Goal: Task Accomplishment & Management: Manage account settings

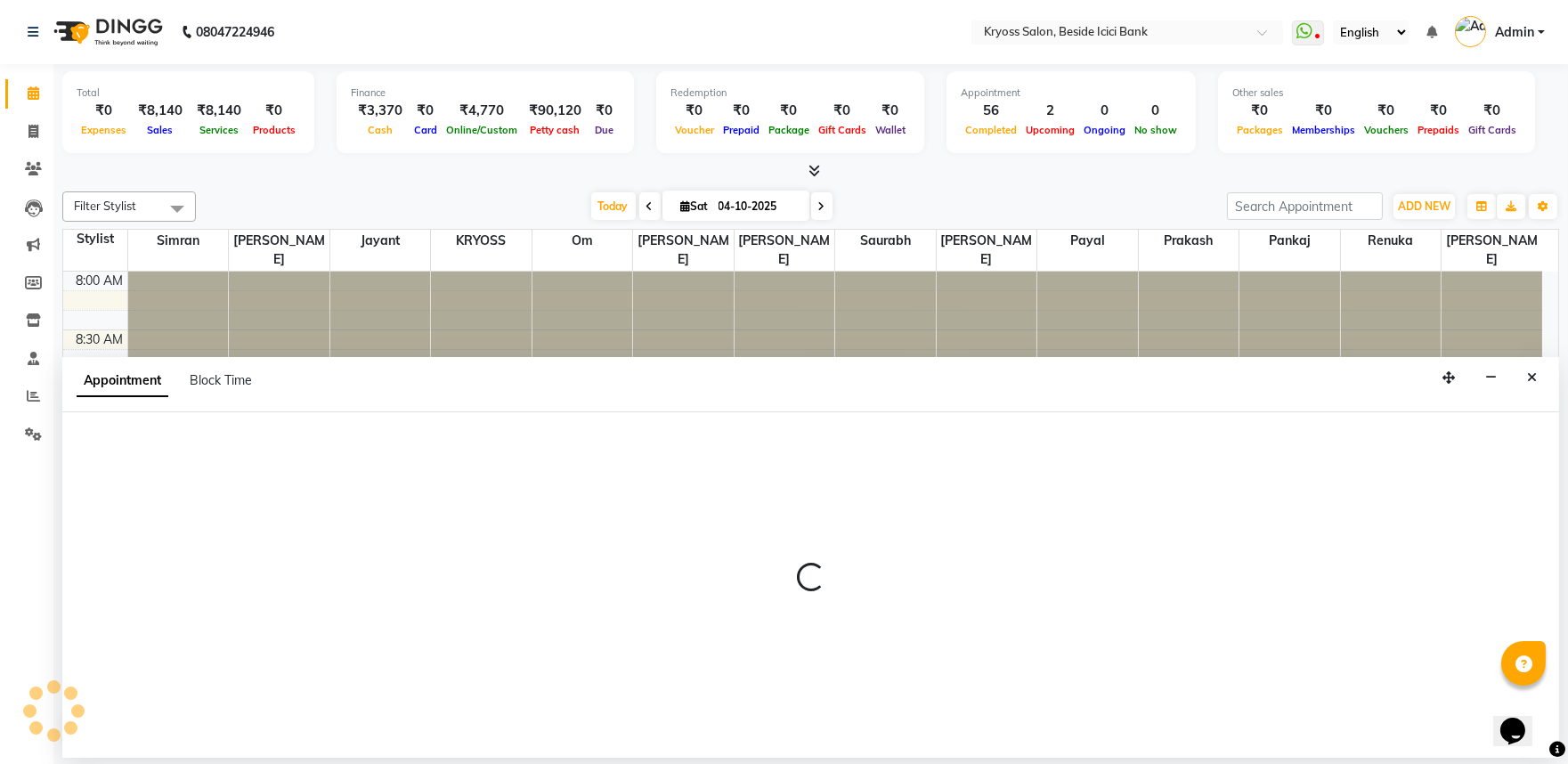
scroll to position [4, 0]
select select "36594"
select select "660"
select select "tentative"
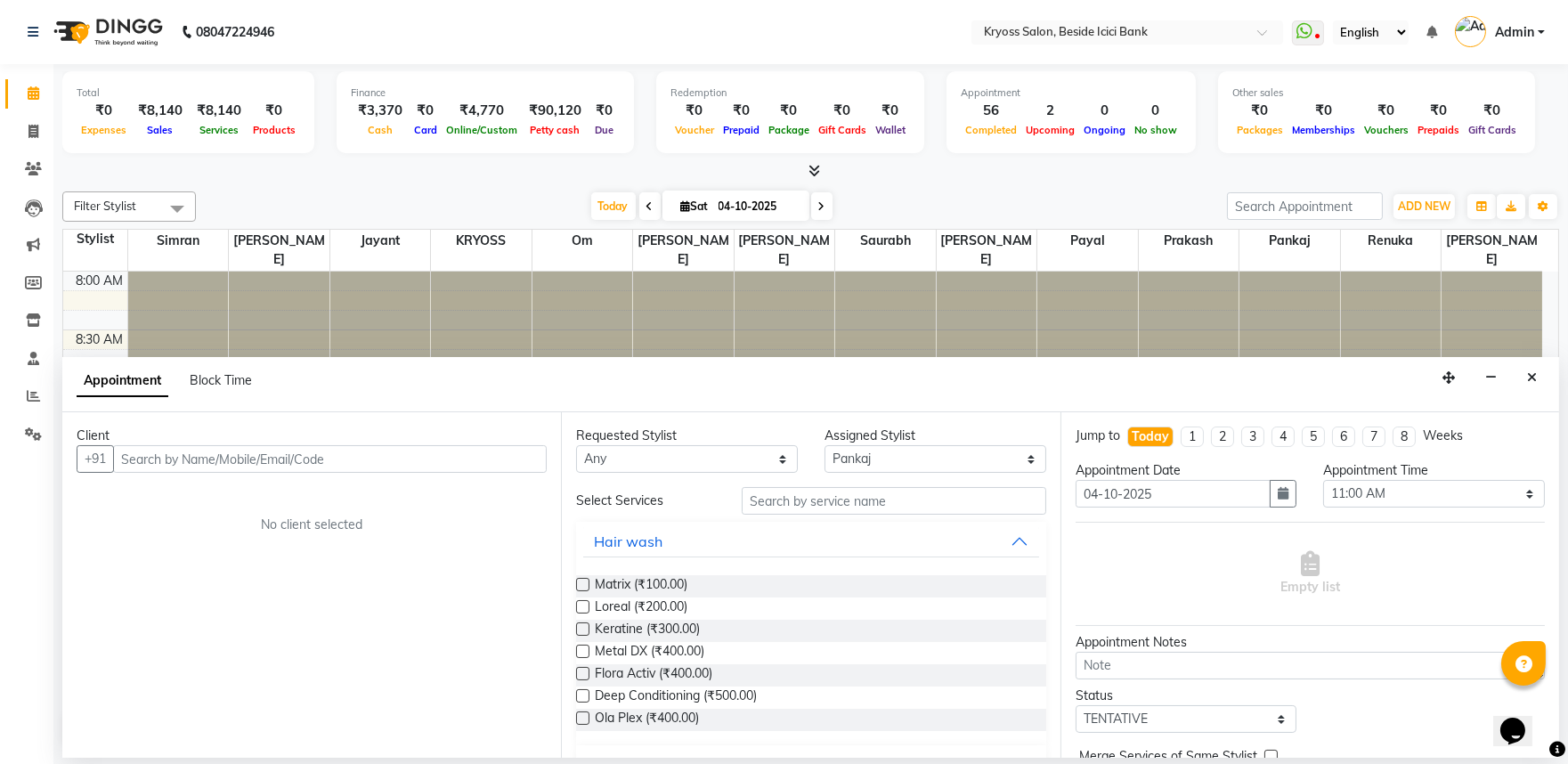
click at [384, 469] on input "text" at bounding box center [330, 459] width 433 height 28
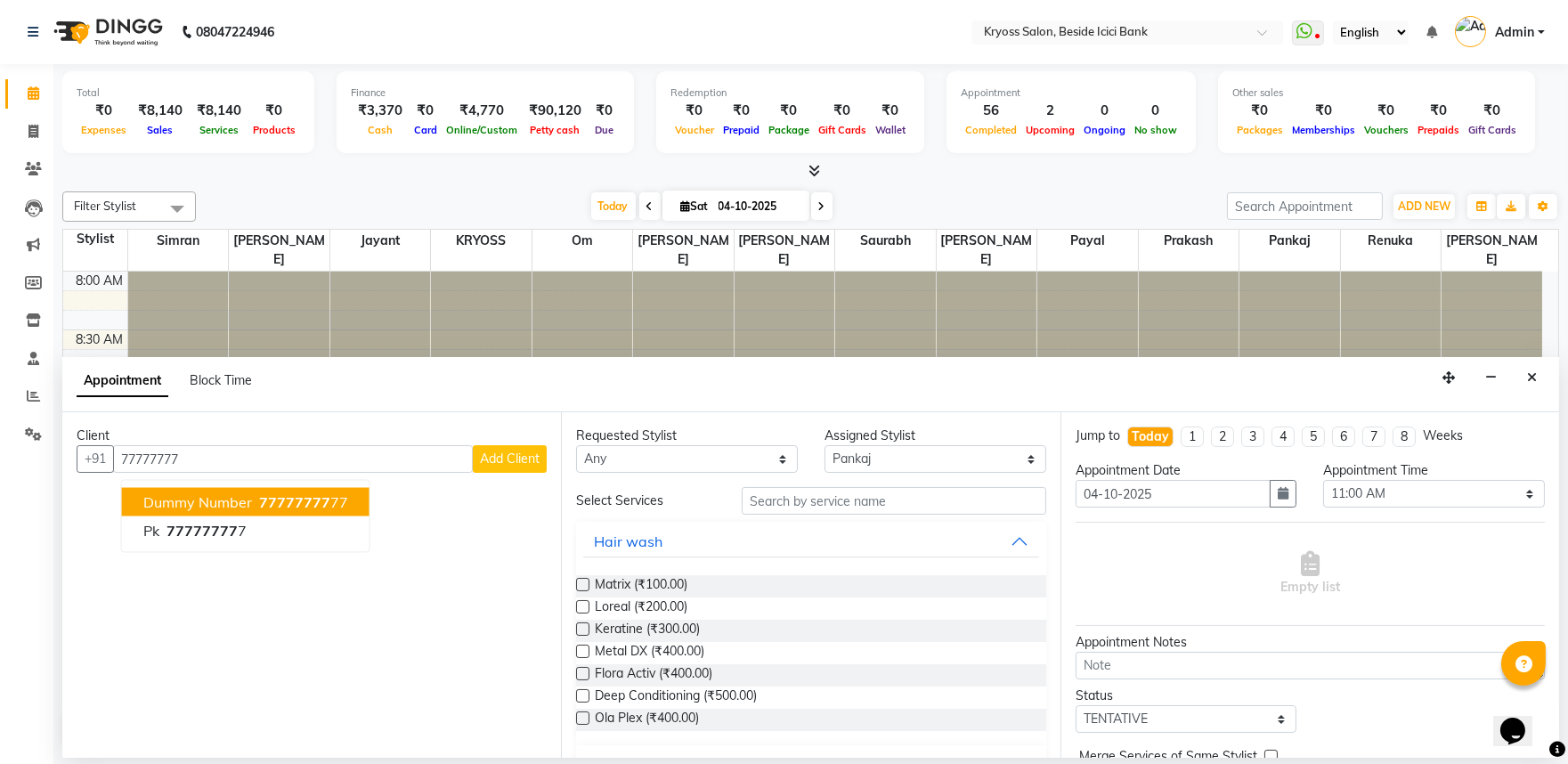
click at [241, 509] on span "Dummy Number" at bounding box center [197, 502] width 108 height 18
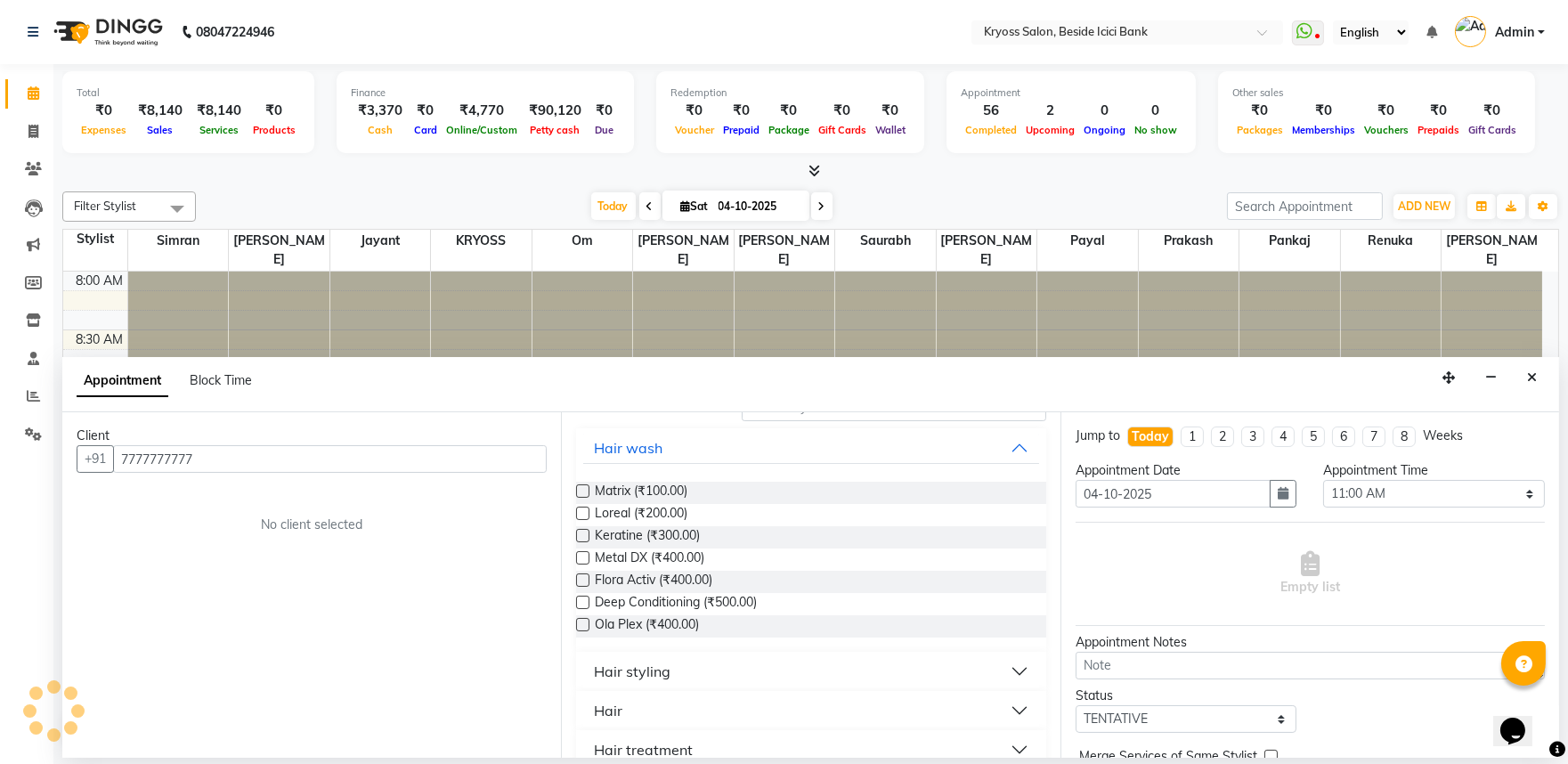
scroll to position [296, 0]
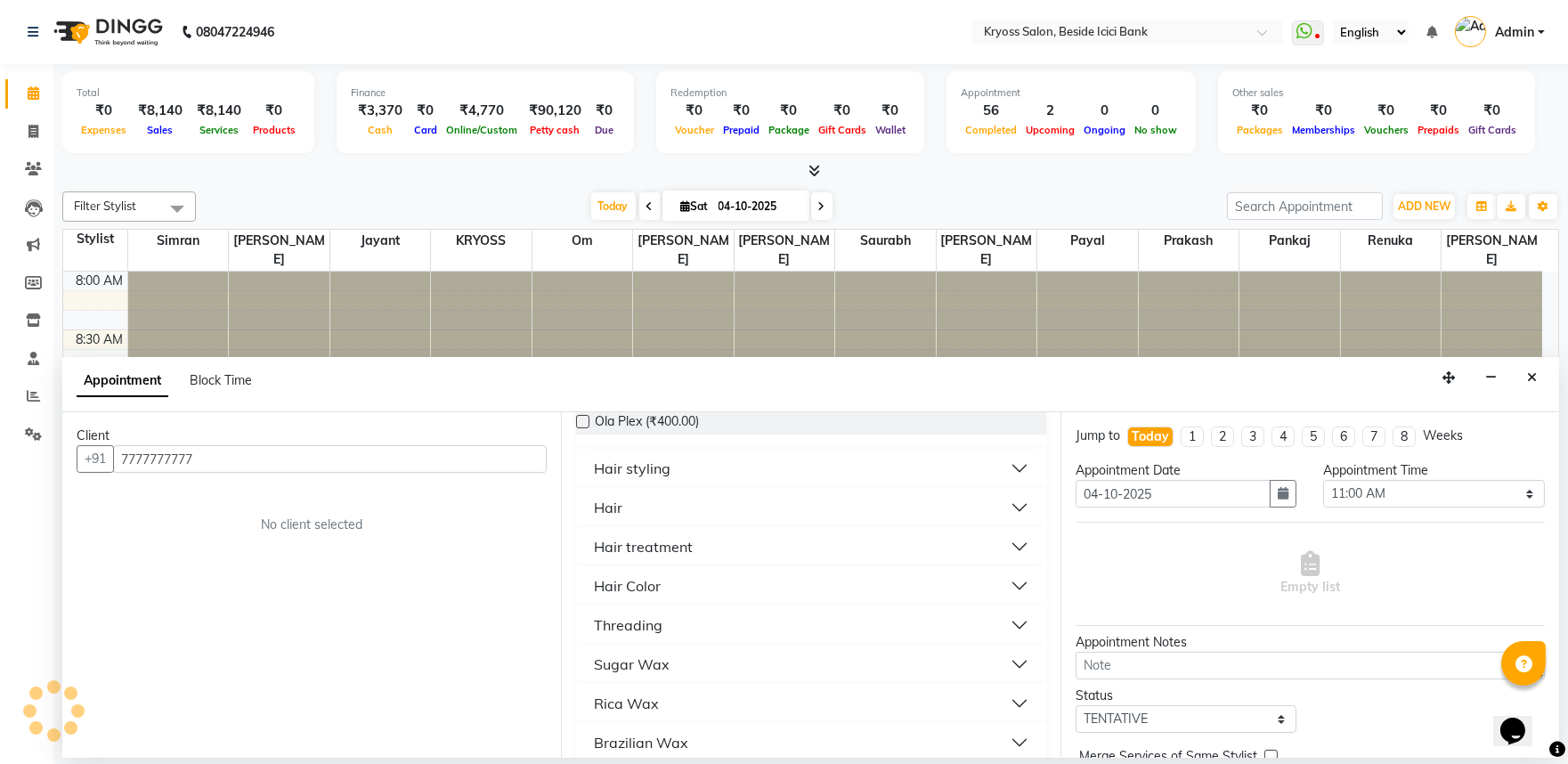
type input "7777777777"
click at [601, 519] on div "Hair" at bounding box center [608, 508] width 29 height 21
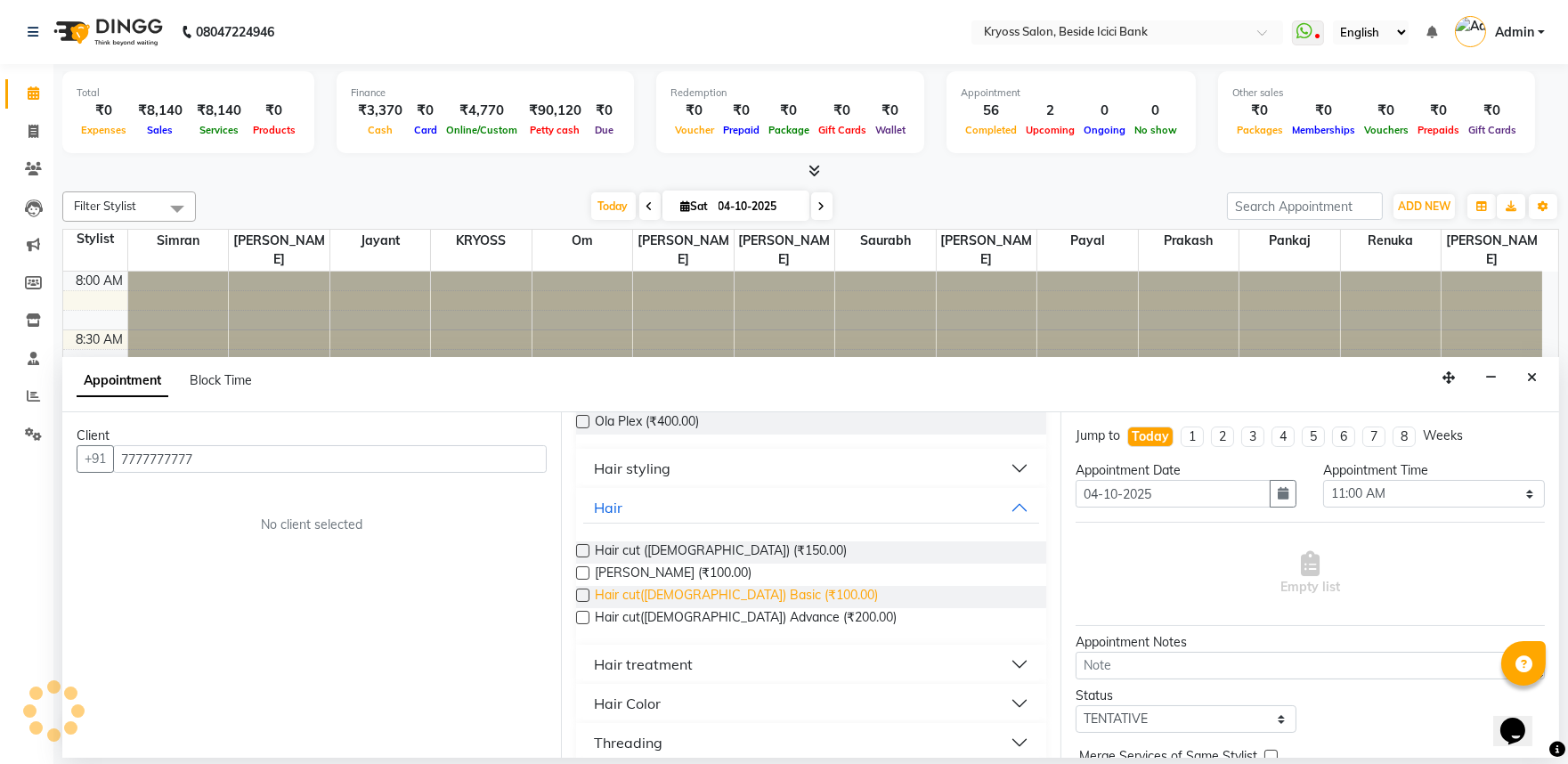
click at [679, 608] on span "Hair cut([DEMOGRAPHIC_DATA]) Basic (₹100.00)" at bounding box center [736, 597] width 283 height 22
checkbox input "false"
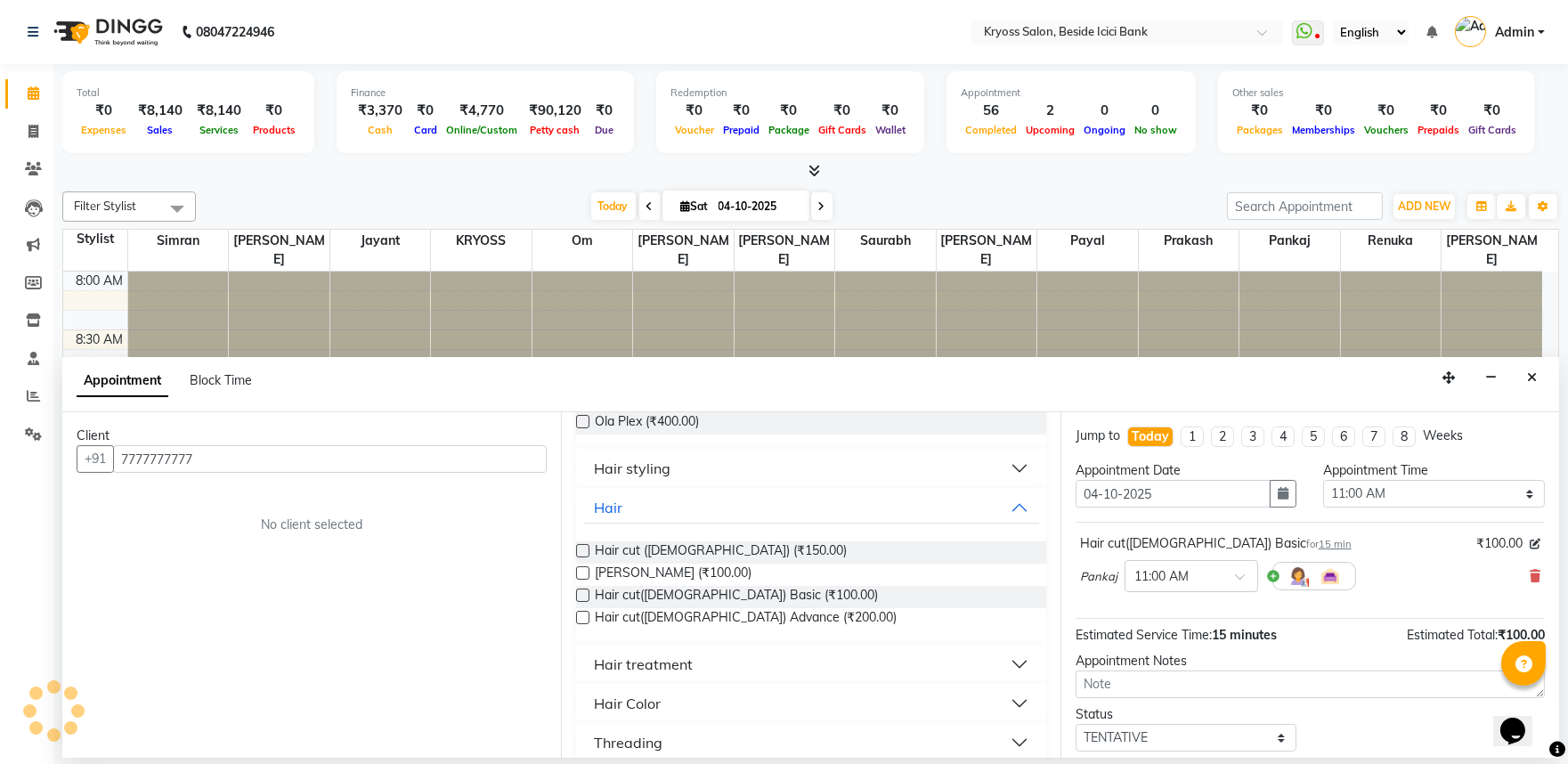
scroll to position [144, 0]
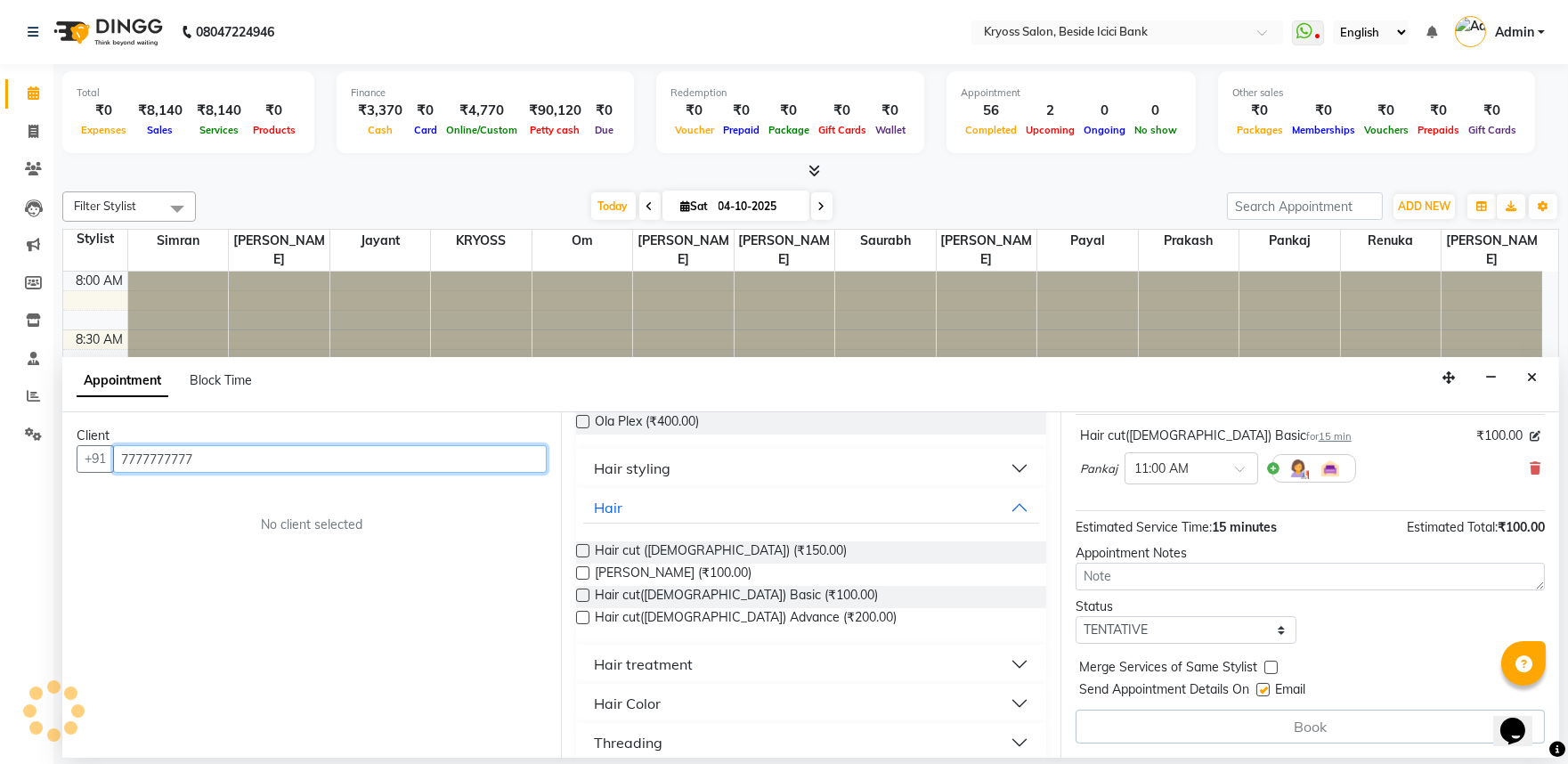
click at [452, 473] on input "7777777777" at bounding box center [330, 459] width 433 height 28
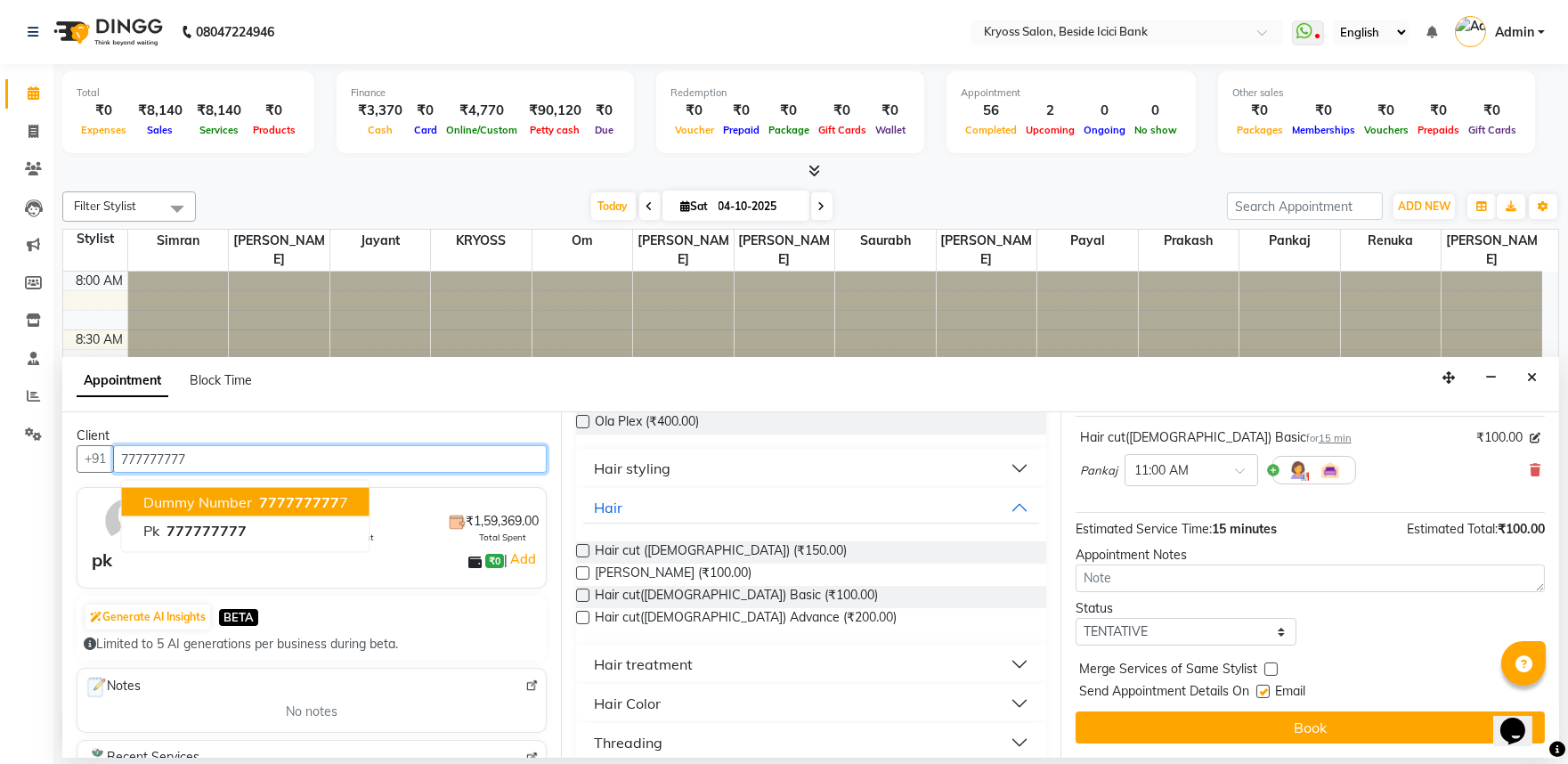
click at [370, 517] on button "Dummy Number 777777777 7" at bounding box center [245, 502] width 247 height 29
type input "7777777777"
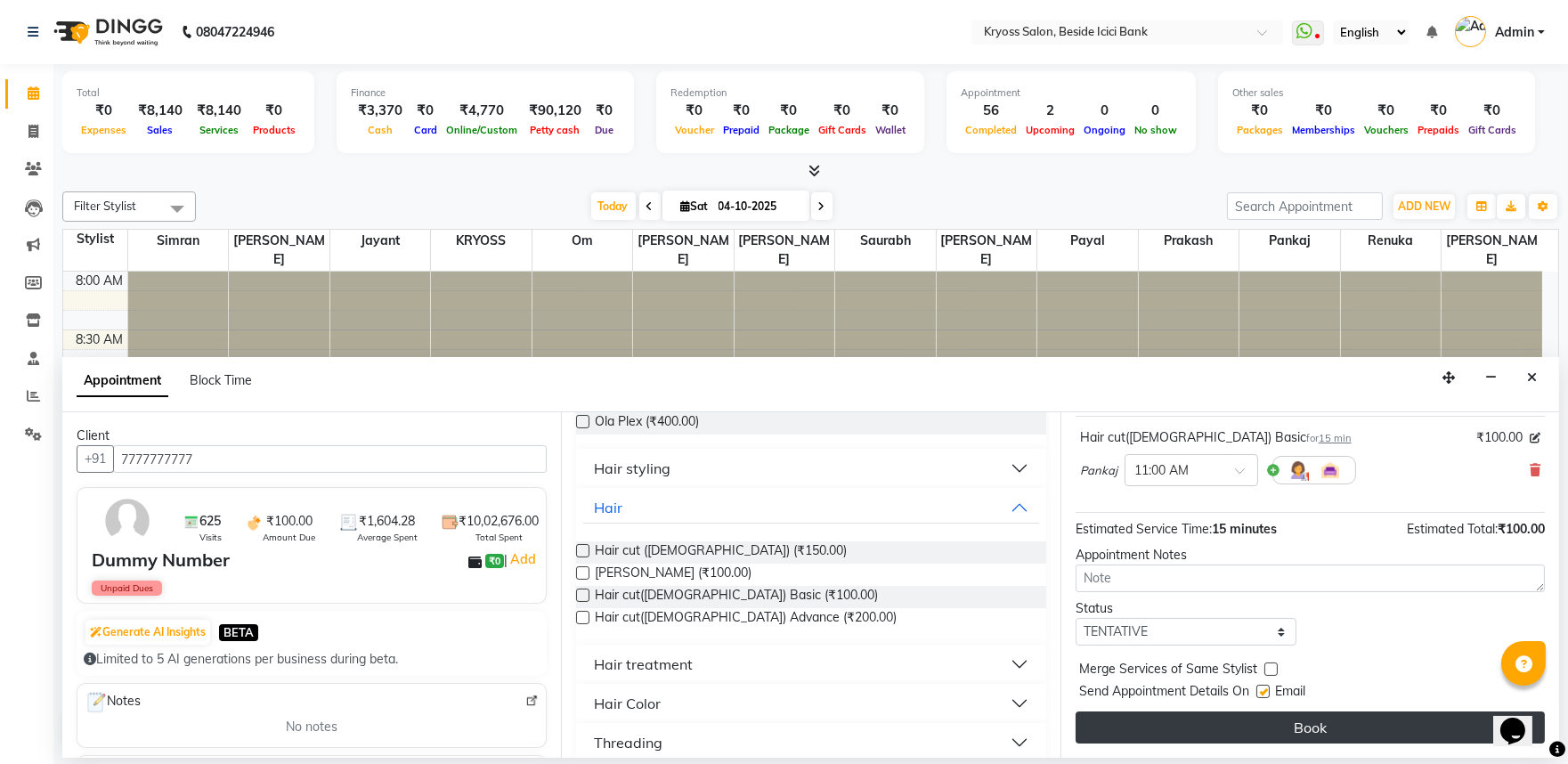
click at [1288, 730] on button "Book" at bounding box center [1310, 727] width 469 height 32
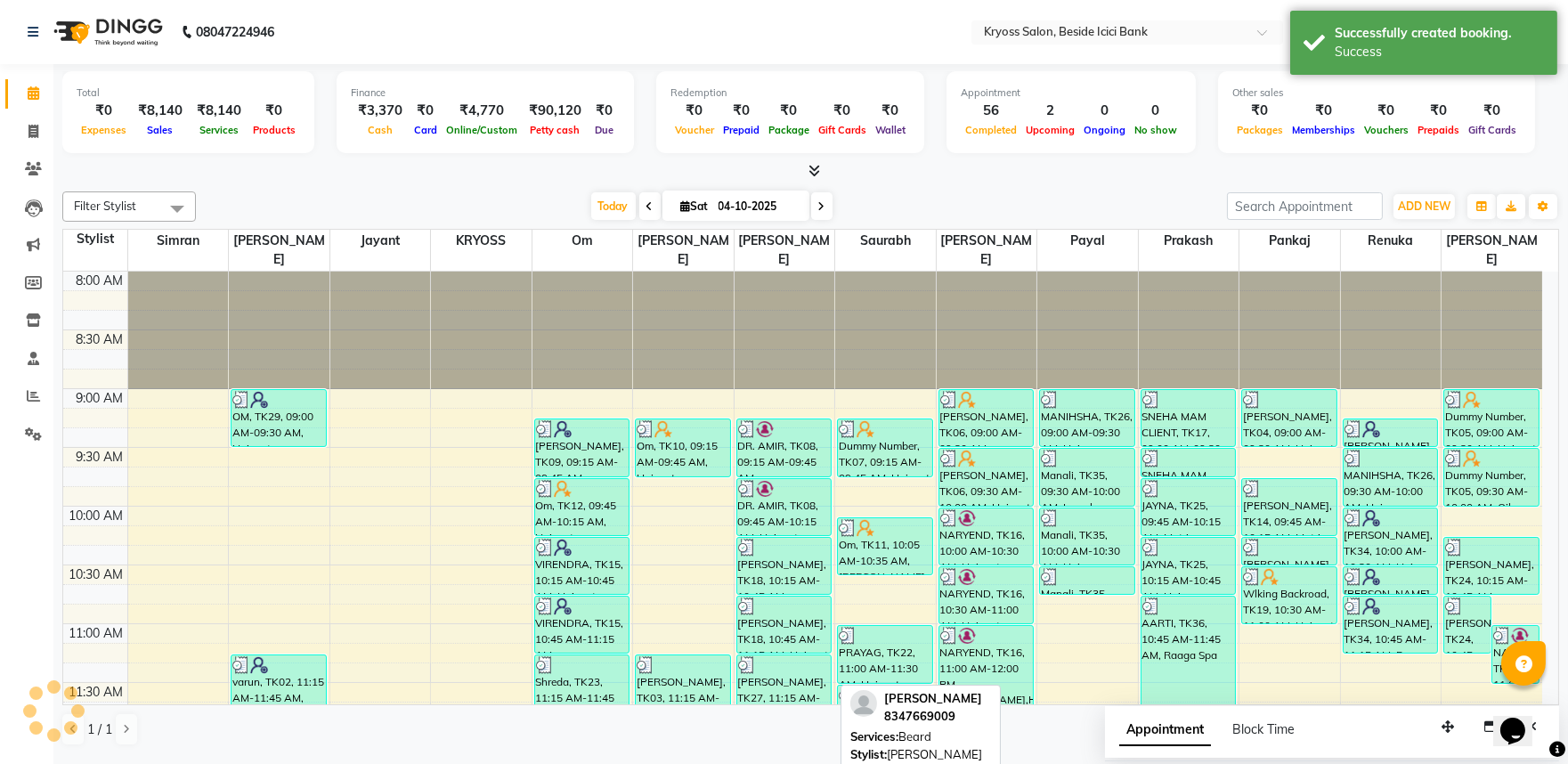
scroll to position [0, 0]
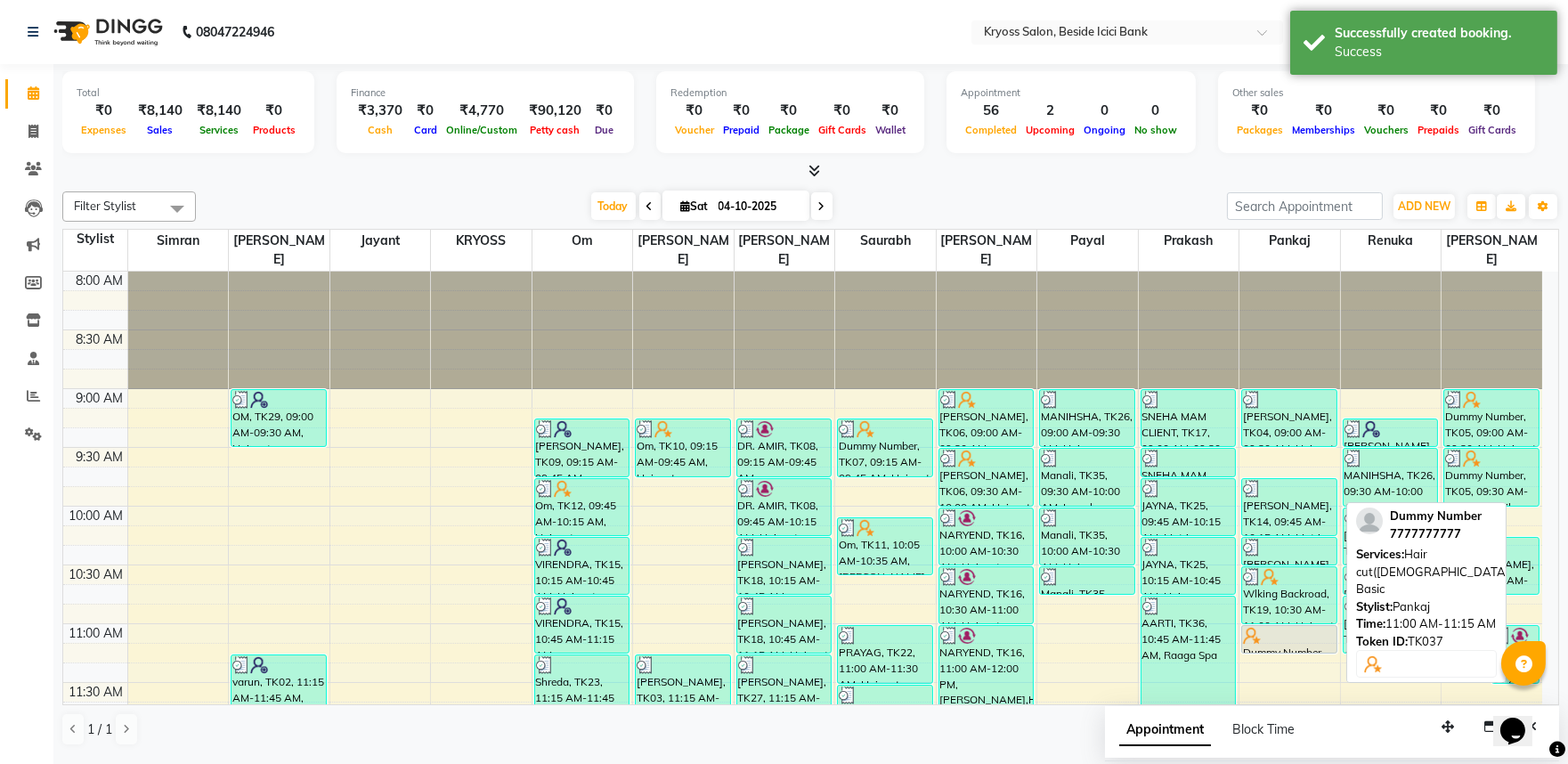
click at [1276, 627] on div at bounding box center [1289, 636] width 92 height 18
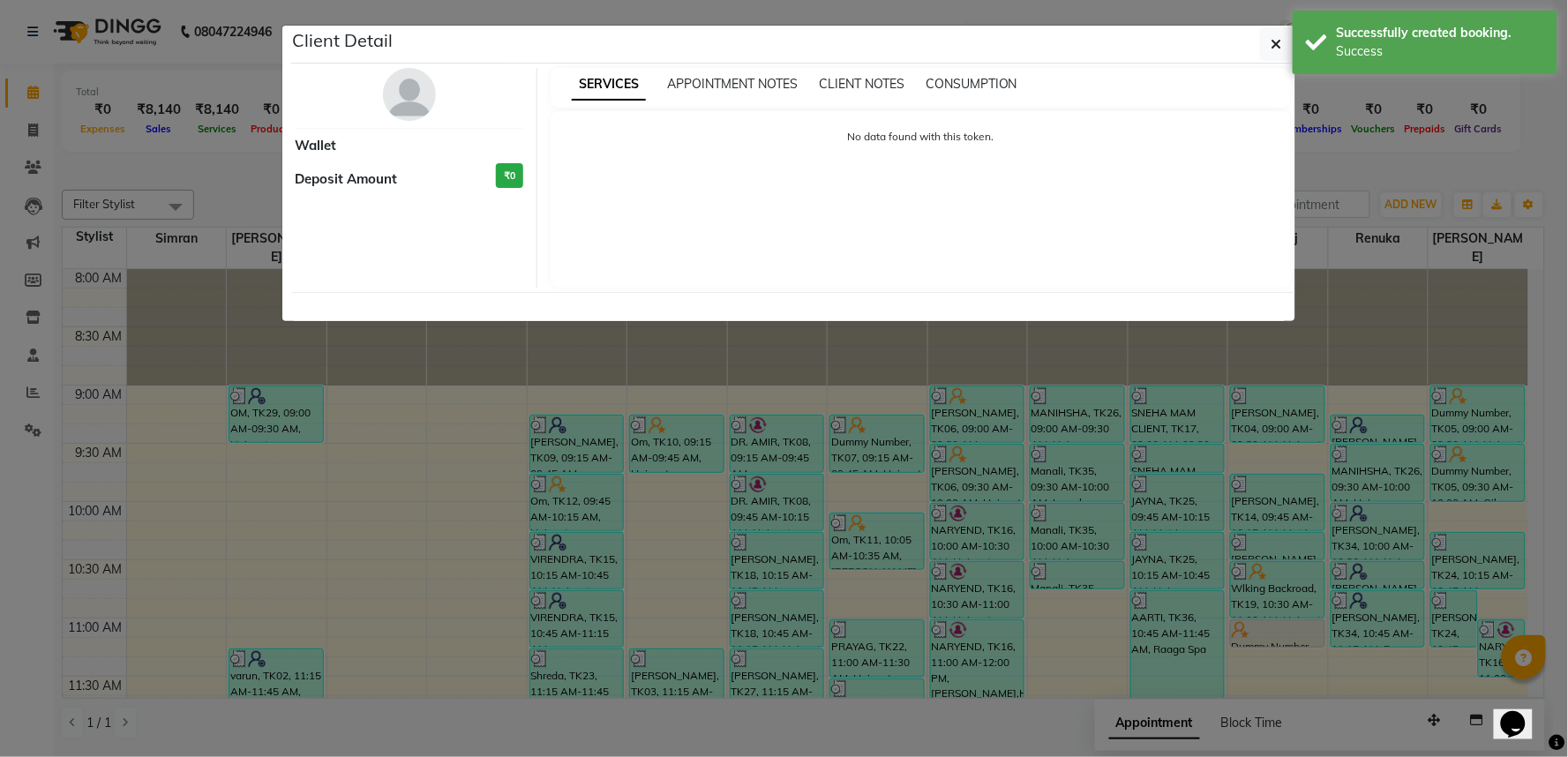
select select "7"
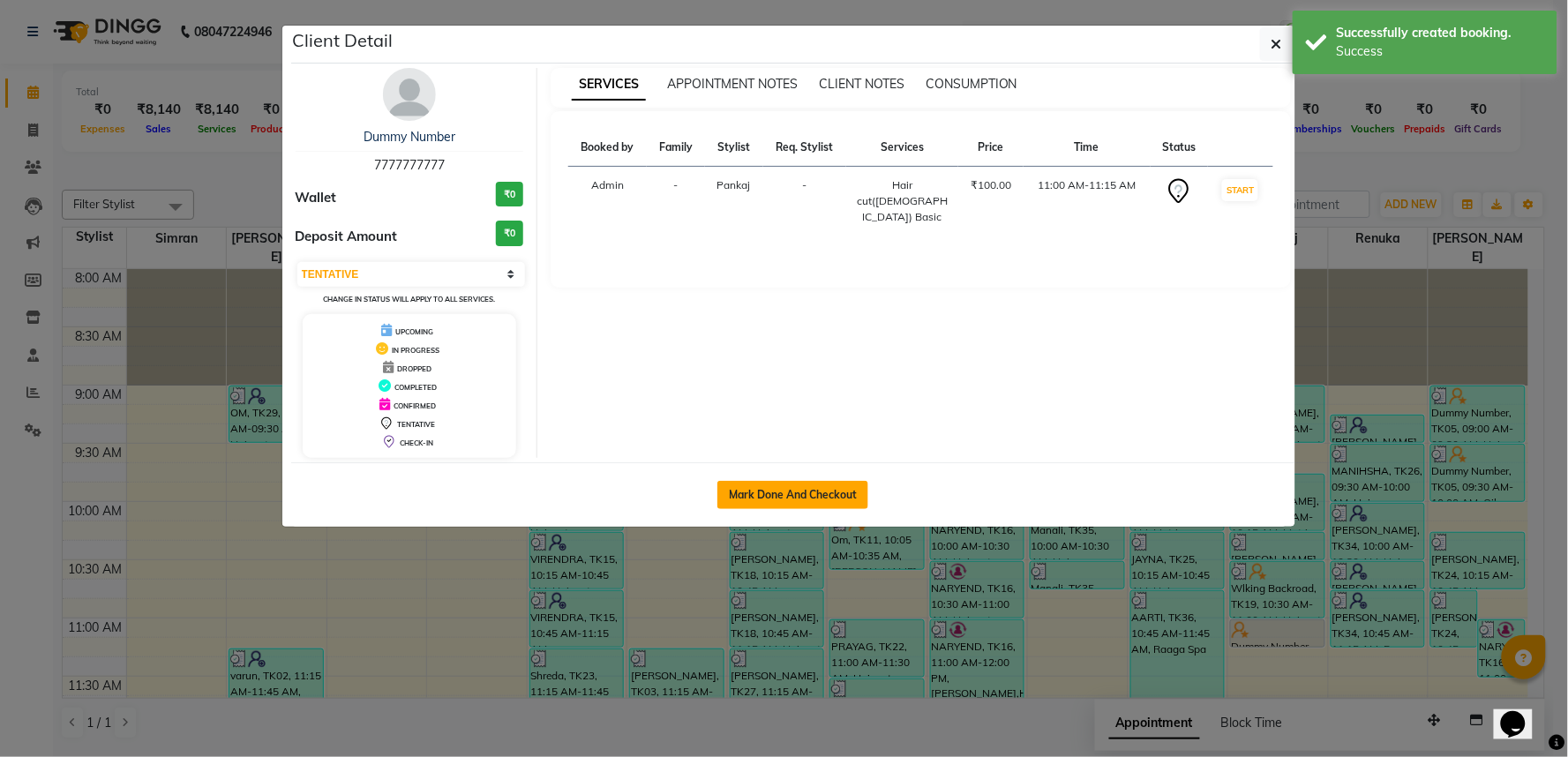
click at [766, 509] on button "Mark Done And Checkout" at bounding box center [792, 495] width 151 height 28
select select "service"
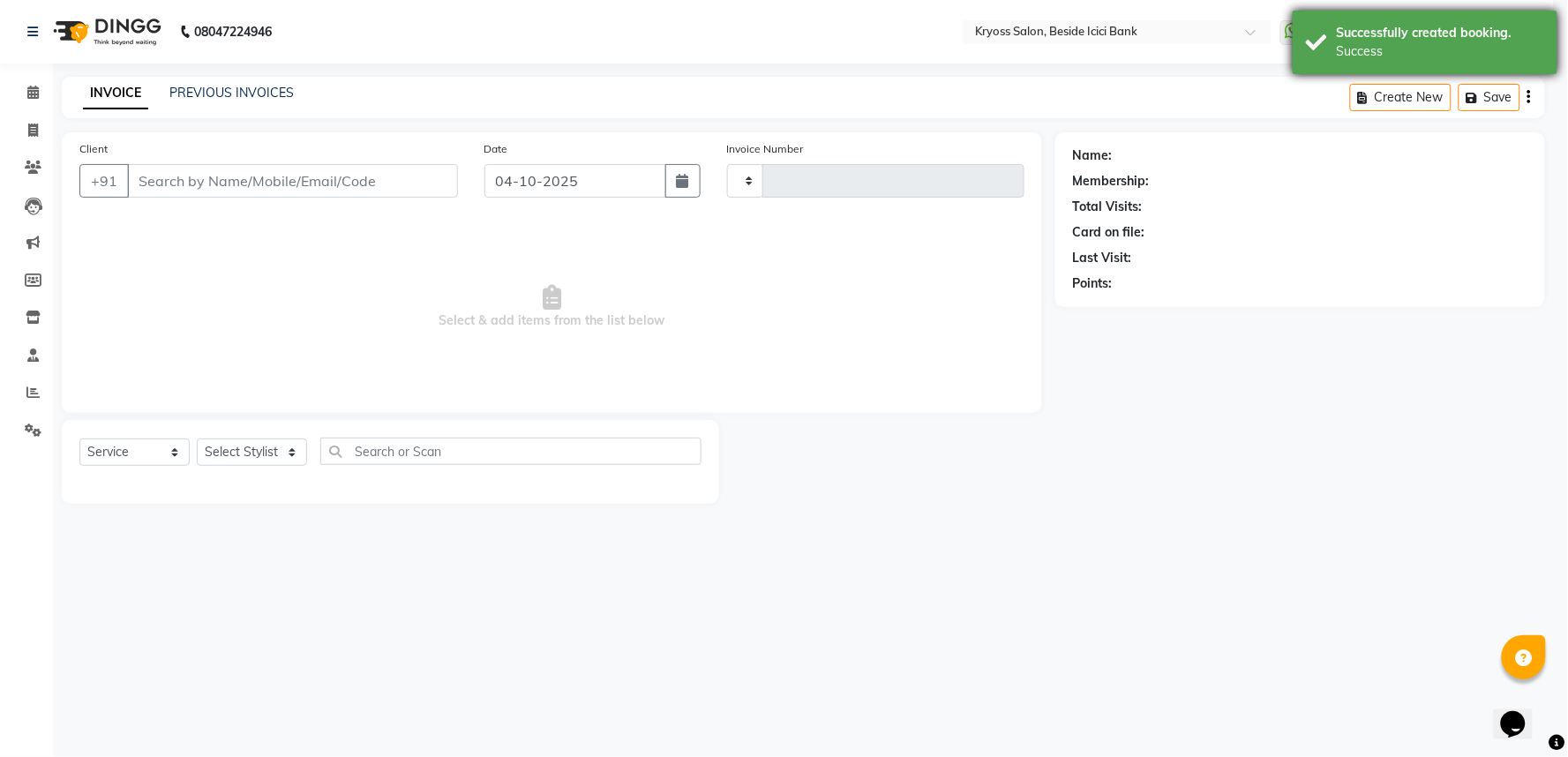
type input "14456"
select select "5439"
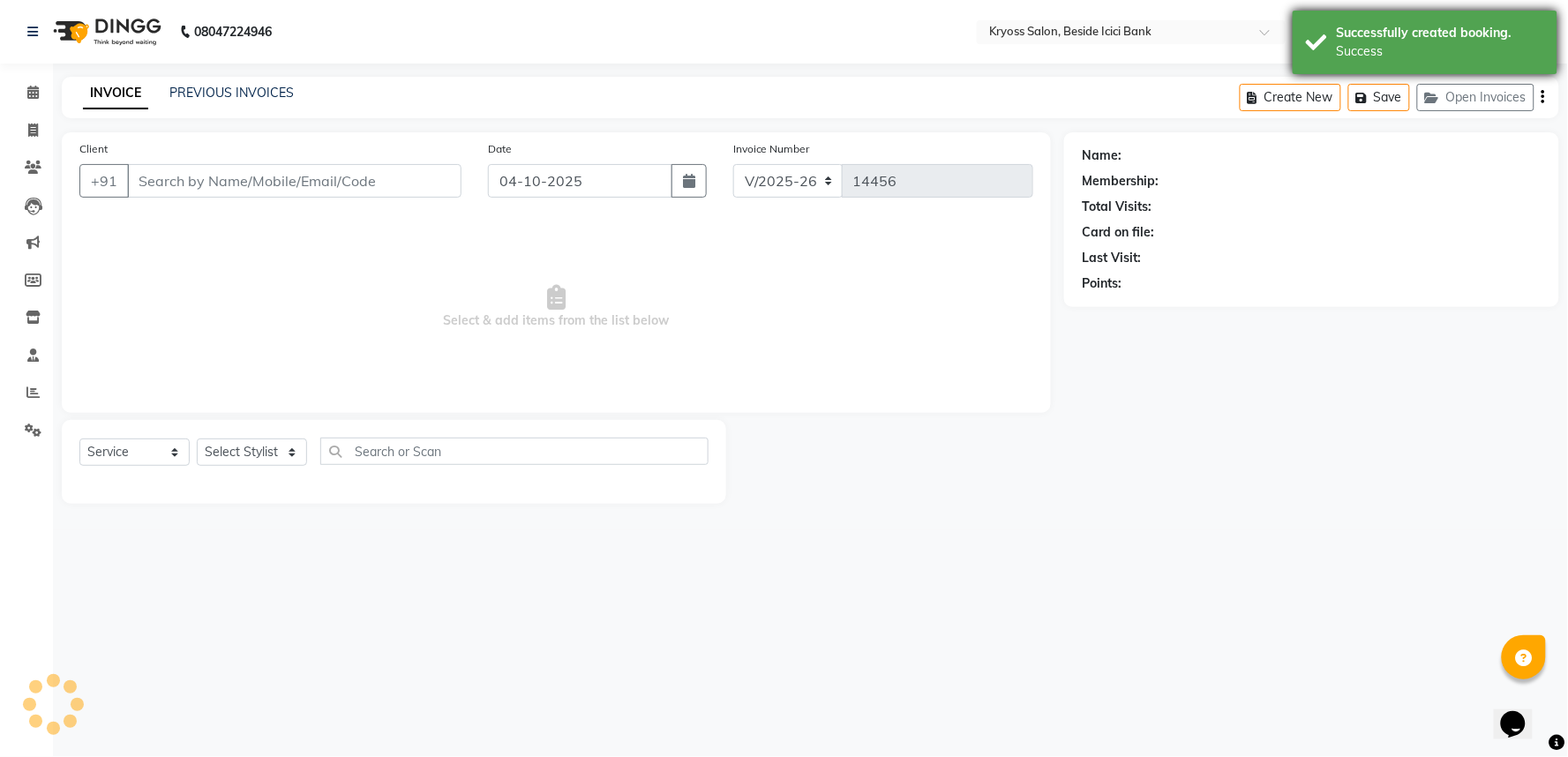
click at [1442, 39] on div "Successfully created booking." at bounding box center [1440, 33] width 208 height 19
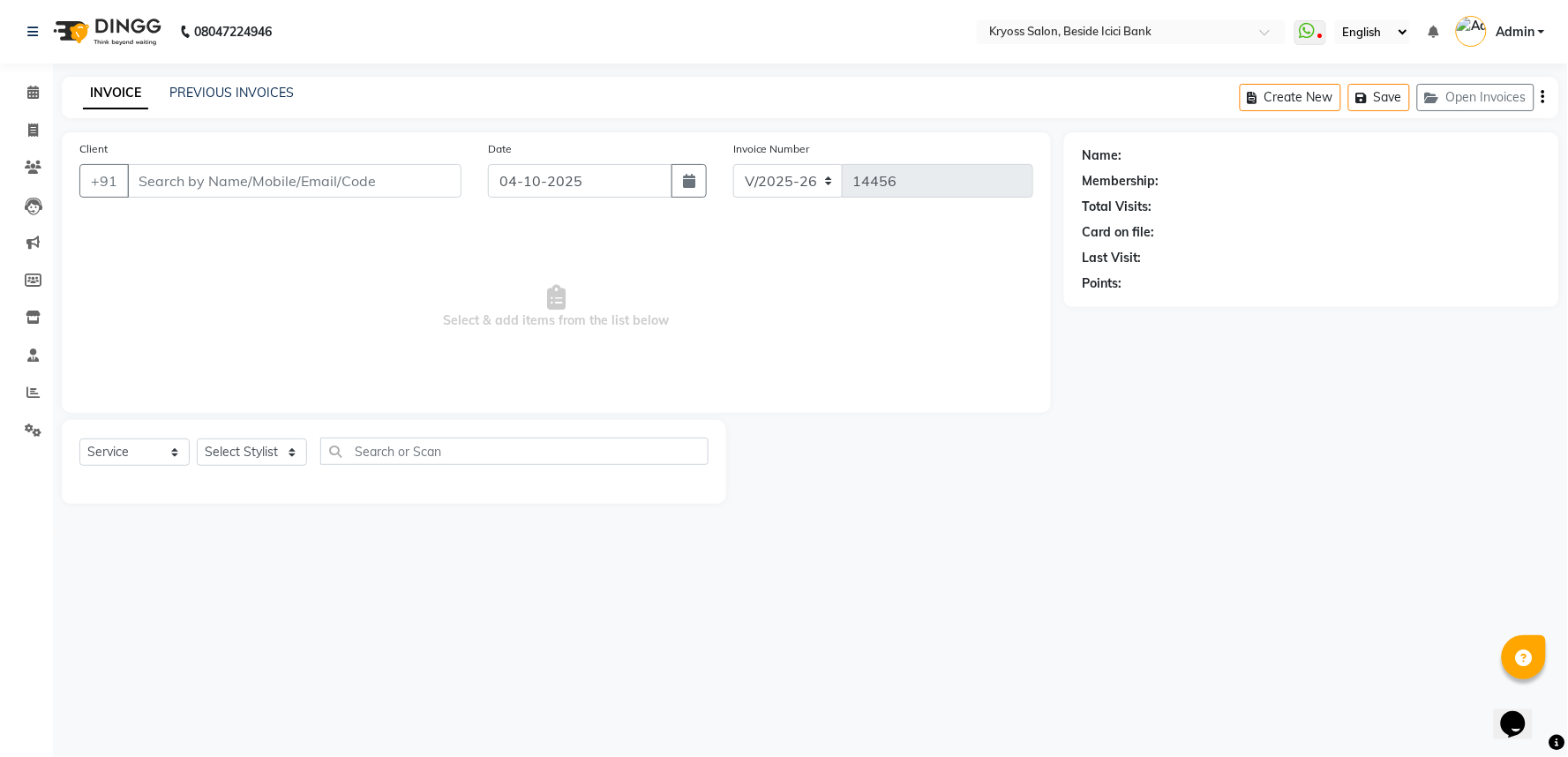
type input "7777777777"
select select "36594"
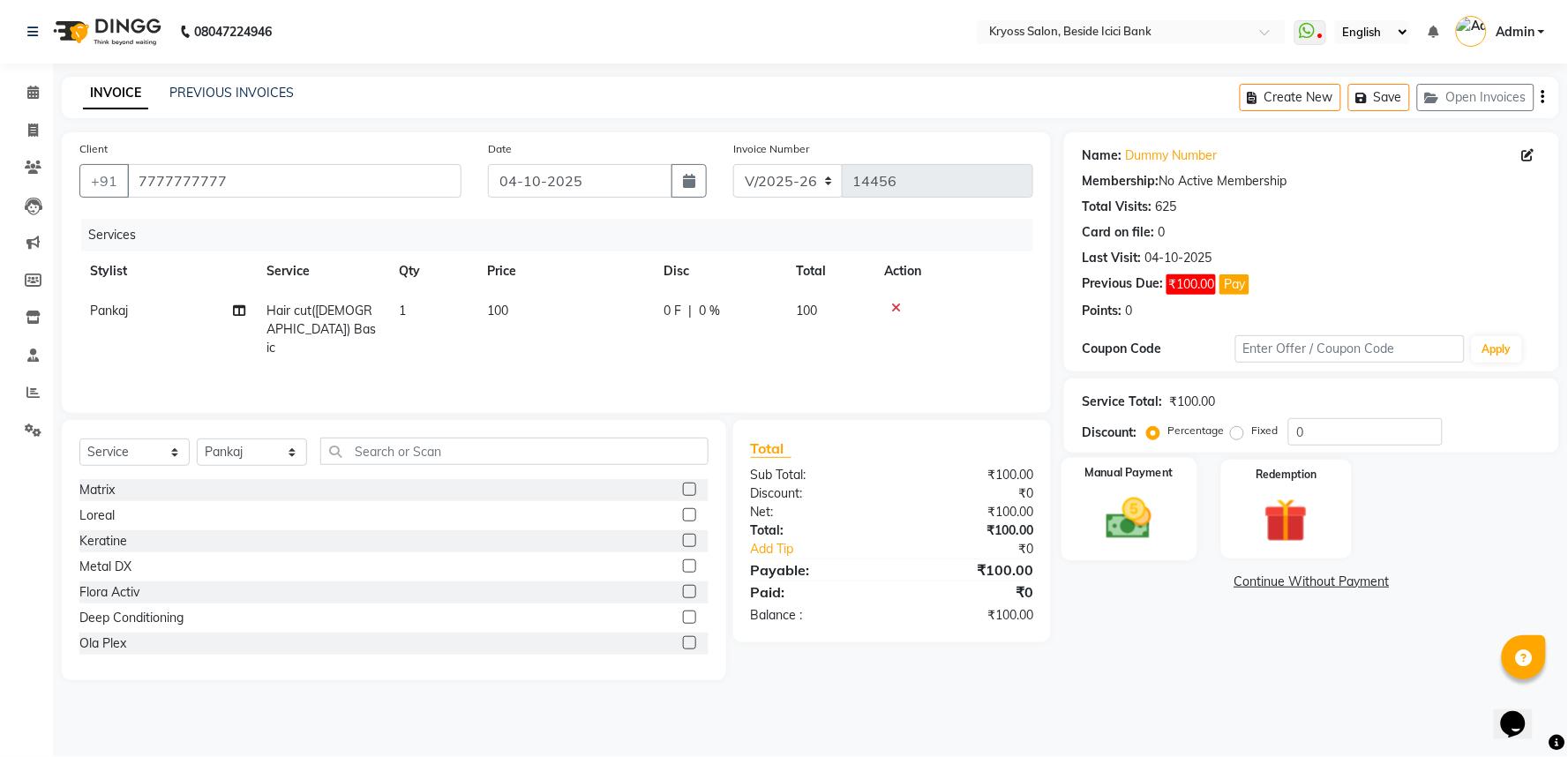
click at [1139, 542] on img at bounding box center [1130, 519] width 75 height 53
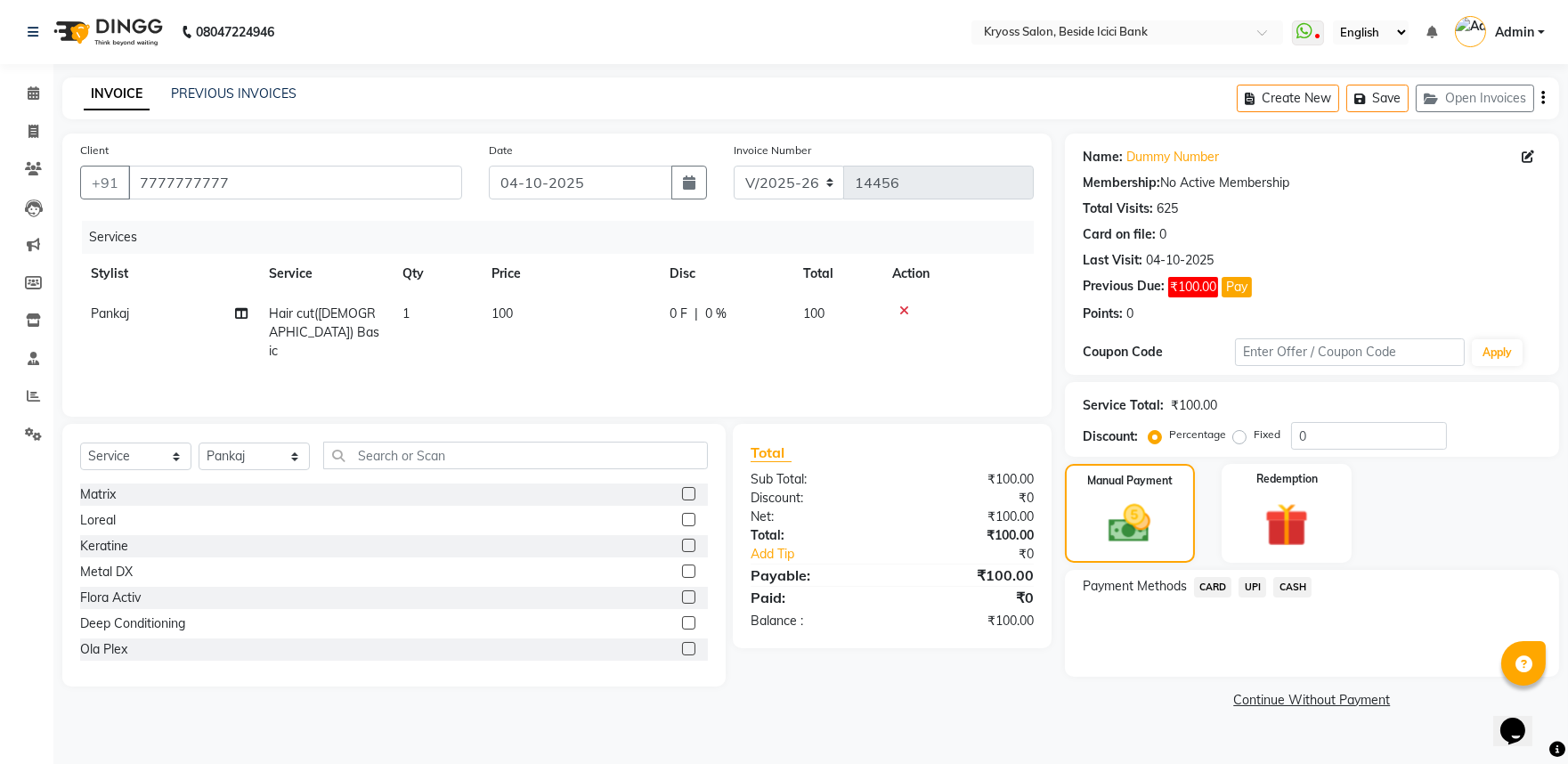
click at [1303, 597] on span "CASH" at bounding box center [1292, 587] width 39 height 21
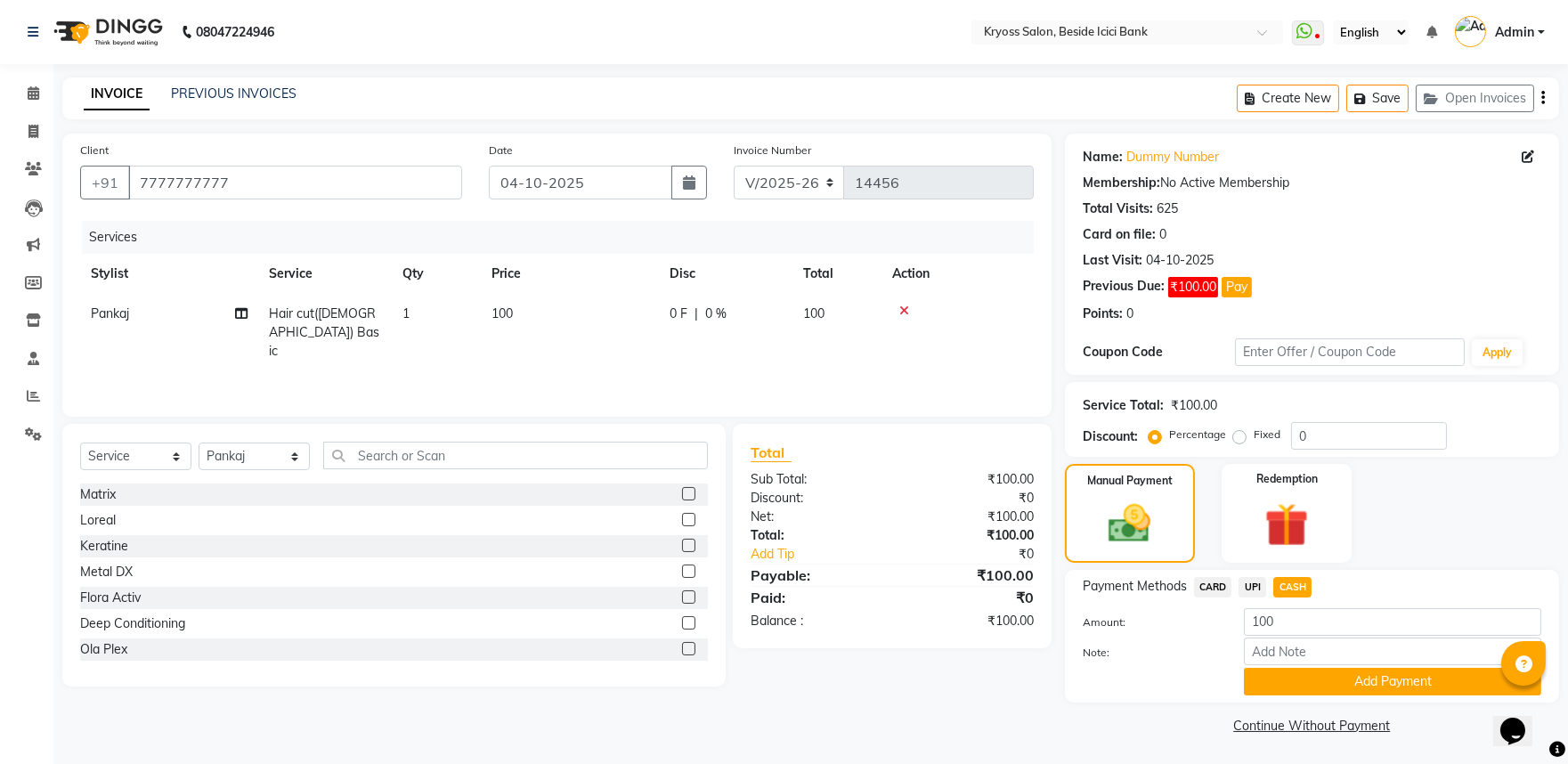
click at [1293, 668] on div "Note:" at bounding box center [1312, 653] width 485 height 30
click at [1287, 696] on button "Add Payment" at bounding box center [1392, 682] width 297 height 28
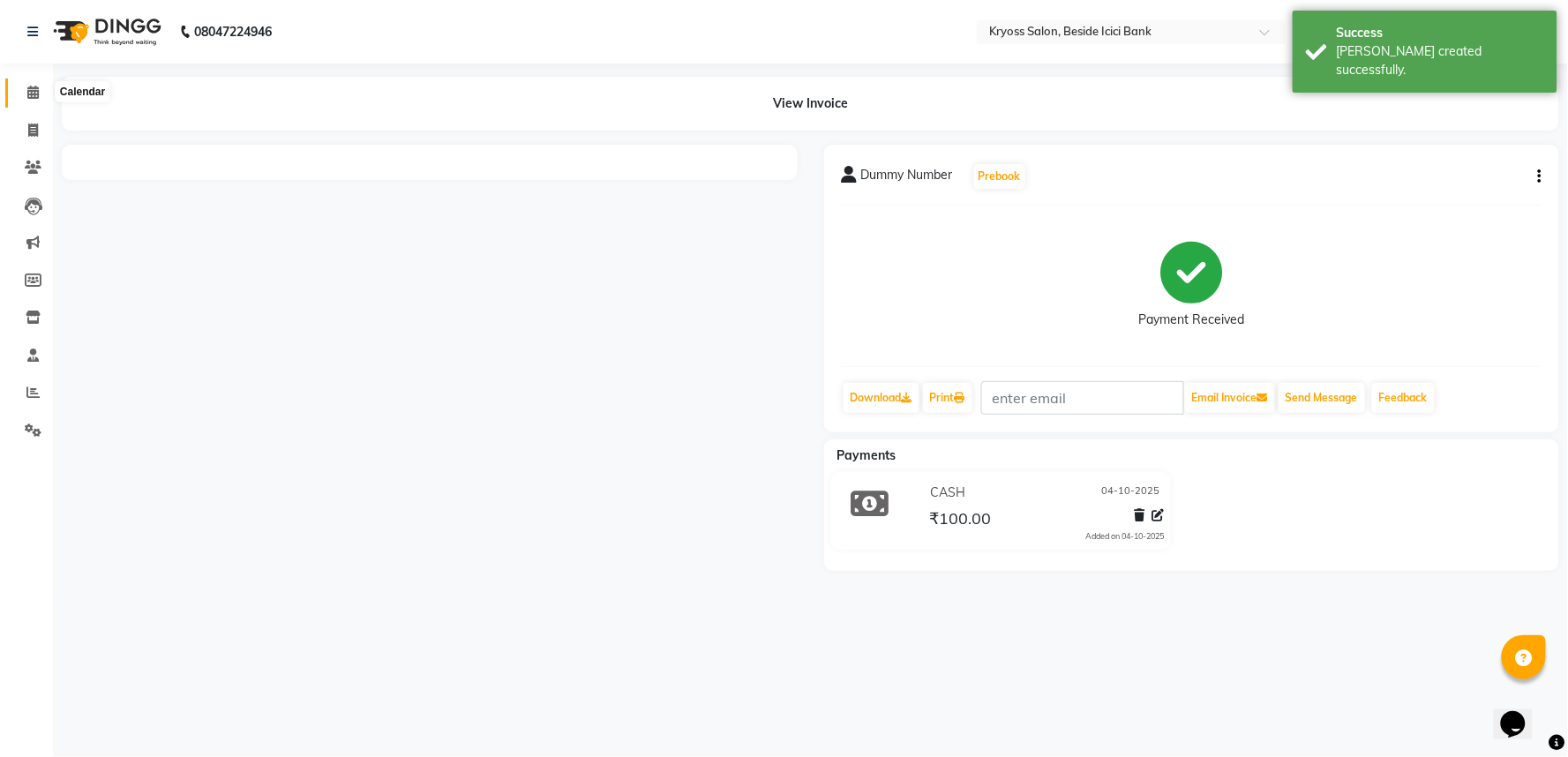
click at [29, 100] on span at bounding box center [33, 92] width 31 height 20
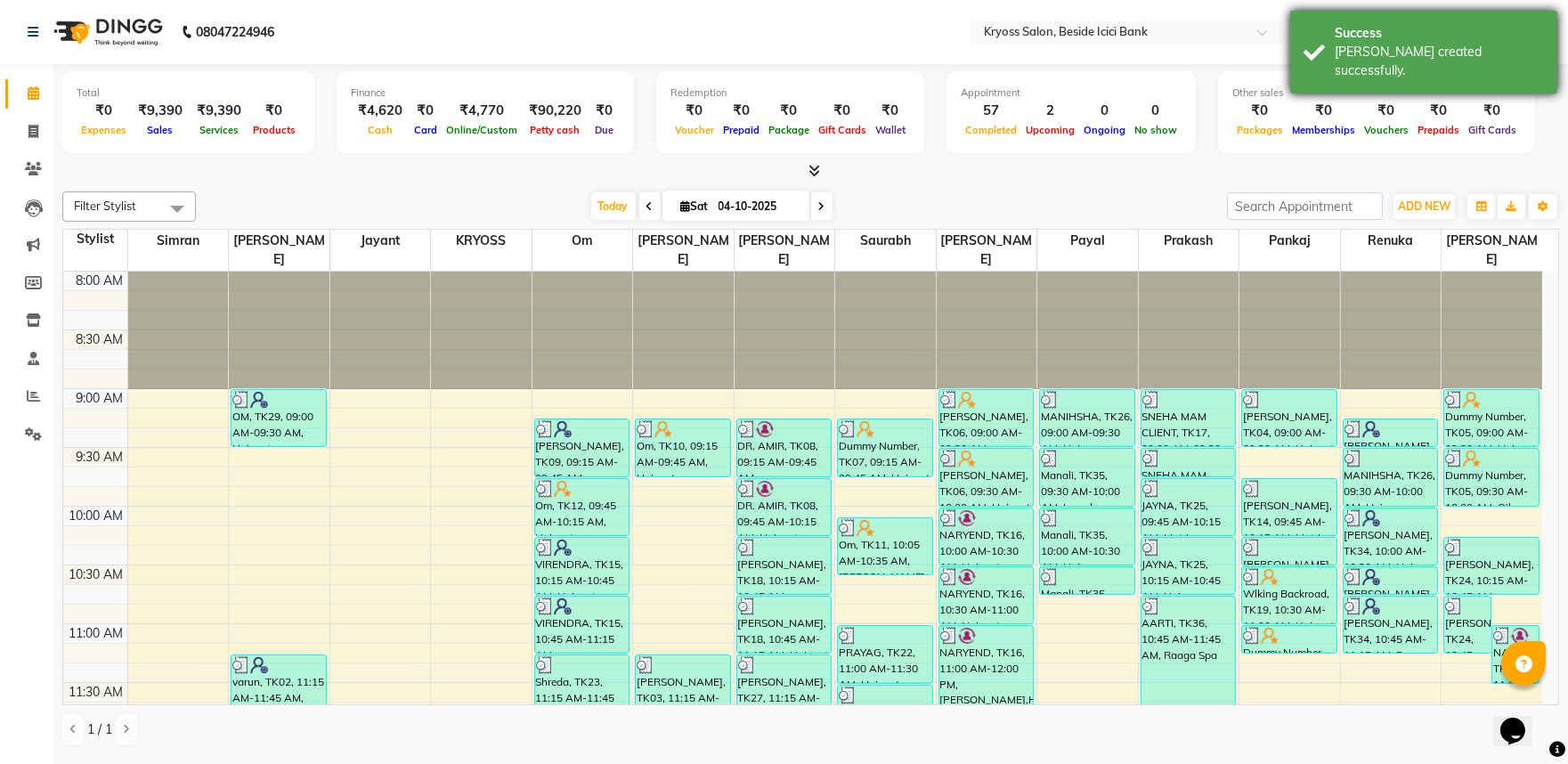
click at [1403, 47] on div "[PERSON_NAME] created successfully." at bounding box center [1440, 62] width 210 height 38
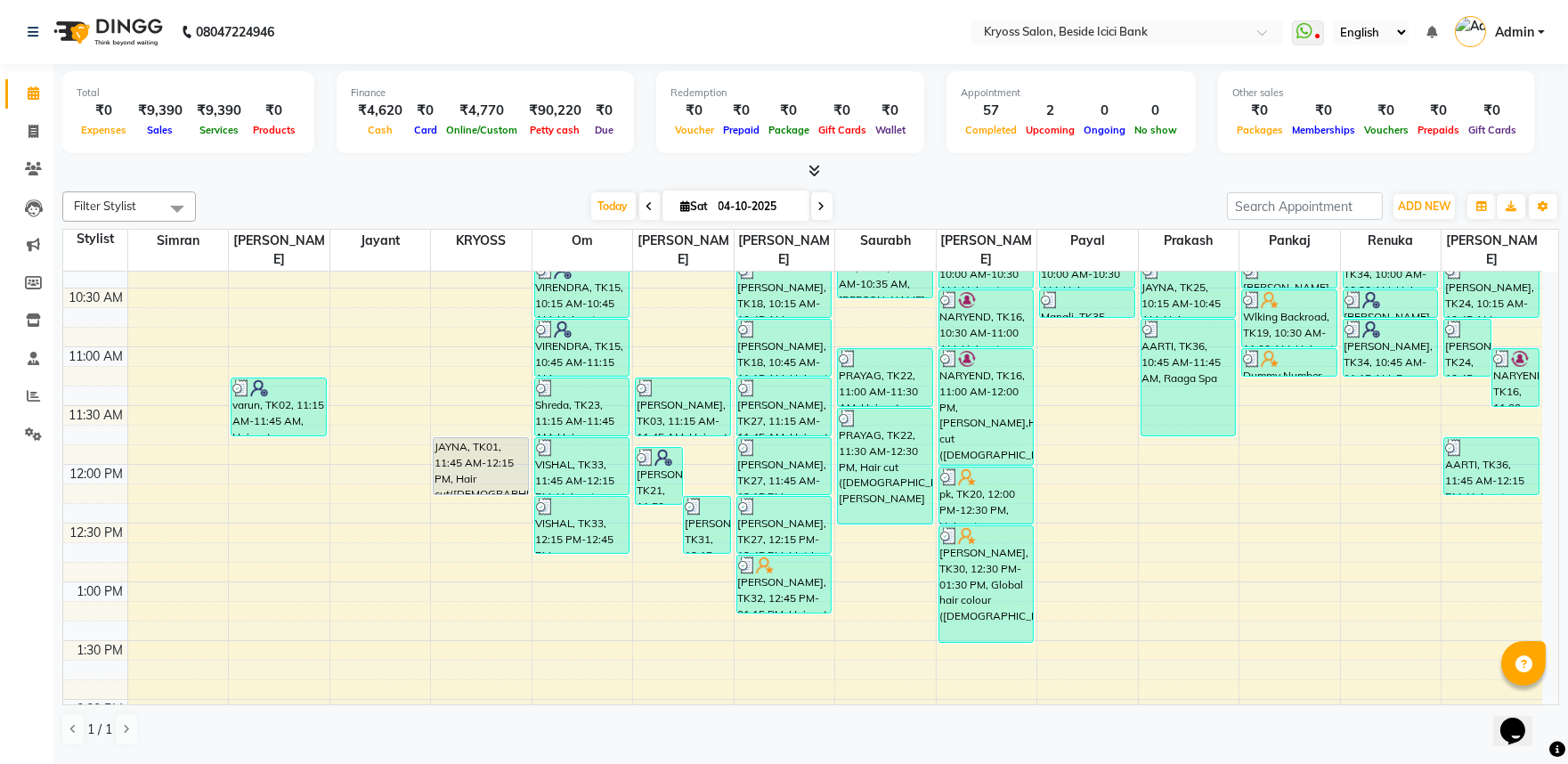
scroll to position [296, 0]
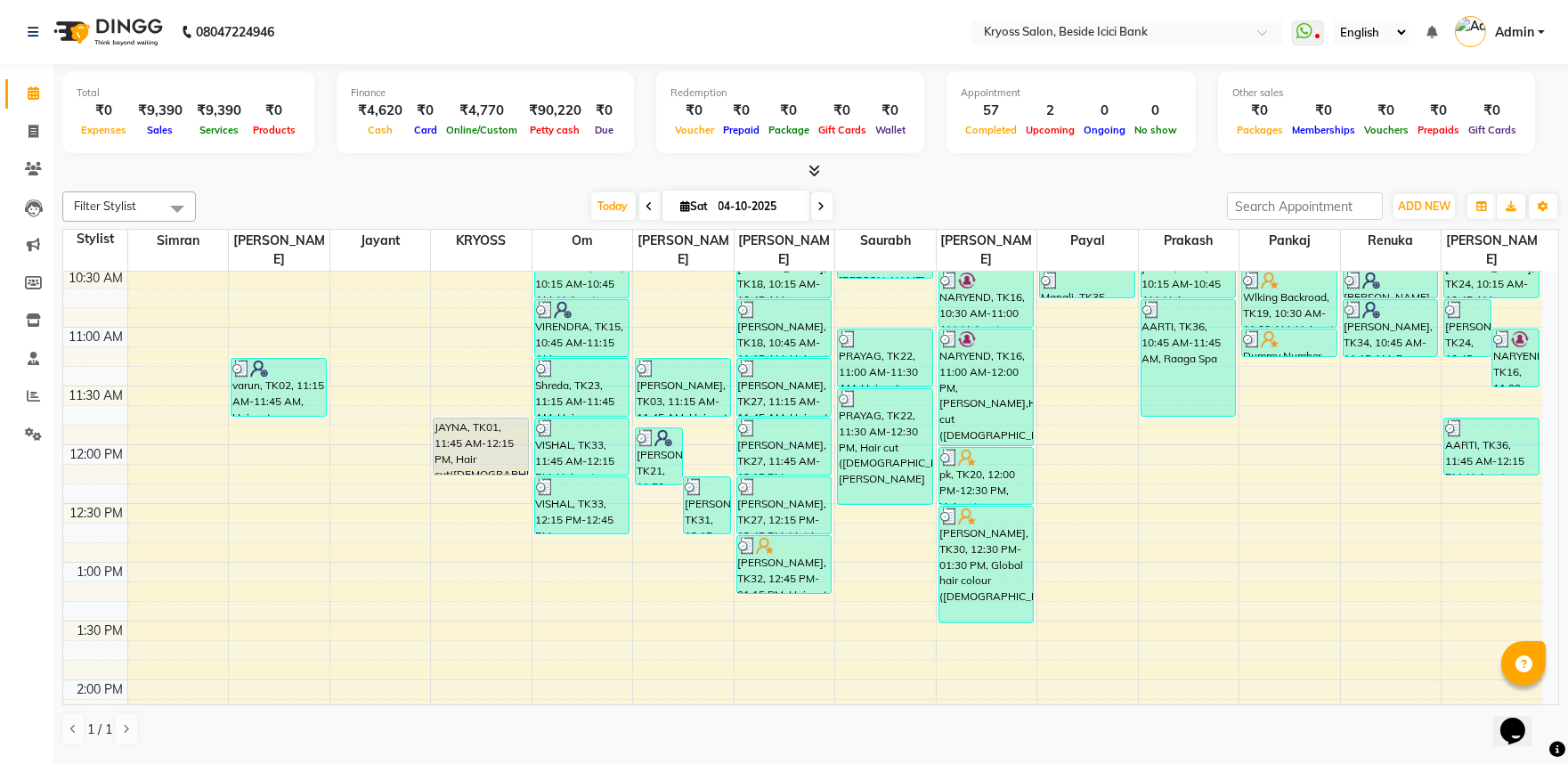
click at [965, 620] on div "8:00 AM 8:30 AM 9:00 AM 9:30 AM 10:00 AM 10:30 AM 11:00 AM 11:30 AM 12:00 PM 12…" at bounding box center [803, 738] width 1479 height 1527
select select "40498"
select select "tentative"
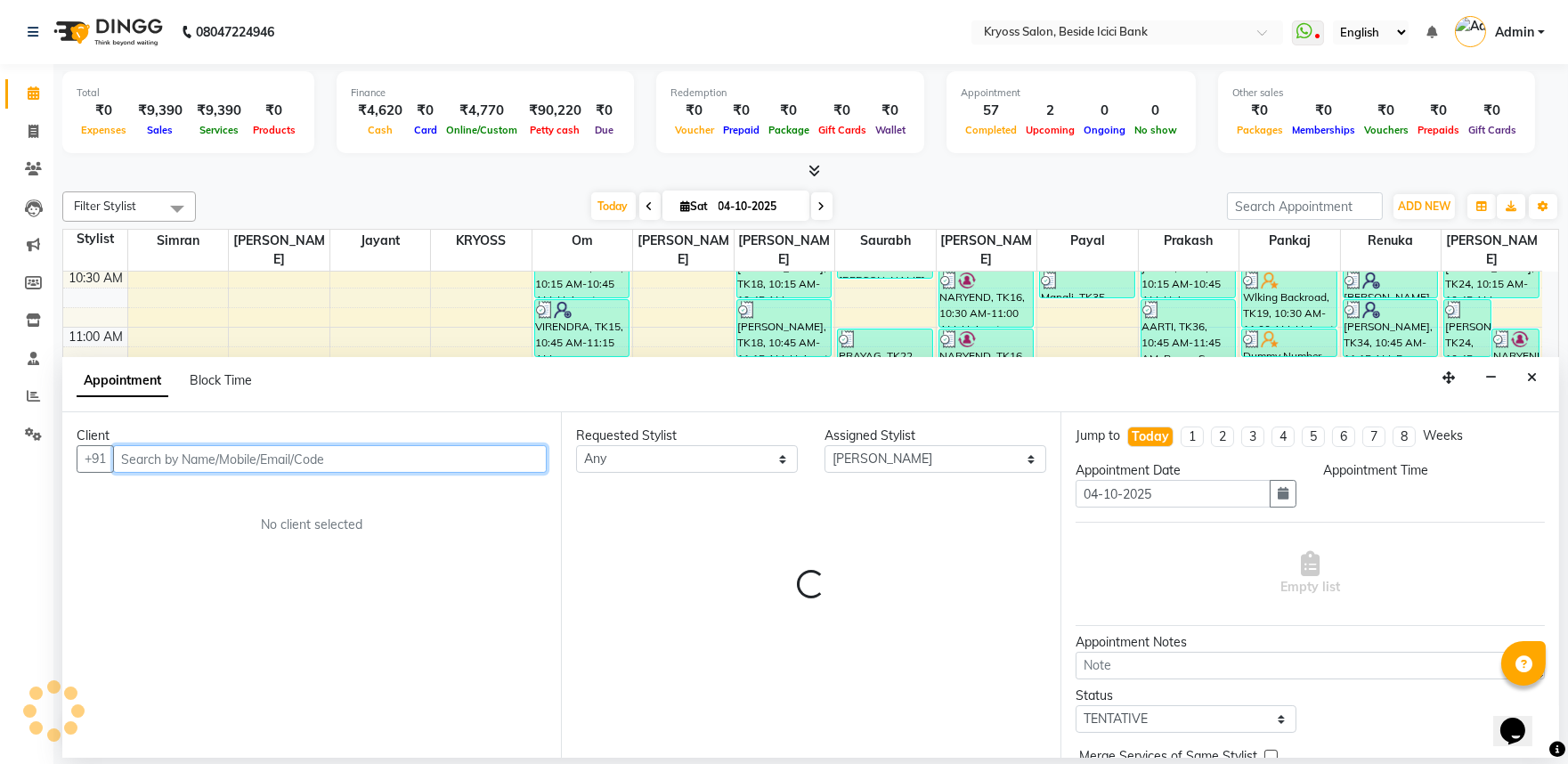
select select "810"
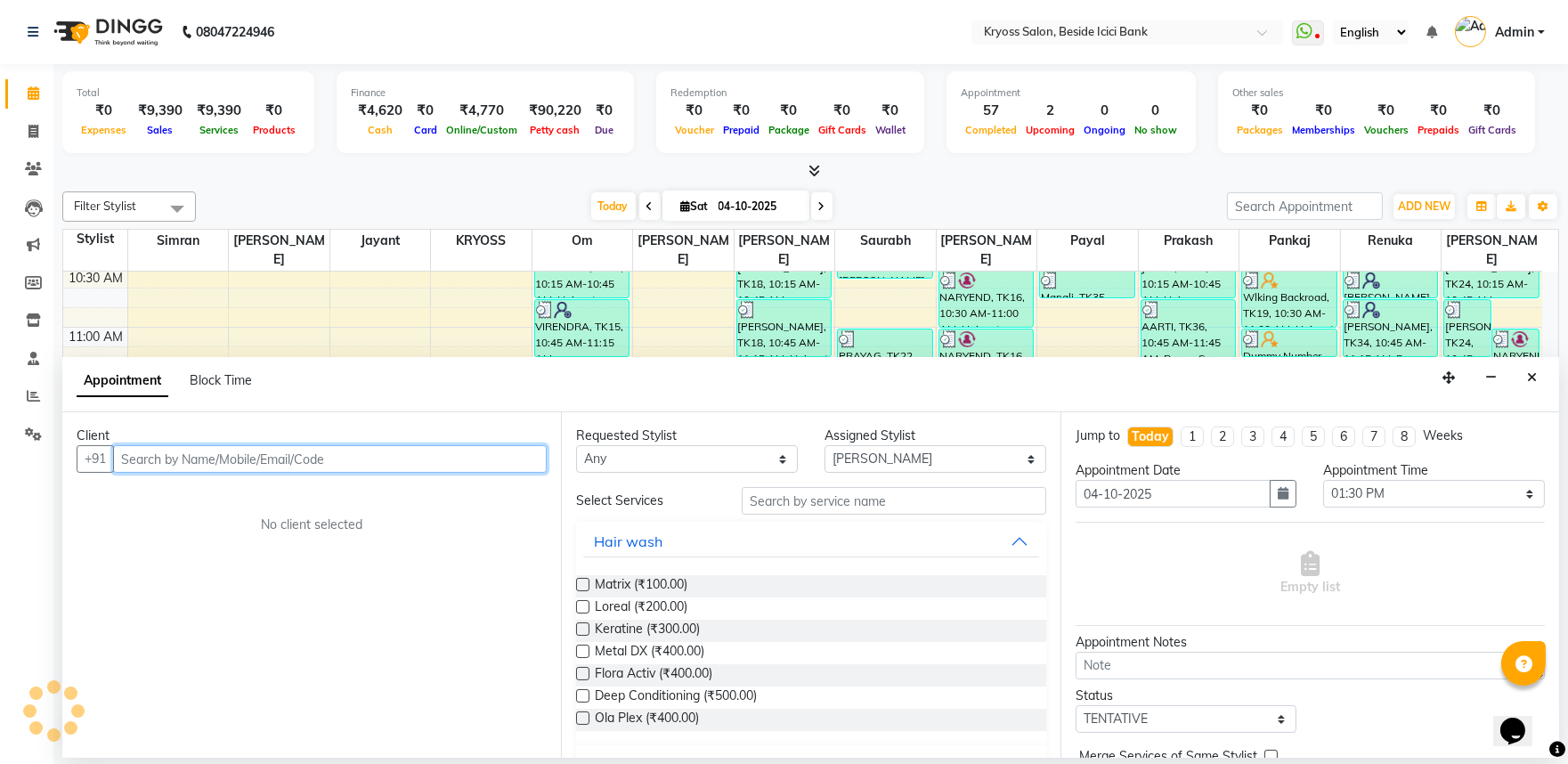
scroll to position [4, 0]
click at [346, 467] on input "text" at bounding box center [330, 459] width 433 height 28
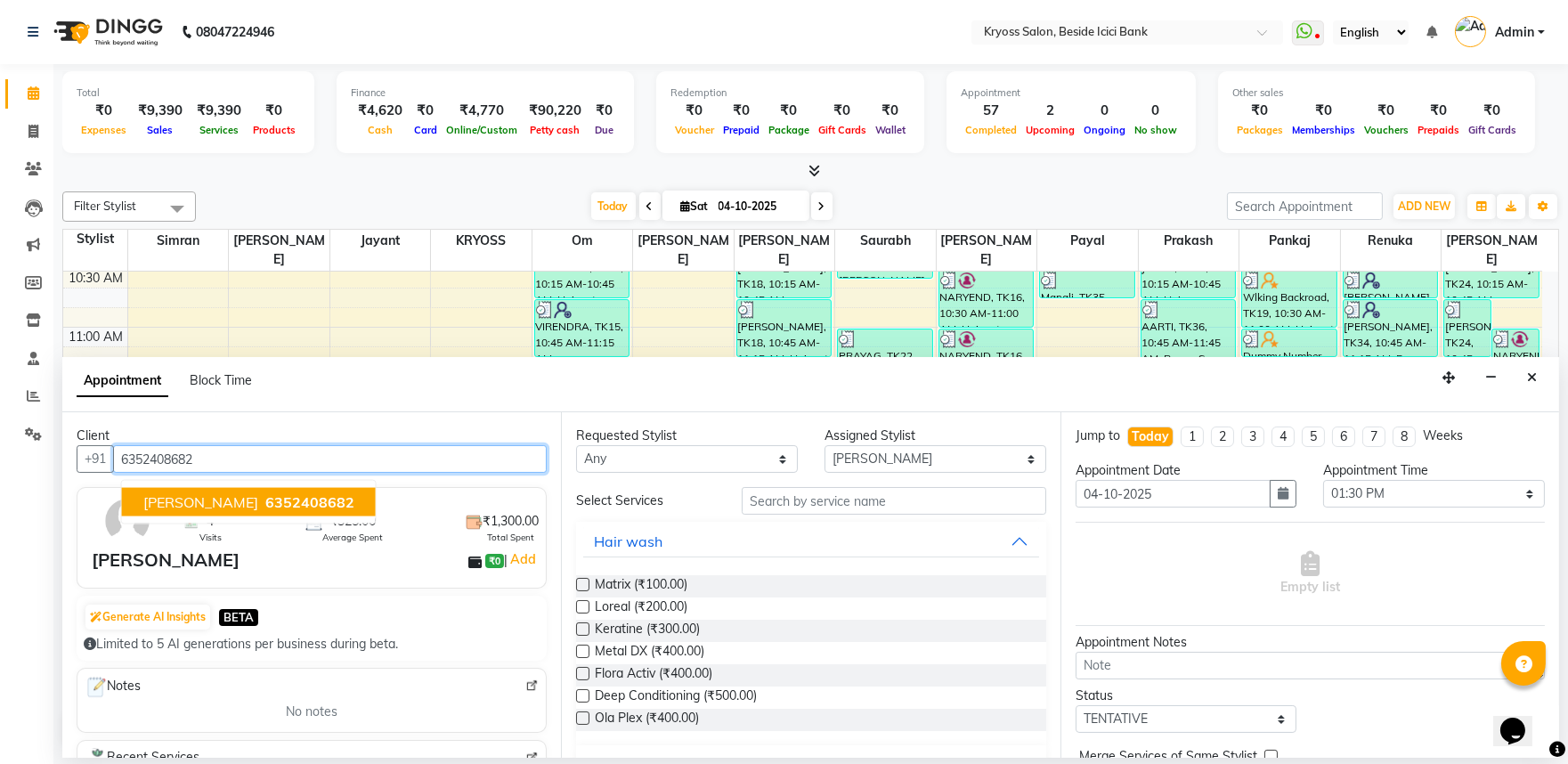
click at [265, 511] on span "6352408682" at bounding box center [309, 502] width 89 height 18
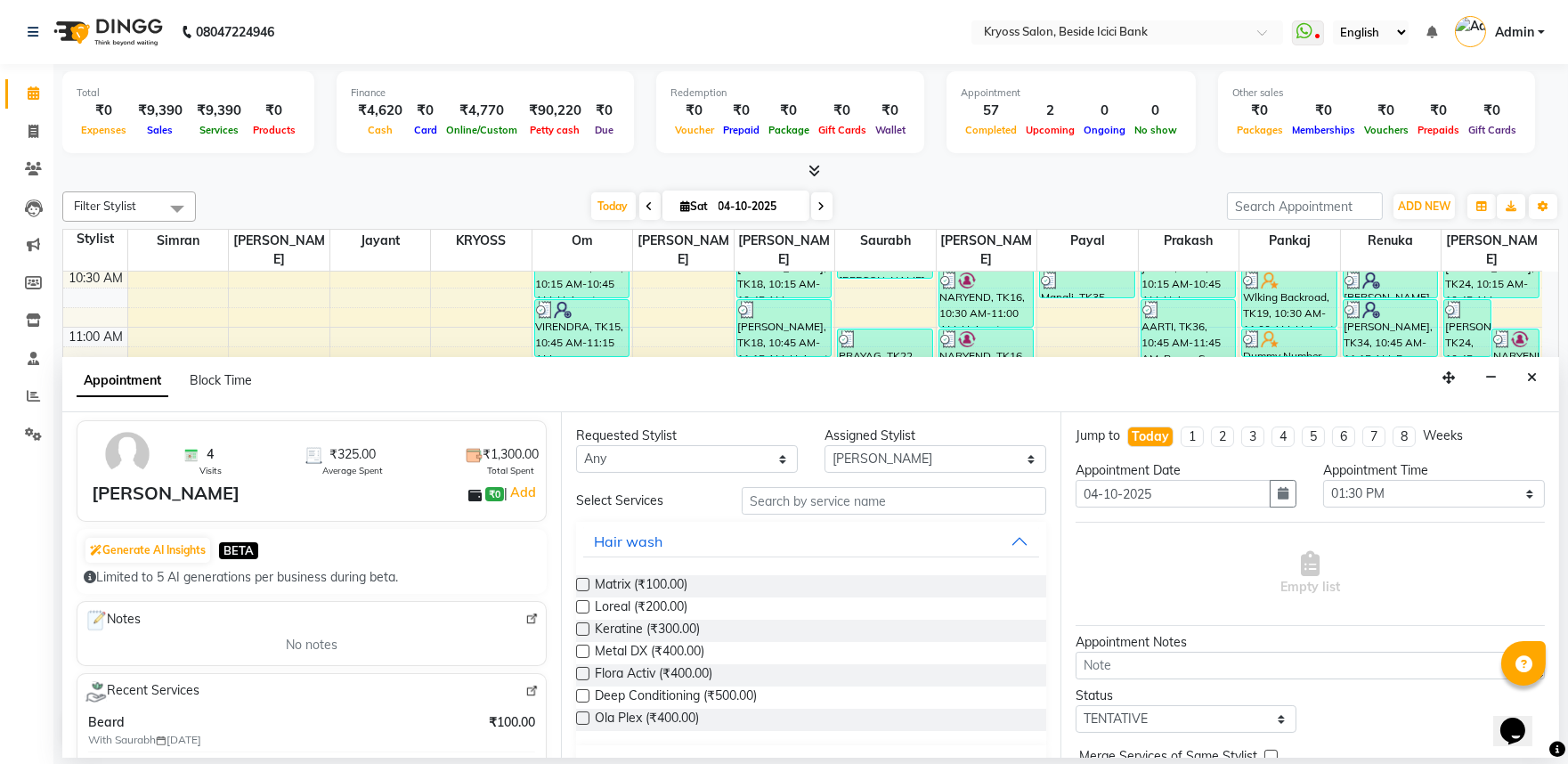
scroll to position [99, 0]
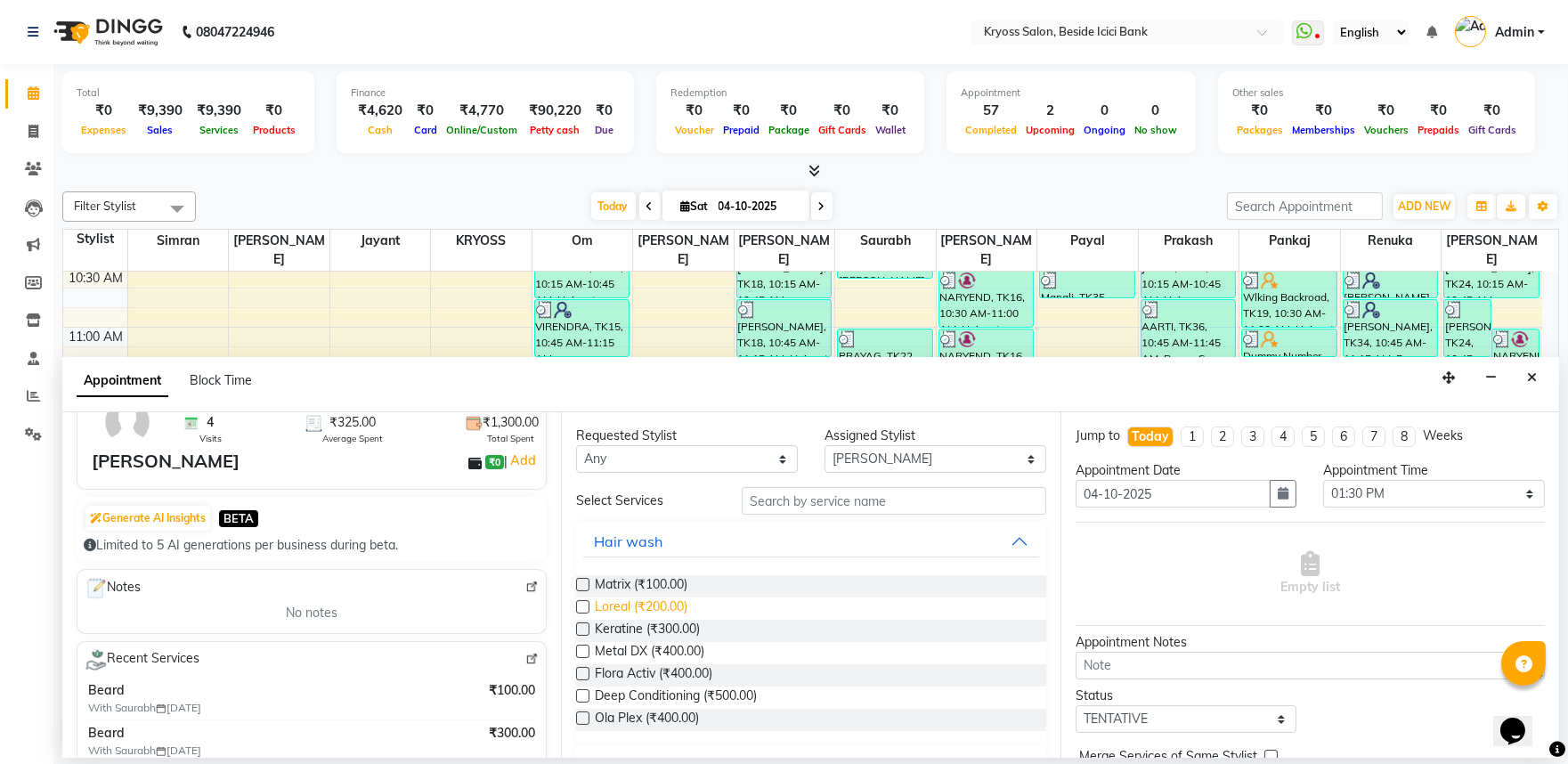
type input "6352408682"
click at [652, 620] on span "Loreal (₹200.00)" at bounding box center [640, 608] width 92 height 22
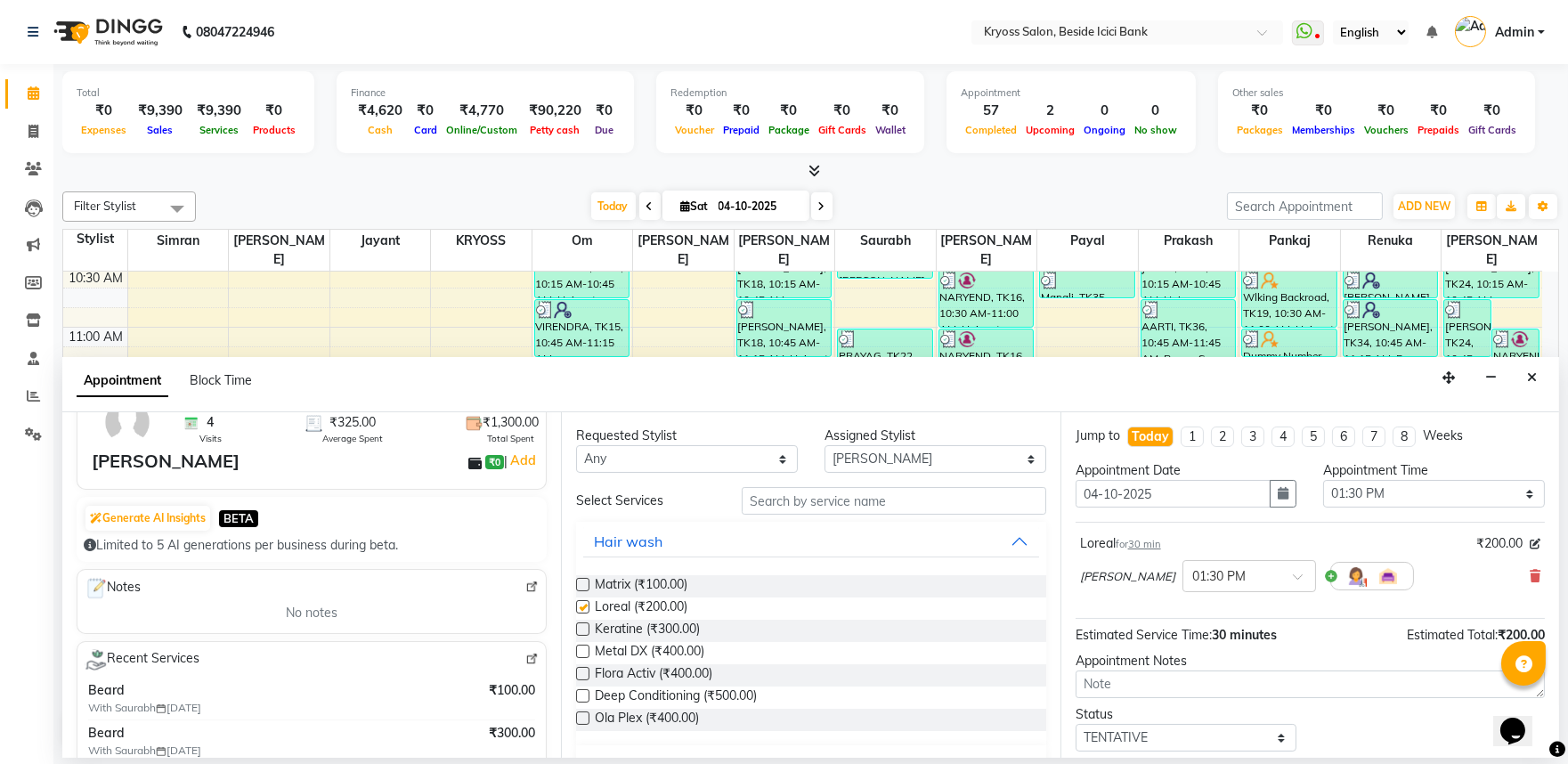
checkbox input "false"
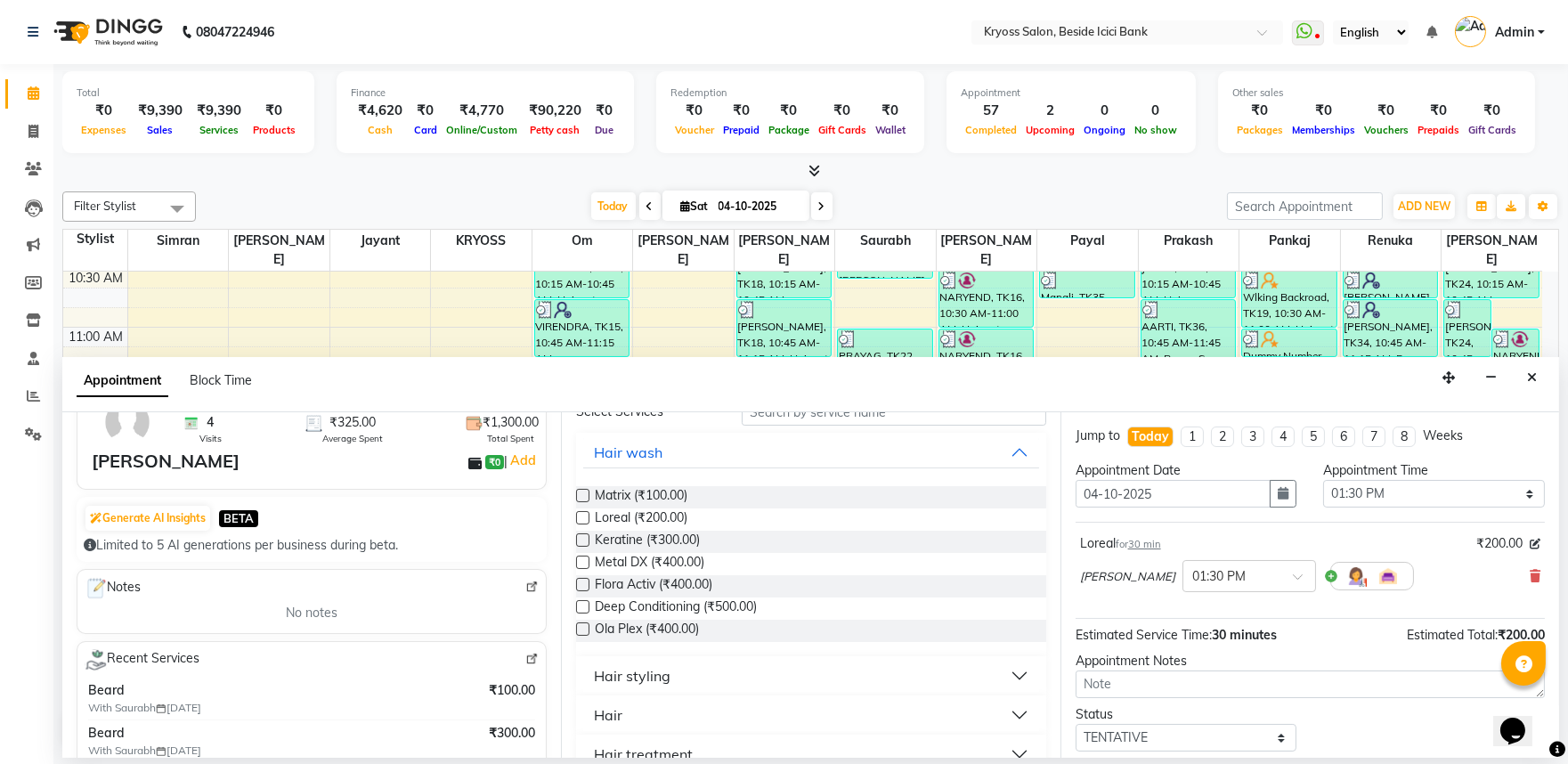
scroll to position [198, 0]
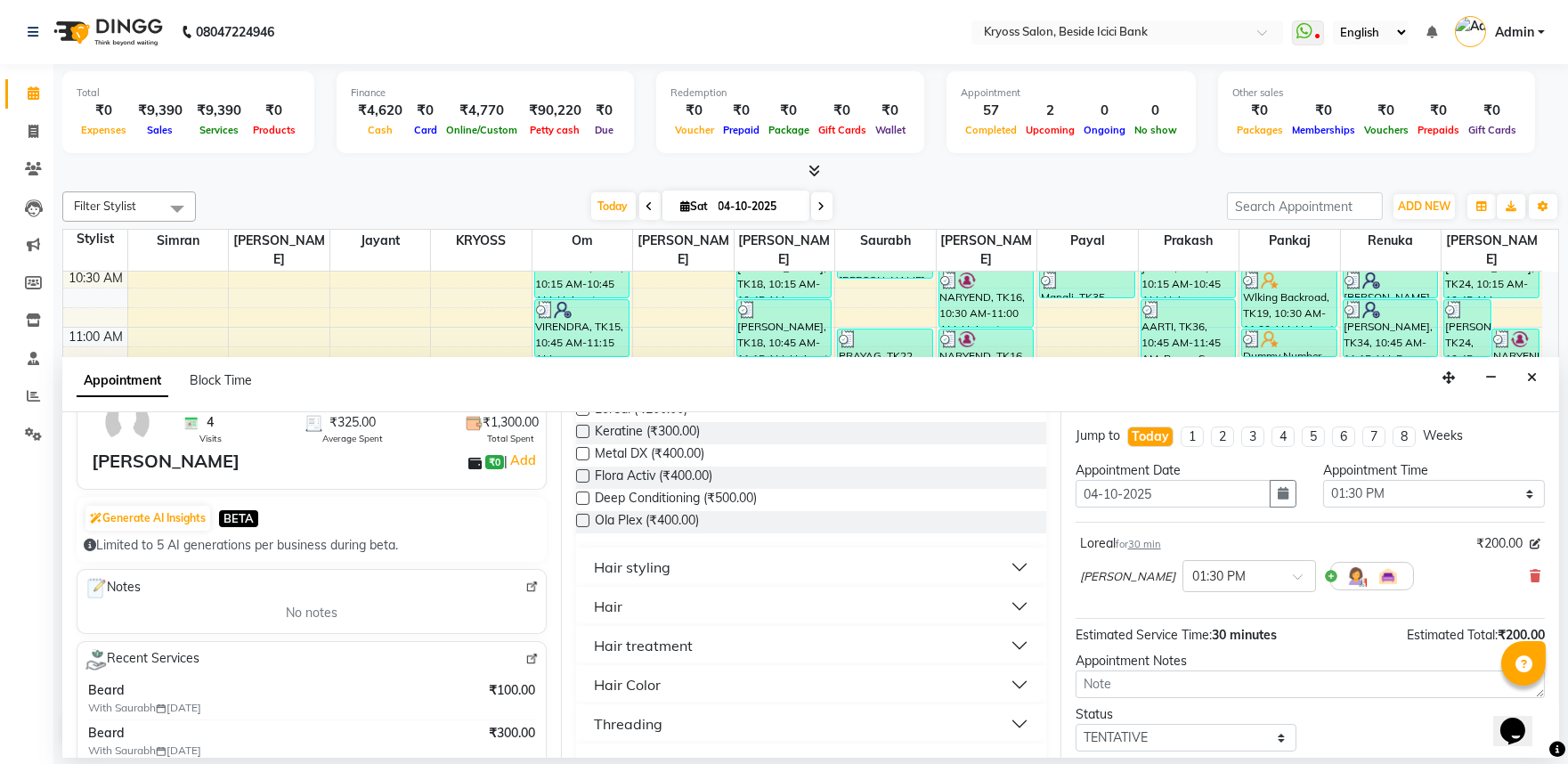
click at [600, 617] on div "Hair" at bounding box center [608, 606] width 29 height 21
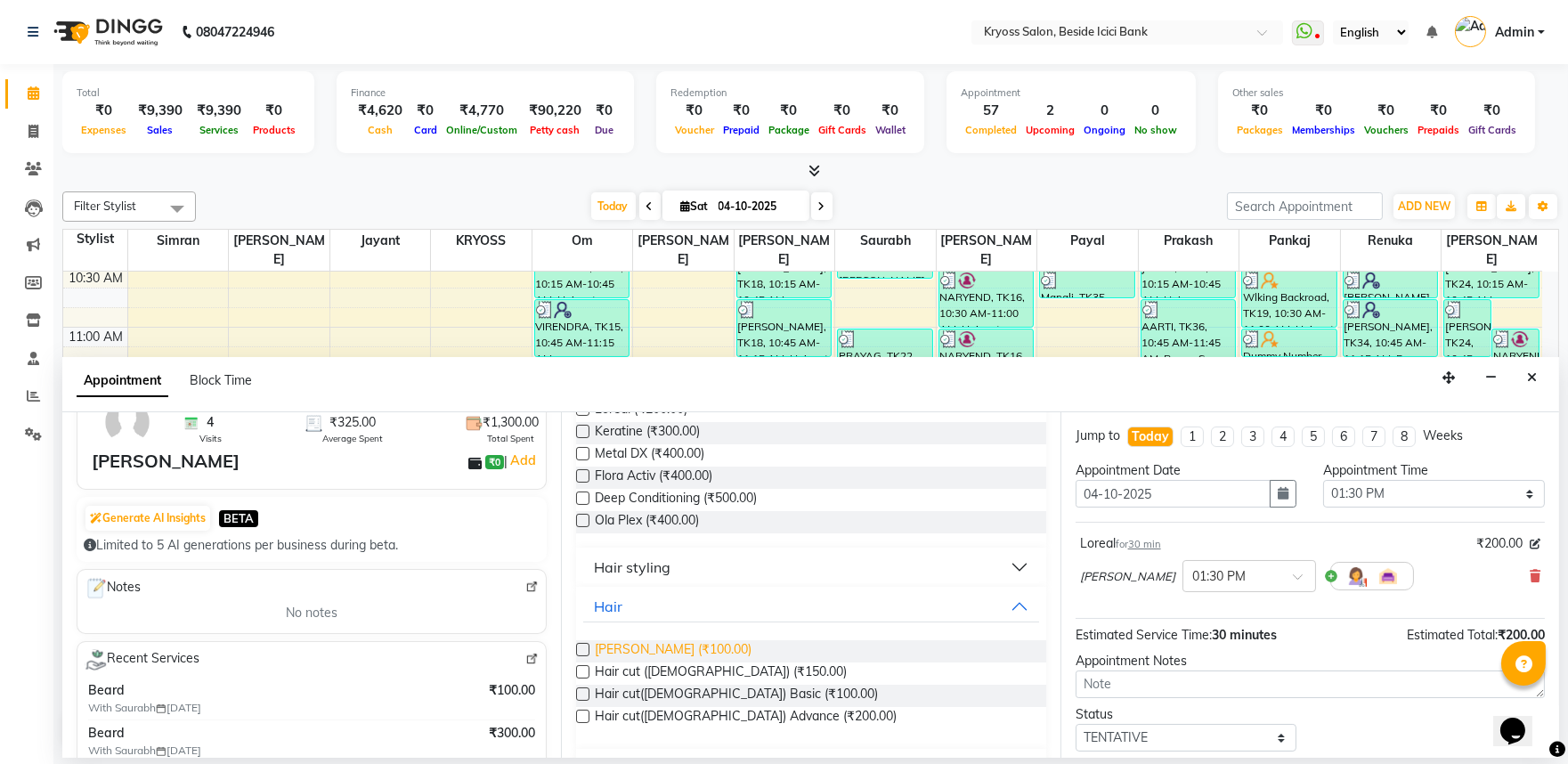
drag, startPoint x: 635, startPoint y: 686, endPoint x: 642, endPoint y: 696, distance: 12.2
click at [637, 663] on span "[PERSON_NAME] (₹100.00)" at bounding box center [673, 651] width 157 height 22
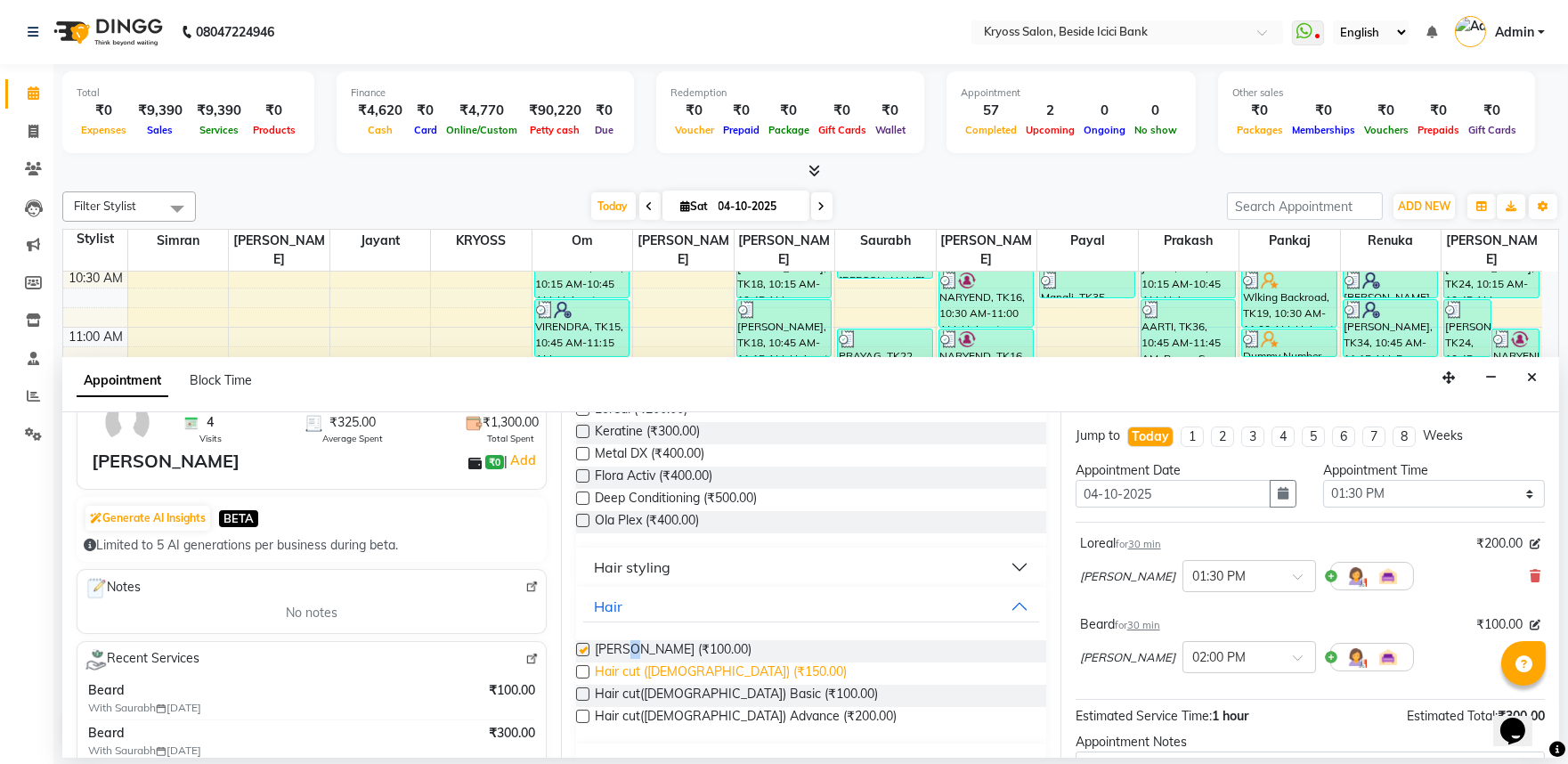
checkbox input "false"
click at [648, 685] on span "Hair cut ([DEMOGRAPHIC_DATA]) (₹150.00)" at bounding box center [720, 674] width 252 height 22
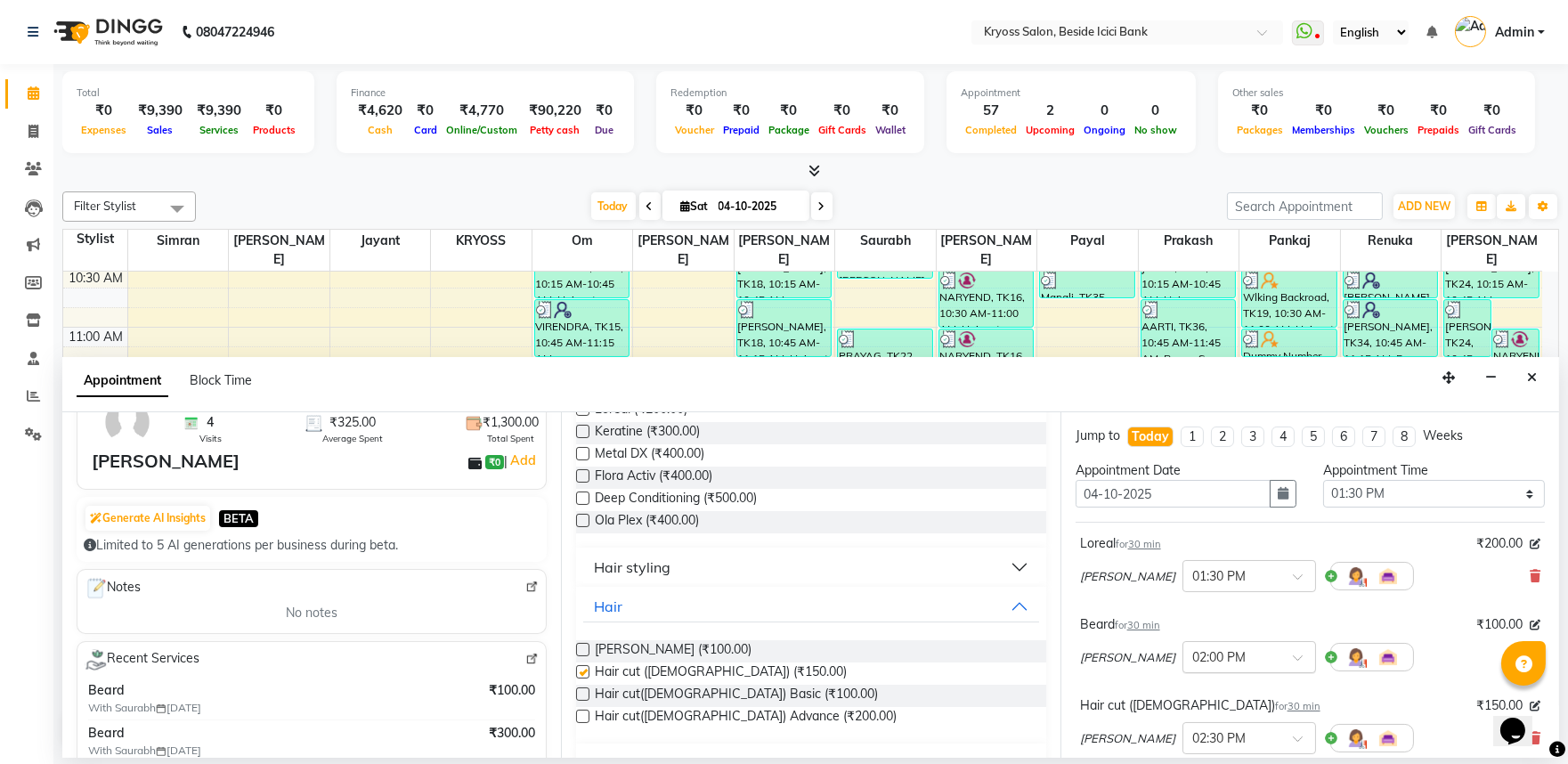
checkbox input "false"
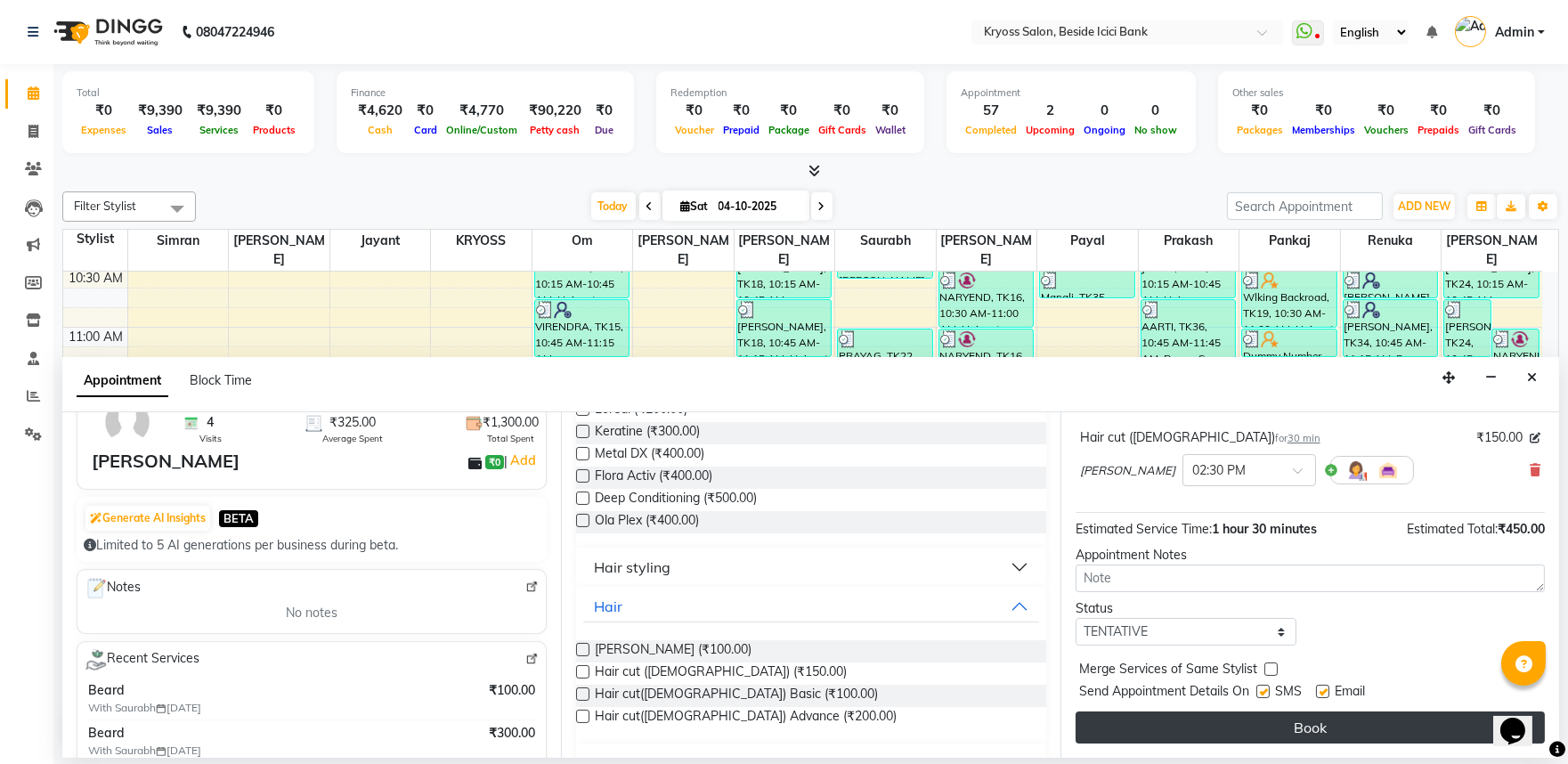
scroll to position [309, 0]
click at [1239, 743] on button "Book" at bounding box center [1310, 727] width 469 height 32
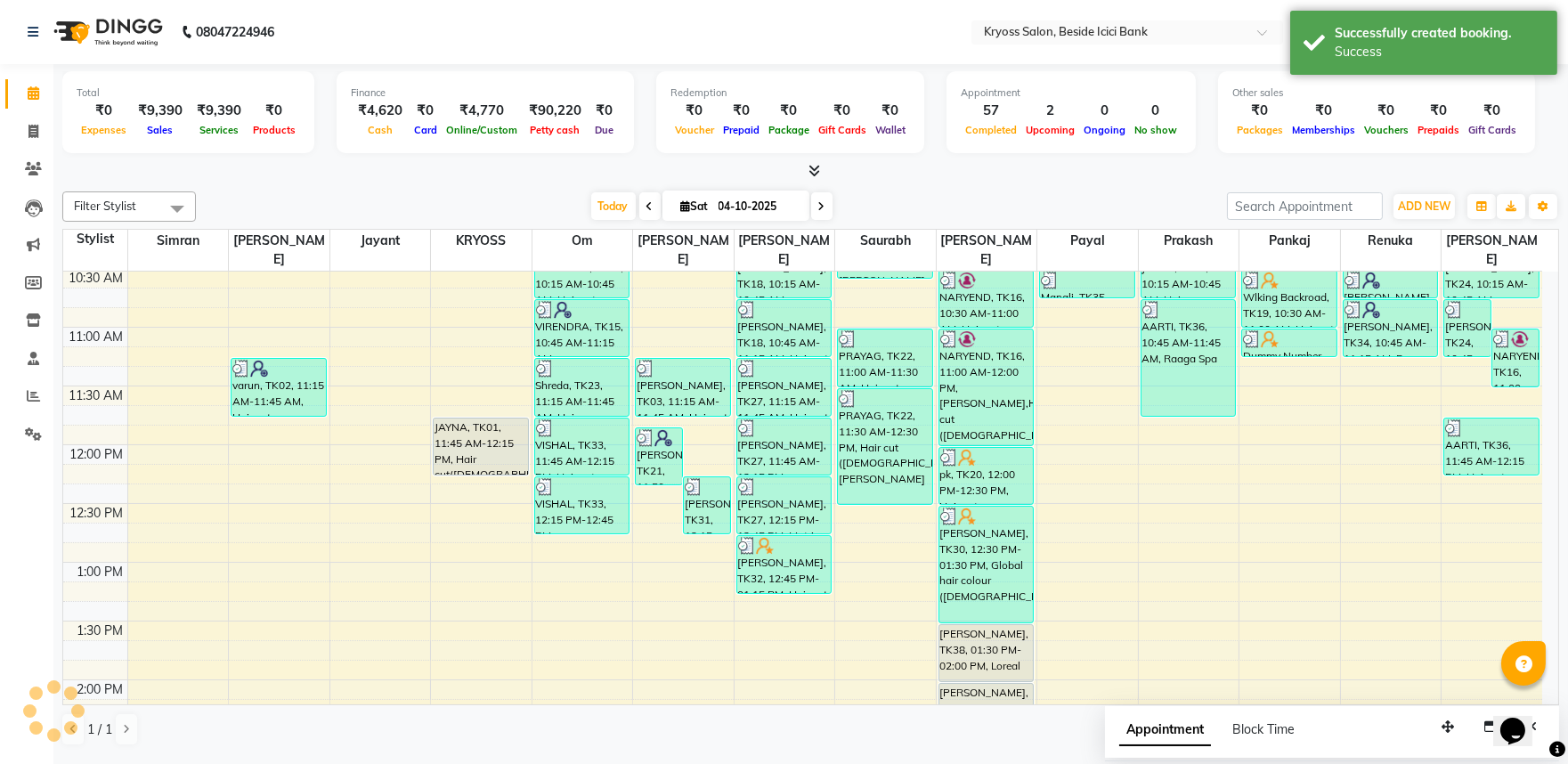
scroll to position [0, 0]
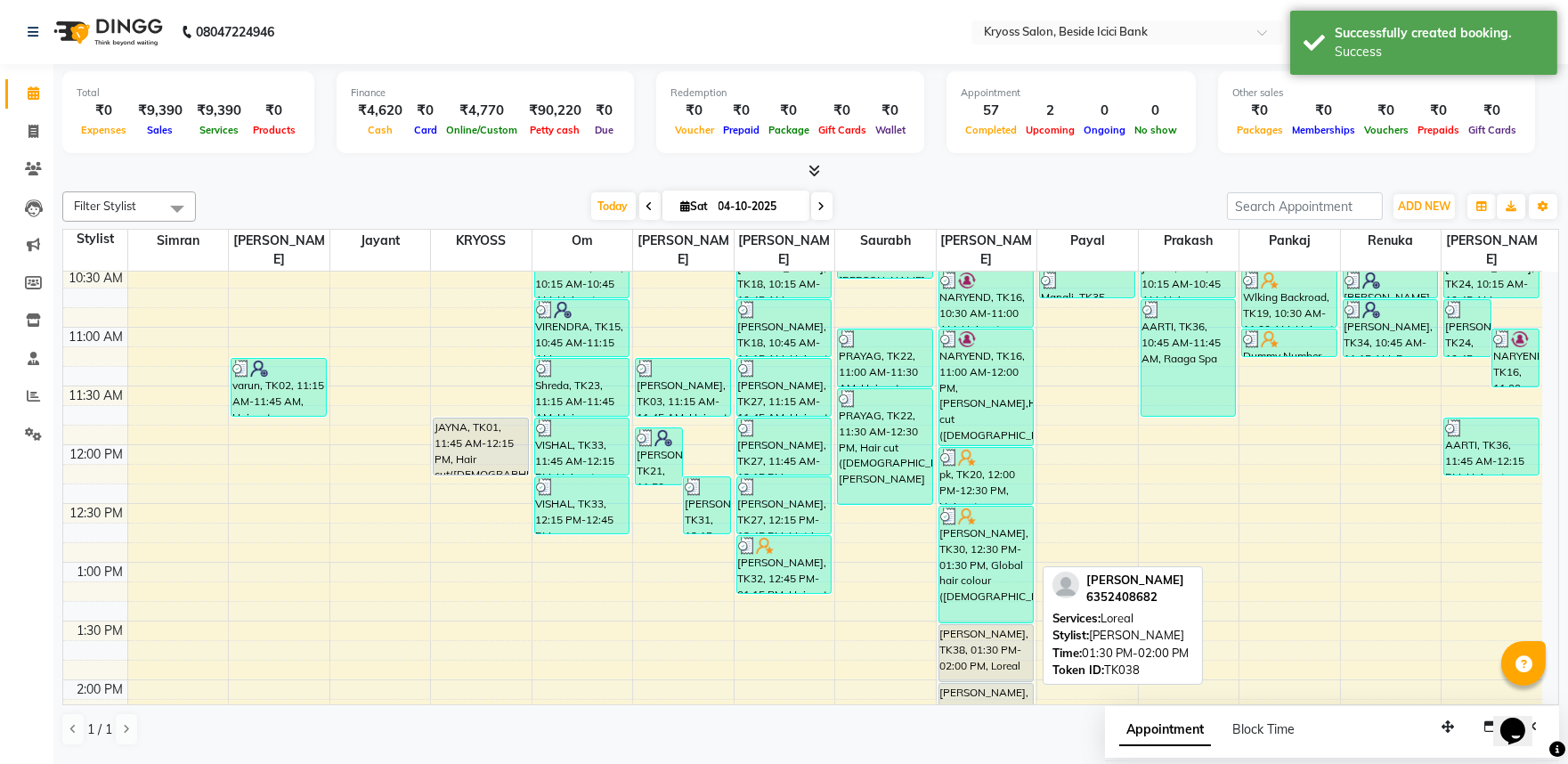
click at [947, 645] on div "[PERSON_NAME], TK38, 01:30 PM-02:00 PM, Loreal" at bounding box center [986, 653] width 94 height 56
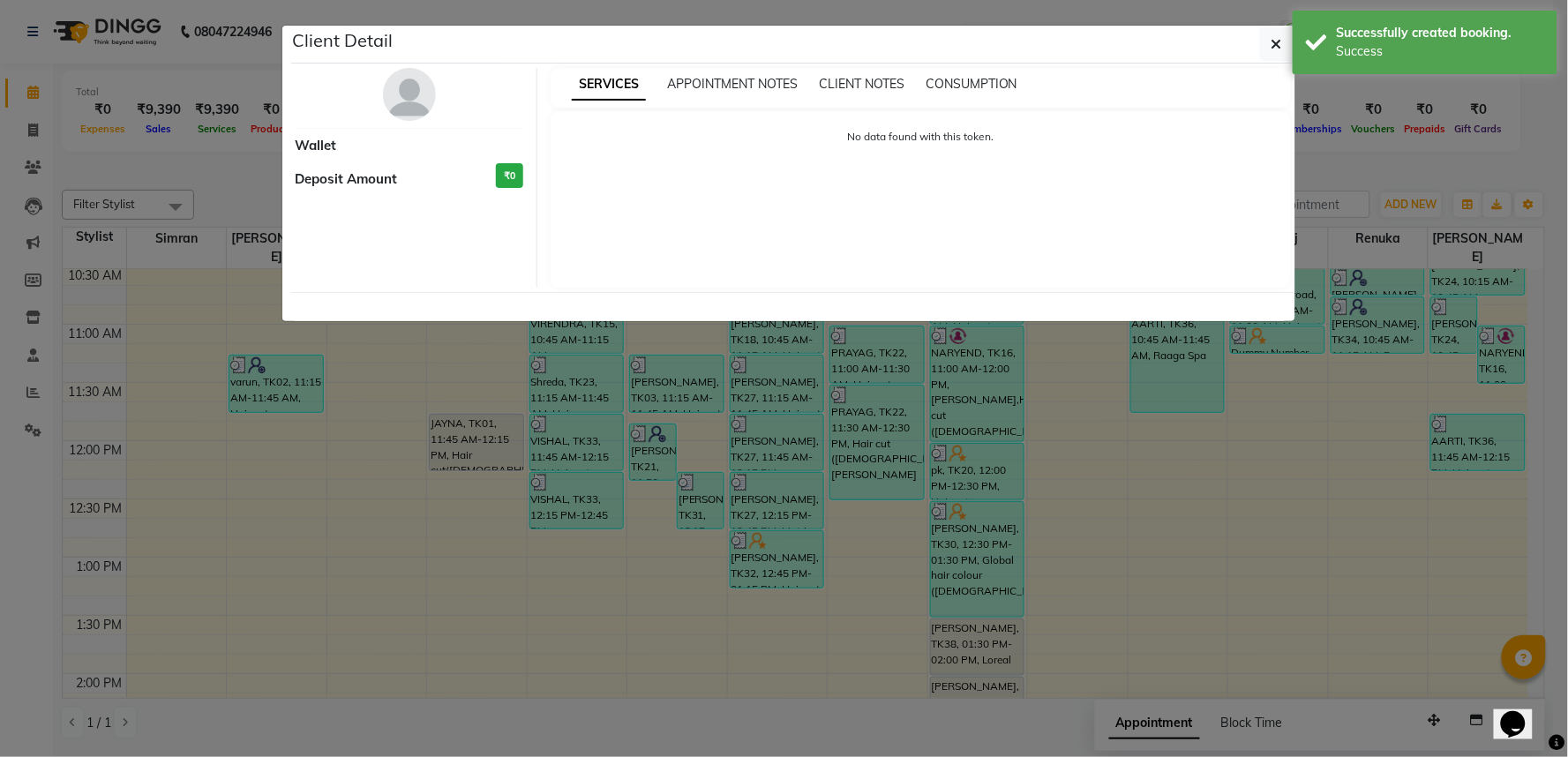
select select "7"
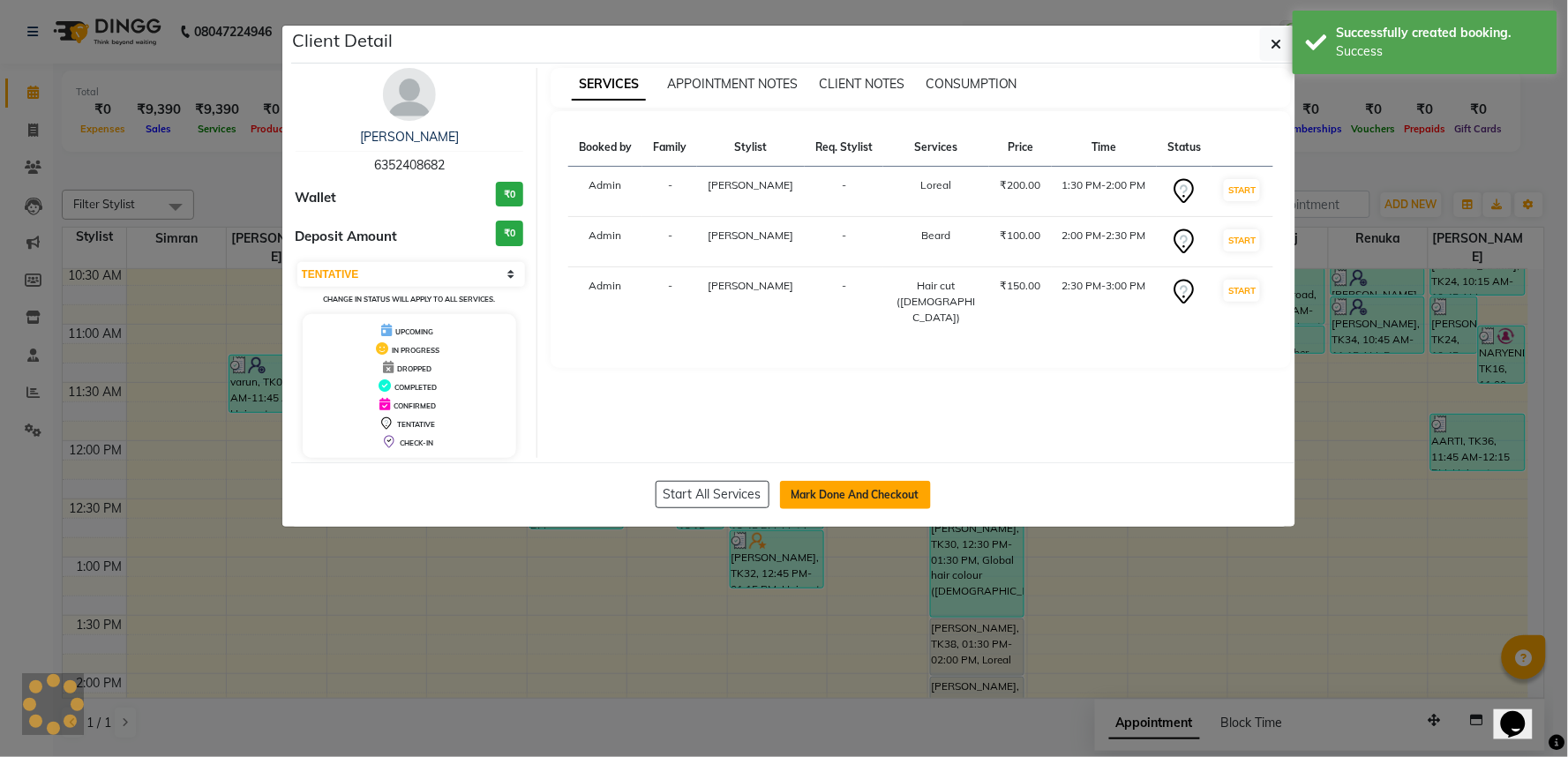
click at [823, 509] on button "Mark Done And Checkout" at bounding box center [855, 495] width 151 height 28
select select "service"
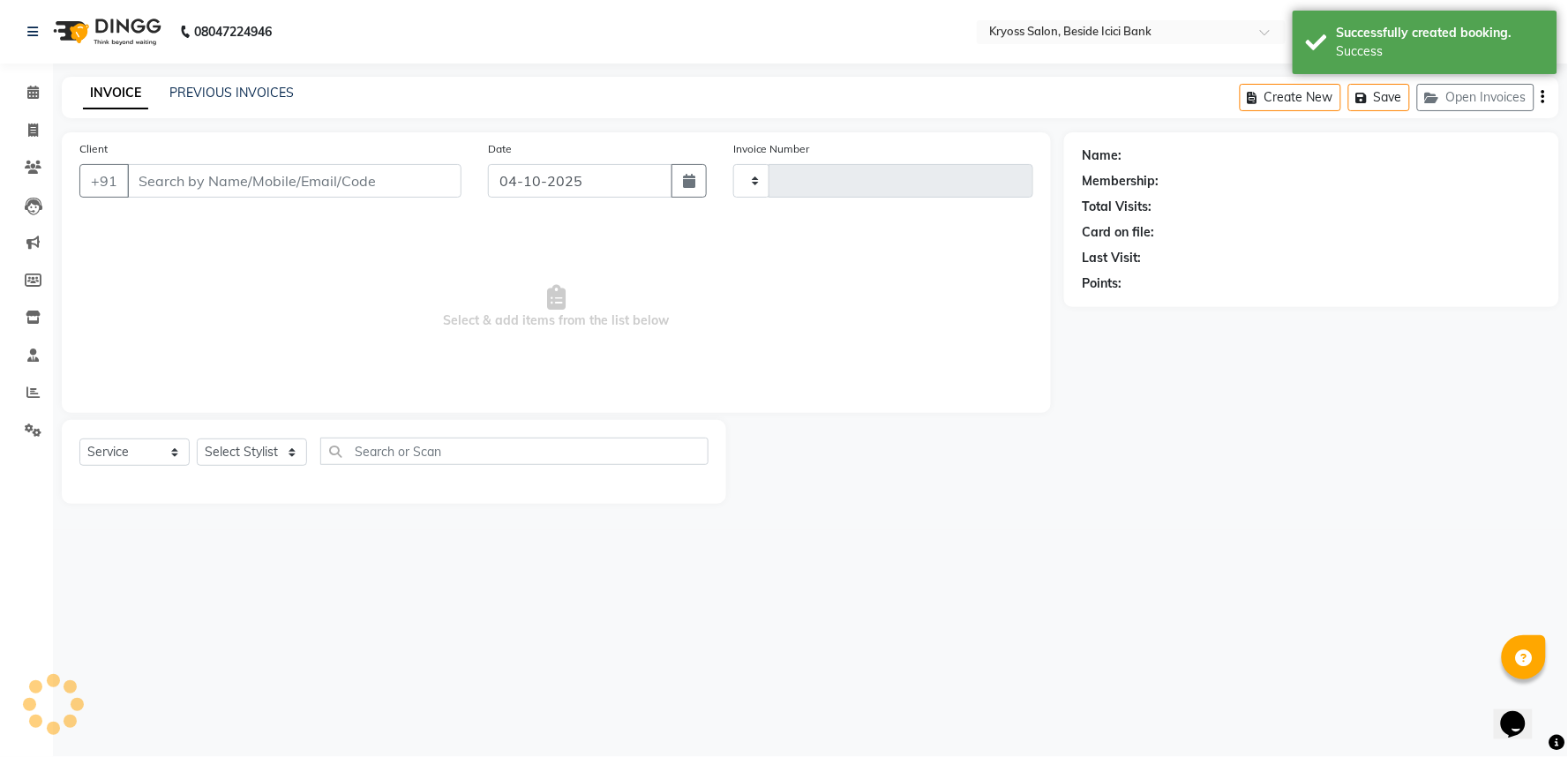
type input "14457"
select select "5439"
type input "6352408682"
select select "40498"
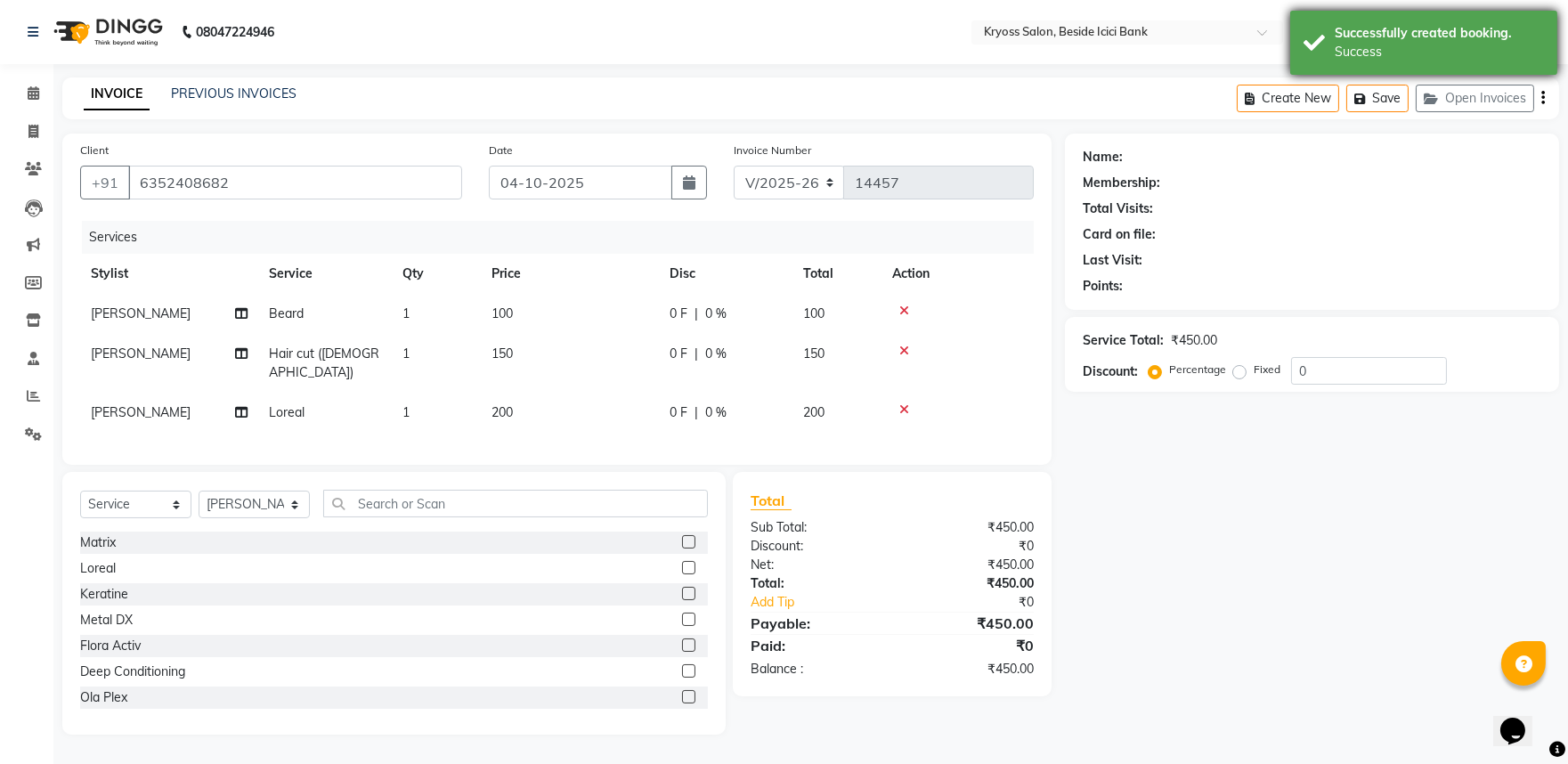
click at [1378, 36] on div "Successfully created booking." at bounding box center [1440, 33] width 210 height 19
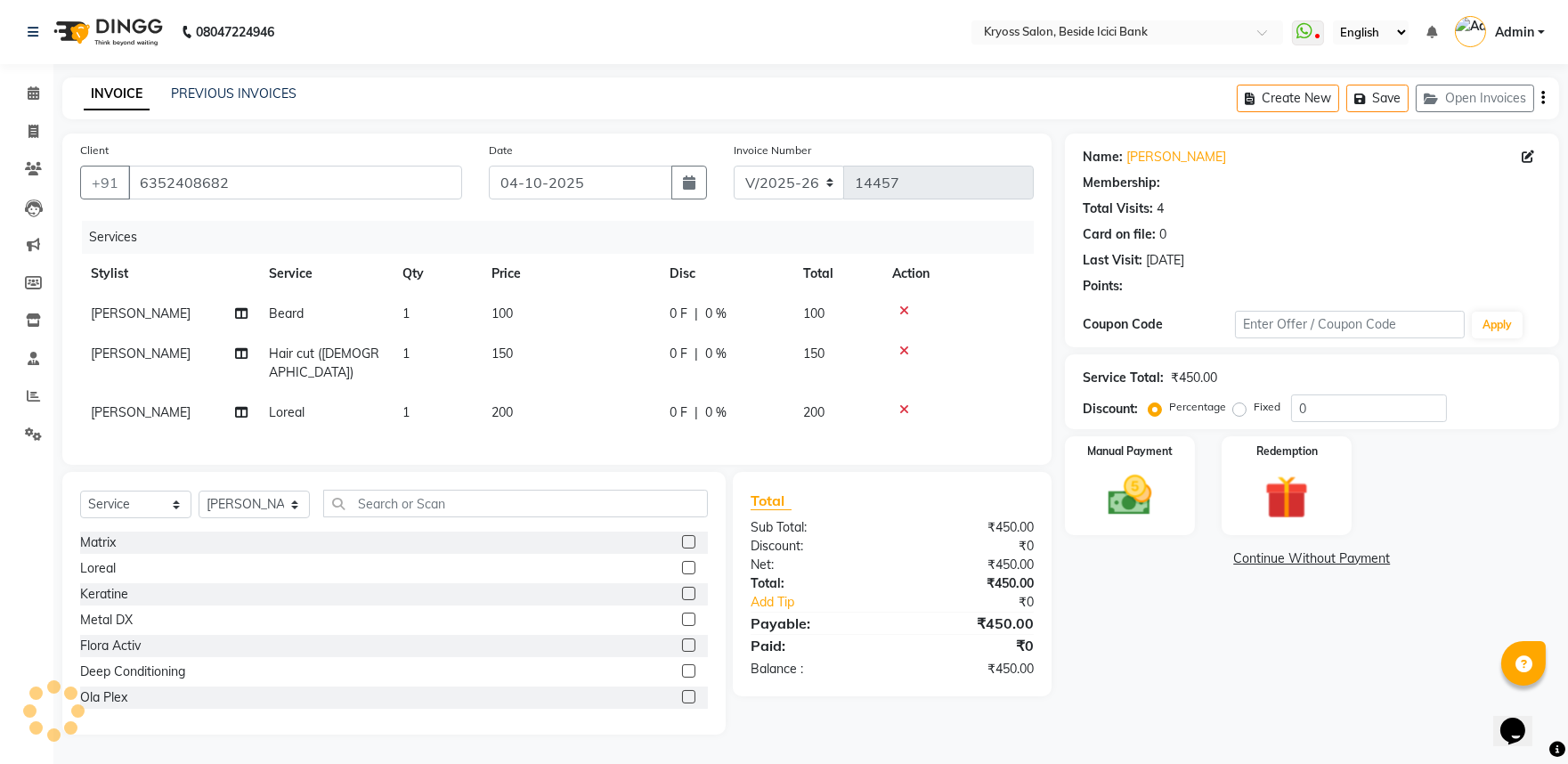
click at [571, 371] on td "150" at bounding box center [570, 364] width 178 height 59
select select "40498"
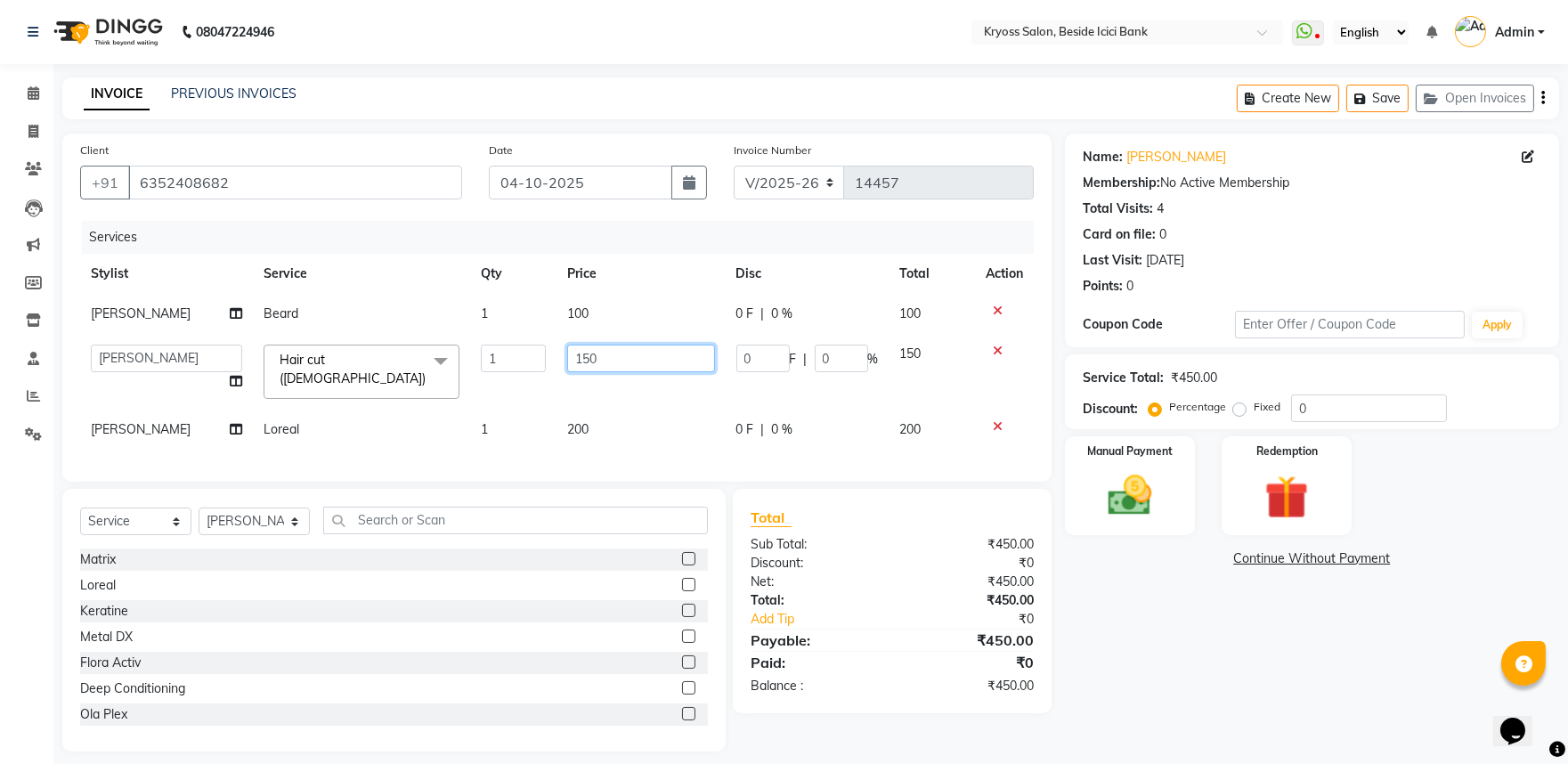
click at [618, 373] on input "150" at bounding box center [640, 358] width 147 height 28
type input "100"
click at [636, 323] on td "100" at bounding box center [640, 313] width 168 height 40
select select "40498"
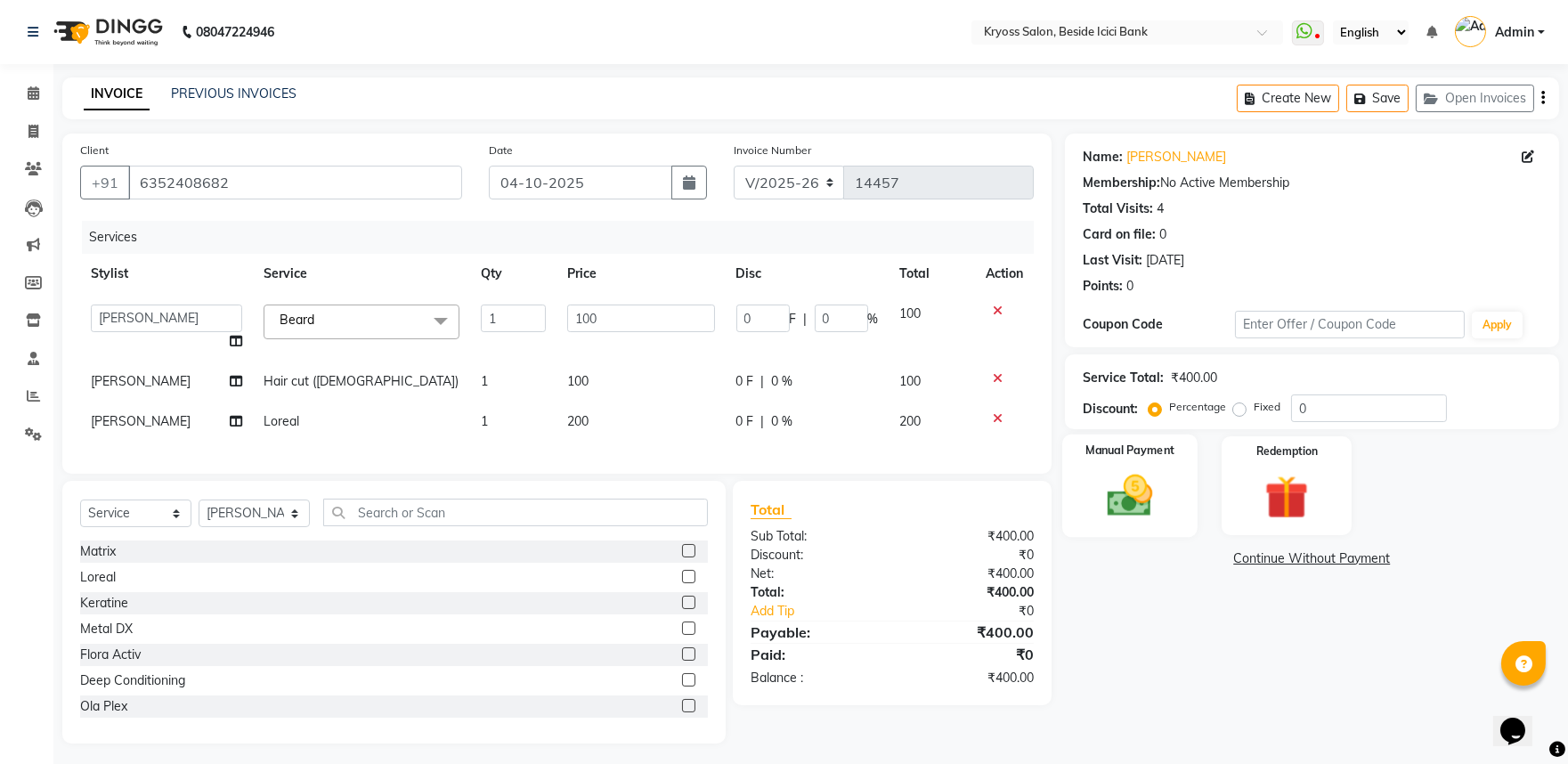
click at [1170, 536] on div "Manual Payment" at bounding box center [1129, 485] width 135 height 102
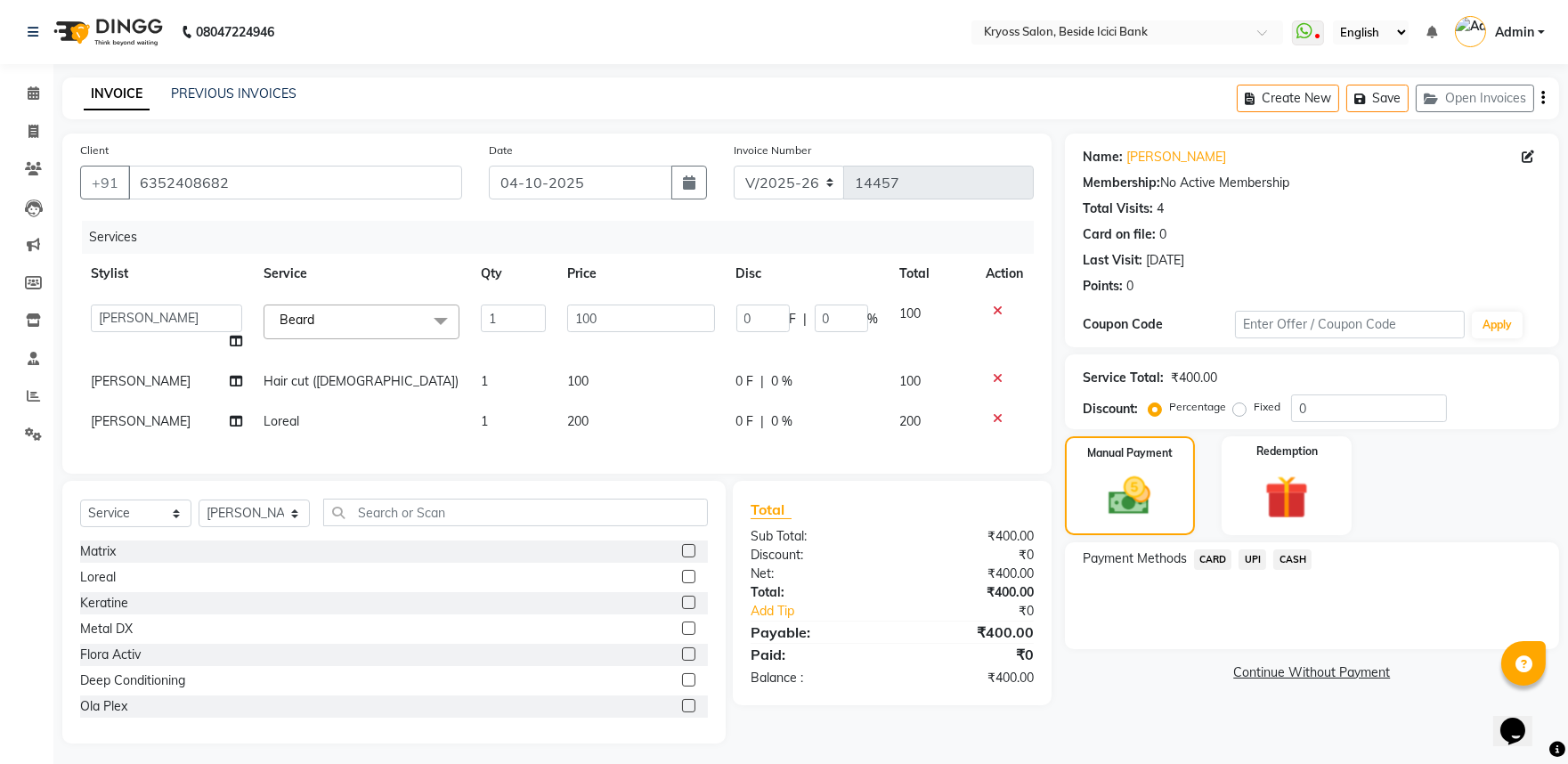
click at [1266, 570] on span "UPI" at bounding box center [1252, 560] width 28 height 21
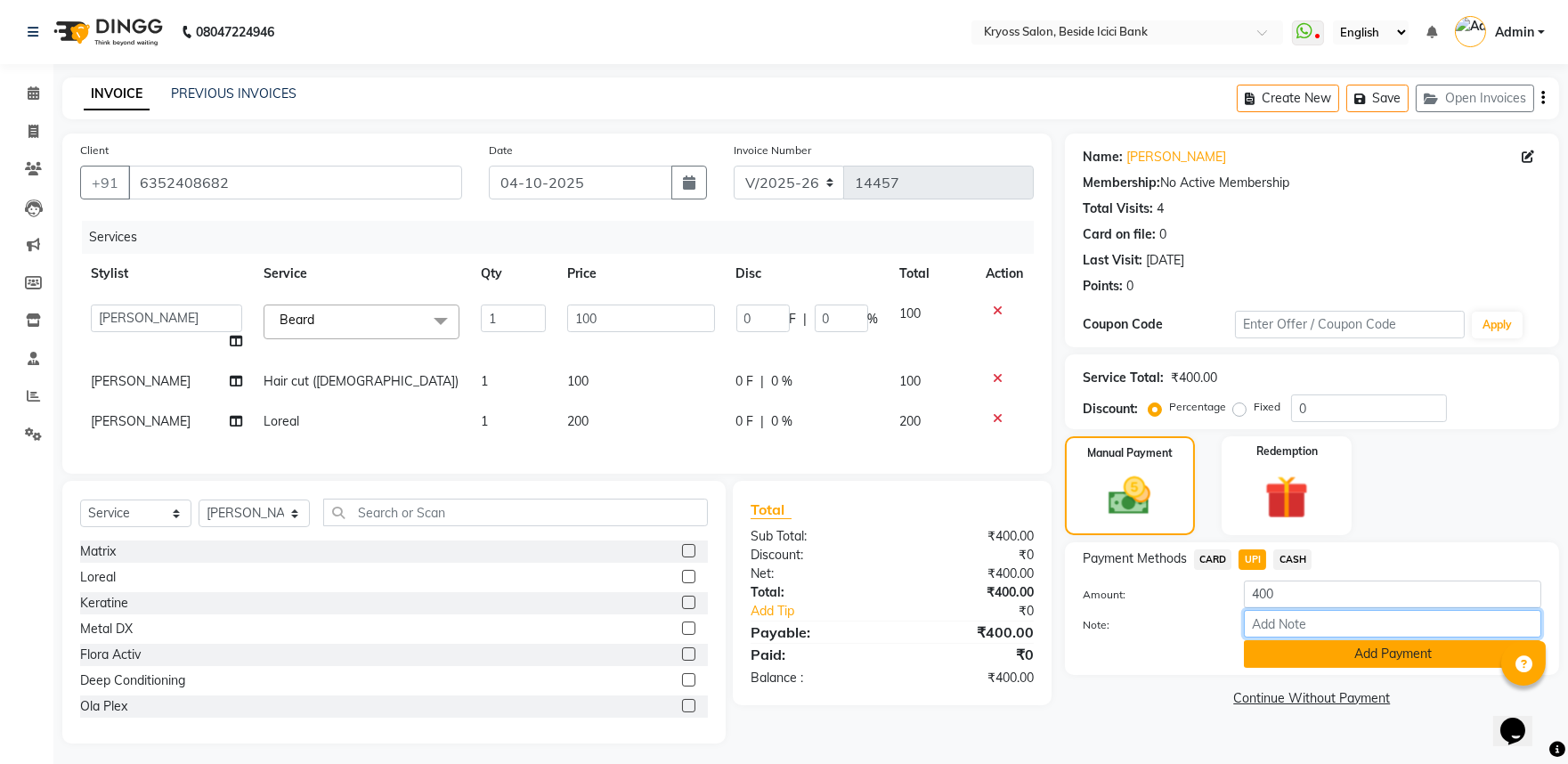
drag, startPoint x: 1269, startPoint y: 598, endPoint x: 1272, endPoint y: 682, distance: 84.1
click at [1266, 638] on input "Note:" at bounding box center [1392, 623] width 297 height 28
click at [1277, 668] on button "Add Payment" at bounding box center [1392, 654] width 297 height 28
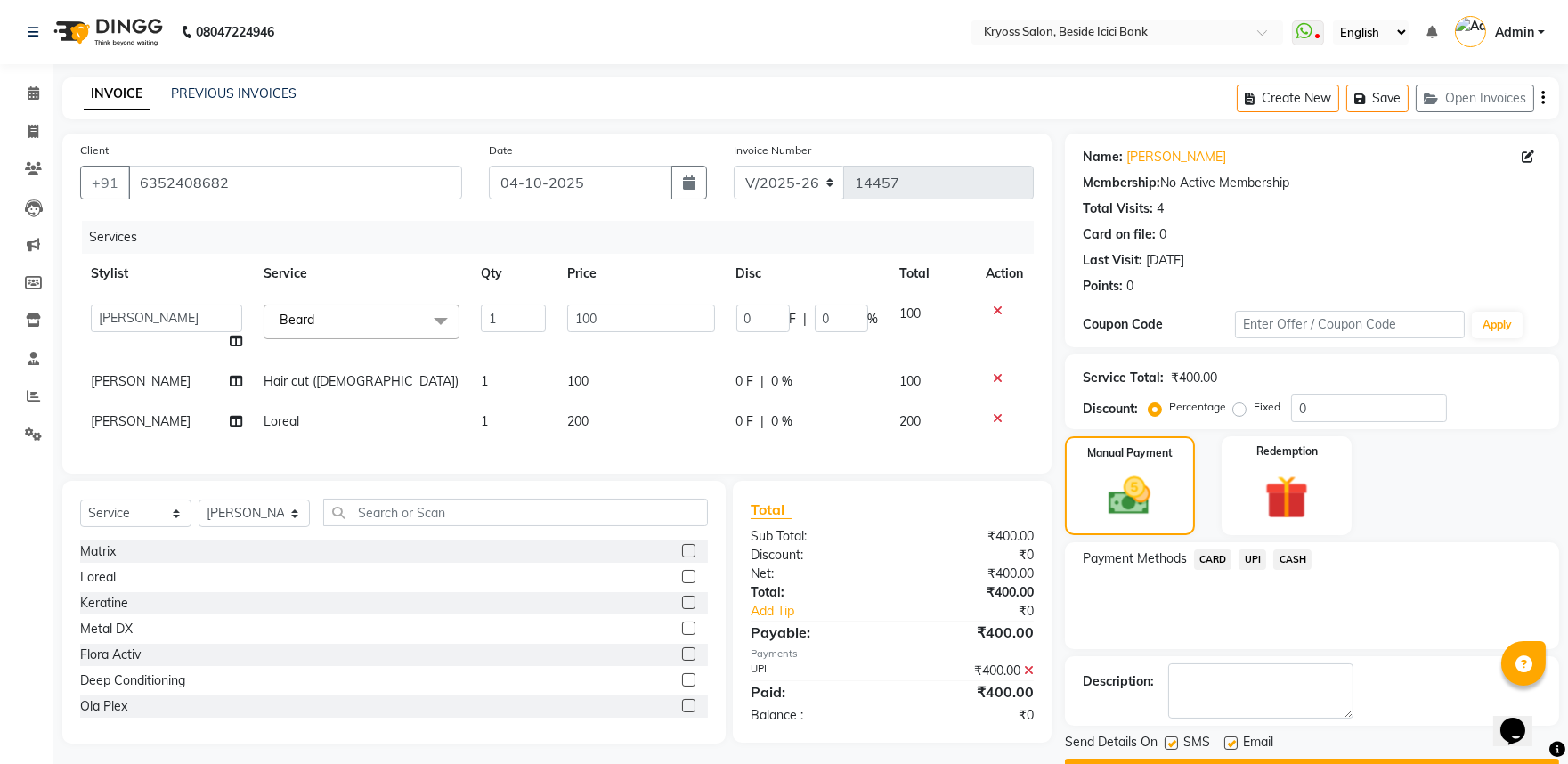
scroll to position [91, 0]
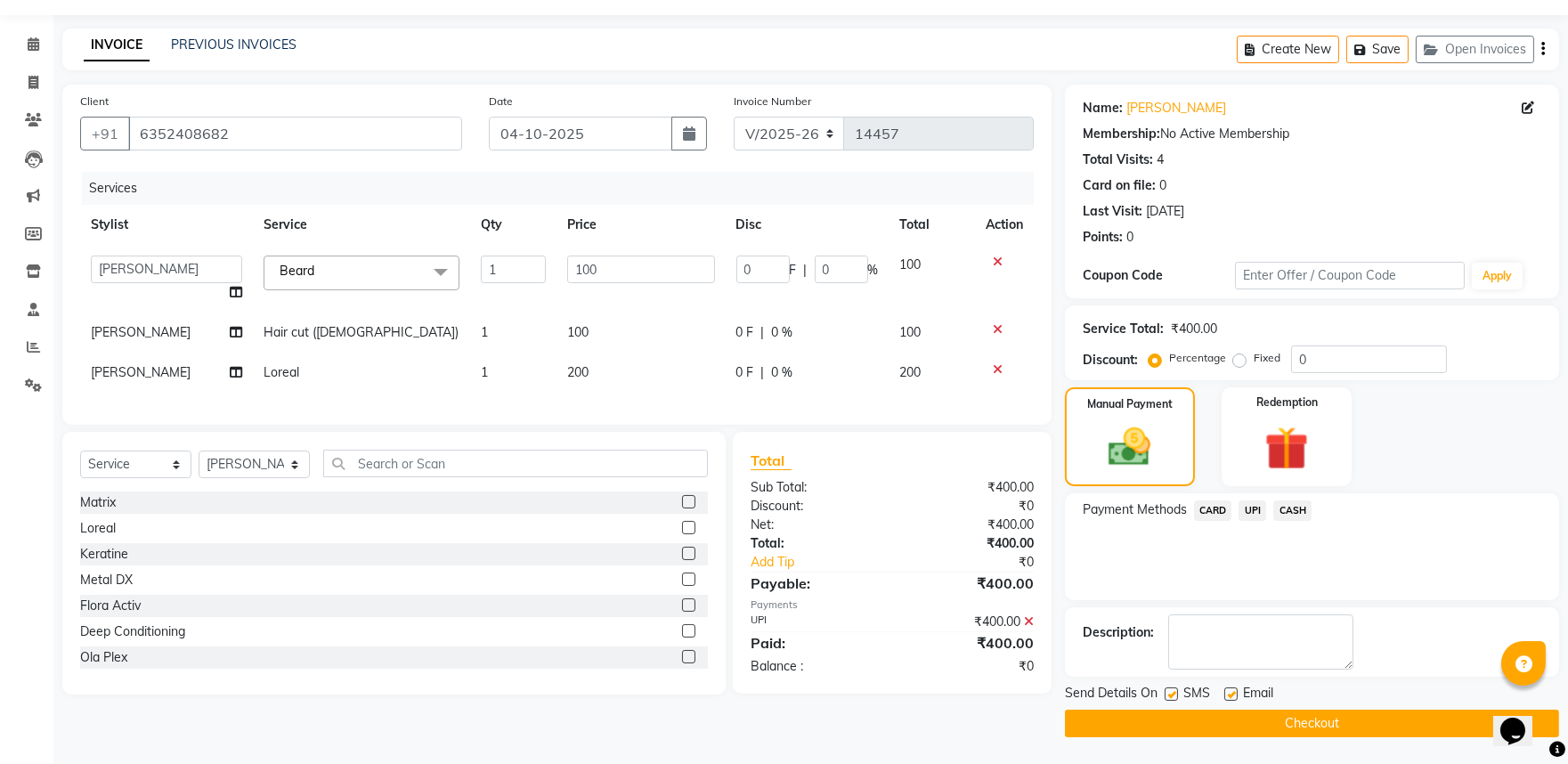
click at [1330, 710] on button "Checkout" at bounding box center [1312, 724] width 494 height 28
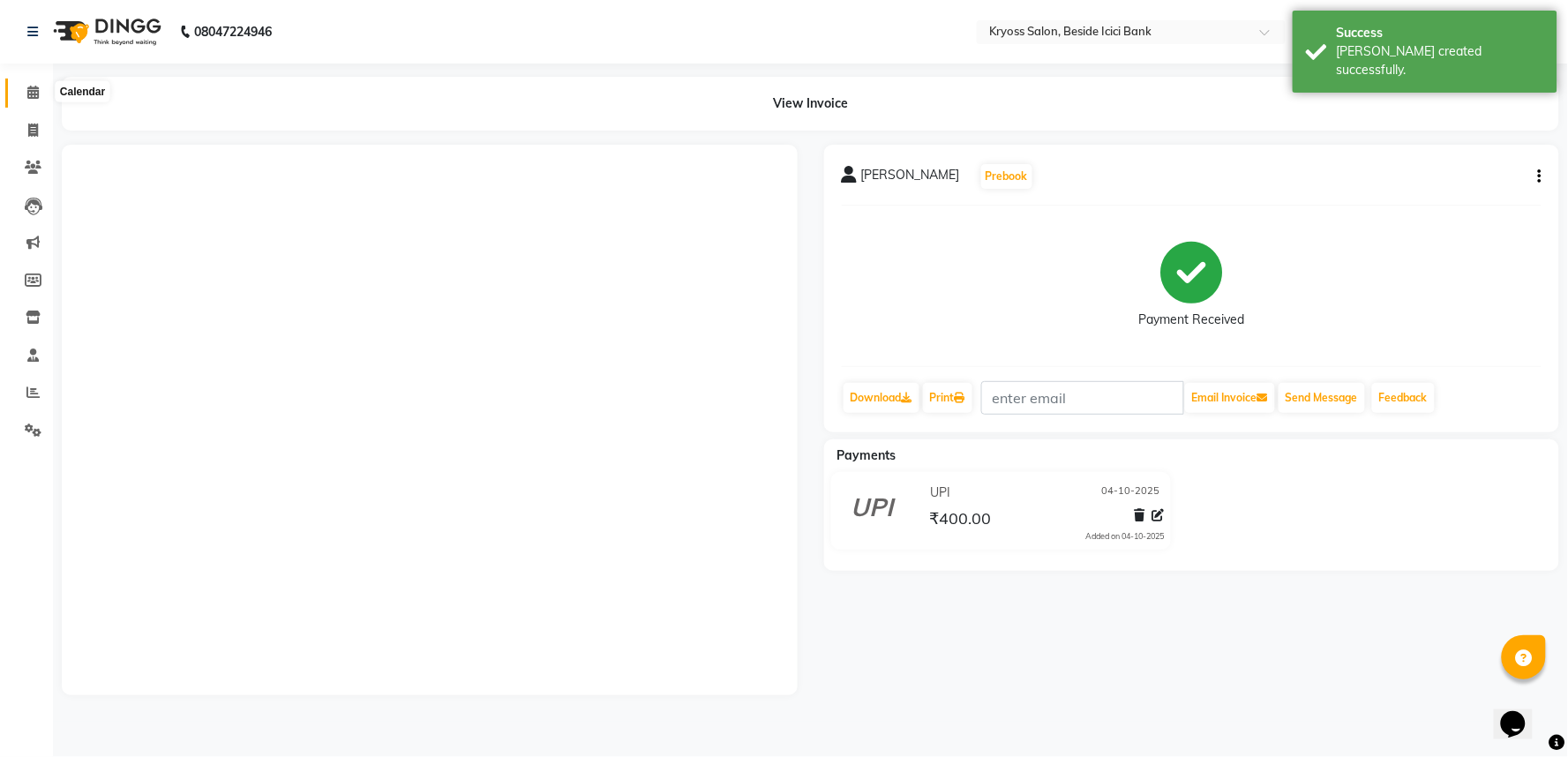
click at [29, 85] on icon at bounding box center [33, 91] width 12 height 13
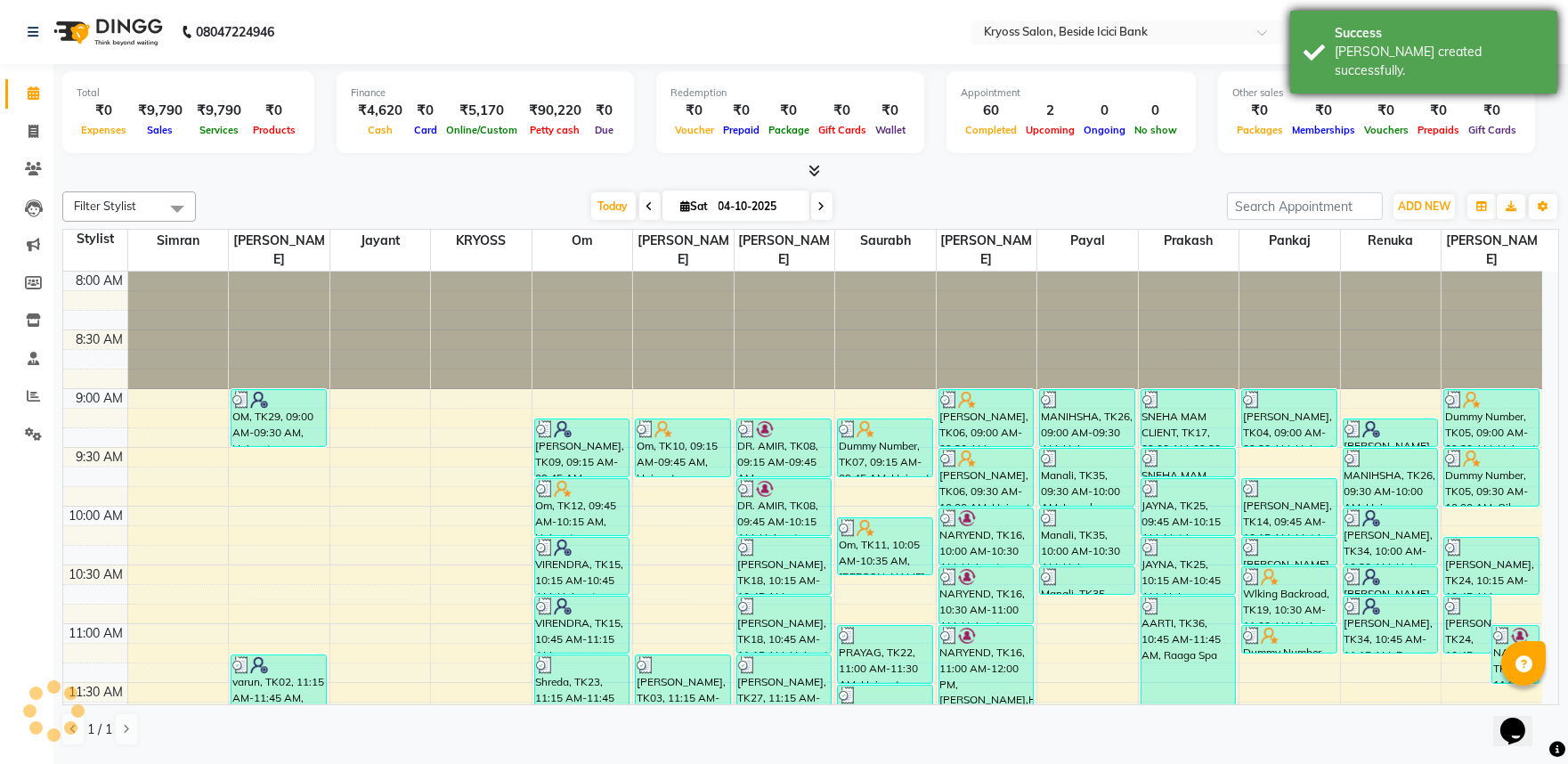
click at [1318, 46] on div "Success [PERSON_NAME] created successfully." at bounding box center [1424, 52] width 267 height 82
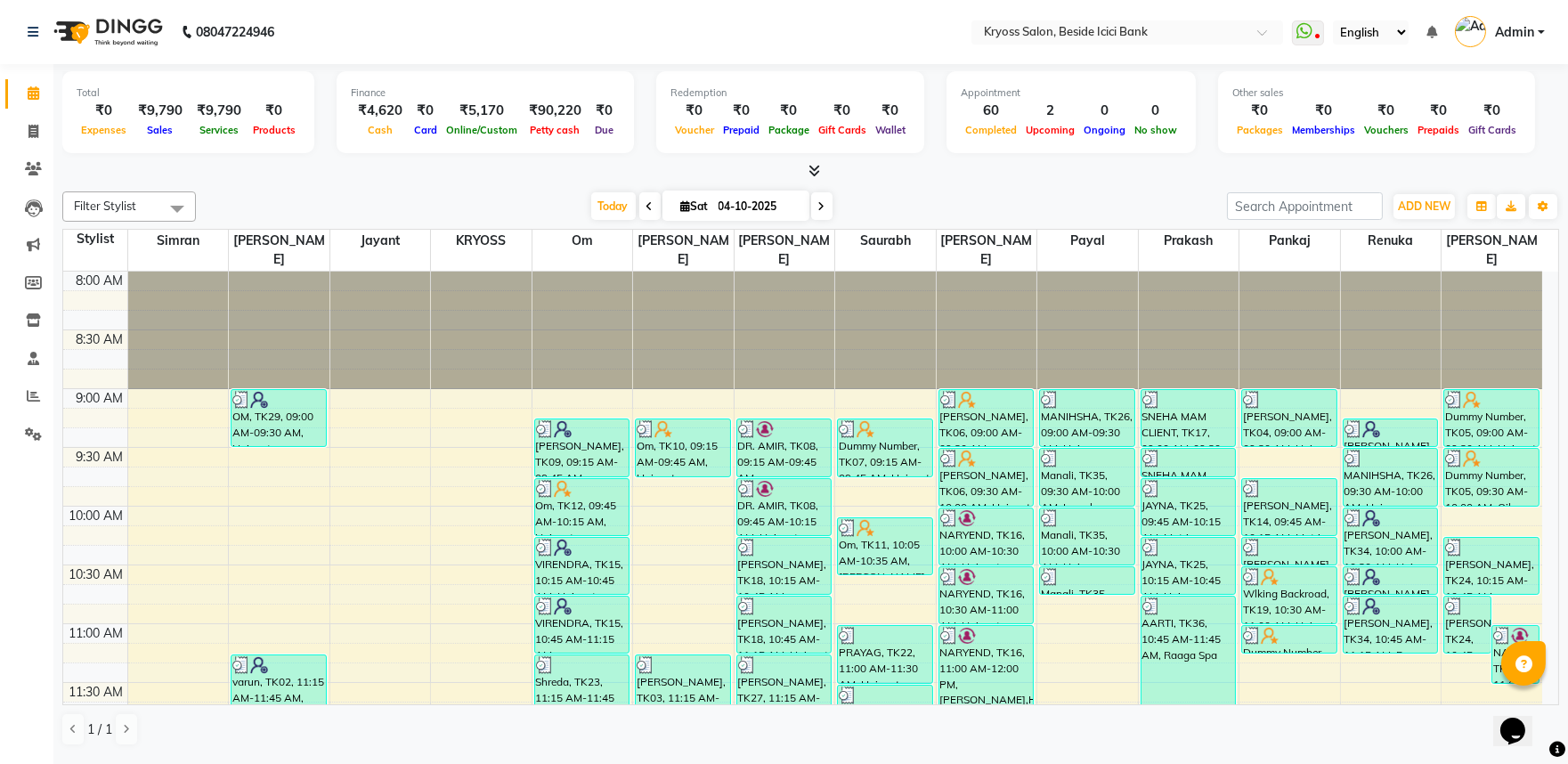
click at [930, 215] on div "[DATE] [DATE]" at bounding box center [712, 207] width 1014 height 27
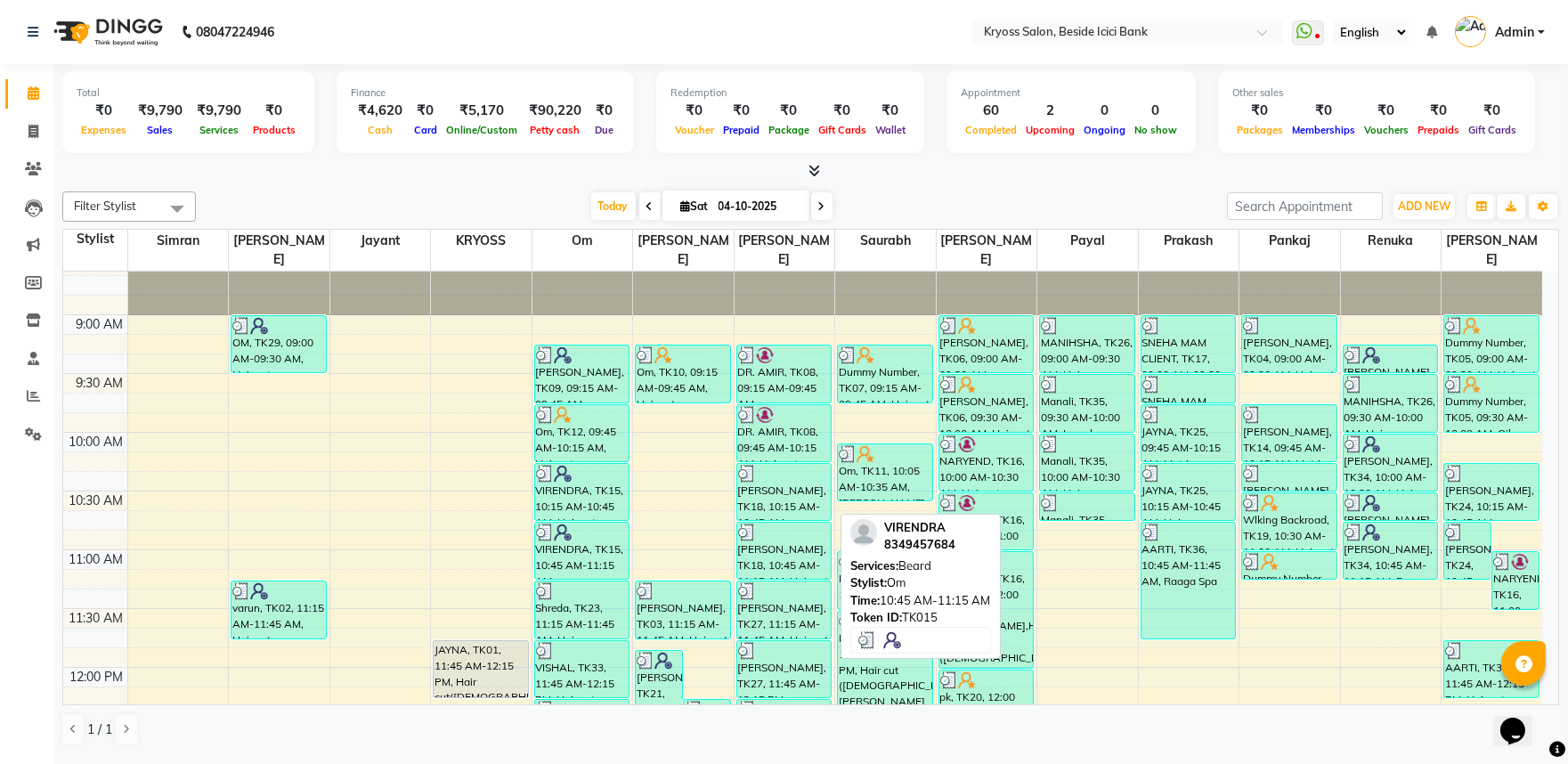
scroll to position [198, 0]
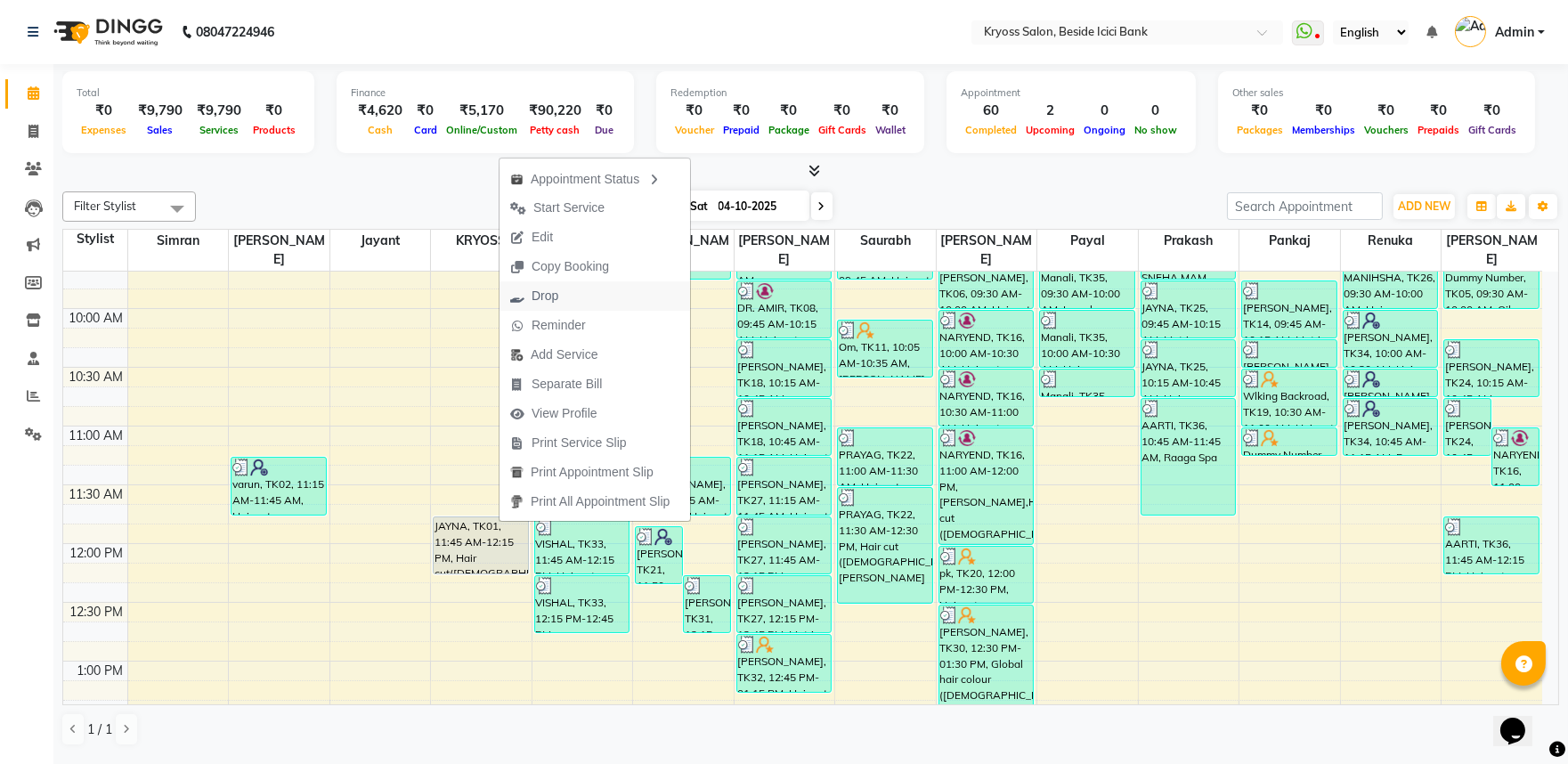
click at [553, 288] on span "Drop" at bounding box center [545, 296] width 27 height 19
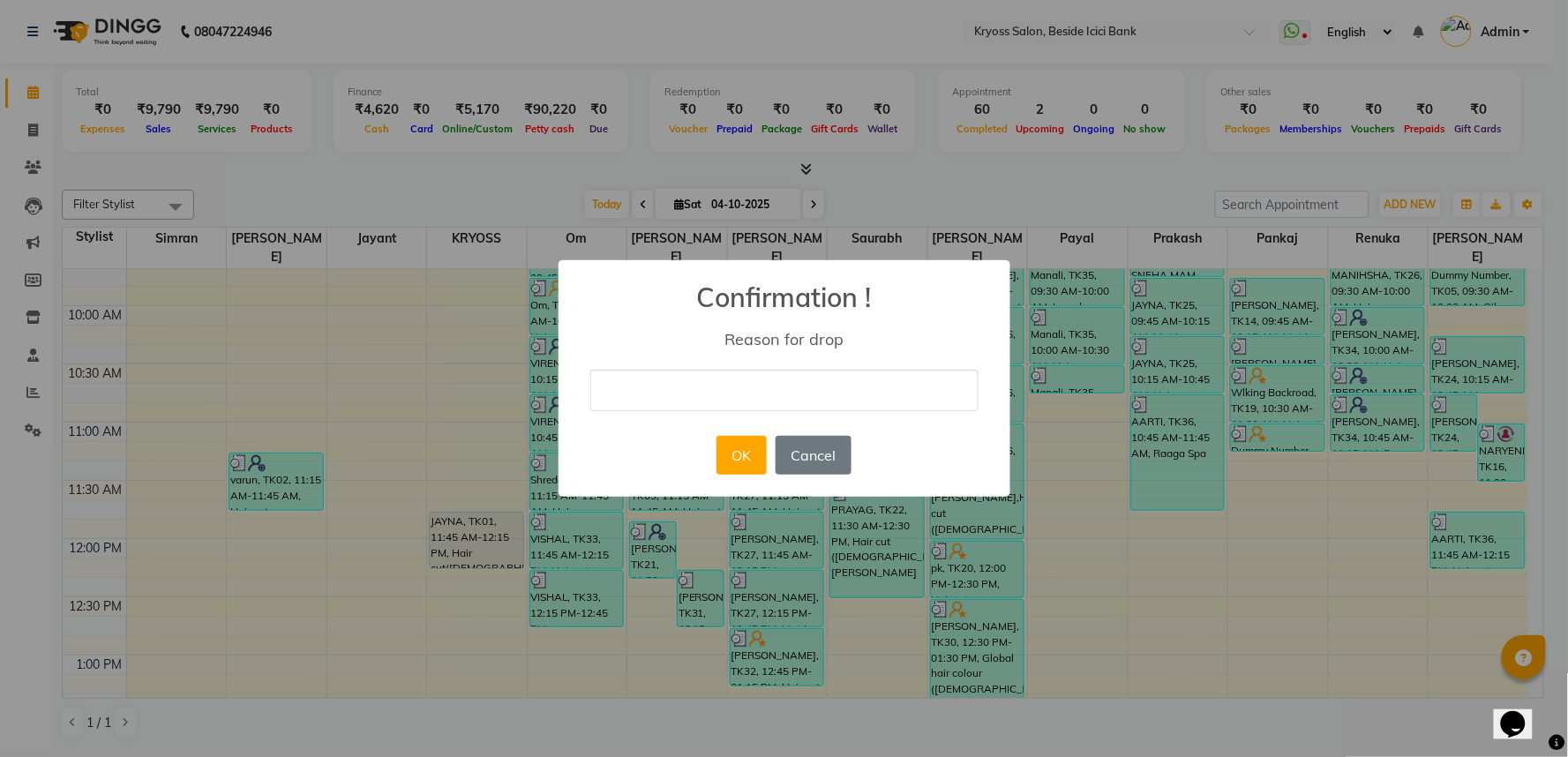
drag, startPoint x: 782, startPoint y: 397, endPoint x: 769, endPoint y: 407, distance: 16.4
click at [782, 397] on input "text" at bounding box center [784, 390] width 389 height 42
type input "NO"
click at [728, 464] on button "OK" at bounding box center [741, 455] width 51 height 39
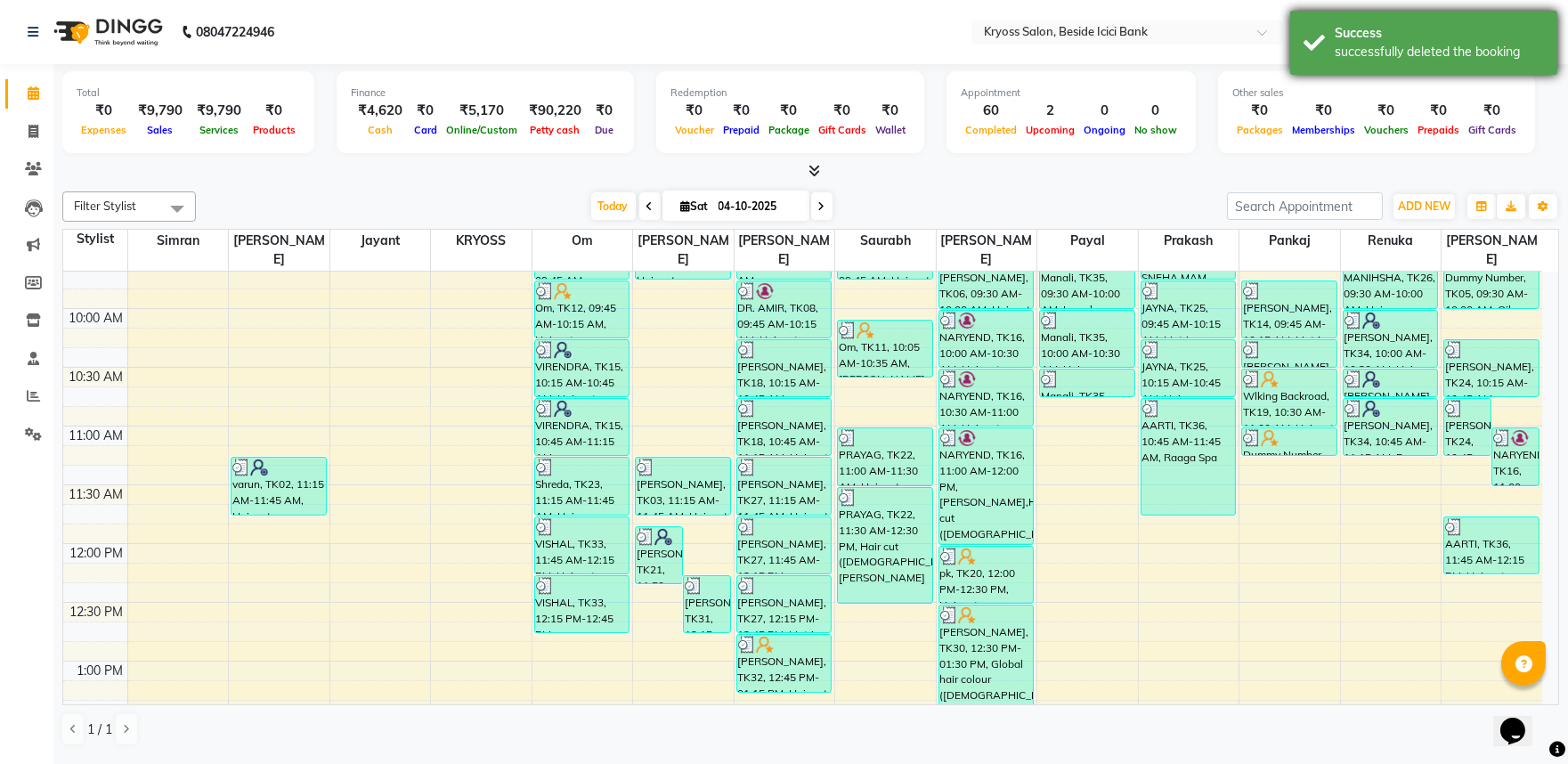
click at [1349, 37] on div "Success" at bounding box center [1440, 33] width 210 height 19
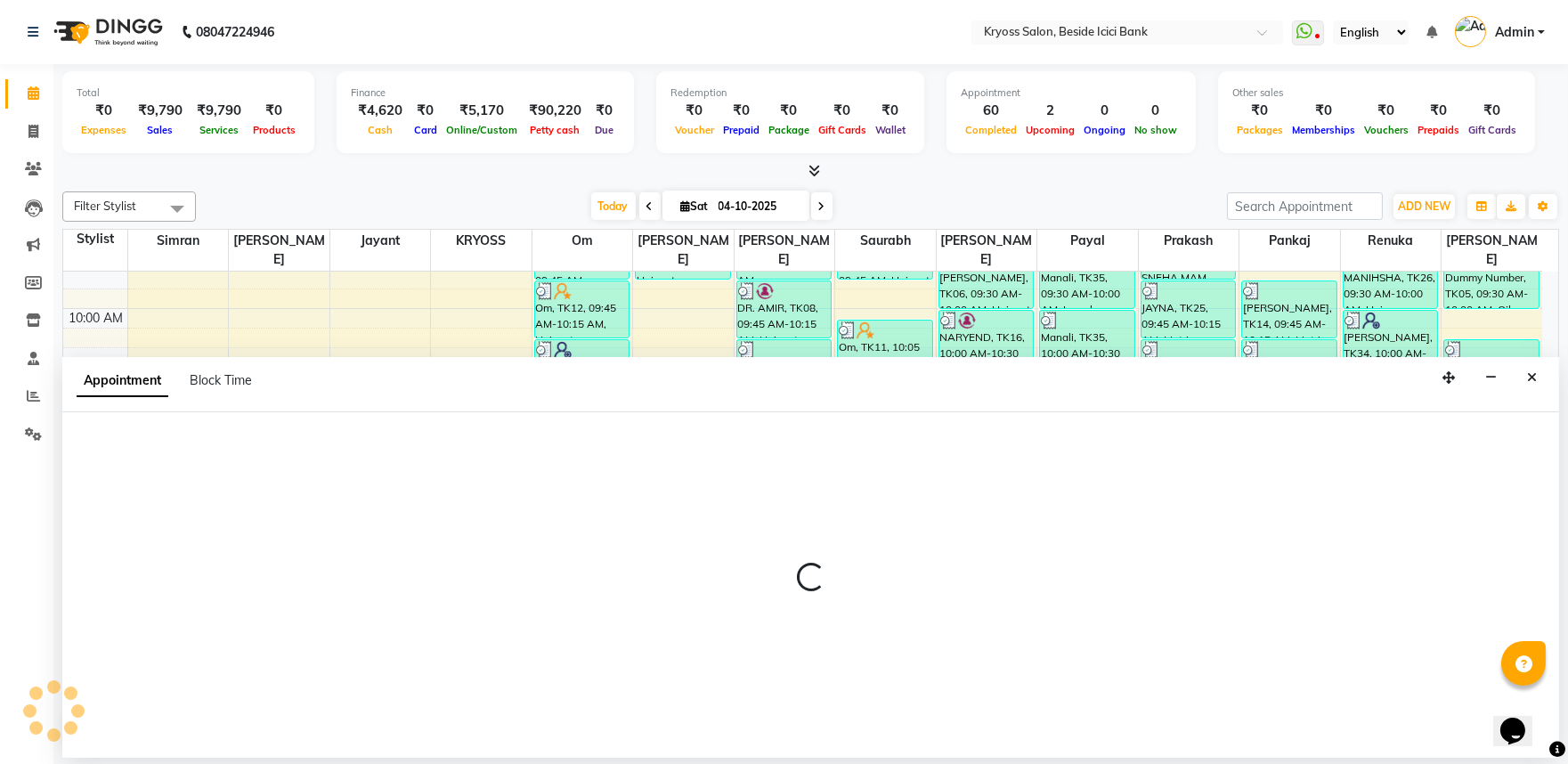
select select "86021"
select select "tentative"
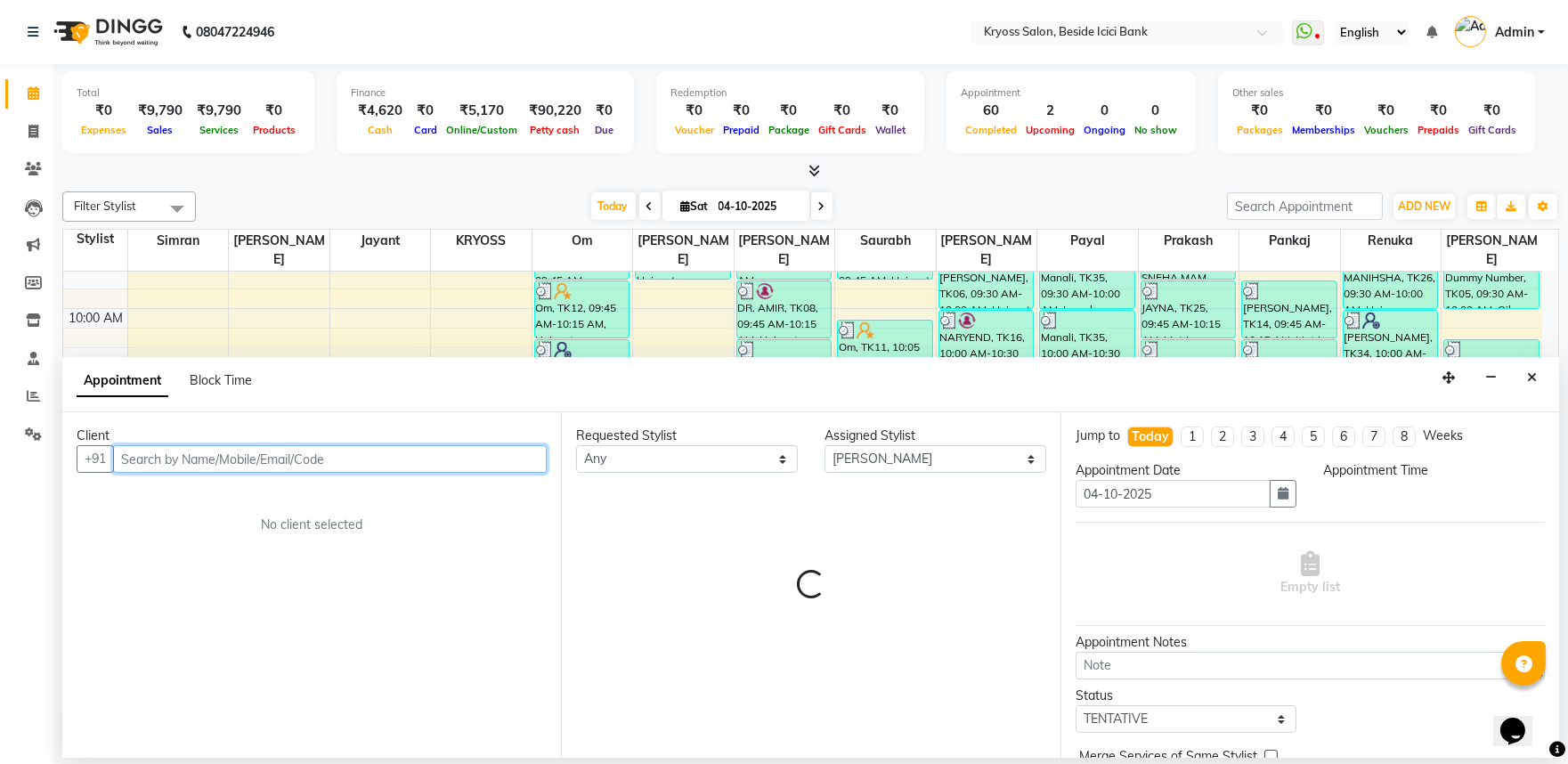
select select "735"
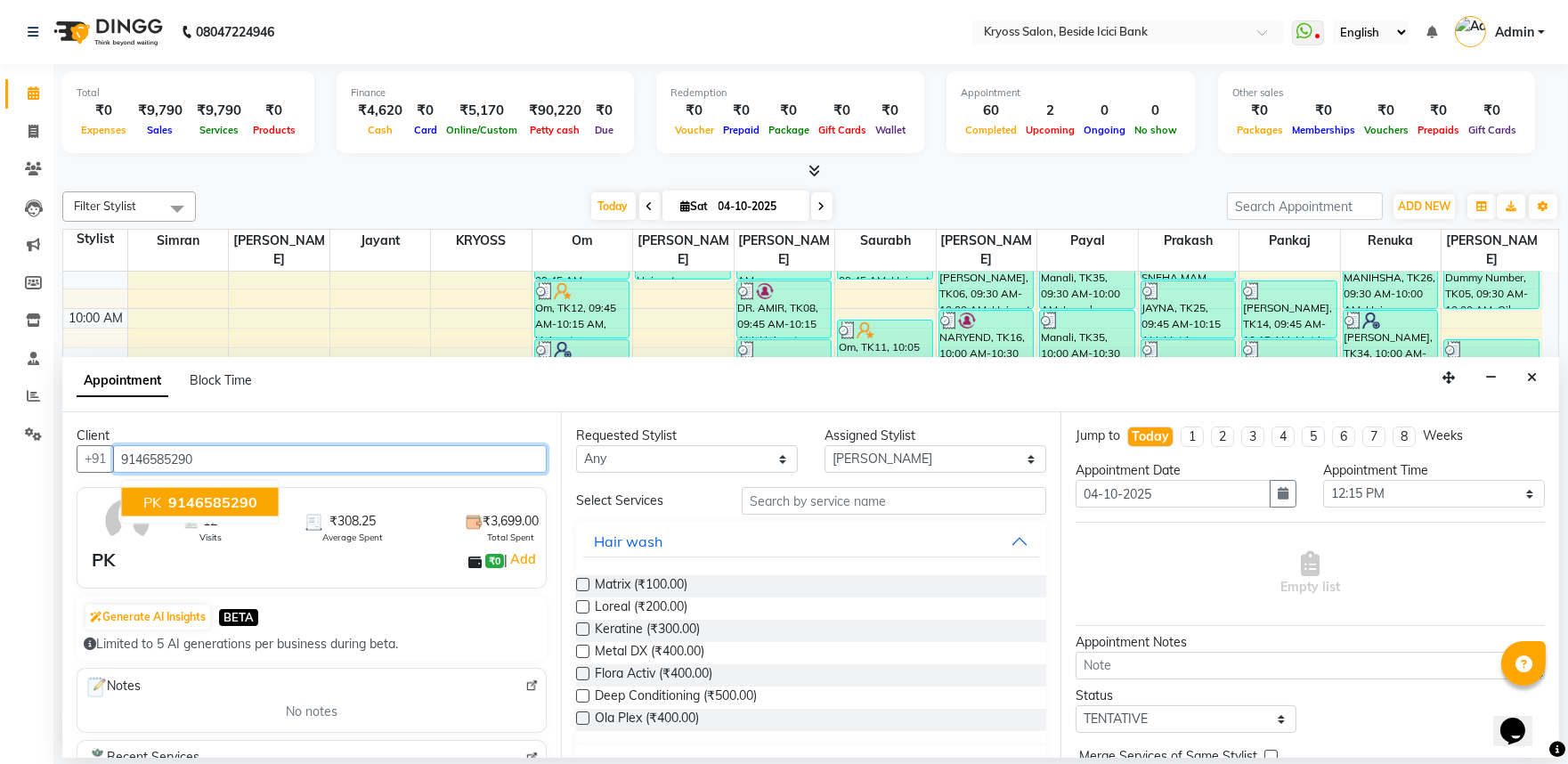
type input "9146585290"
click at [115, 572] on div "PK" at bounding box center [103, 561] width 23 height 27
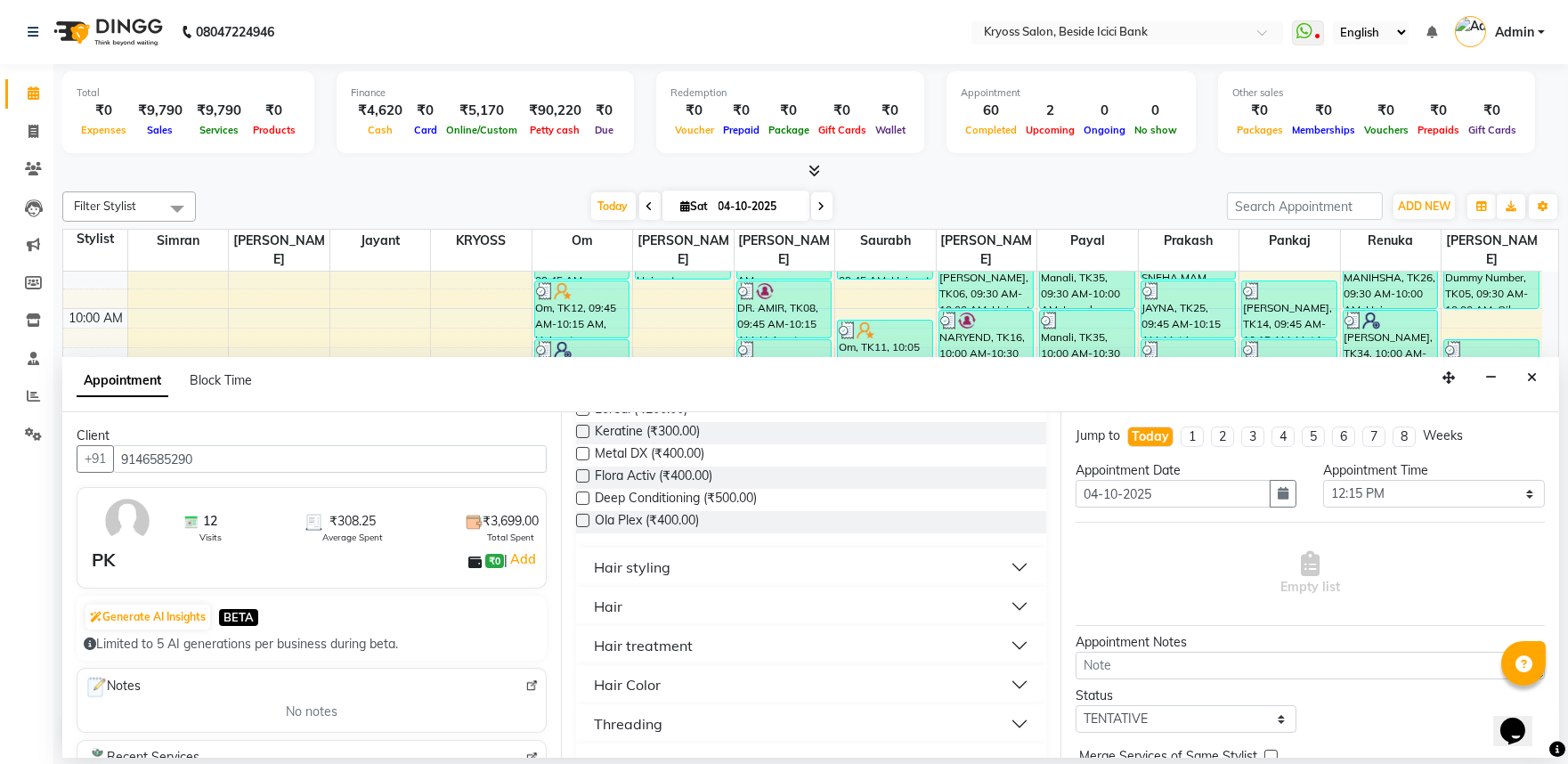
click at [603, 617] on div "Hair" at bounding box center [608, 606] width 29 height 21
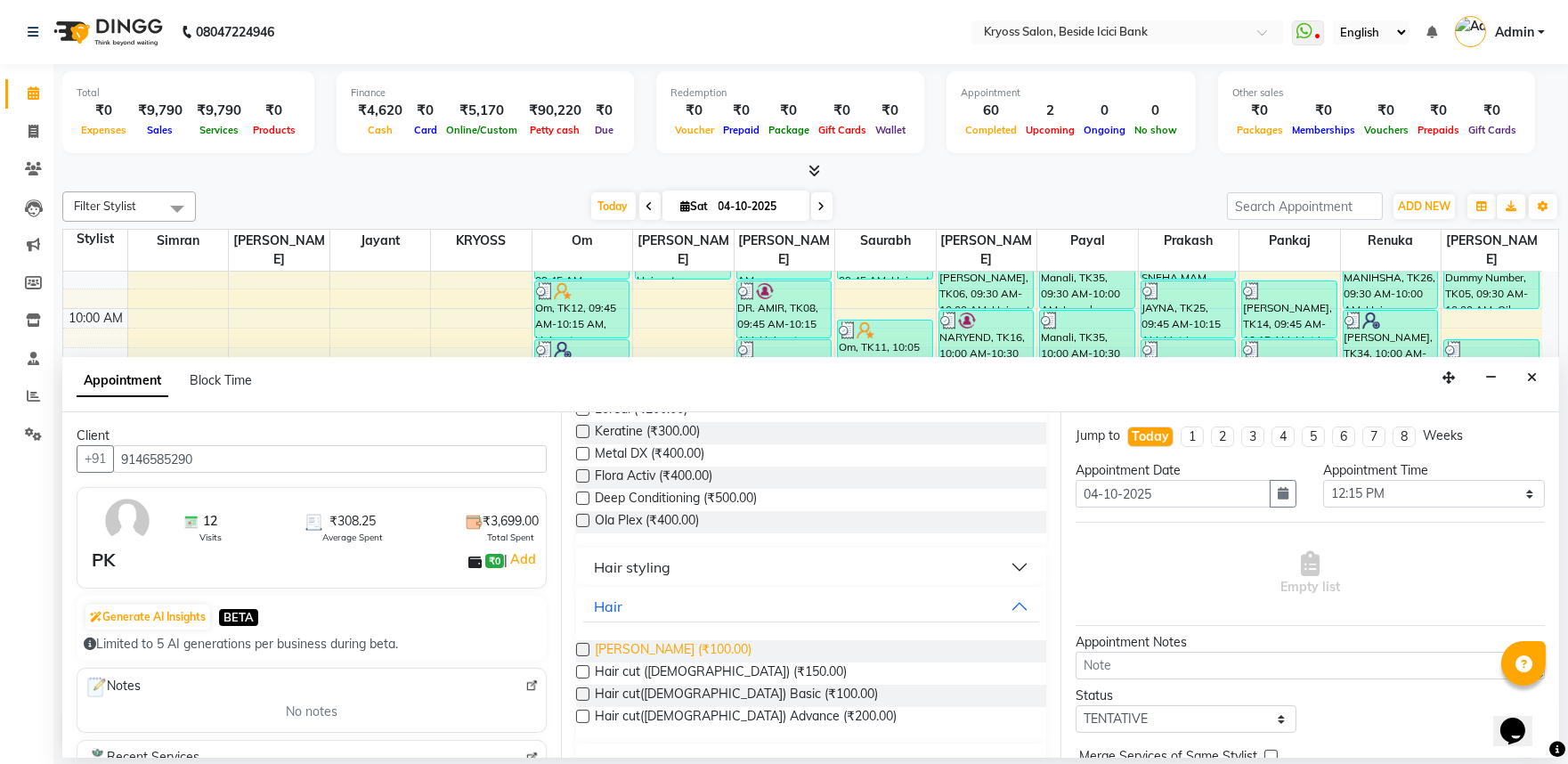
click at [613, 663] on span "[PERSON_NAME] (₹100.00)" at bounding box center [673, 651] width 157 height 22
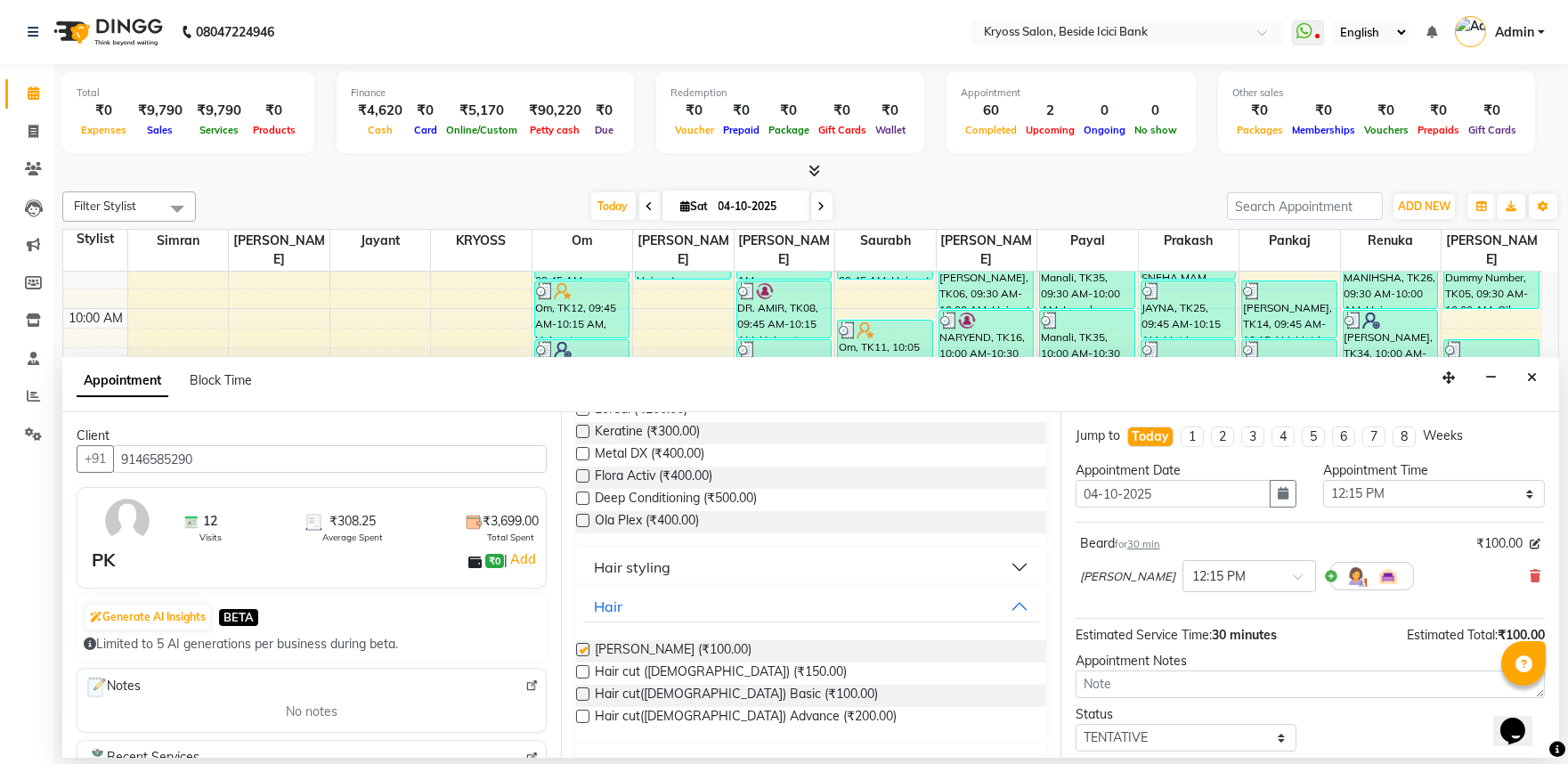
checkbox input "false"
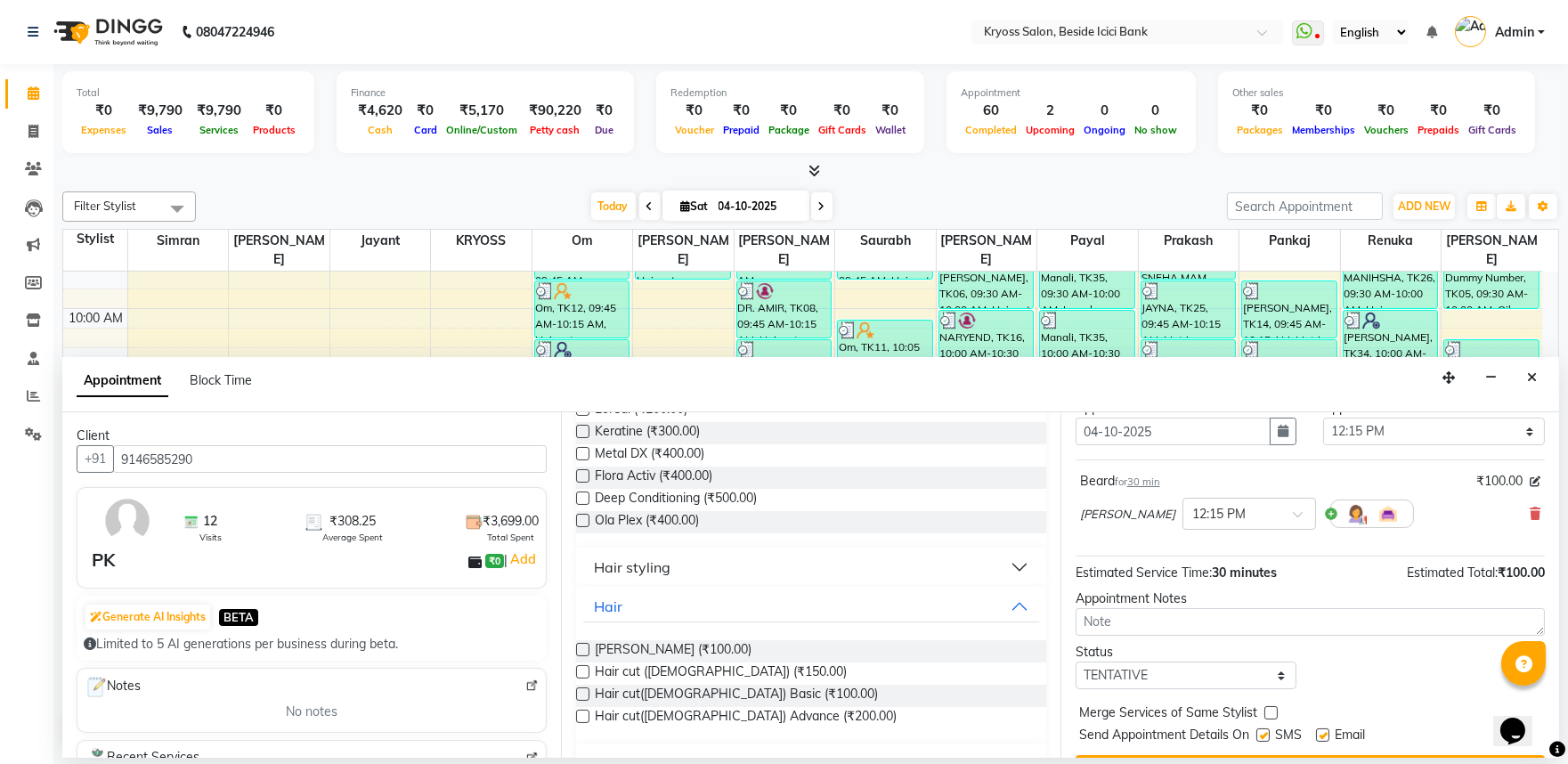
scroll to position [142, 0]
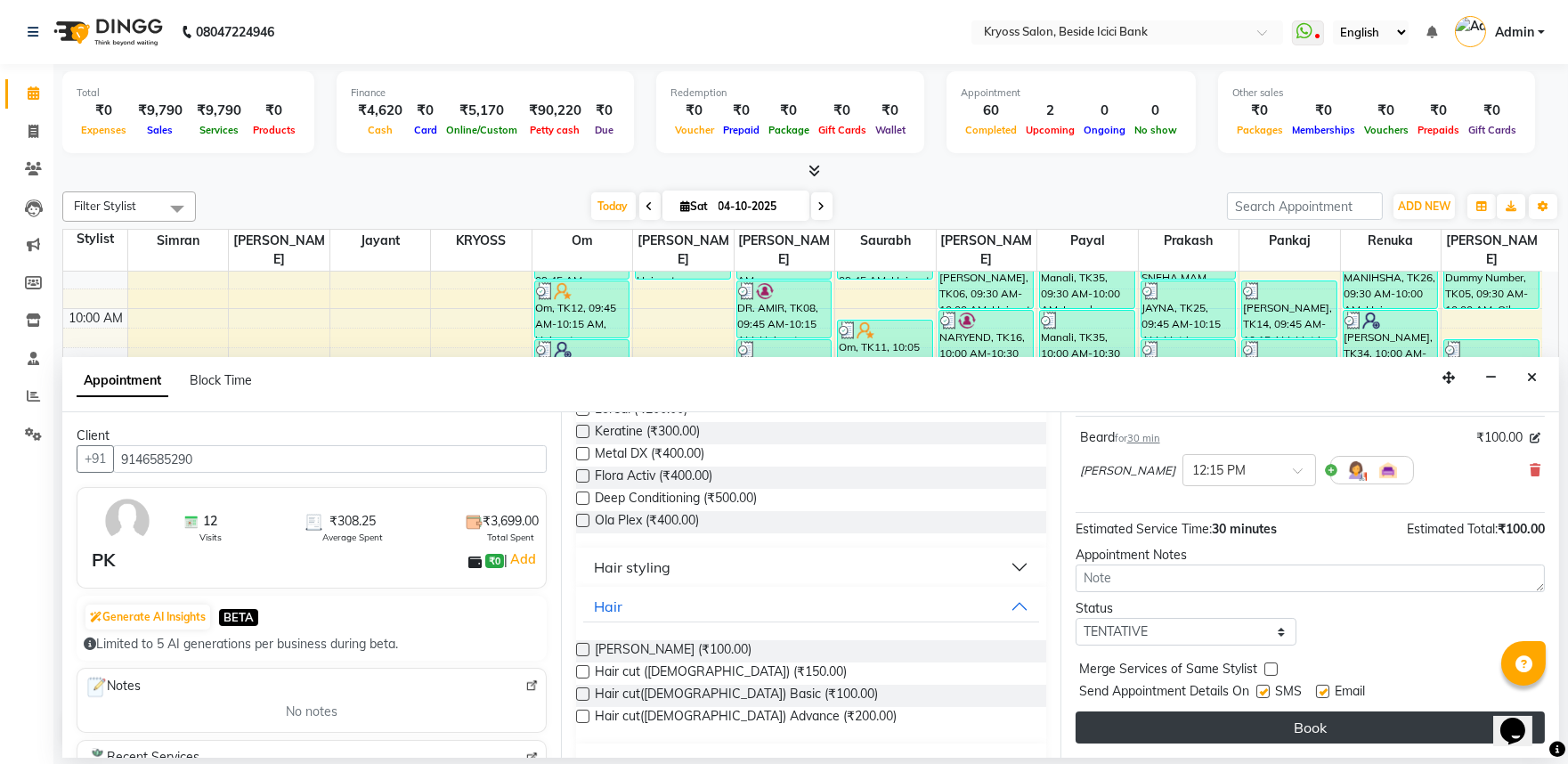
click at [1209, 717] on button "Book" at bounding box center [1310, 727] width 469 height 32
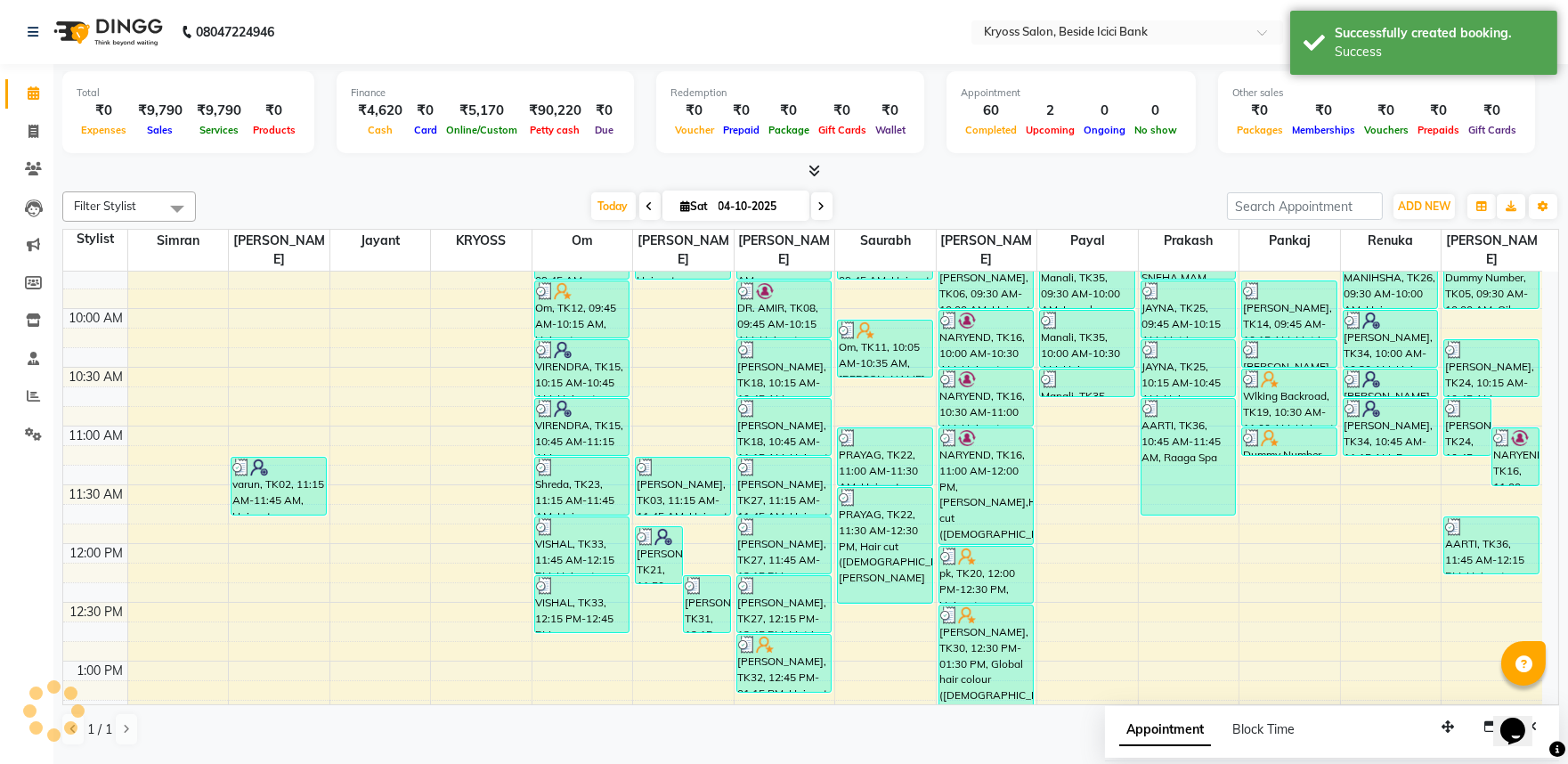
scroll to position [0, 0]
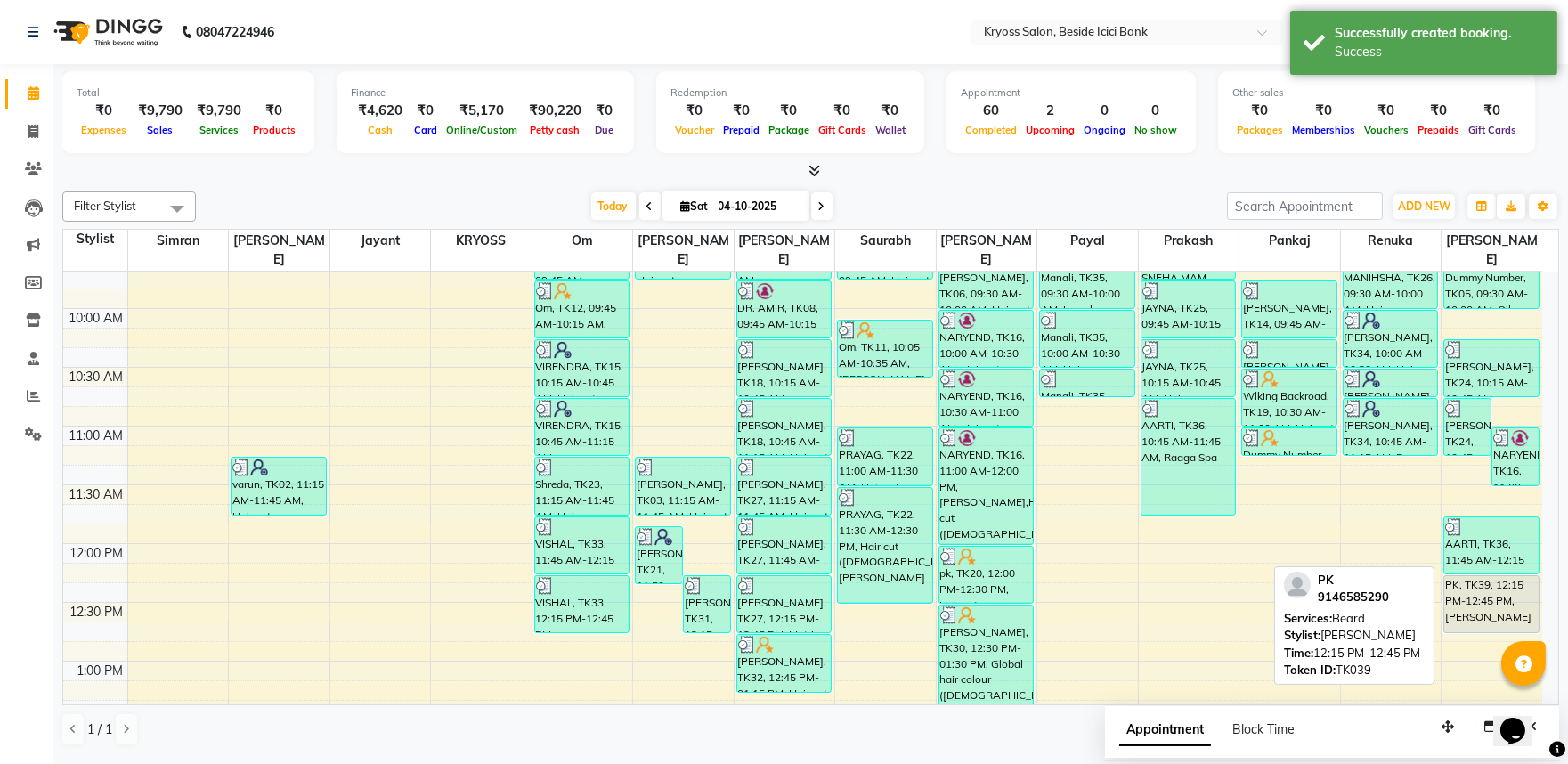
click at [1469, 592] on div "PK, TK39, 12:15 PM-12:45 PM, [PERSON_NAME]" at bounding box center [1491, 604] width 94 height 56
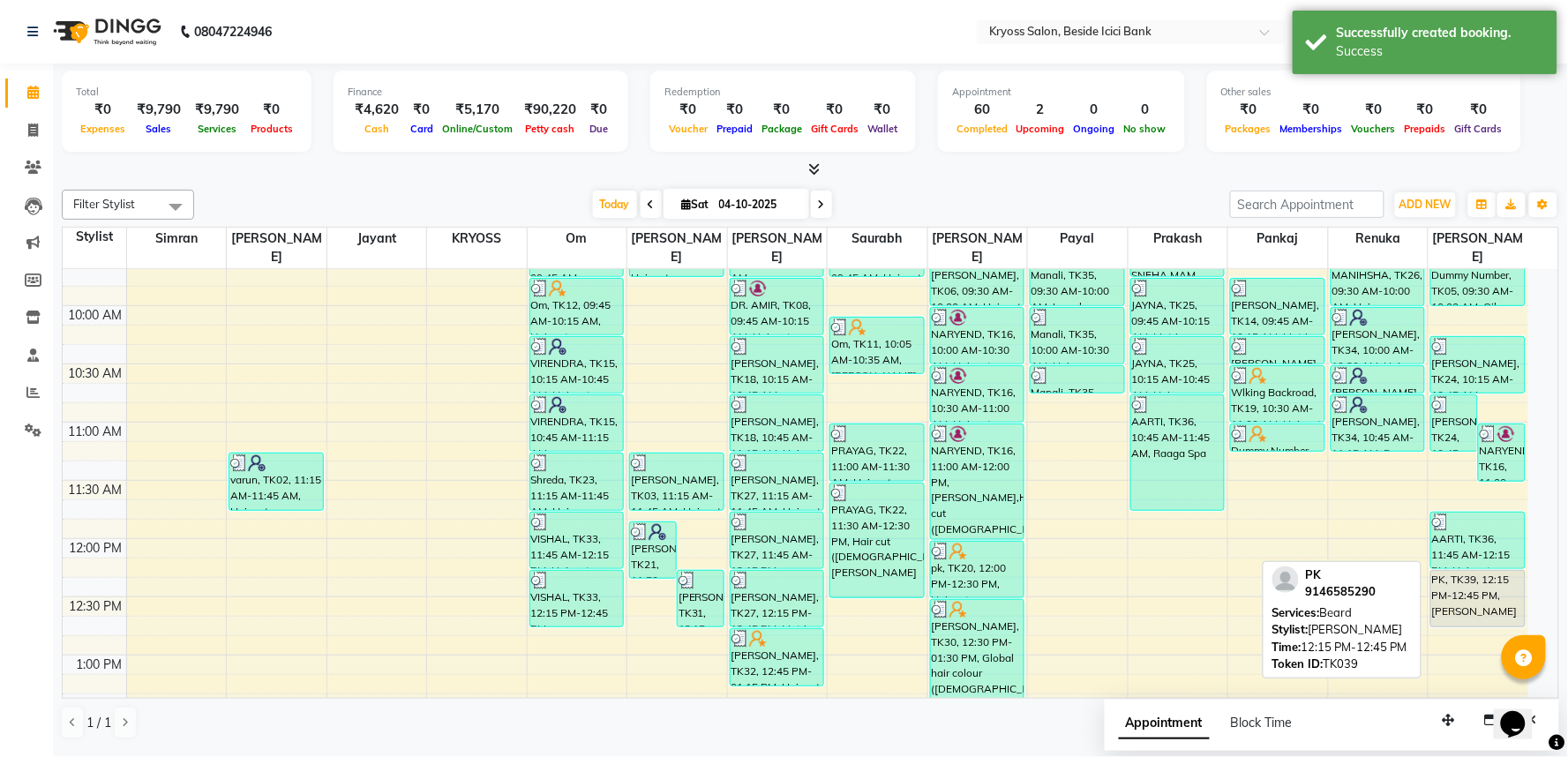
select select "7"
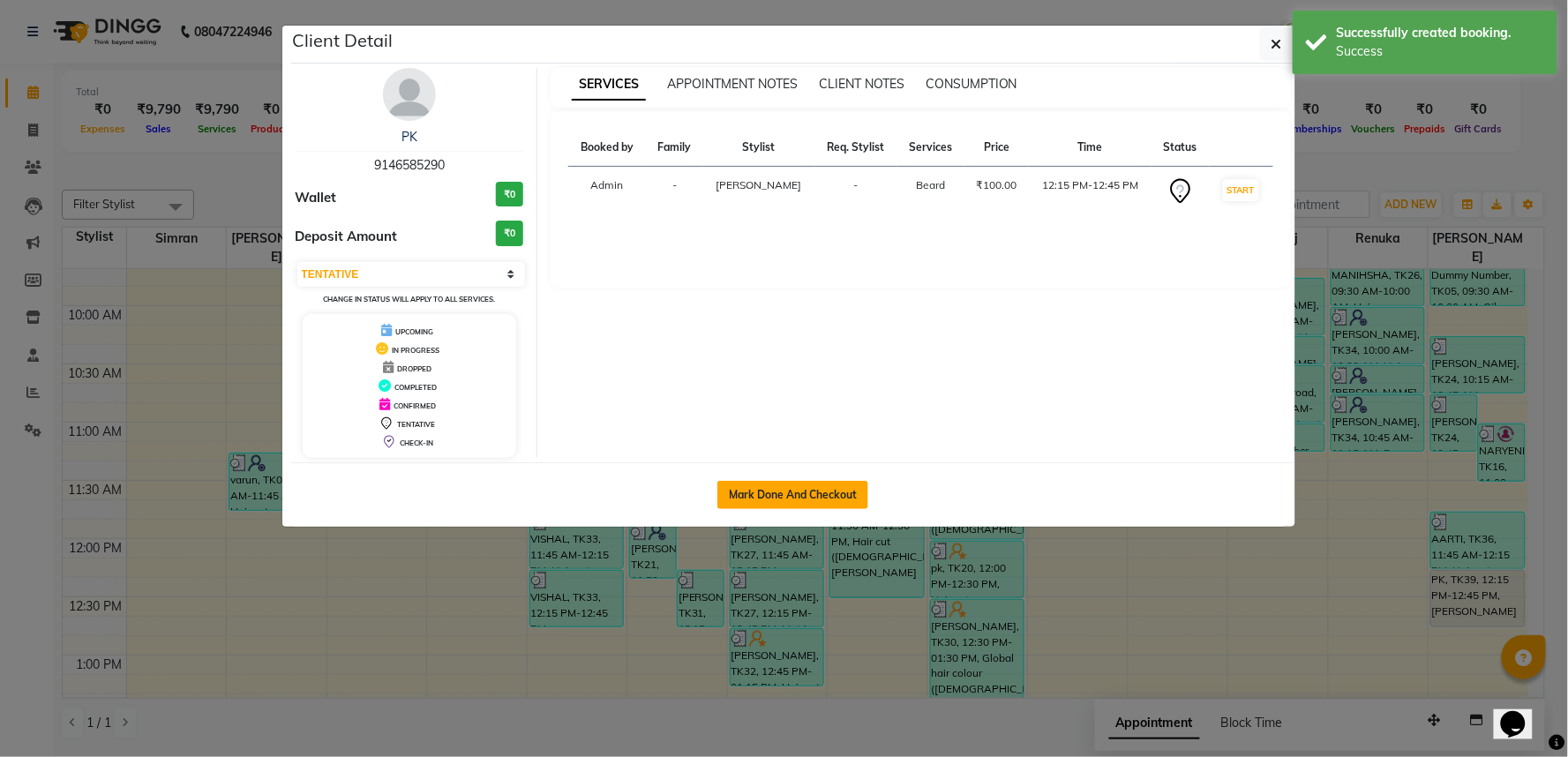
click at [753, 509] on button "Mark Done And Checkout" at bounding box center [792, 495] width 151 height 28
select select "service"
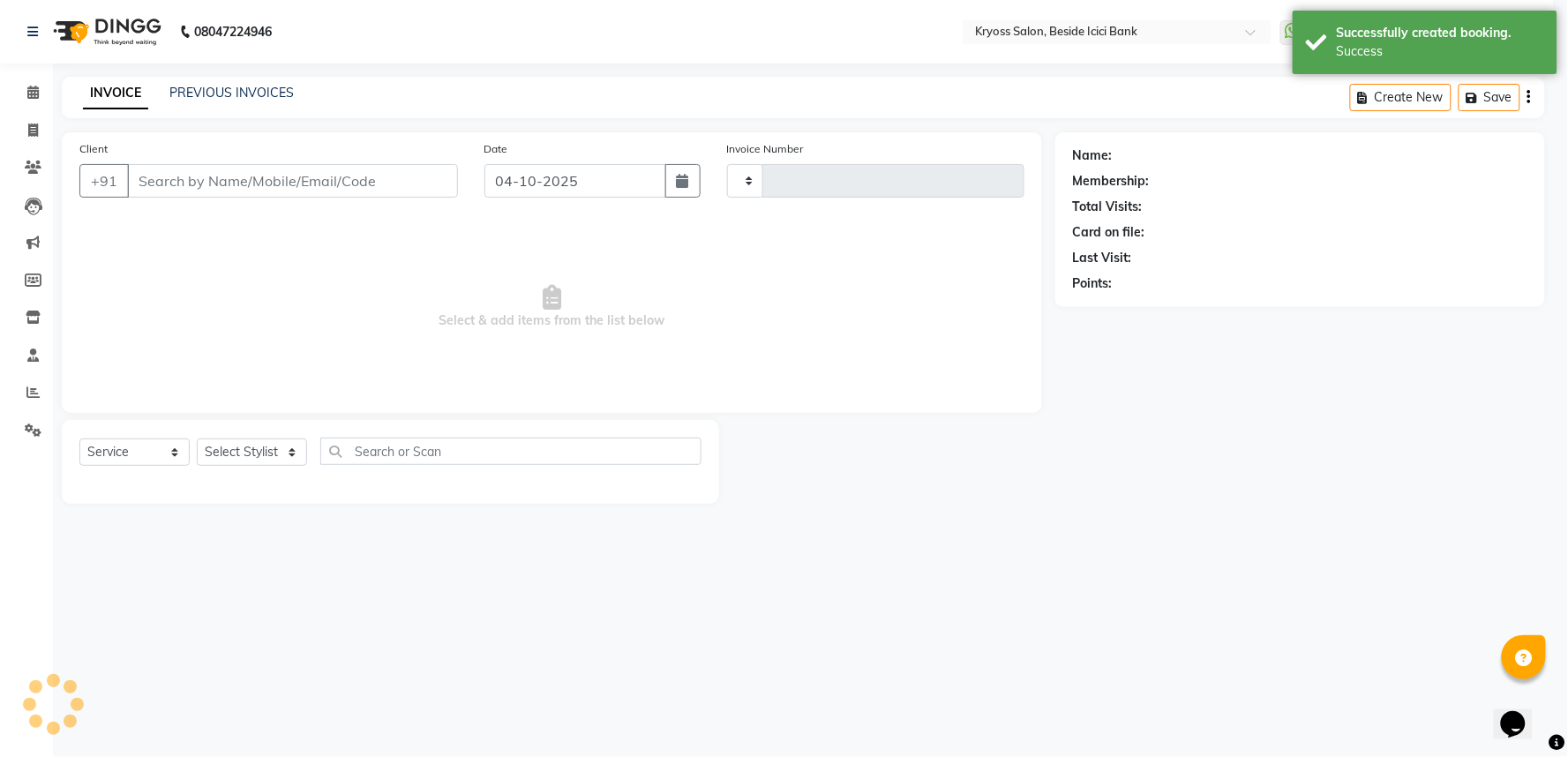
type input "14458"
select select "5439"
type input "9146585290"
select select "86021"
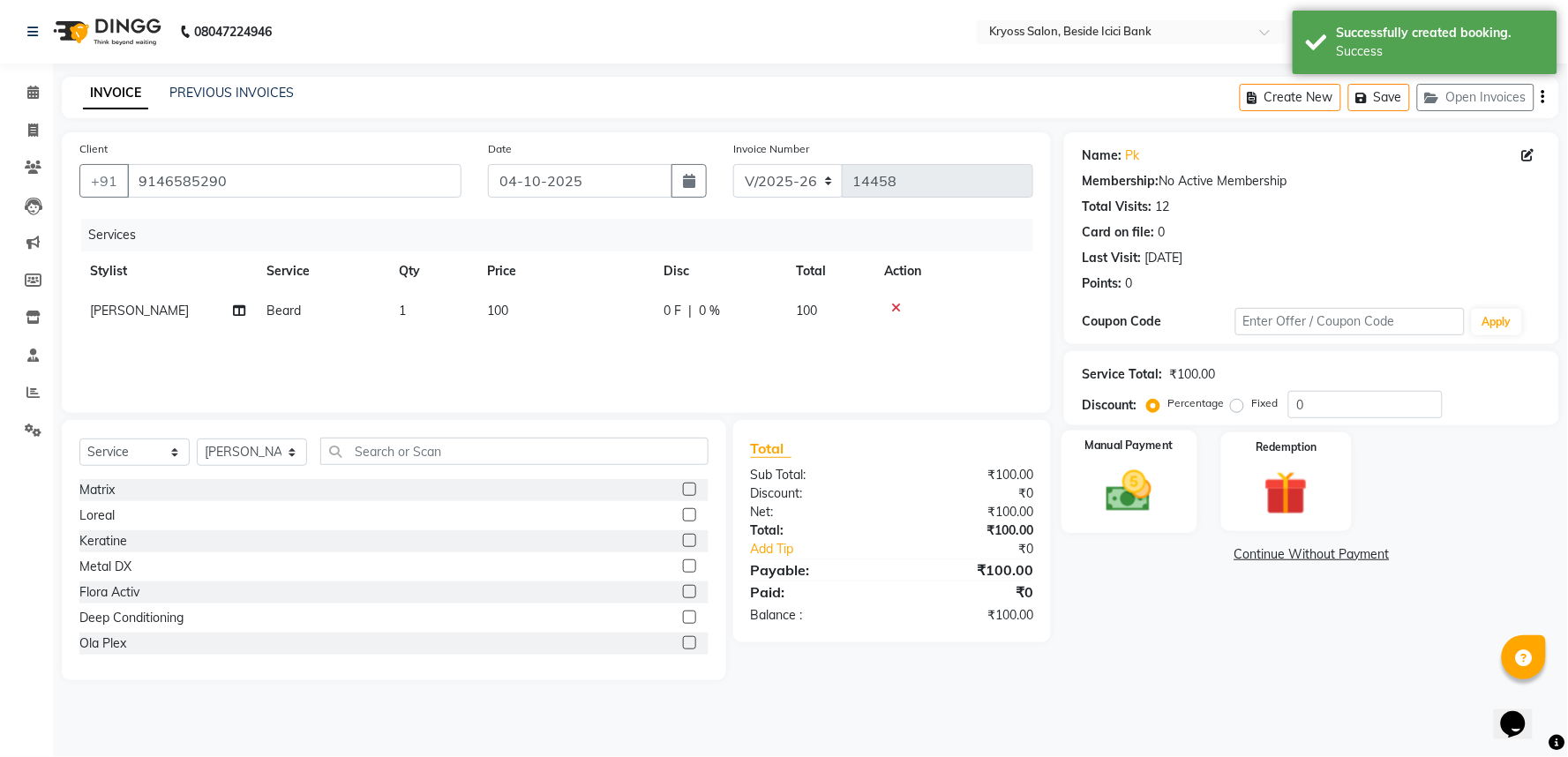
click at [1152, 518] on img at bounding box center [1130, 492] width 75 height 53
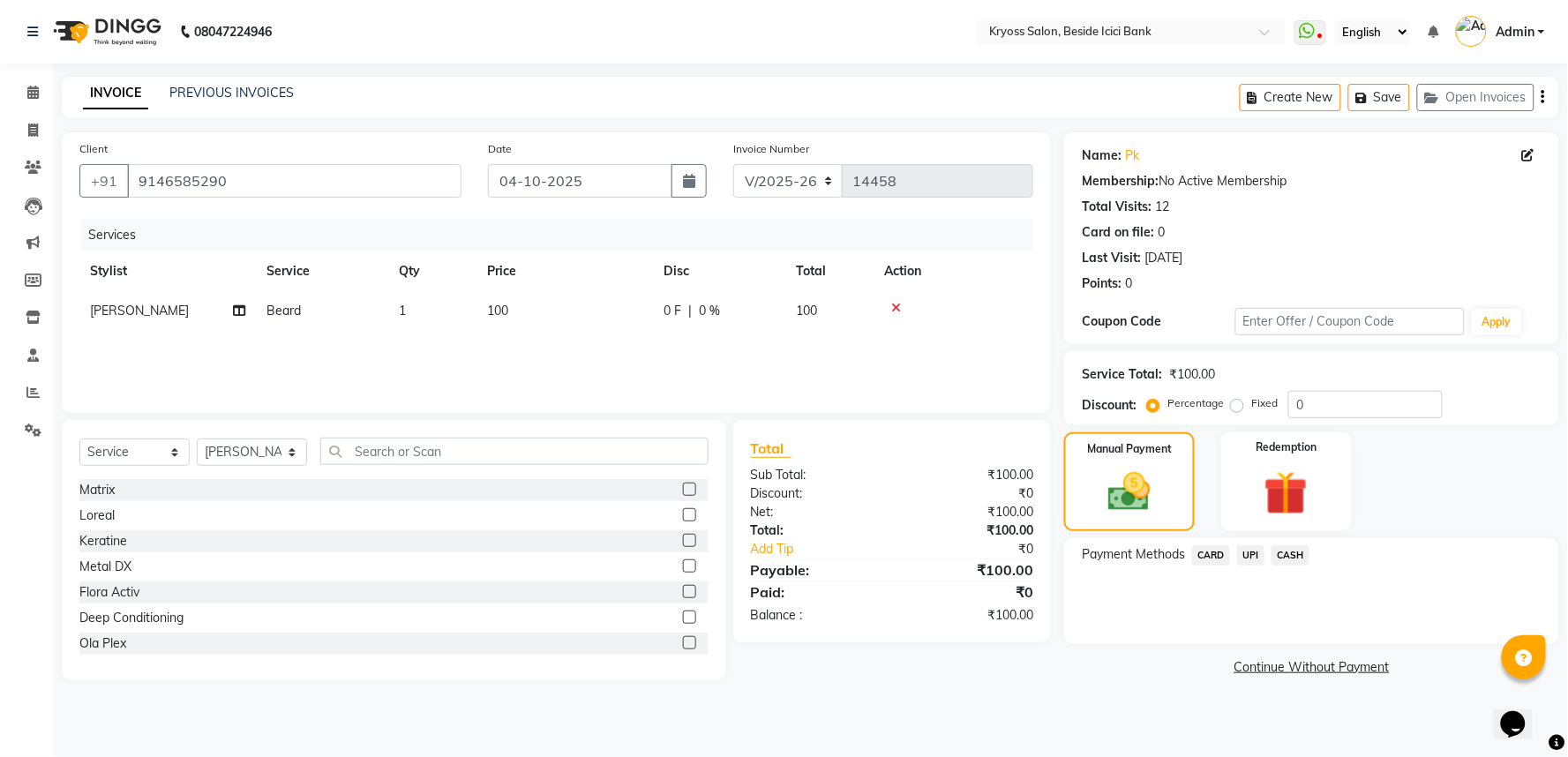
click at [1255, 565] on span "UPI" at bounding box center [1250, 556] width 28 height 20
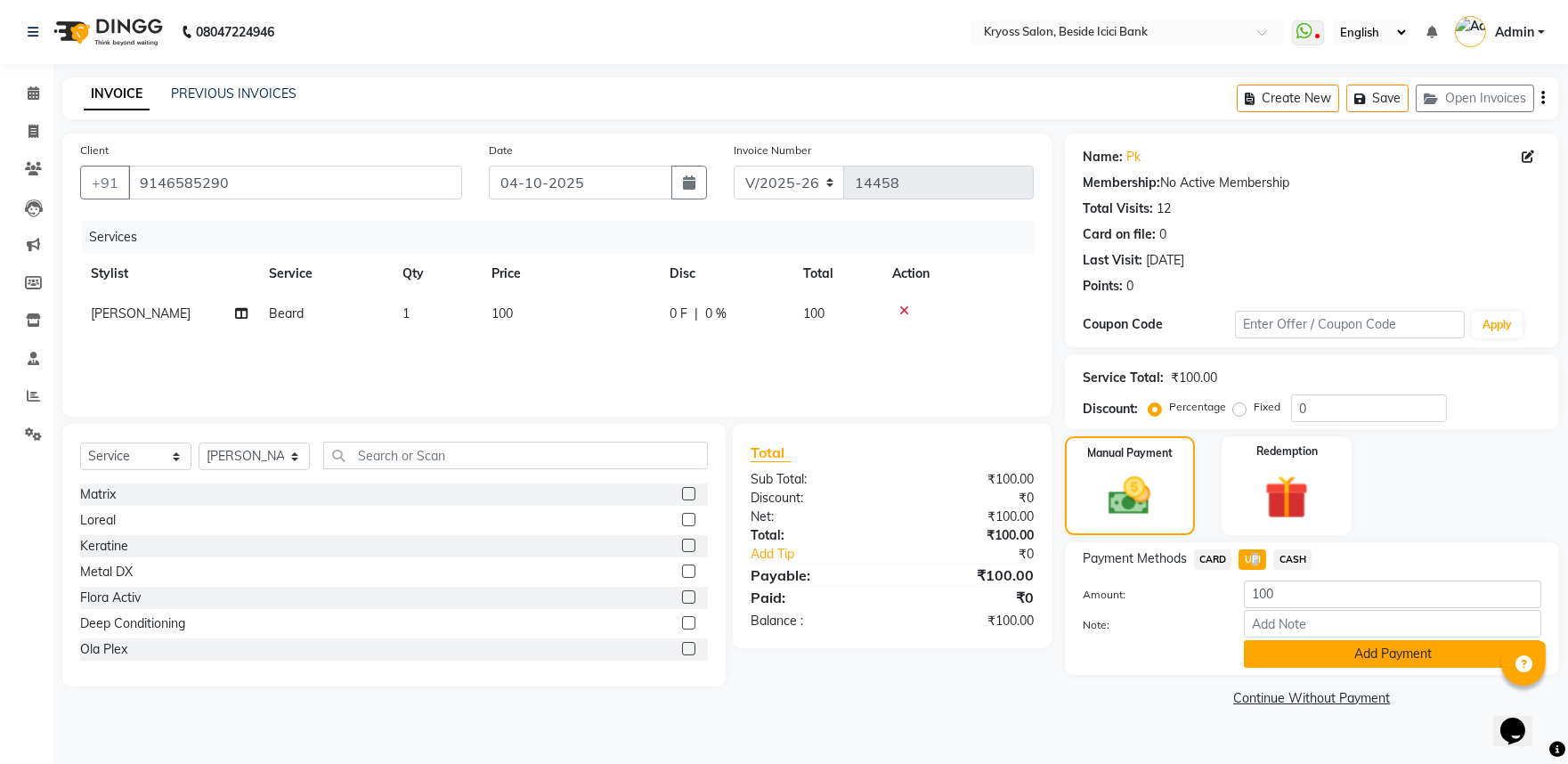
click at [1287, 668] on button "Add Payment" at bounding box center [1392, 654] width 297 height 28
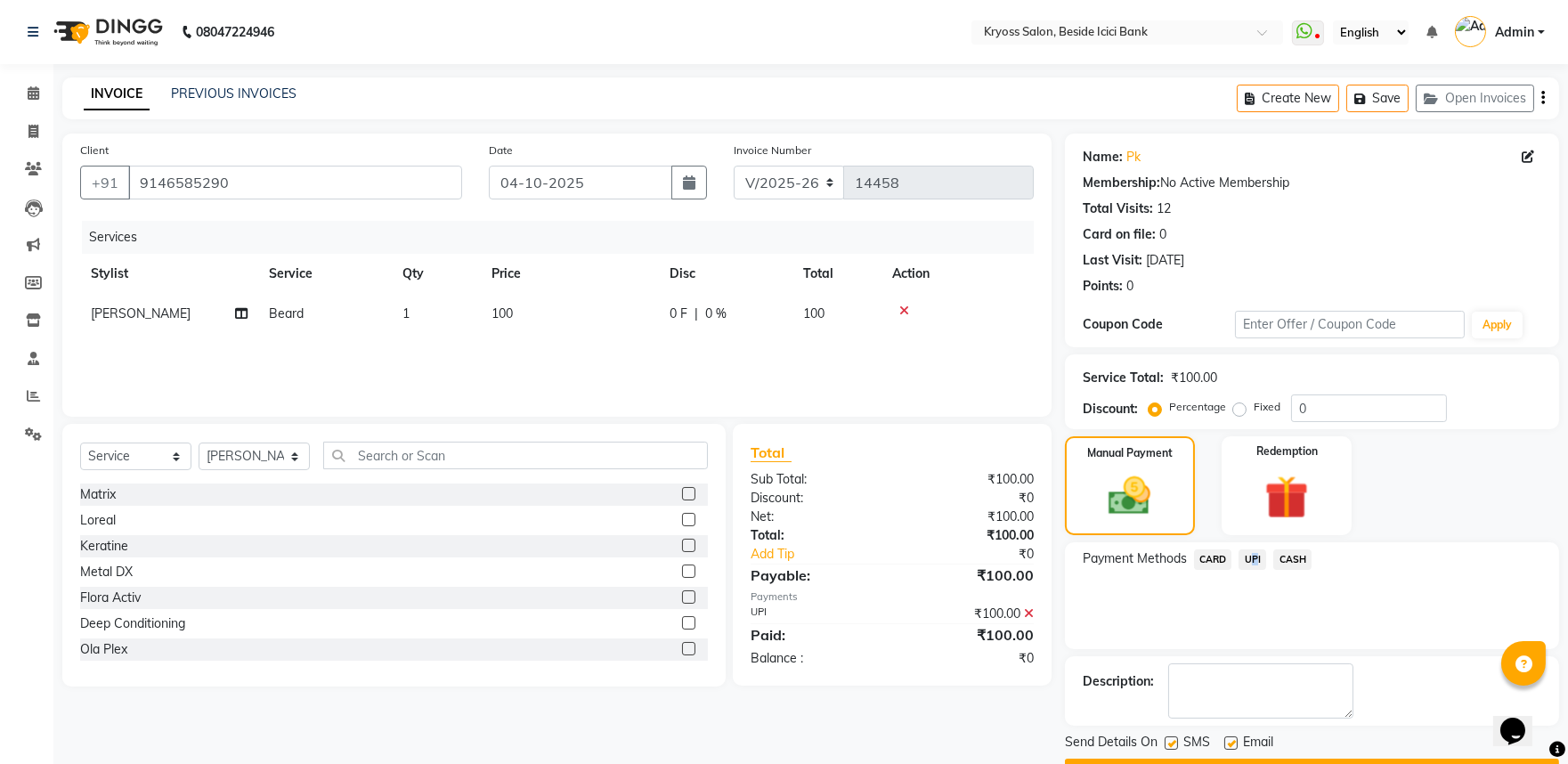
scroll to position [91, 0]
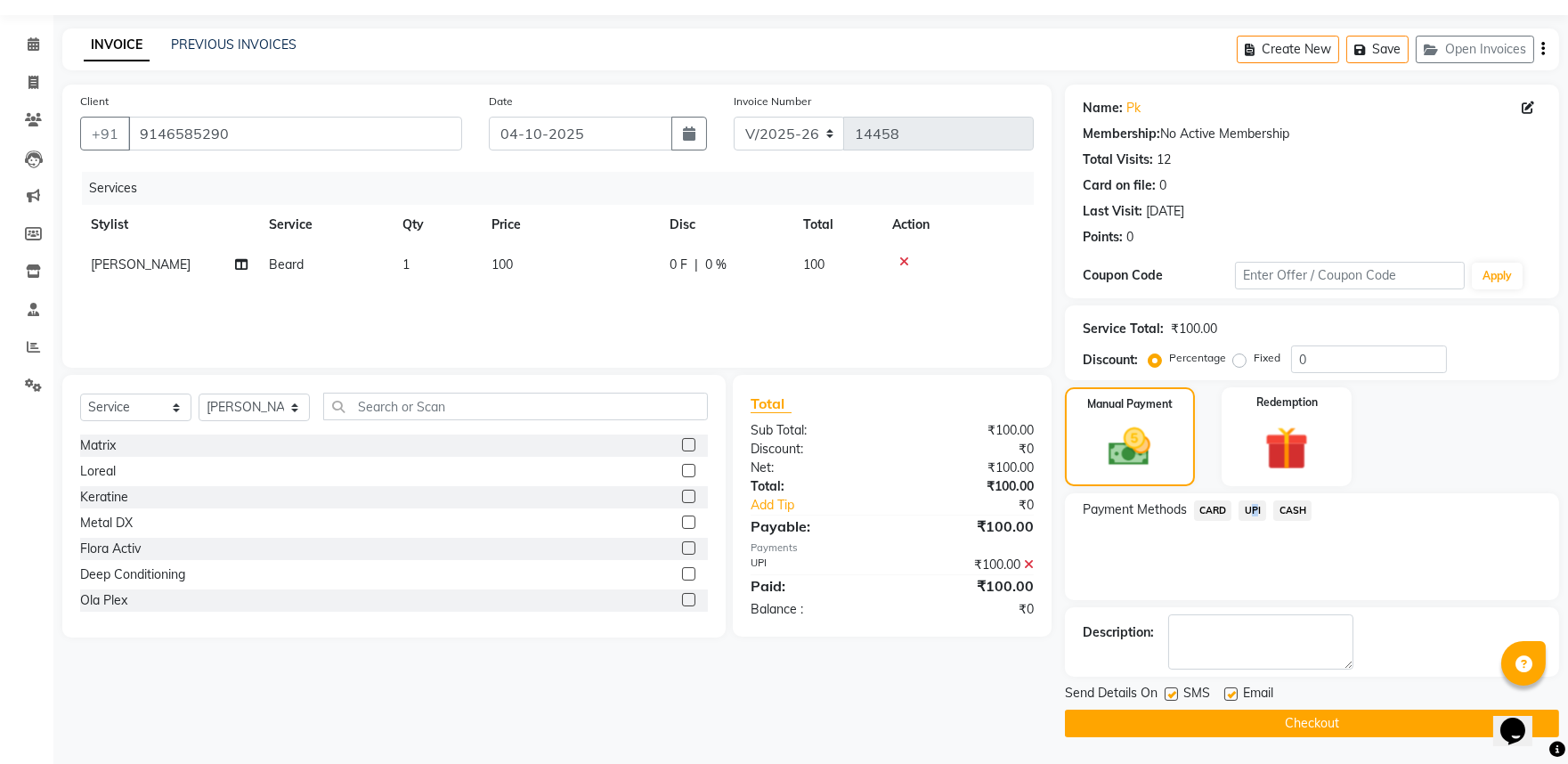
drag, startPoint x: 1283, startPoint y: 717, endPoint x: 1131, endPoint y: 669, distance: 159.4
click at [1283, 717] on button "Checkout" at bounding box center [1312, 724] width 494 height 28
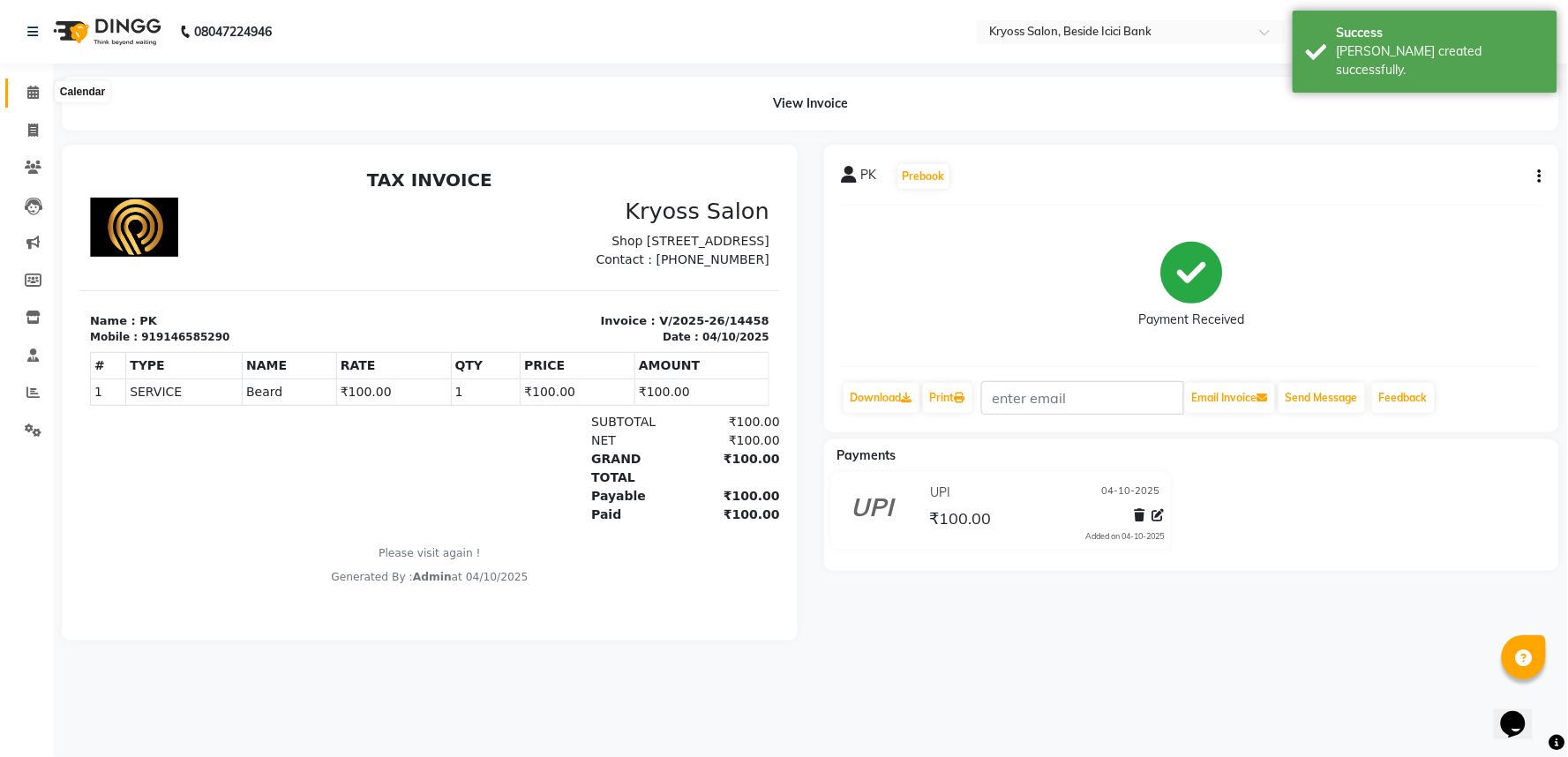
click at [36, 84] on span at bounding box center [33, 92] width 31 height 20
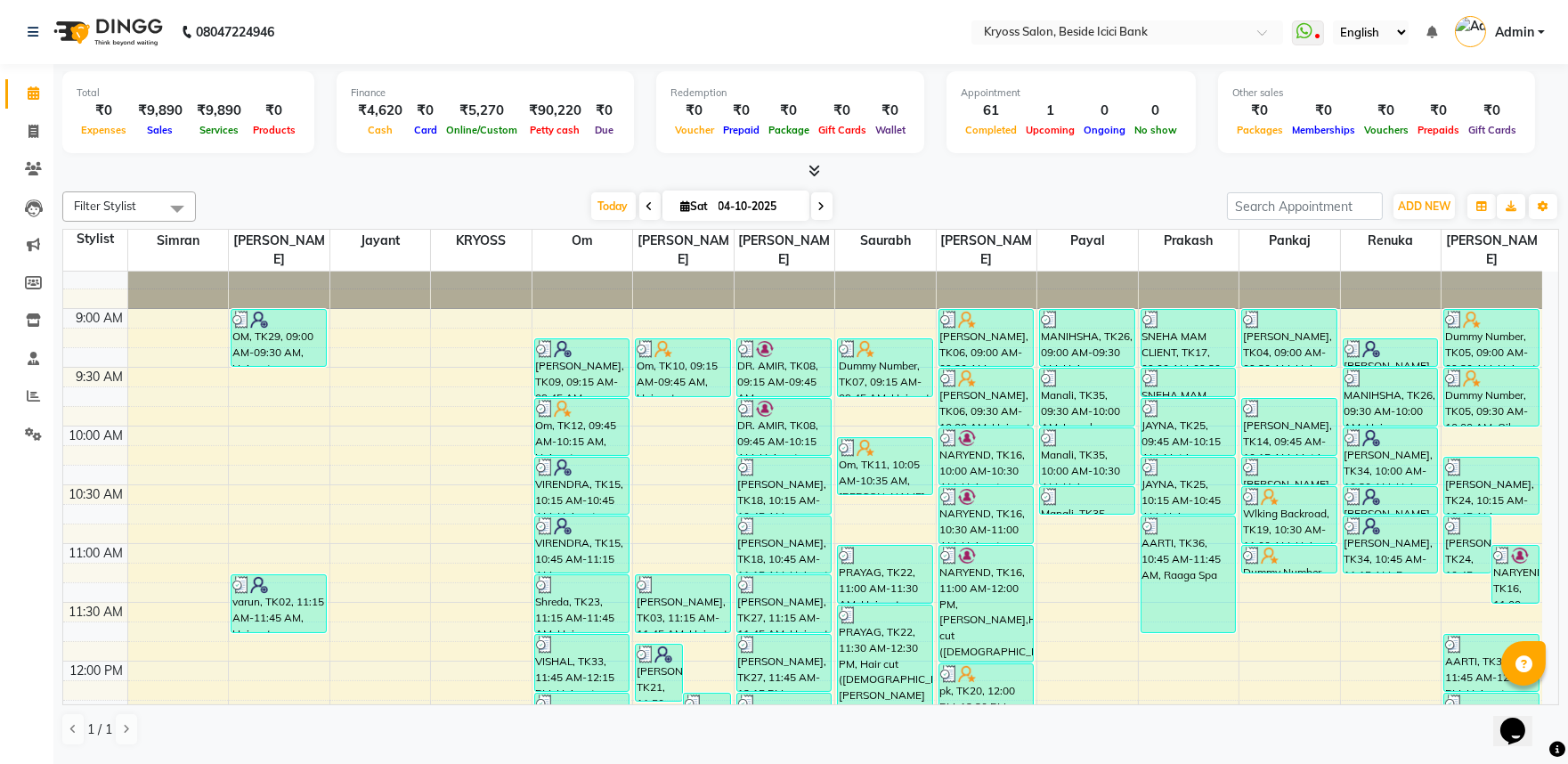
scroll to position [198, 0]
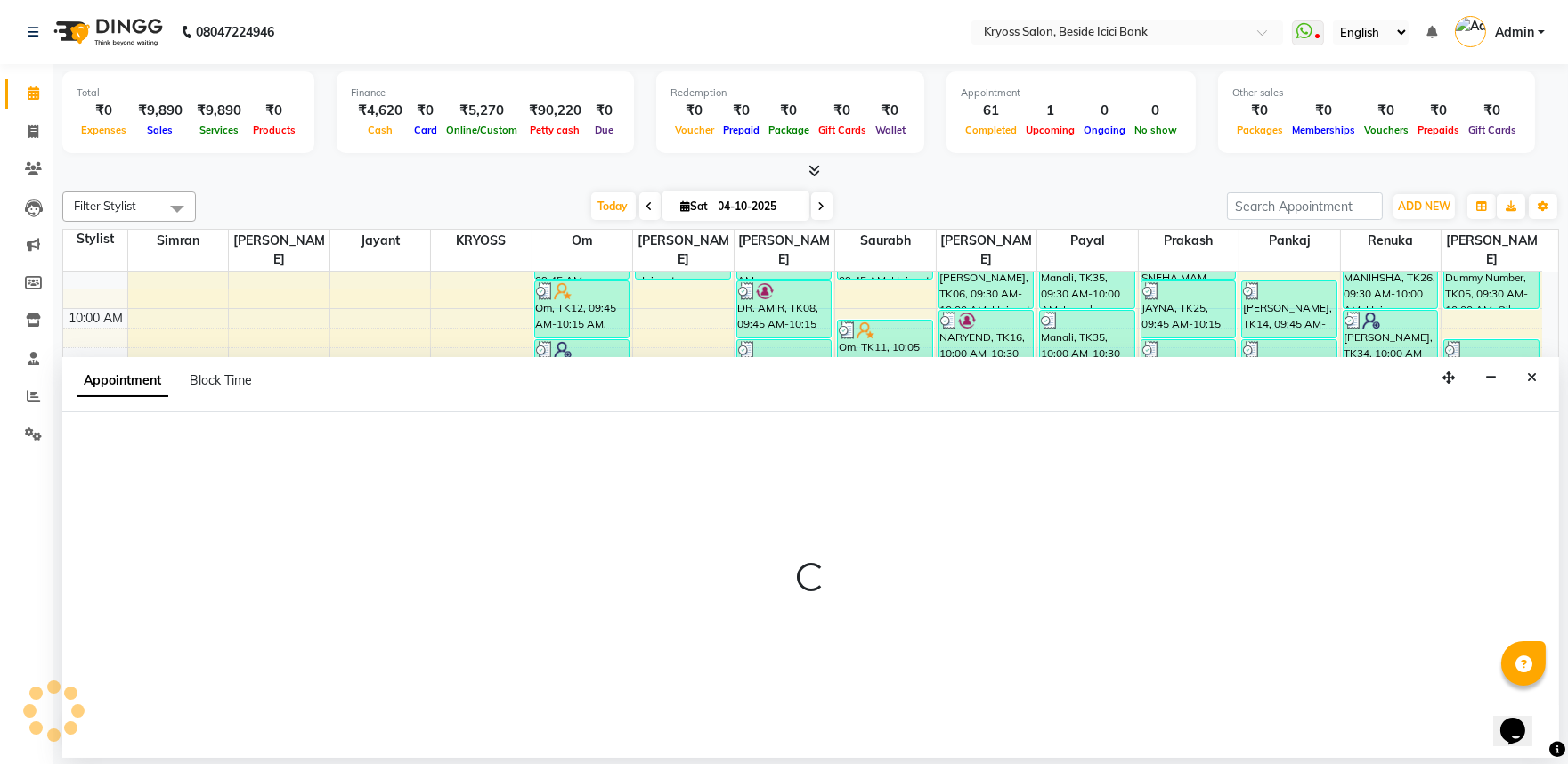
scroll to position [4, 0]
select select "36436"
select select "705"
select select "tentative"
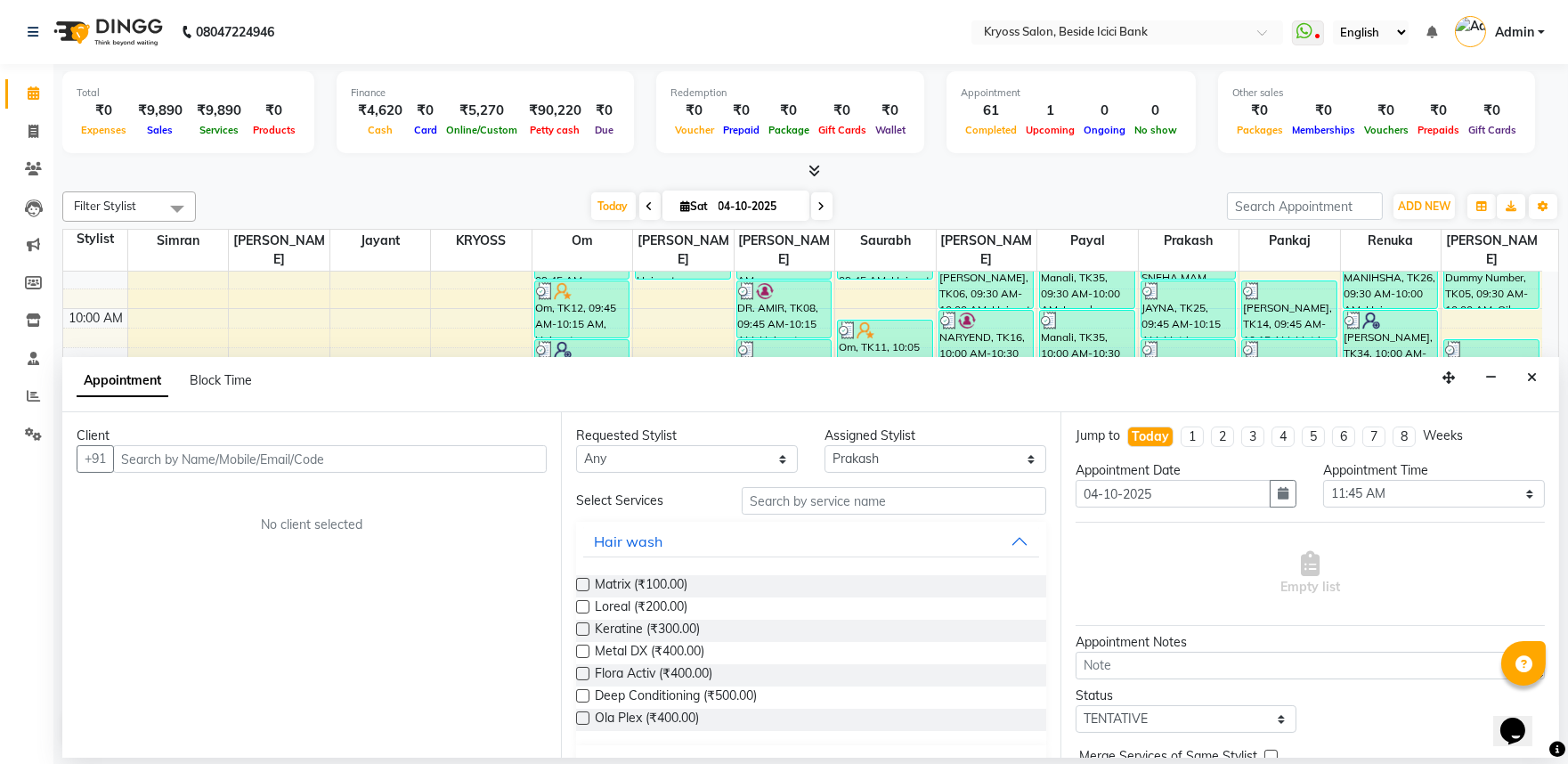
click at [463, 473] on input "text" at bounding box center [330, 459] width 433 height 28
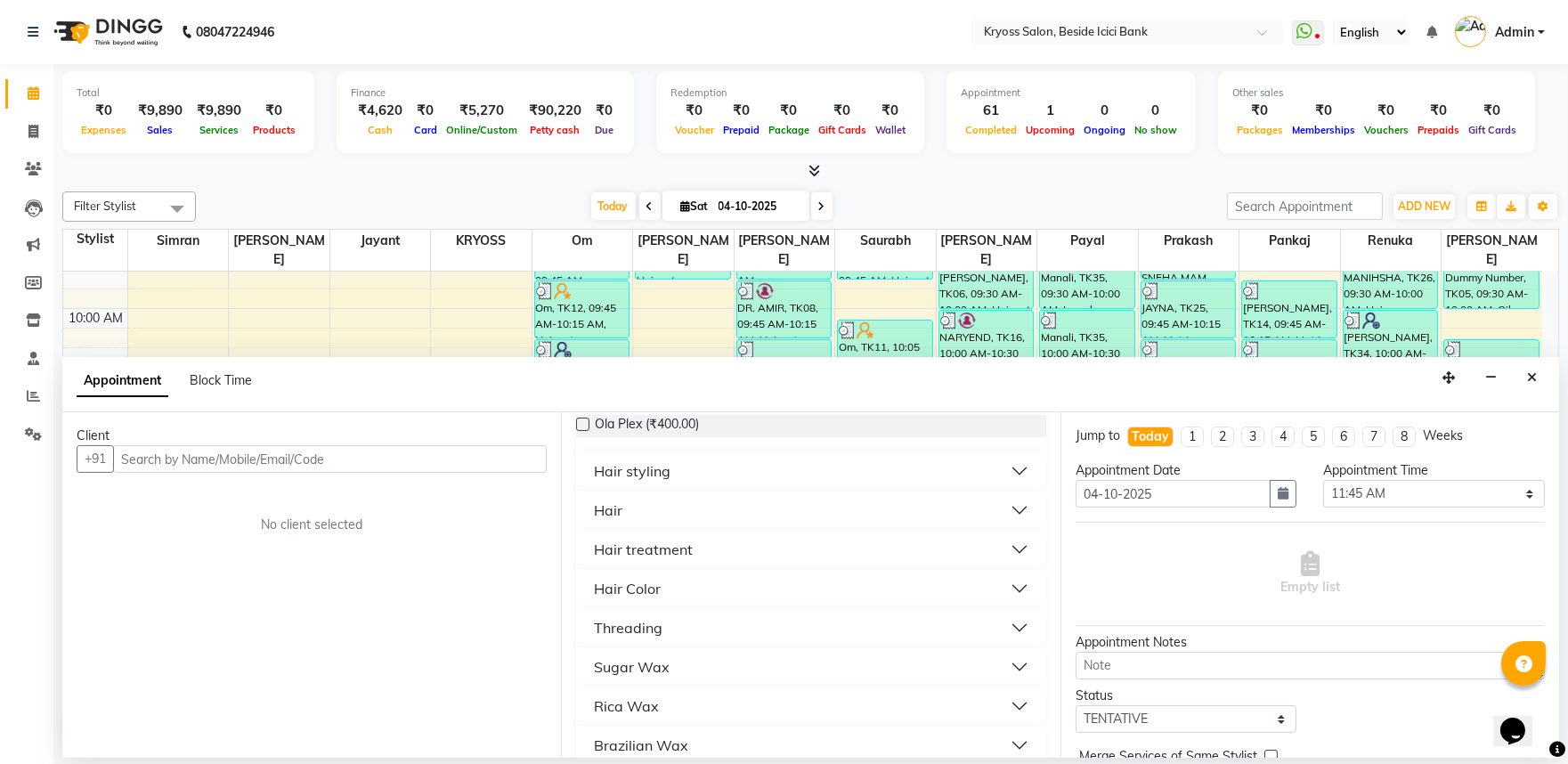
scroll to position [296, 0]
click at [632, 524] on button "Hair" at bounding box center [810, 508] width 455 height 32
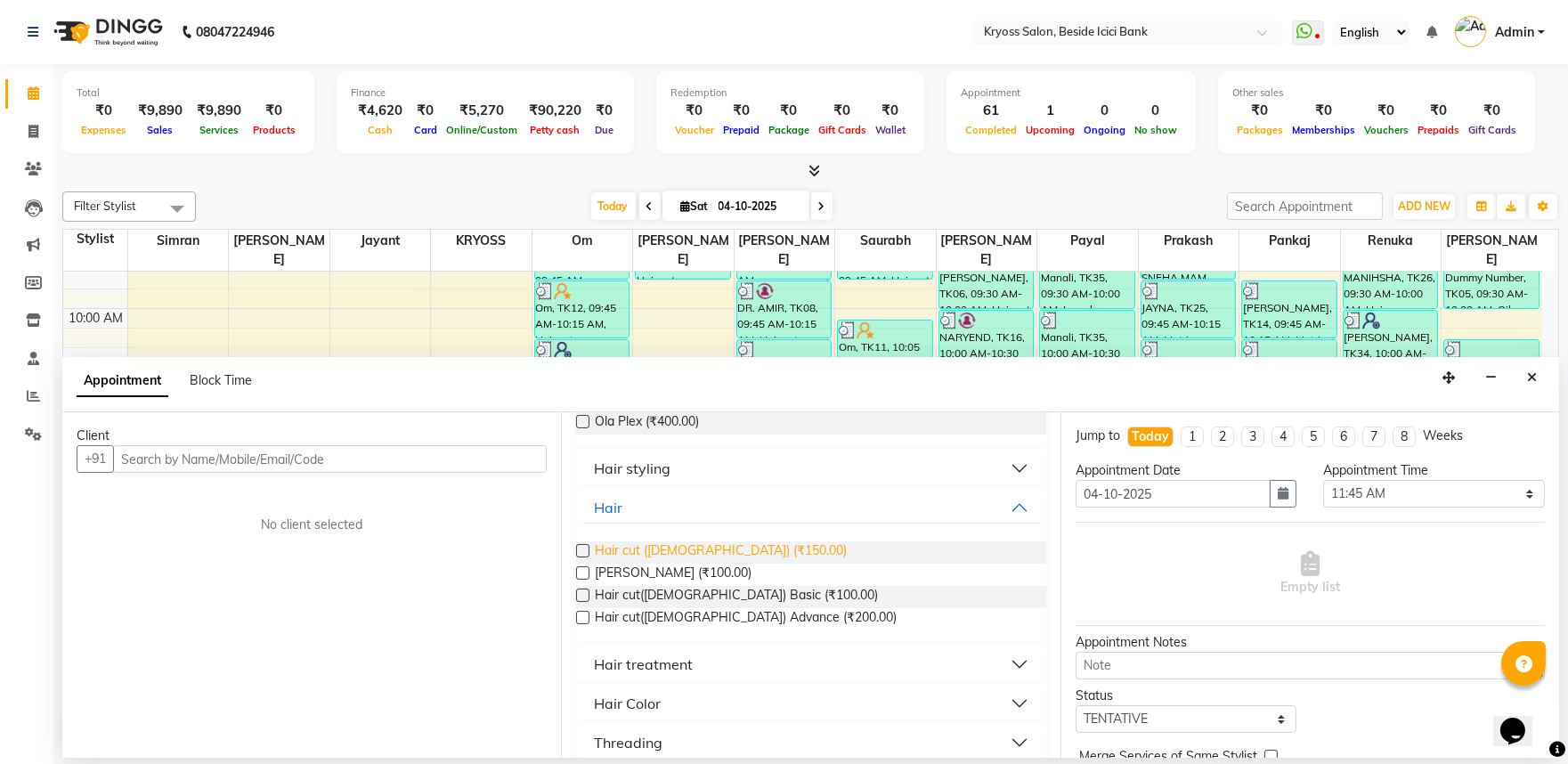
click at [670, 563] on span "Hair cut ([DEMOGRAPHIC_DATA]) (₹150.00)" at bounding box center [720, 553] width 252 height 22
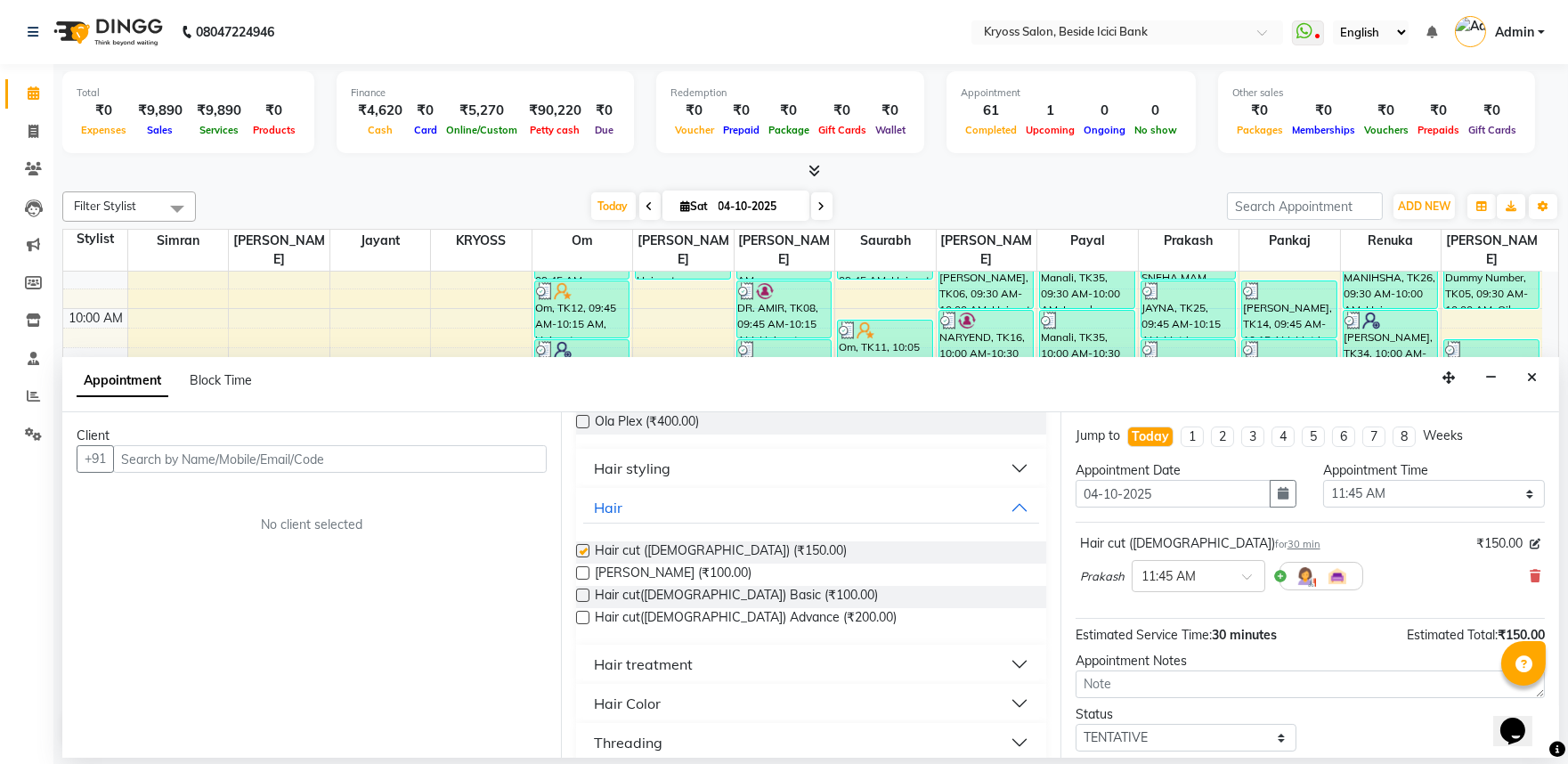
checkbox input "false"
click at [472, 473] on input "text" at bounding box center [330, 459] width 433 height 28
click at [475, 473] on input "text" at bounding box center [330, 459] width 433 height 28
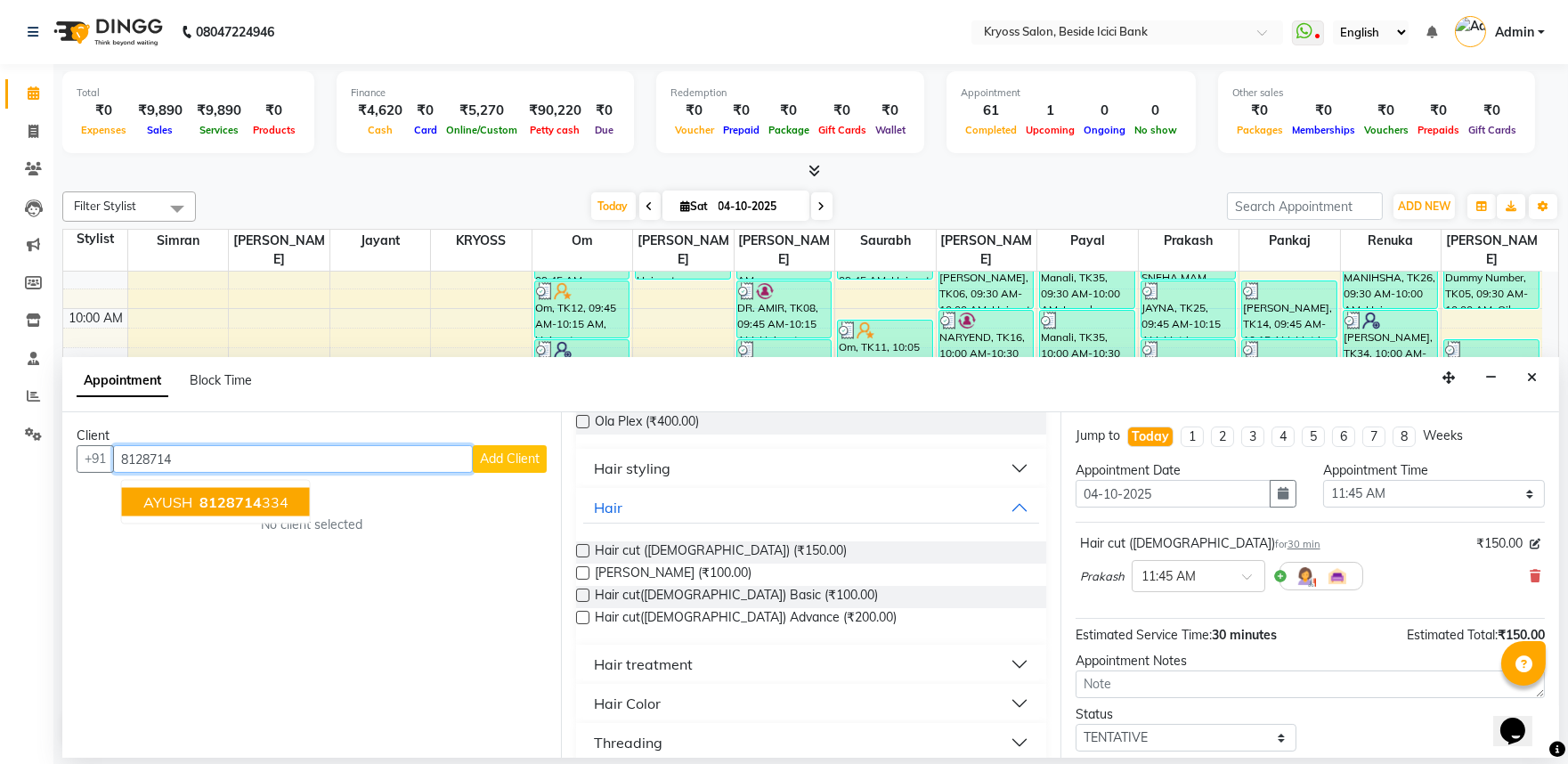
click at [286, 511] on ngb-highlight "8128714 334" at bounding box center [242, 502] width 92 height 18
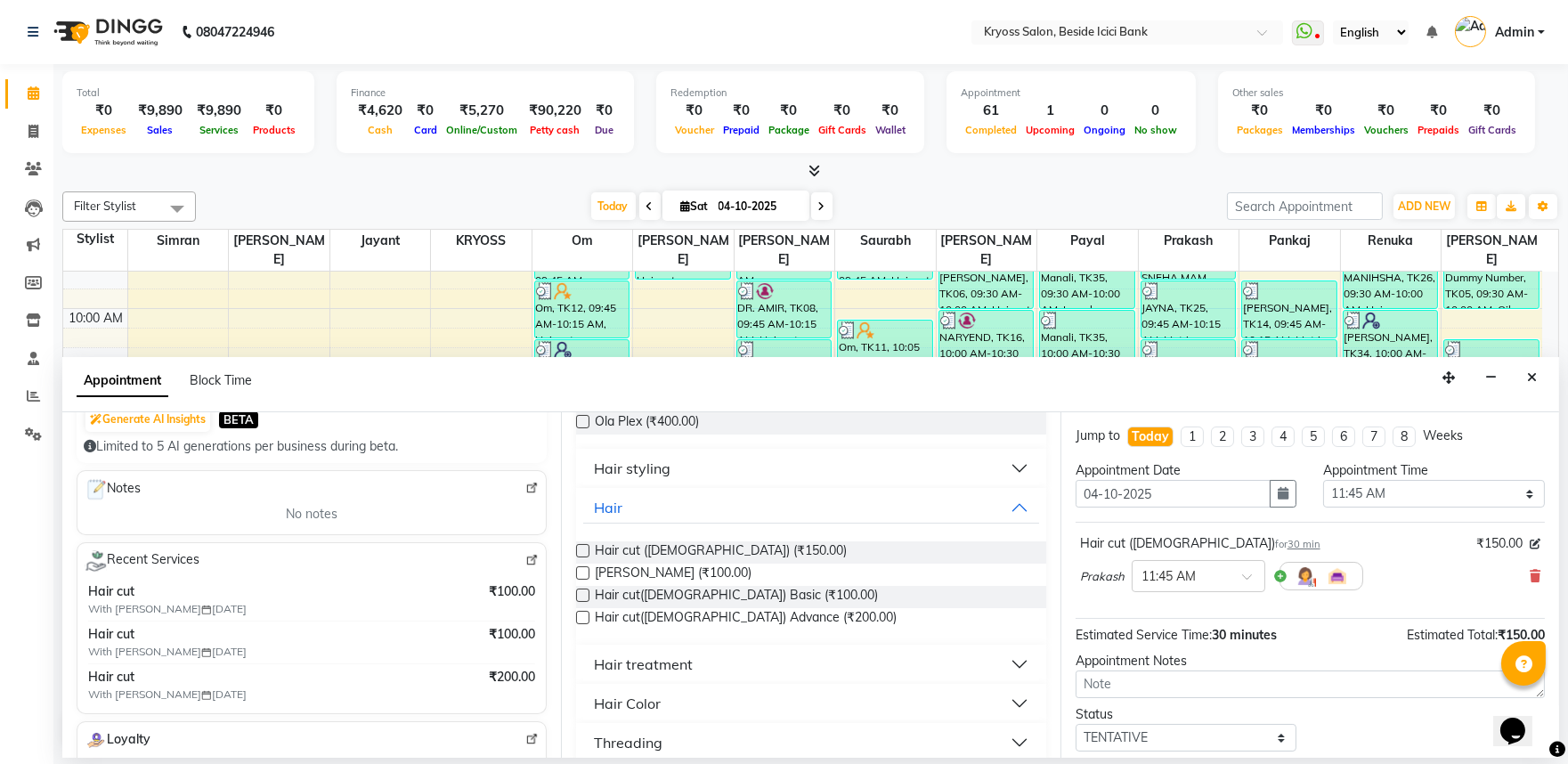
scroll to position [142, 0]
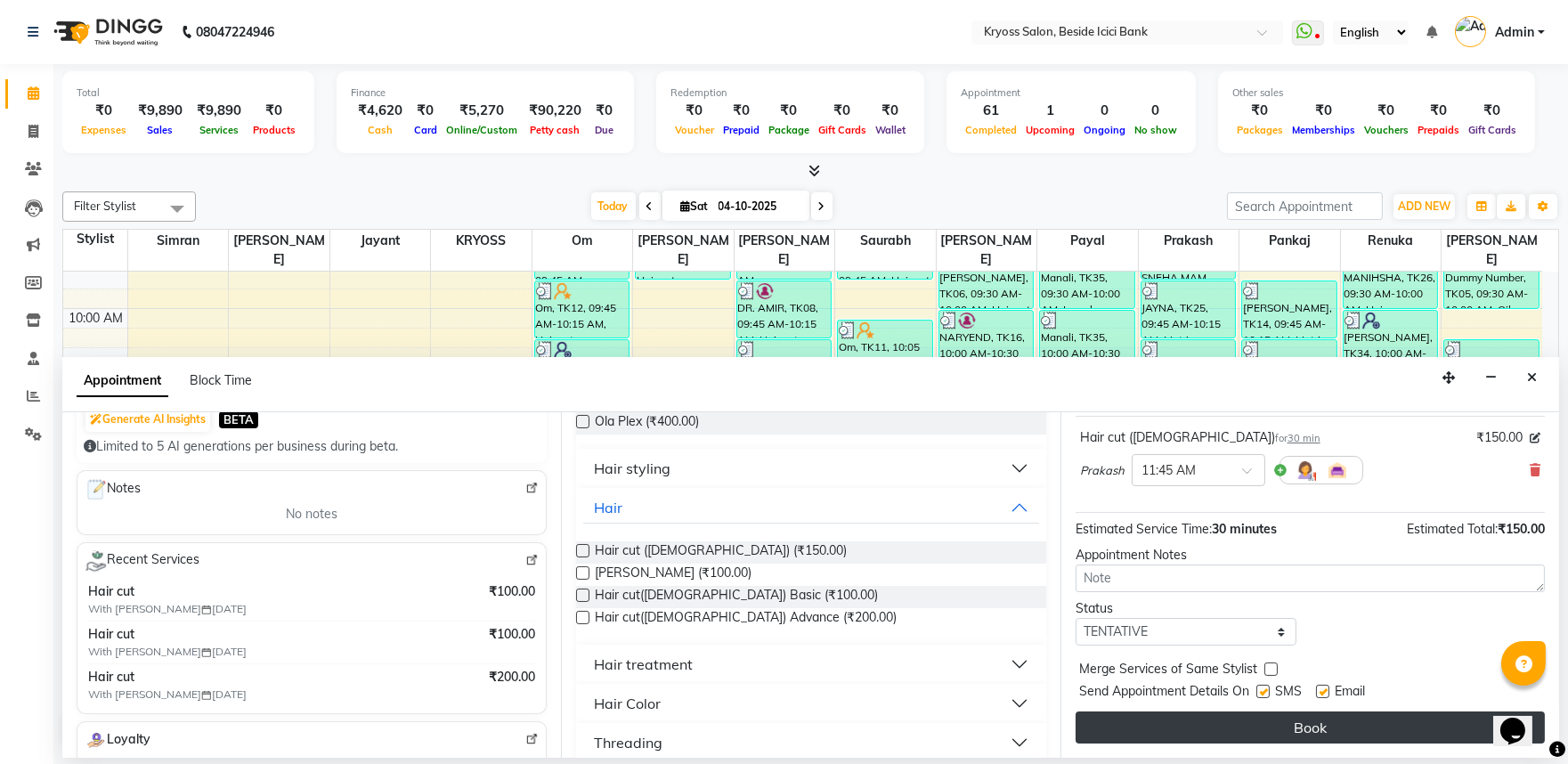
type input "8128714334"
click at [1240, 734] on button "Book" at bounding box center [1310, 727] width 469 height 32
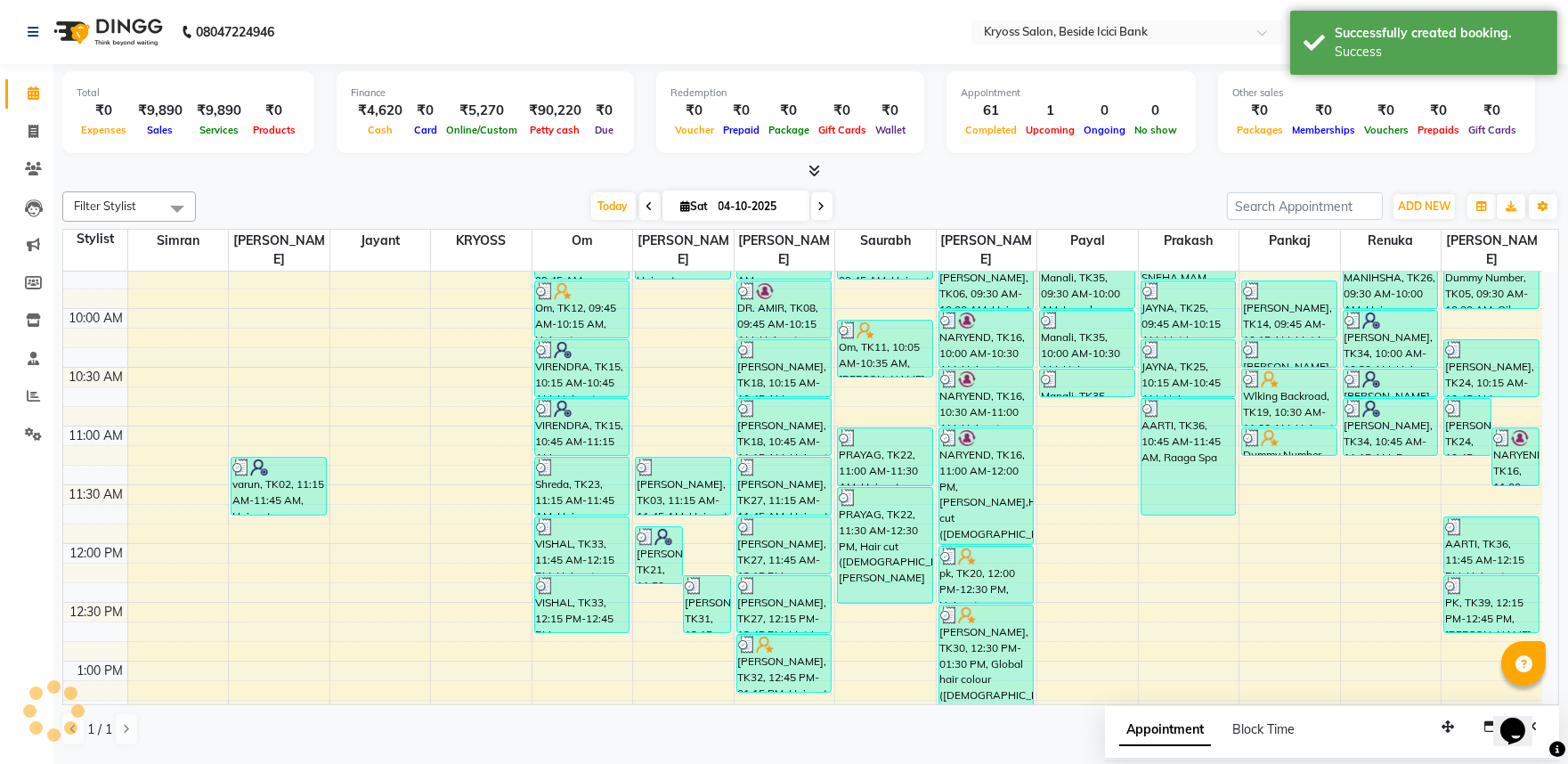
scroll to position [0, 0]
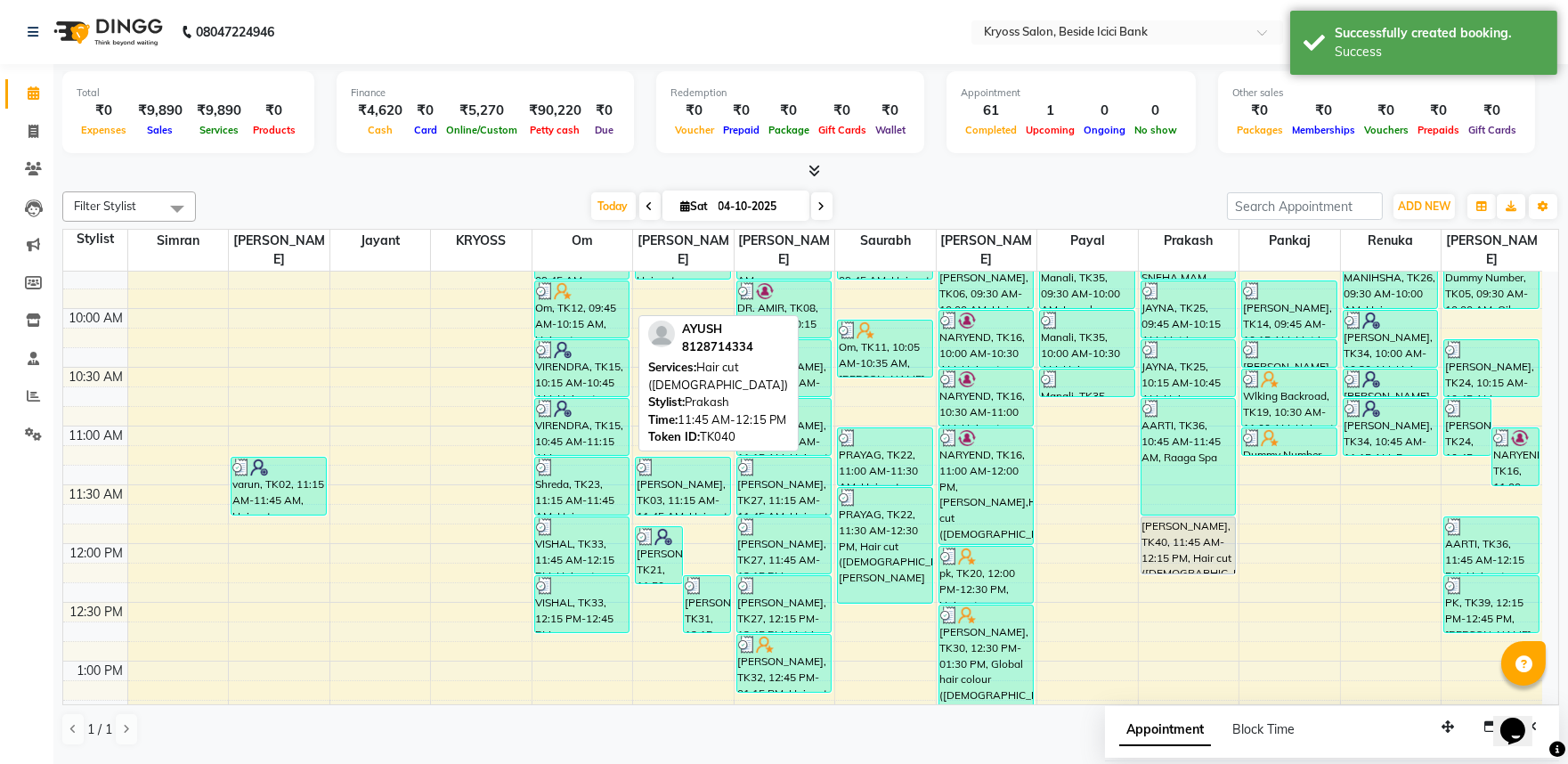
click at [1199, 546] on div "[PERSON_NAME], TK40, 11:45 AM-12:15 PM, Hair cut ([DEMOGRAPHIC_DATA])" at bounding box center [1188, 545] width 94 height 56
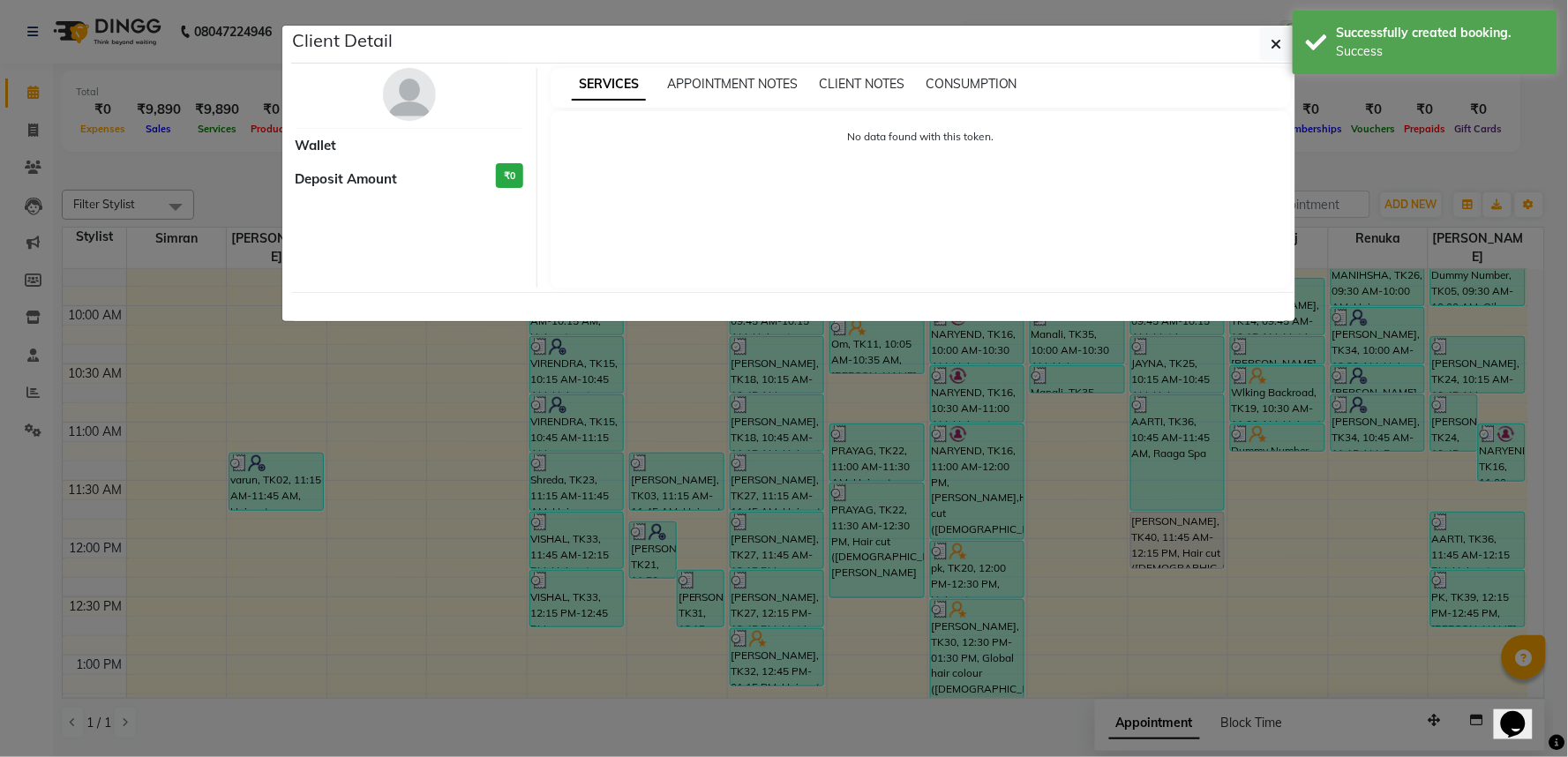
select select "7"
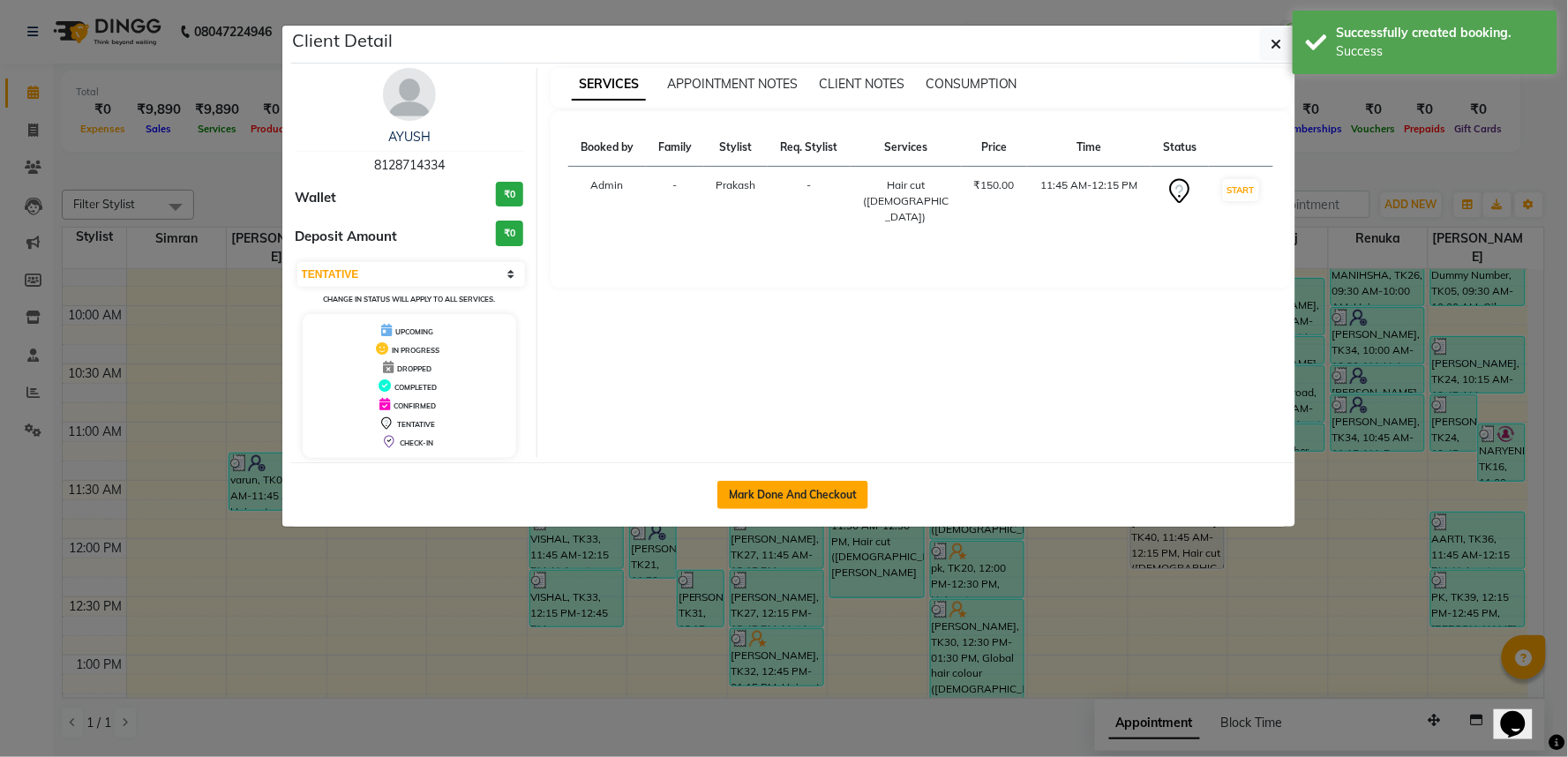
click at [836, 506] on button "Mark Done And Checkout" at bounding box center [792, 495] width 151 height 28
select select "service"
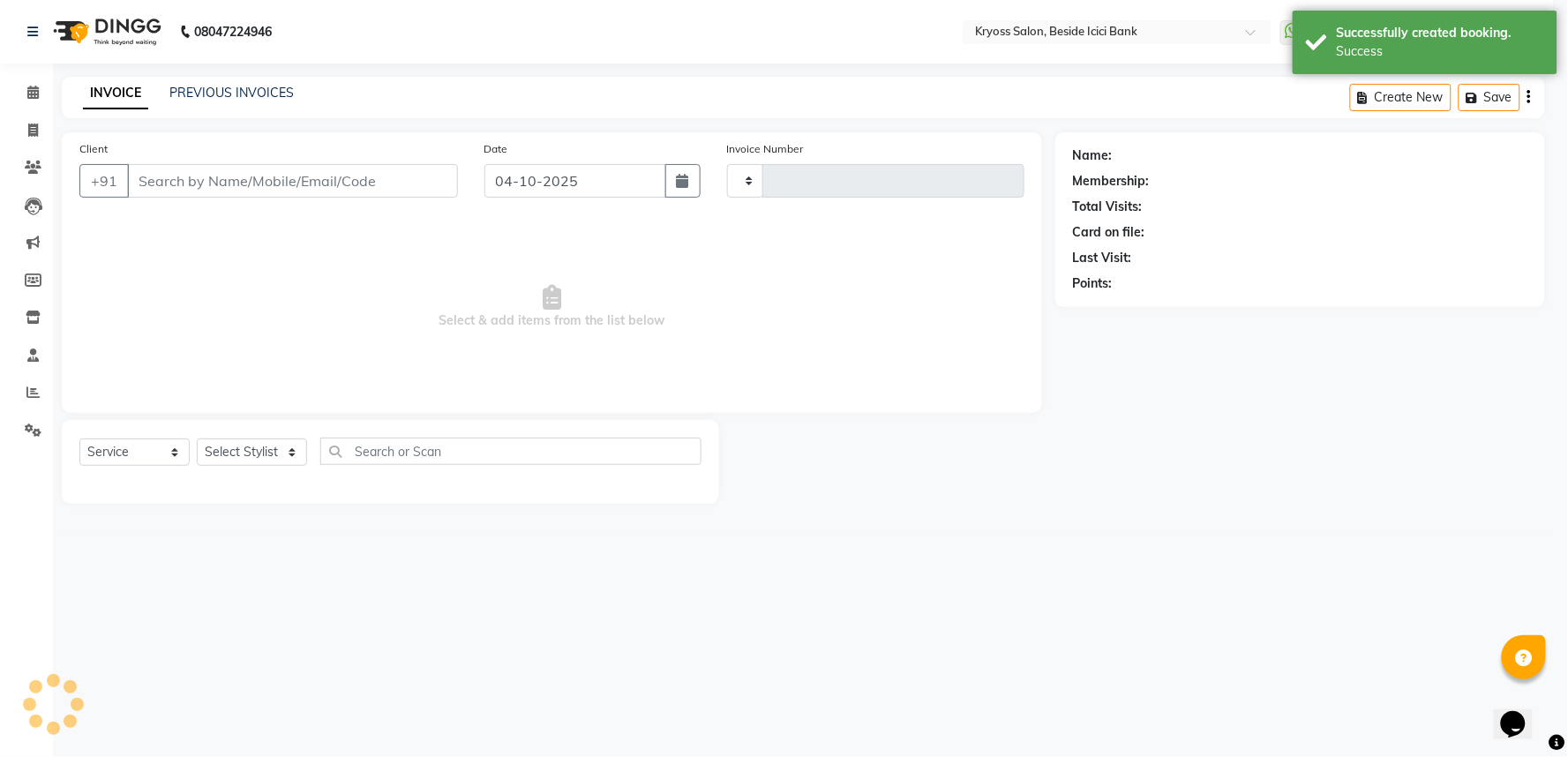
type input "14459"
select select "5439"
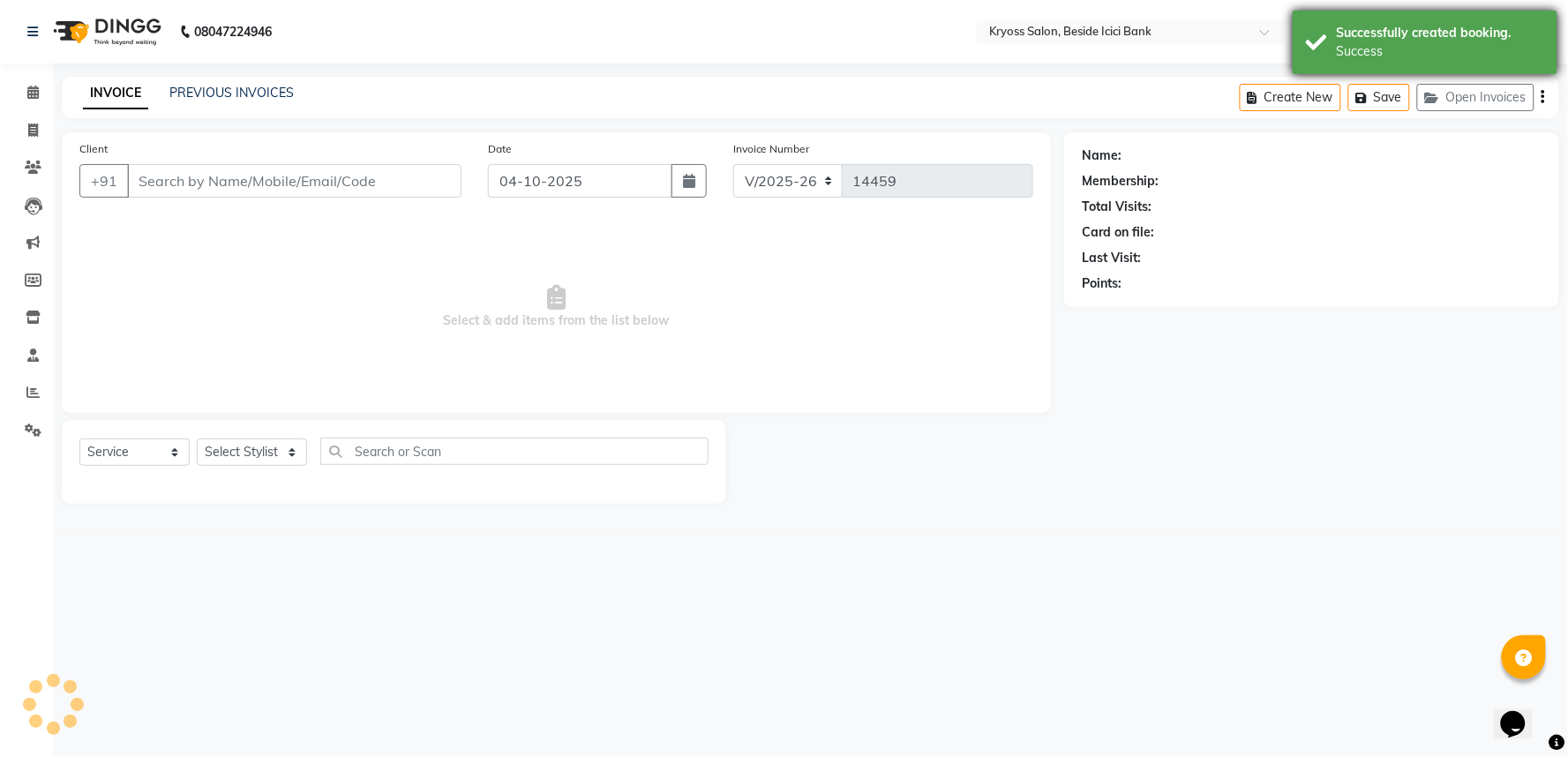
click at [1413, 34] on div "Successfully created booking." at bounding box center [1440, 33] width 208 height 19
type input "8128714334"
select select "36436"
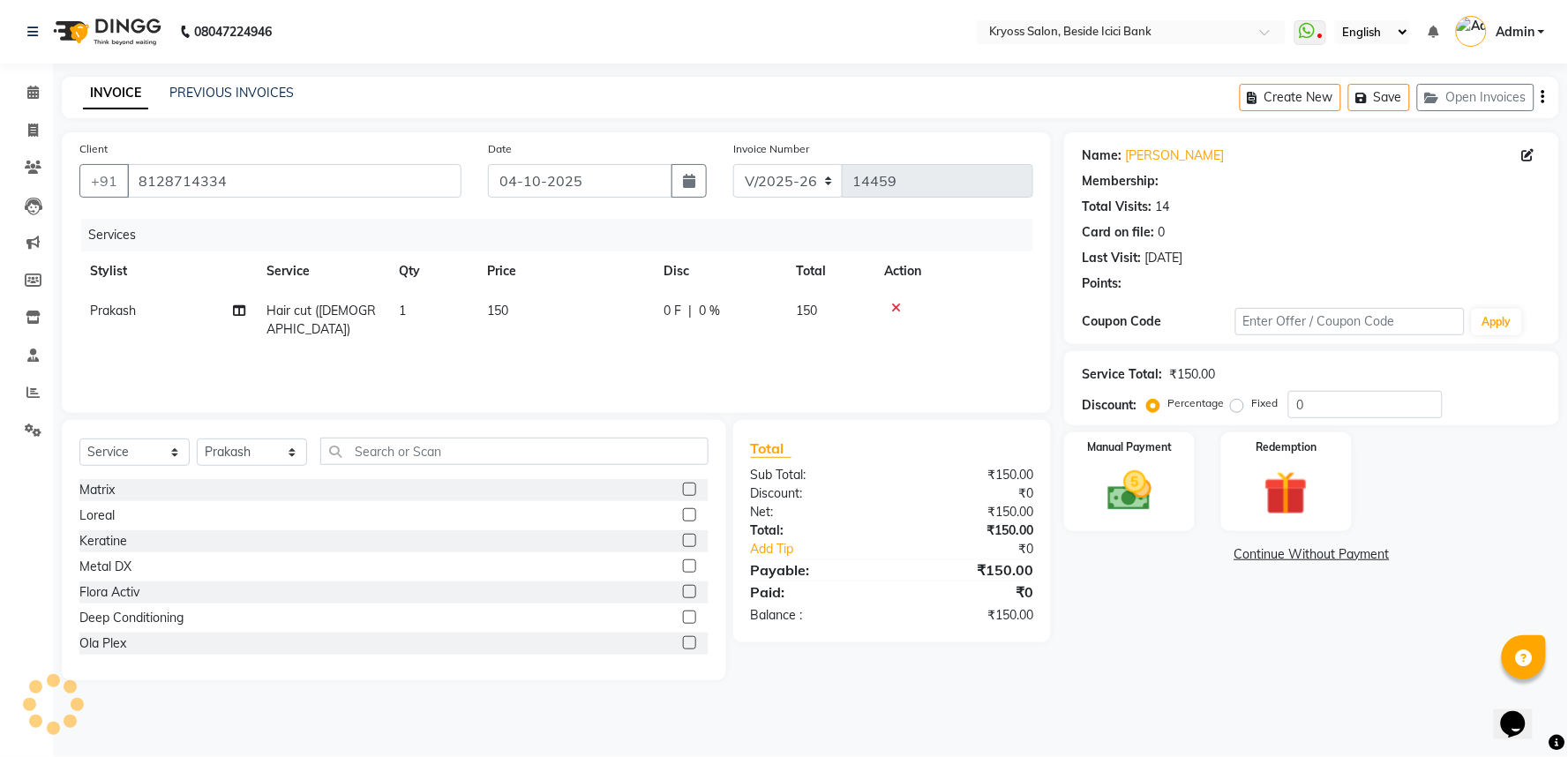
click at [1119, 516] on img at bounding box center [1130, 491] width 72 height 51
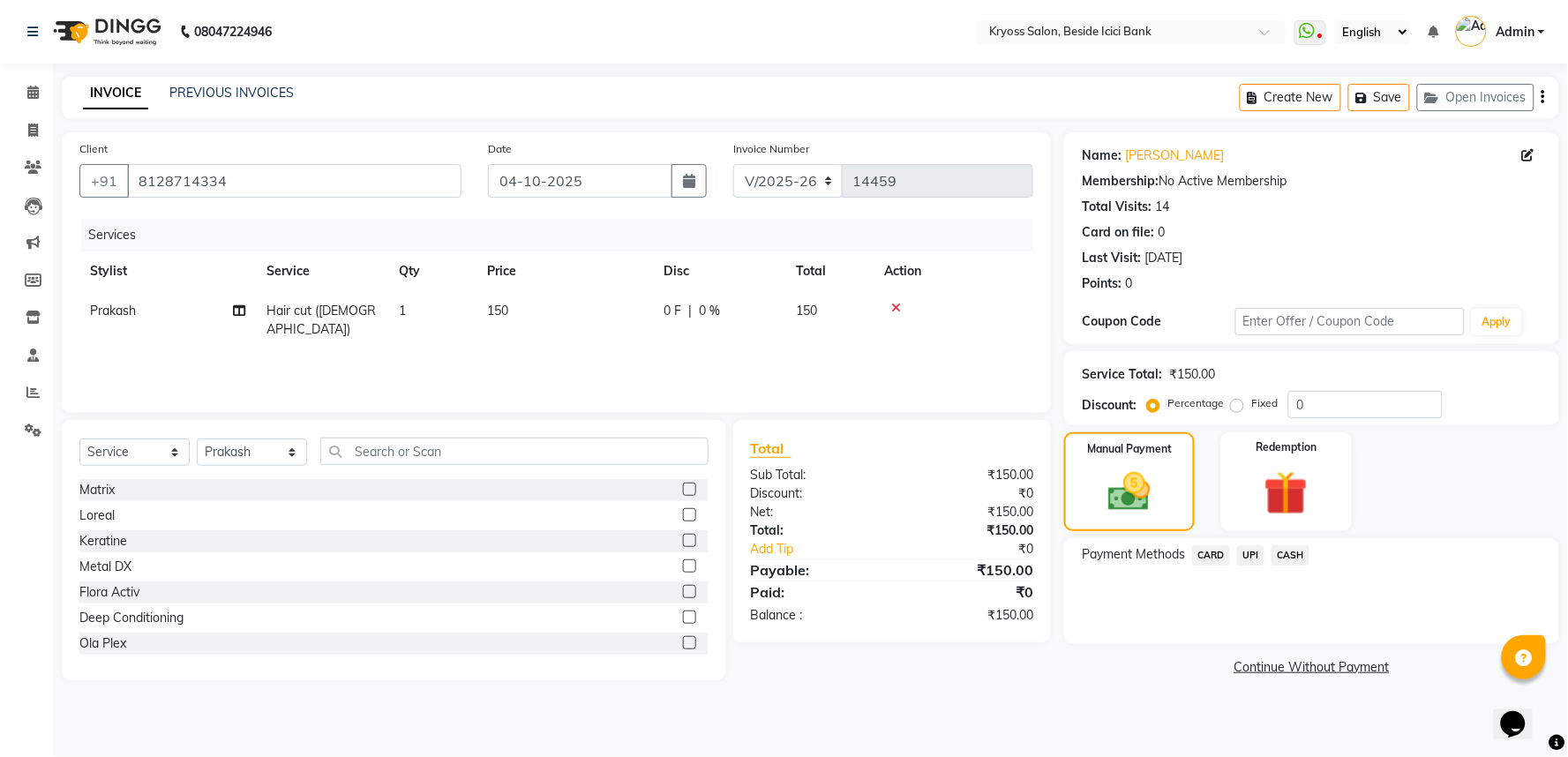
drag, startPoint x: 1263, startPoint y: 582, endPoint x: 1267, endPoint y: 595, distance: 13.6
click at [1264, 565] on span "UPI" at bounding box center [1250, 556] width 28 height 20
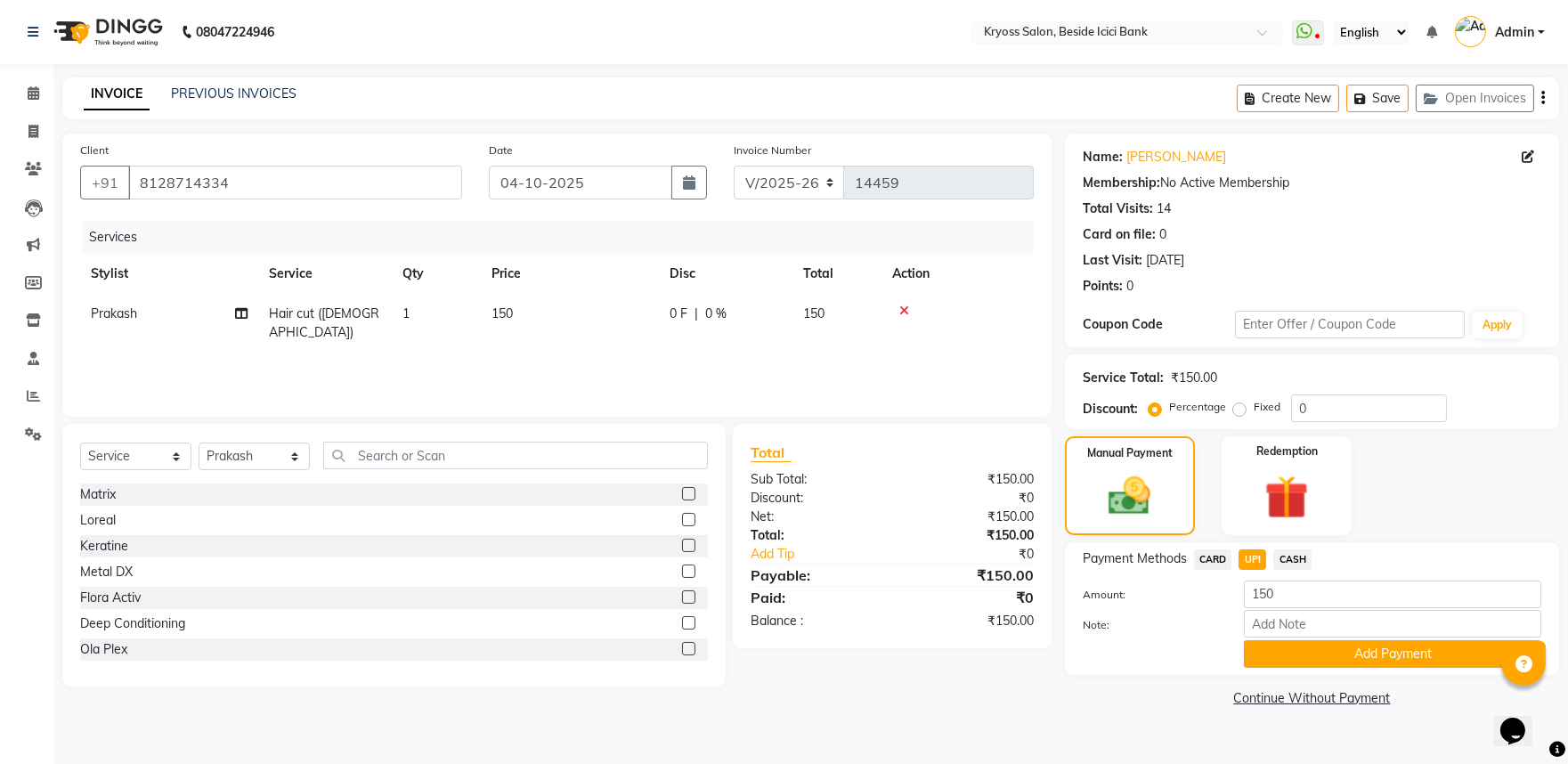
click at [1305, 668] on button "Add Payment" at bounding box center [1392, 654] width 297 height 28
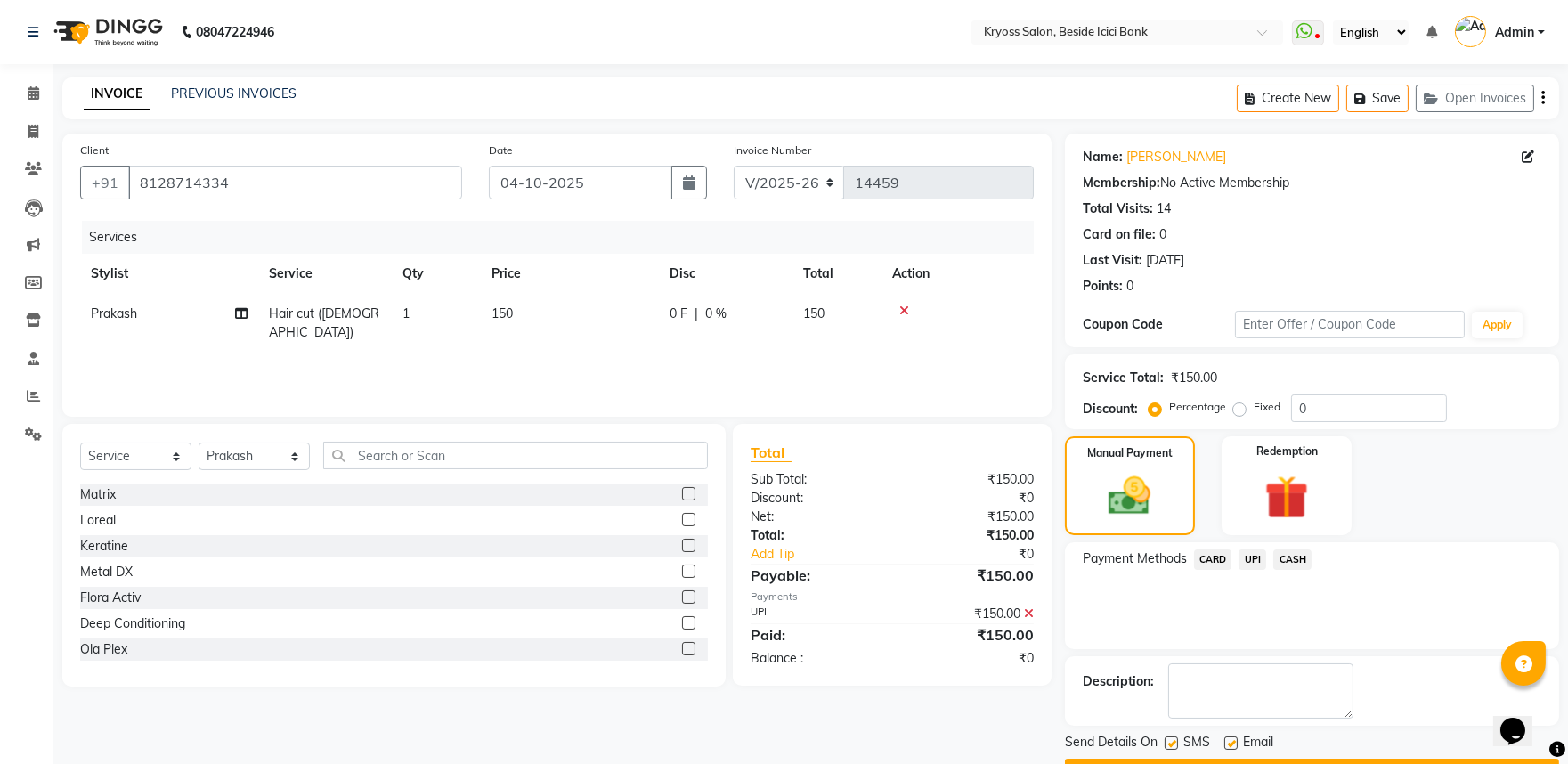
click at [1309, 759] on button "Checkout" at bounding box center [1312, 772] width 494 height 28
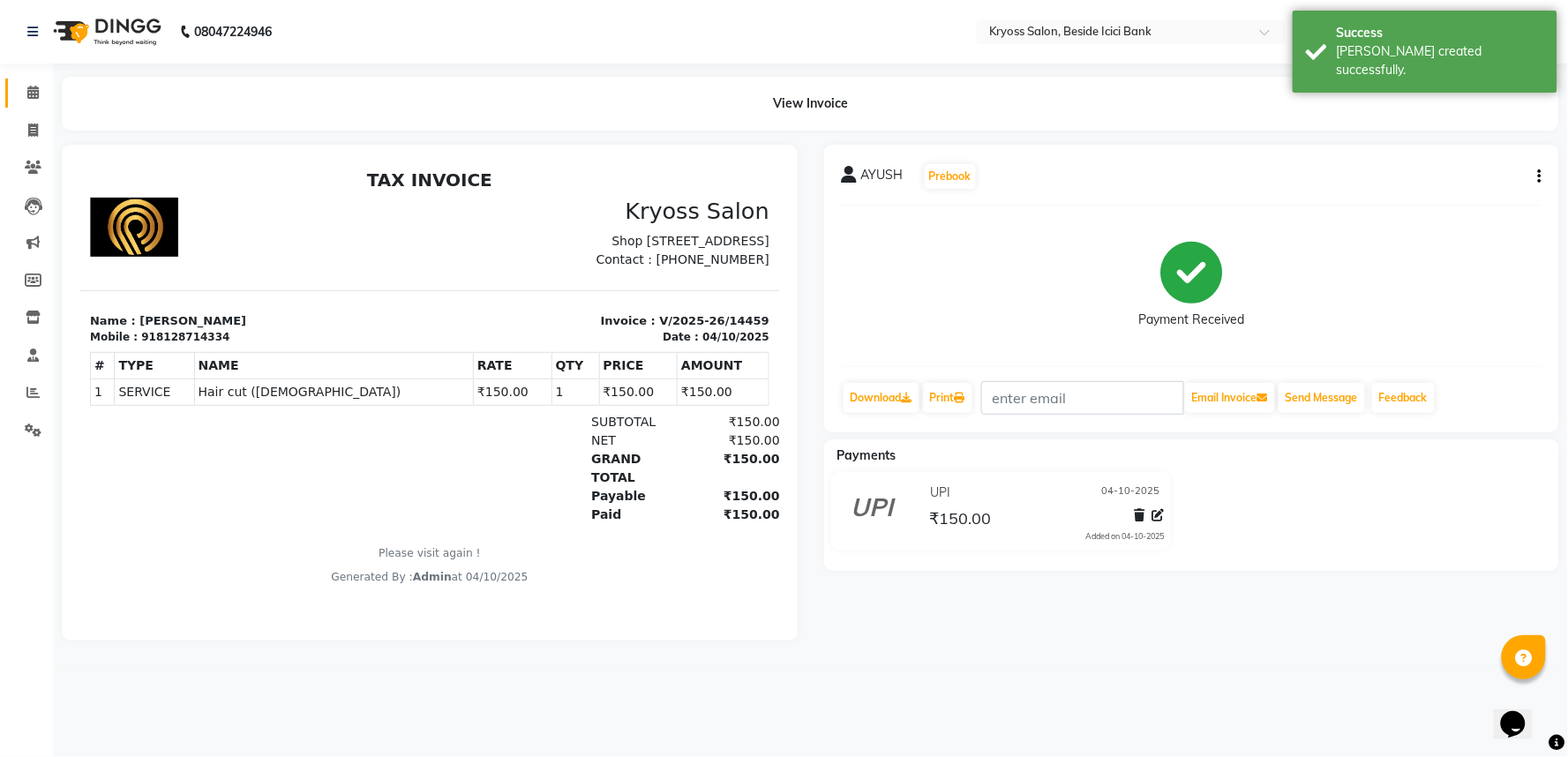
click at [41, 78] on link "Calendar" at bounding box center [27, 92] width 43 height 29
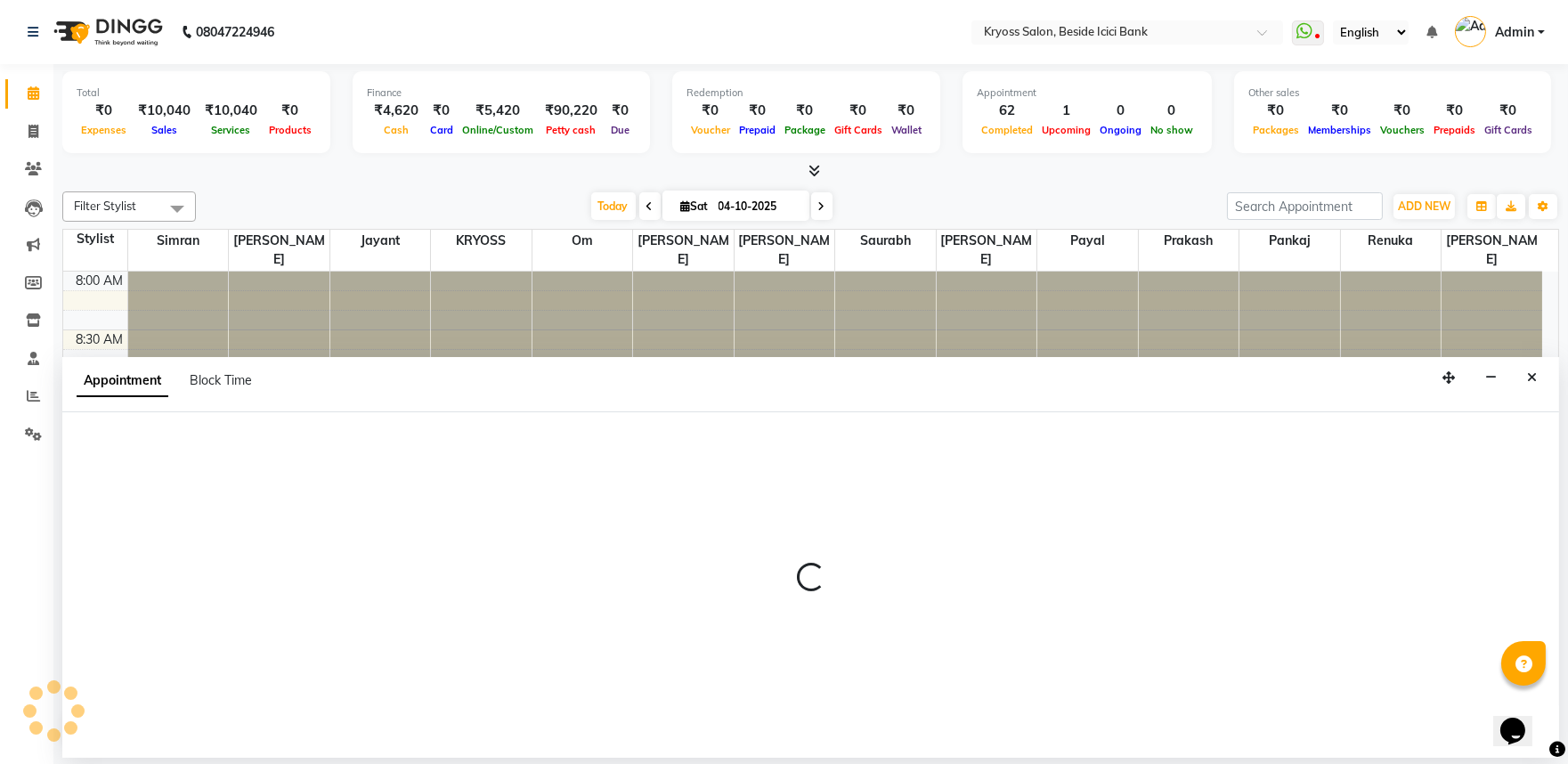
scroll to position [4, 0]
select select "52623"
select select "tentative"
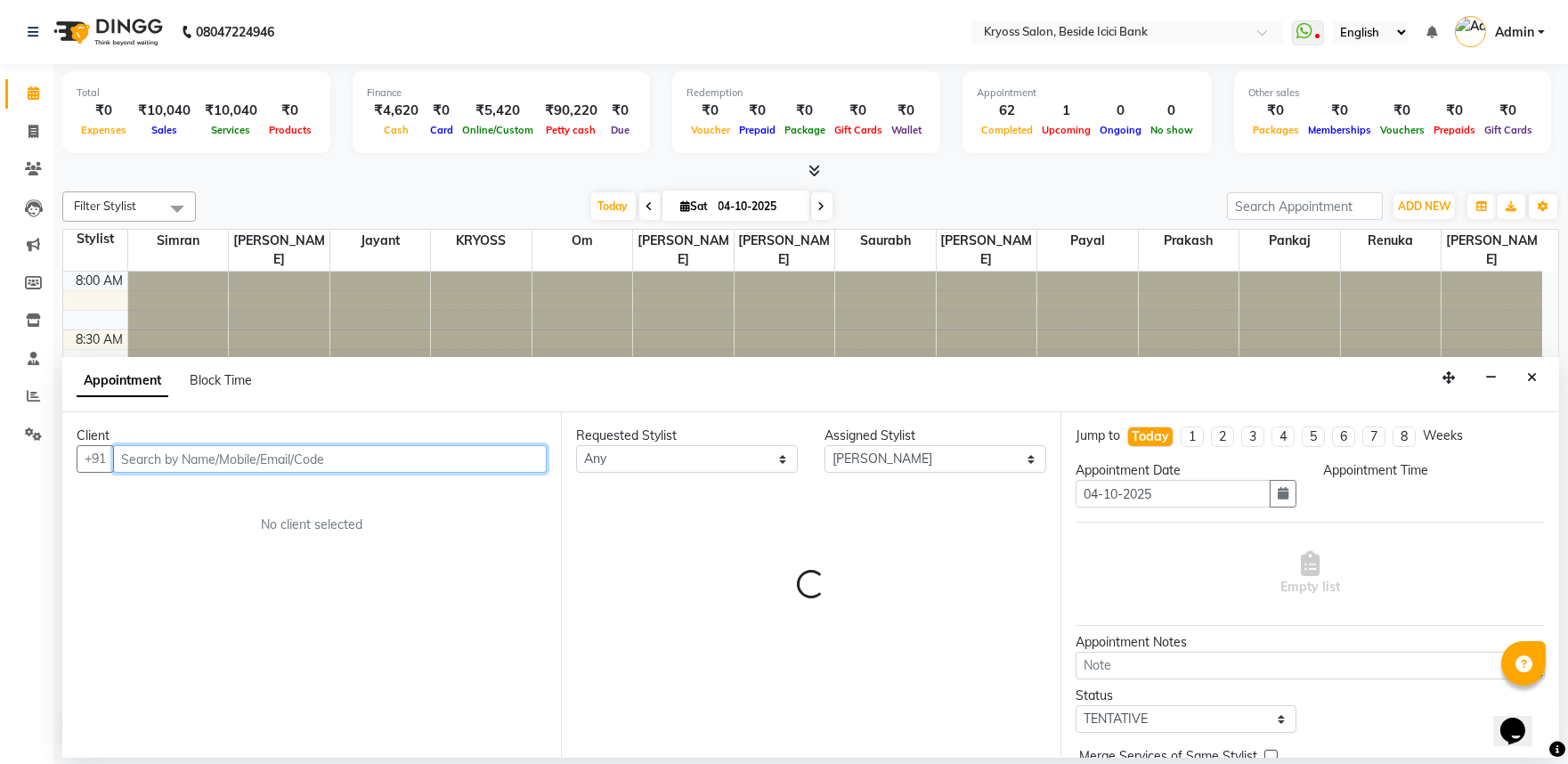
select select "585"
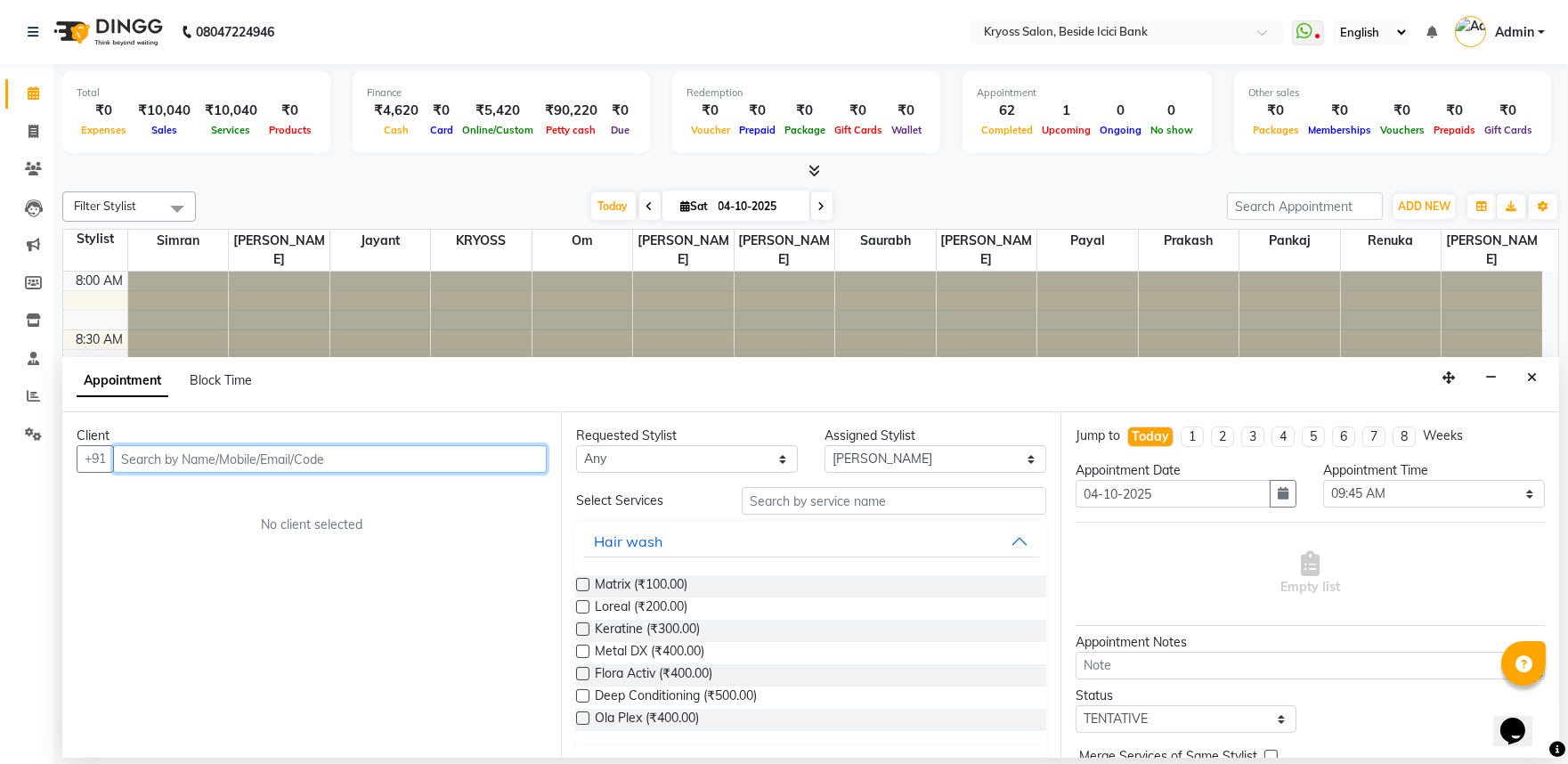
click at [325, 473] on input "text" at bounding box center [330, 459] width 433 height 28
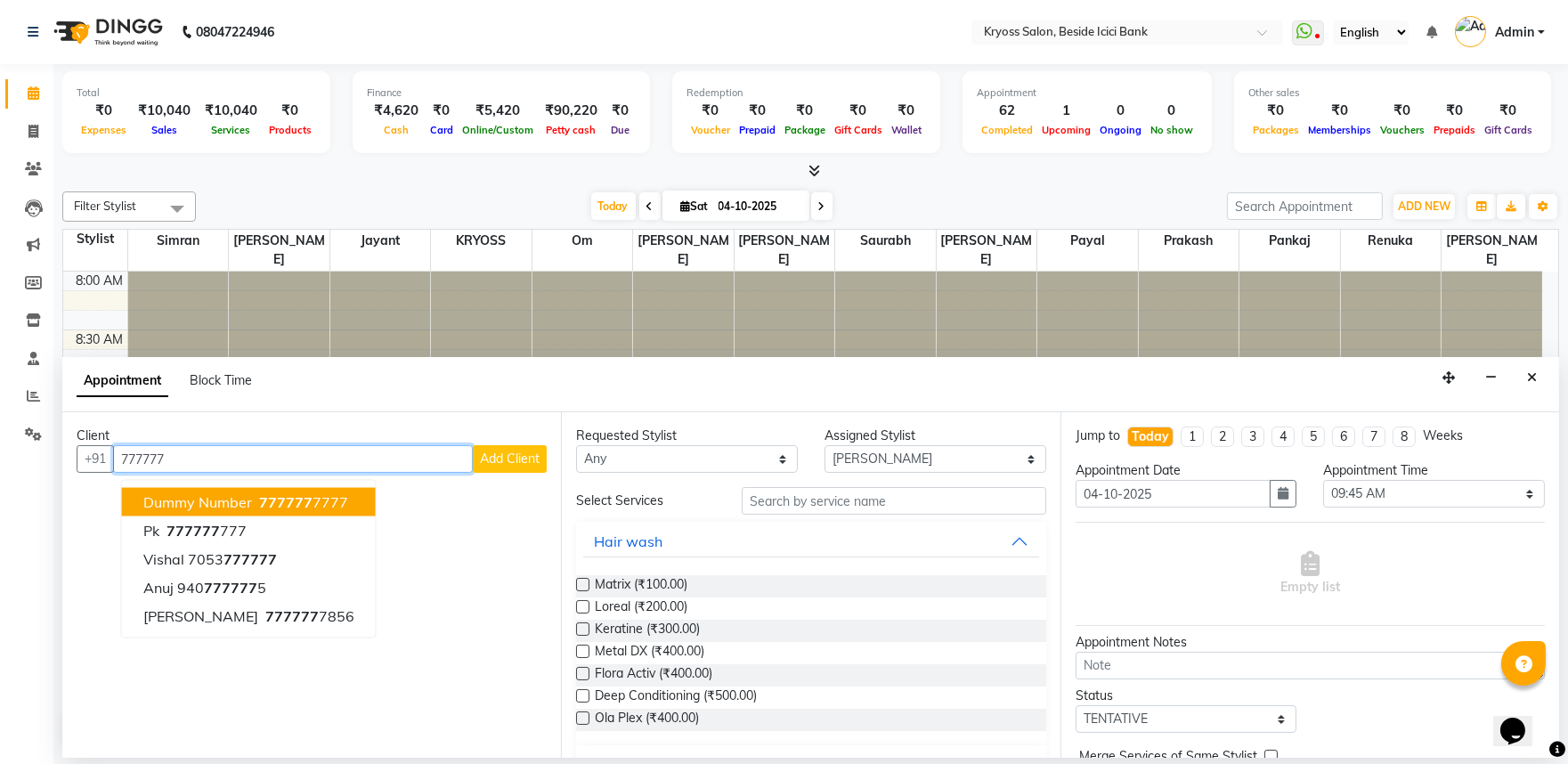
drag, startPoint x: 301, startPoint y: 511, endPoint x: 307, endPoint y: 520, distance: 10.8
click at [301, 511] on span "777777" at bounding box center [286, 502] width 54 height 18
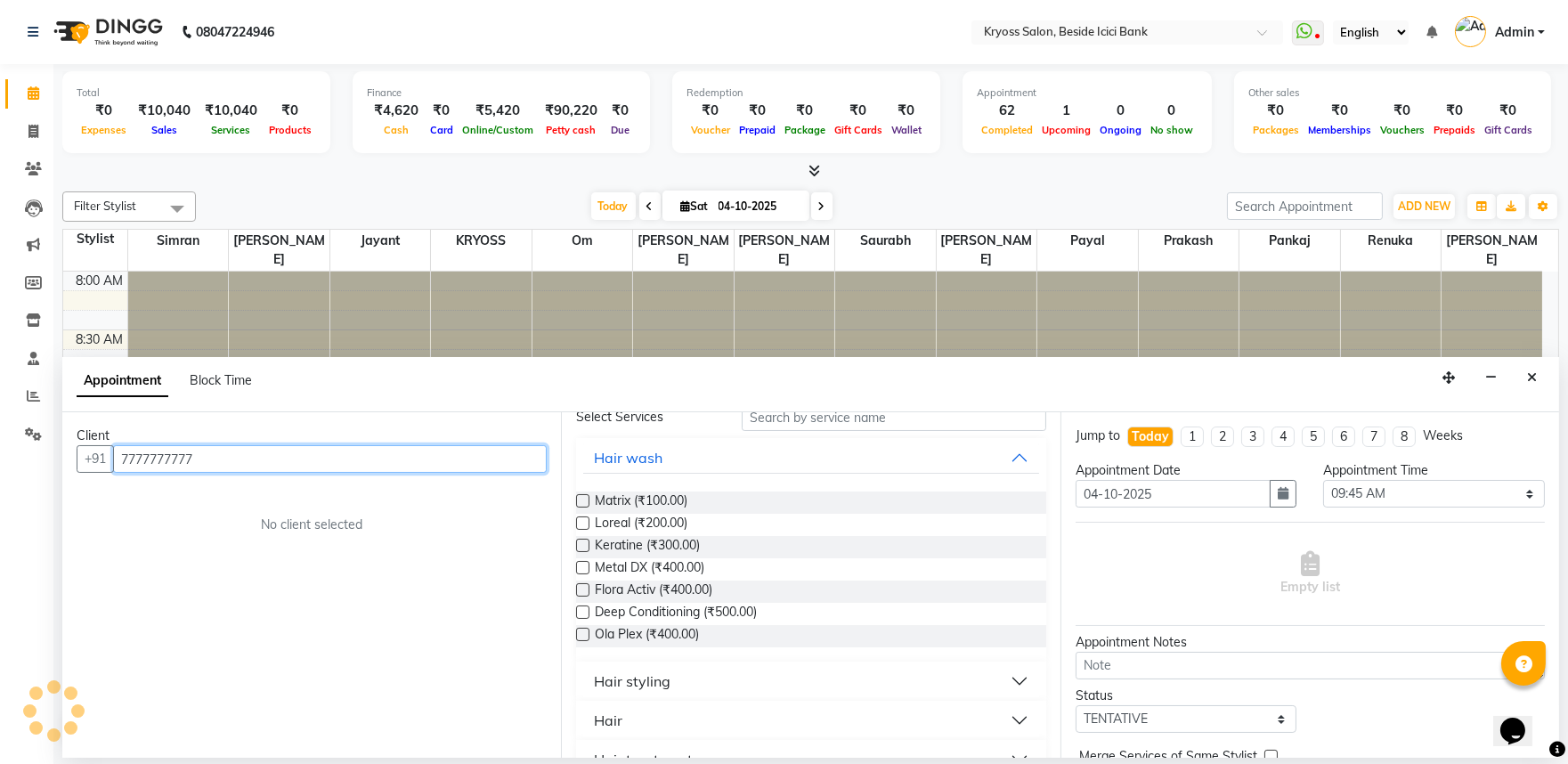
scroll to position [198, 0]
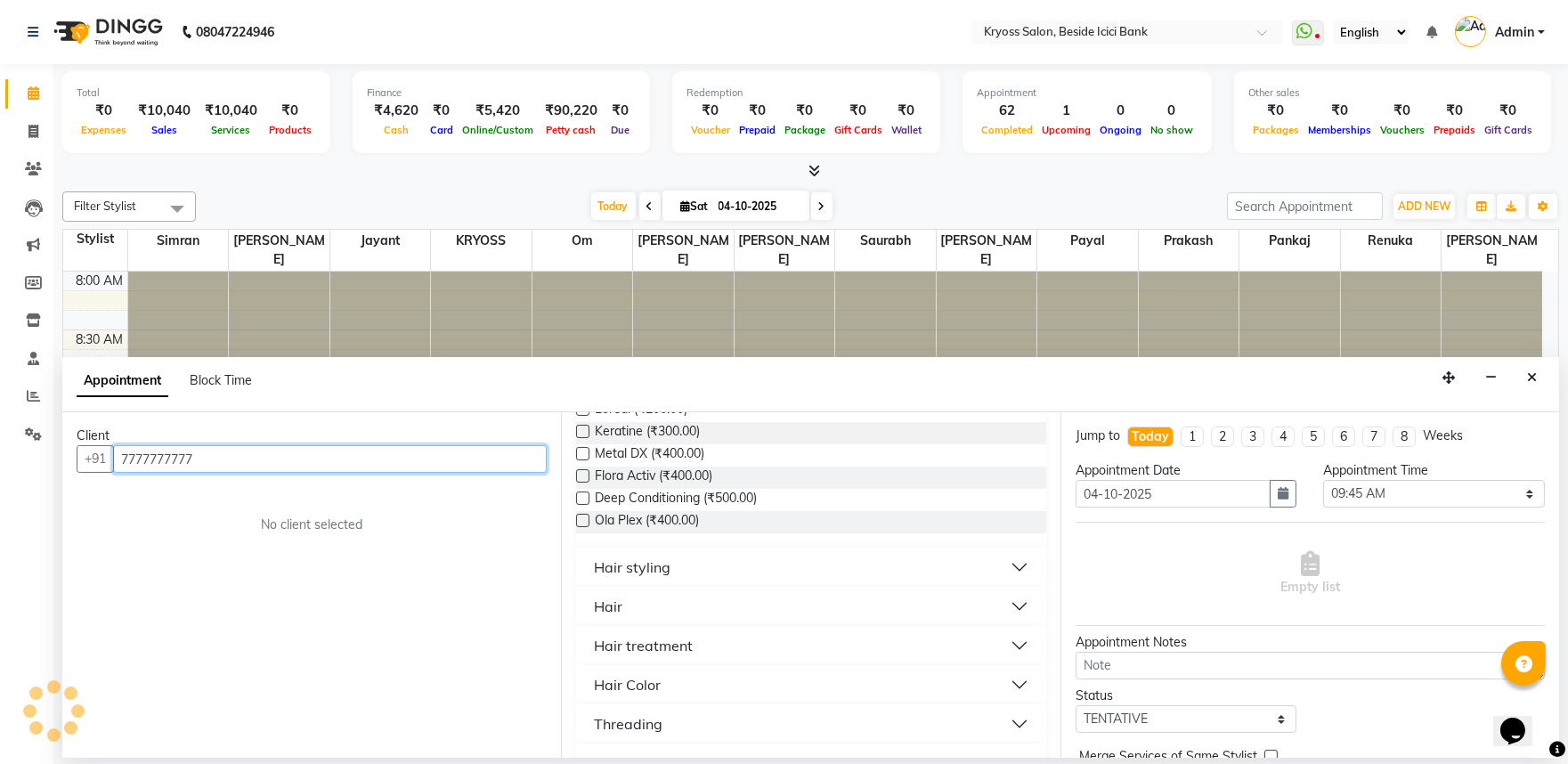
type input "7777777777"
click at [598, 665] on div "Hair treatment" at bounding box center [810, 646] width 469 height 39
click at [620, 617] on div "Hair" at bounding box center [608, 606] width 29 height 21
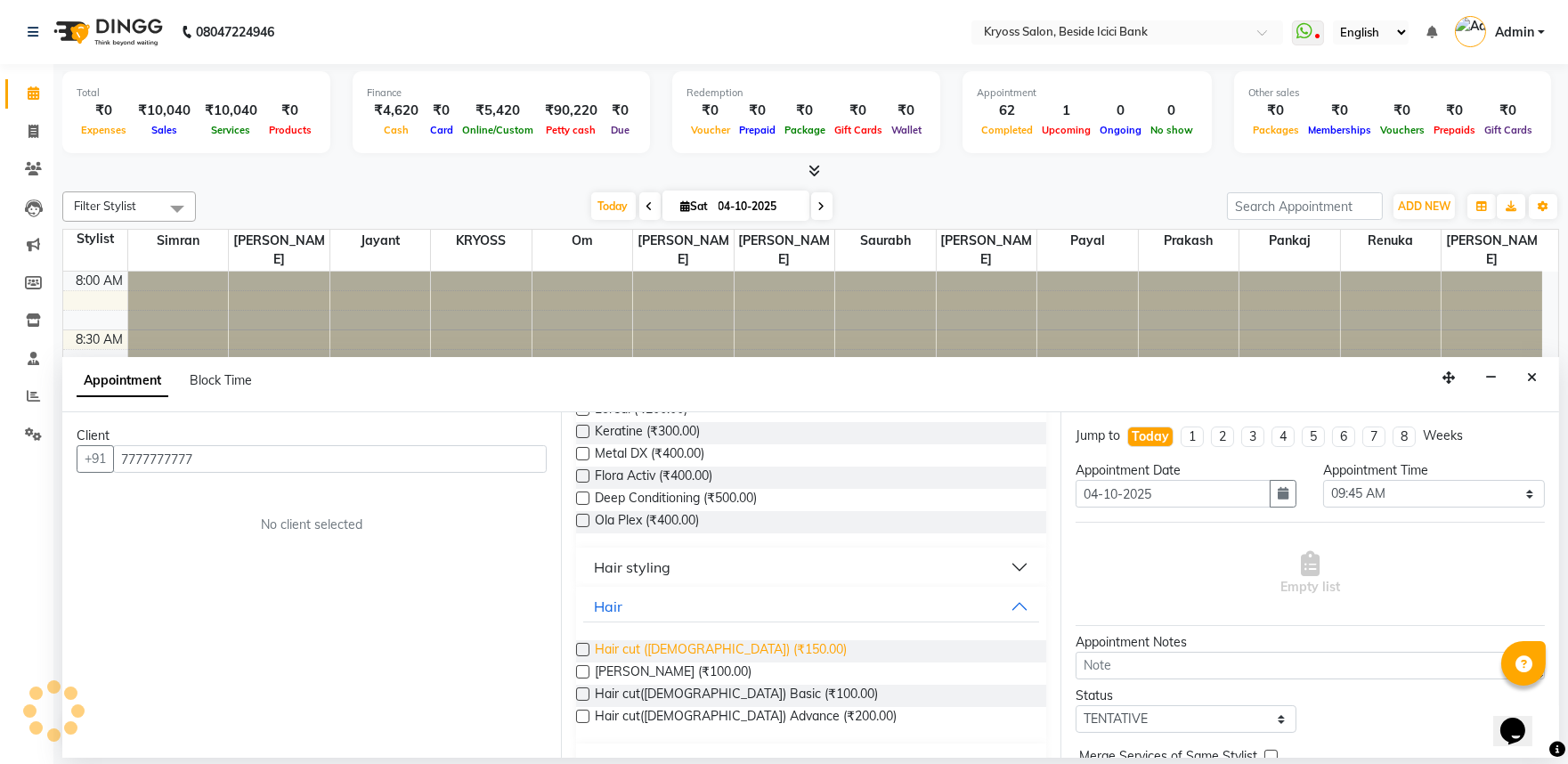
drag, startPoint x: 671, startPoint y: 687, endPoint x: 877, endPoint y: 755, distance: 216.9
click at [672, 663] on span "Hair cut ([DEMOGRAPHIC_DATA]) (₹150.00)" at bounding box center [720, 651] width 252 height 22
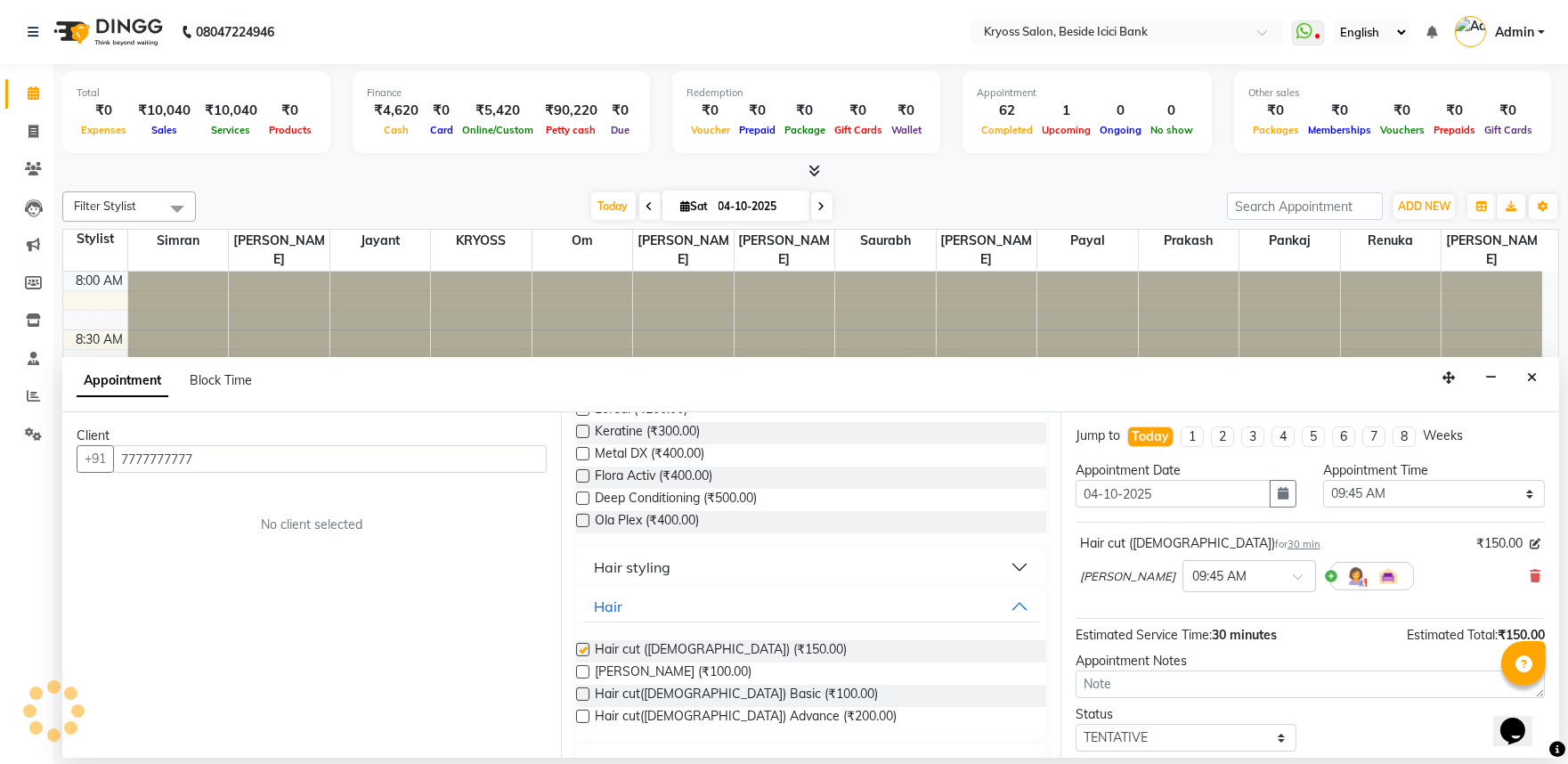
checkbox input "false"
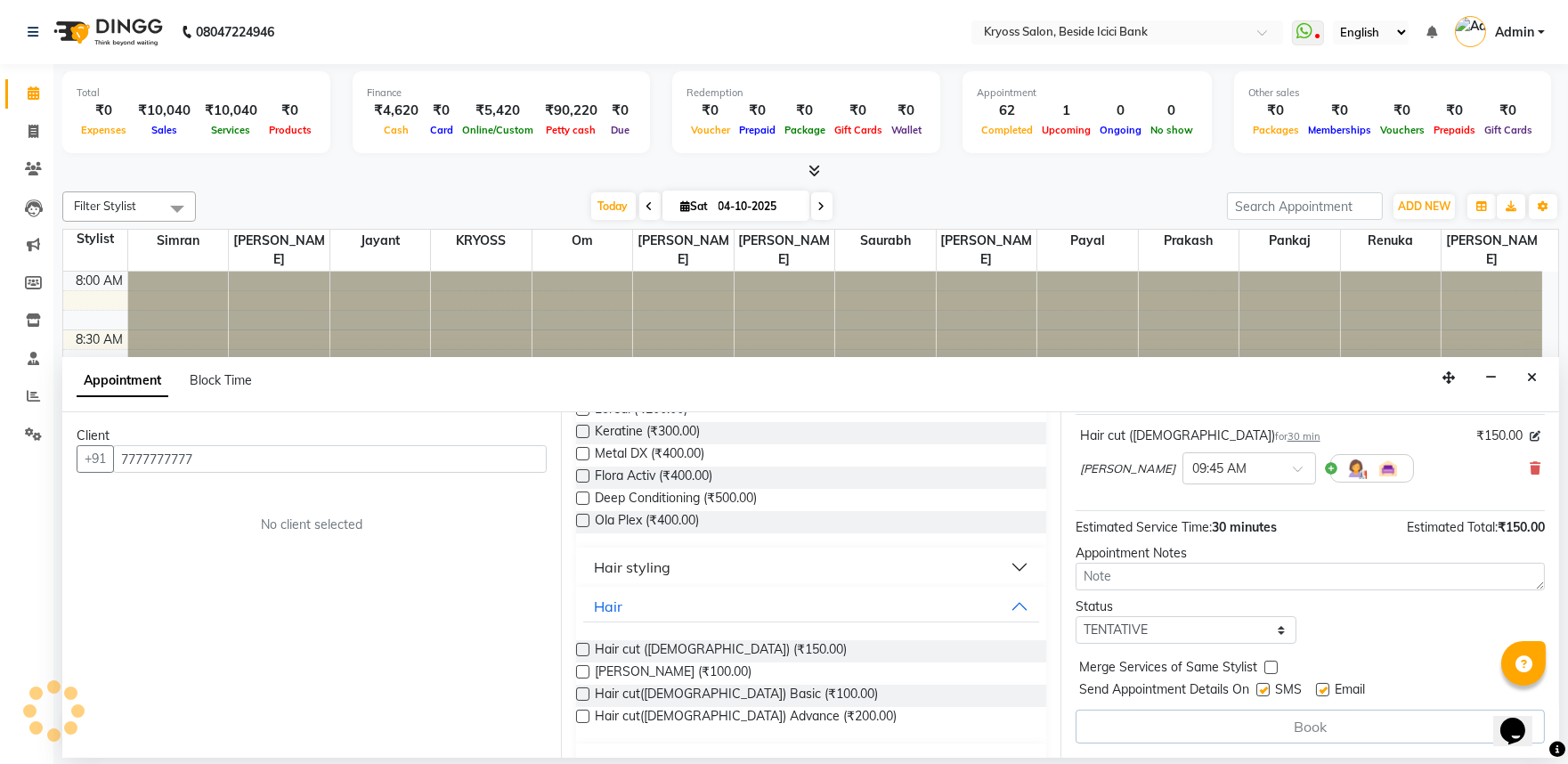
scroll to position [142, 0]
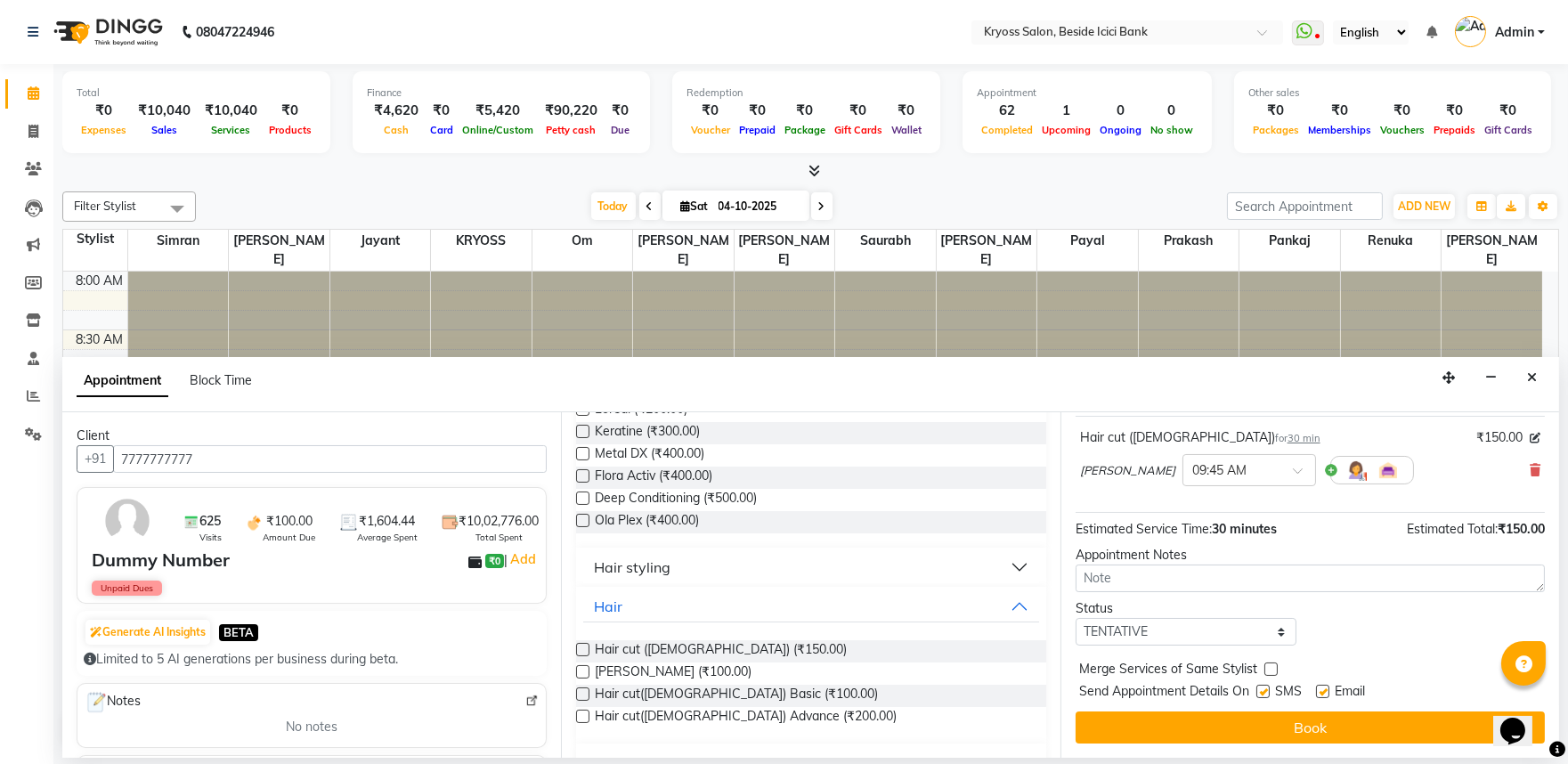
click at [1303, 727] on button "Book" at bounding box center [1310, 727] width 469 height 32
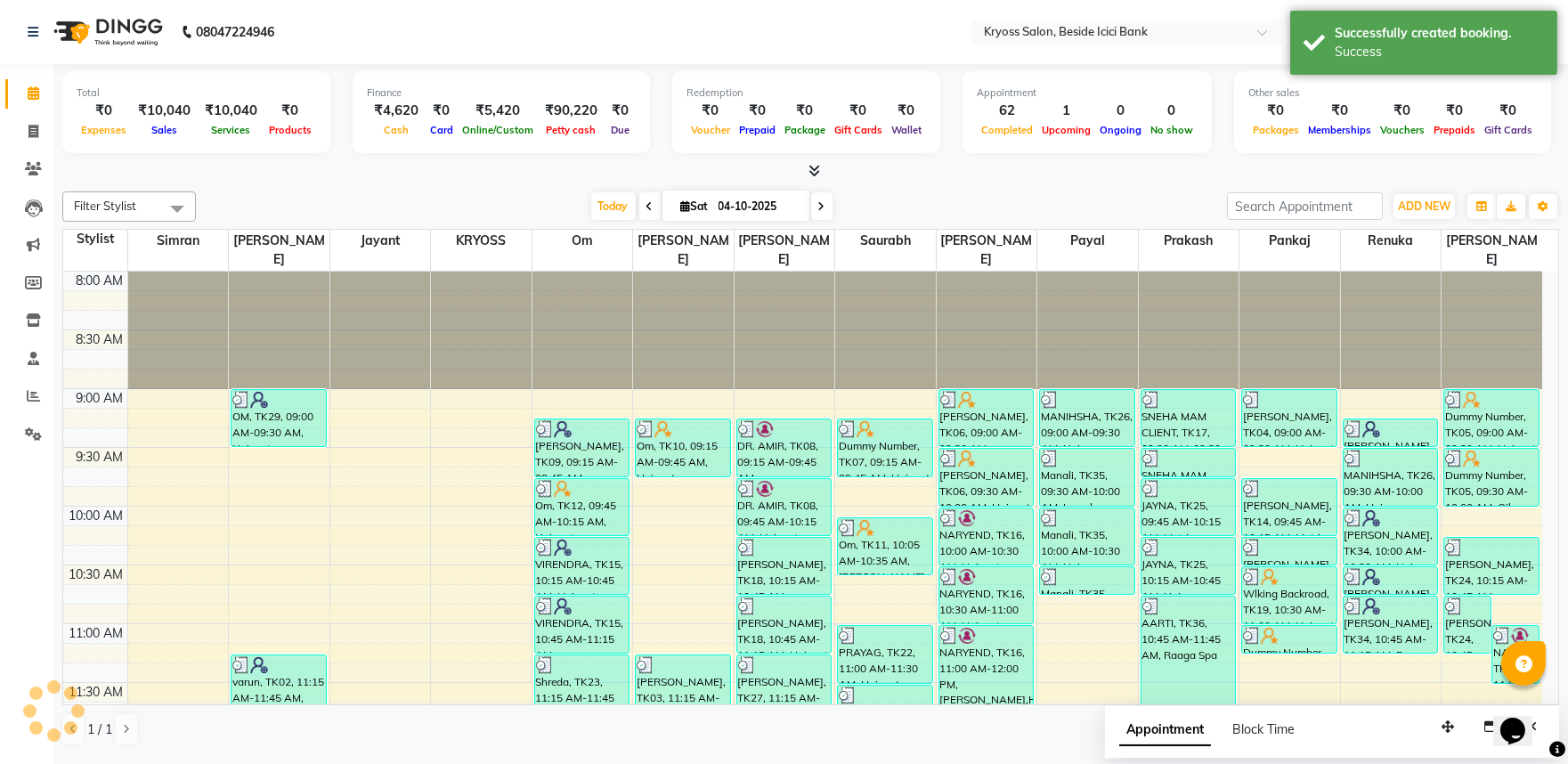
scroll to position [0, 0]
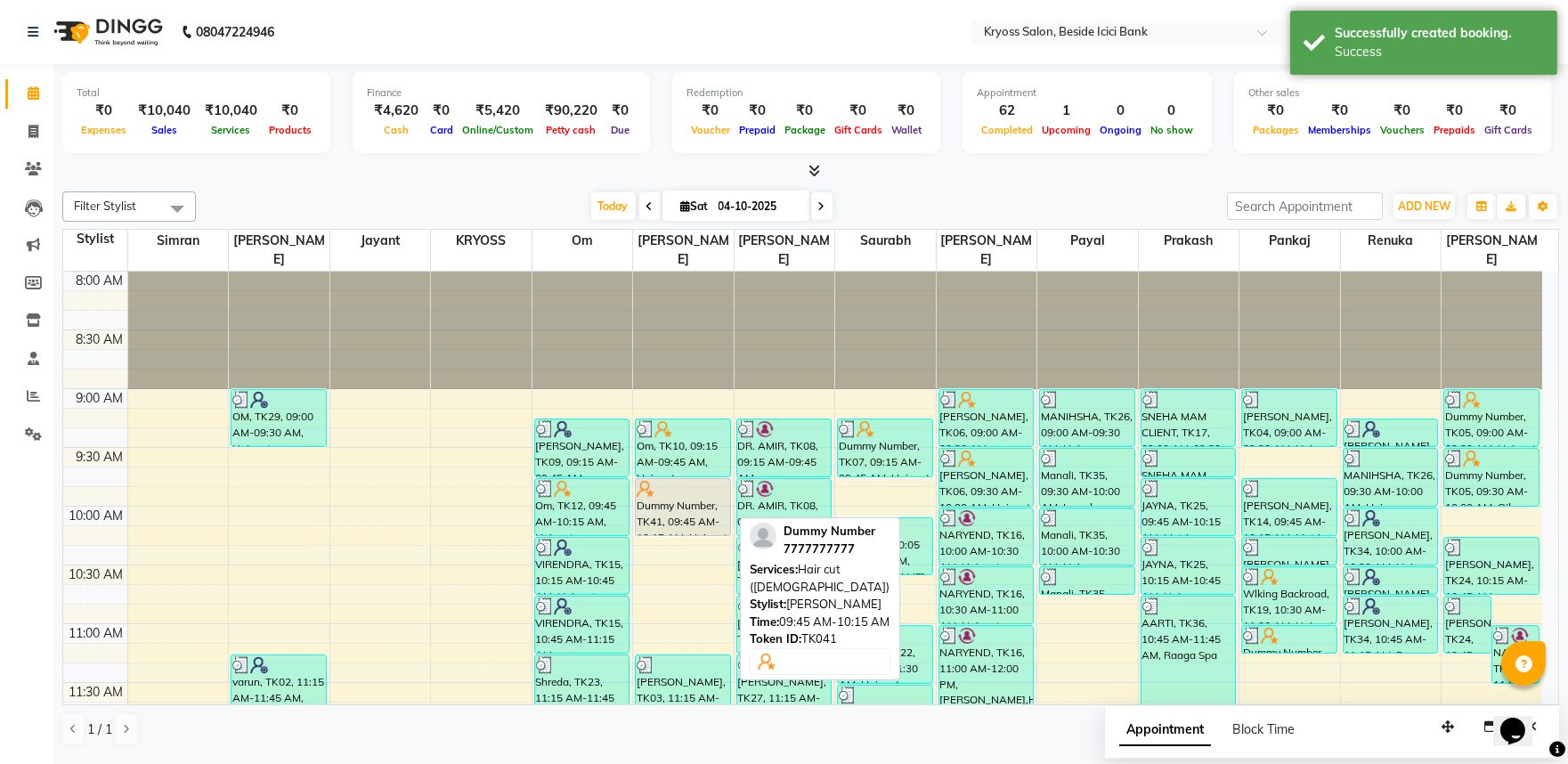
click at [692, 512] on div "Dummy Number, TK41, 09:45 AM-10:15 AM, Hair cut ([DEMOGRAPHIC_DATA])" at bounding box center [682, 507] width 94 height 56
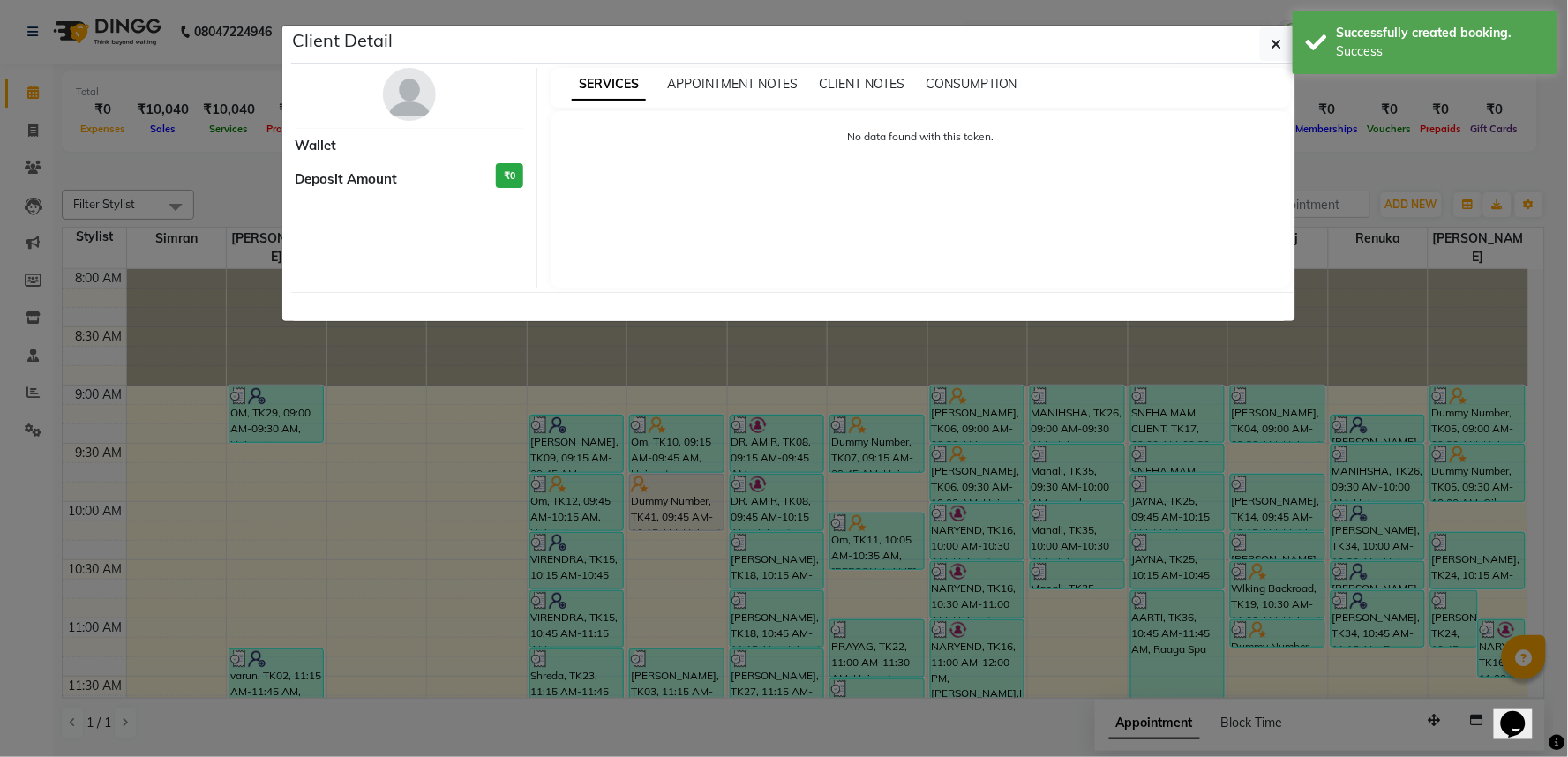
select select "7"
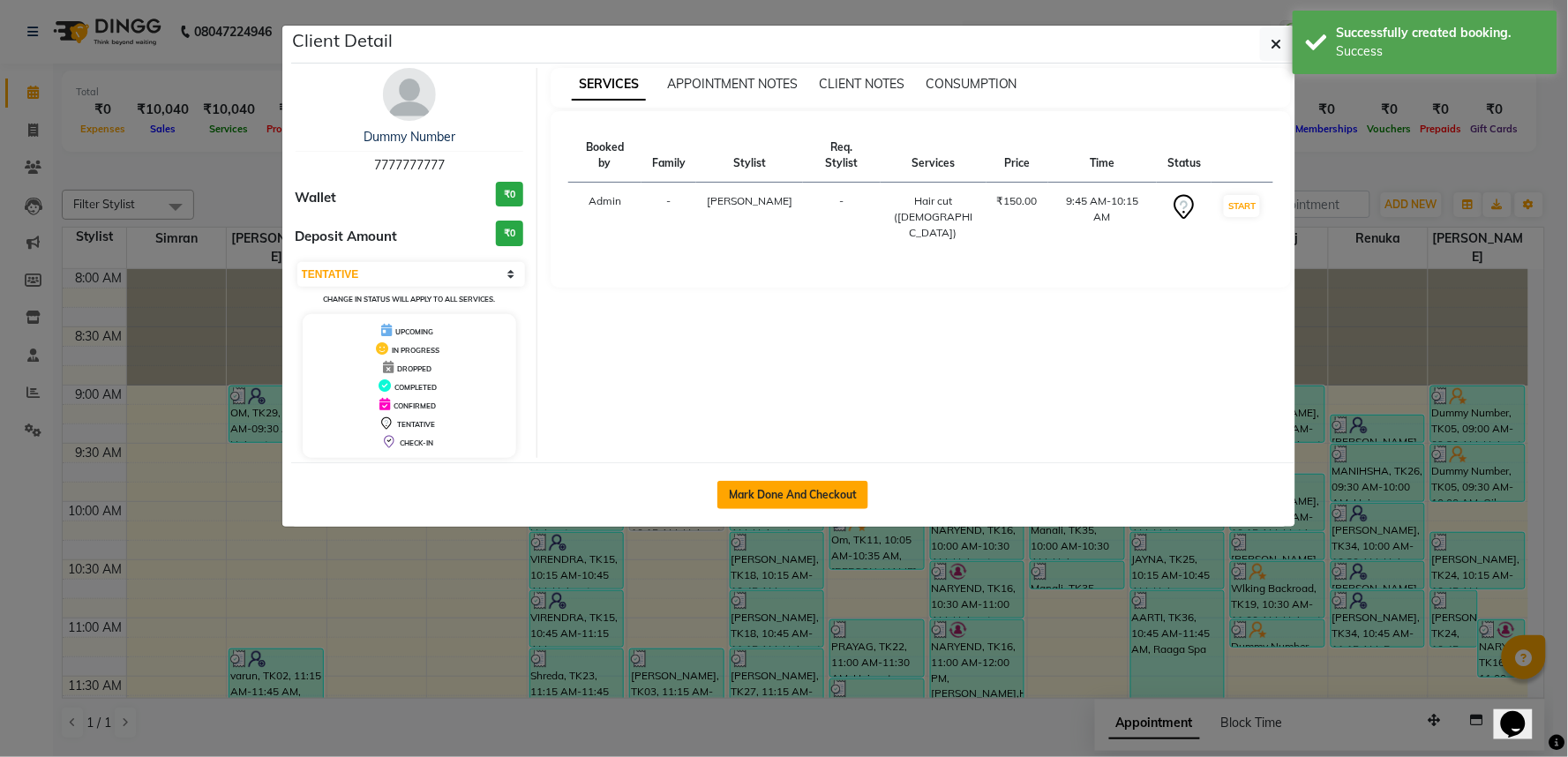
click at [830, 509] on button "Mark Done And Checkout" at bounding box center [792, 495] width 151 height 28
select select "service"
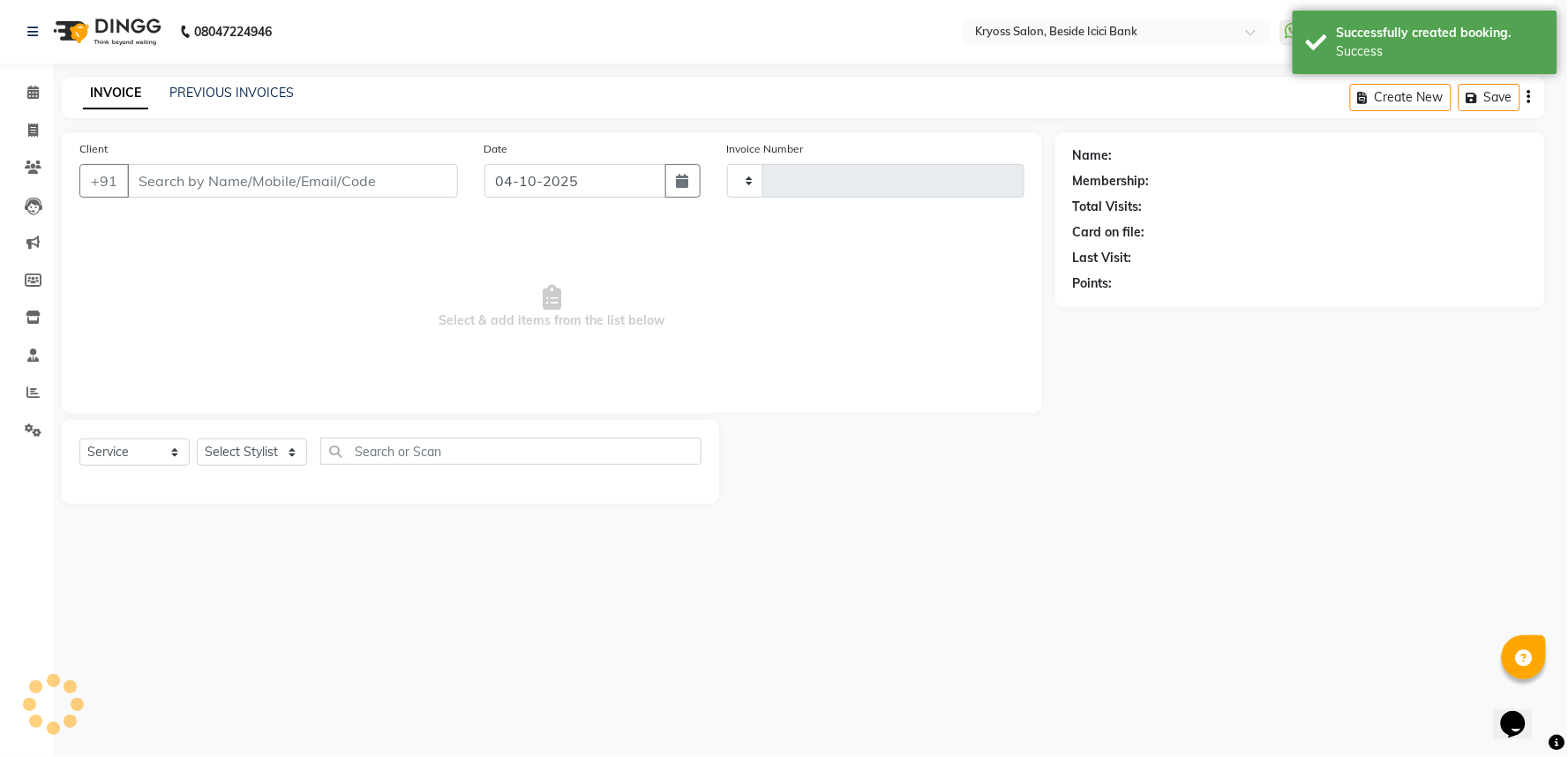
type input "14460"
select select "5439"
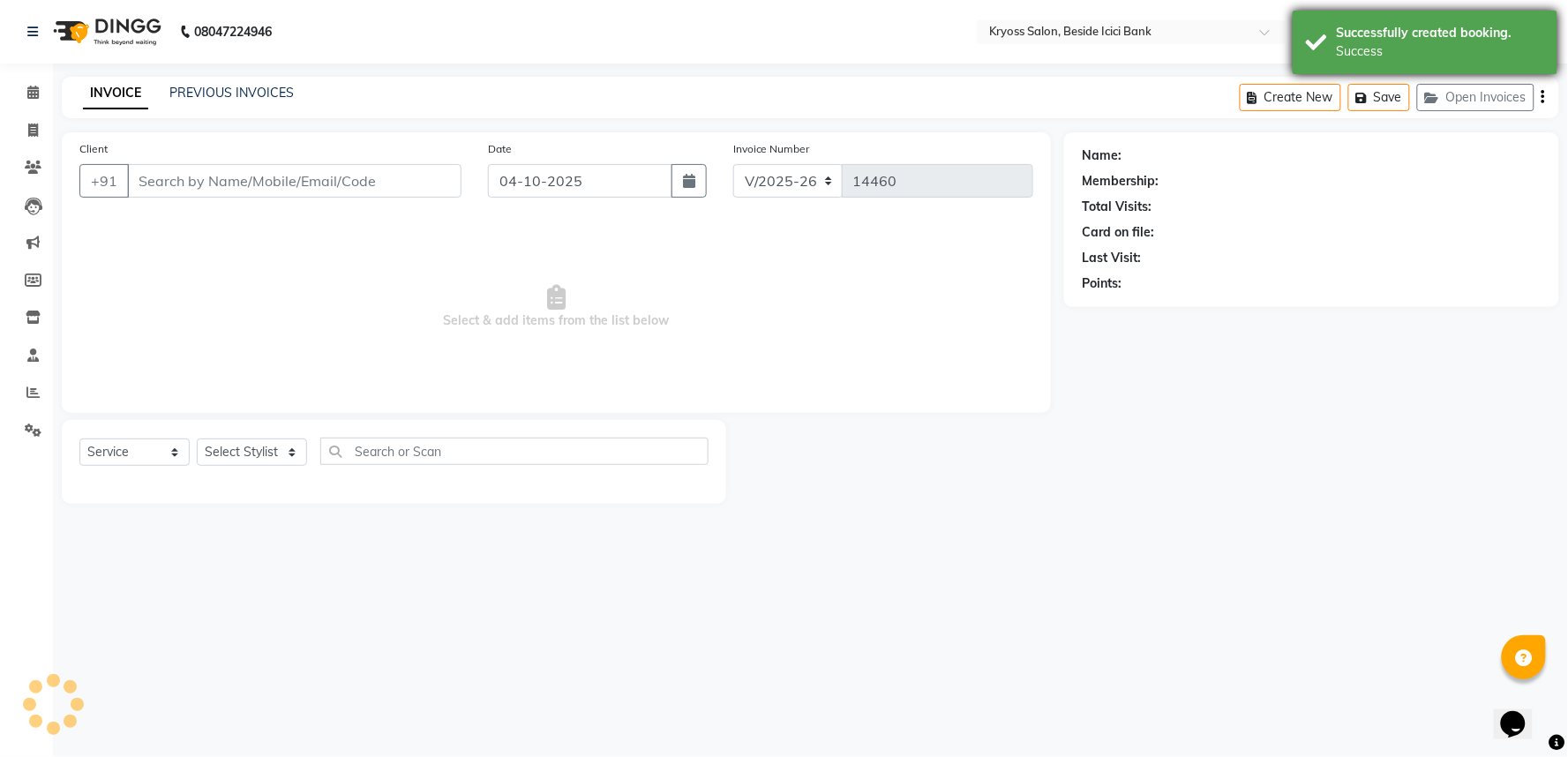
click at [1425, 20] on div "Successfully created booking. Success" at bounding box center [1425, 43] width 264 height 64
type input "7777777777"
select select "52623"
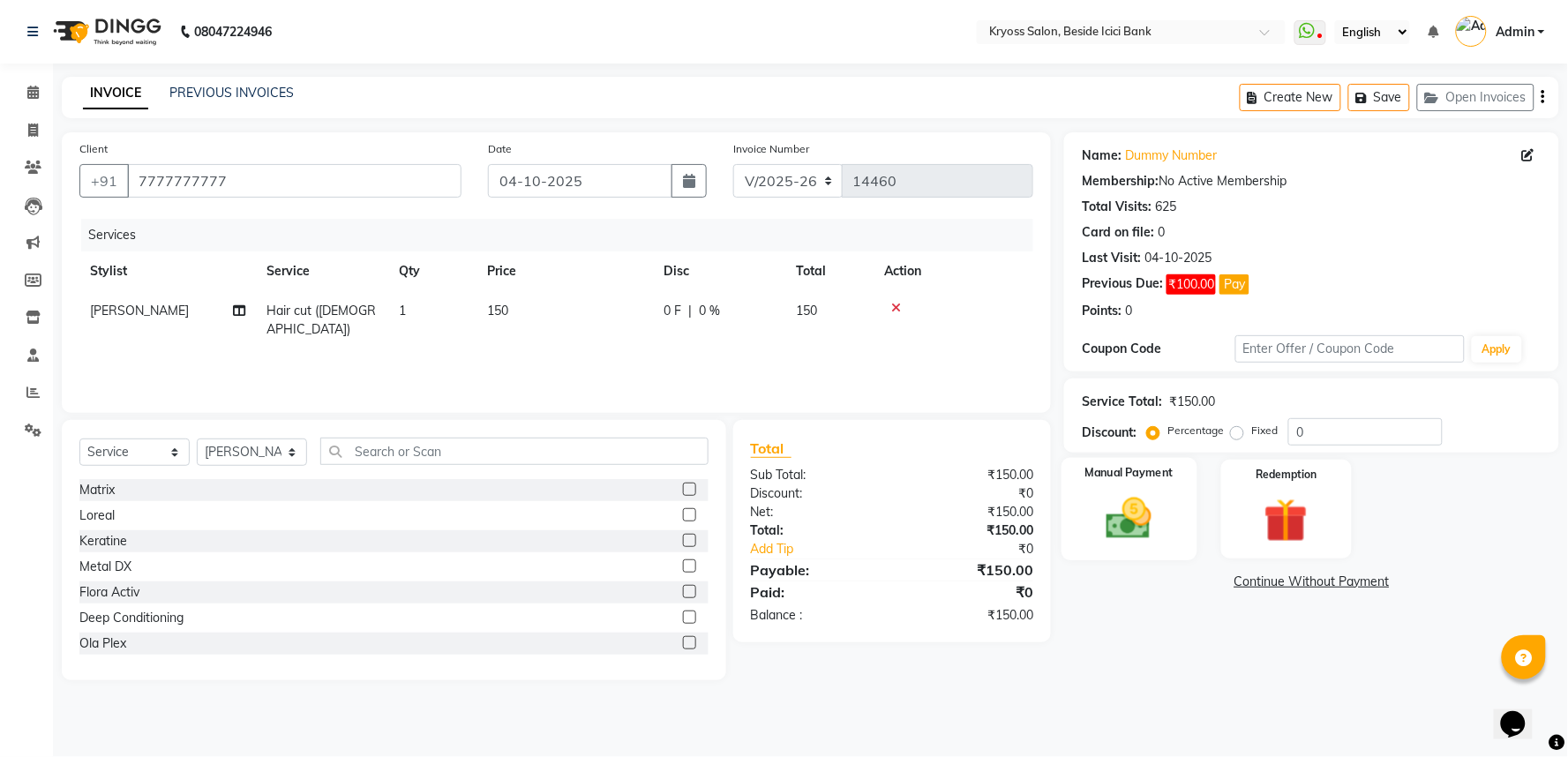
click at [1130, 536] on img at bounding box center [1130, 519] width 75 height 53
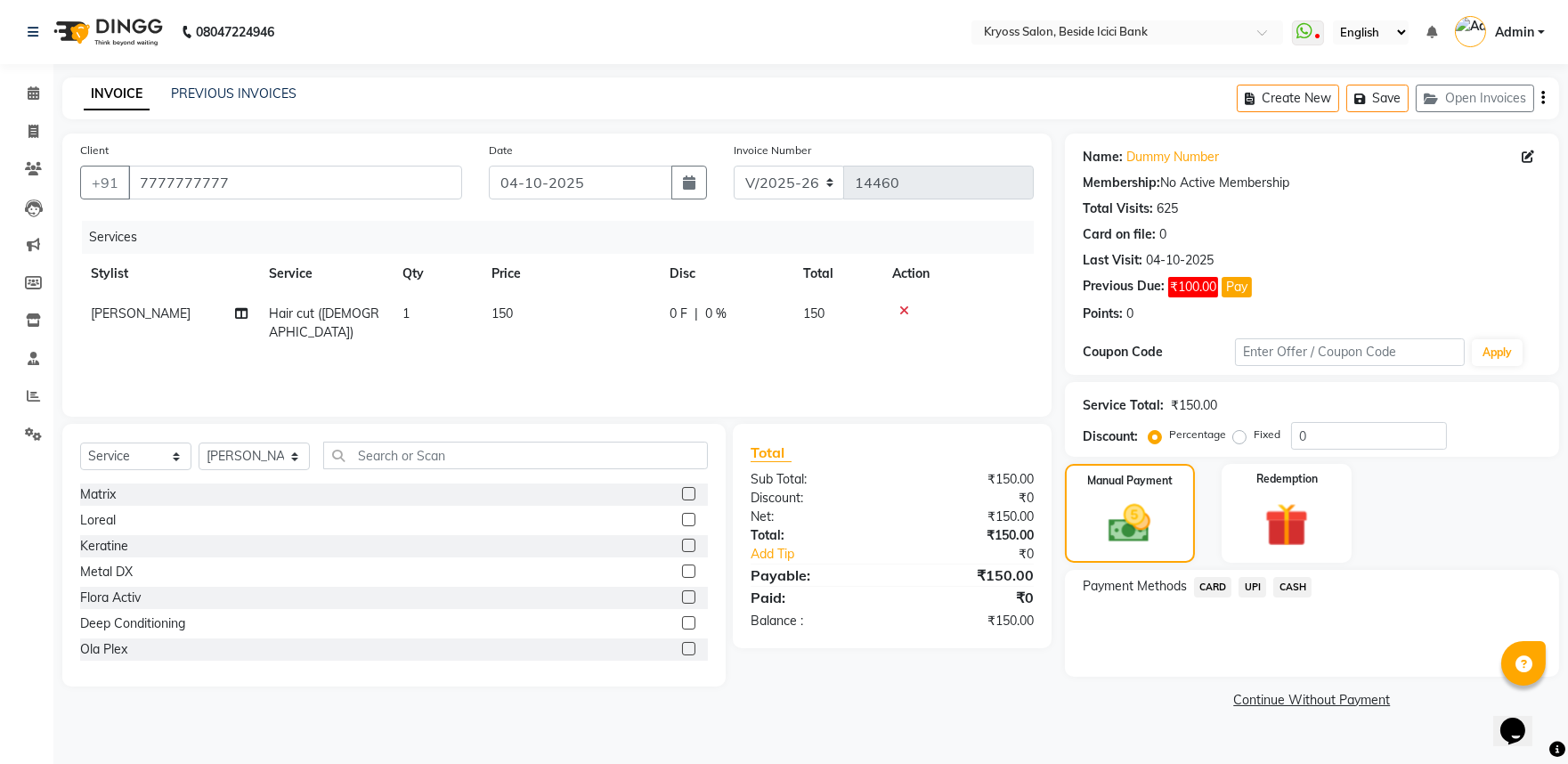
drag, startPoint x: 1314, startPoint y: 622, endPoint x: 1314, endPoint y: 638, distance: 16.0
click at [1312, 597] on span "CASH" at bounding box center [1292, 587] width 39 height 21
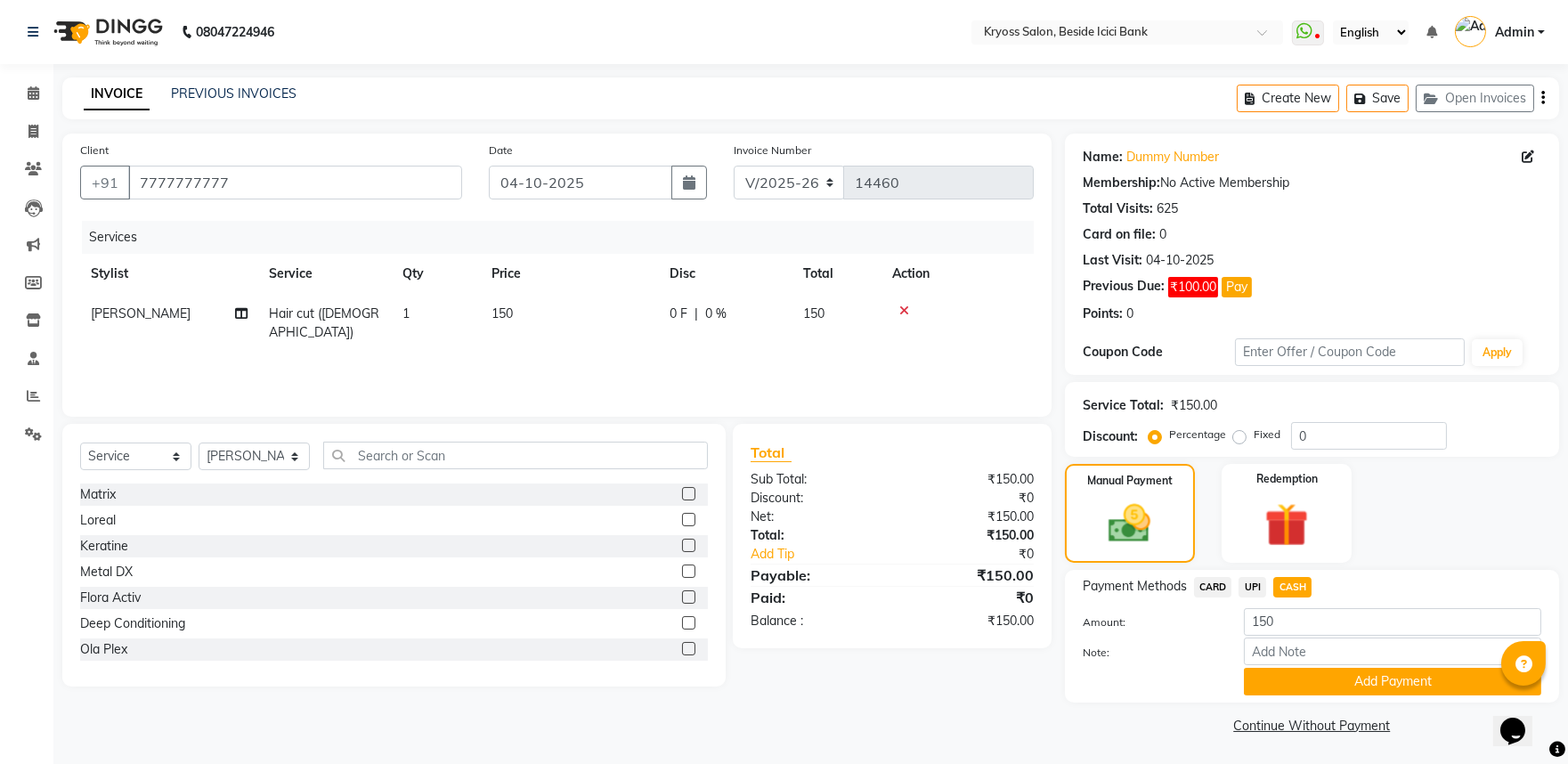
click at [1341, 703] on div "Payment Methods CARD UPI CASH Amount: 150 Note: Add Payment" at bounding box center [1312, 636] width 494 height 133
click at [1298, 696] on button "Add Payment" at bounding box center [1392, 682] width 297 height 28
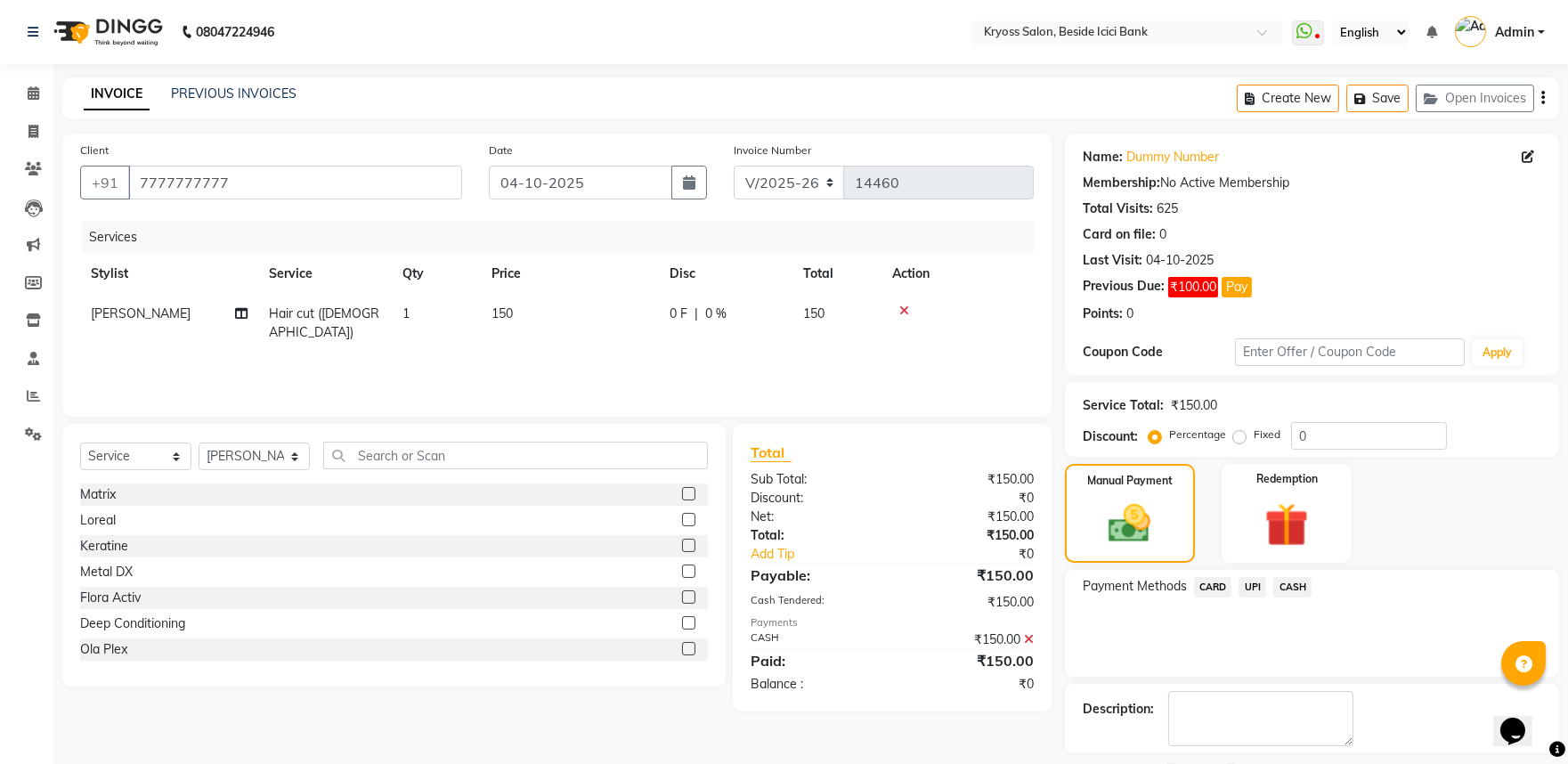
scroll to position [122, 0]
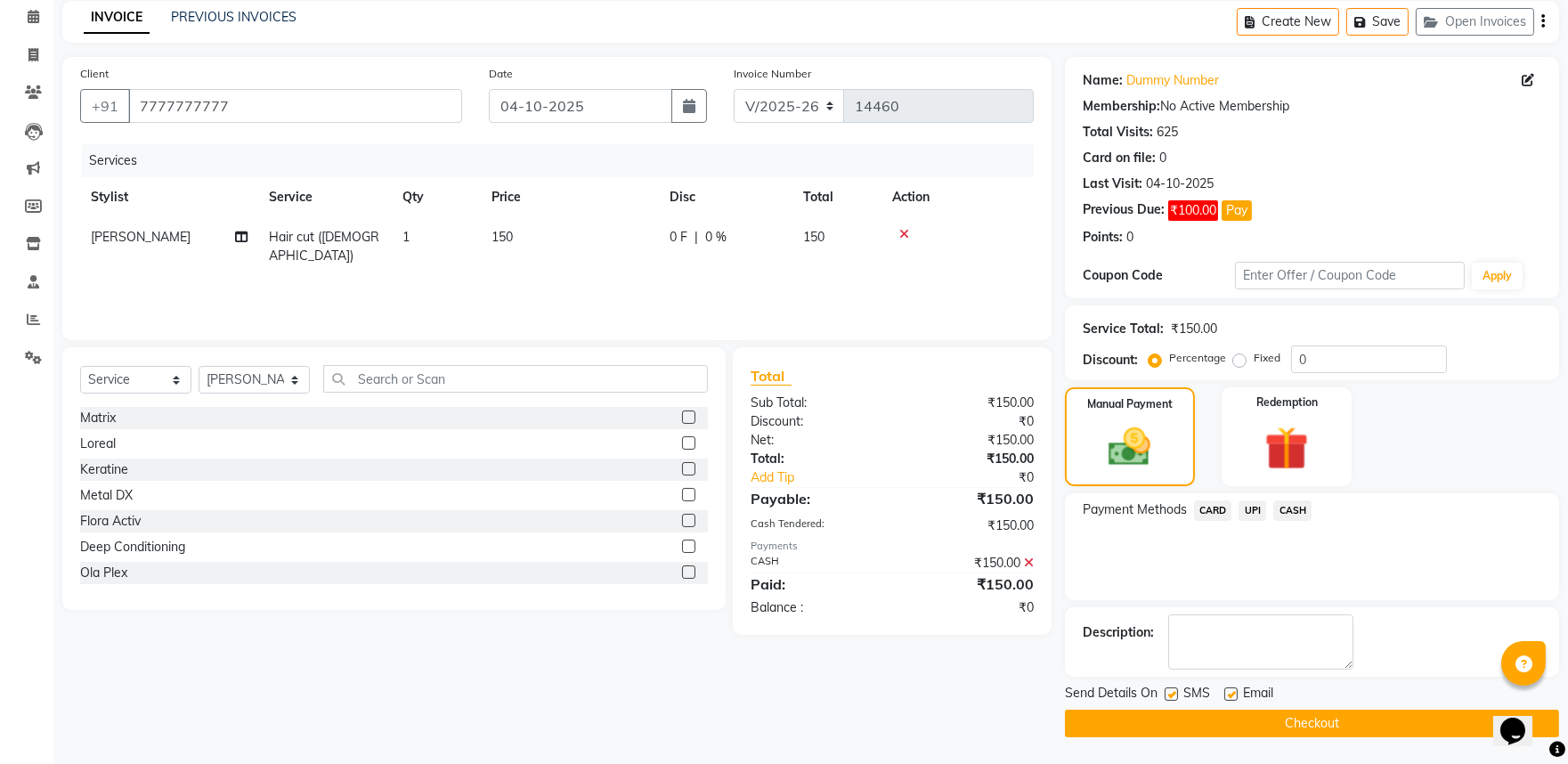
click at [1298, 722] on button "Checkout" at bounding box center [1312, 724] width 494 height 28
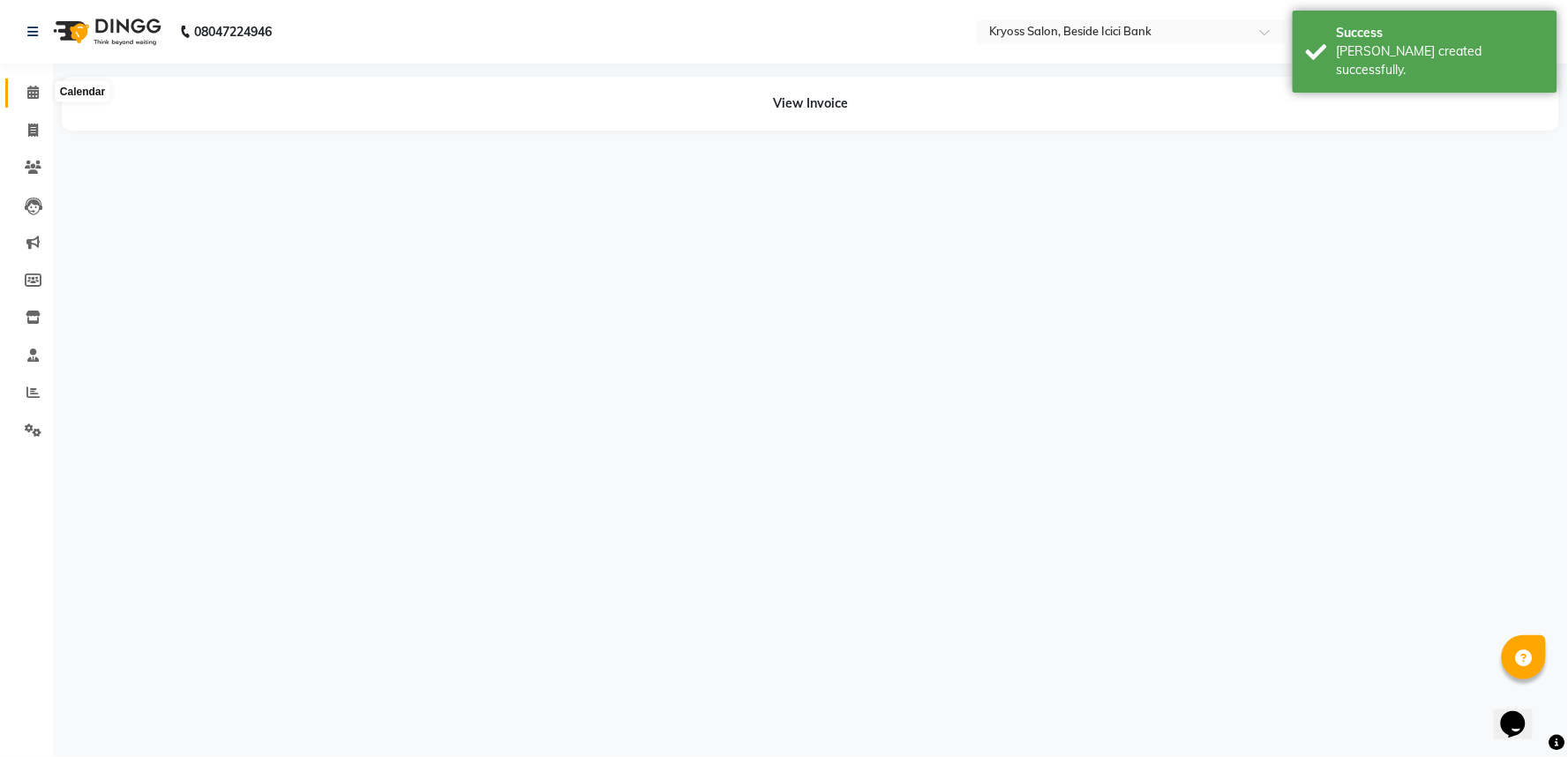
click at [21, 99] on span at bounding box center [33, 92] width 31 height 20
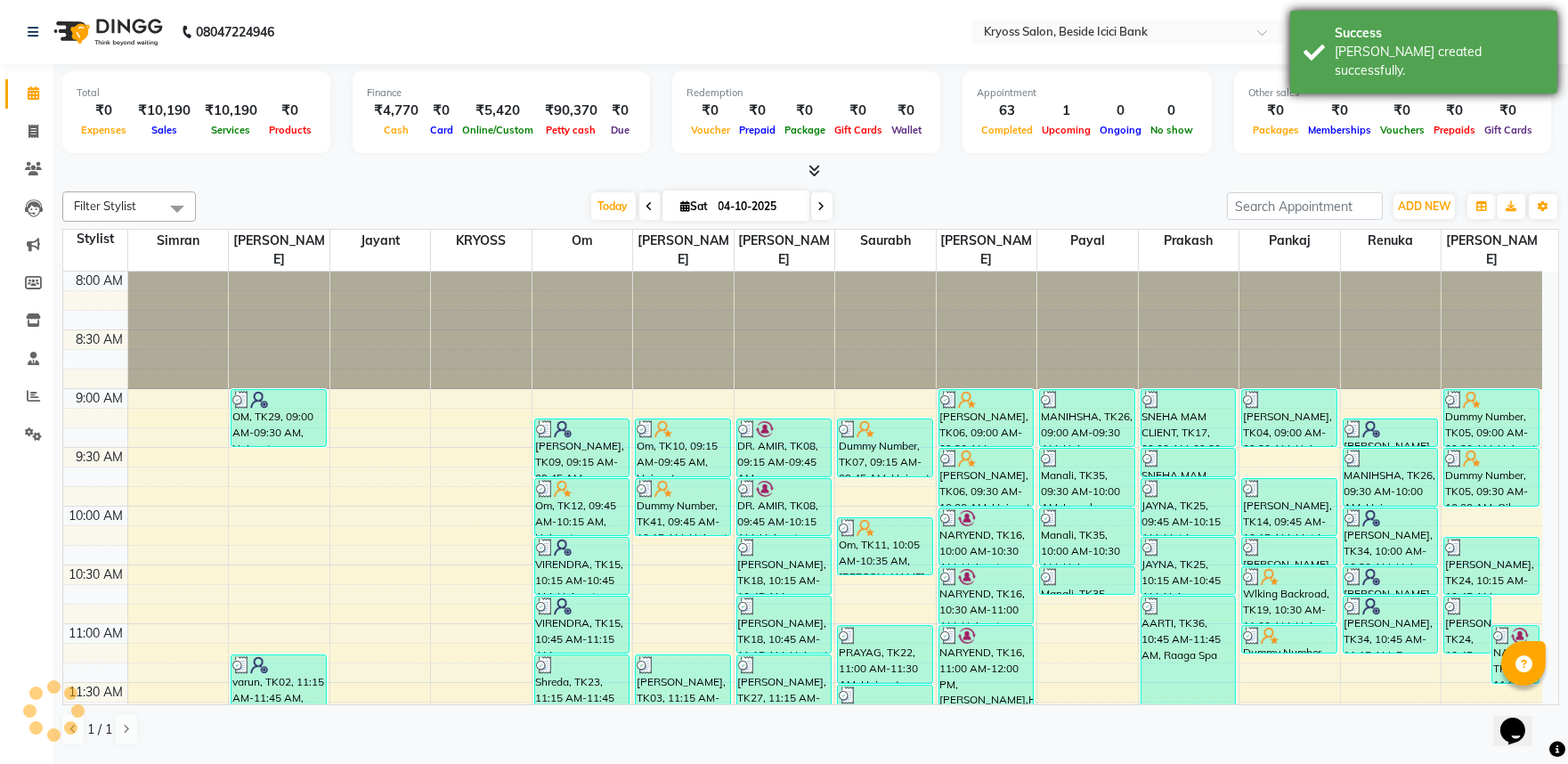
click at [1439, 33] on div "Success" at bounding box center [1440, 33] width 210 height 19
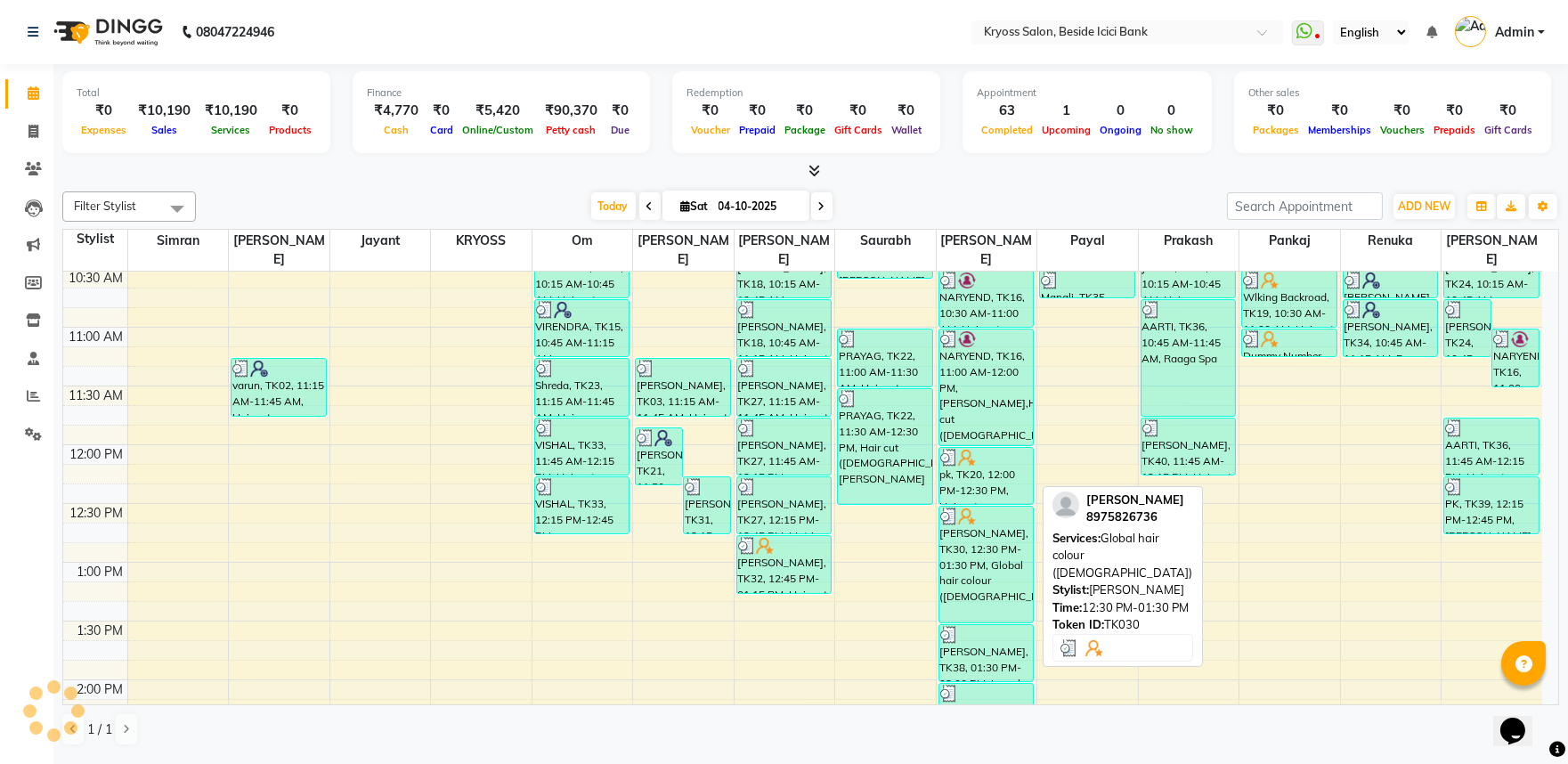
scroll to position [494, 0]
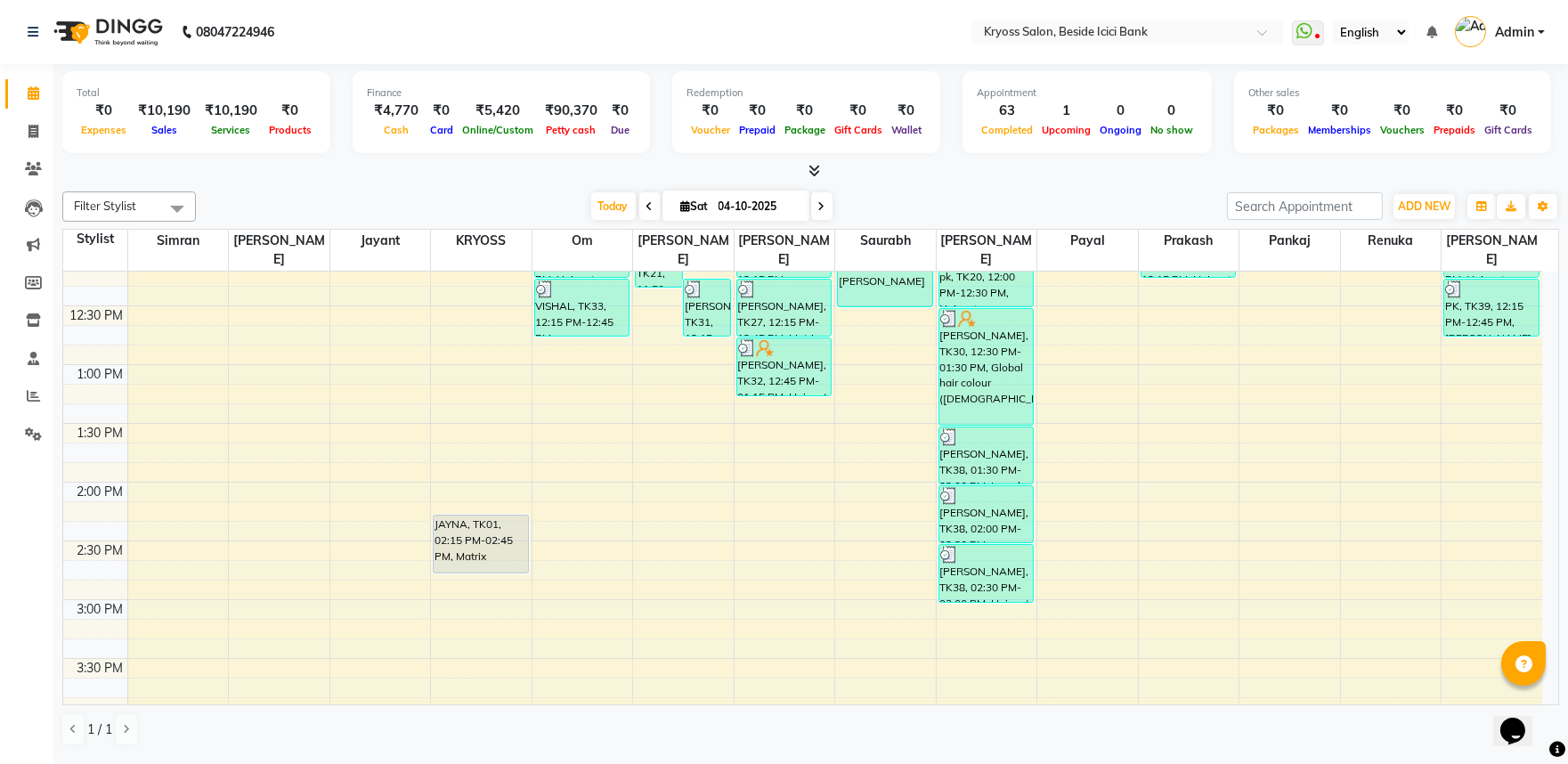
click at [772, 395] on div "8:00 AM 8:30 AM 9:00 AM 9:30 AM 10:00 AM 10:30 AM 11:00 AM 11:30 AM 12:00 PM 12…" at bounding box center [803, 540] width 1479 height 1527
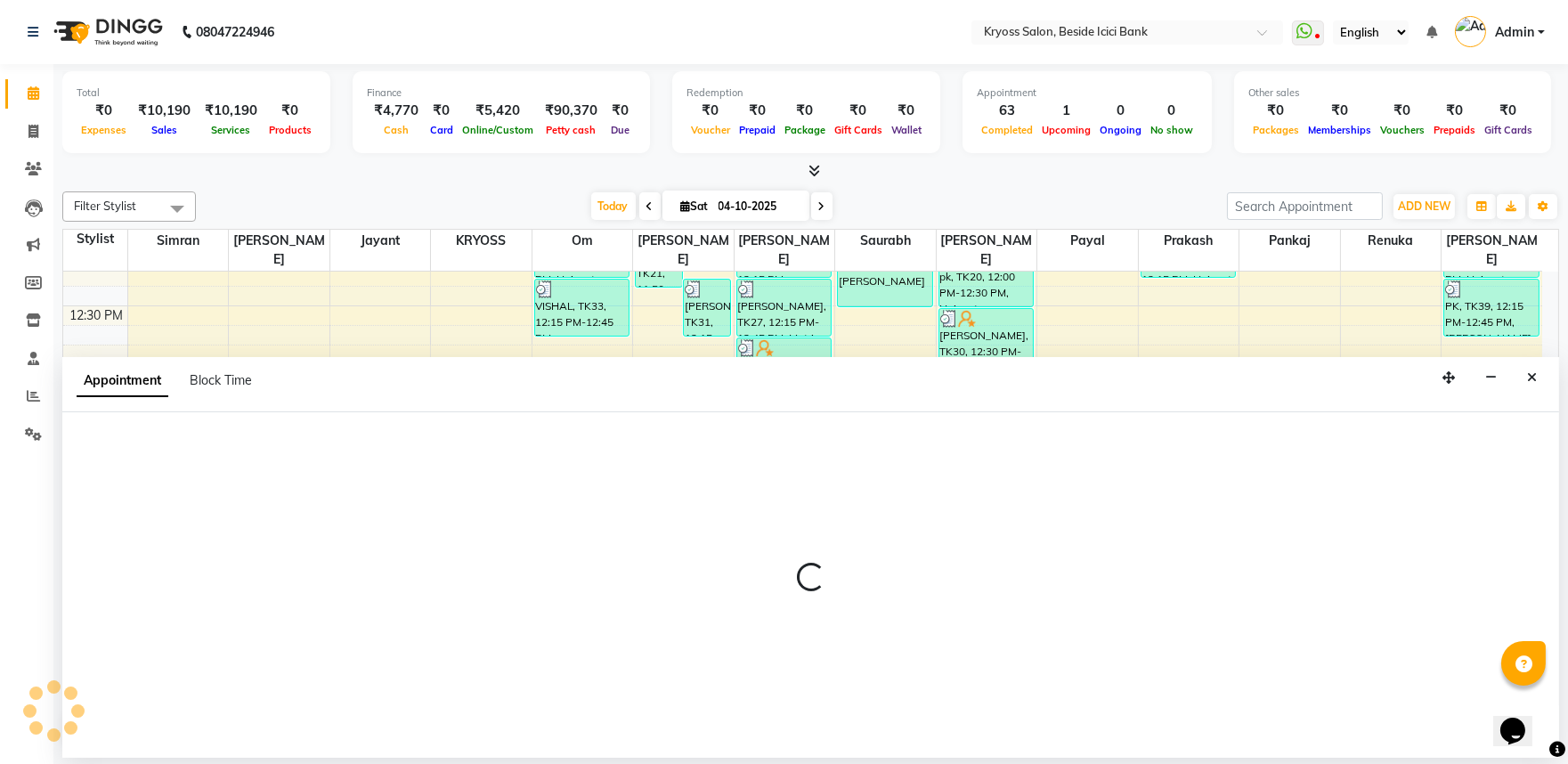
scroll to position [4, 0]
select select "61774"
select select "795"
select select "tentative"
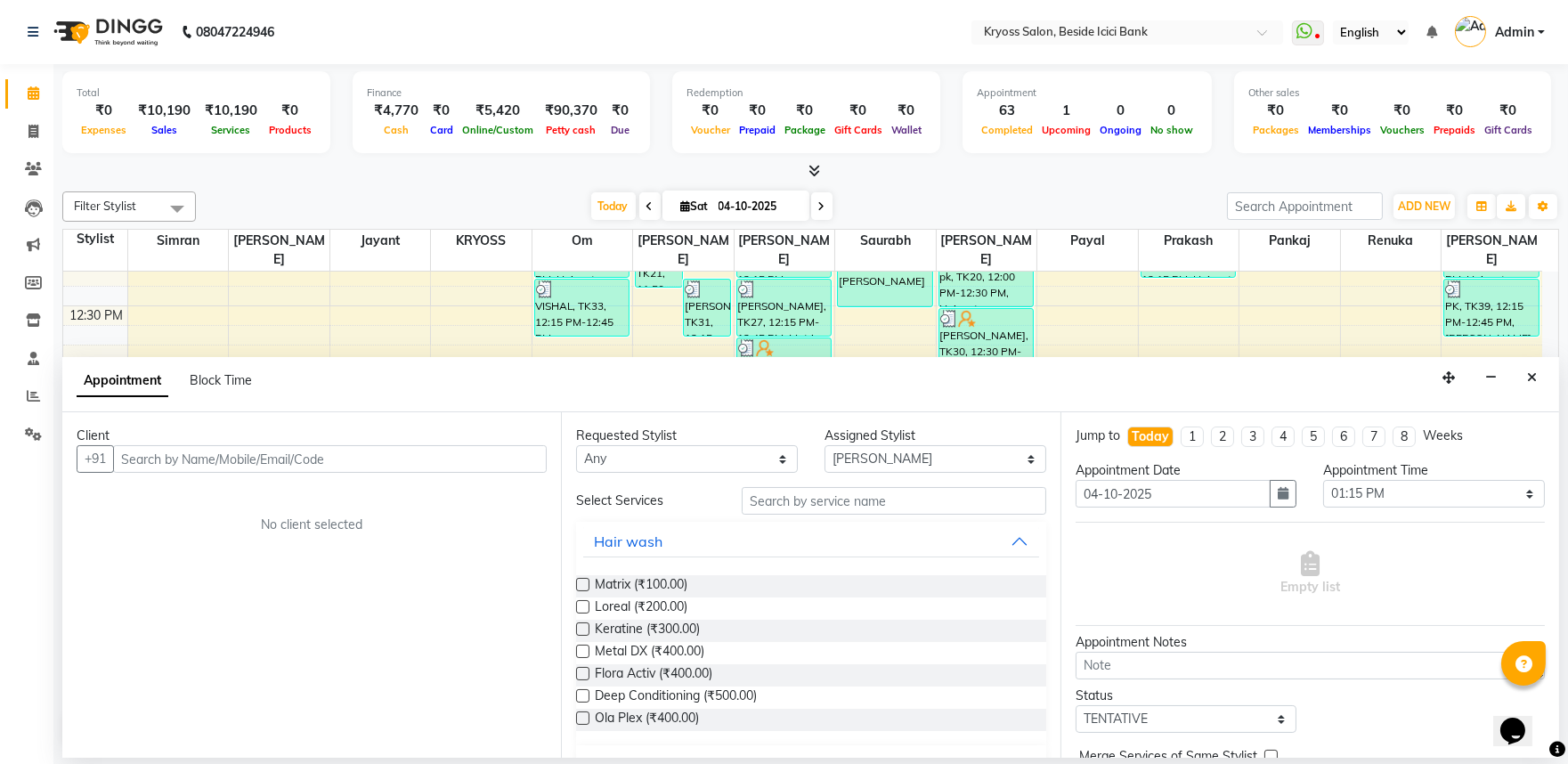
click at [448, 473] on input "text" at bounding box center [330, 459] width 433 height 28
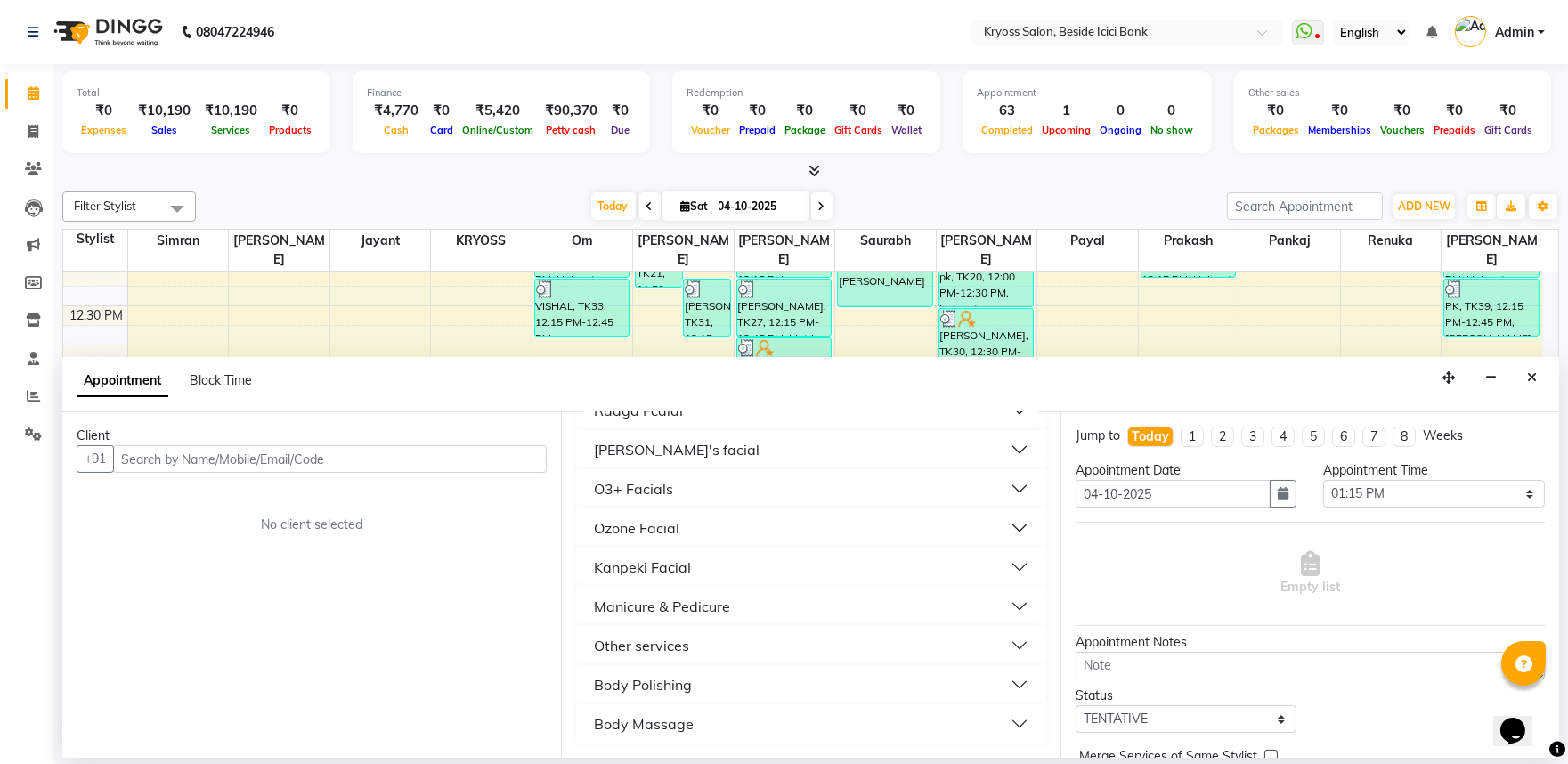
scroll to position [955, 0]
click at [647, 636] on div "Other services" at bounding box center [641, 646] width 95 height 21
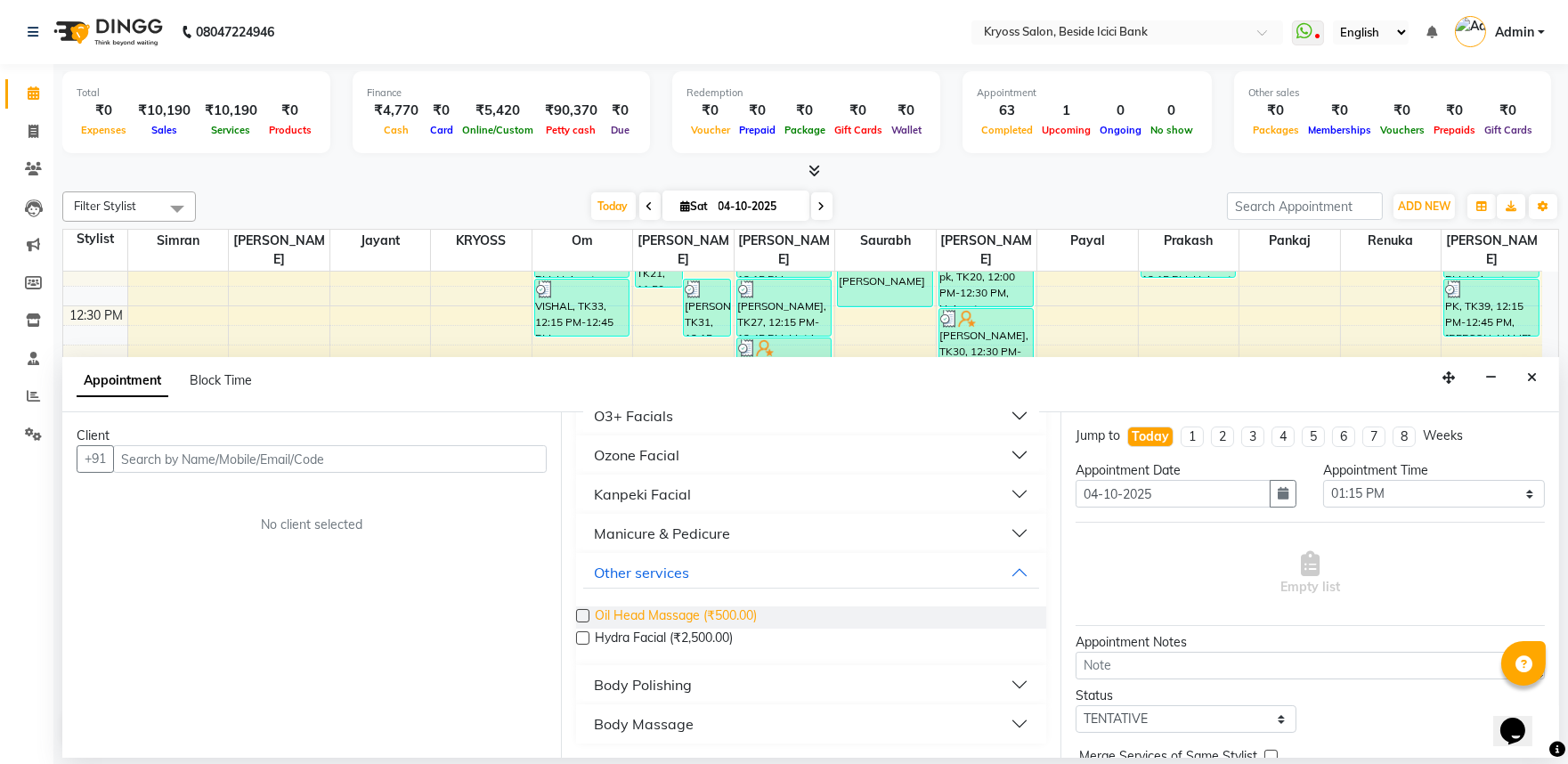
click at [715, 629] on span "Oil Head Massage (₹500.00)" at bounding box center [675, 617] width 162 height 22
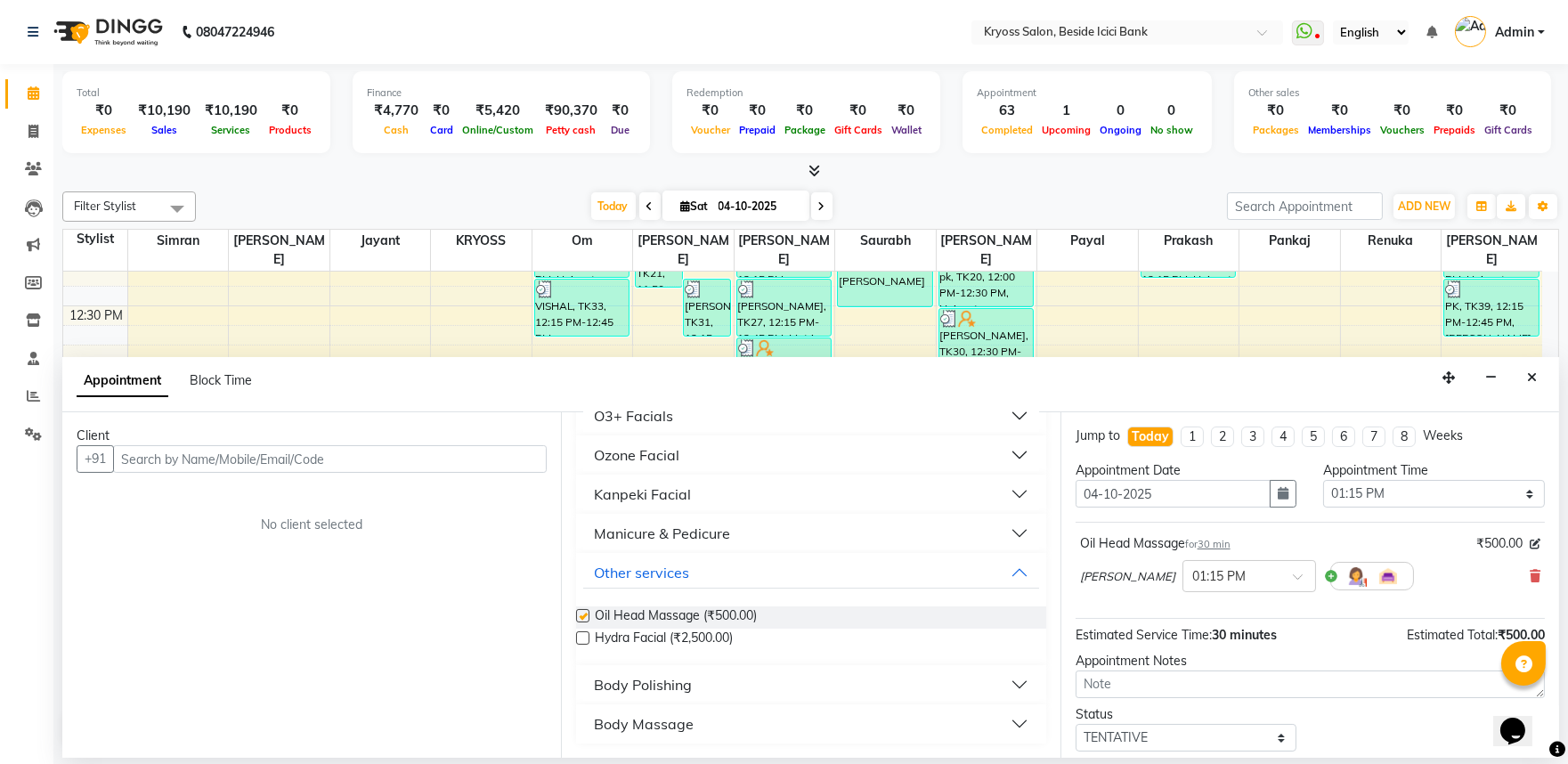
checkbox input "false"
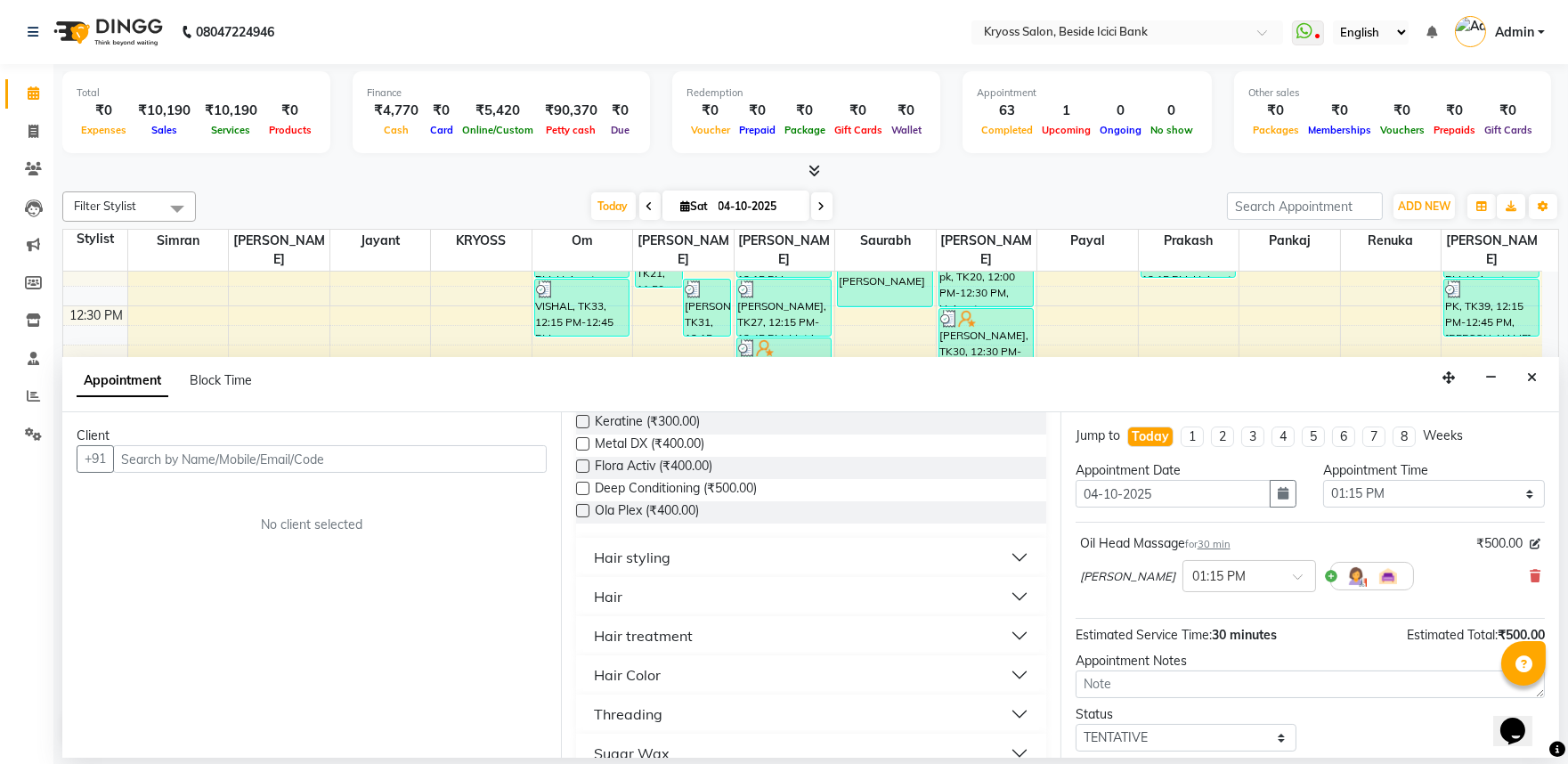
scroll to position [163, 0]
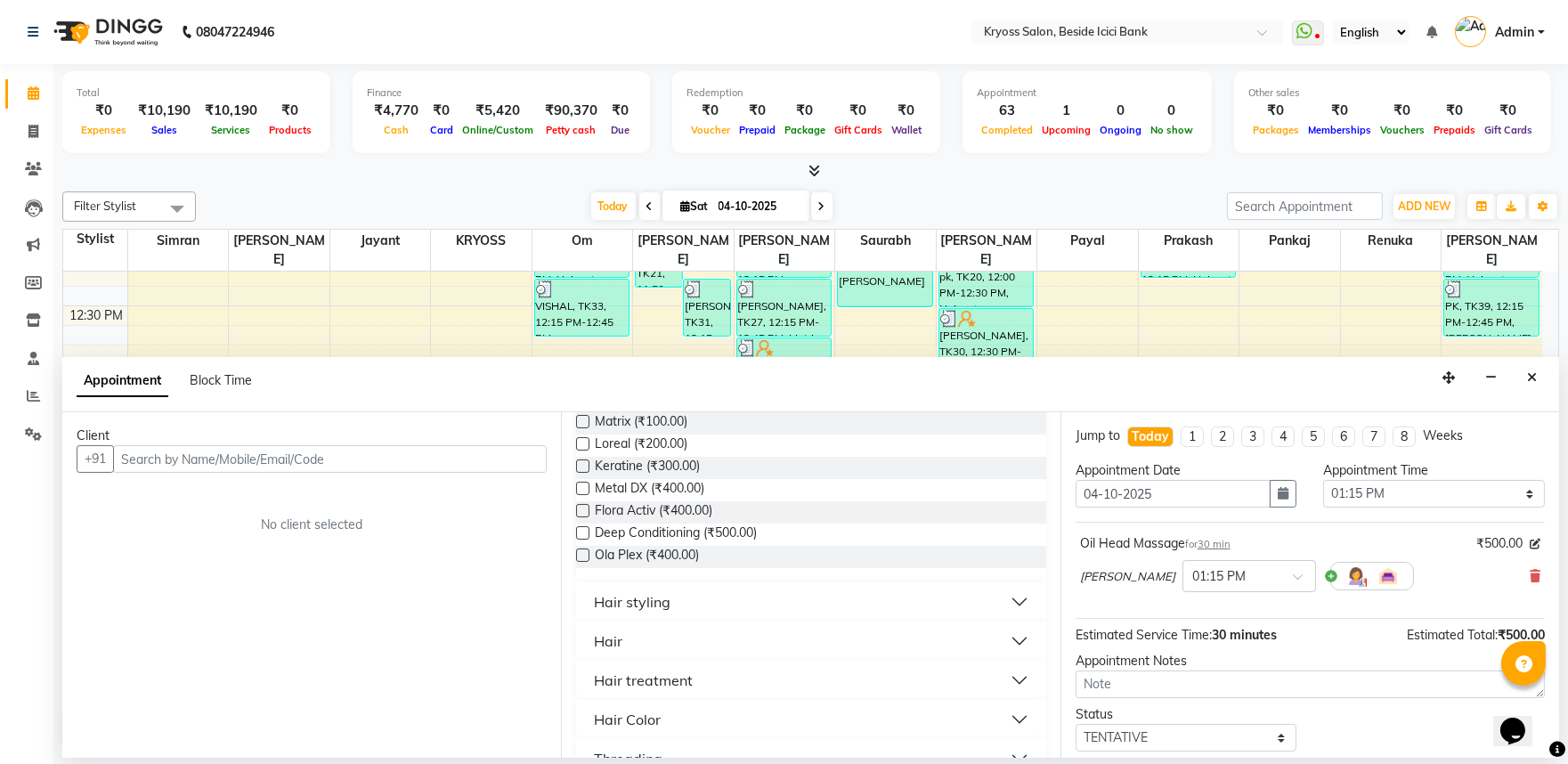
click at [630, 657] on button "Hair" at bounding box center [810, 641] width 455 height 32
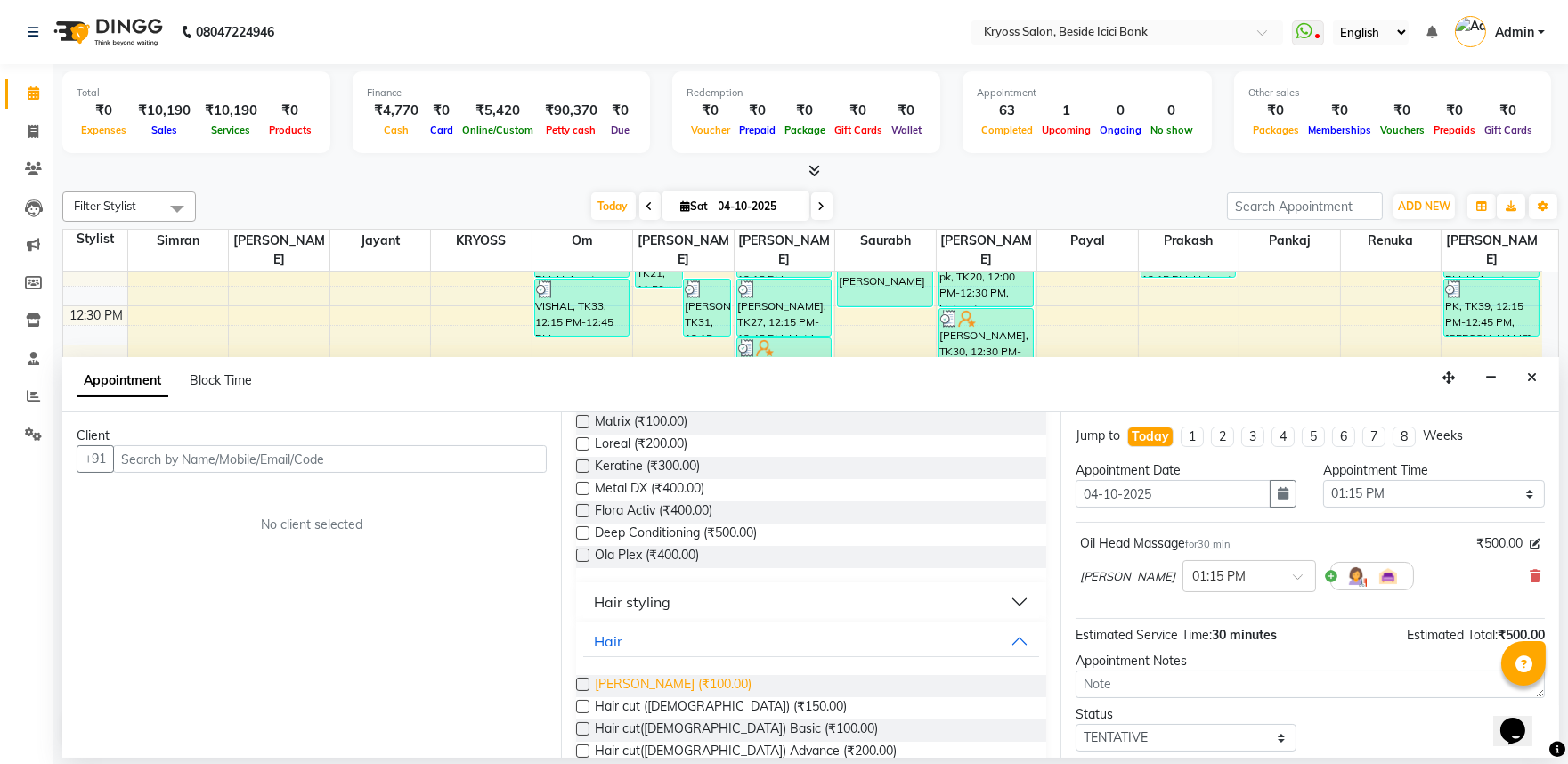
click at [657, 698] on span "[PERSON_NAME] (₹100.00)" at bounding box center [673, 686] width 157 height 22
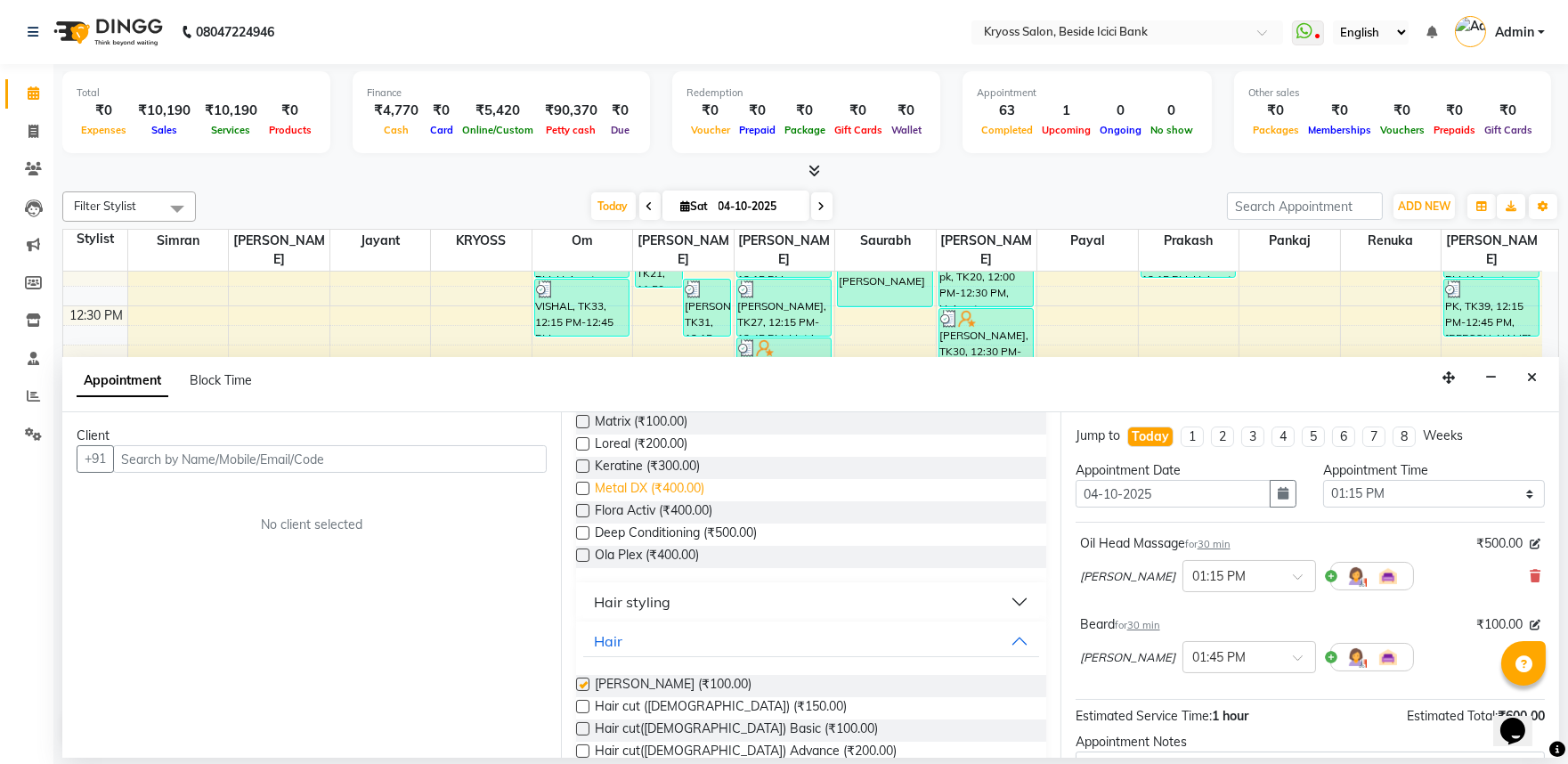
checkbox input "false"
click at [627, 434] on span "Matrix (₹100.00)" at bounding box center [640, 423] width 92 height 22
checkbox input "false"
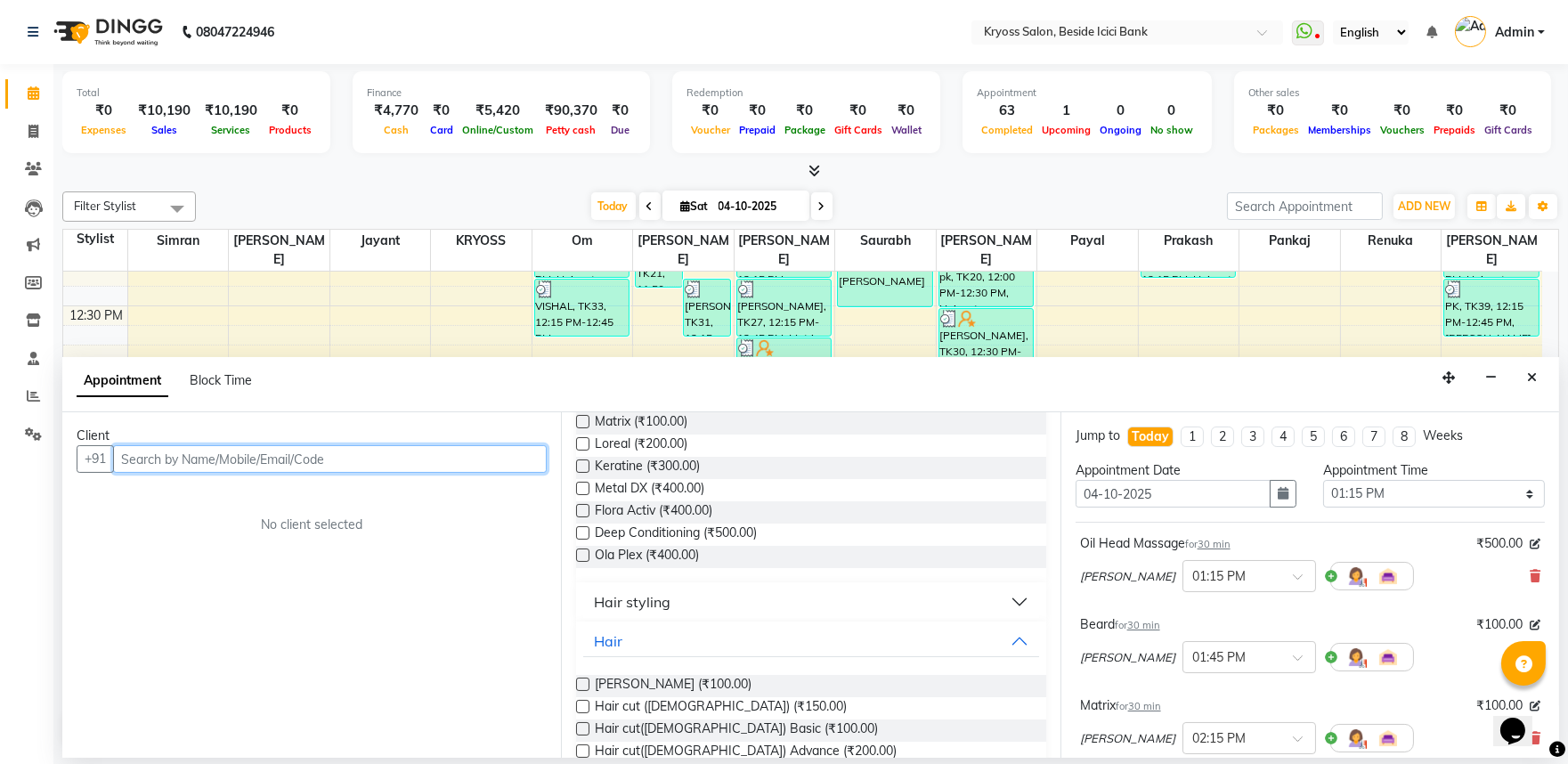
click at [518, 473] on input "text" at bounding box center [330, 459] width 433 height 28
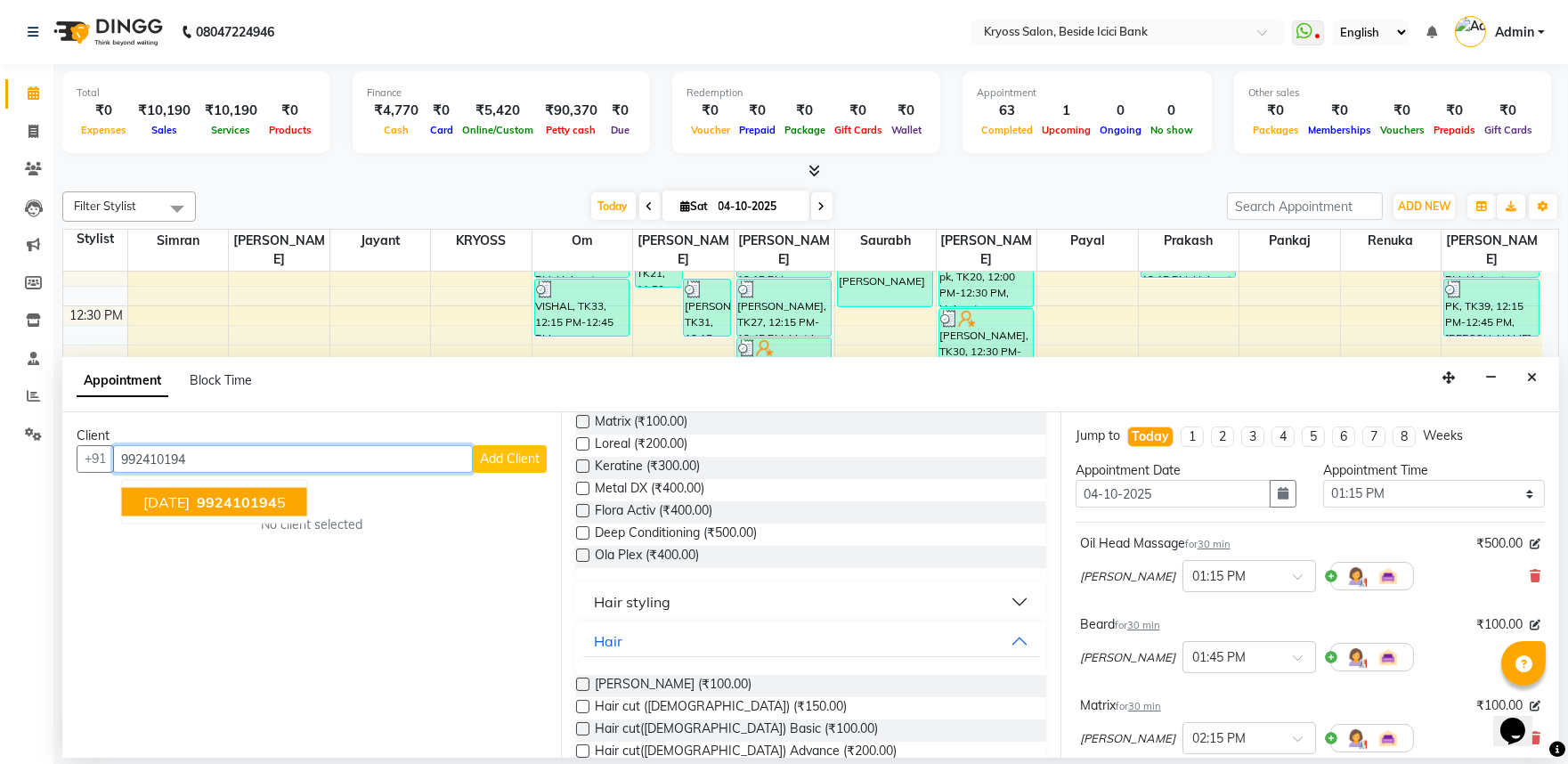
click at [260, 511] on span "992410194" at bounding box center [236, 502] width 80 height 18
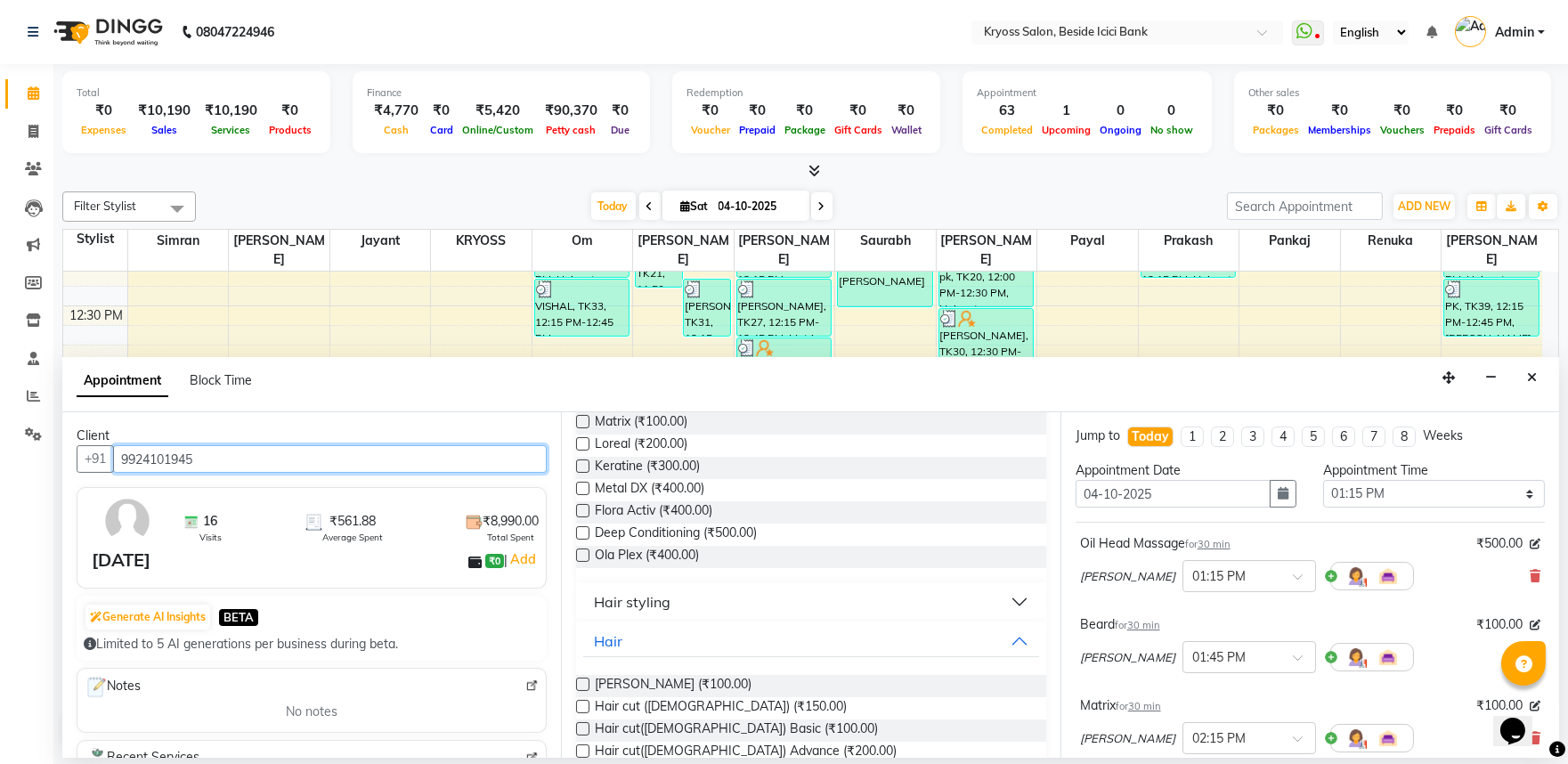
scroll to position [309, 0]
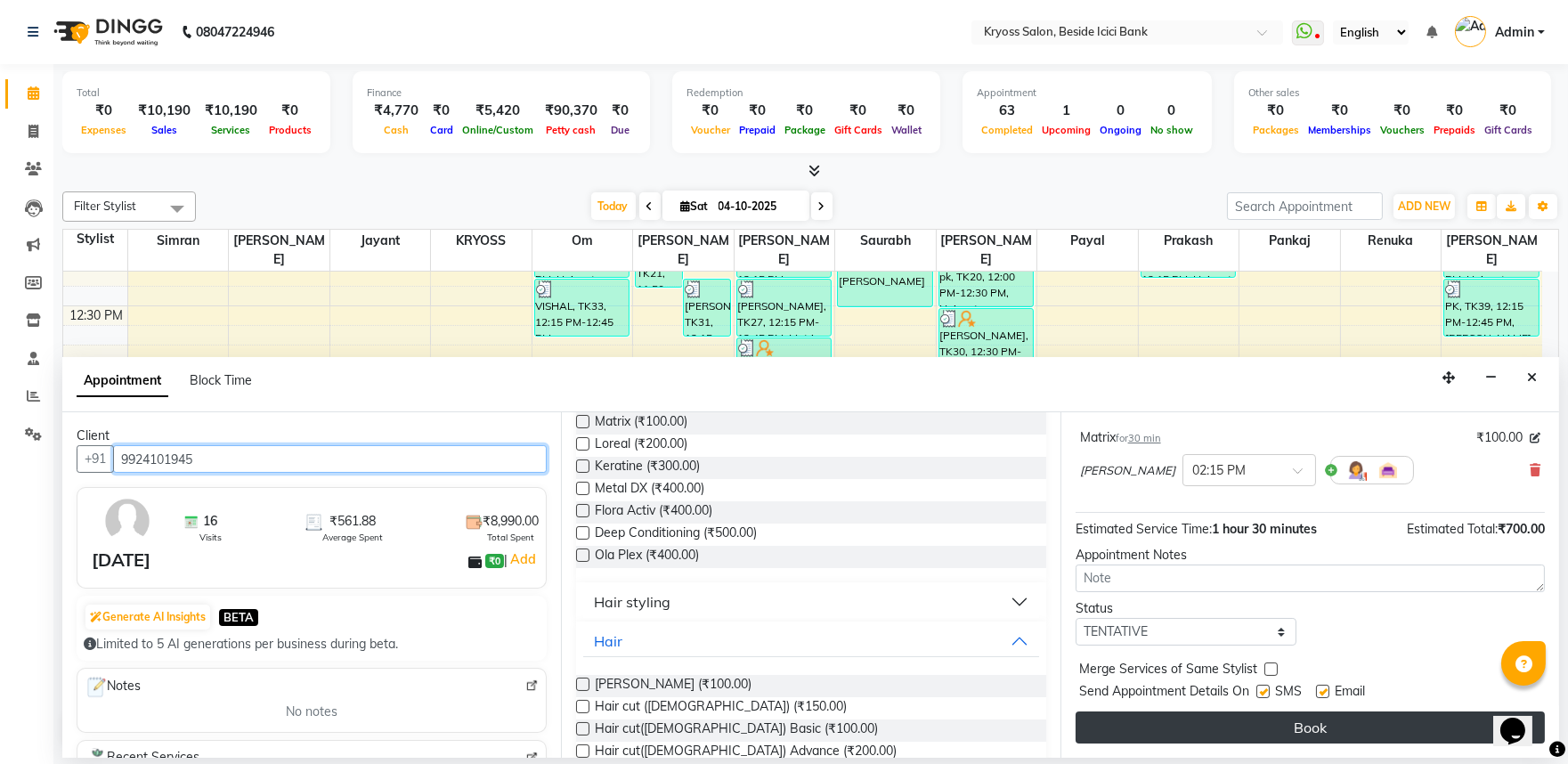
type input "9924101945"
click at [1264, 736] on button "Book" at bounding box center [1310, 727] width 469 height 32
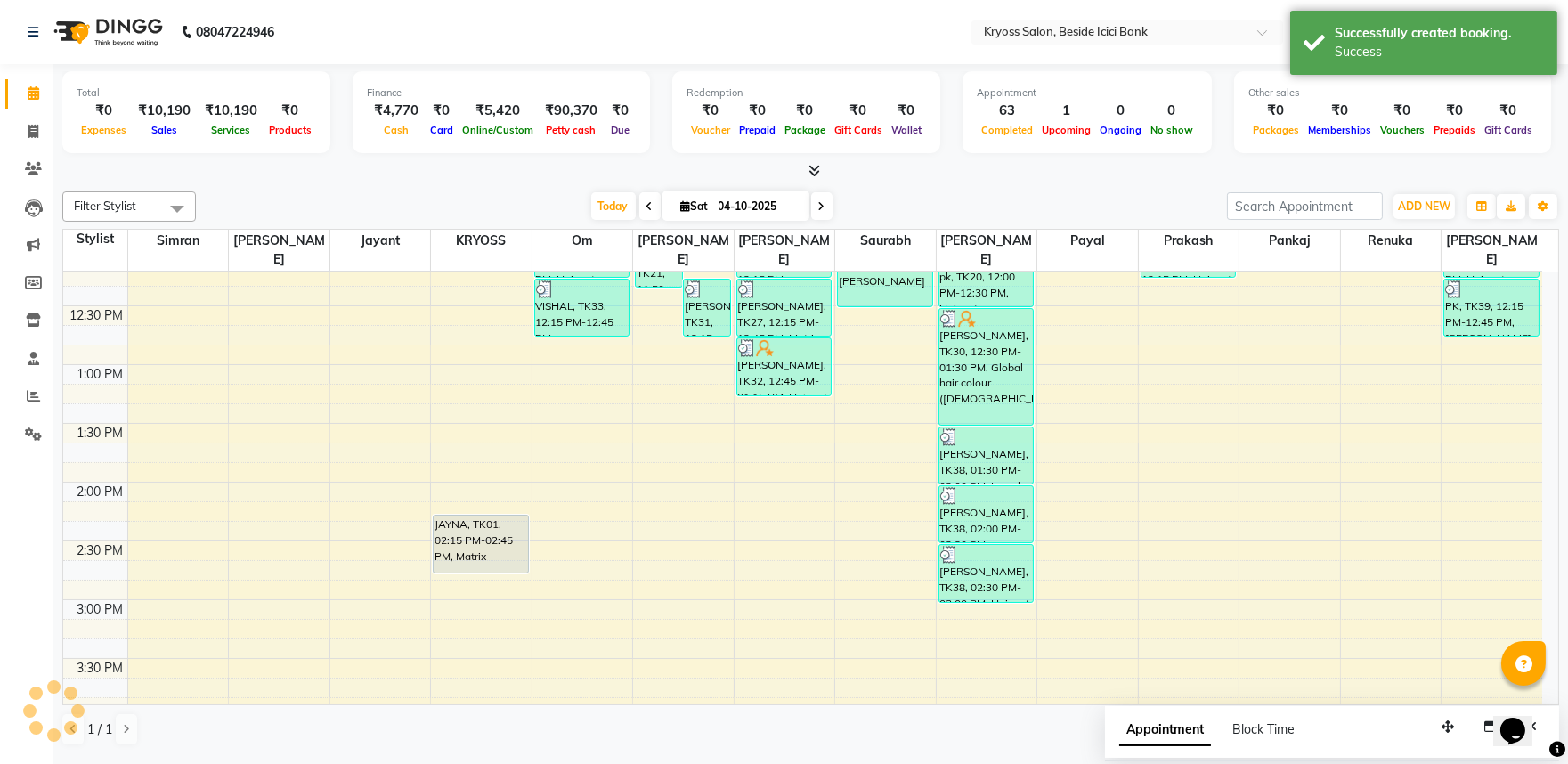
scroll to position [0, 0]
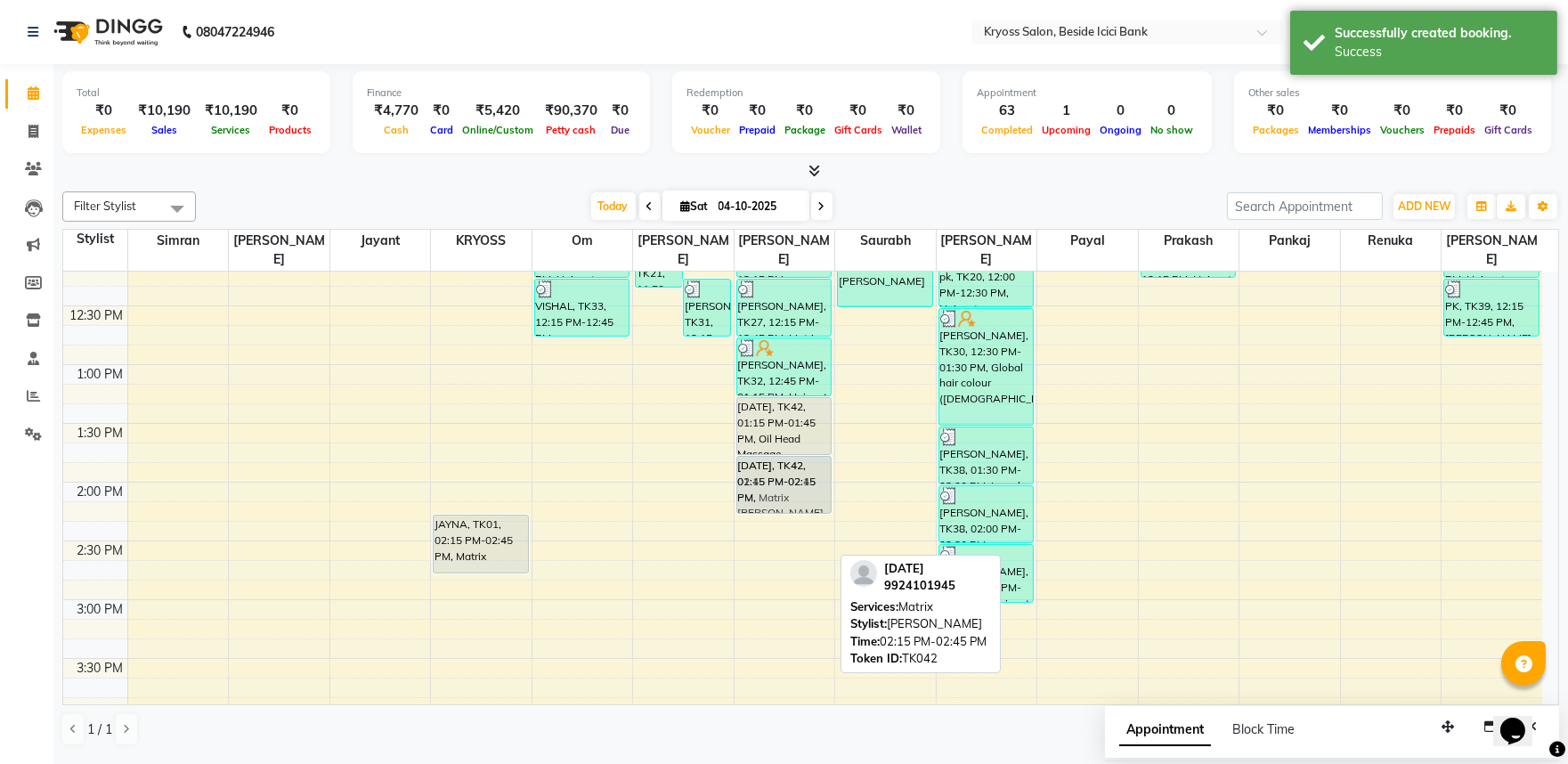
drag, startPoint x: 779, startPoint y: 528, endPoint x: 781, endPoint y: 476, distance: 52.0
click at [781, 476] on div "DR. AMIR, TK08, 09:15 AM-09:45 AM, [PERSON_NAME] [PERSON_NAME], TK08, 09:45 AM-…" at bounding box center [784, 540] width 100 height 1527
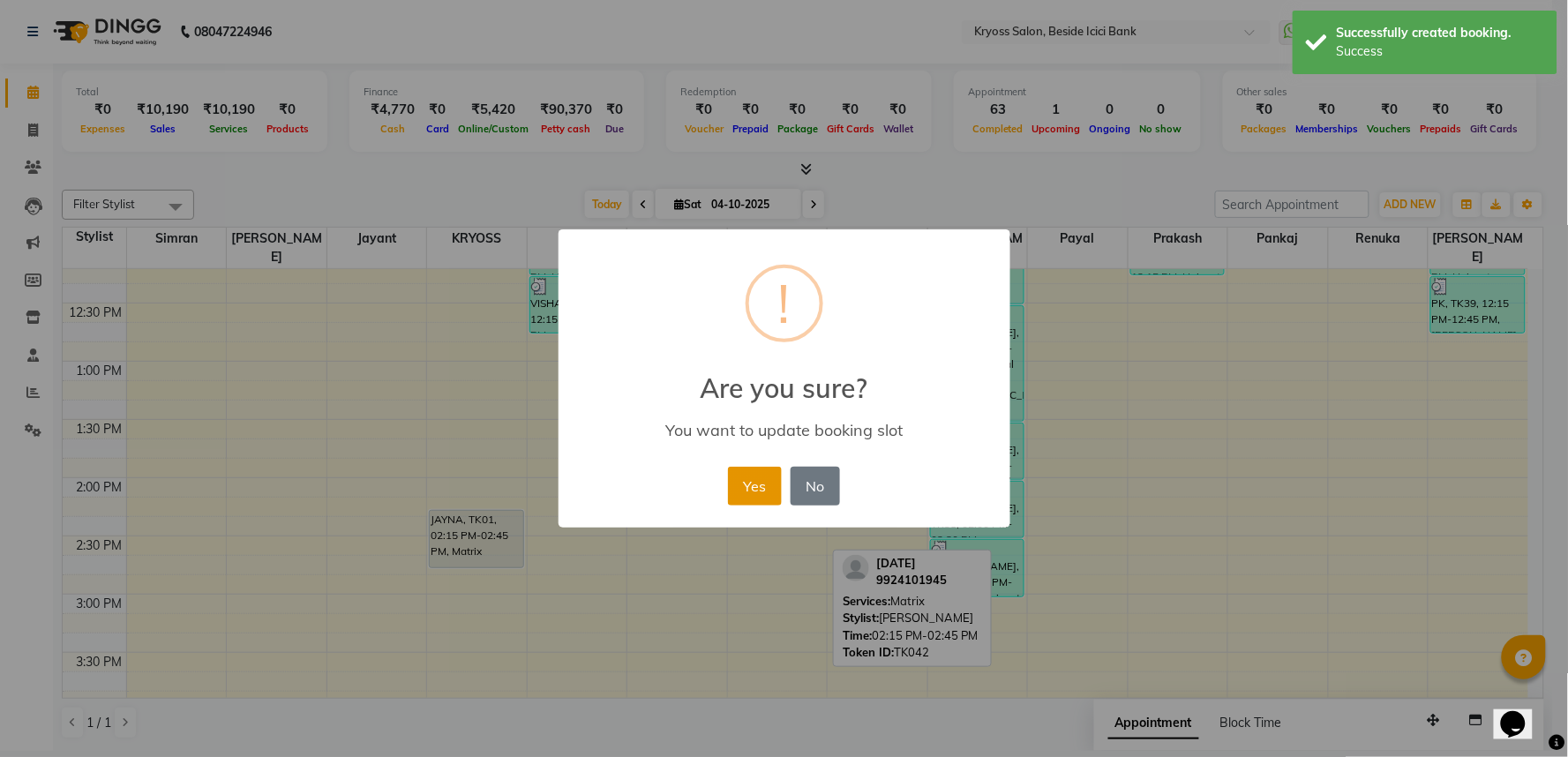
click at [759, 483] on button "Yes" at bounding box center [754, 486] width 54 height 39
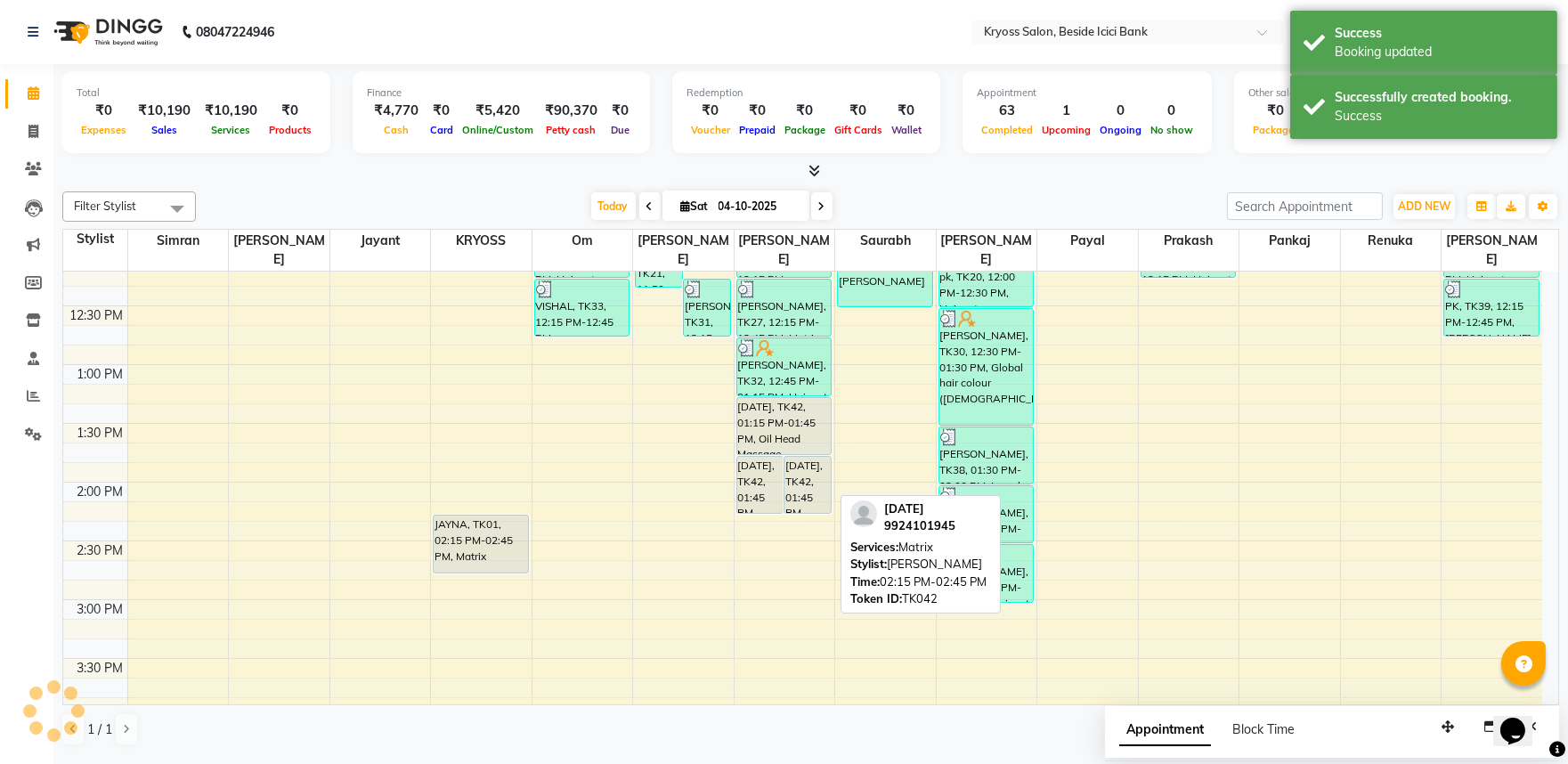
click at [789, 476] on div "[DATE], TK42, 01:45 PM-02:15 PM, Matrix" at bounding box center [808, 485] width 47 height 56
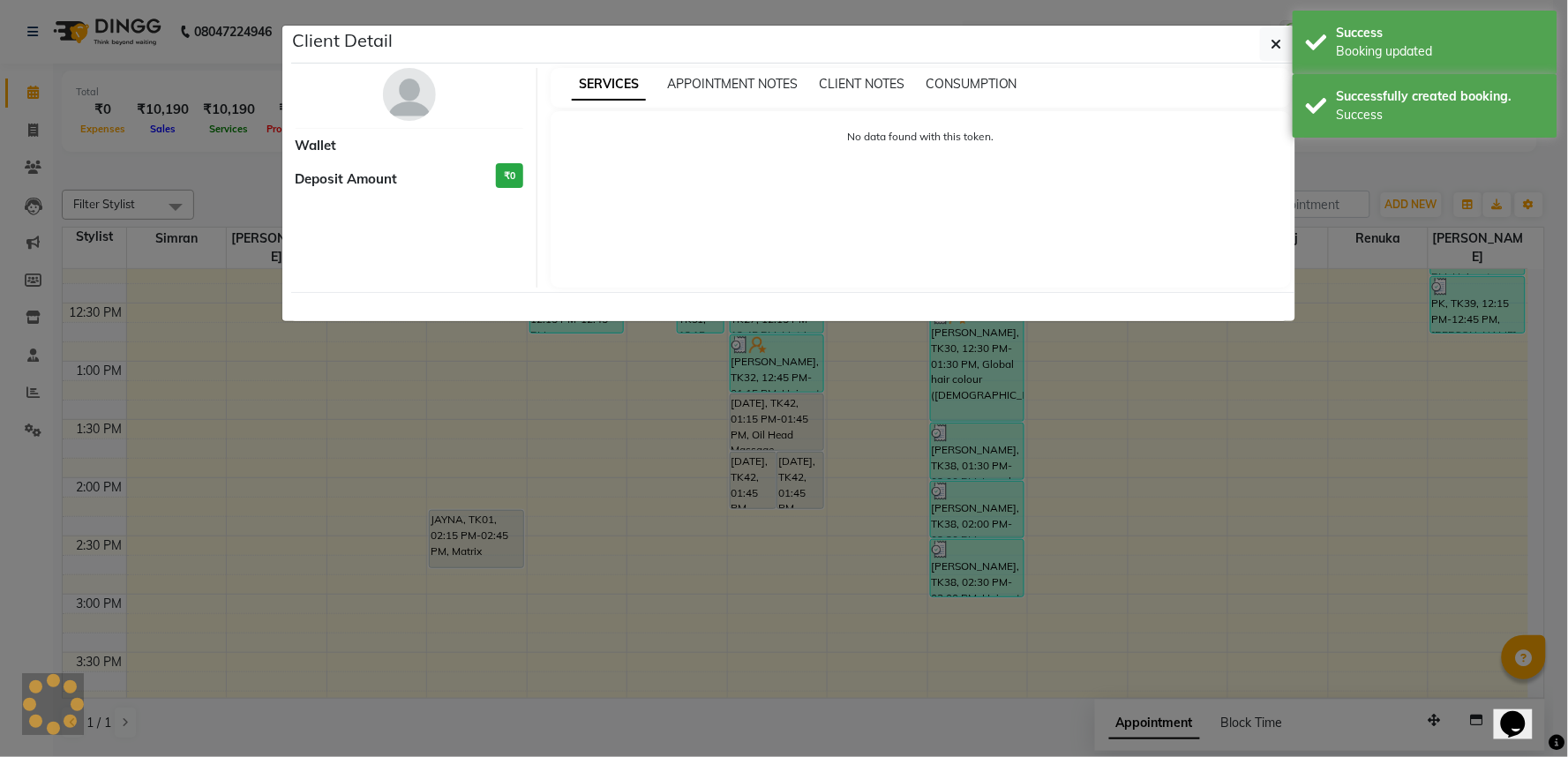
select select "7"
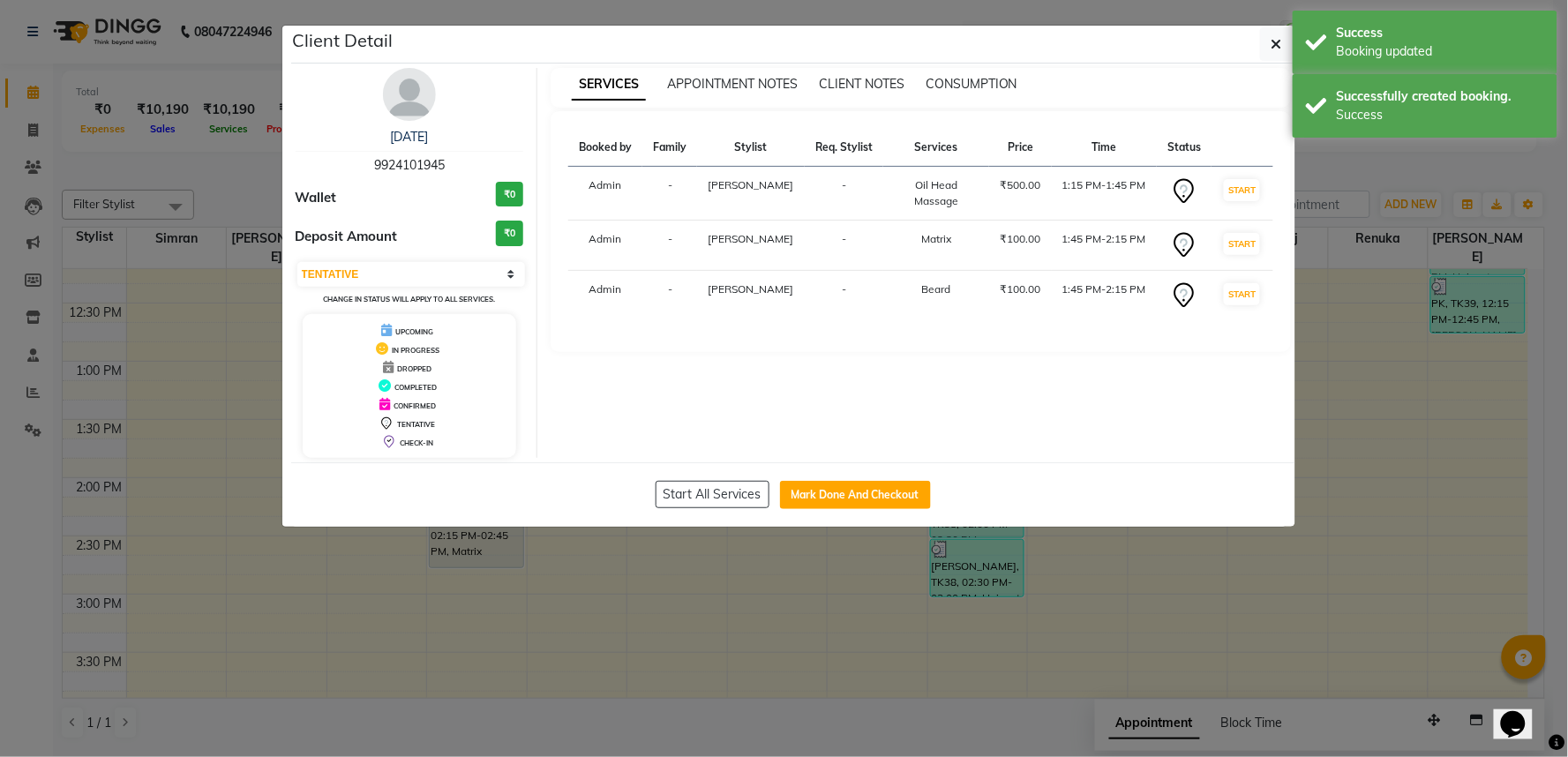
click at [817, 497] on div "Start All Services Mark Done And Checkout" at bounding box center [793, 494] width 1005 height 65
click at [823, 509] on button "Mark Done And Checkout" at bounding box center [855, 495] width 151 height 28
select select "service"
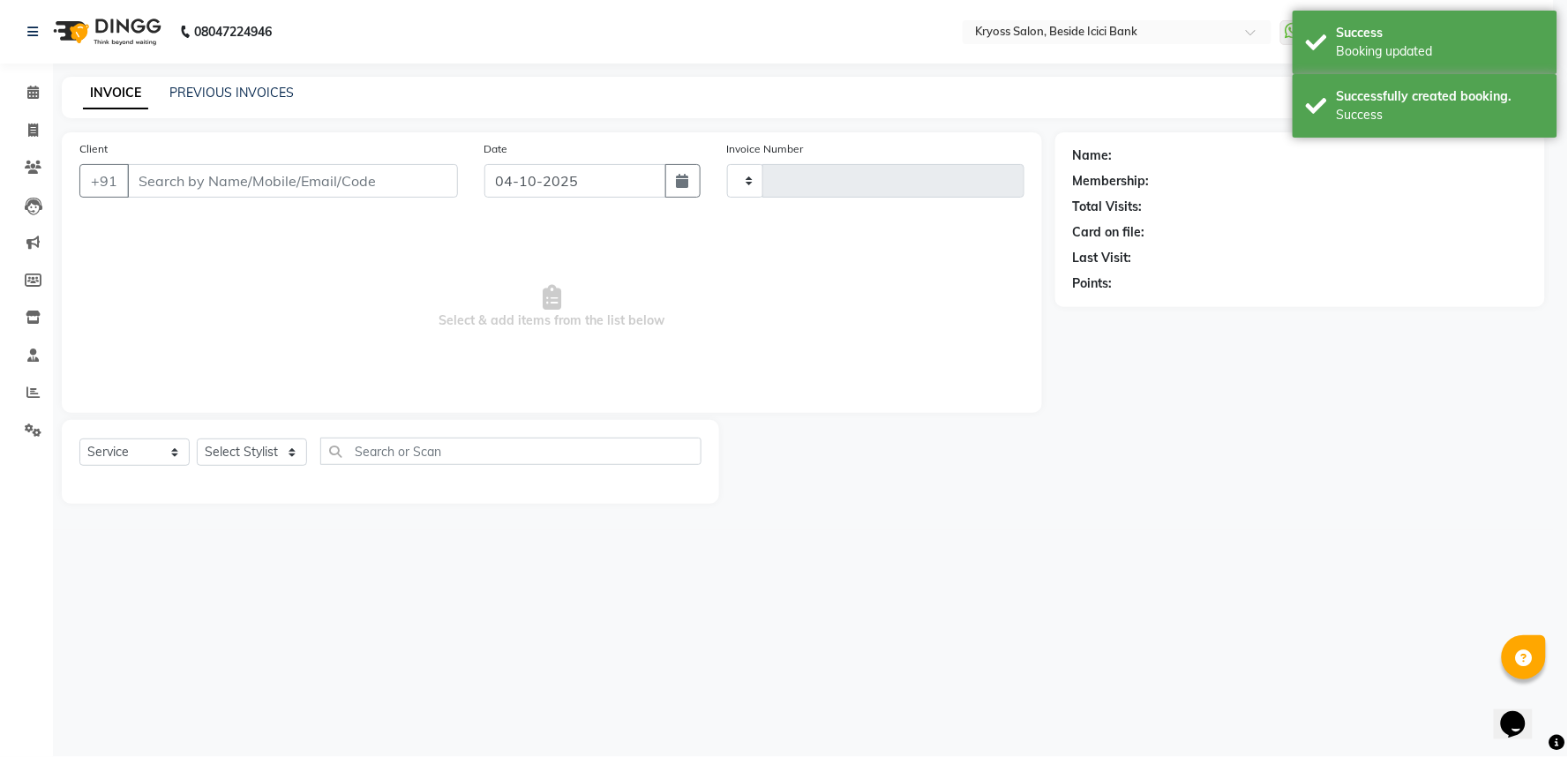
type input "14461"
select select "5439"
type input "9924101945"
select select "61774"
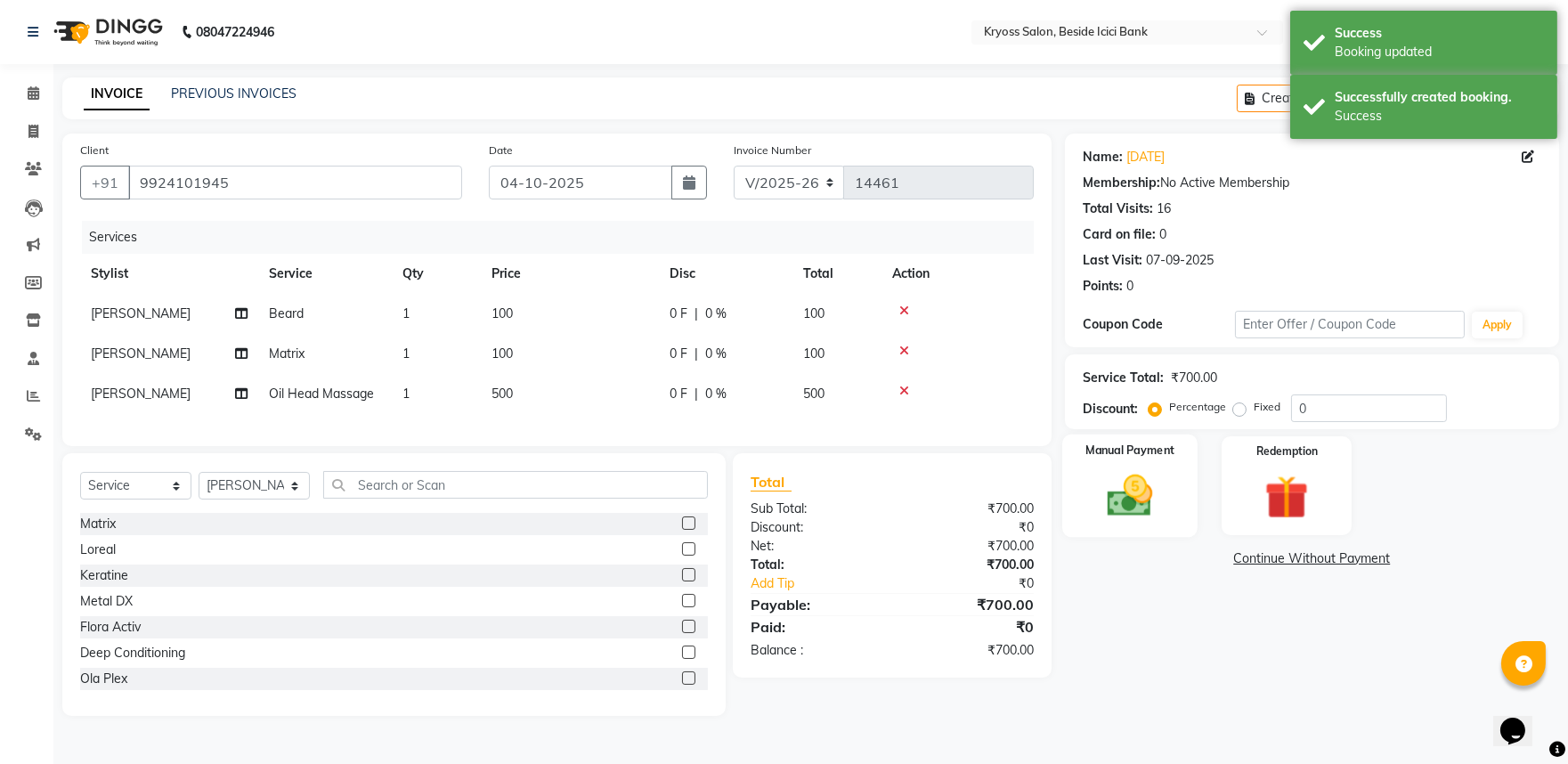
click at [1162, 522] on img at bounding box center [1129, 495] width 74 height 53
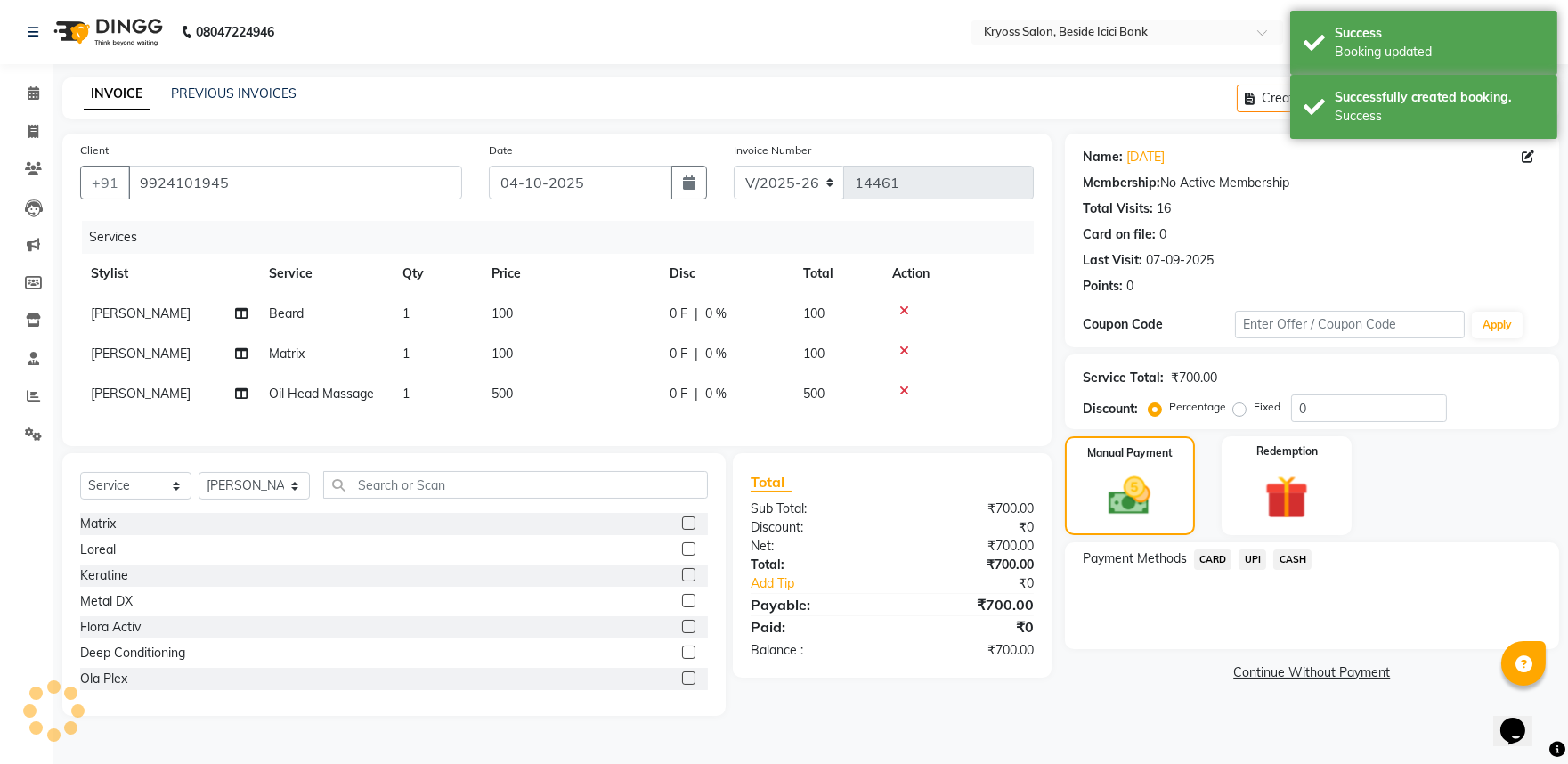
click at [1297, 570] on span "CASH" at bounding box center [1292, 560] width 39 height 21
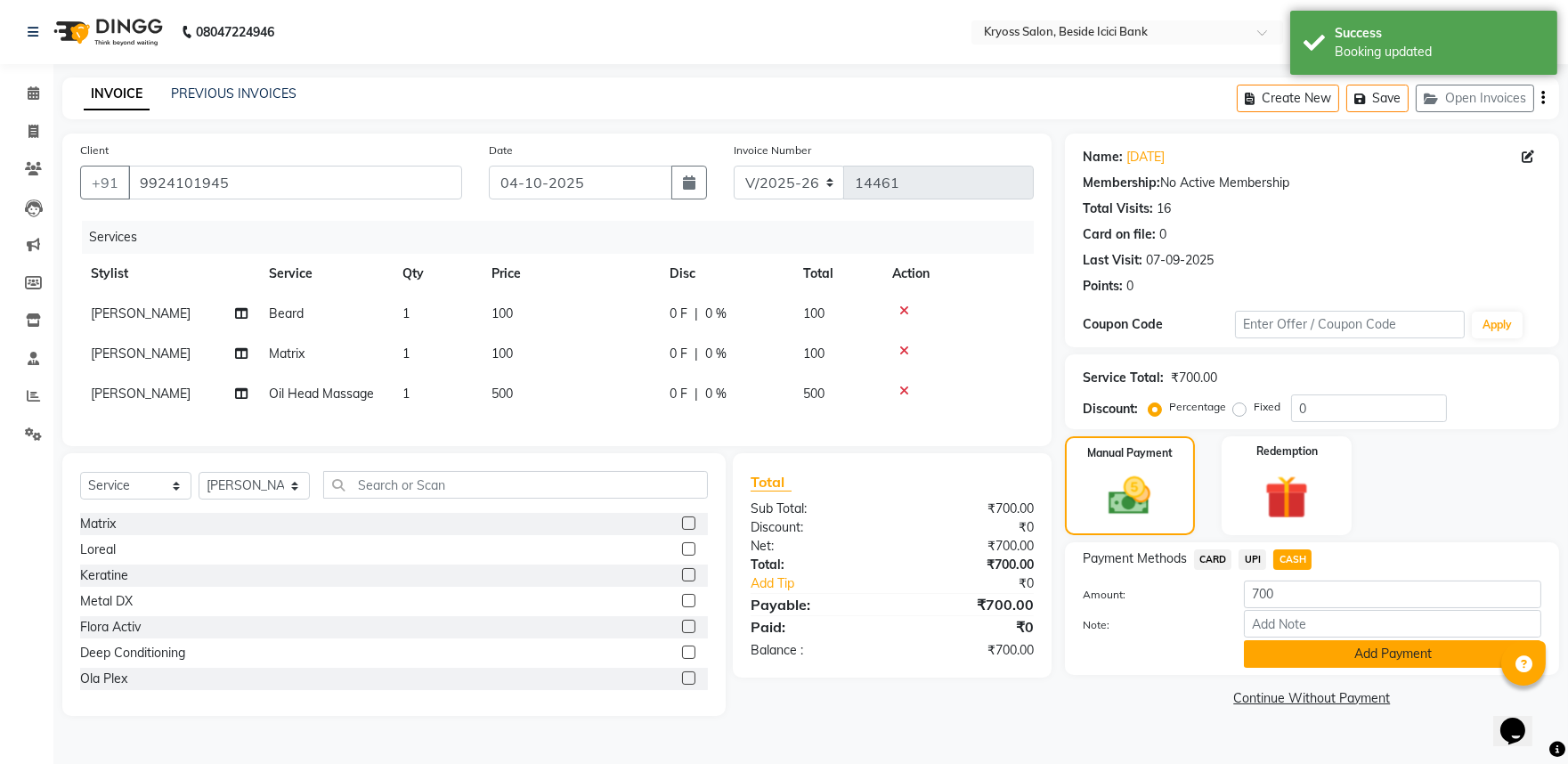
click at [1280, 668] on button "Add Payment" at bounding box center [1392, 654] width 297 height 28
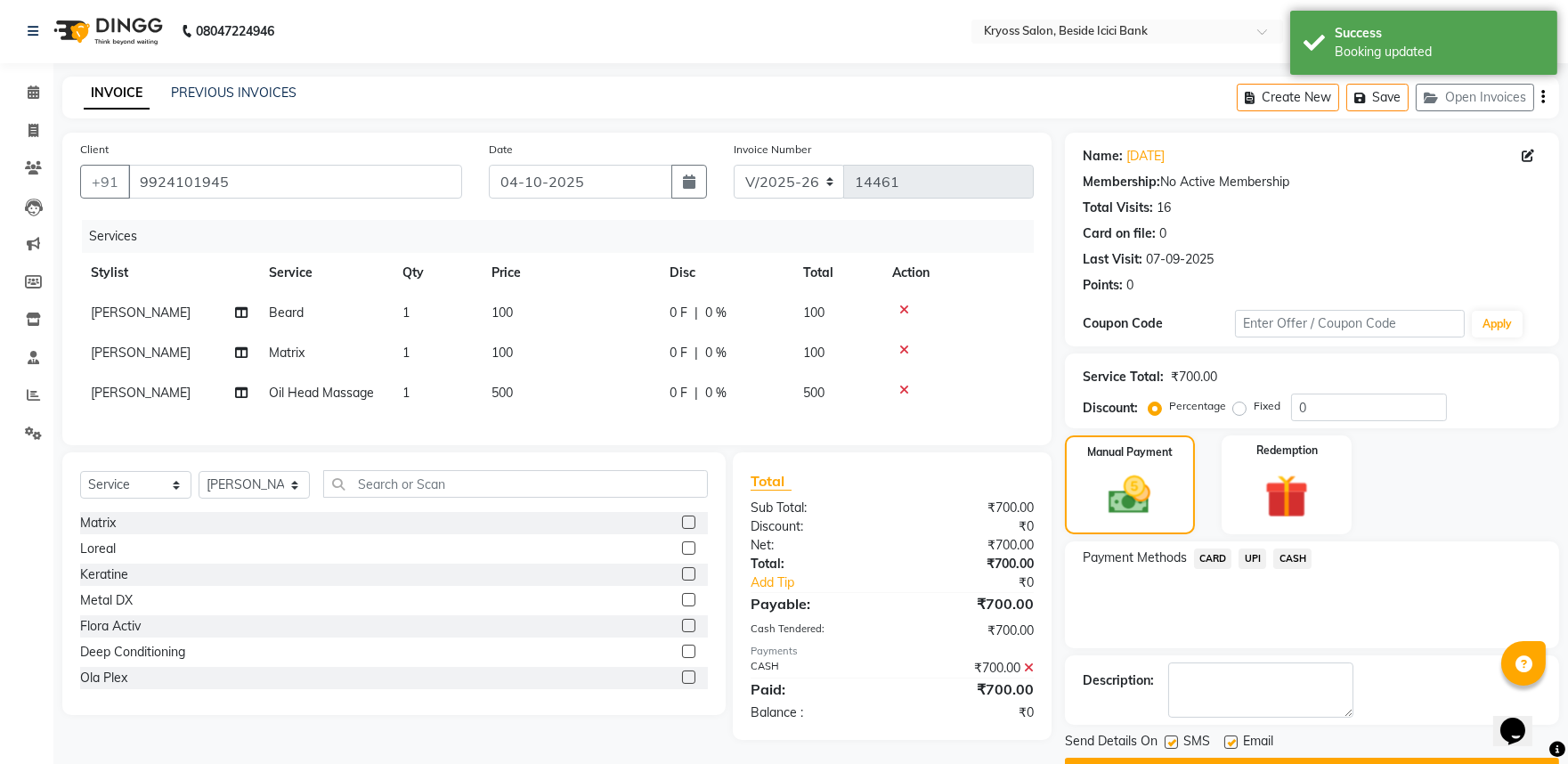
scroll to position [91, 0]
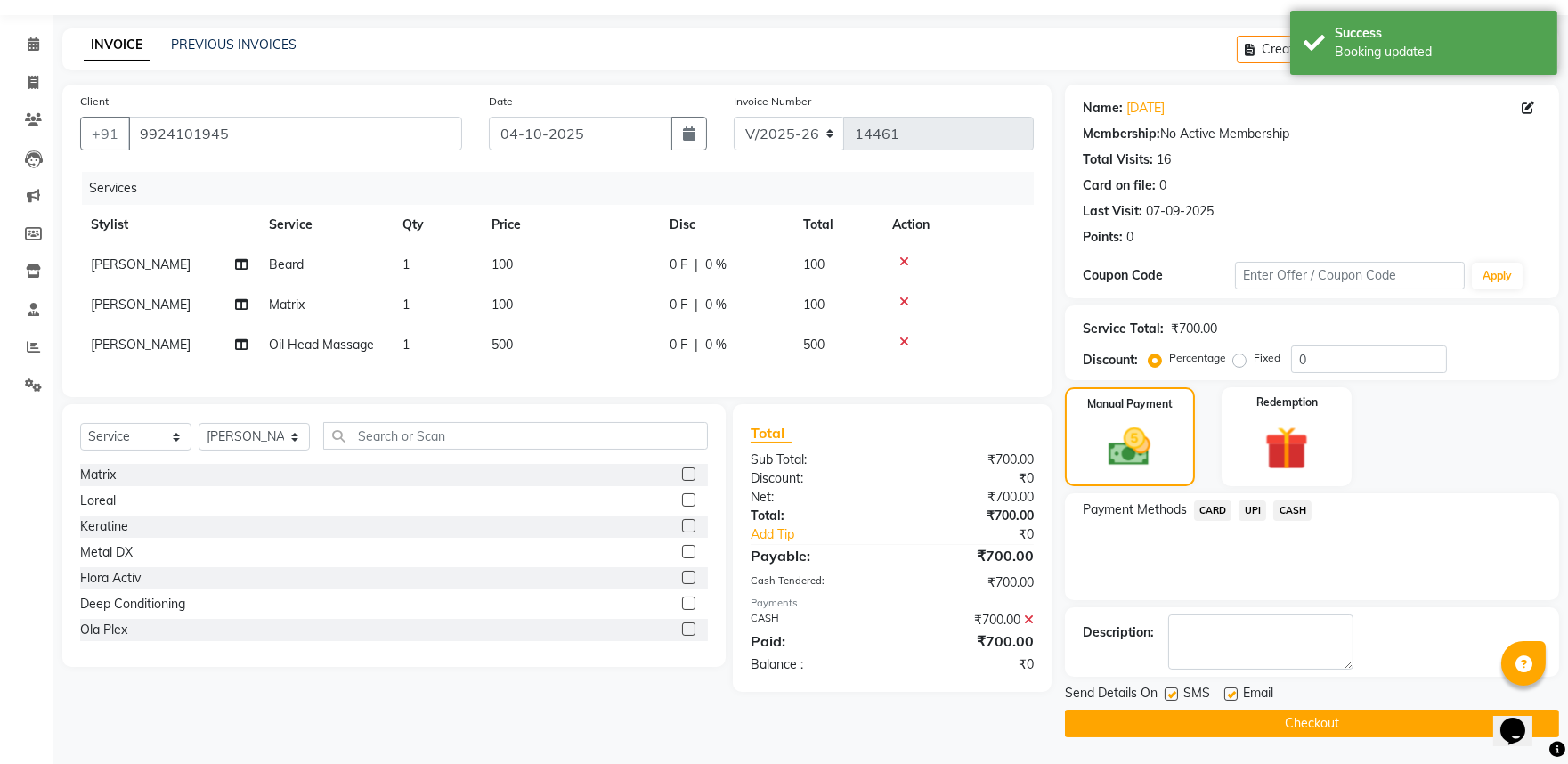
click at [1314, 725] on button "Checkout" at bounding box center [1312, 724] width 494 height 28
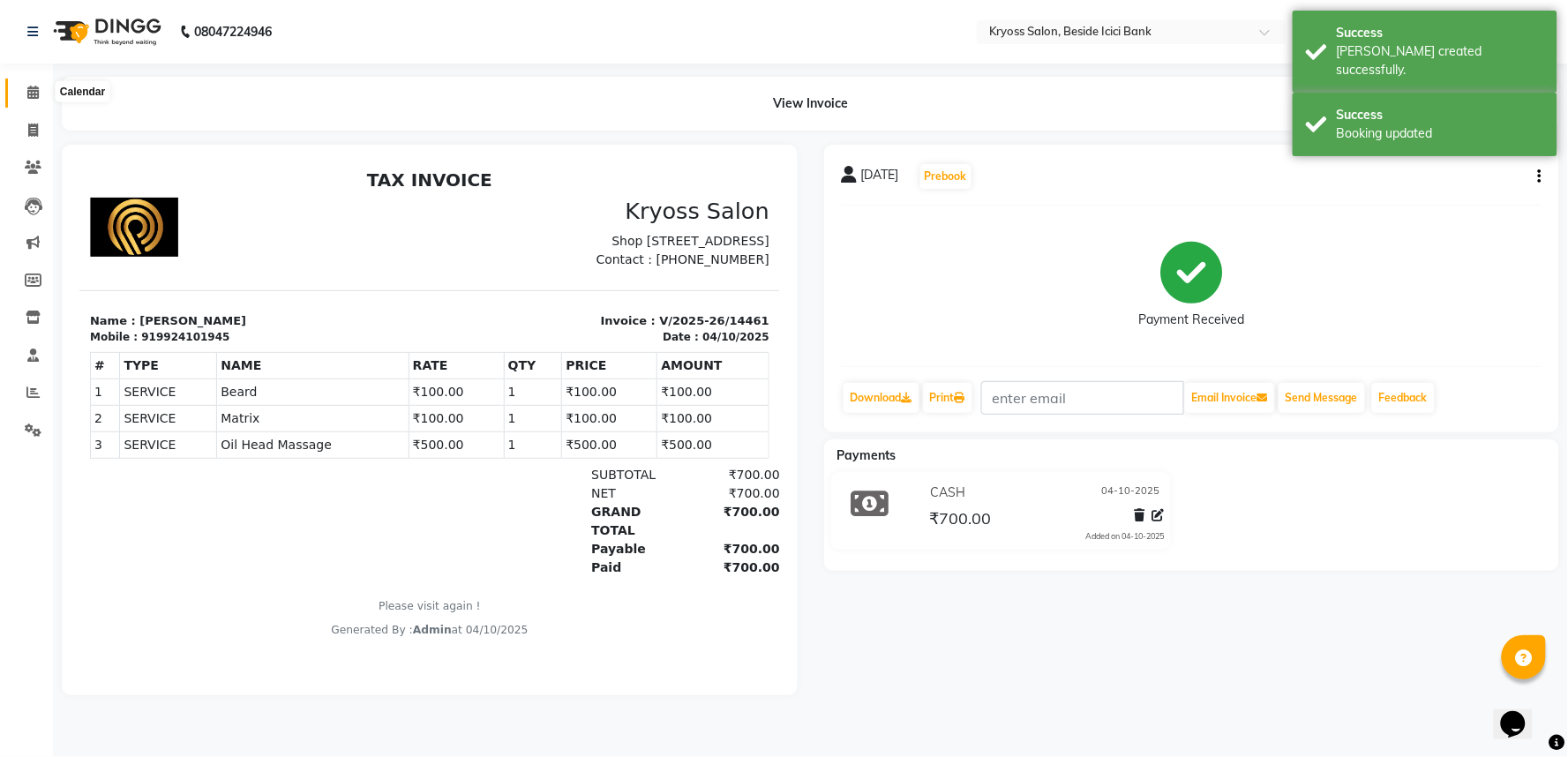
click at [36, 93] on icon at bounding box center [33, 91] width 12 height 13
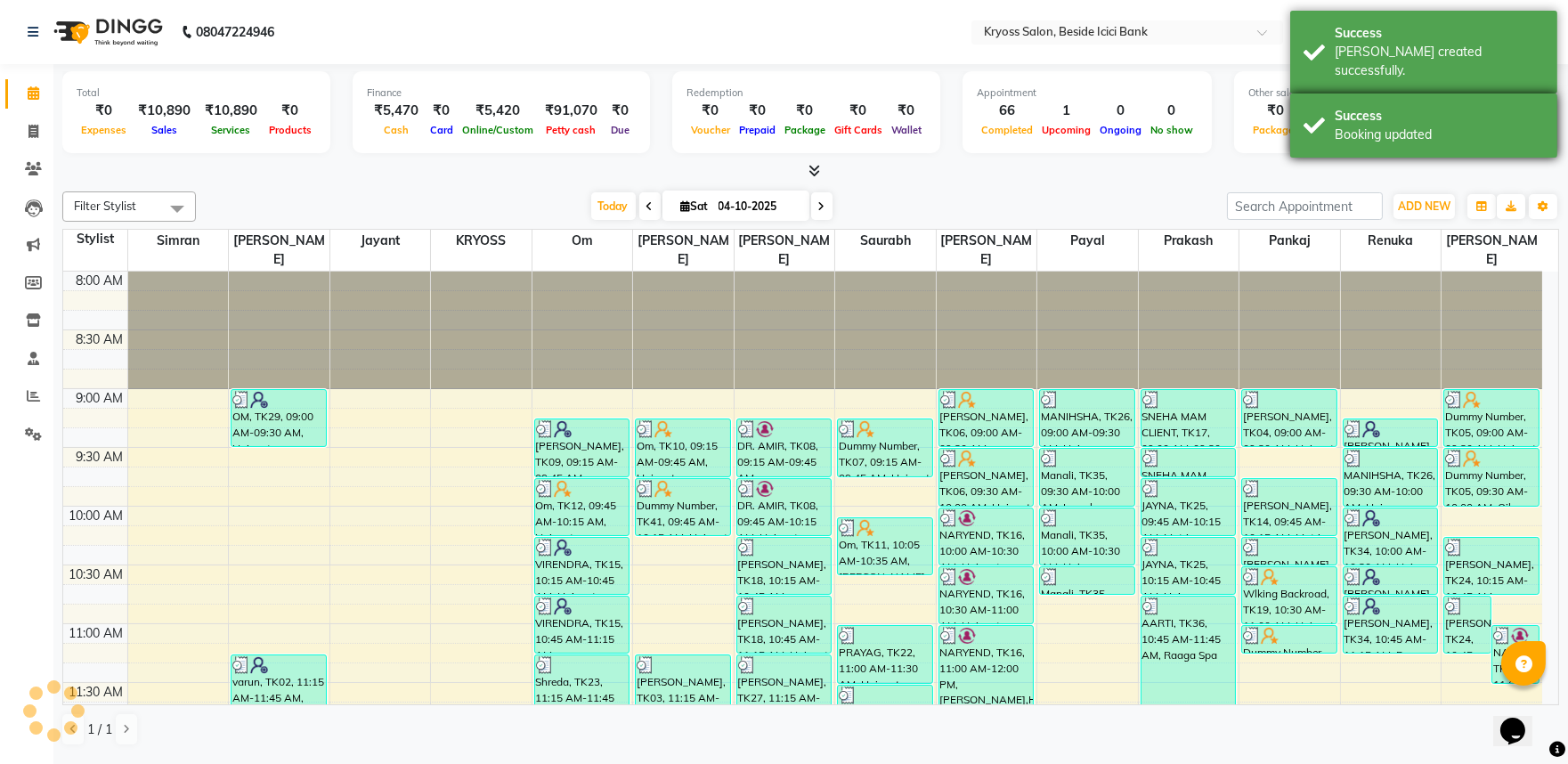
click at [1399, 93] on div "Success Booking updated" at bounding box center [1424, 125] width 267 height 64
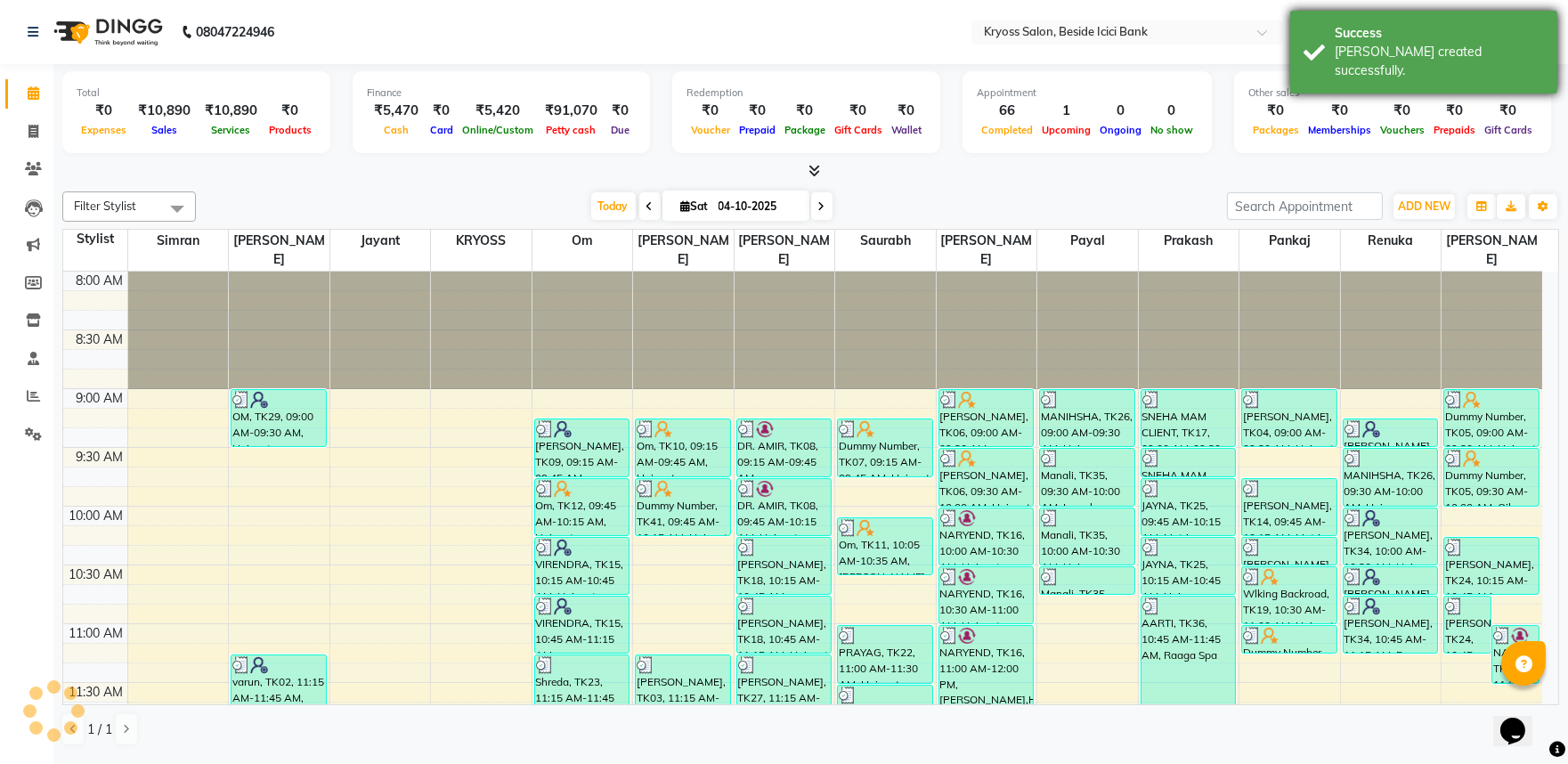
click at [1394, 47] on div "[PERSON_NAME] created successfully." at bounding box center [1440, 62] width 210 height 38
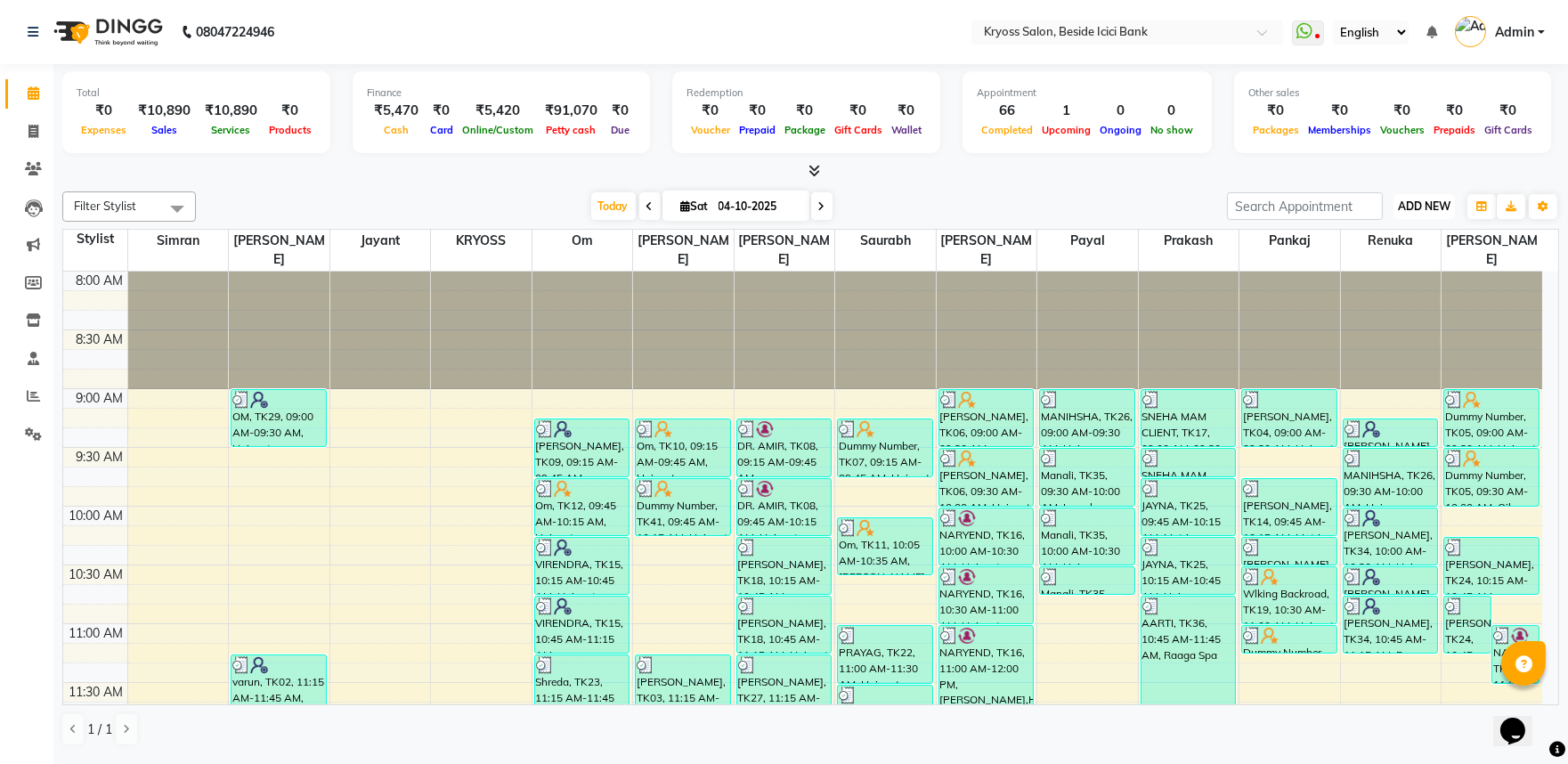
click at [1438, 213] on span "ADD NEW" at bounding box center [1424, 206] width 53 height 13
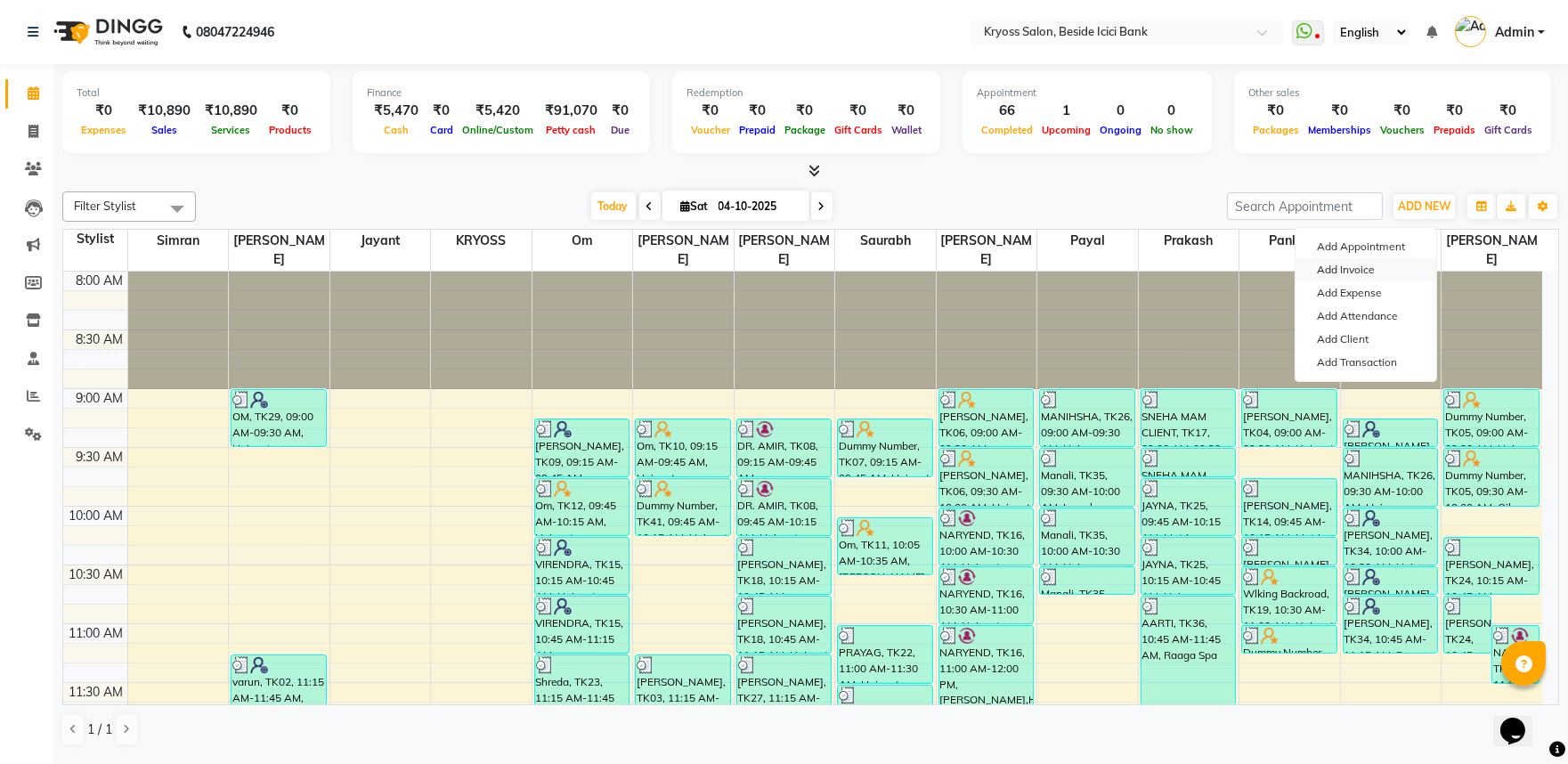
click at [1355, 265] on link "Add Invoice" at bounding box center [1366, 270] width 141 height 23
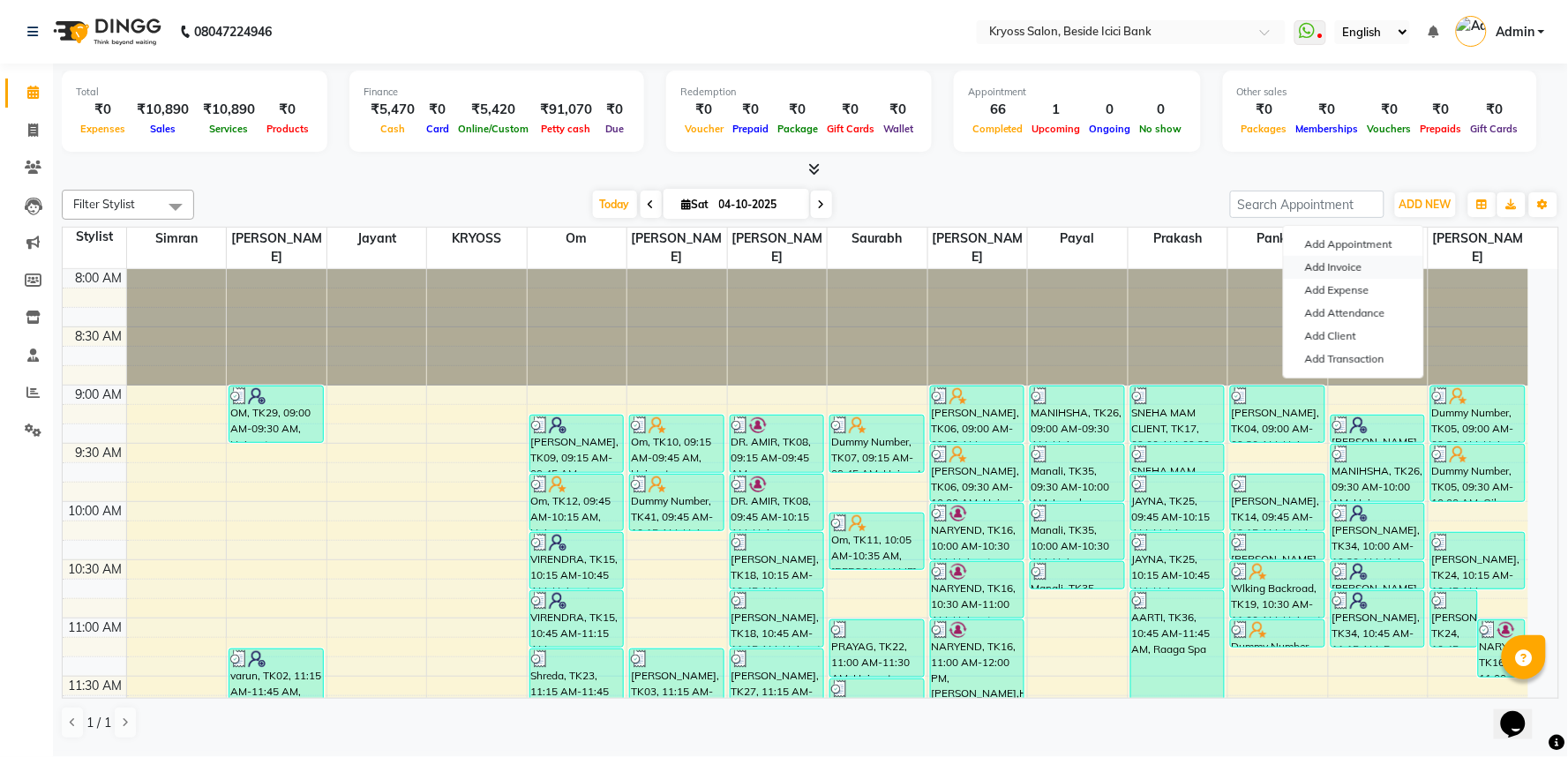
select select "service"
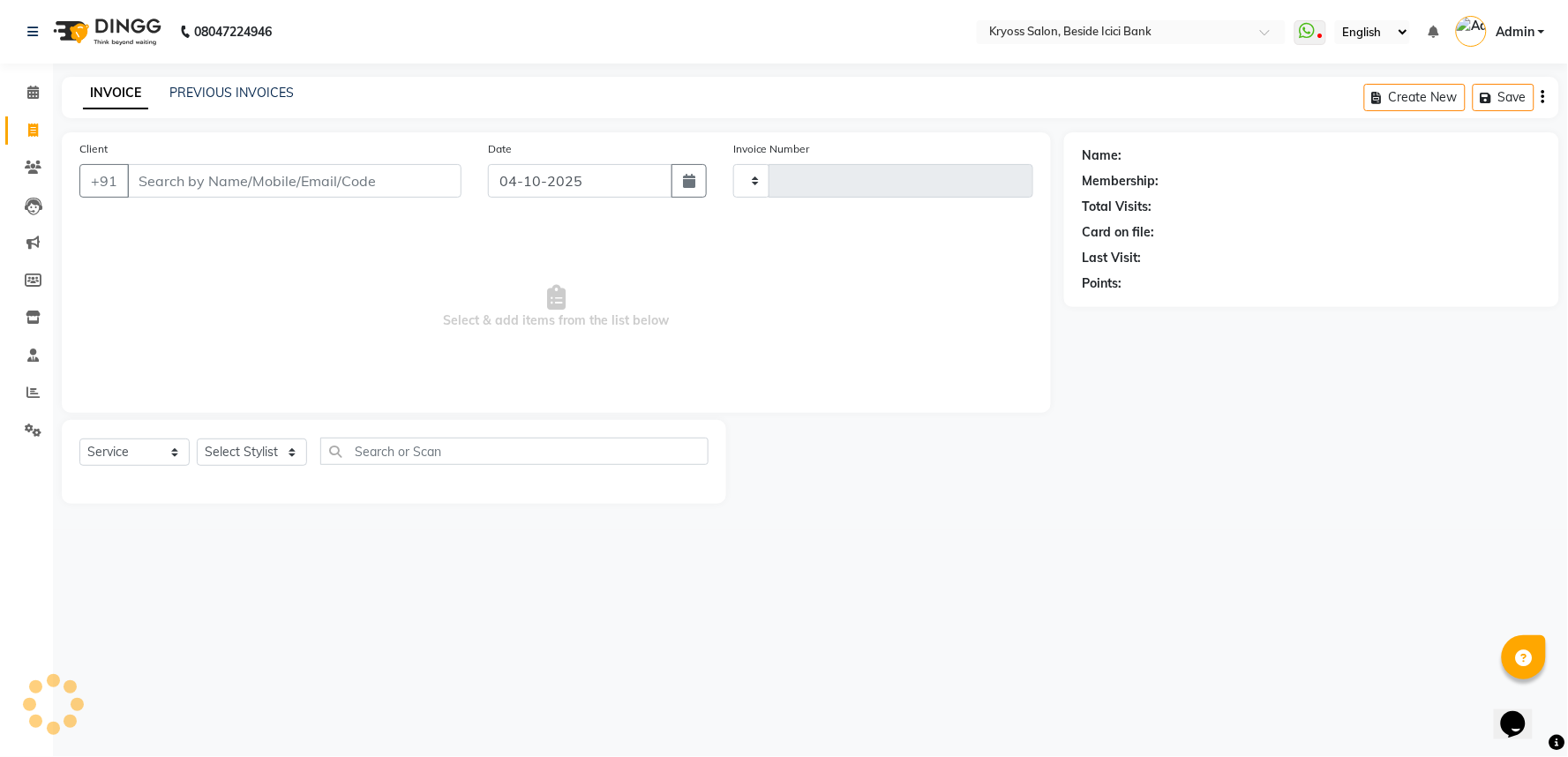
type input "14462"
select select "5439"
click at [384, 180] on input "Client" at bounding box center [294, 181] width 335 height 34
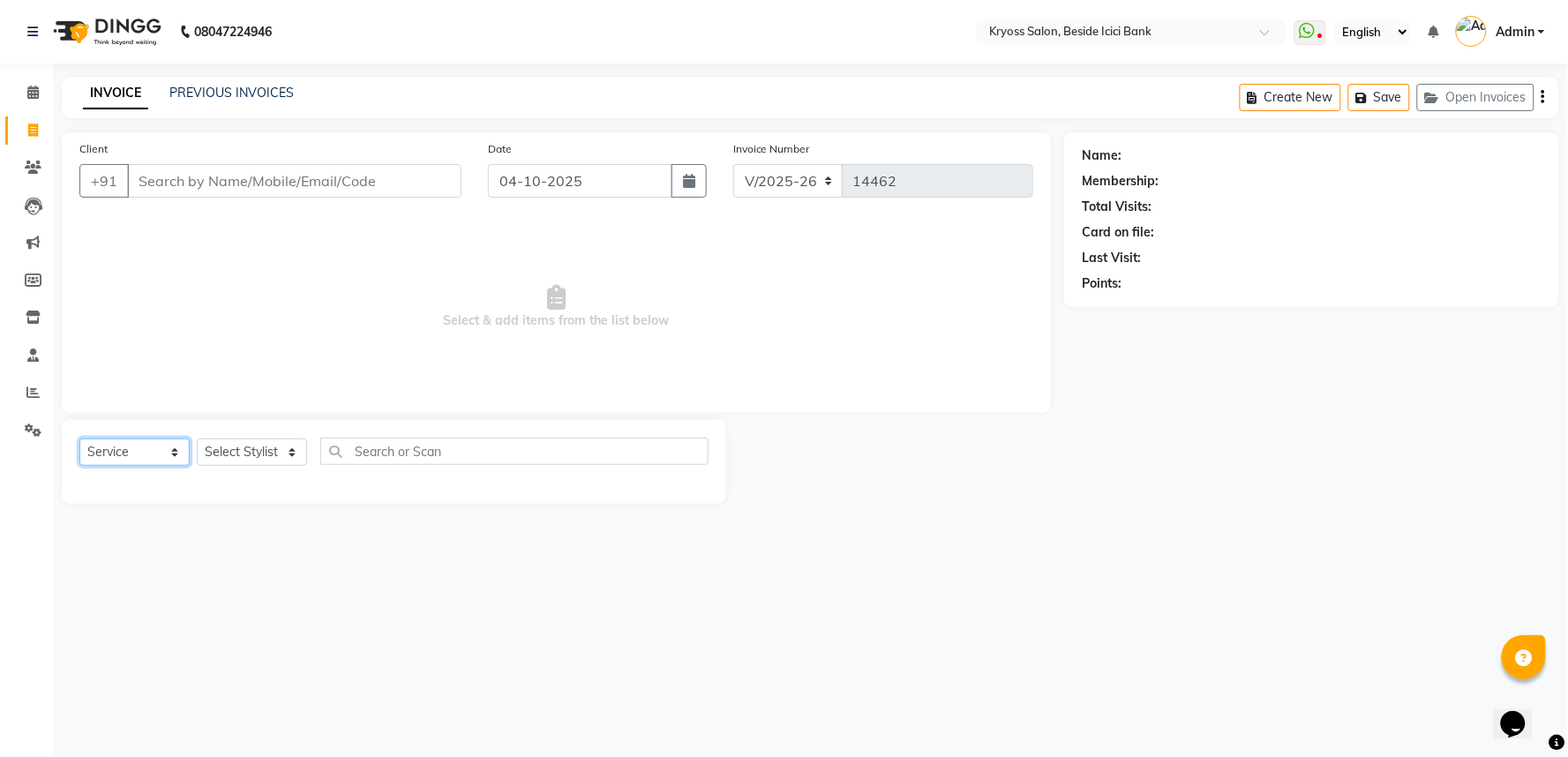
click at [132, 466] on select "Select Service Product Membership Package Voucher Prepaid Gift Card" at bounding box center [134, 452] width 110 height 28
select select "product"
click at [81, 461] on select "Select Service Product Membership Package Voucher Prepaid Gift Card" at bounding box center [134, 452] width 110 height 28
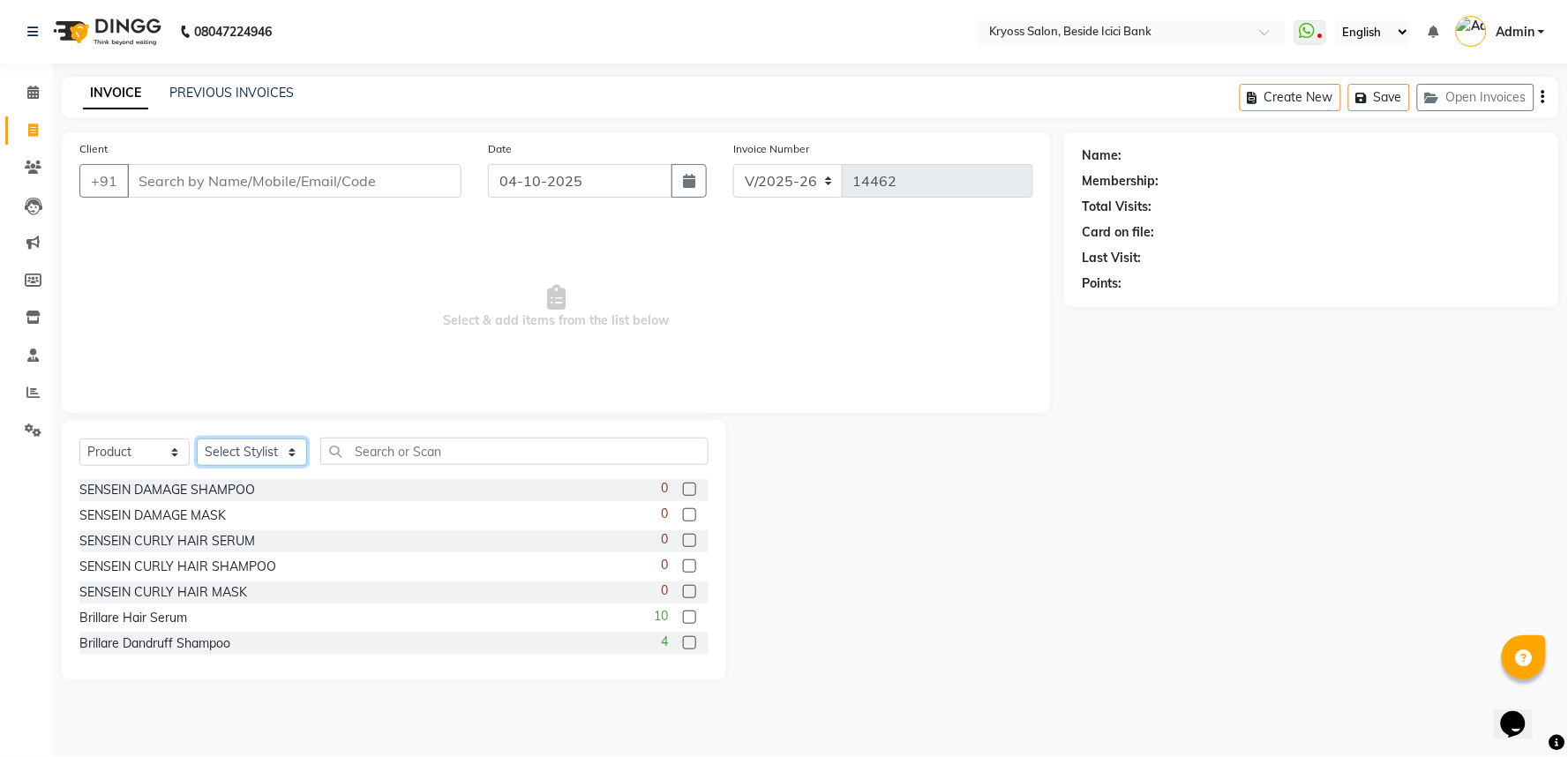
click at [244, 466] on select "Select Stylist amit [PERSON_NAME] [PERSON_NAME] [PERSON_NAME] KRYOSS [PERSON_NA…" at bounding box center [252, 452] width 110 height 28
select select "36436"
click at [200, 461] on select "Select Stylist amit [PERSON_NAME] [PERSON_NAME] [PERSON_NAME] KRYOSS [PERSON_NA…" at bounding box center [252, 452] width 110 height 28
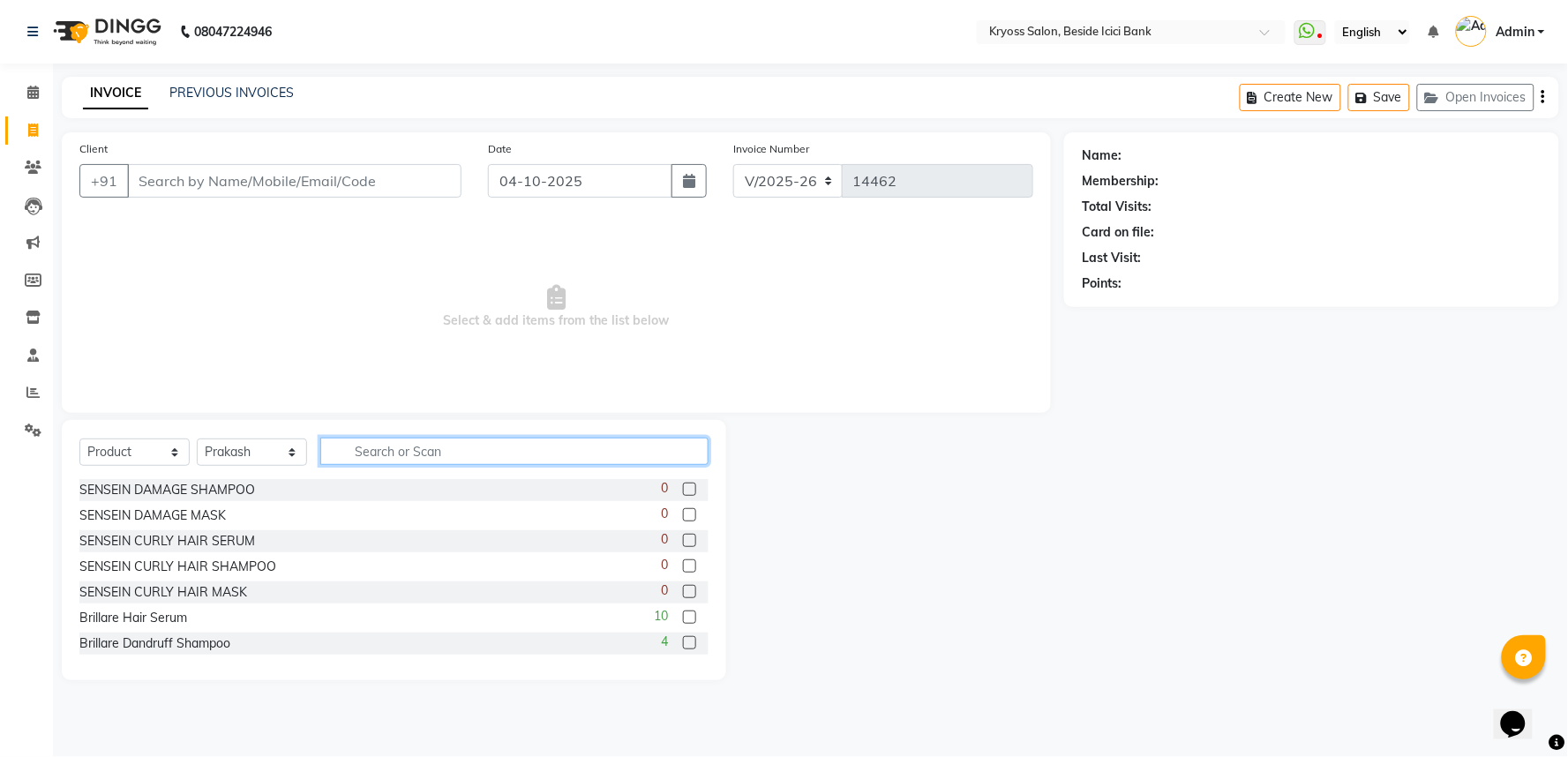
click at [422, 465] on input "text" at bounding box center [515, 451] width 389 height 28
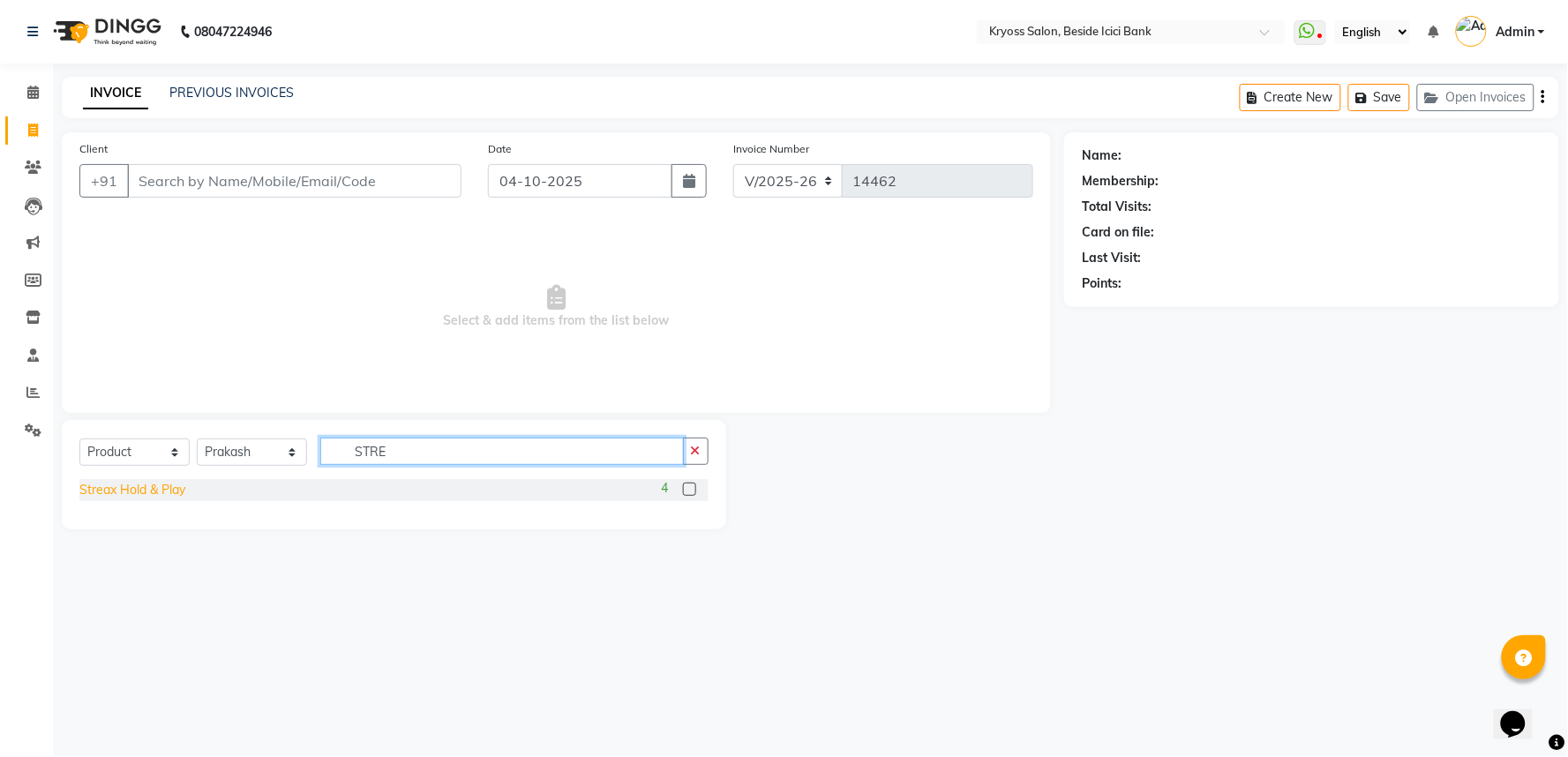
type input "STRE"
click at [163, 500] on div "Streax Hold & Play" at bounding box center [131, 490] width 106 height 19
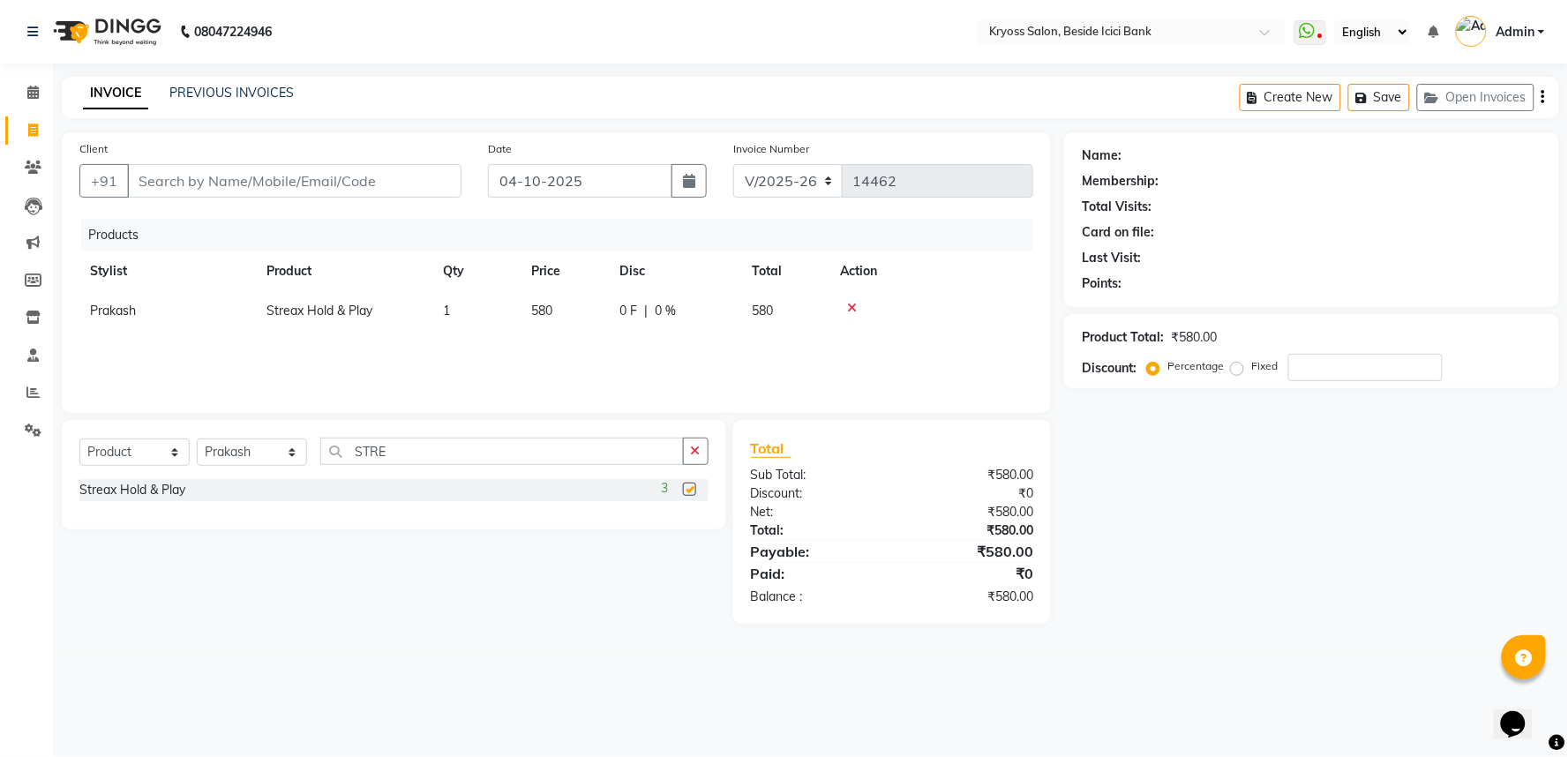
checkbox input "false"
click at [409, 185] on input "Client" at bounding box center [294, 181] width 335 height 34
type input "9"
type input "0"
type input "9904396841"
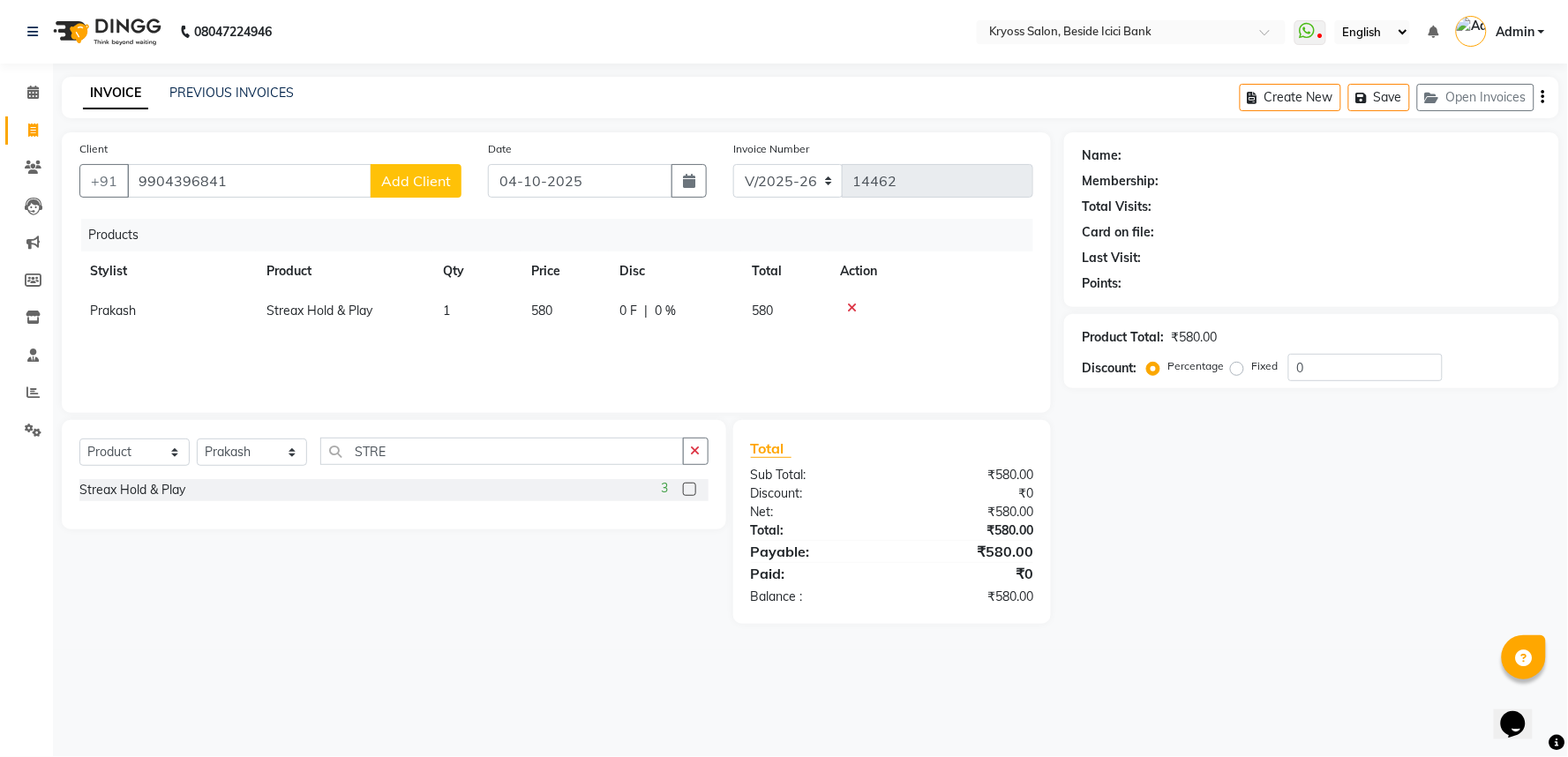
click at [410, 190] on span "Add Client" at bounding box center [416, 181] width 70 height 18
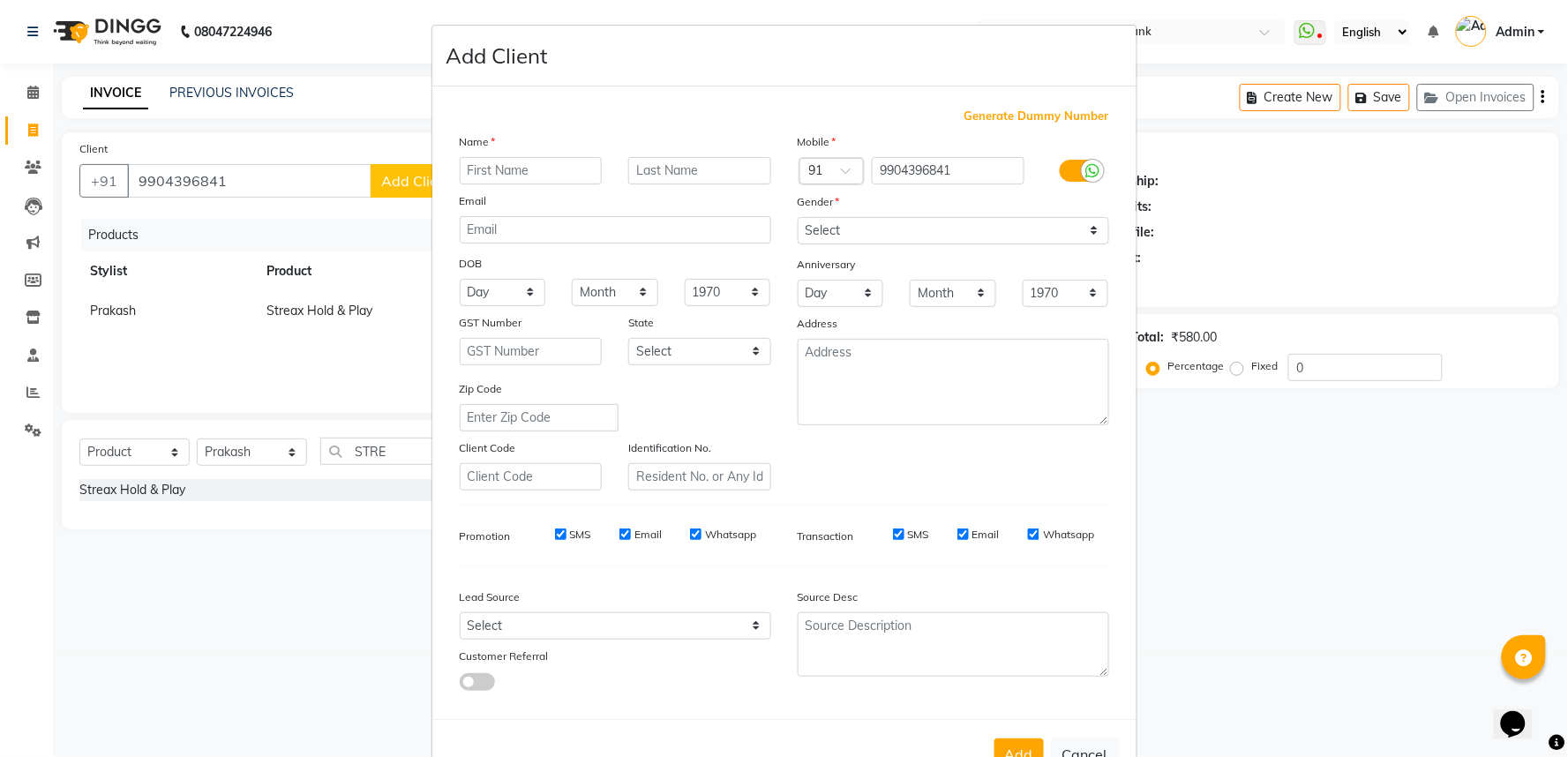
click at [537, 185] on input "text" at bounding box center [531, 170] width 143 height 28
type input "APURVA"
click at [852, 244] on select "Select [DEMOGRAPHIC_DATA] [DEMOGRAPHIC_DATA] Other Prefer Not To Say" at bounding box center [953, 231] width 311 height 28
select select "[DEMOGRAPHIC_DATA]"
click at [798, 240] on select "Select [DEMOGRAPHIC_DATA] [DEMOGRAPHIC_DATA] Other Prefer Not To Say" at bounding box center [953, 231] width 311 height 28
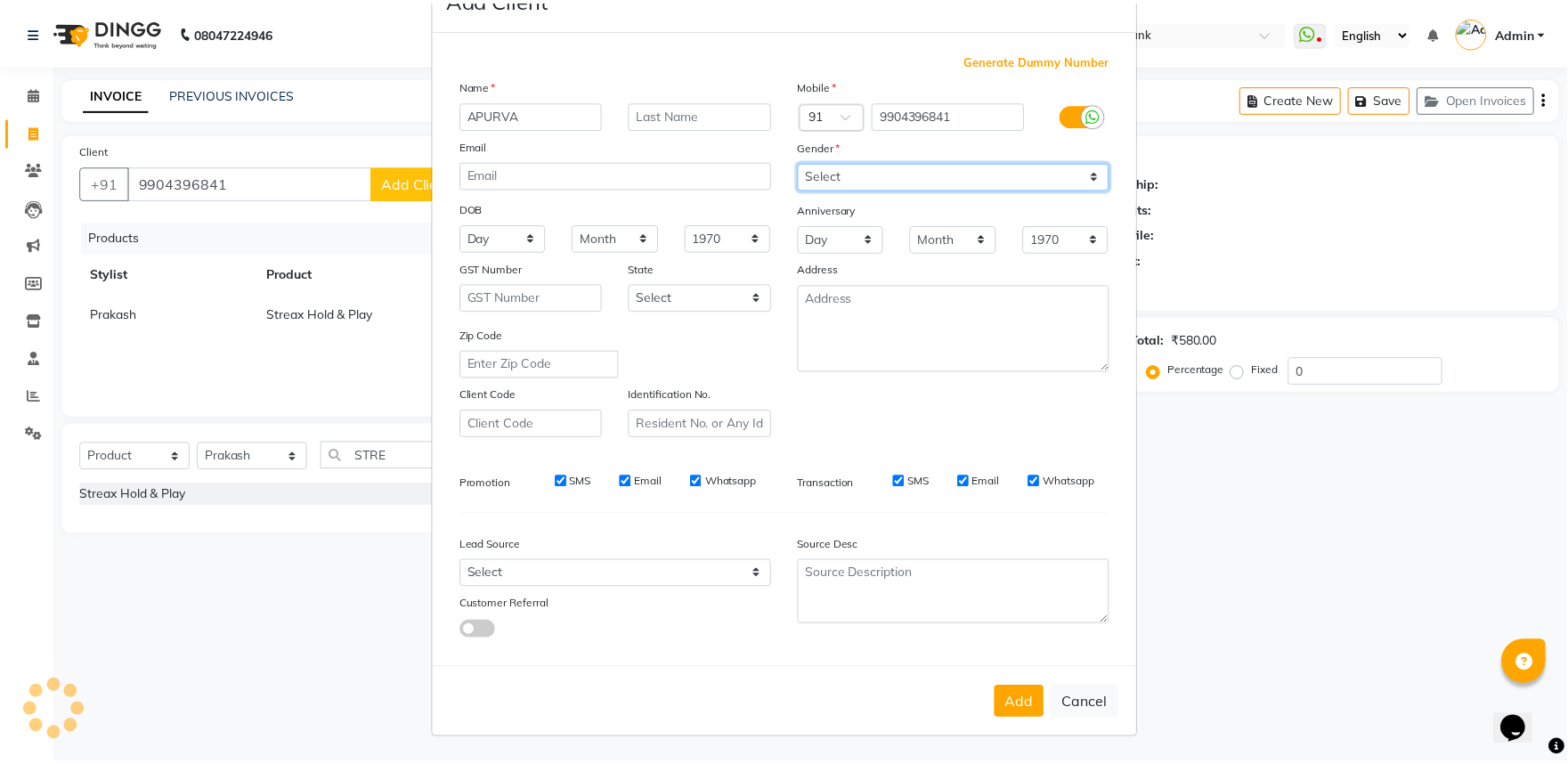
scroll to position [138, 0]
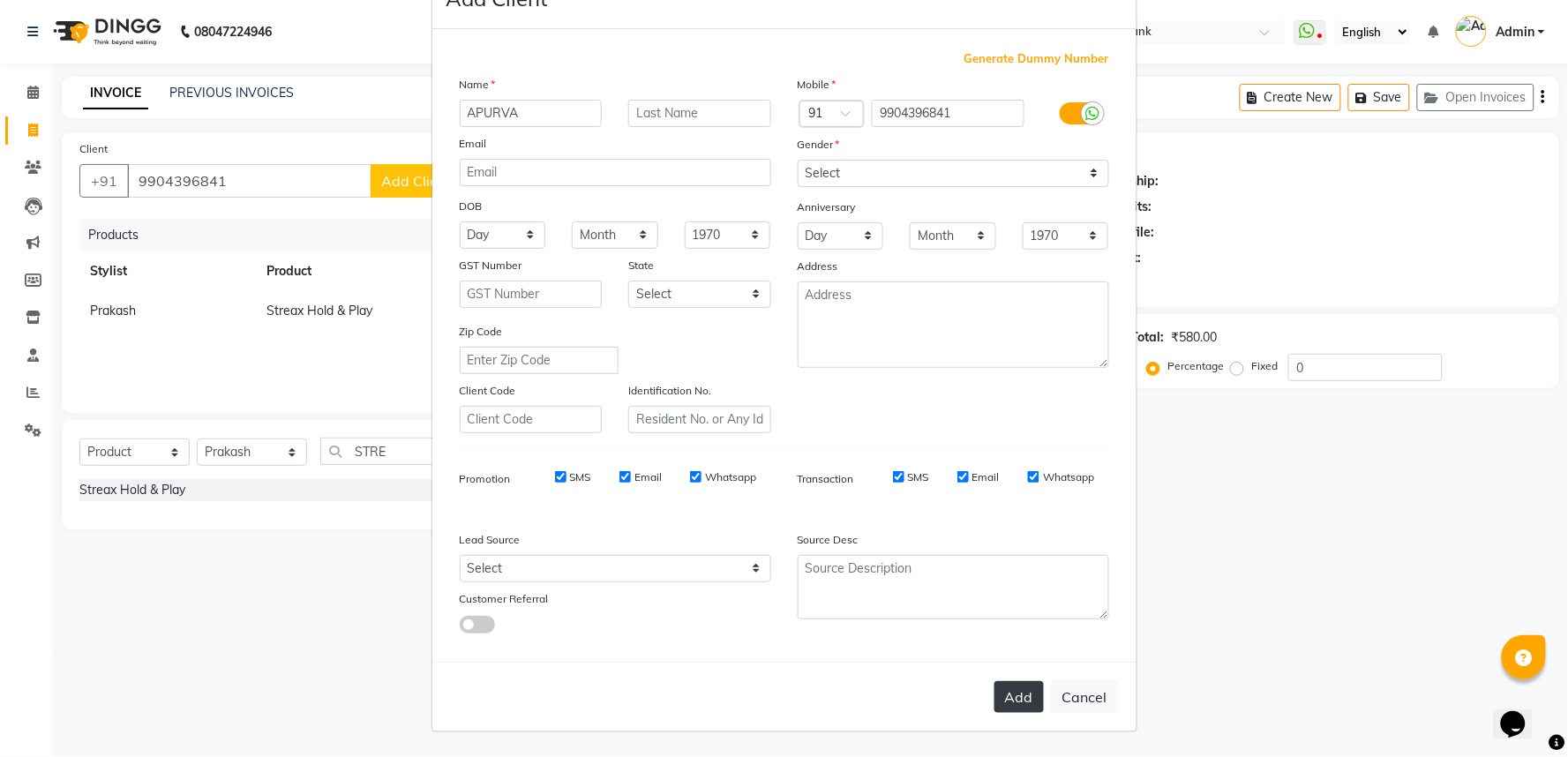
click at [995, 682] on button "Add" at bounding box center [1020, 698] width 50 height 32
select select
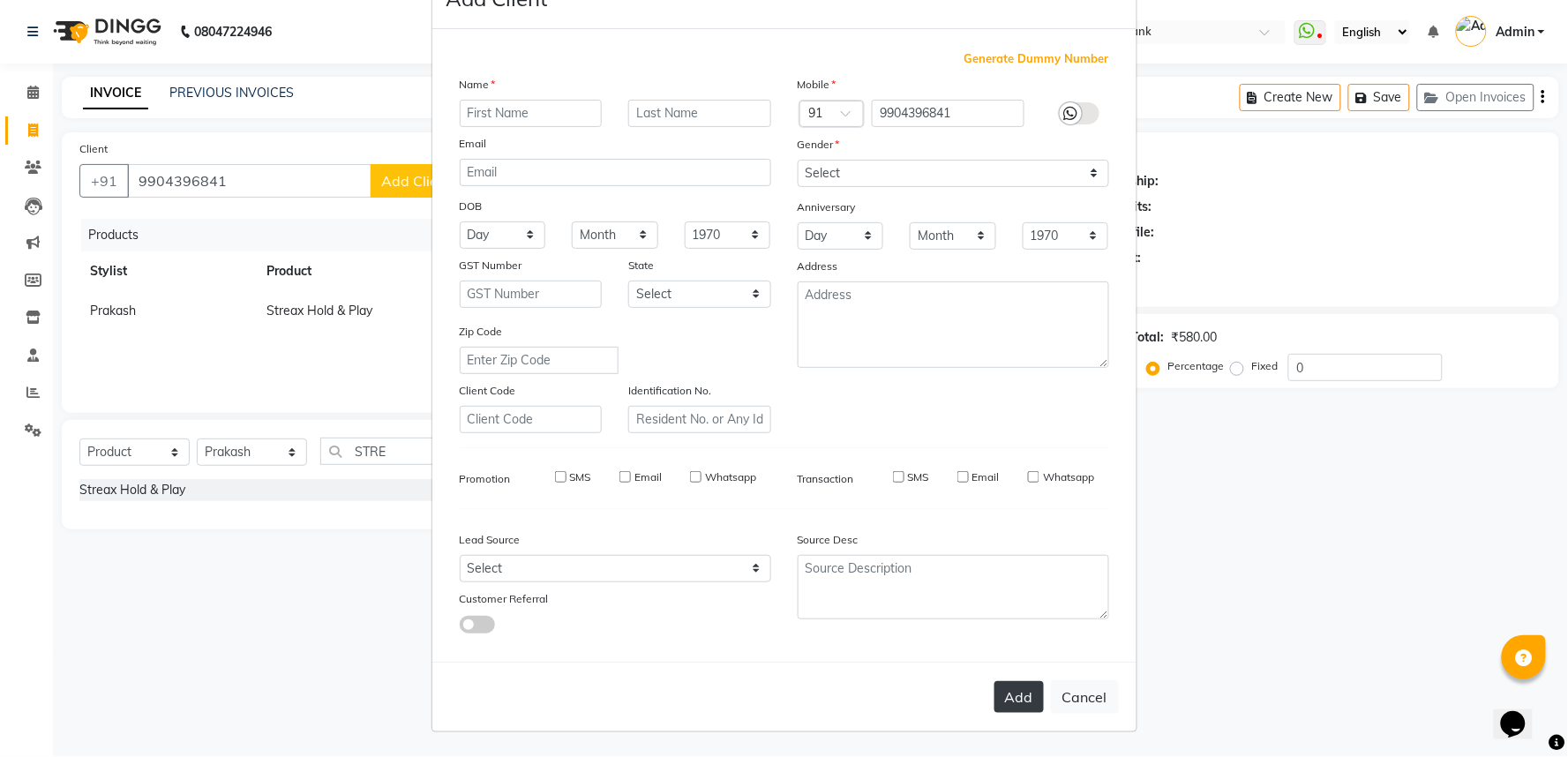
select select
checkbox input "false"
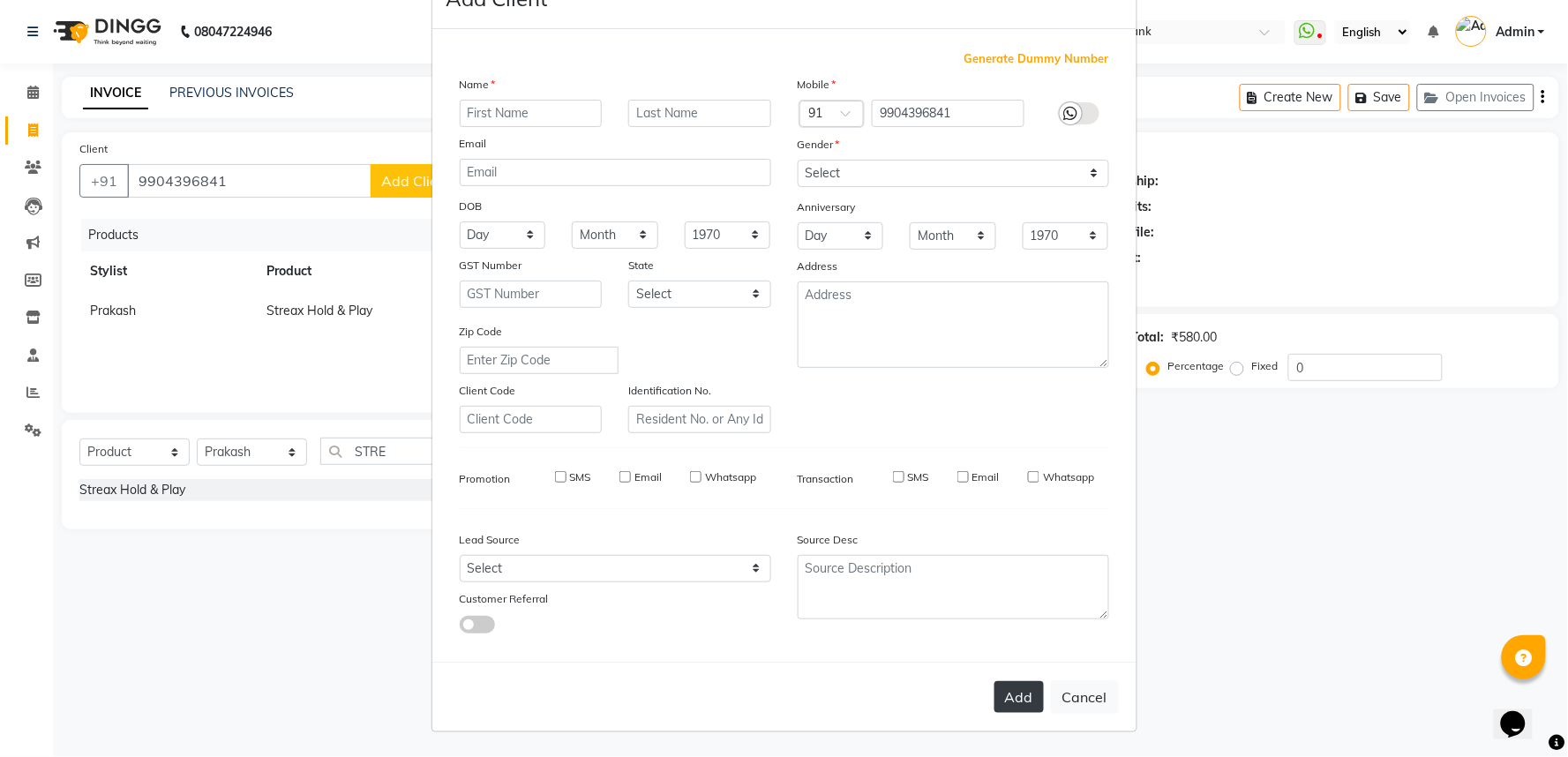
checkbox input "false"
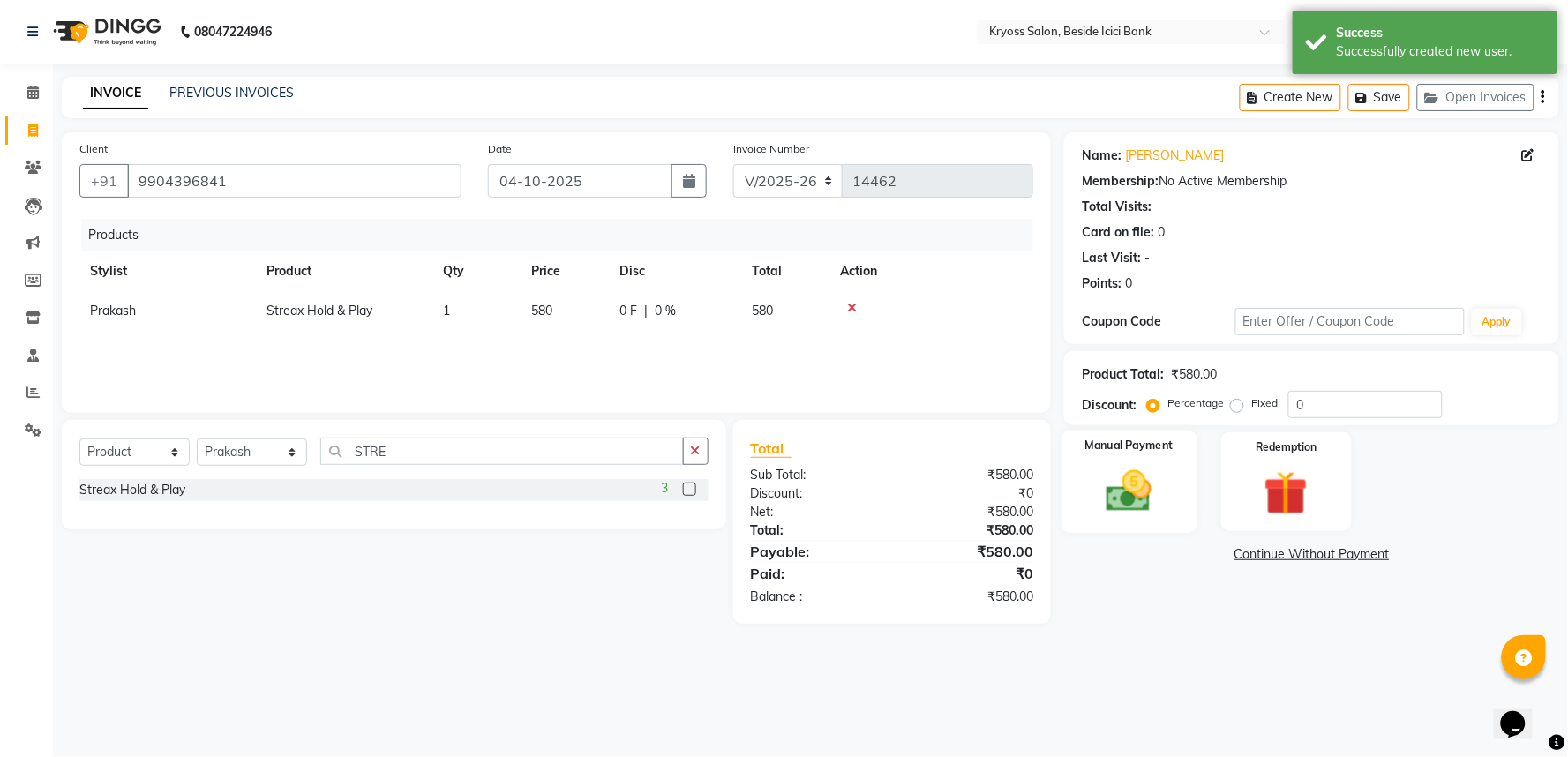
click at [1166, 454] on label "Manual Payment" at bounding box center [1129, 446] width 88 height 17
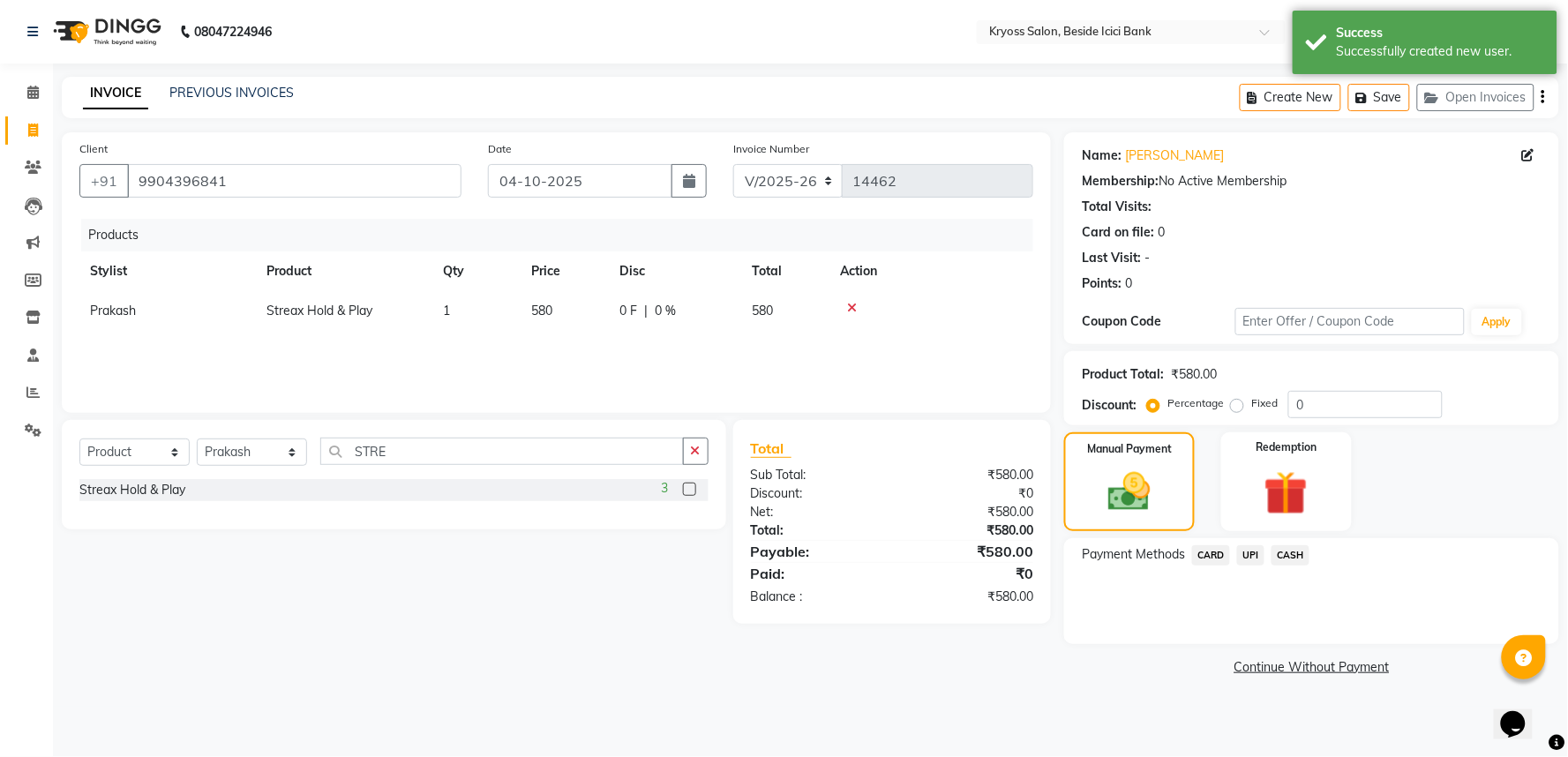
drag, startPoint x: 1269, startPoint y: 580, endPoint x: 1273, endPoint y: 600, distance: 20.4
click at [1265, 565] on span "UPI" at bounding box center [1250, 556] width 28 height 20
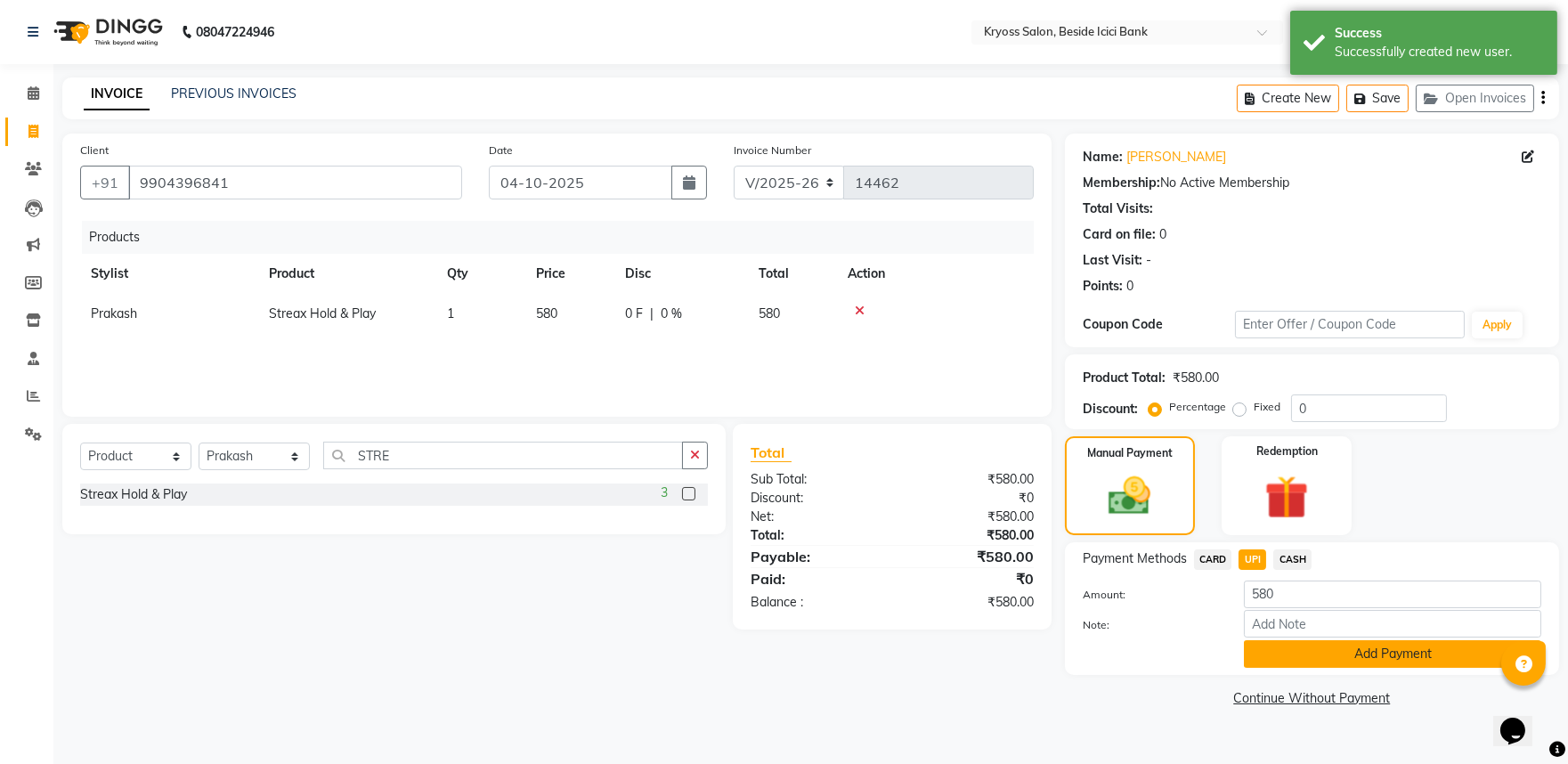
click at [1367, 668] on button "Add Payment" at bounding box center [1392, 654] width 297 height 28
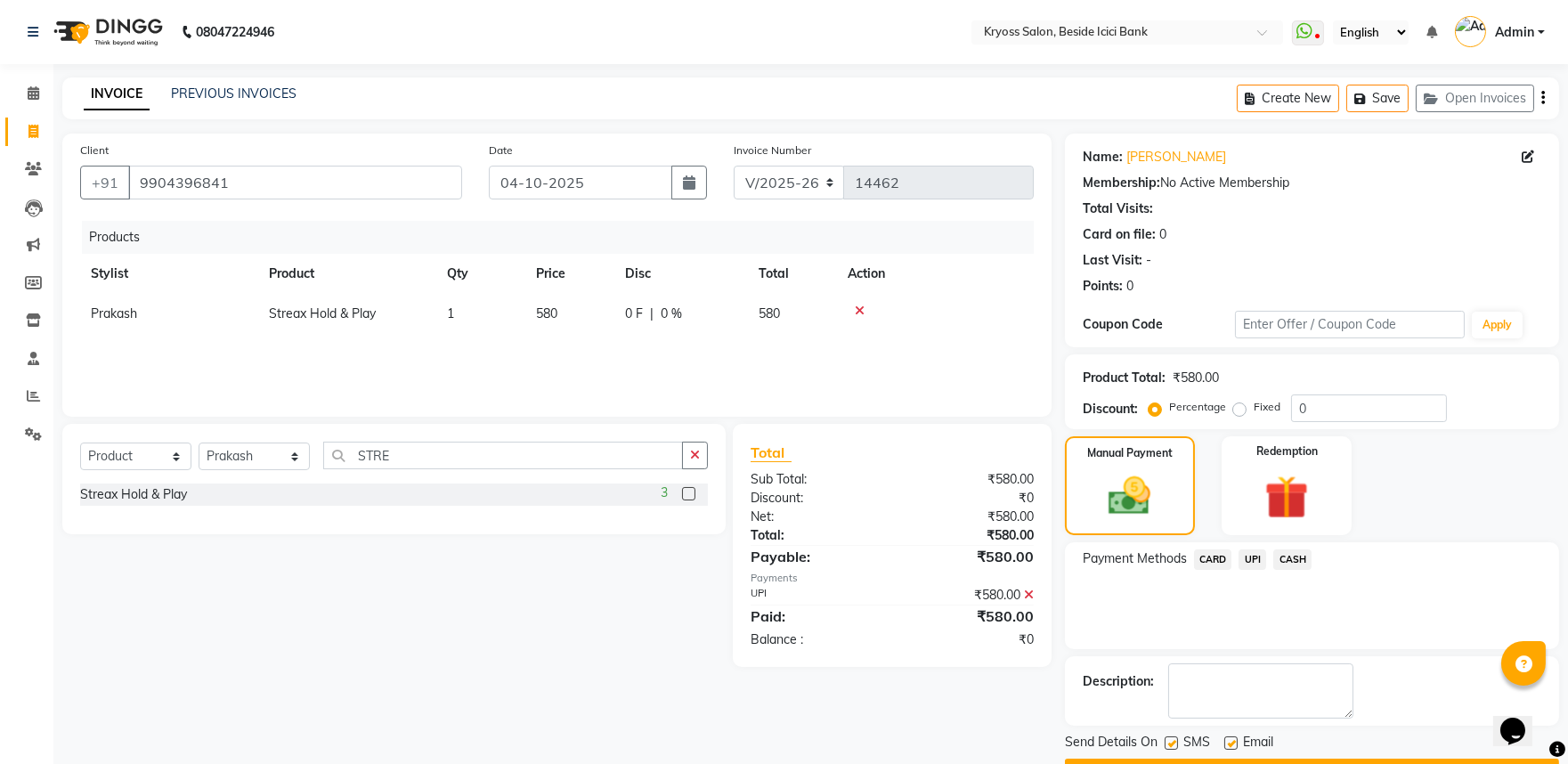
scroll to position [91, 0]
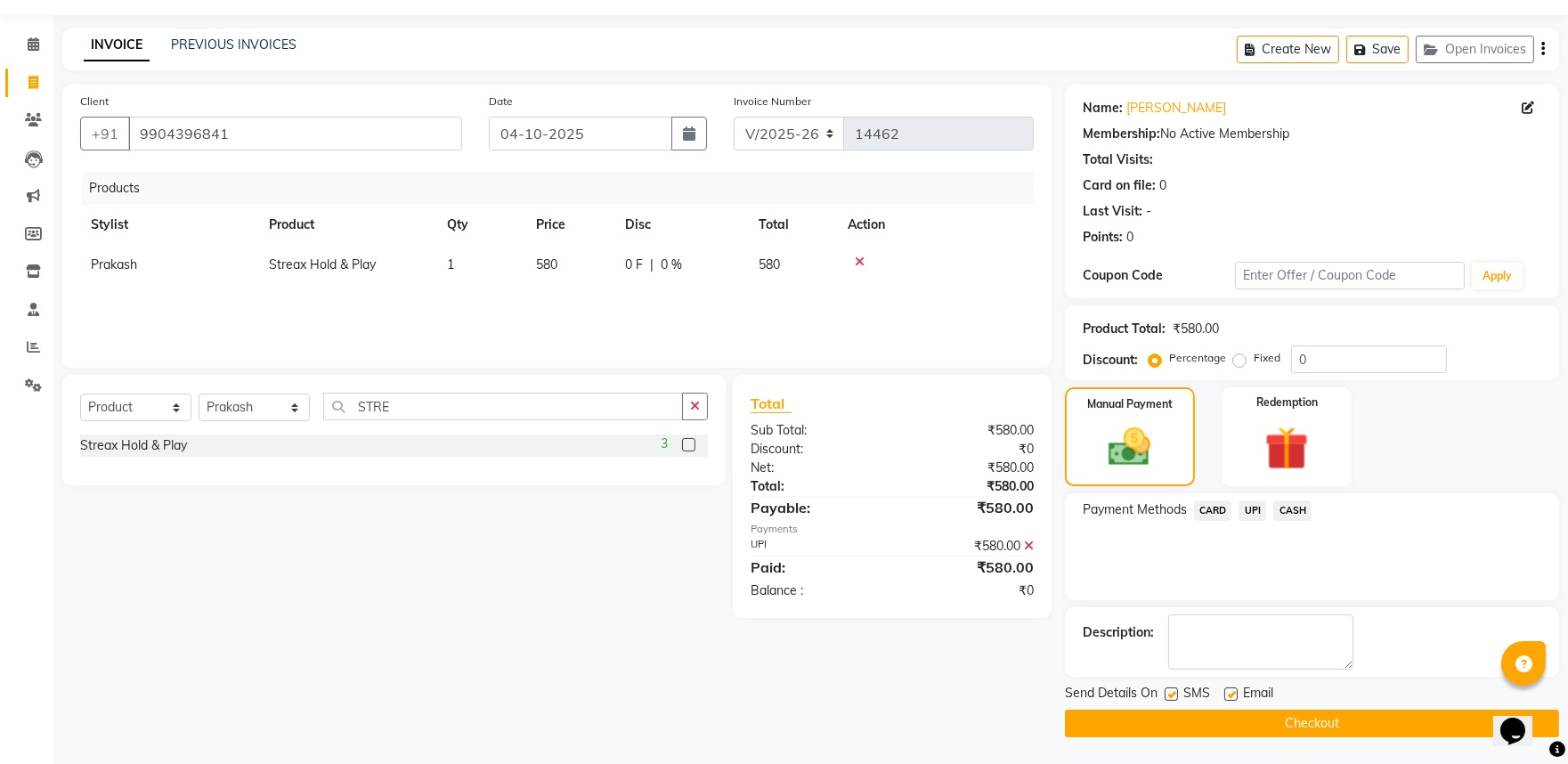
click at [1392, 724] on button "Checkout" at bounding box center [1312, 724] width 494 height 28
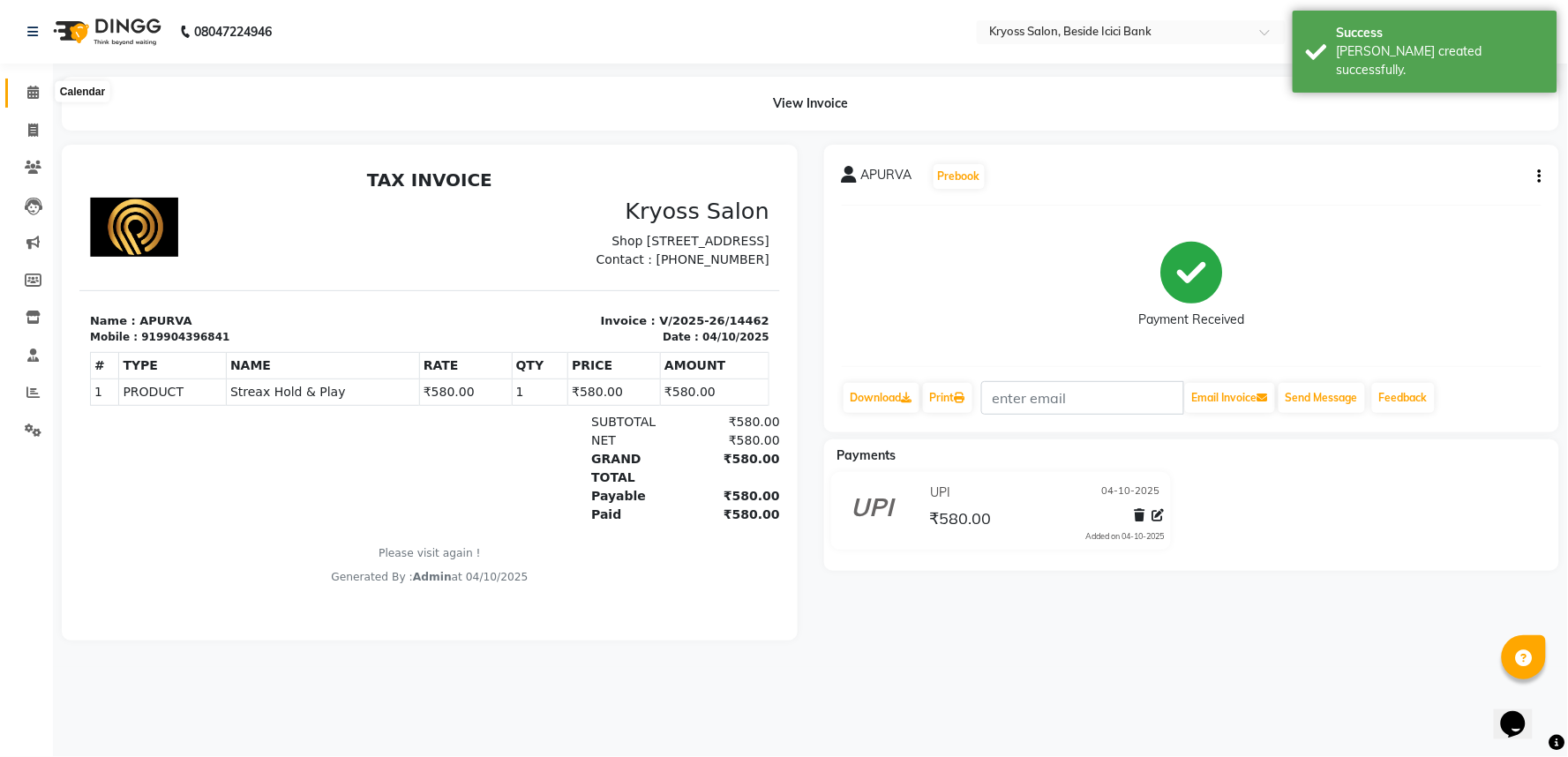
click at [28, 90] on icon at bounding box center [33, 91] width 12 height 13
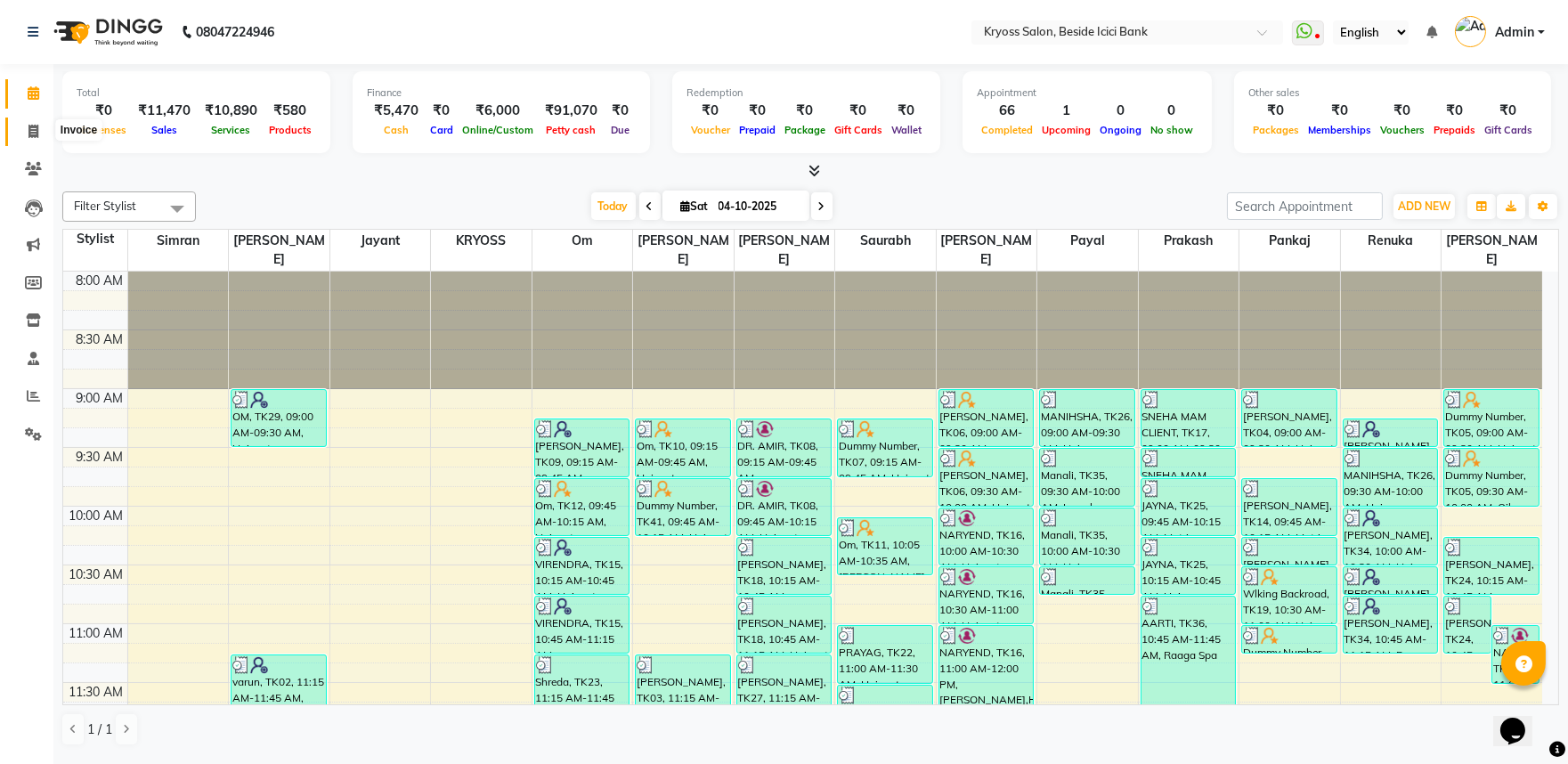
click at [39, 123] on span at bounding box center [33, 132] width 31 height 21
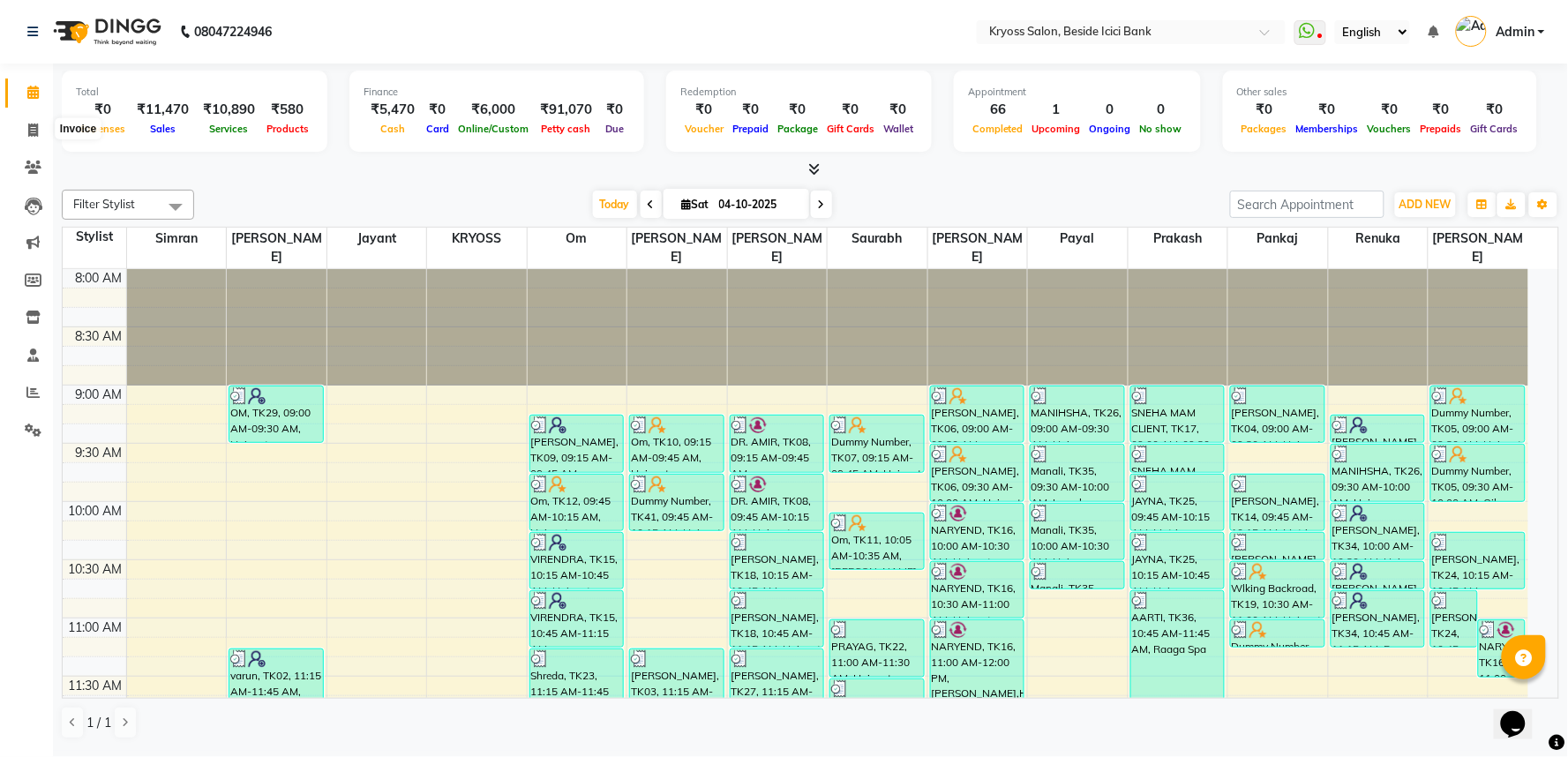
select select "service"
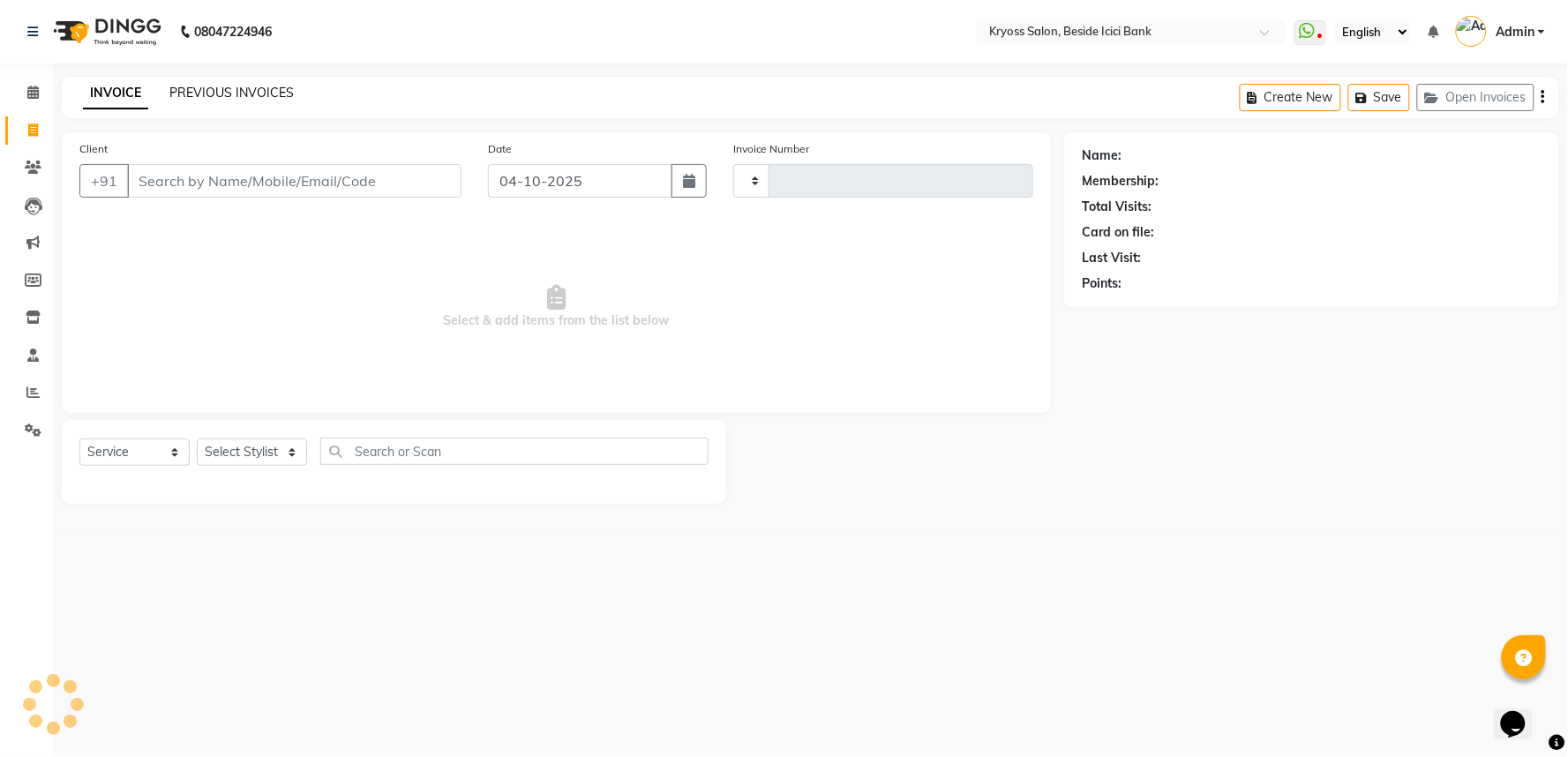
type input "14463"
select select "5439"
click at [279, 99] on link "PREVIOUS INVOICES" at bounding box center [232, 92] width 124 height 16
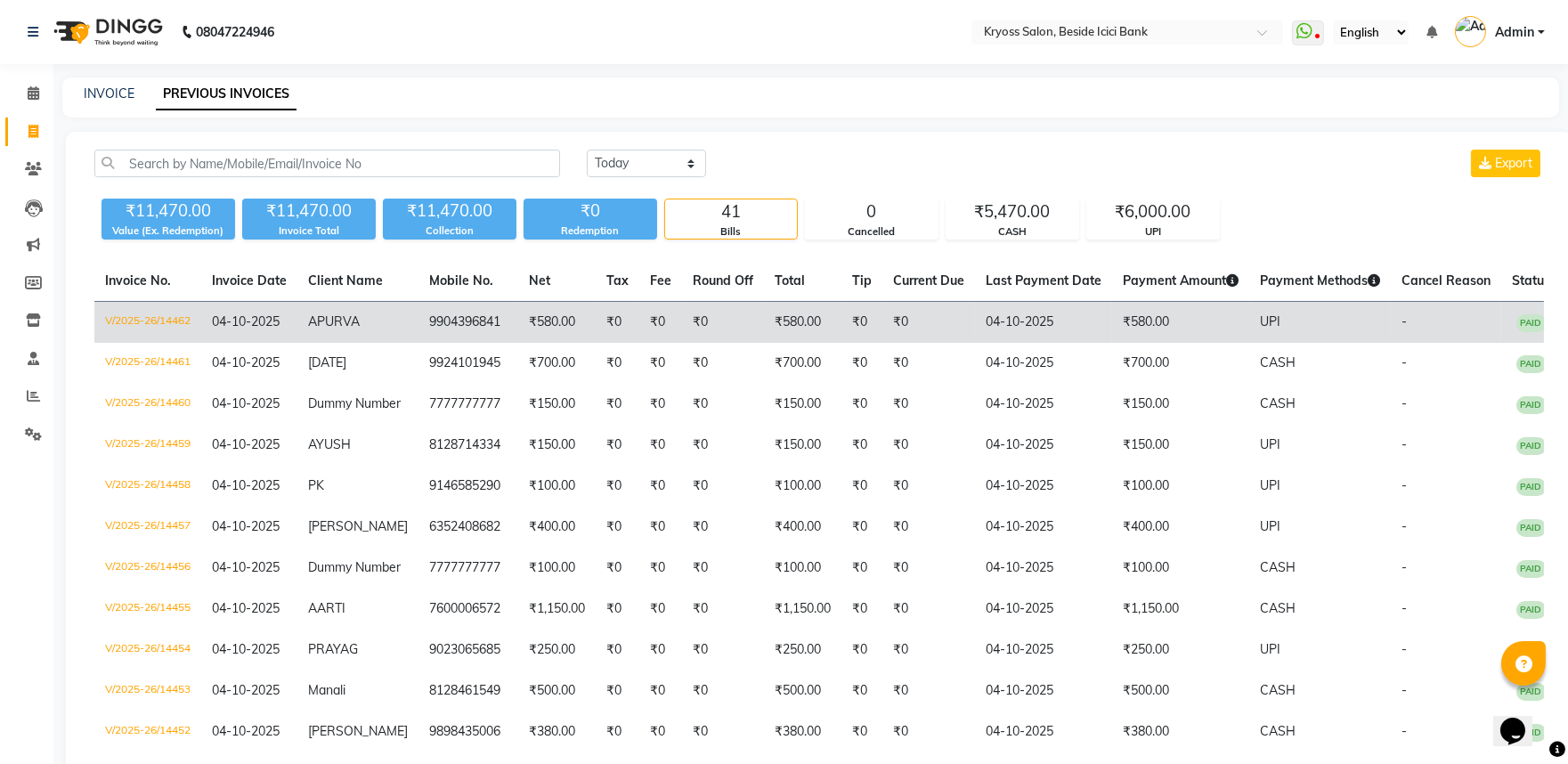
click at [972, 344] on td "₹0" at bounding box center [928, 322] width 92 height 42
click at [1159, 337] on td "₹580.00" at bounding box center [1180, 322] width 137 height 42
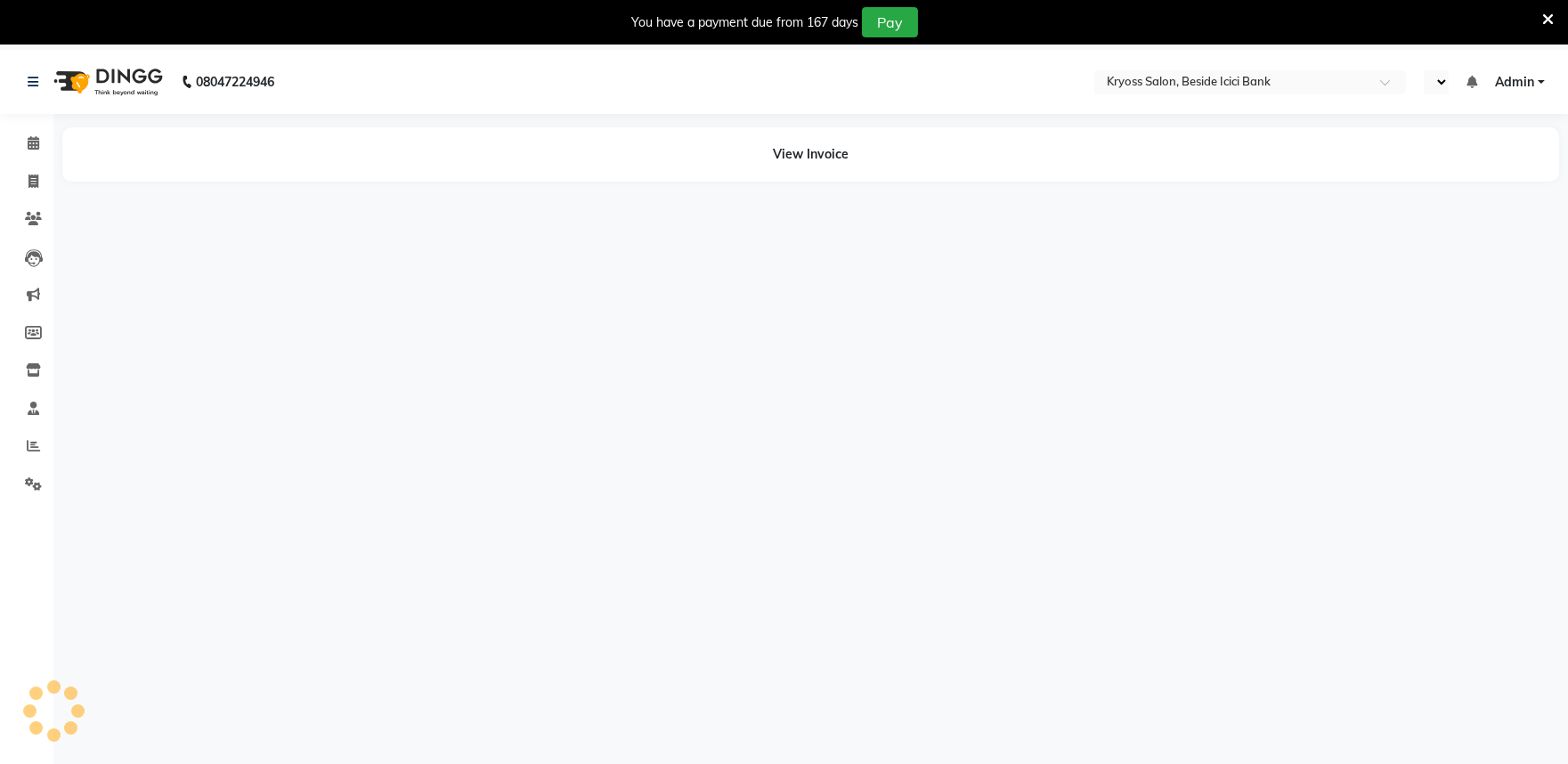
select select "en"
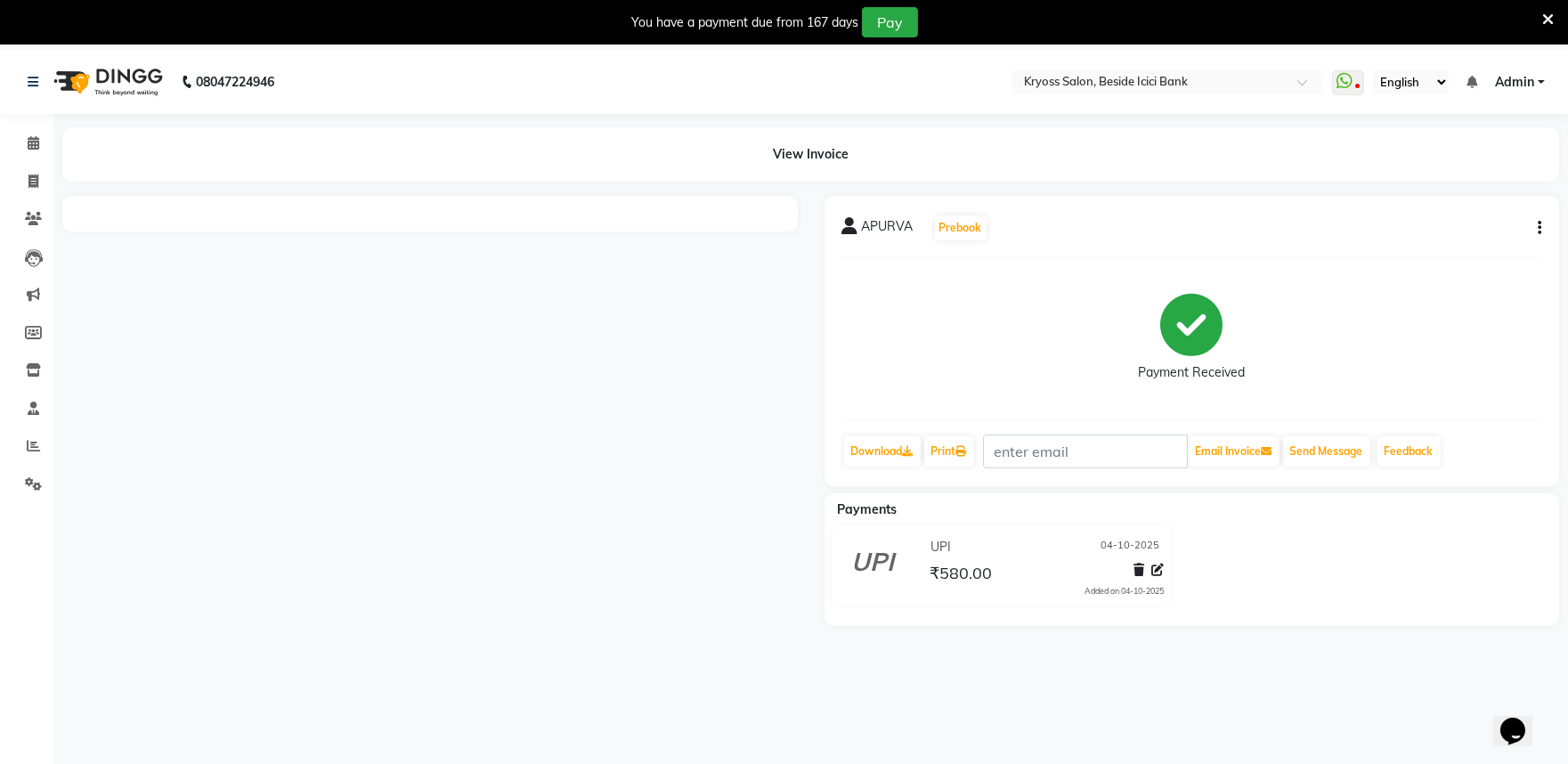
click at [1531, 230] on button "button" at bounding box center [1536, 228] width 11 height 19
click at [1434, 252] on div "Edit Invoice" at bounding box center [1464, 244] width 89 height 22
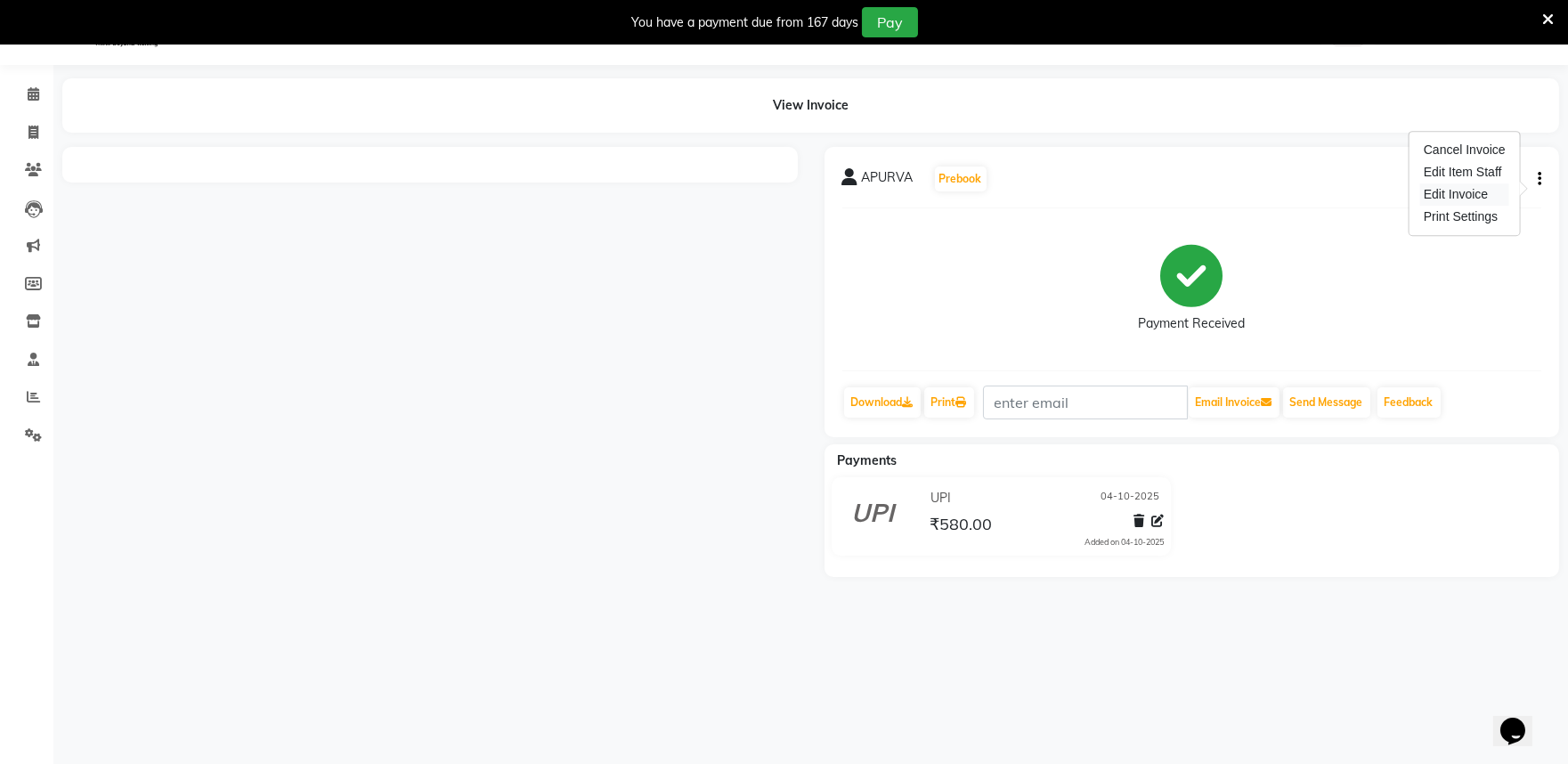
select select "service"
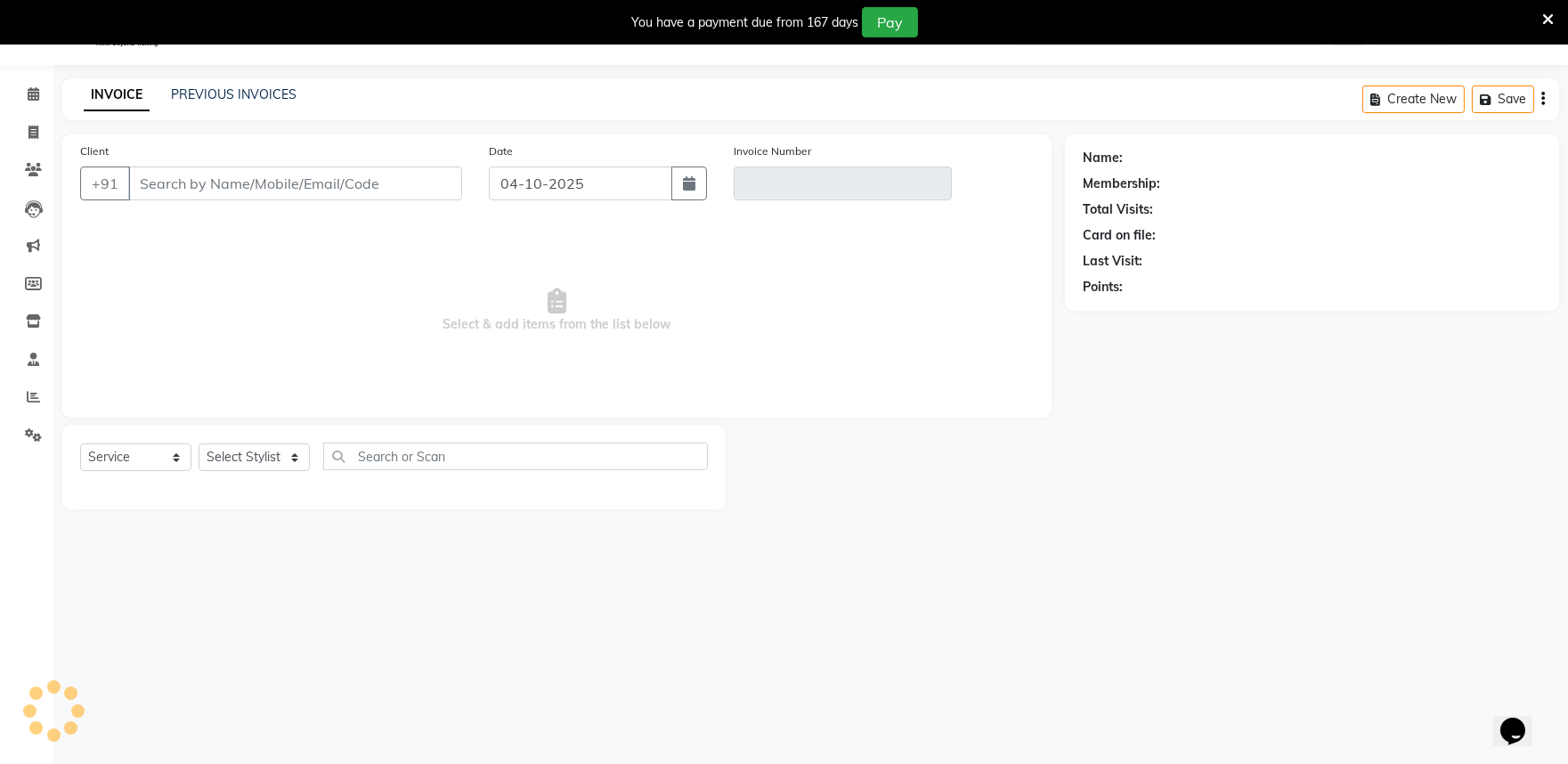
click at [1549, 13] on icon at bounding box center [1547, 20] width 12 height 16
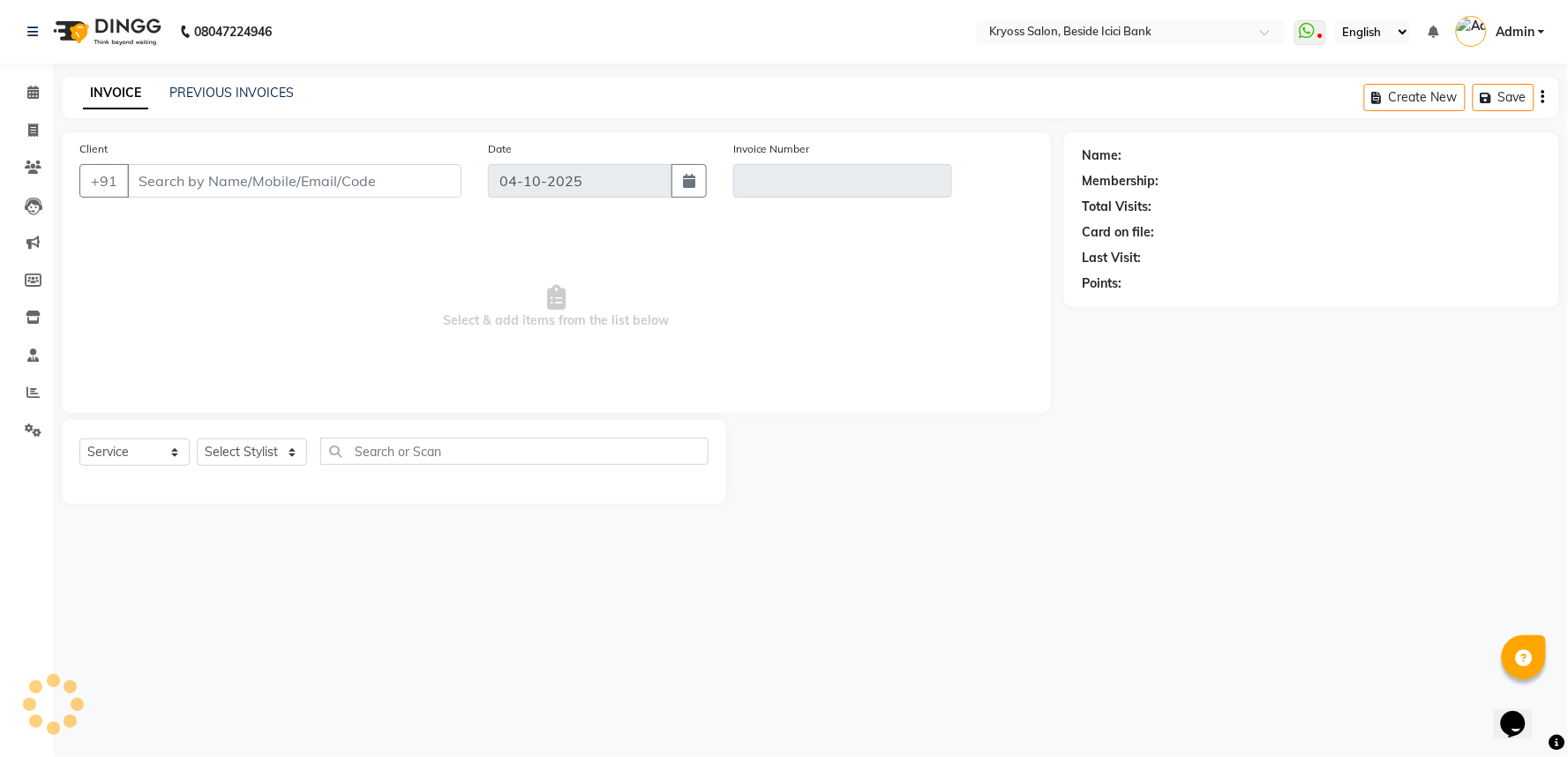
type input "9904396841"
type input "V/2025-26/14462"
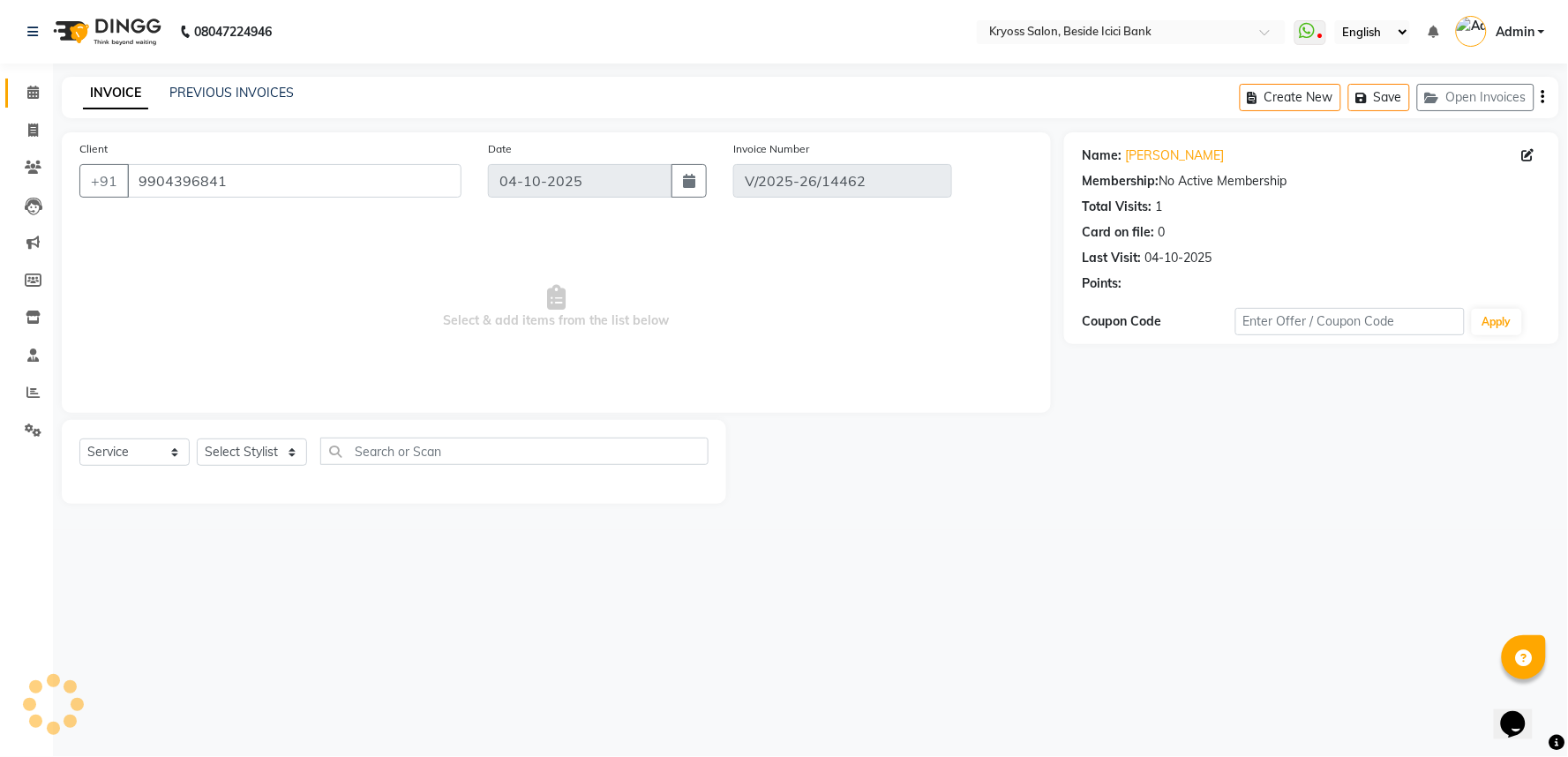
click at [13, 85] on link "Calendar" at bounding box center [27, 92] width 43 height 29
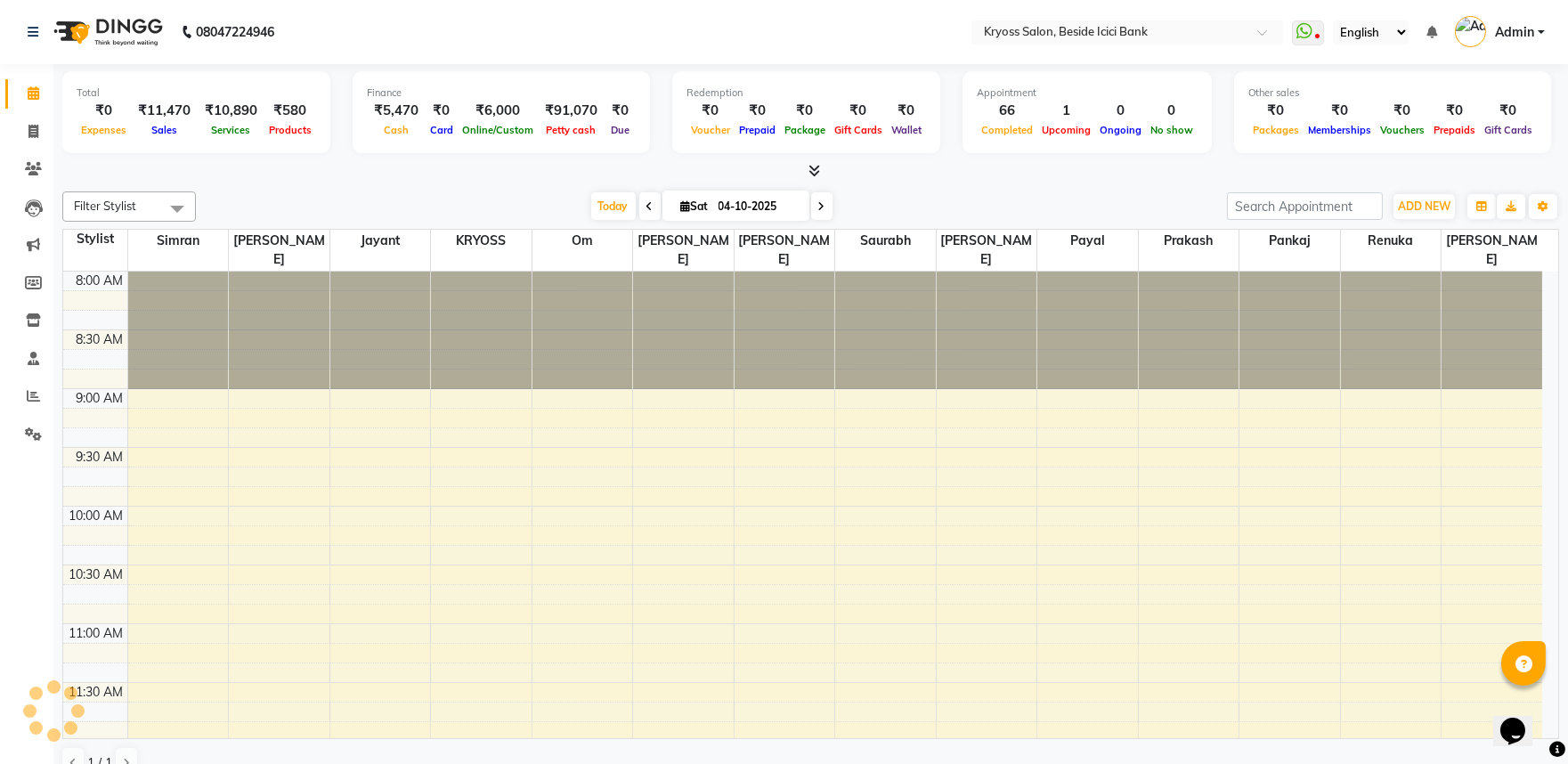
scroll to position [1048, 0]
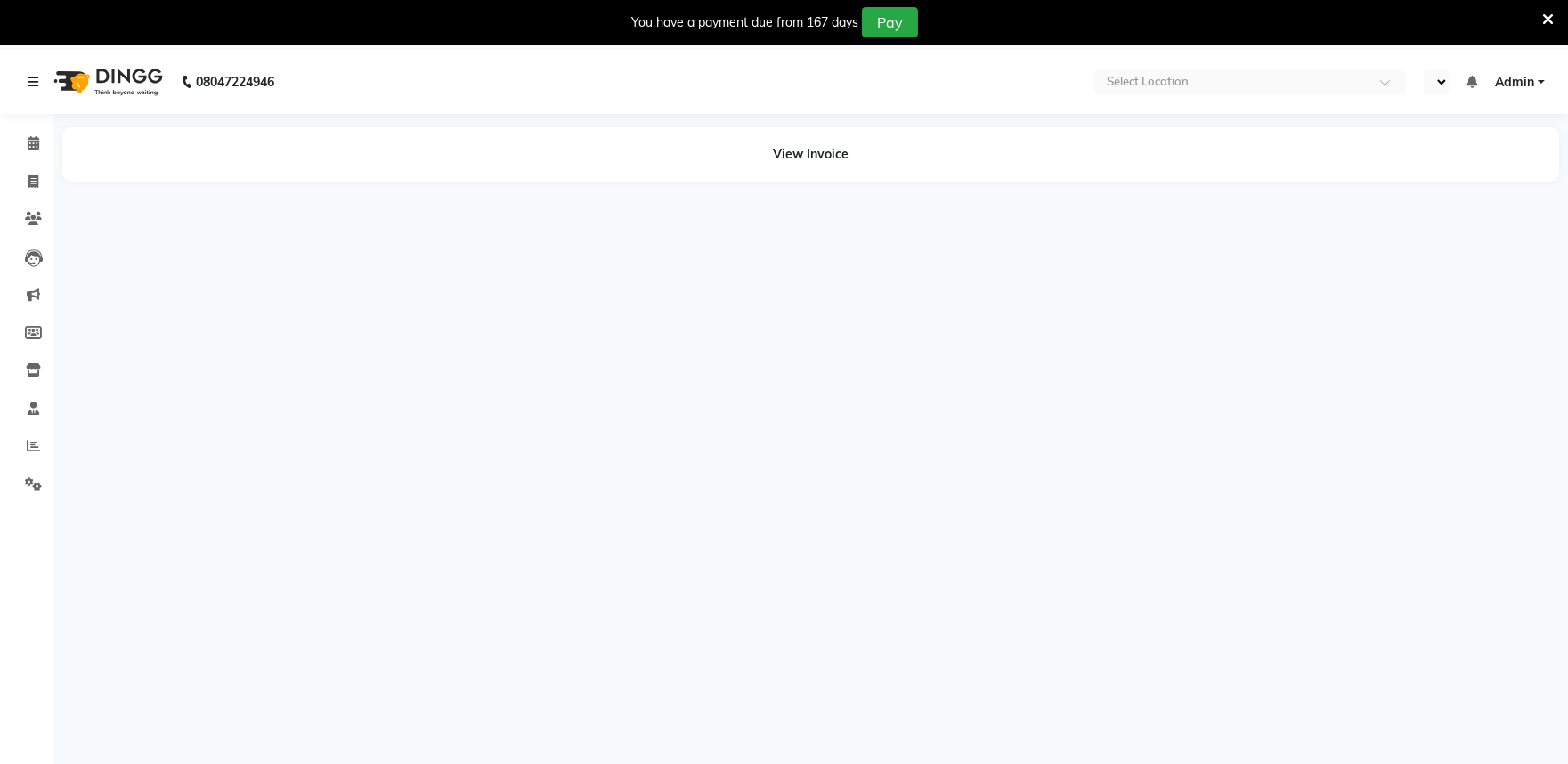
select select "en"
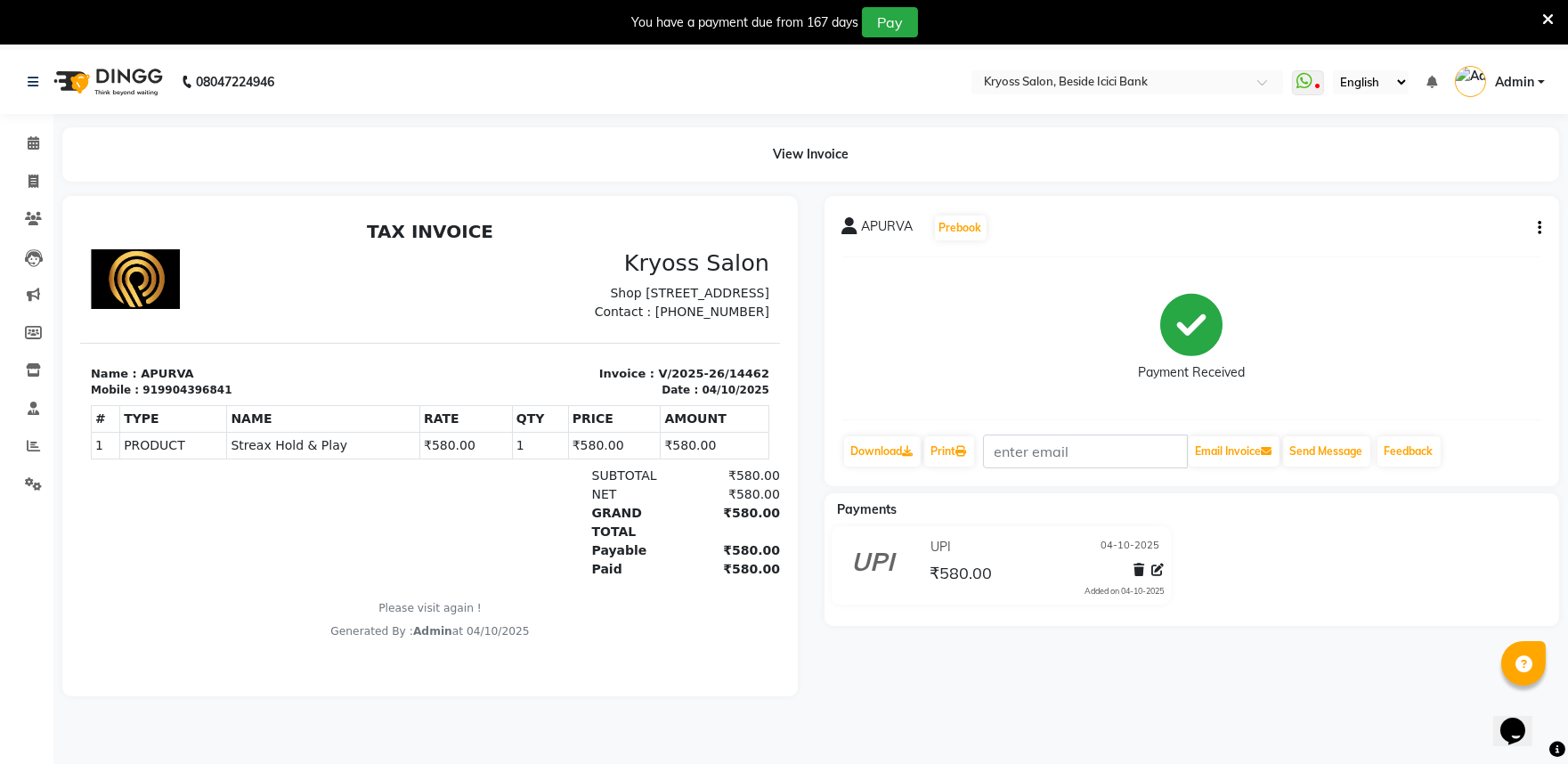
click at [1538, 229] on icon "button" at bounding box center [1539, 228] width 4 height 1
click at [1461, 242] on div "Edit Invoice" at bounding box center [1464, 244] width 89 height 22
select select "service"
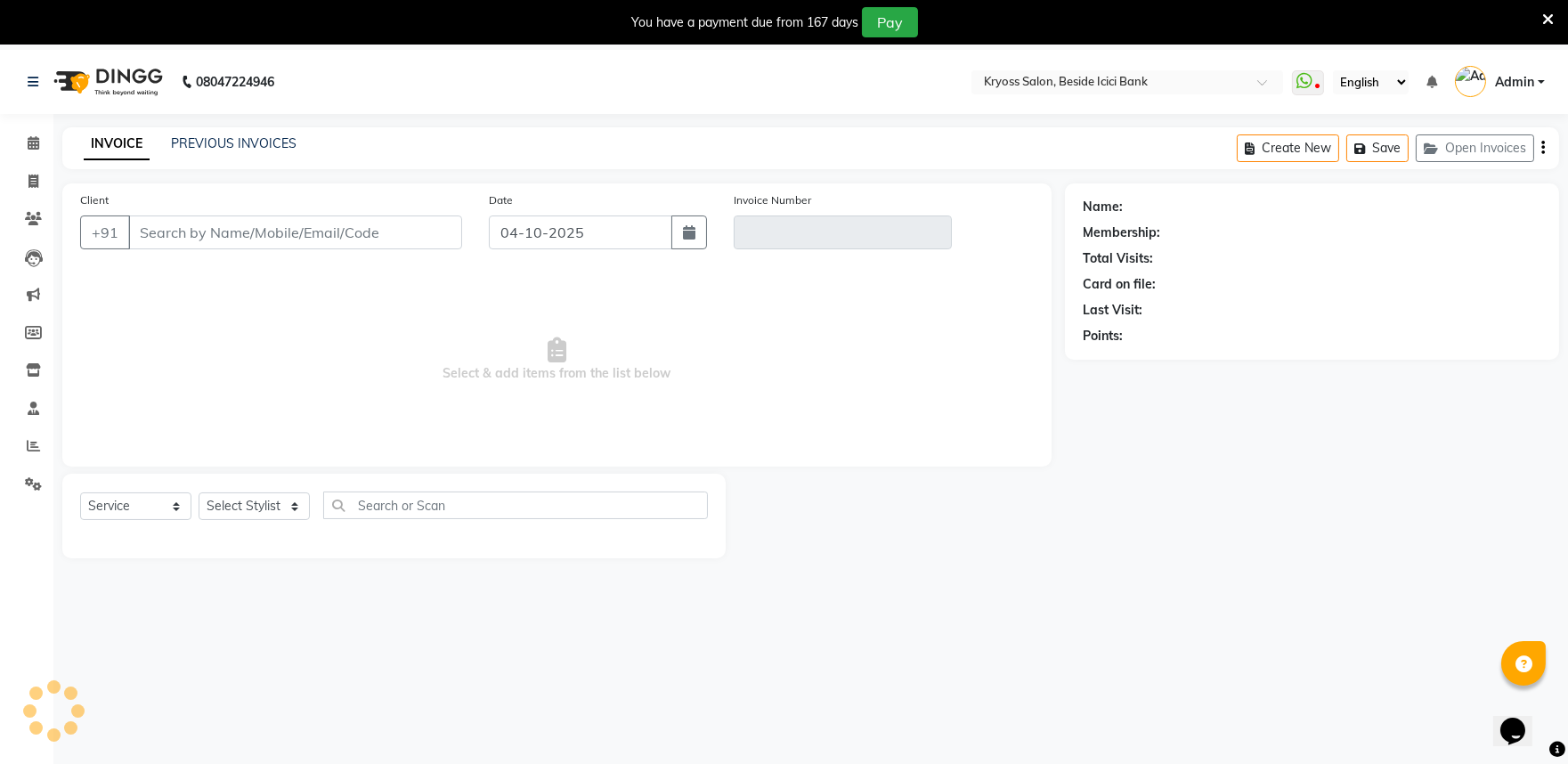
scroll to position [49, 0]
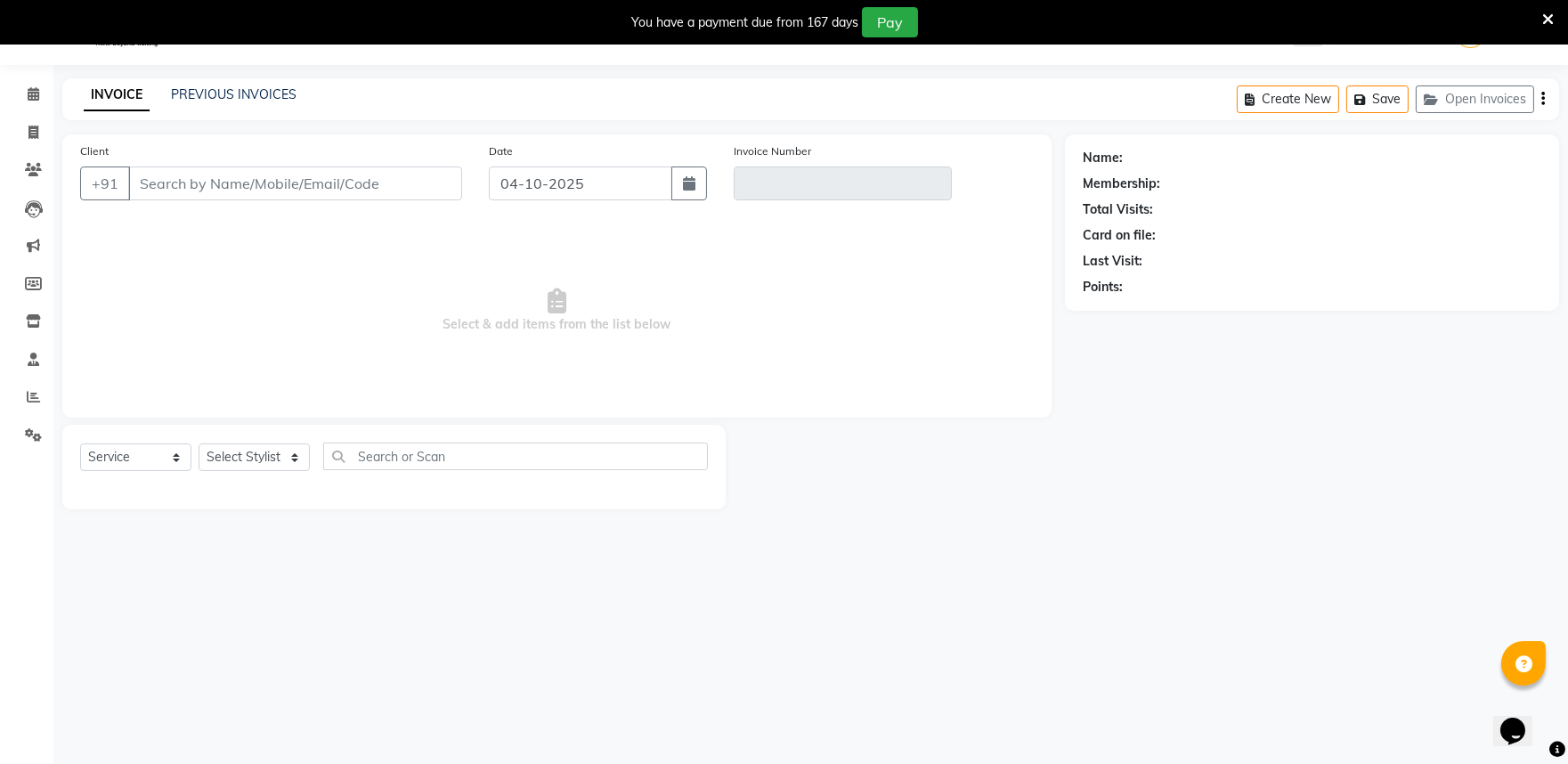
type input "9904396841"
type input "V/2025-26/14462"
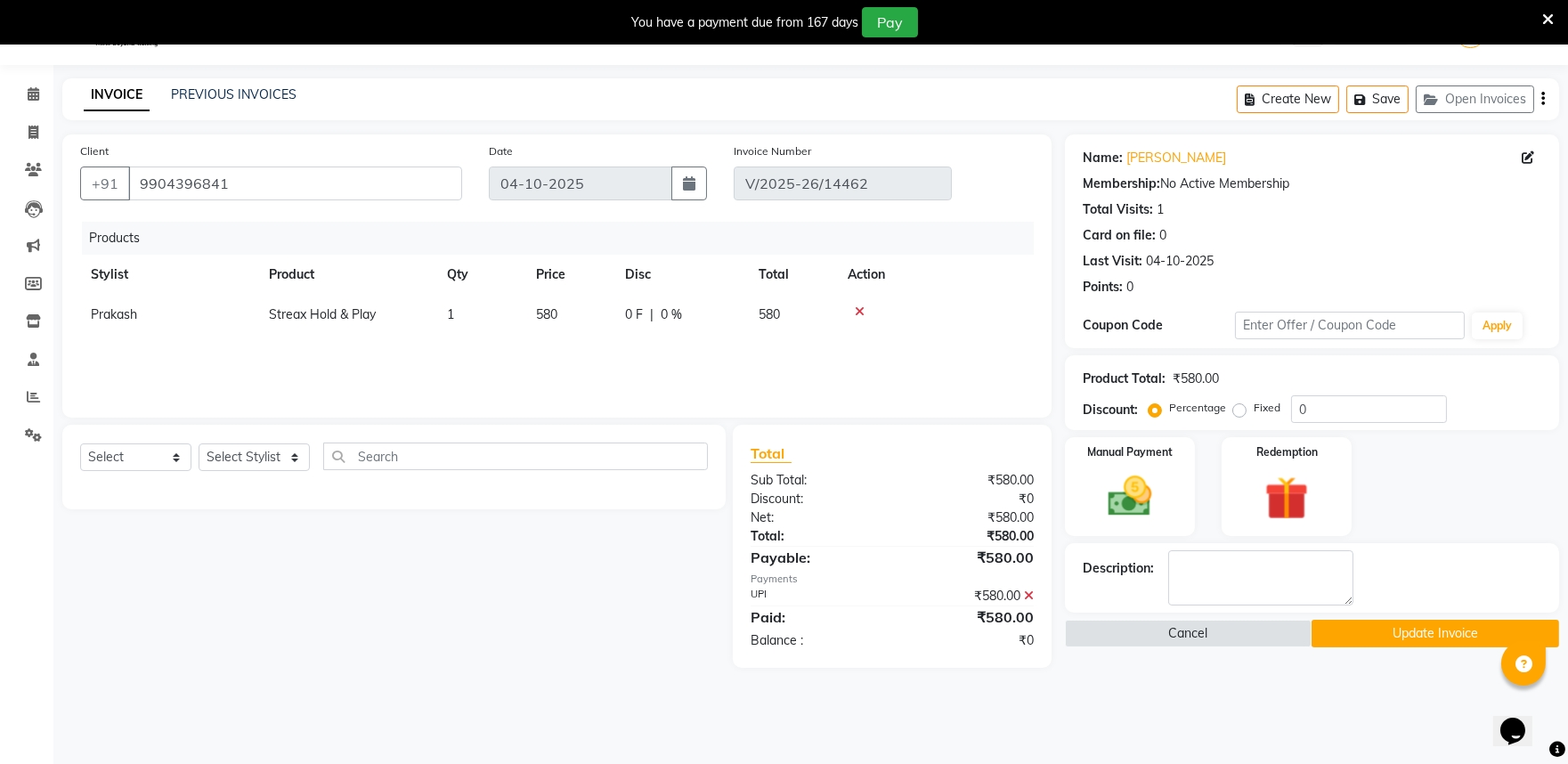
click at [1542, 22] on icon at bounding box center [1547, 20] width 12 height 16
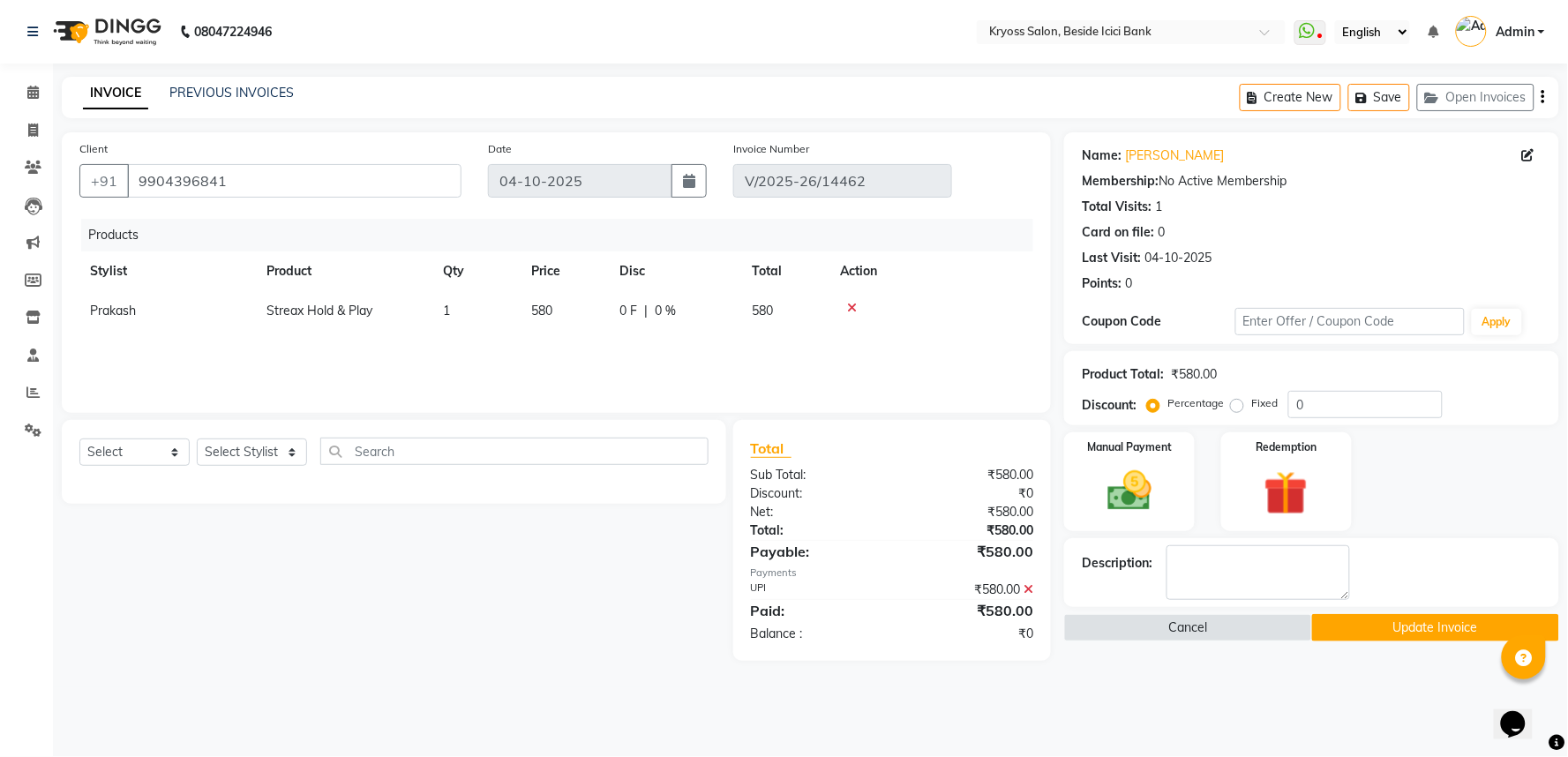
click at [1027, 595] on icon at bounding box center [1028, 589] width 10 height 12
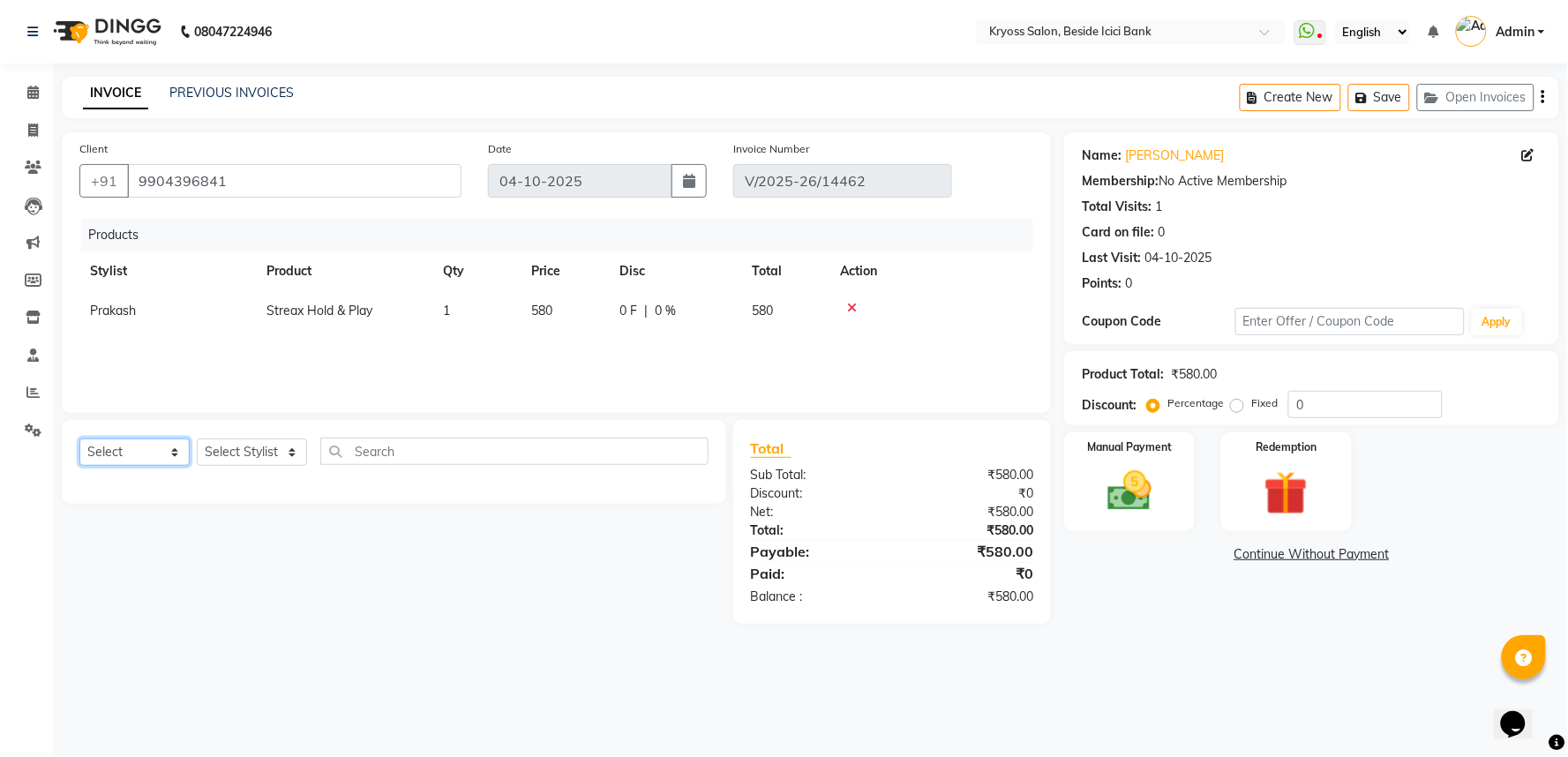
click at [142, 466] on select "Select Service Product Membership Package Voucher Prepaid Gift Card" at bounding box center [134, 452] width 110 height 28
select select "product"
click at [81, 461] on select "Select Service Product Membership Package Voucher Prepaid Gift Card" at bounding box center [134, 452] width 110 height 28
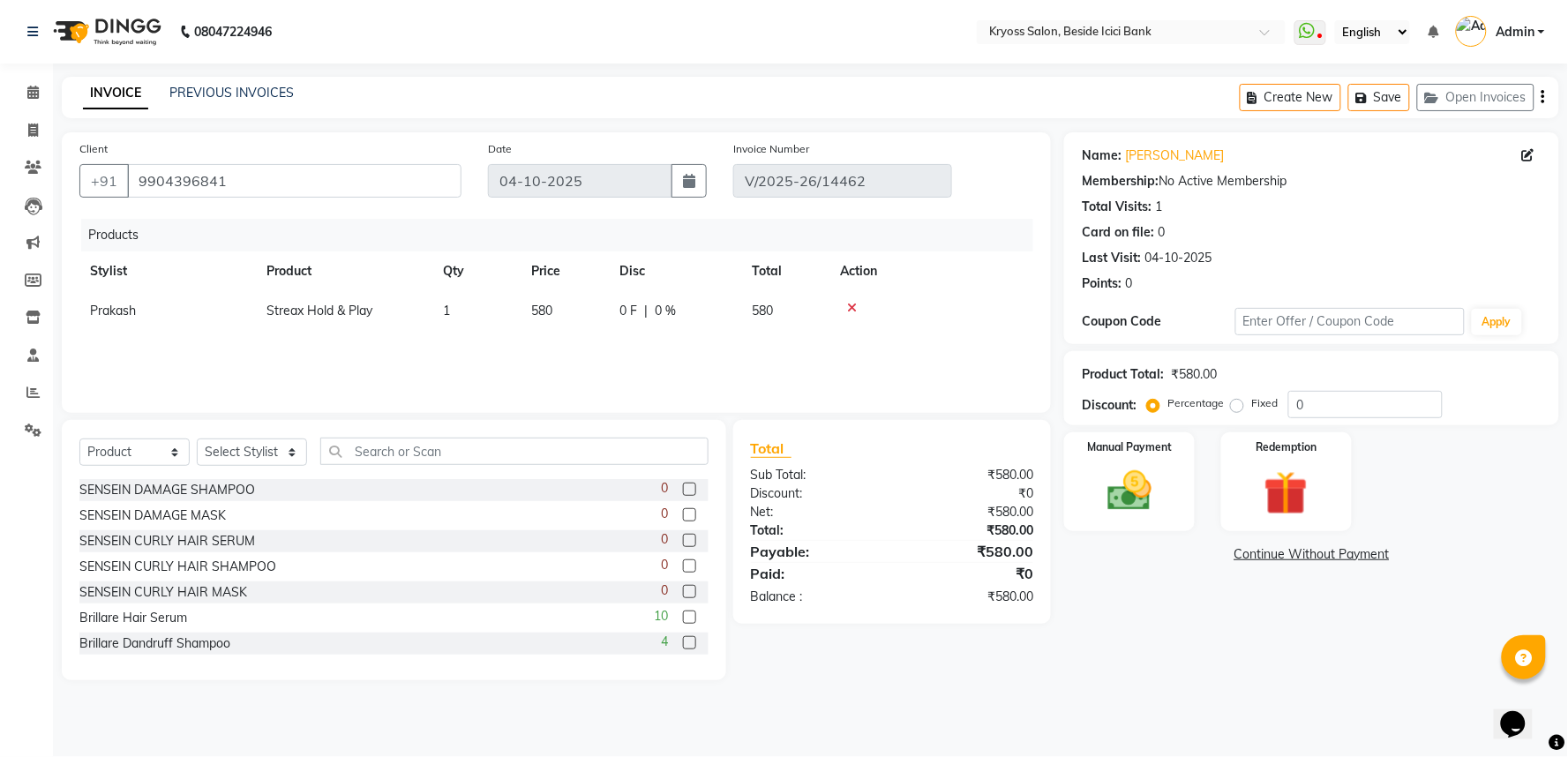
click at [266, 457] on div "Select Service Product Membership Package Voucher Prepaid Gift Card Select Styl…" at bounding box center [394, 549] width 665 height 260
click at [268, 466] on select "Select Stylist amit [PERSON_NAME] [PERSON_NAME] [PERSON_NAME] KRYOSS [PERSON_NA…" at bounding box center [252, 452] width 110 height 28
select select "36436"
click at [200, 461] on select "Select Stylist amit [PERSON_NAME] [PERSON_NAME] [PERSON_NAME] KRYOSS [PERSON_NA…" at bounding box center [252, 452] width 110 height 28
click at [366, 465] on input "text" at bounding box center [515, 451] width 389 height 28
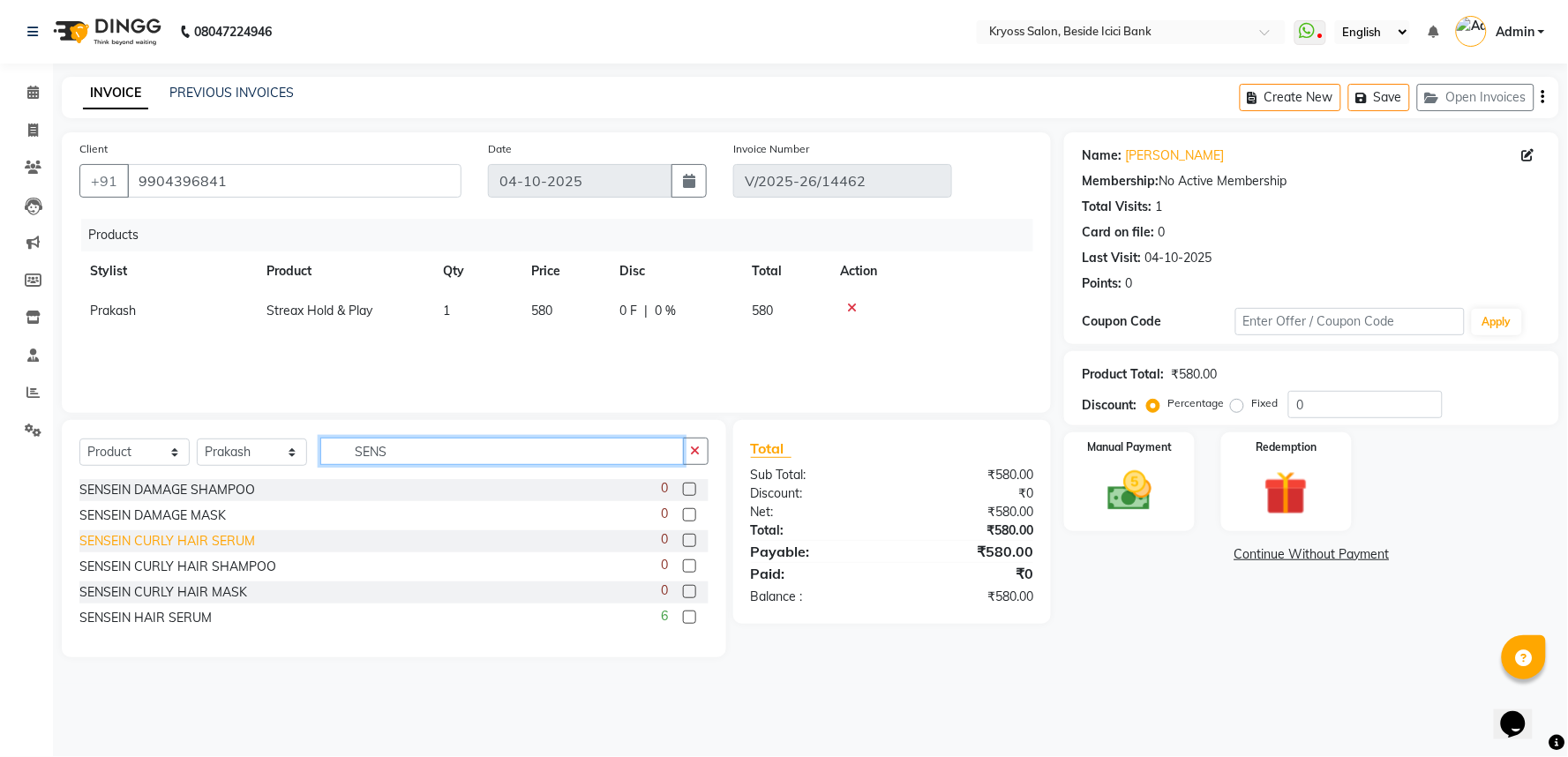
type input "SENS"
click at [210, 550] on div "SENSEIN CURLY HAIR SERUM" at bounding box center [167, 541] width 176 height 19
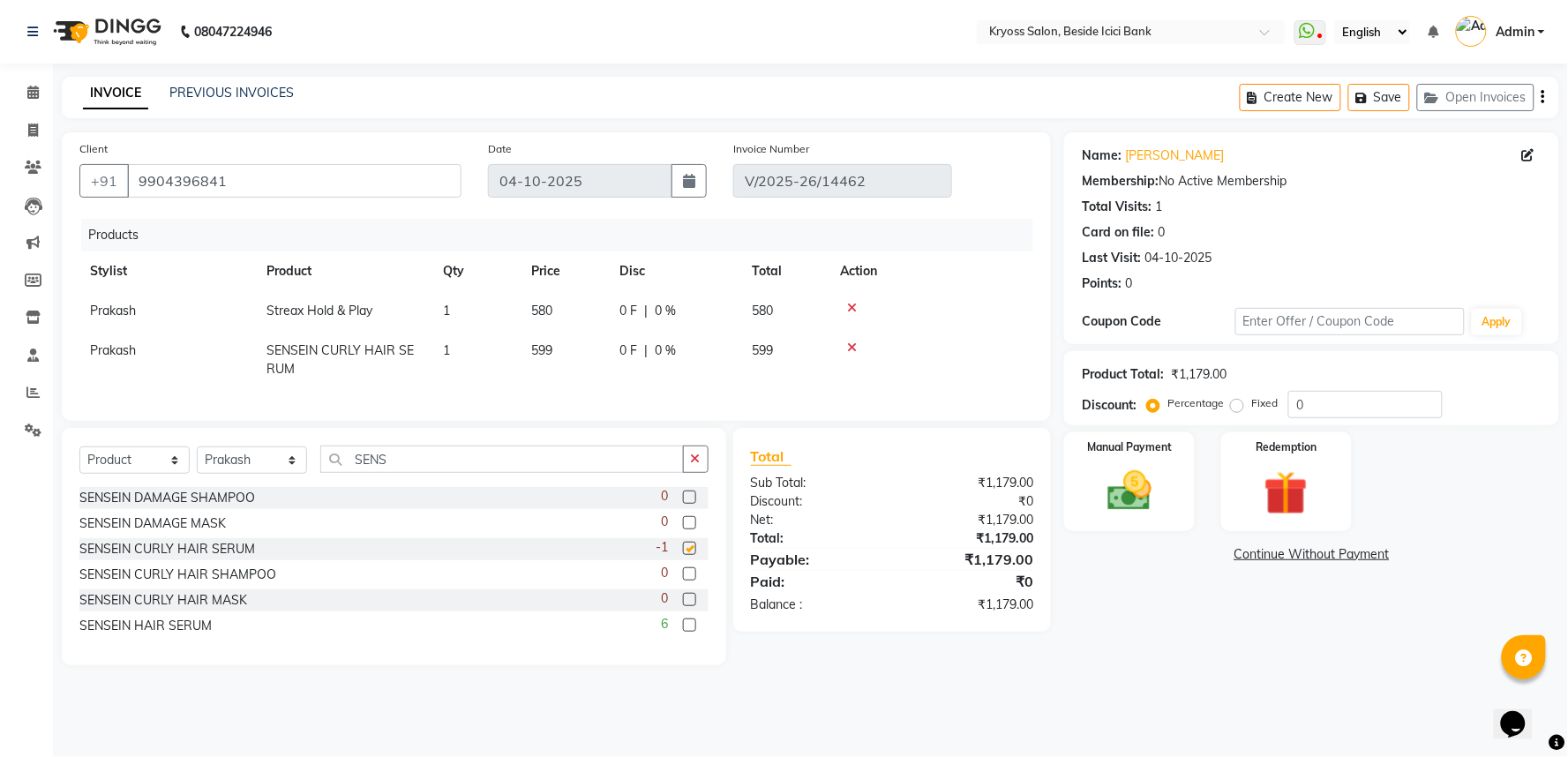
checkbox input "false"
click at [587, 367] on td "599" at bounding box center [564, 360] width 88 height 59
select select "36436"
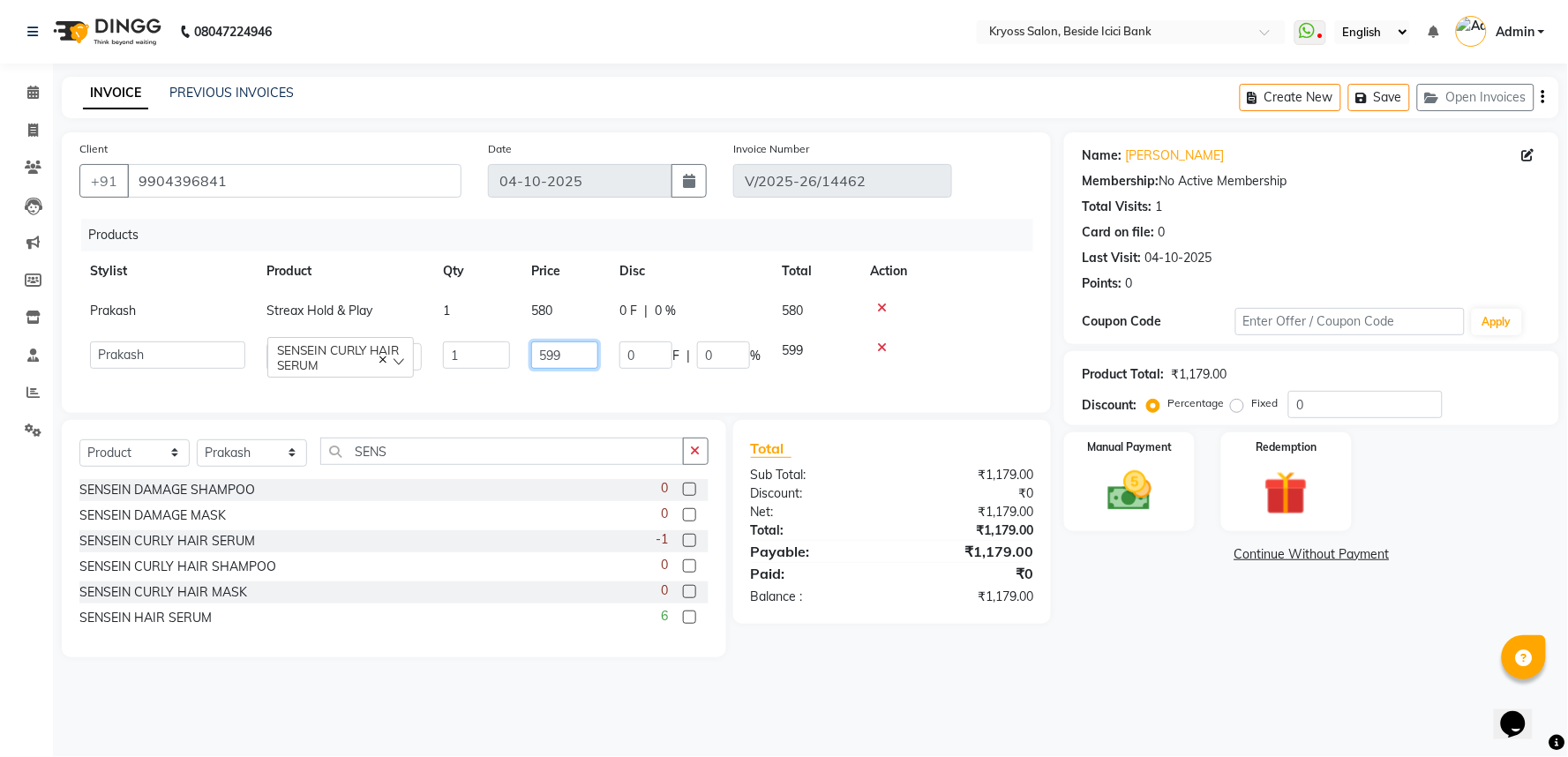
click at [587, 369] on input "599" at bounding box center [565, 355] width 67 height 28
type input "600"
click at [594, 330] on td "580" at bounding box center [564, 311] width 88 height 40
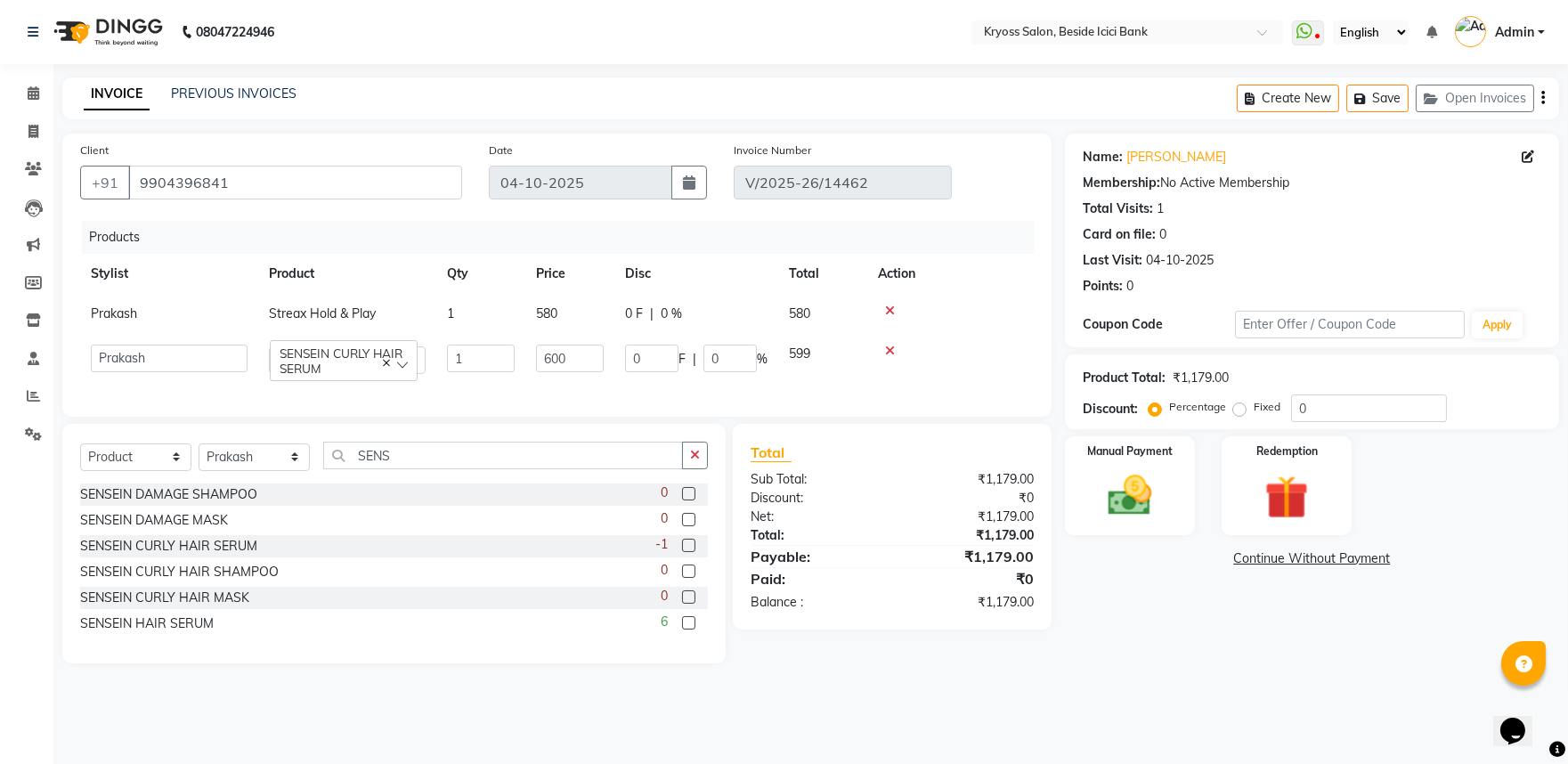
select select "36436"
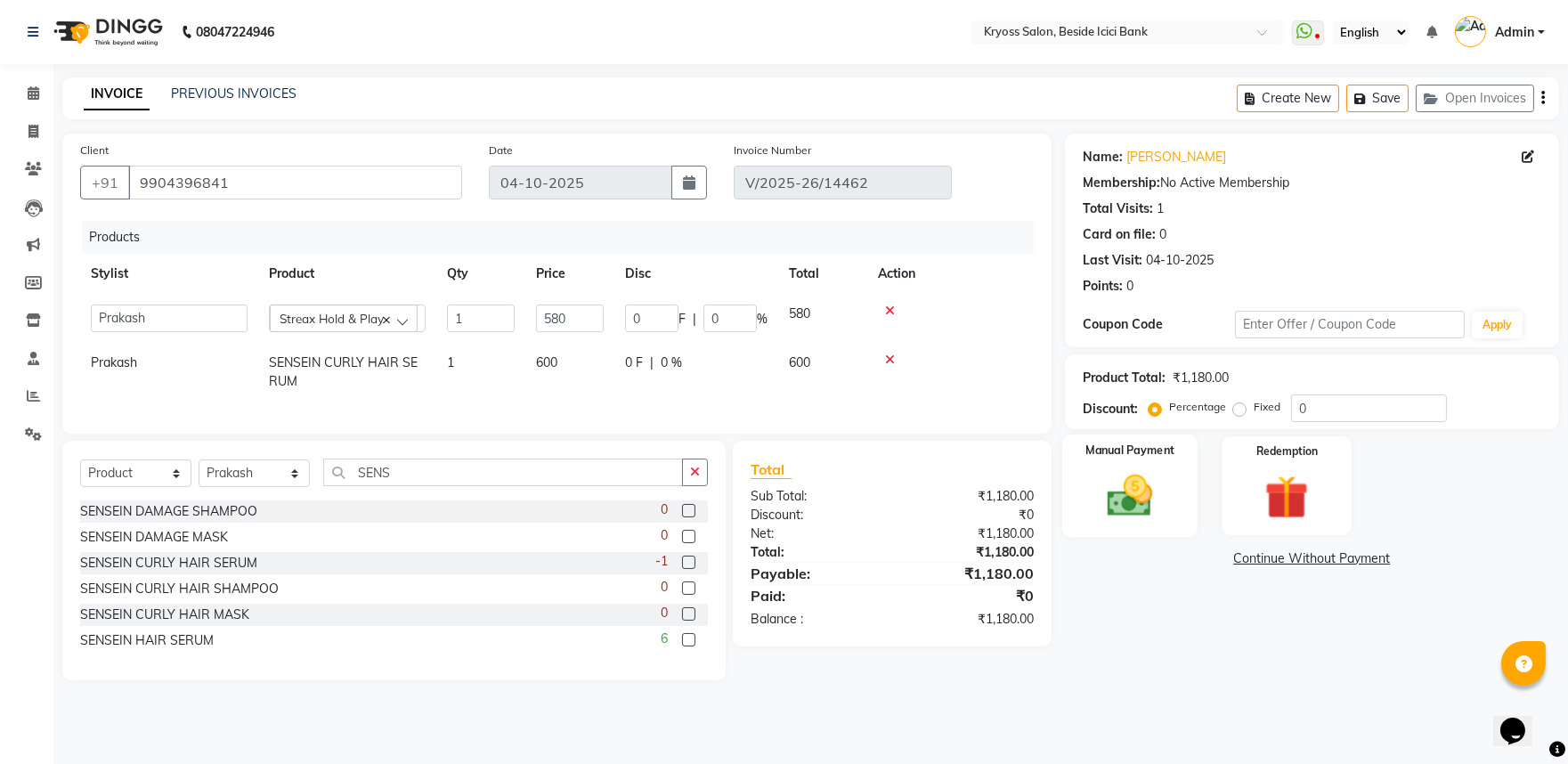
click at [1127, 522] on img at bounding box center [1129, 495] width 74 height 53
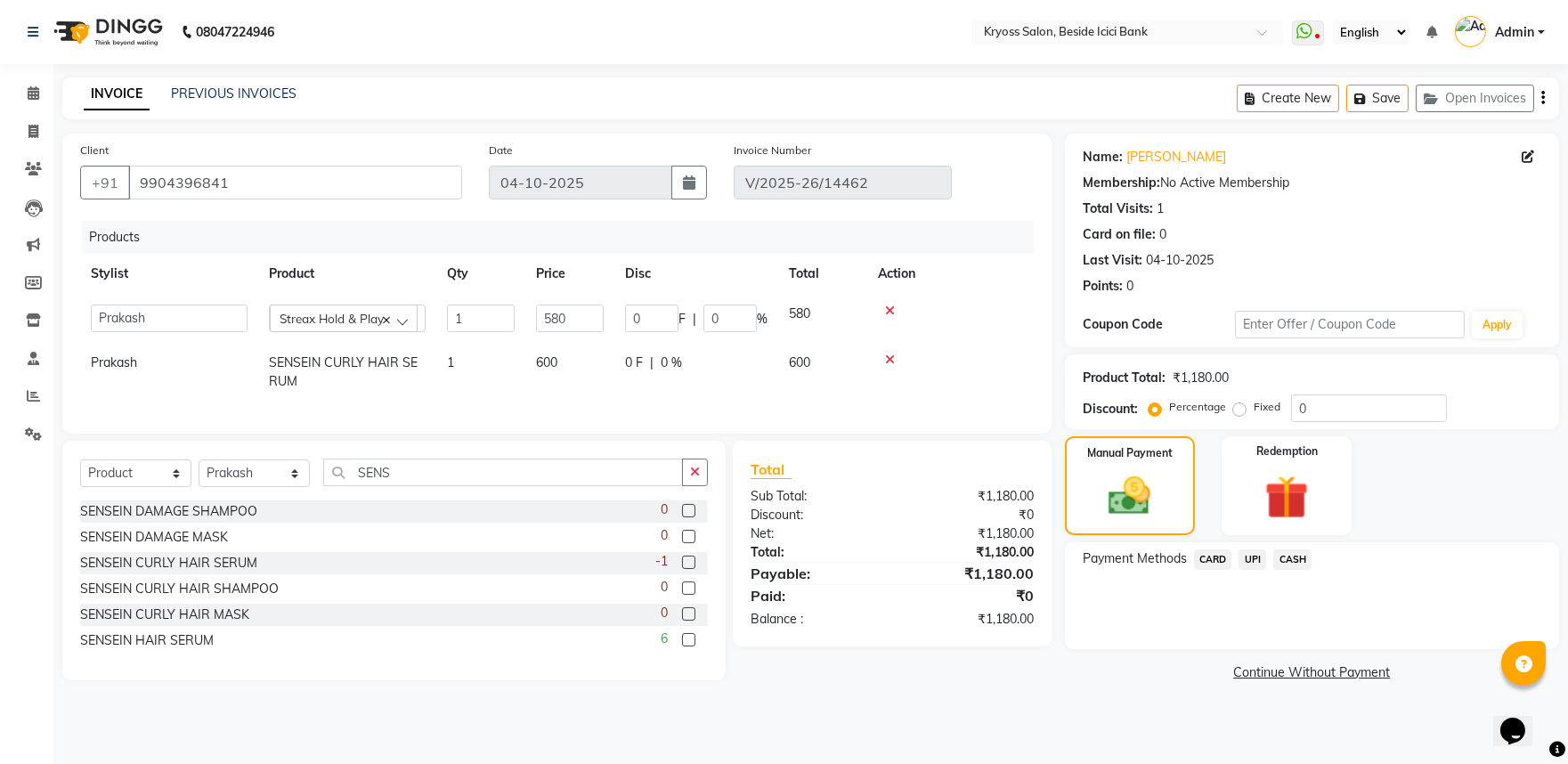
drag, startPoint x: 1255, startPoint y: 582, endPoint x: 1259, endPoint y: 604, distance: 22.4
click at [1256, 570] on span "UPI" at bounding box center [1252, 560] width 28 height 21
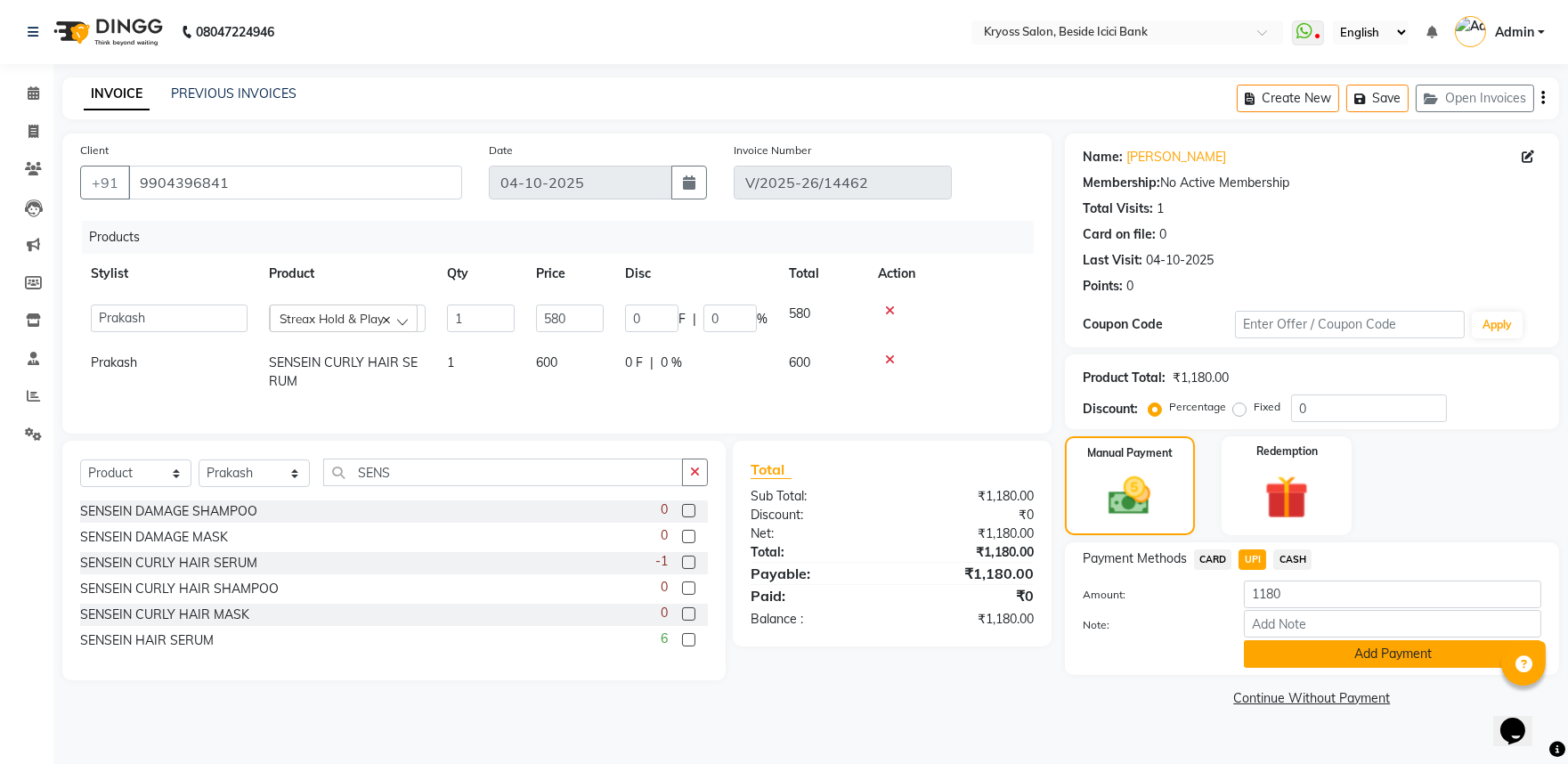
click at [1264, 668] on button "Add Payment" at bounding box center [1392, 654] width 297 height 28
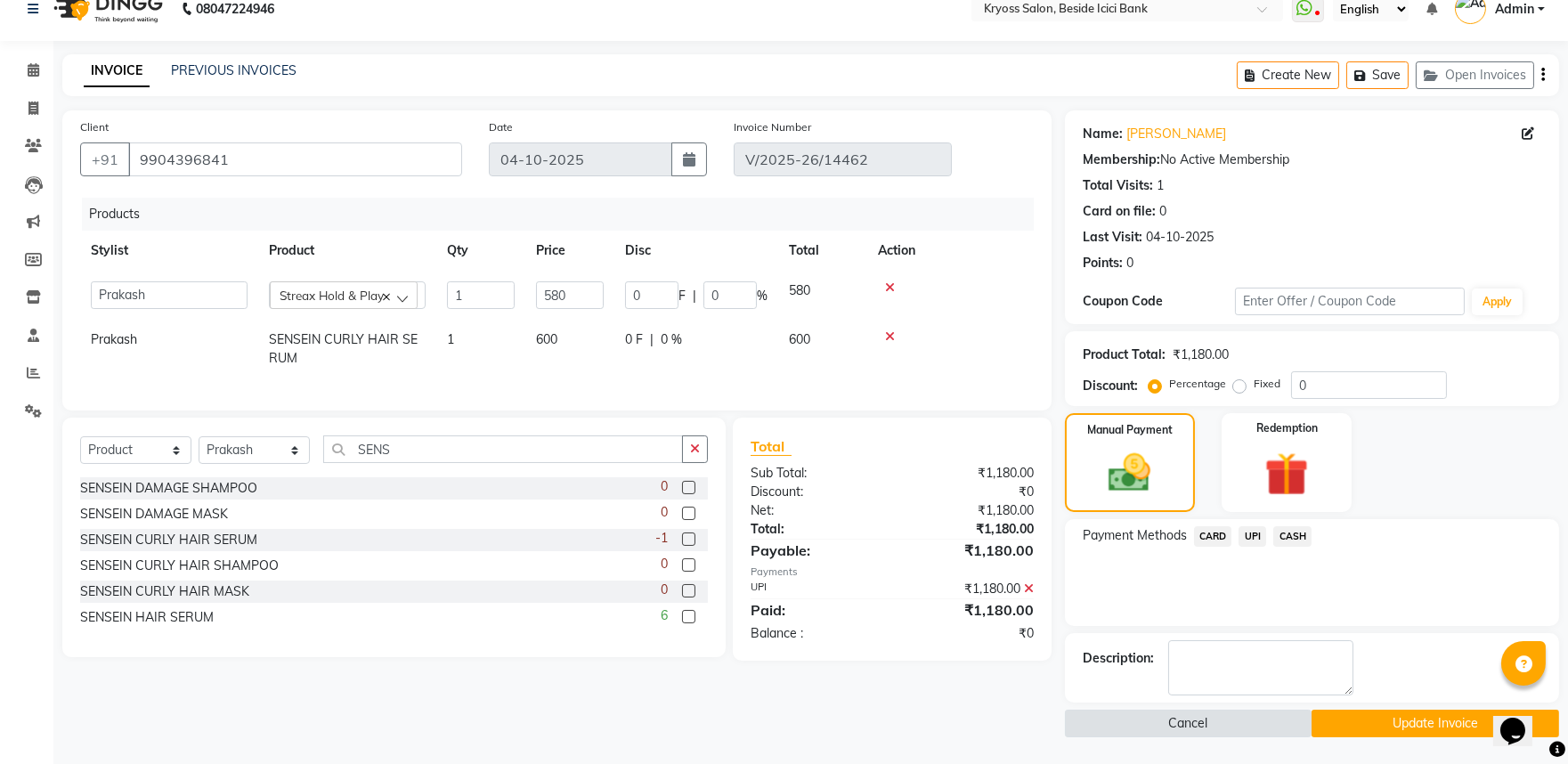
scroll to position [65, 0]
click at [1338, 725] on button "Update Invoice" at bounding box center [1435, 724] width 247 height 28
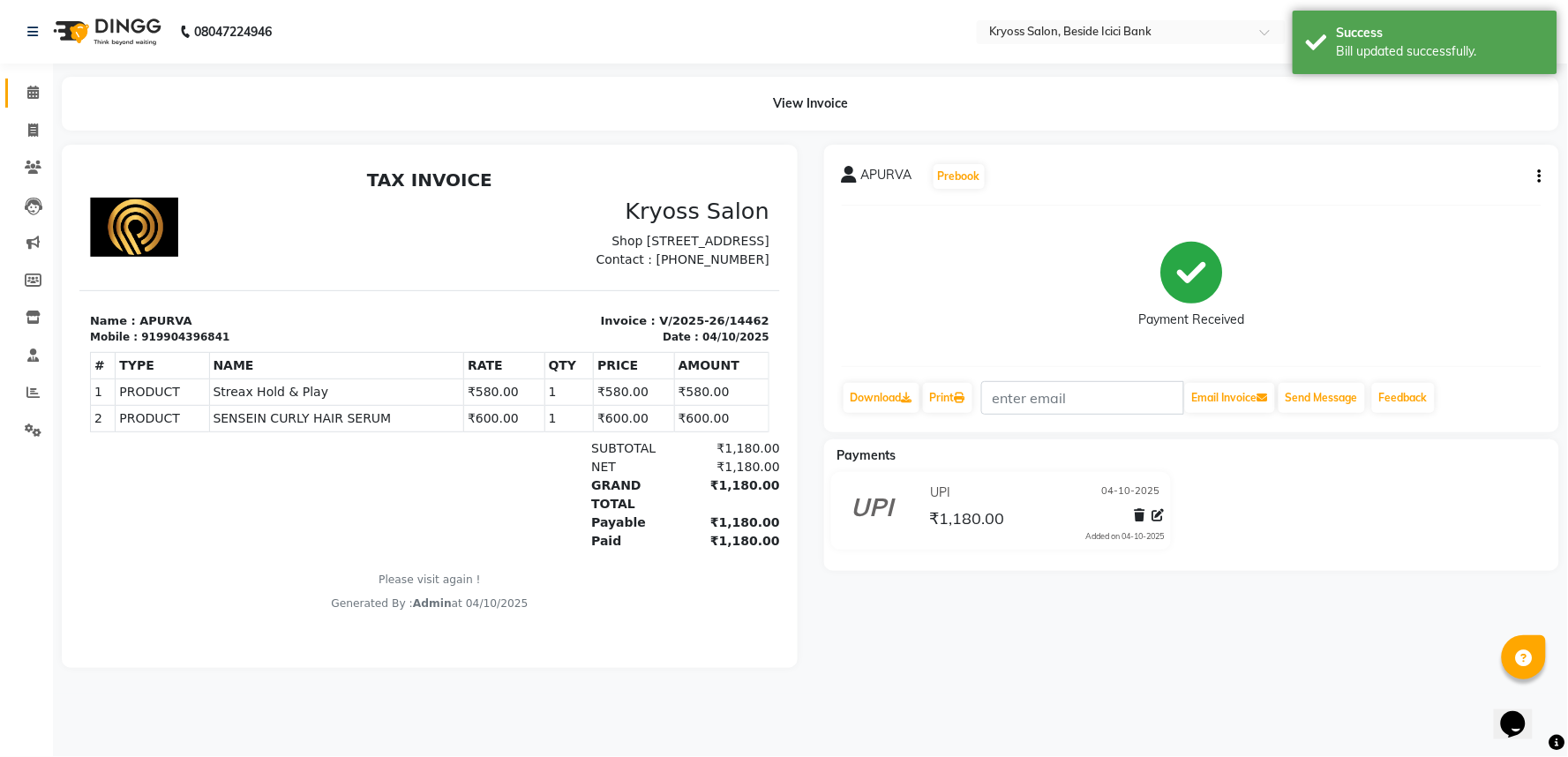
click at [11, 92] on link "Calendar" at bounding box center [27, 92] width 43 height 29
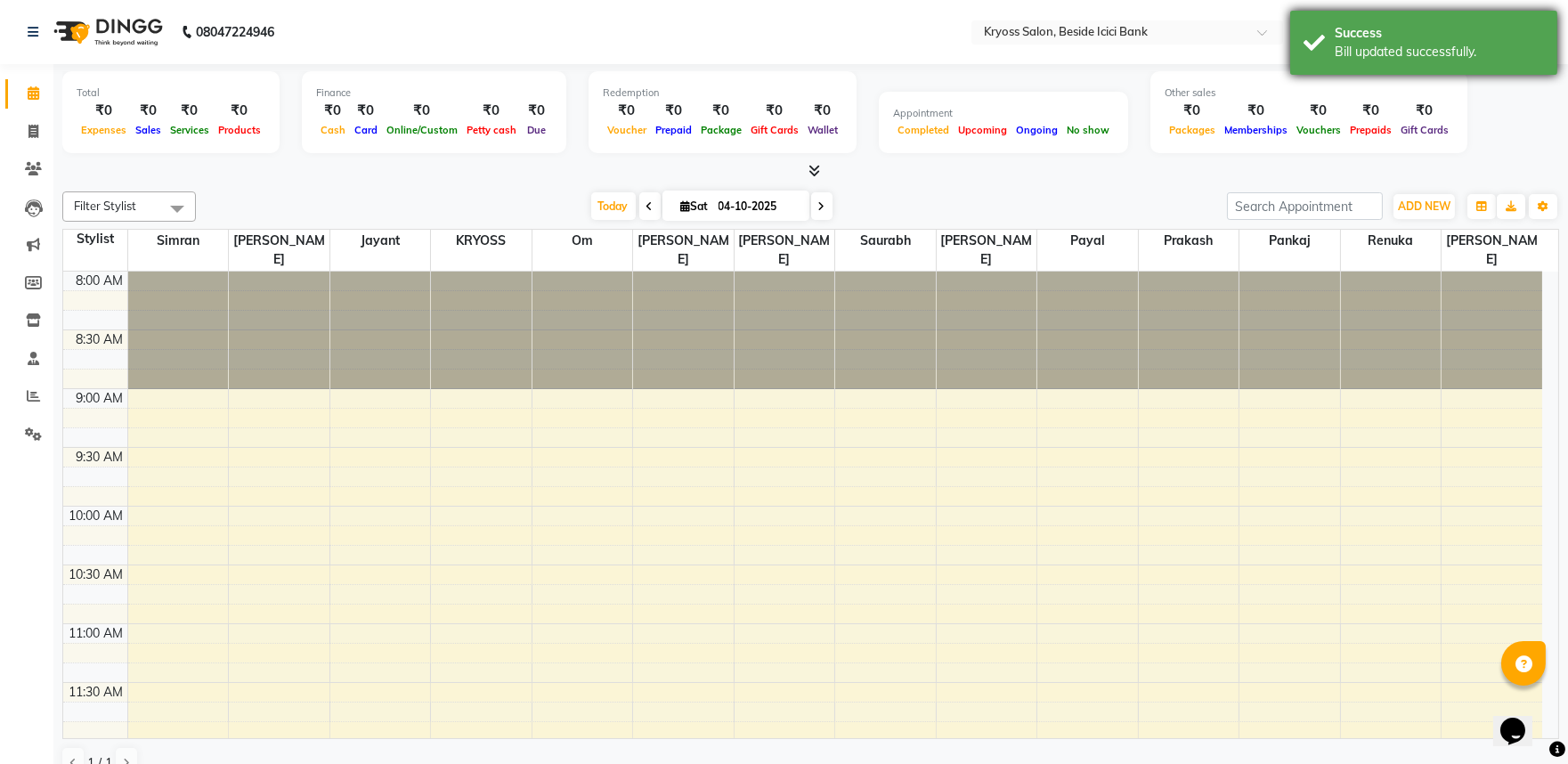
click at [1528, 41] on div "Success" at bounding box center [1440, 33] width 210 height 19
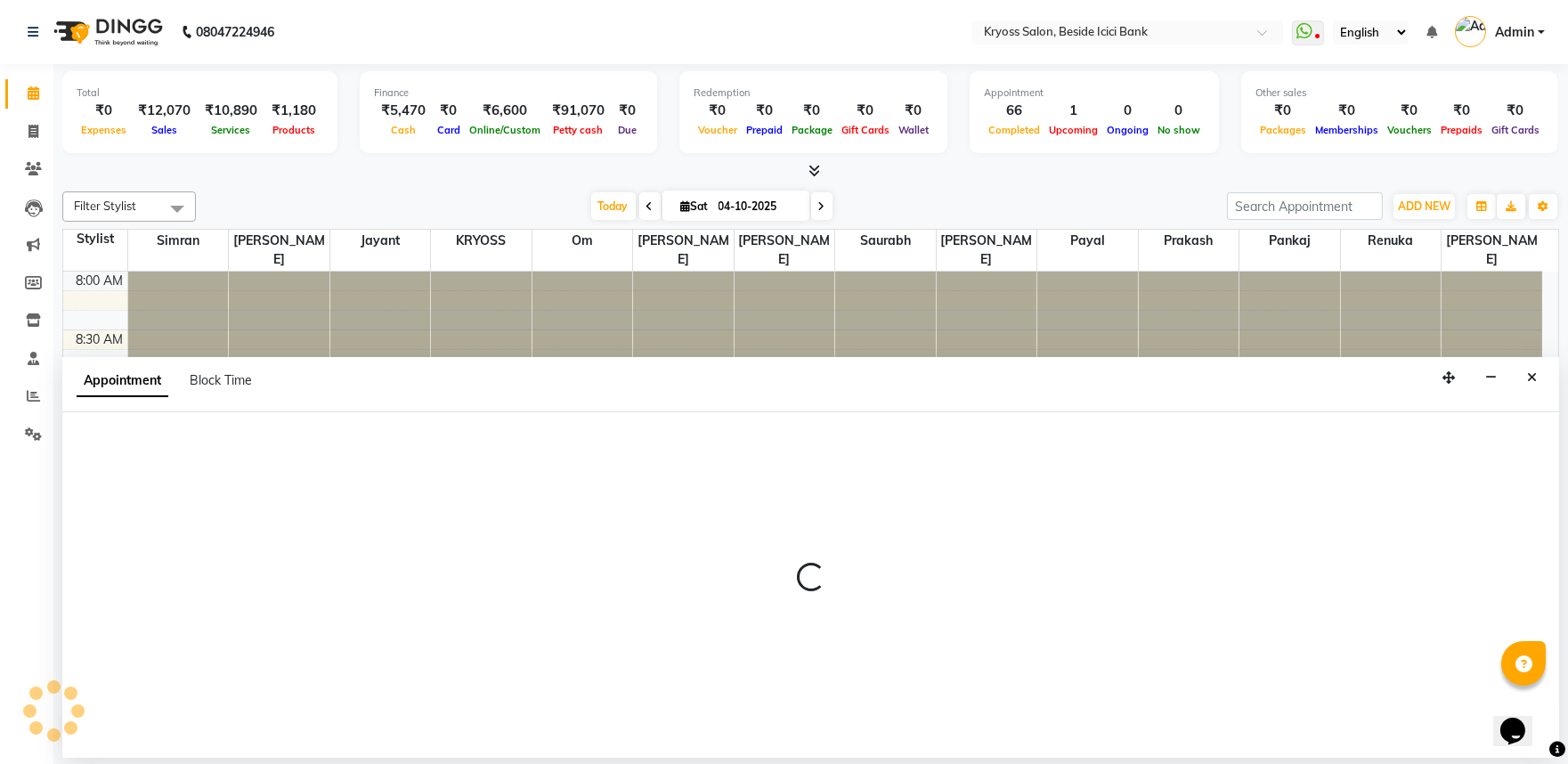
scroll to position [4, 0]
select select "75795"
select select "555"
select select "tentative"
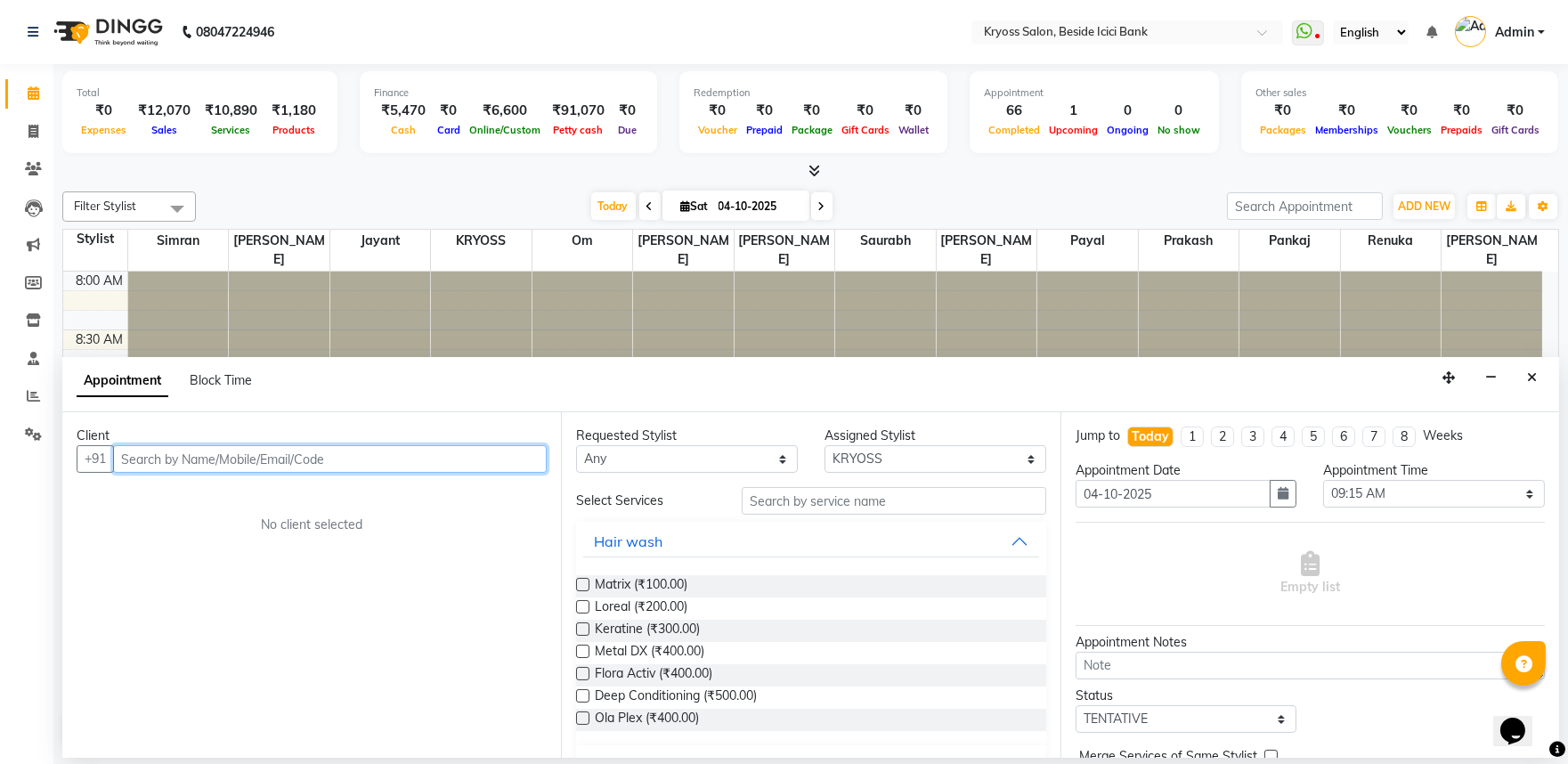
click at [457, 473] on input "text" at bounding box center [330, 459] width 433 height 28
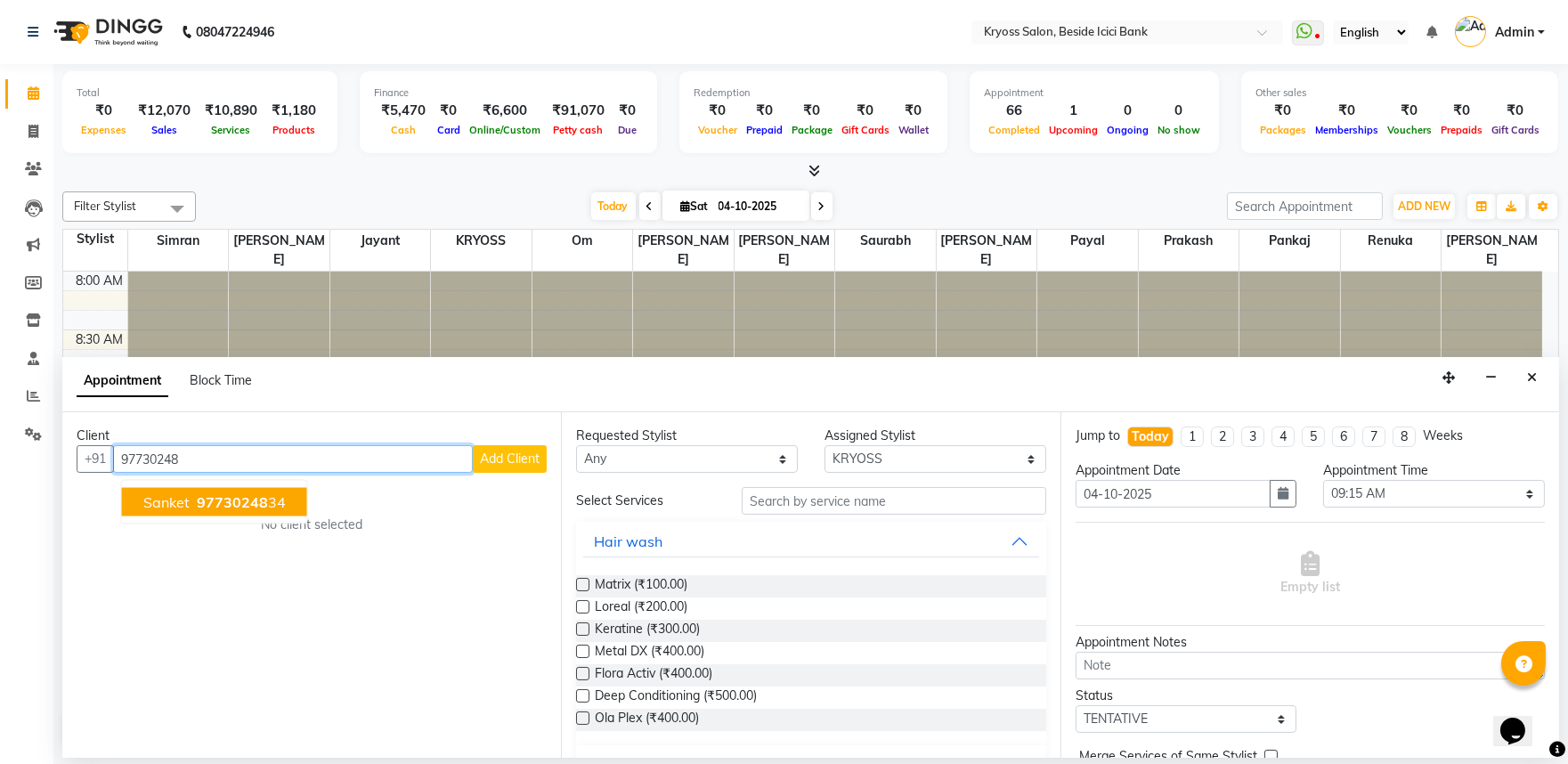
click at [276, 517] on button "sanket 97730248 34" at bounding box center [214, 502] width 185 height 29
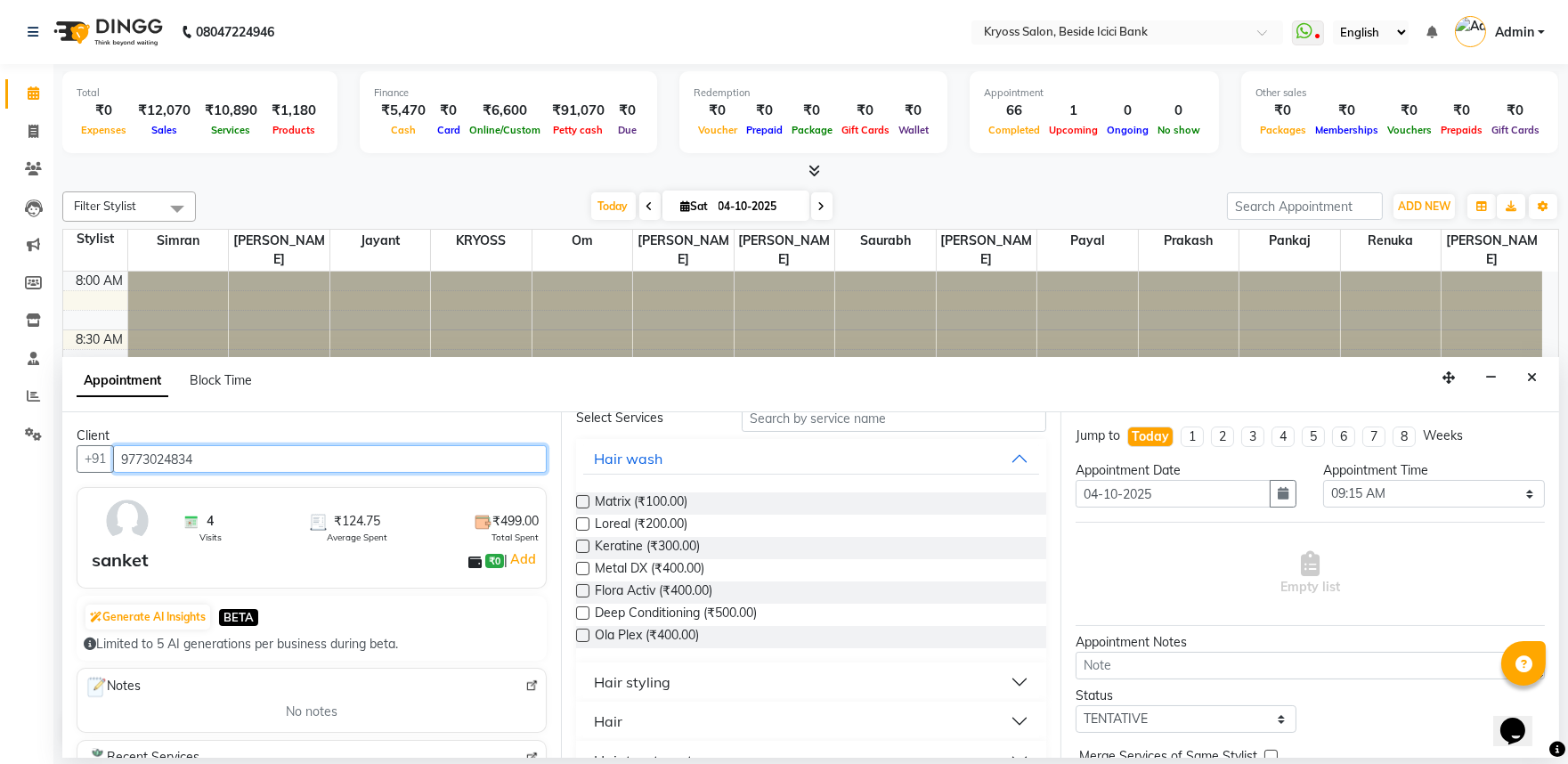
scroll to position [198, 0]
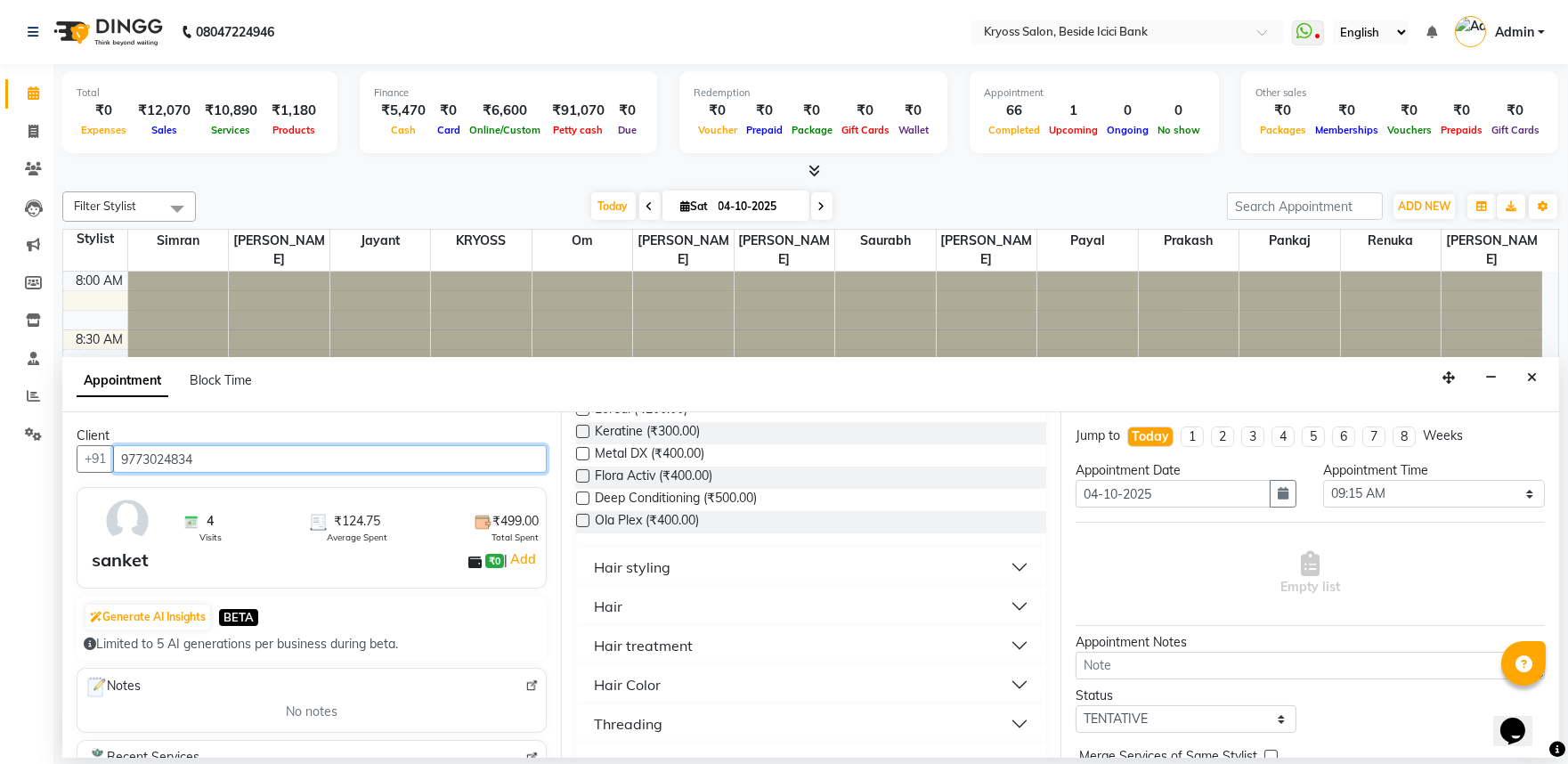
type input "9773024834"
click at [638, 622] on button "Hair" at bounding box center [810, 606] width 455 height 32
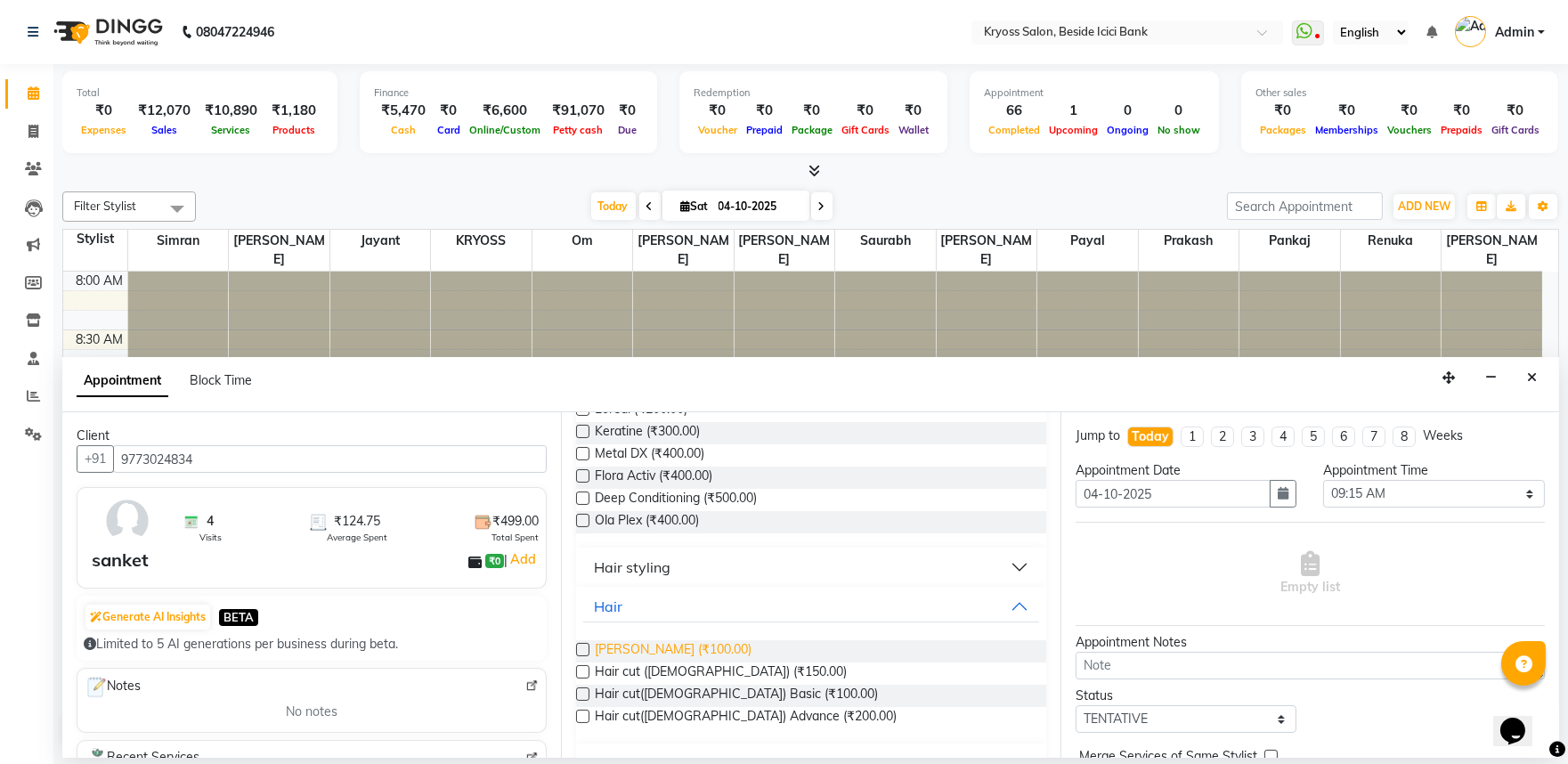
click at [661, 663] on span "[PERSON_NAME] (₹100.00)" at bounding box center [673, 651] width 157 height 22
checkbox input "false"
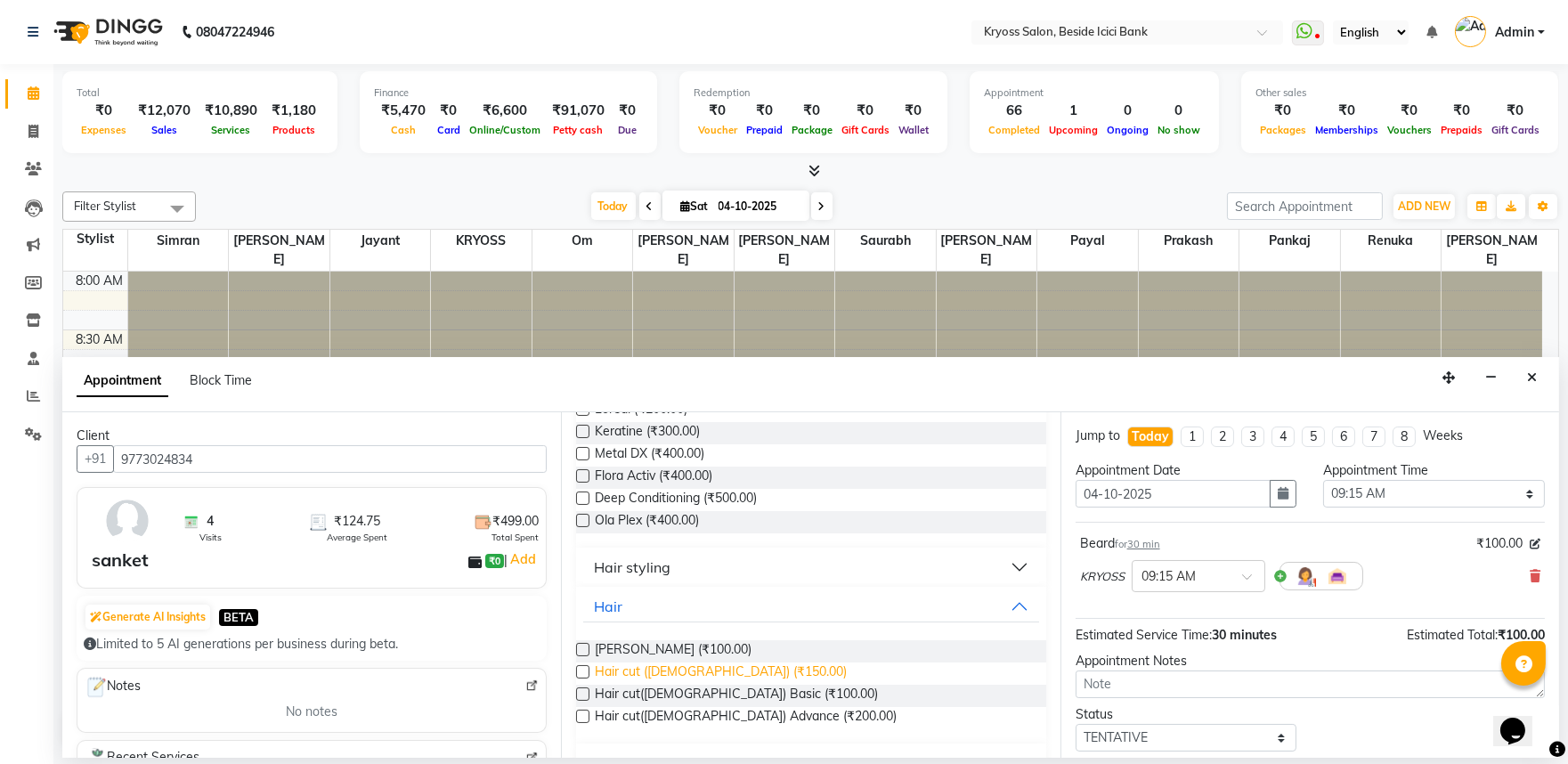
click at [691, 685] on span "Hair cut ([DEMOGRAPHIC_DATA]) (₹150.00)" at bounding box center [720, 674] width 252 height 22
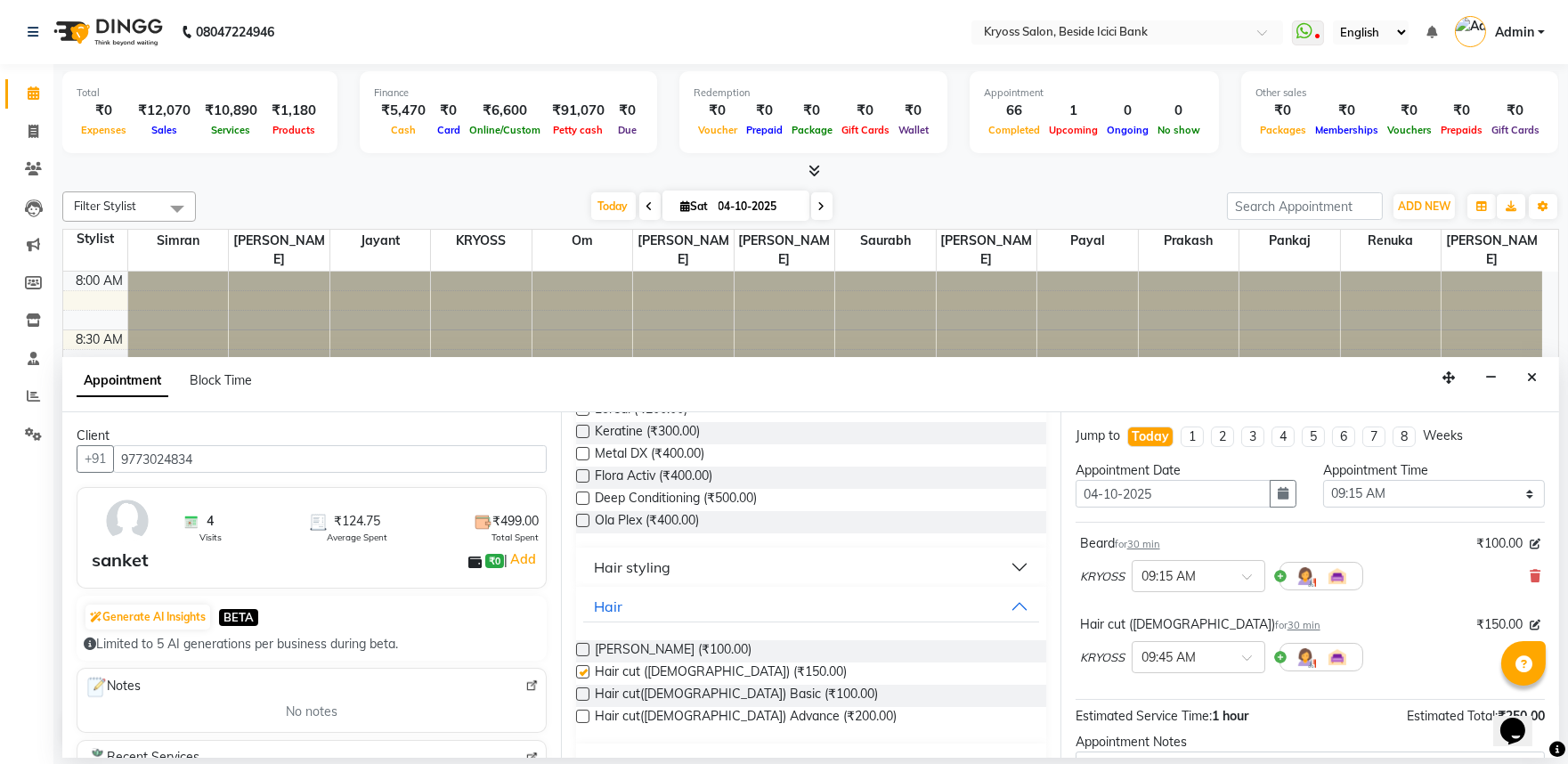
checkbox input "false"
click at [1529, 582] on icon at bounding box center [1535, 576] width 11 height 13
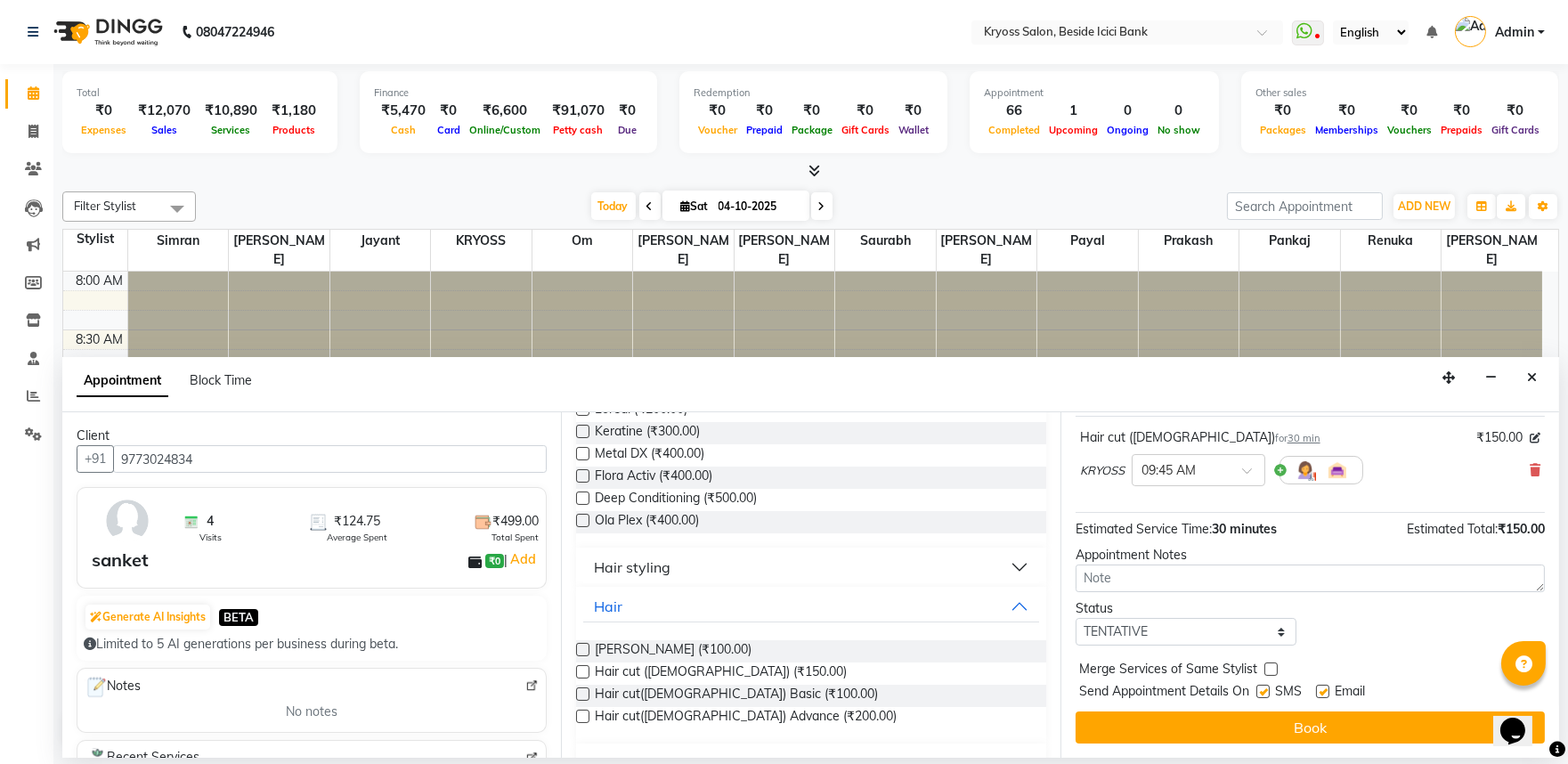
scroll to position [142, 0]
click at [1197, 707] on div "Jump to Today 1 2 3 4 5 6 7 8 Weeks Appointment Date 04-10-2025 Appointment Tim…" at bounding box center [1309, 585] width 499 height 346
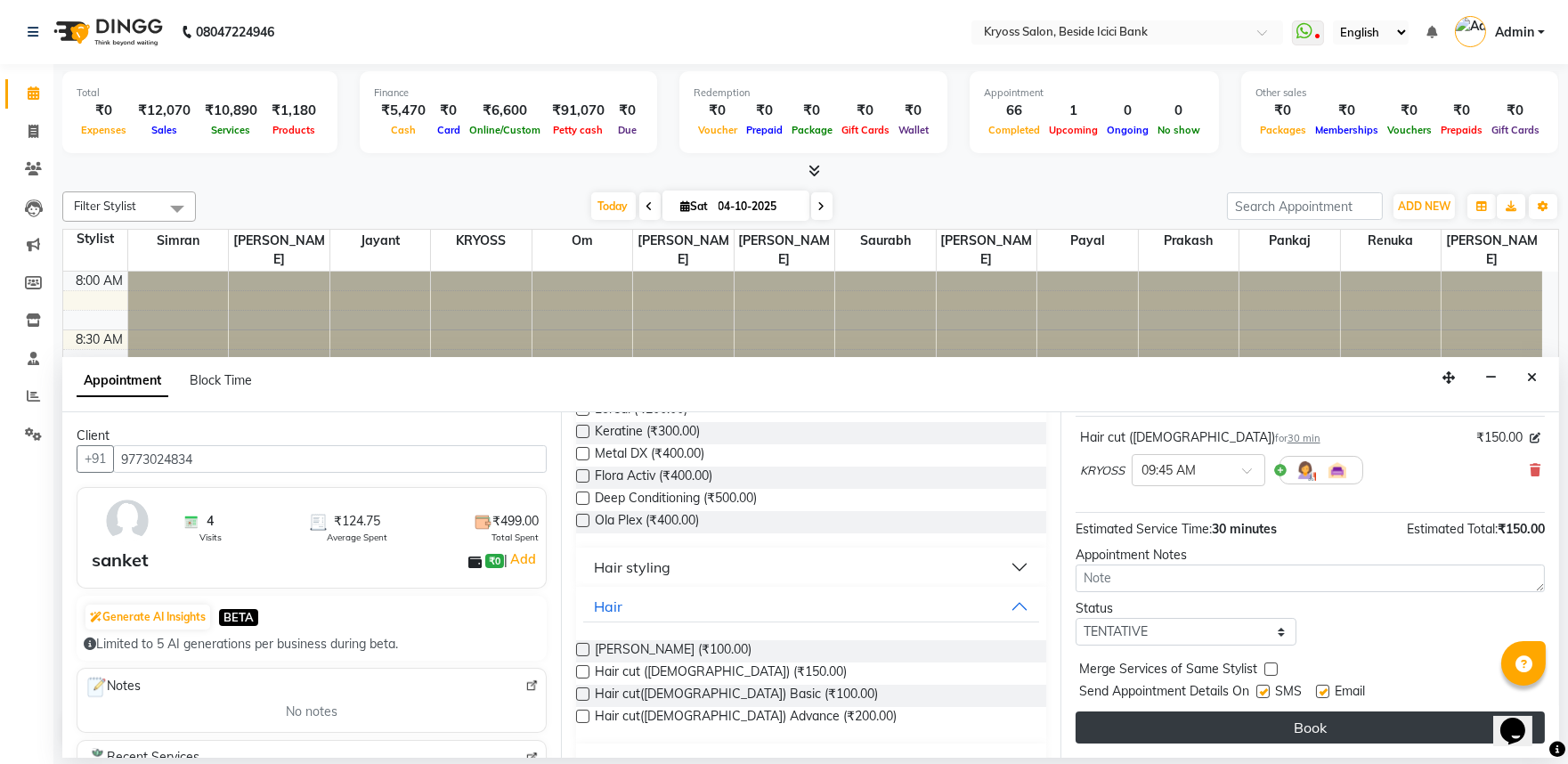
click at [1194, 733] on button "Book" at bounding box center [1310, 727] width 469 height 32
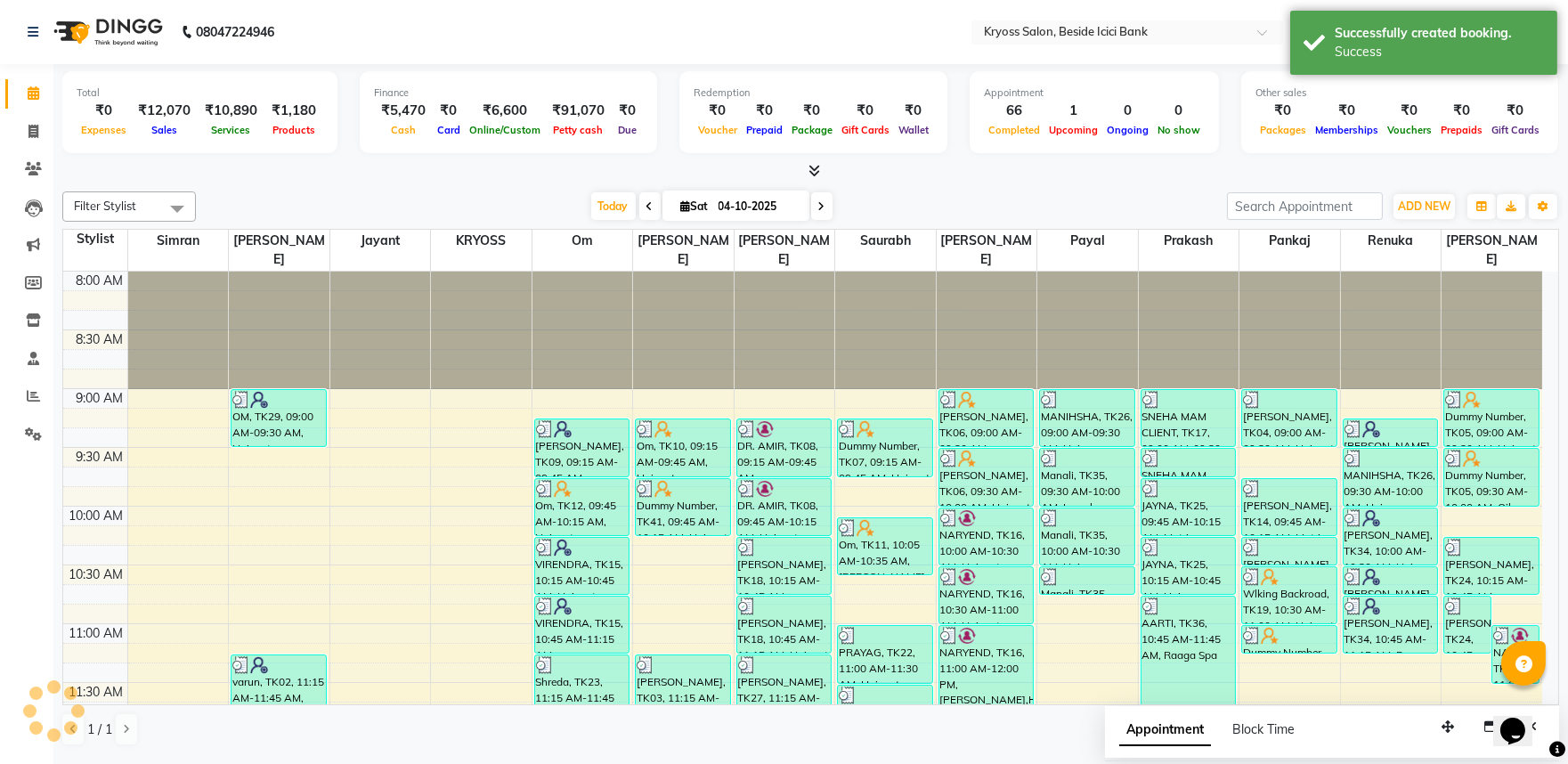
scroll to position [0, 0]
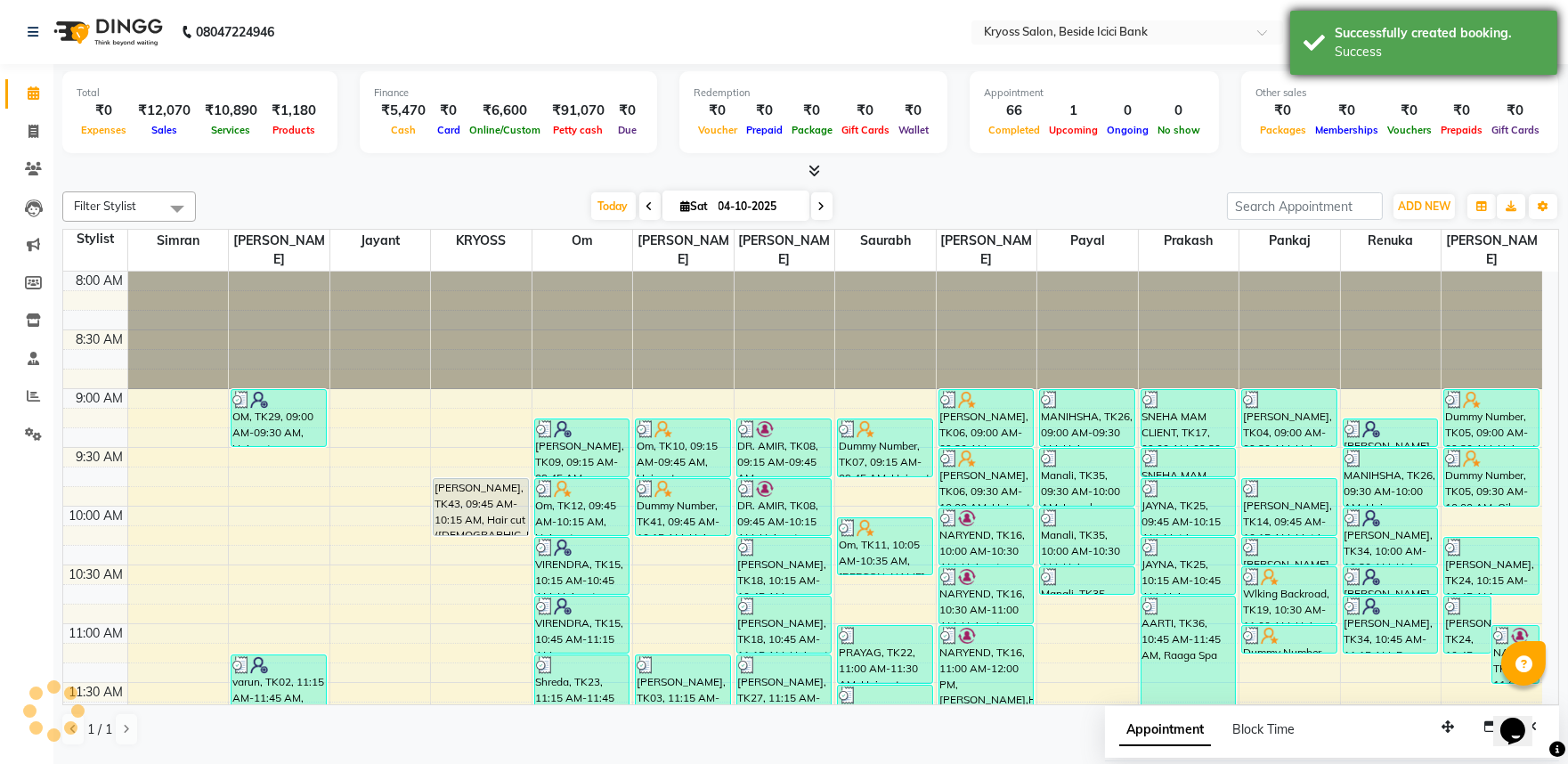
click at [1427, 30] on div "Successfully created booking." at bounding box center [1440, 33] width 210 height 19
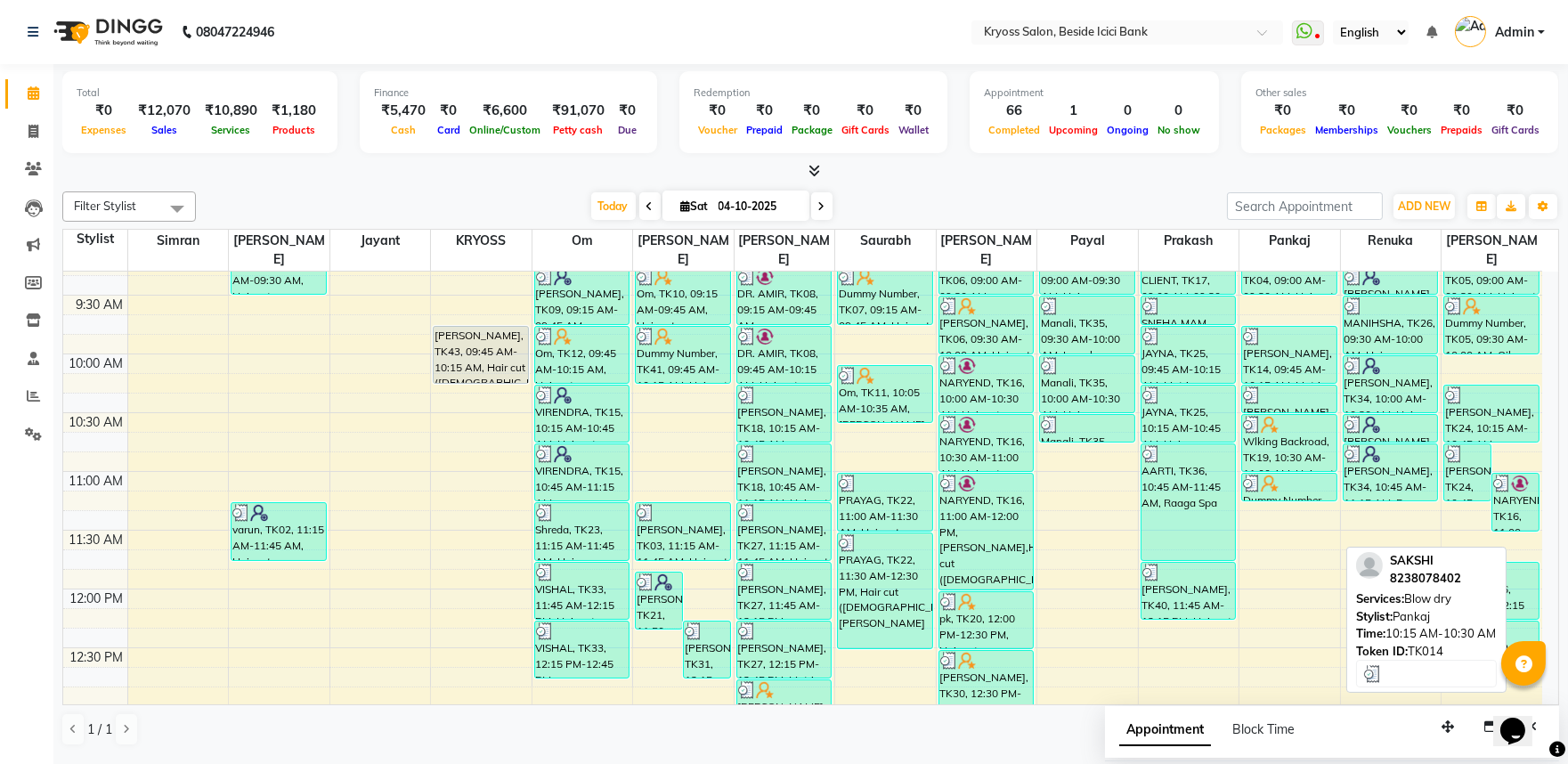
scroll to position [296, 0]
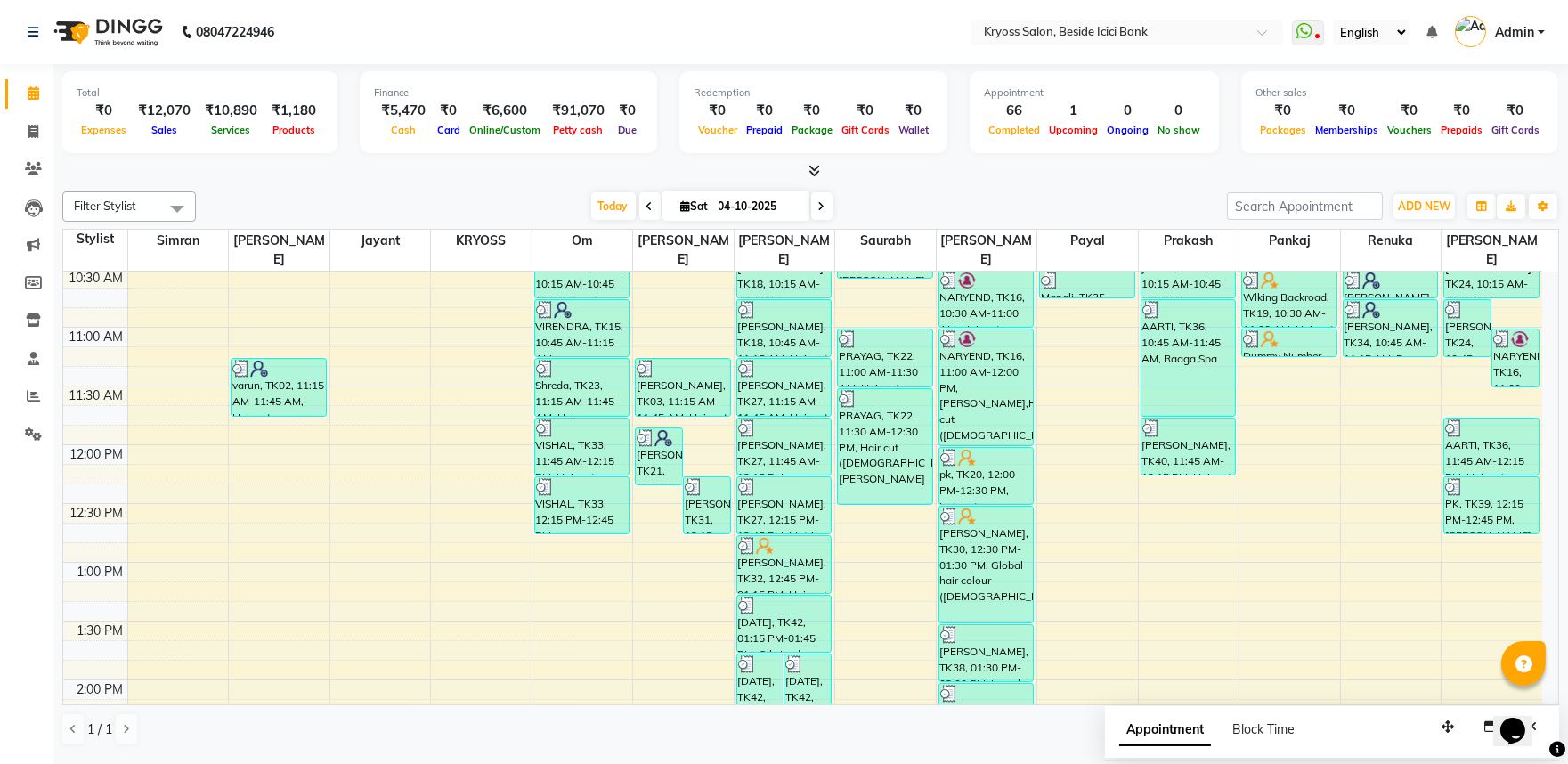
click at [1273, 375] on div "8:00 AM 8:30 AM 9:00 AM 9:30 AM 10:00 AM 10:30 AM 11:00 AM 11:30 AM 12:00 PM 12…" at bounding box center [803, 738] width 1479 height 1527
select select "36594"
select select "tentative"
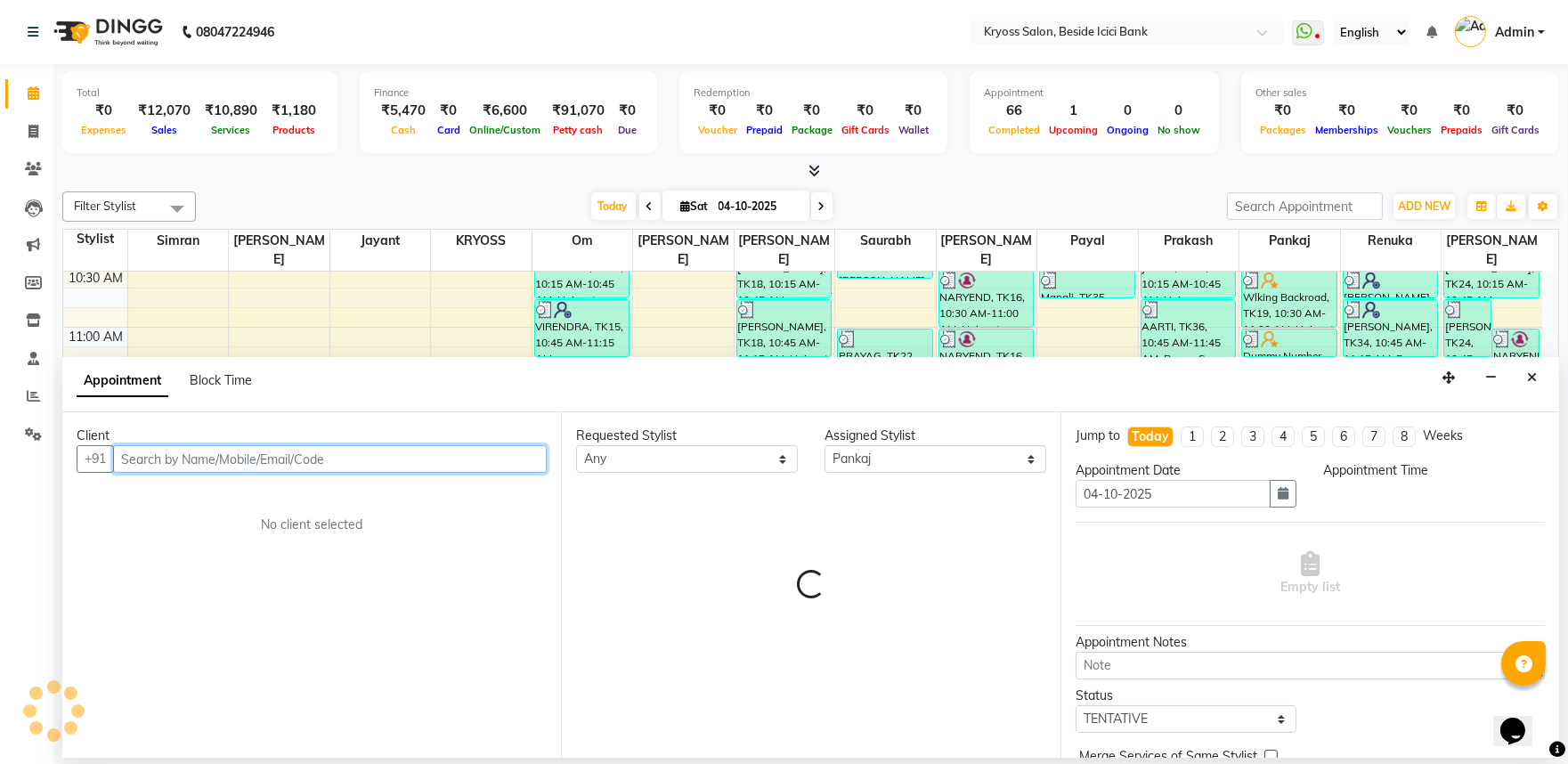
scroll to position [4, 0]
select select "675"
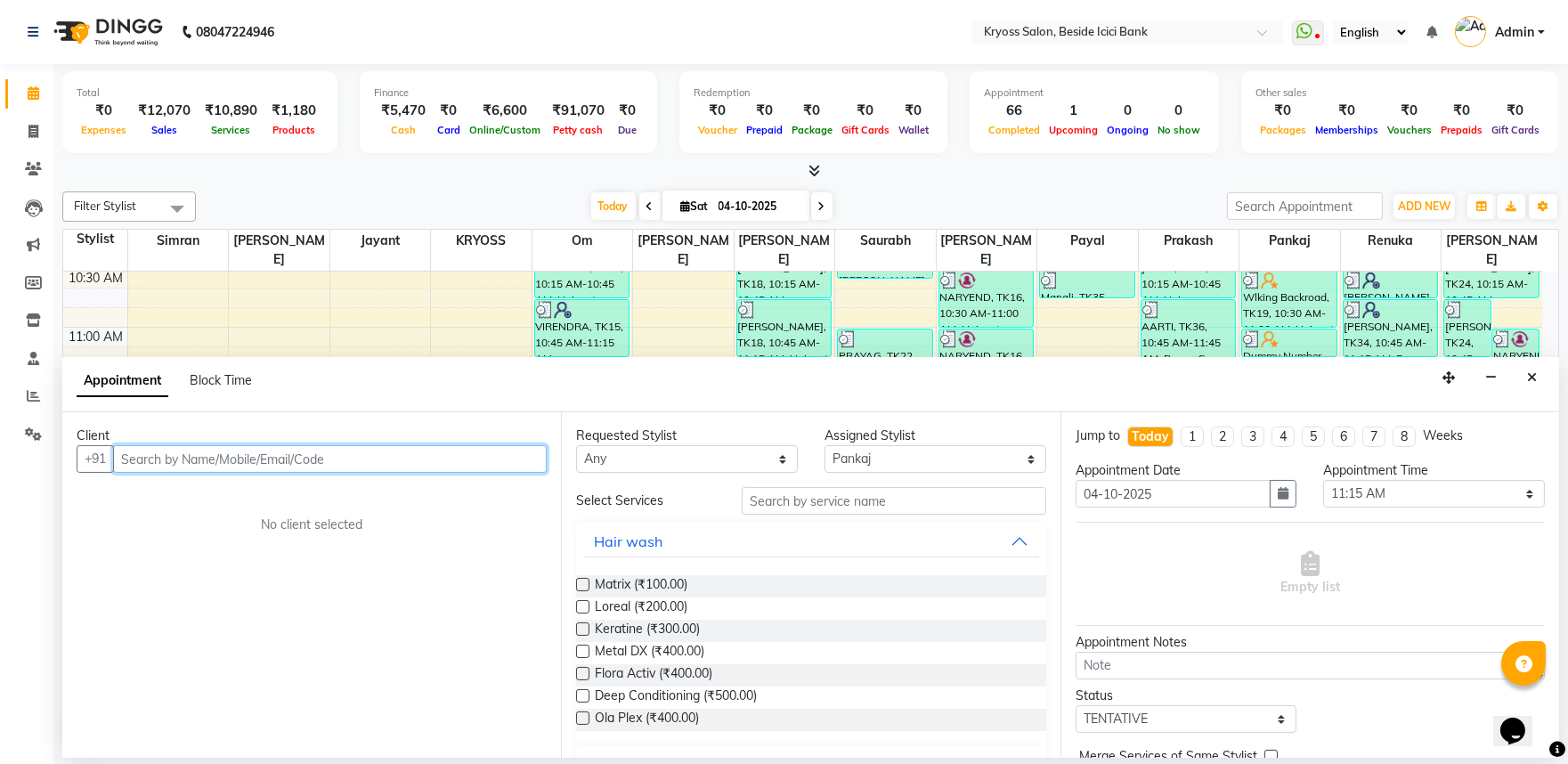
click at [371, 473] on input "text" at bounding box center [330, 459] width 433 height 28
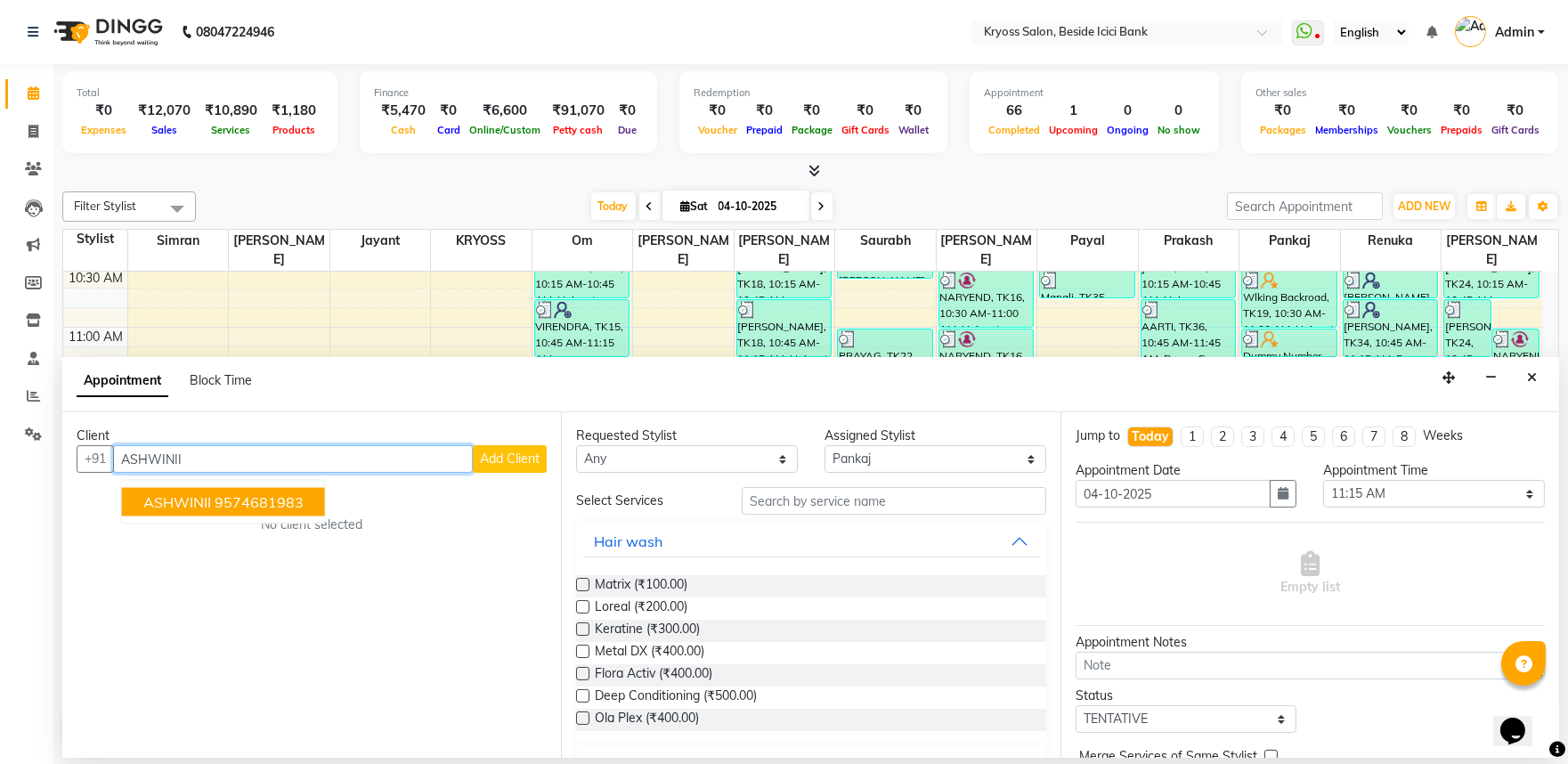
click at [192, 499] on ngb-typeahead-window "ASHWINII 9574681983" at bounding box center [223, 502] width 205 height 45
drag, startPoint x: 192, startPoint y: 502, endPoint x: 397, endPoint y: 540, distance: 208.5
click at [193, 503] on button "ASHWINII 9574681983" at bounding box center [223, 502] width 203 height 29
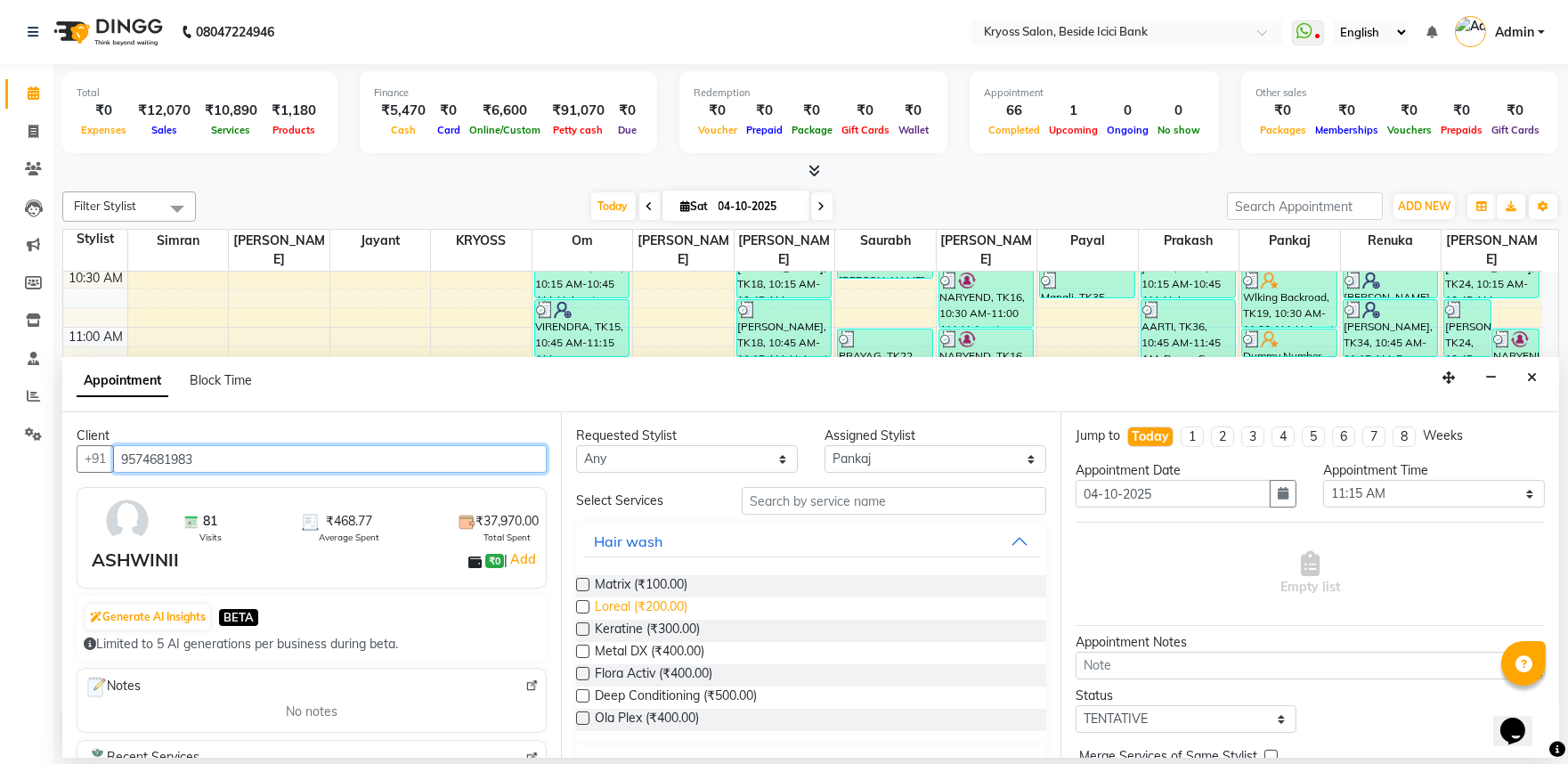
type input "9574681983"
click at [662, 620] on span "Loreal (₹200.00)" at bounding box center [640, 608] width 92 height 22
checkbox input "false"
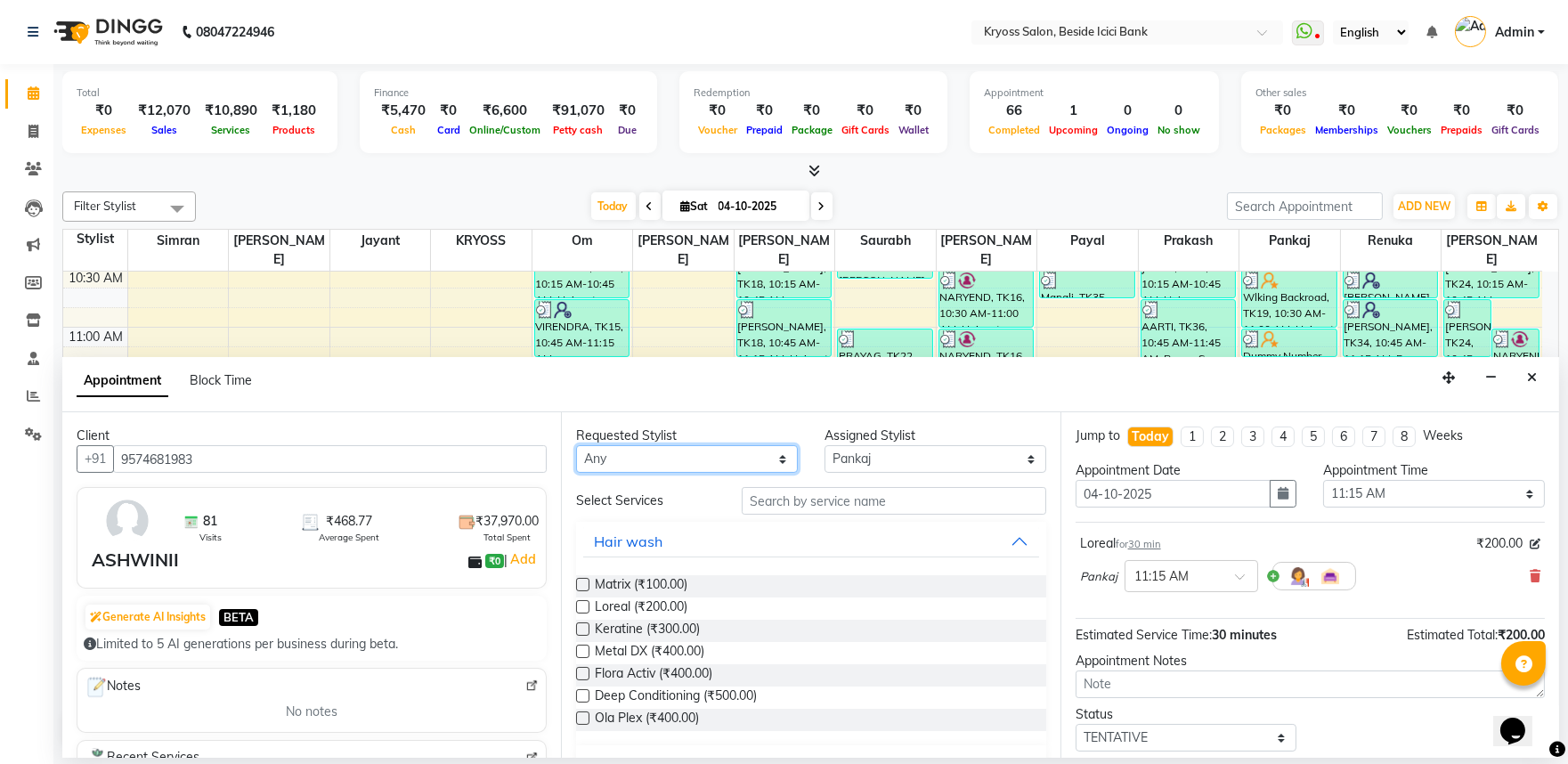
click at [610, 465] on select "Any amit Jayant KRYOSS om Palash Pankaj Payal Prakash Pritesh Renuka Satyam Sau…" at bounding box center [687, 459] width 222 height 28
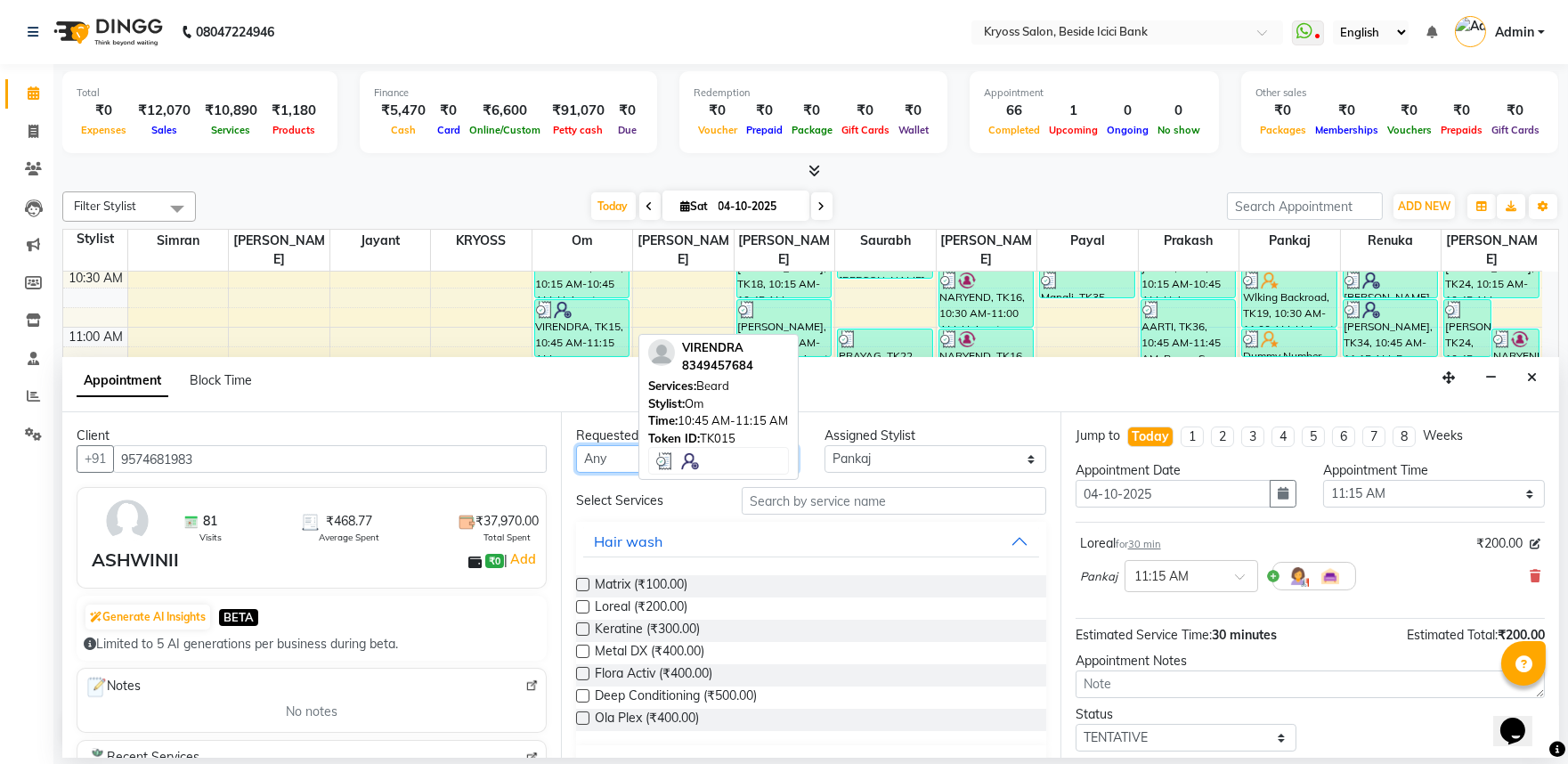
select select "36436"
click at [578, 459] on select "Any amit Jayant KRYOSS om Palash Pankaj Payal Prakash Pritesh Renuka Satyam Sau…" at bounding box center [687, 459] width 222 height 28
select select "36436"
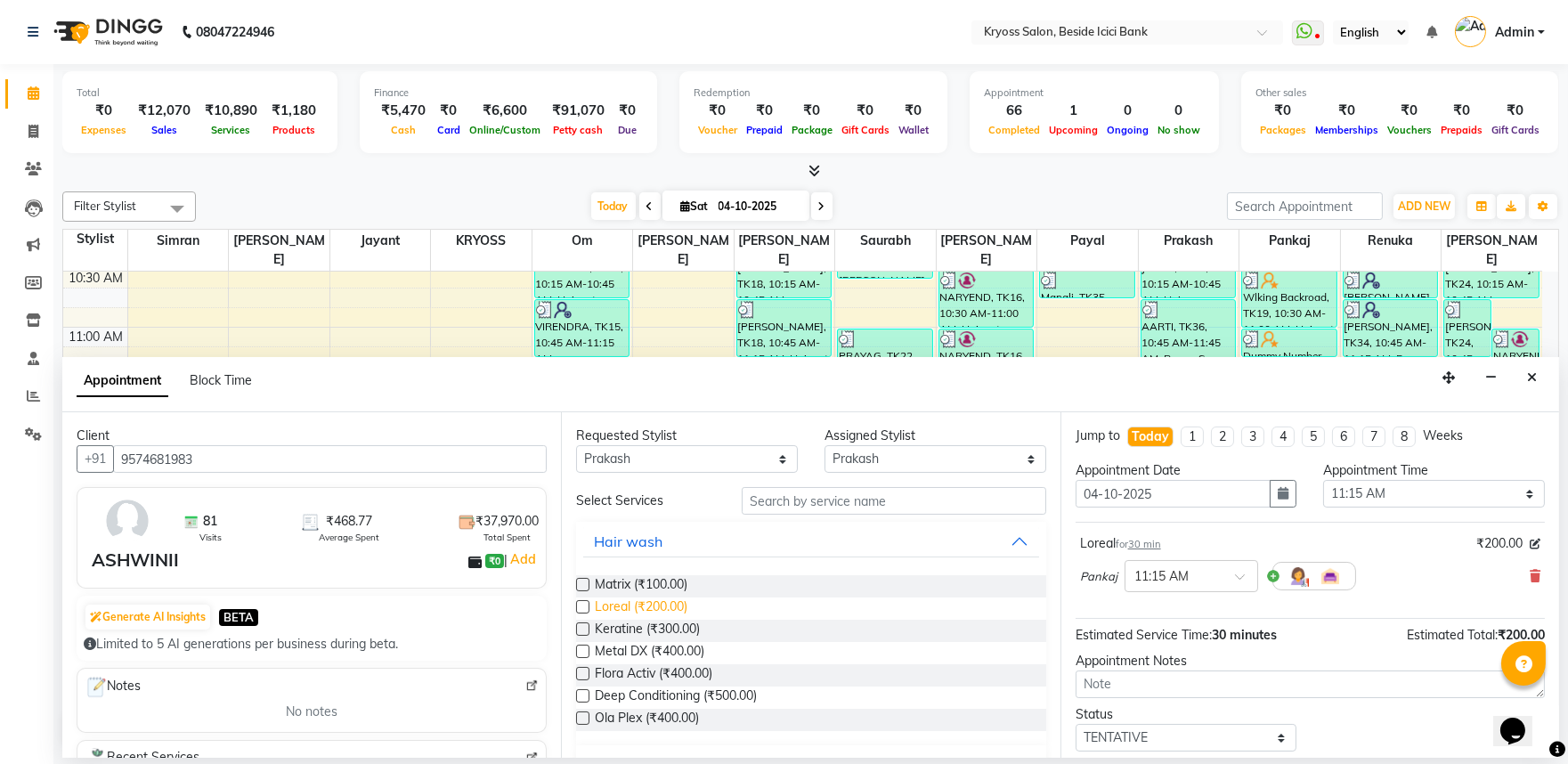
click at [634, 620] on span "Loreal (₹200.00)" at bounding box center [640, 608] width 92 height 22
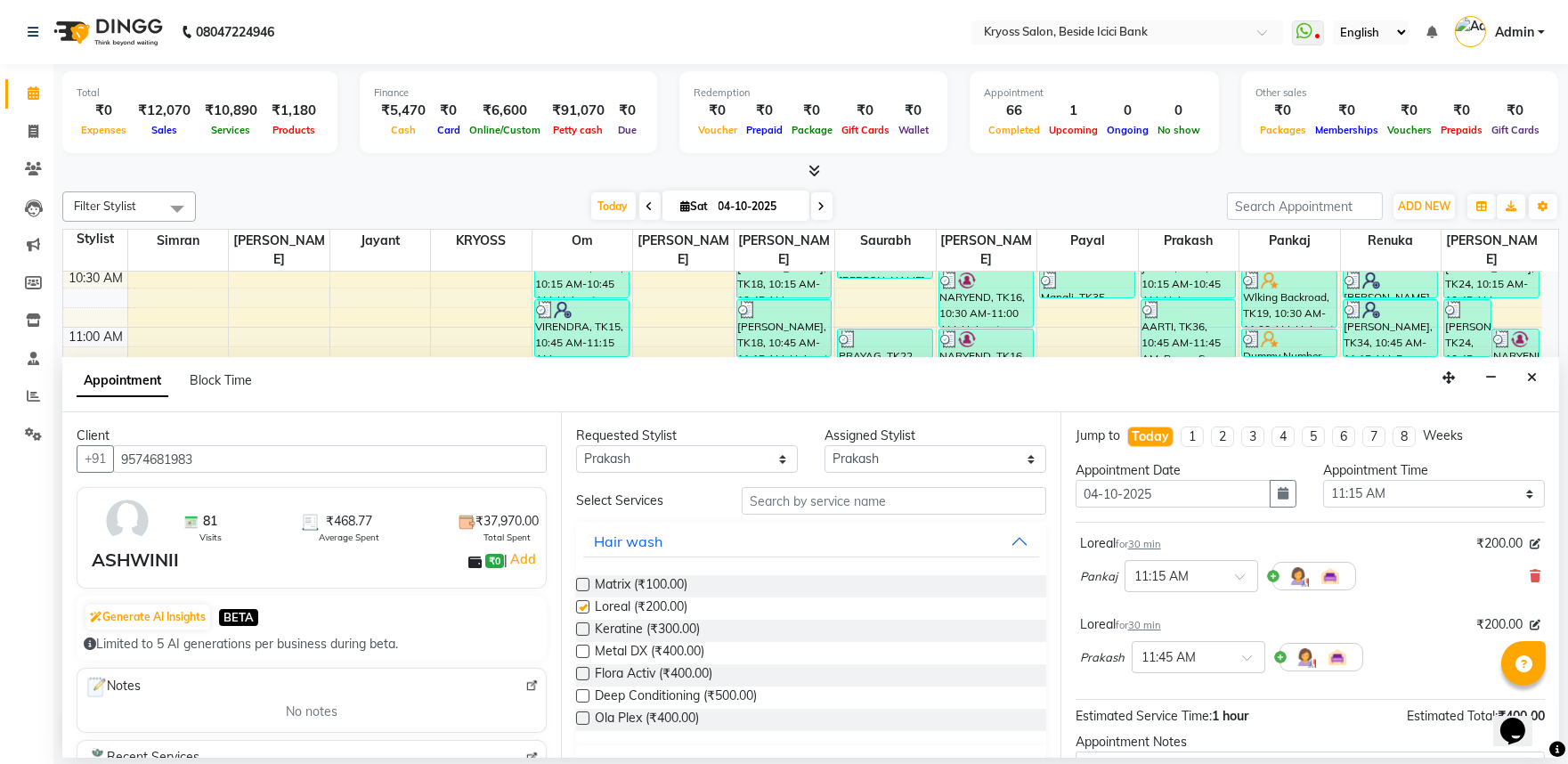
checkbox input "false"
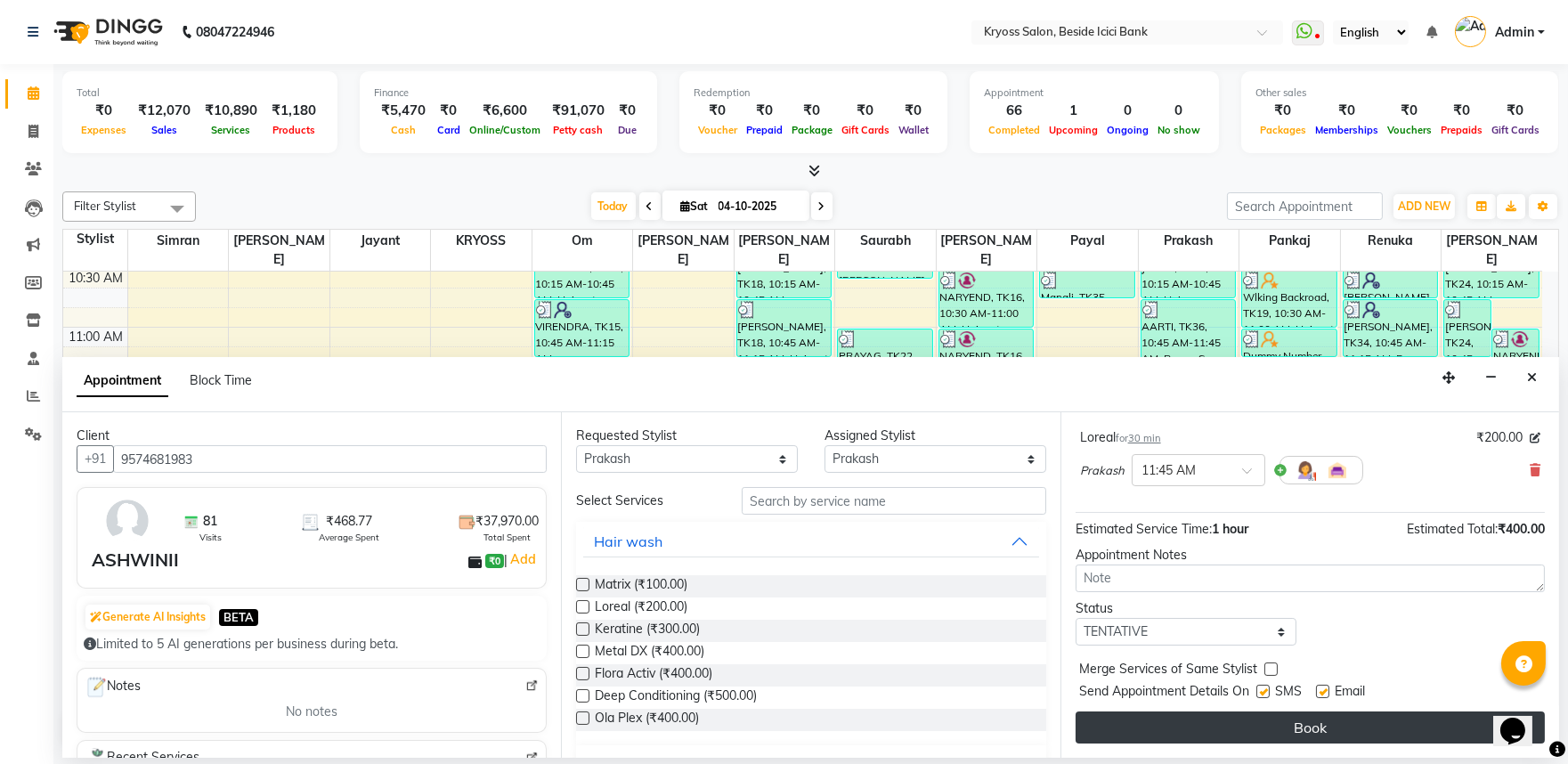
scroll to position [226, 0]
click at [1223, 741] on button "Book" at bounding box center [1310, 727] width 469 height 32
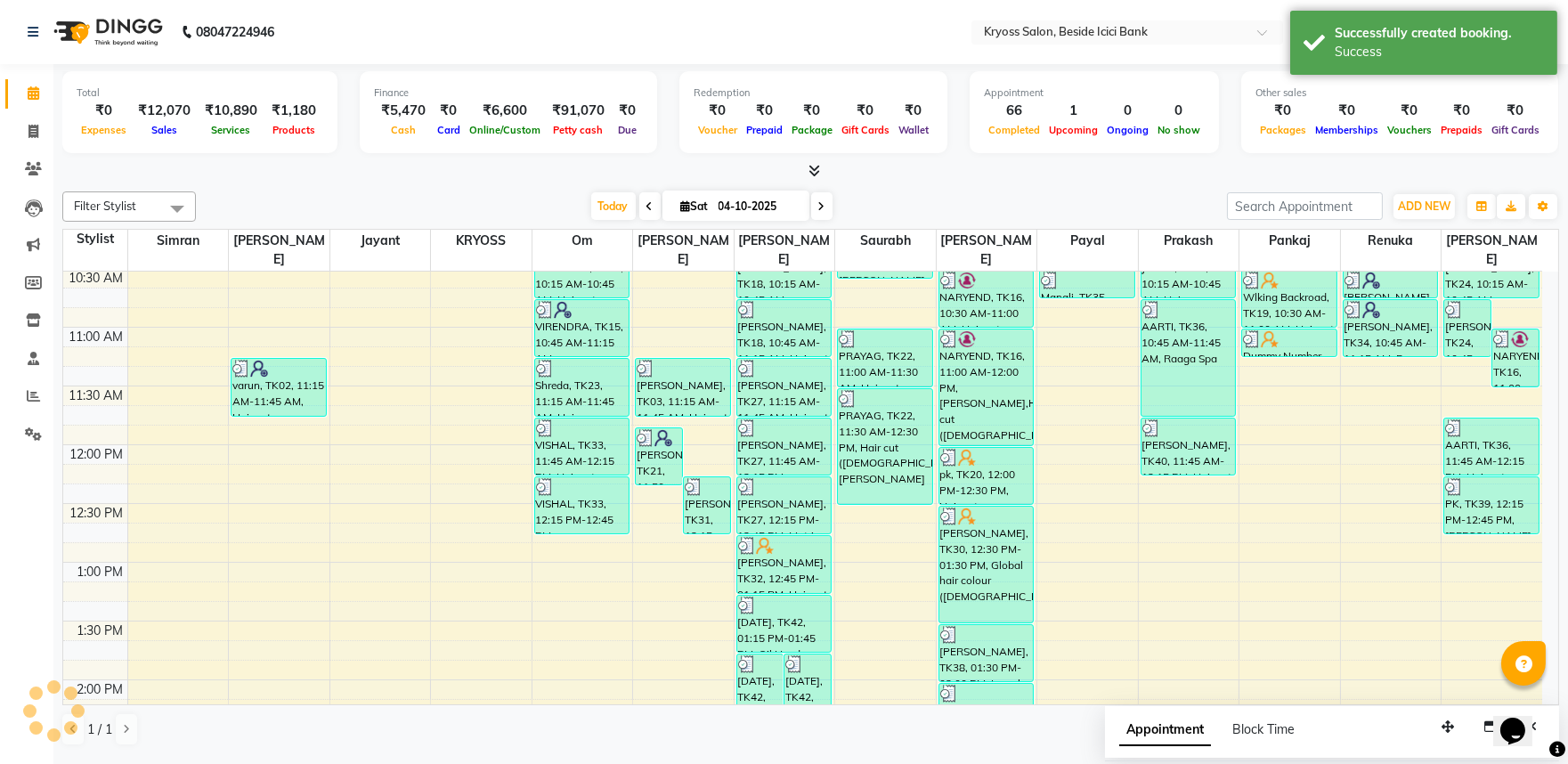
scroll to position [0, 0]
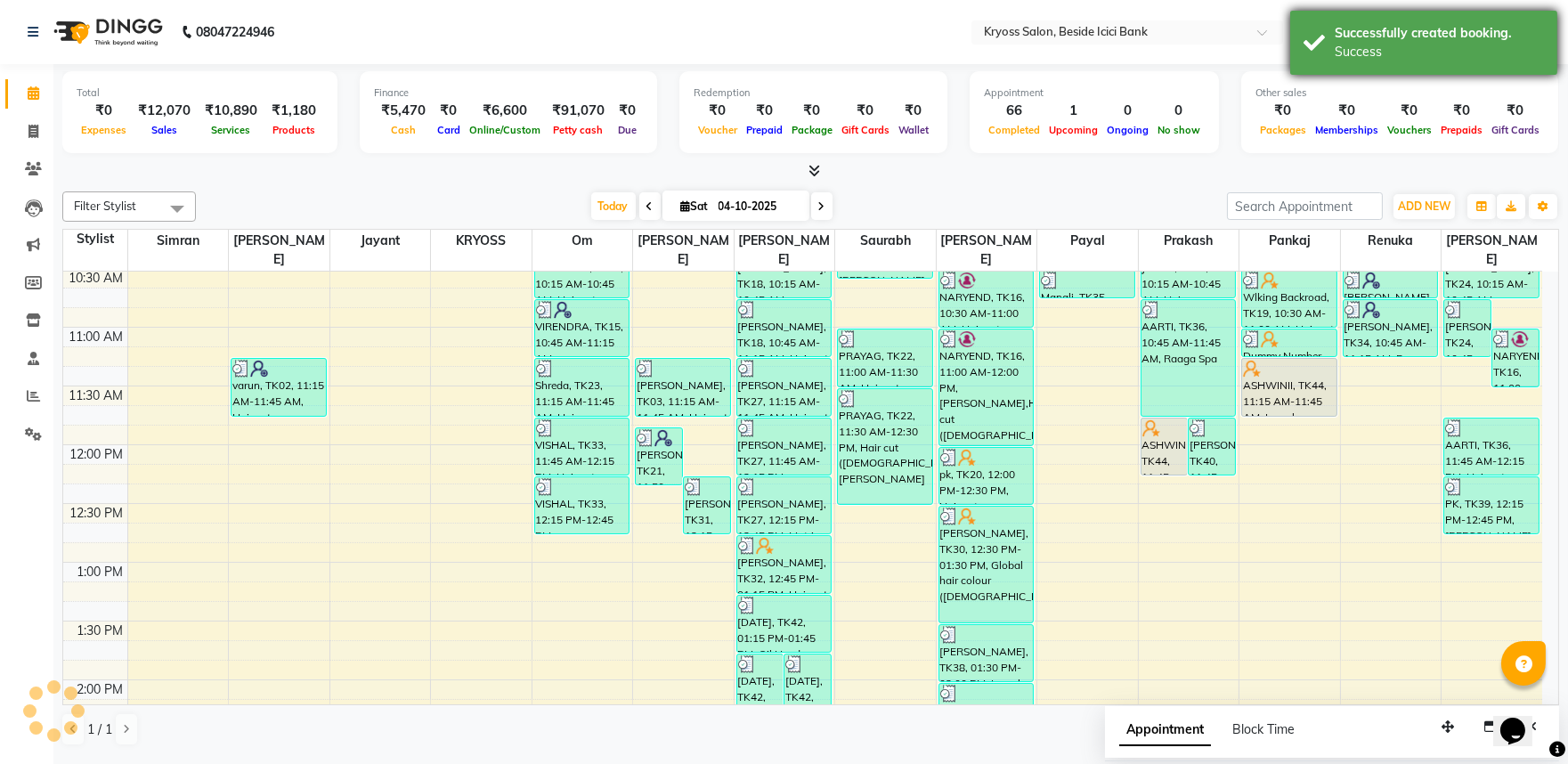
click at [1392, 43] on div "Success" at bounding box center [1440, 52] width 210 height 19
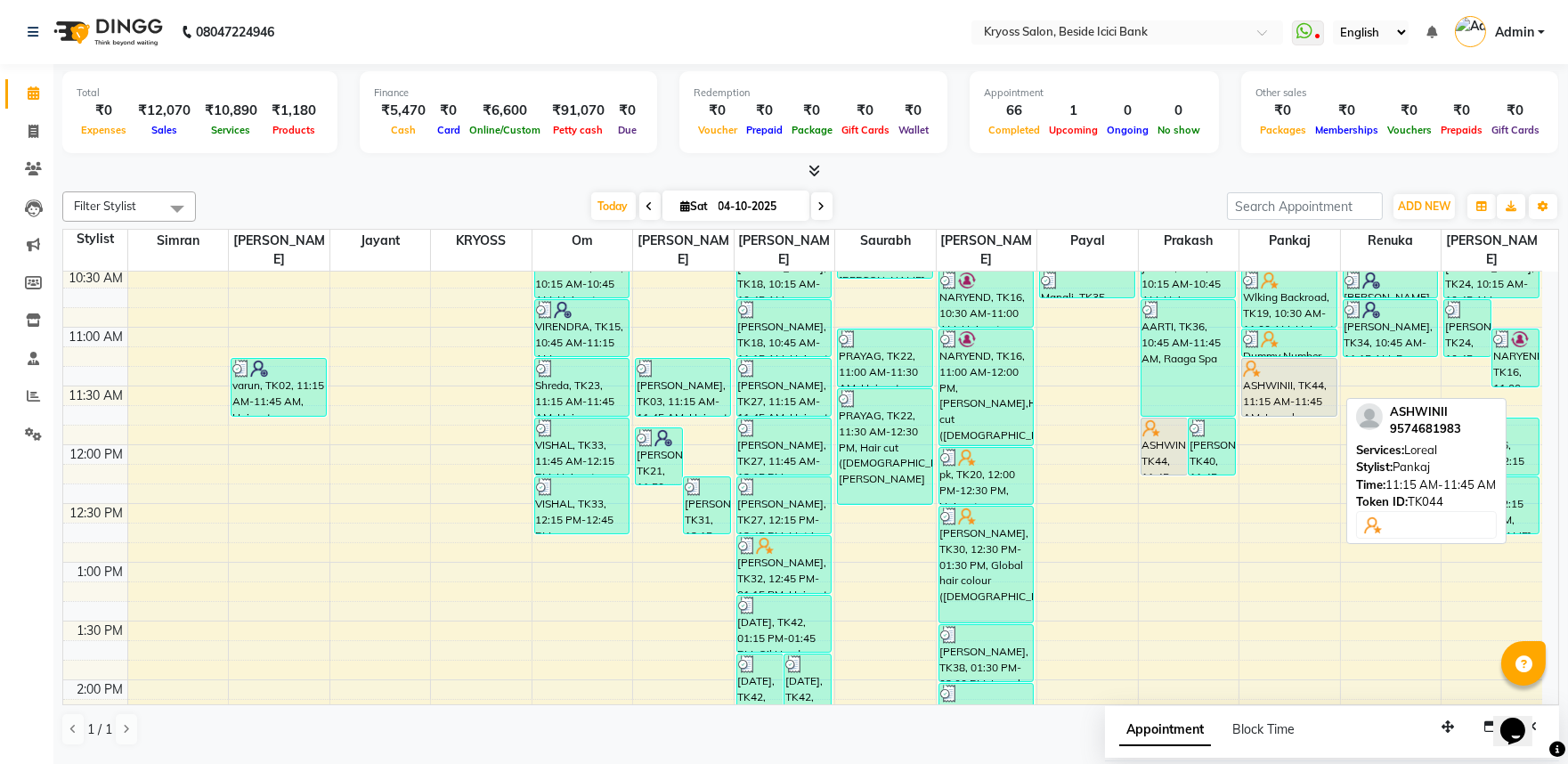
click at [1276, 382] on div "ASHWINII, TK44, 11:15 AM-11:45 AM, Loreal" at bounding box center [1289, 388] width 94 height 57
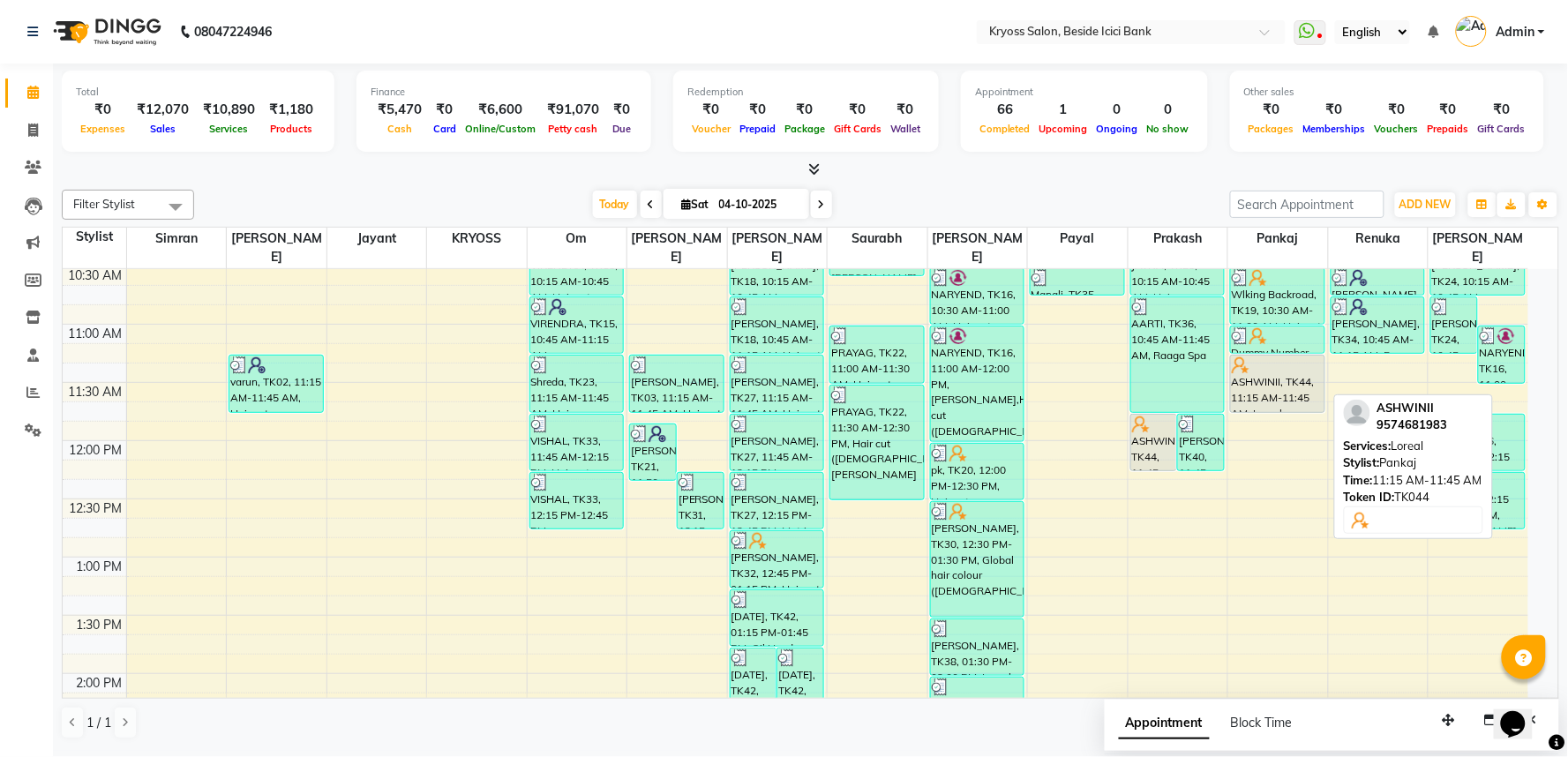
select select "7"
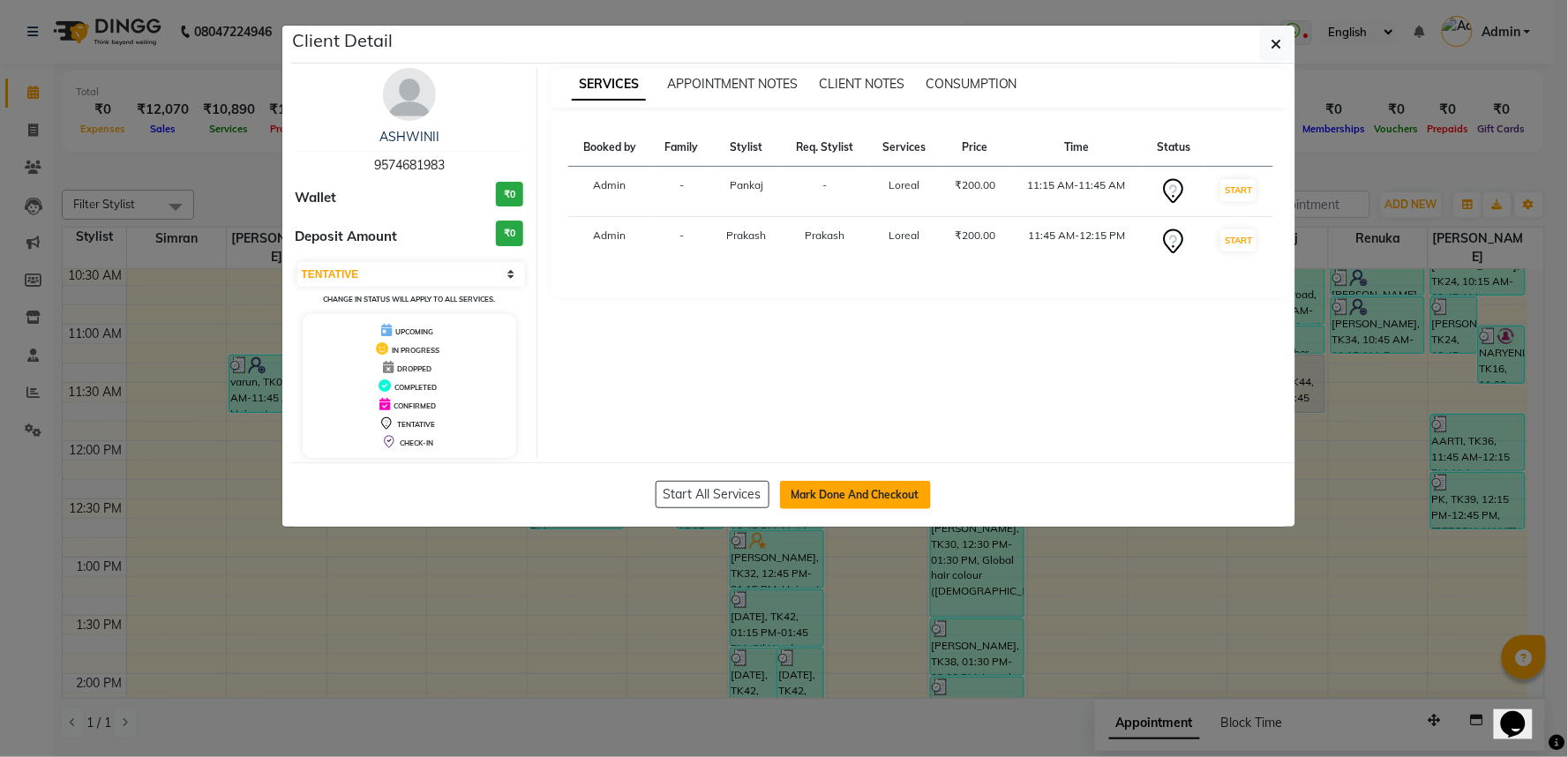
click at [813, 509] on button "Mark Done And Checkout" at bounding box center [855, 495] width 151 height 28
select select "service"
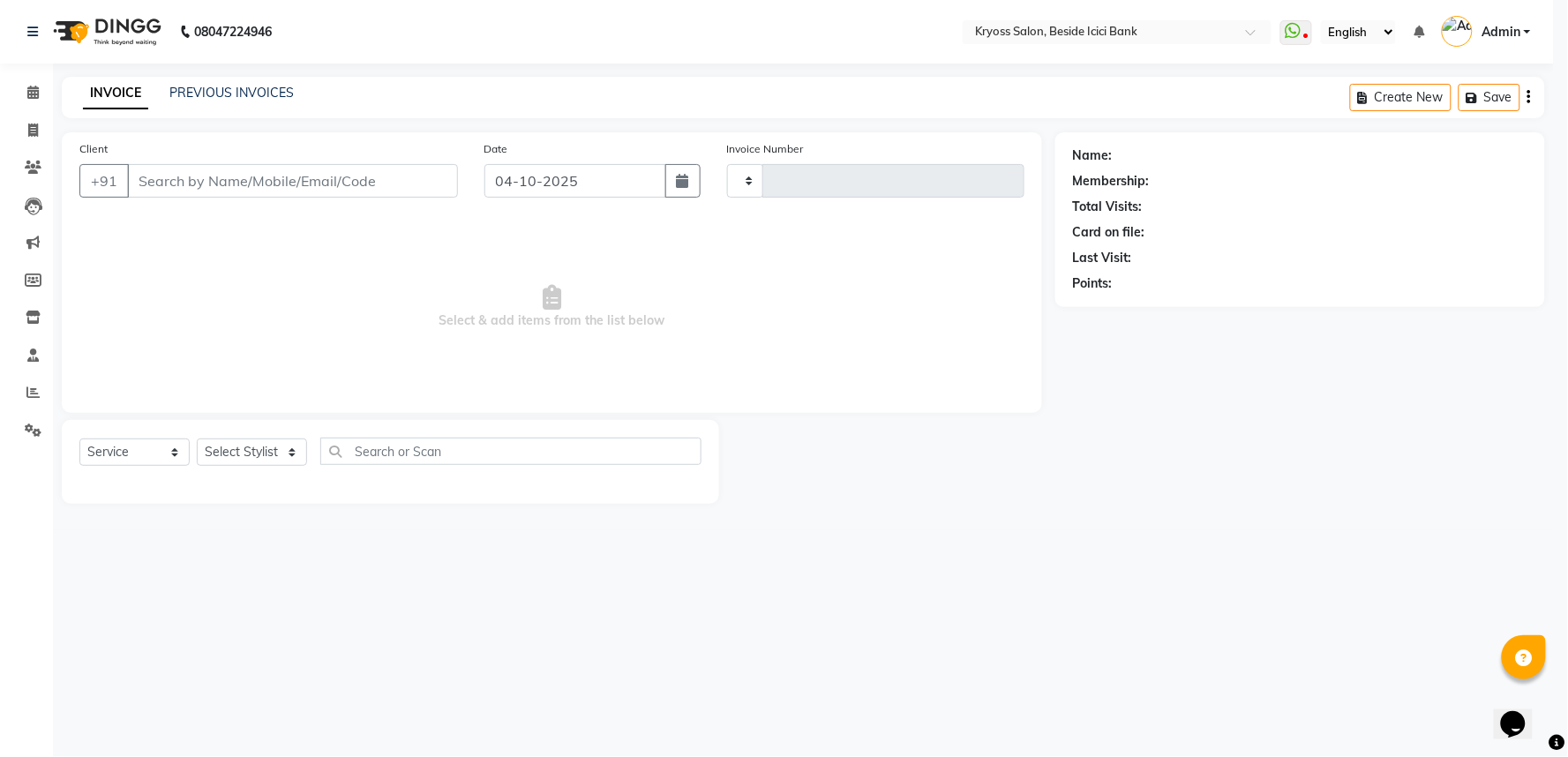
type input "14463"
select select "5439"
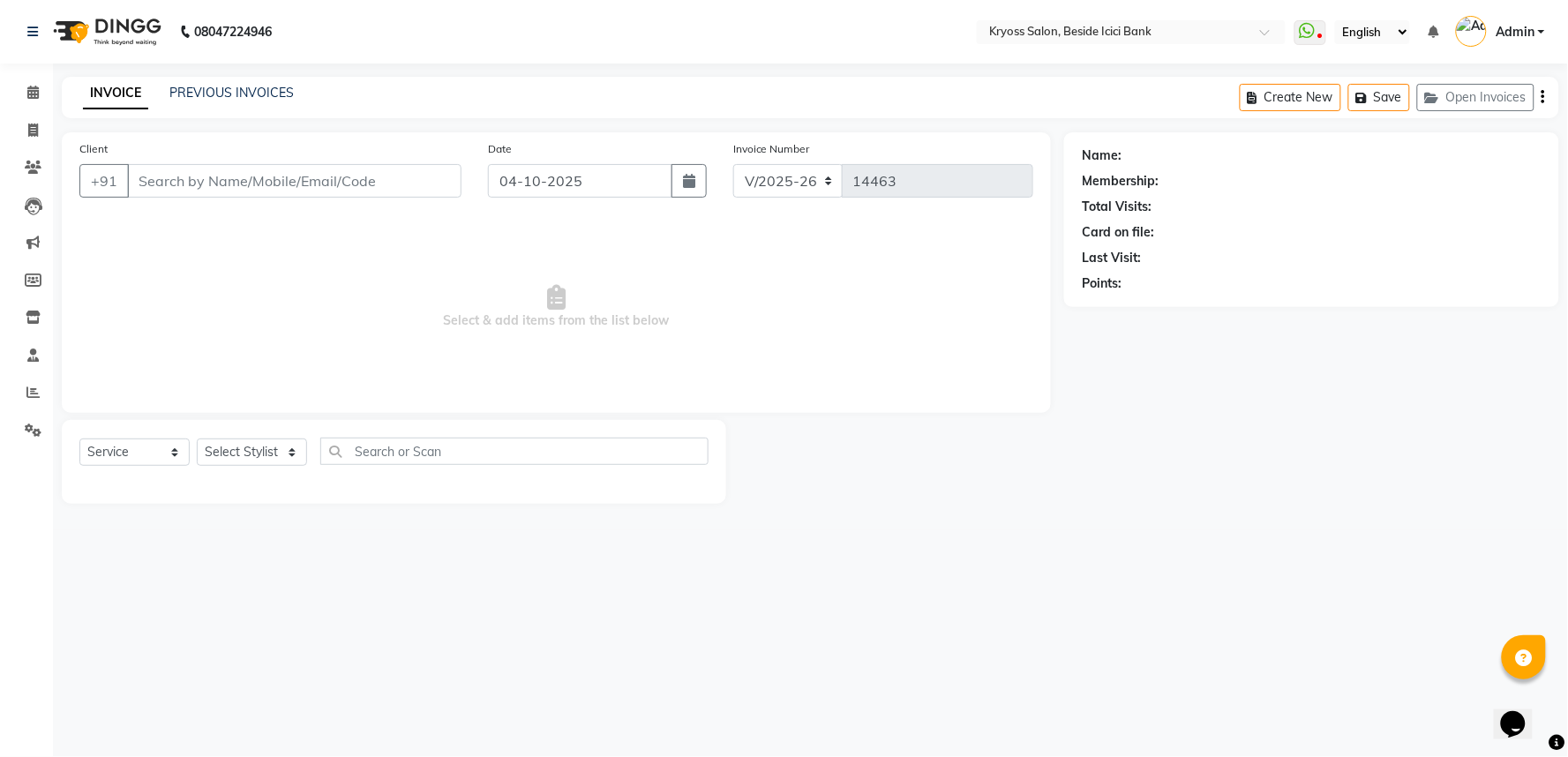
type input "9574681983"
select select "36594"
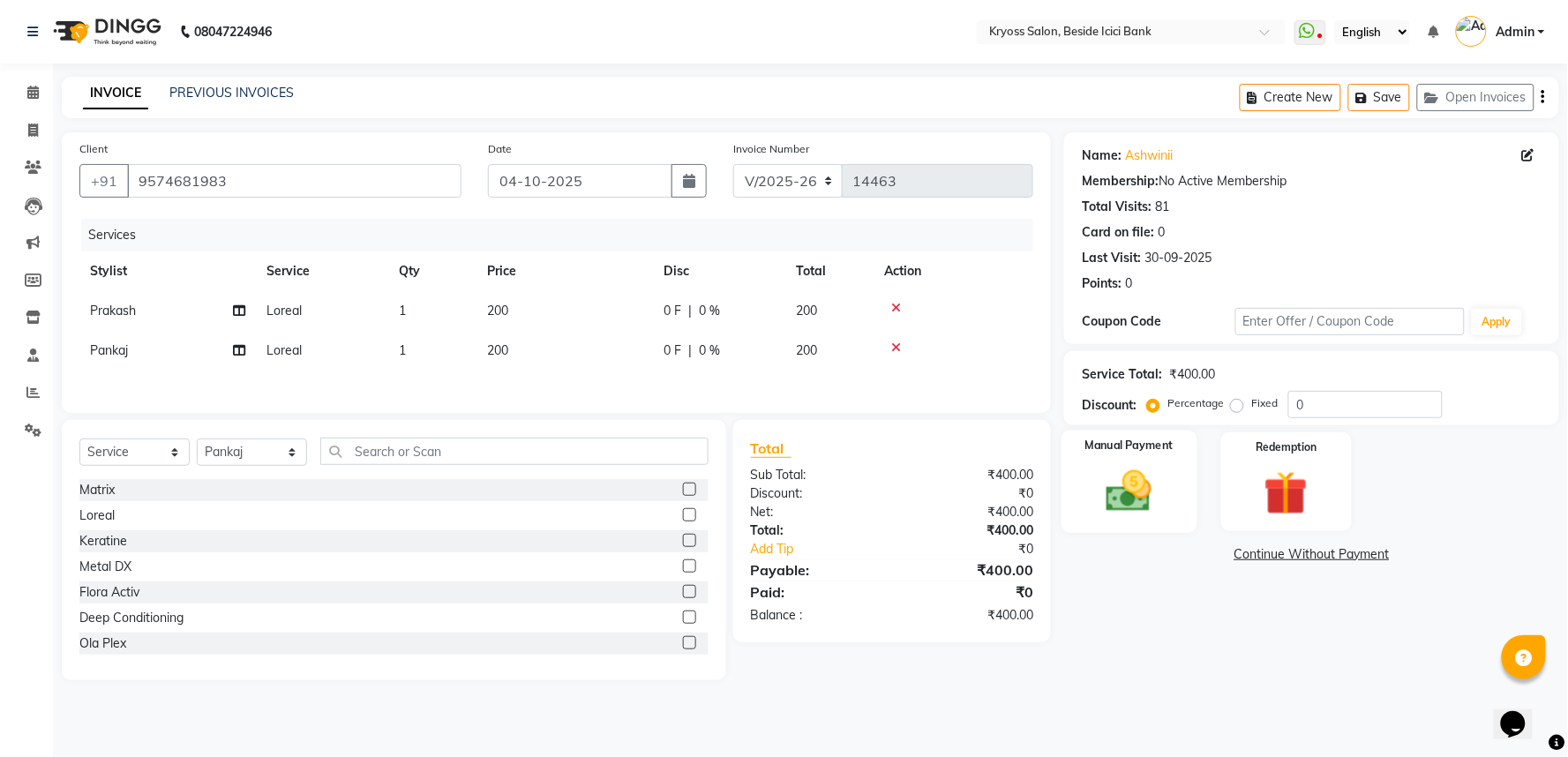
click at [1154, 507] on img at bounding box center [1130, 492] width 75 height 53
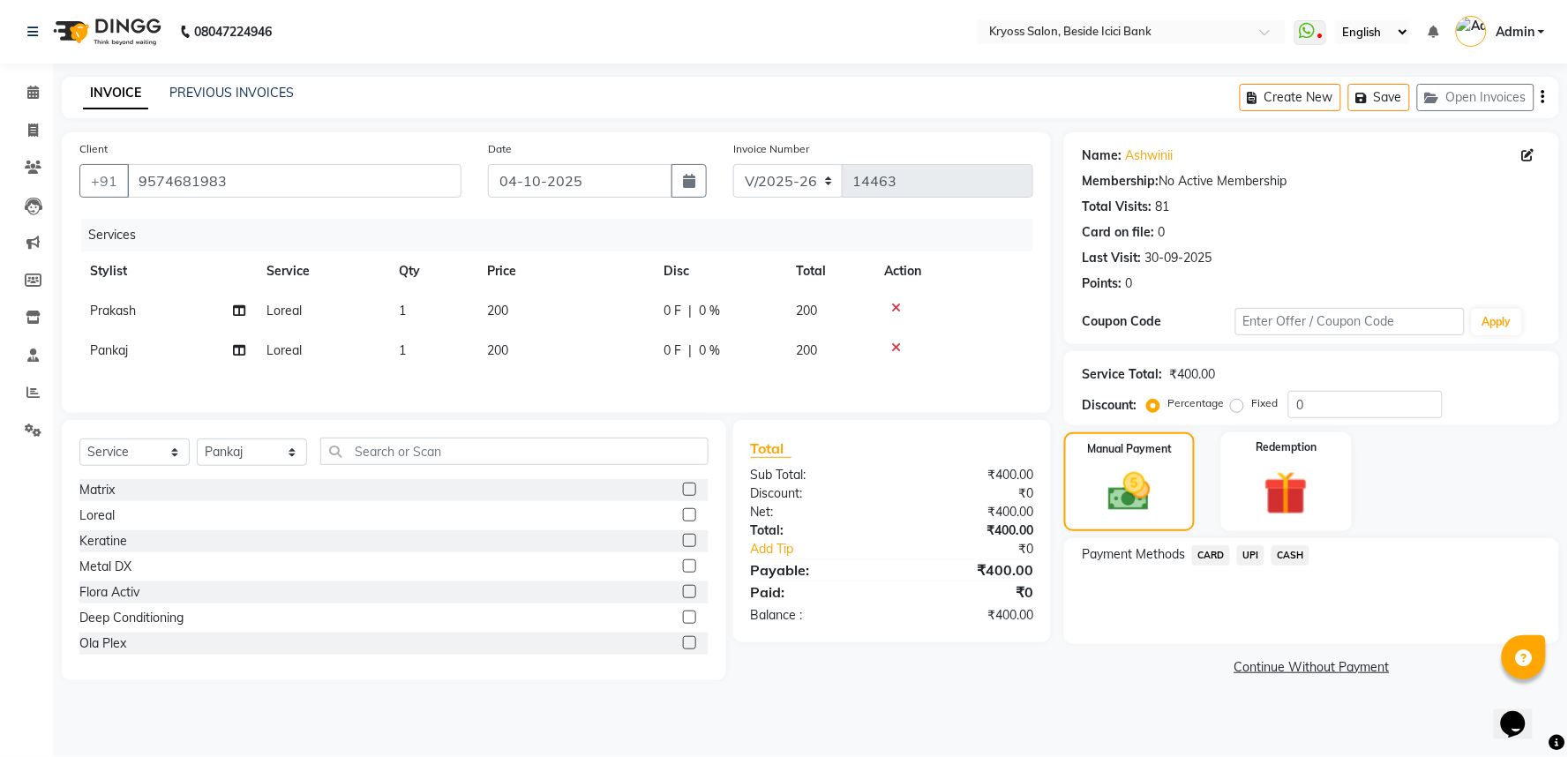
click at [1257, 565] on span "UPI" at bounding box center [1250, 556] width 28 height 20
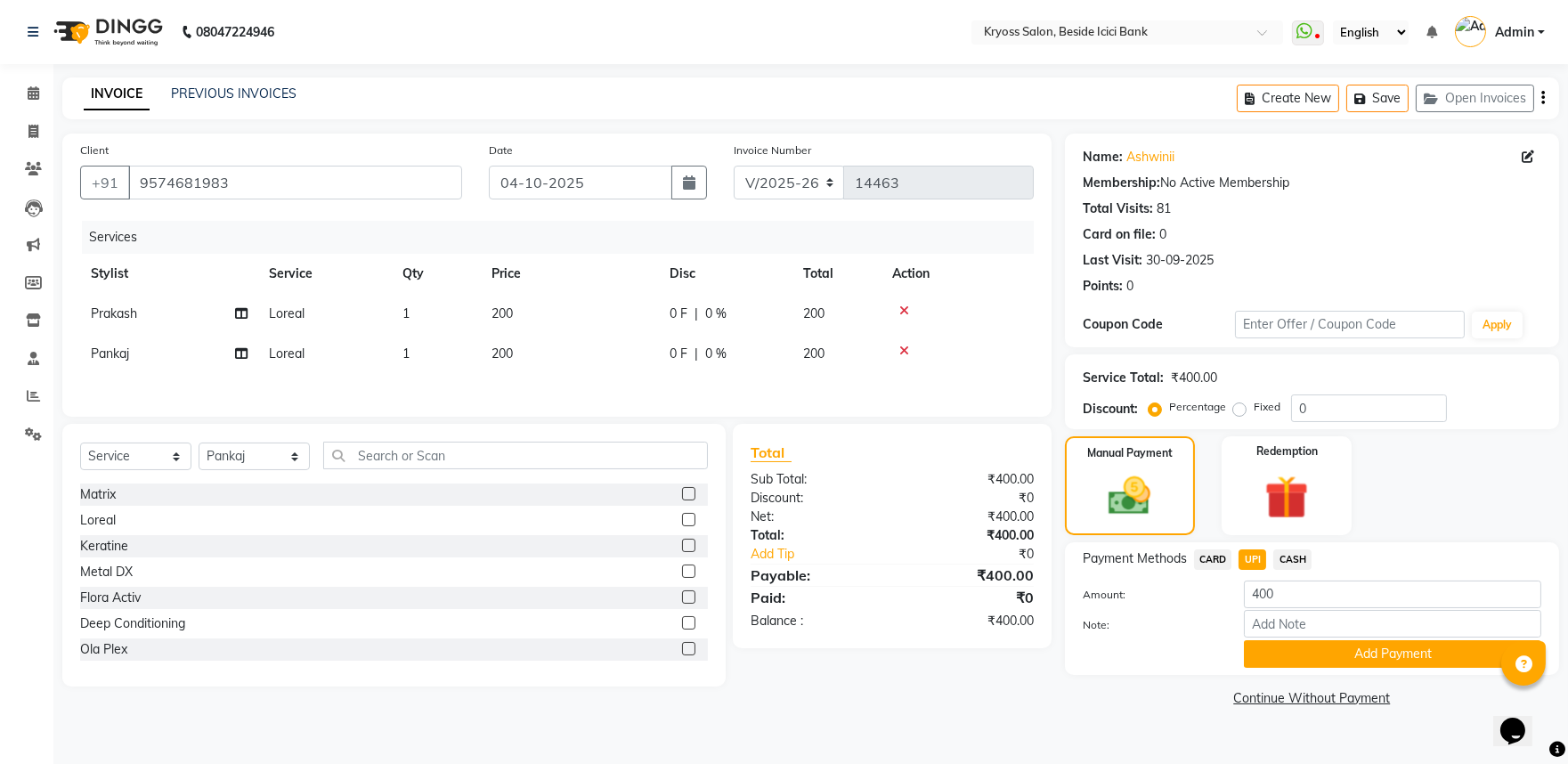
scroll to position [99, 0]
click at [112, 586] on div "Blow dry" at bounding box center [105, 576] width 51 height 19
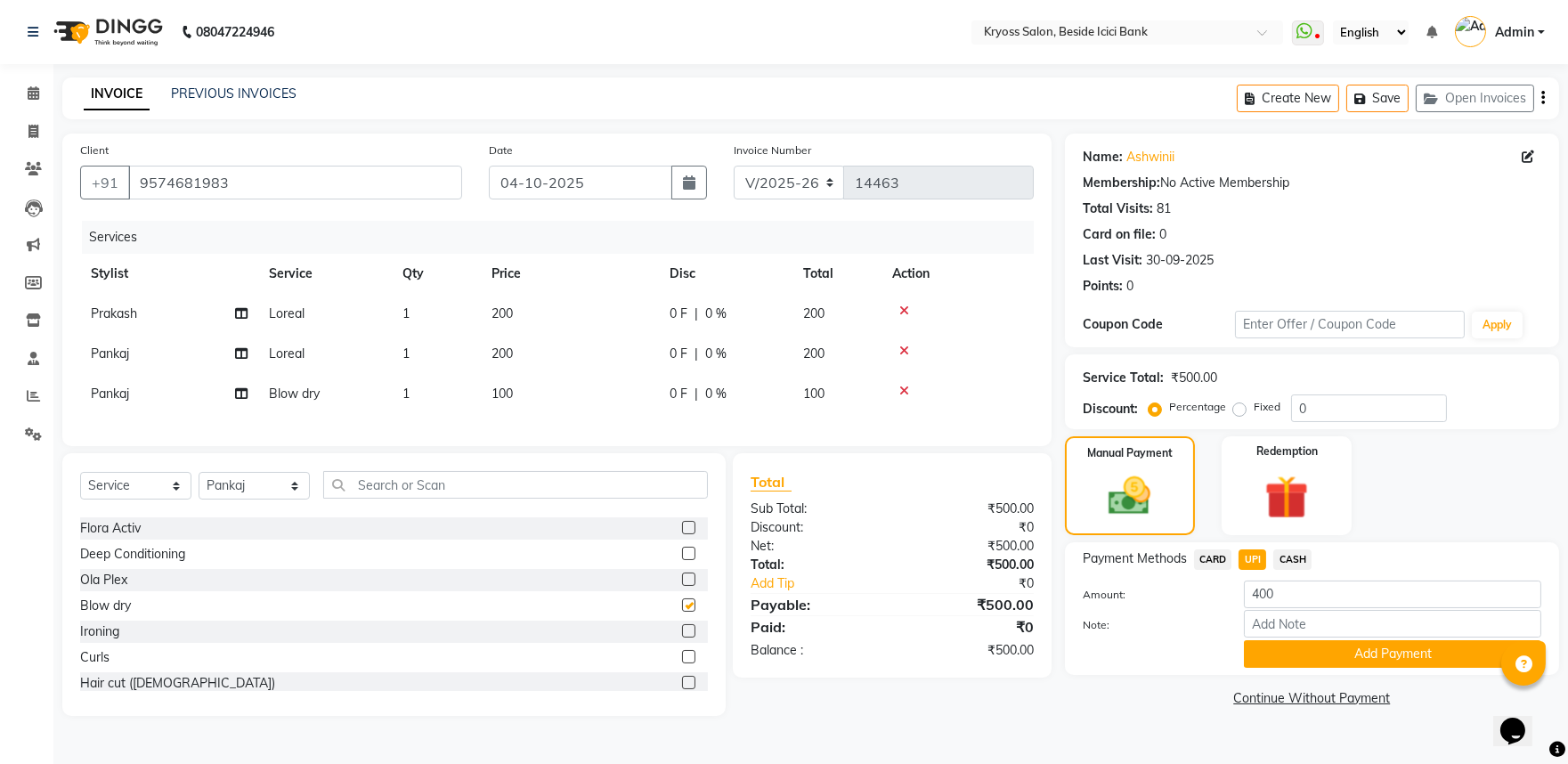
checkbox input "false"
click at [1254, 570] on span "UPI" at bounding box center [1252, 560] width 28 height 21
type input "500"
click at [1290, 668] on button "Add Payment" at bounding box center [1392, 654] width 297 height 28
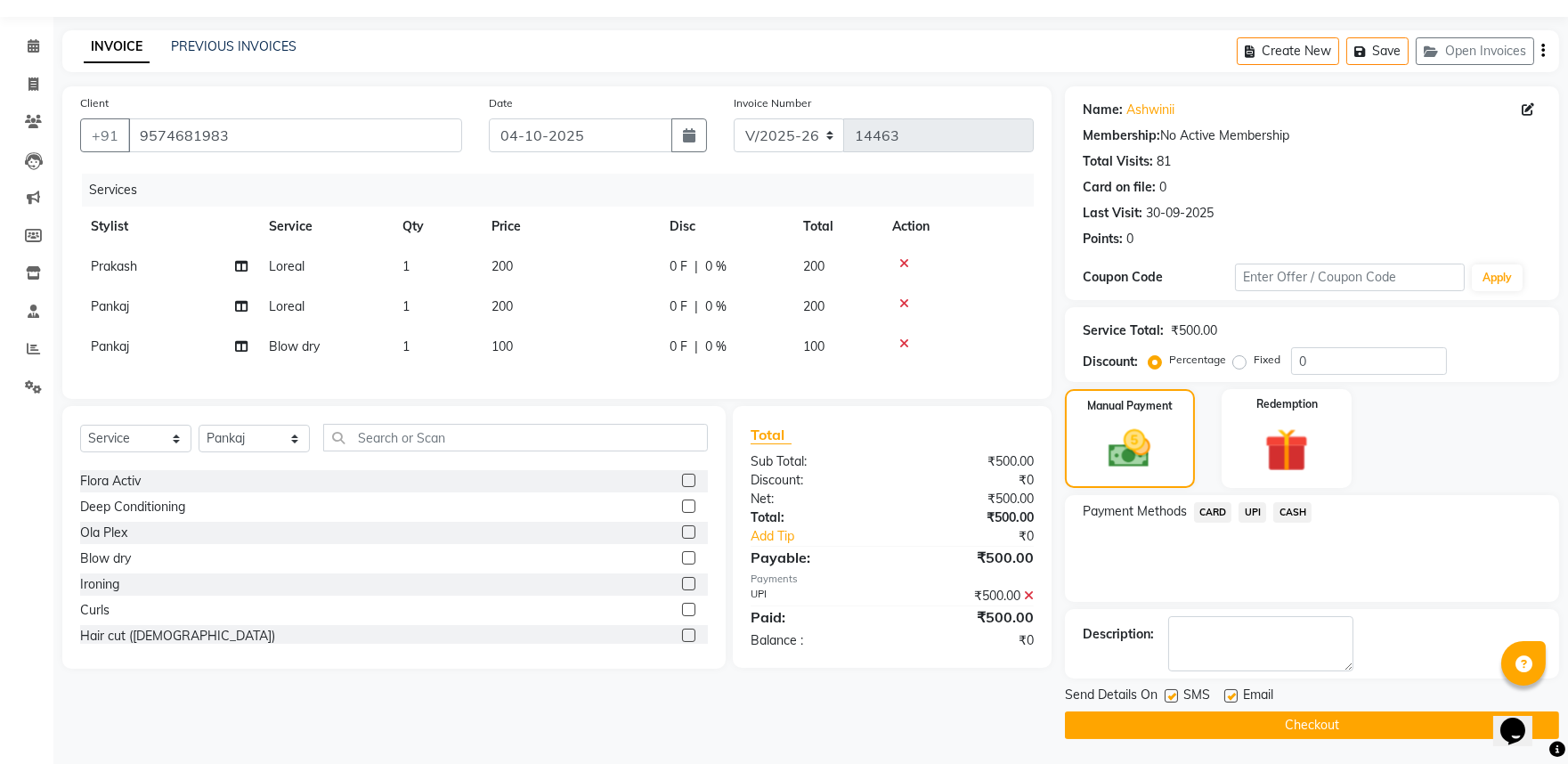
scroll to position [91, 0]
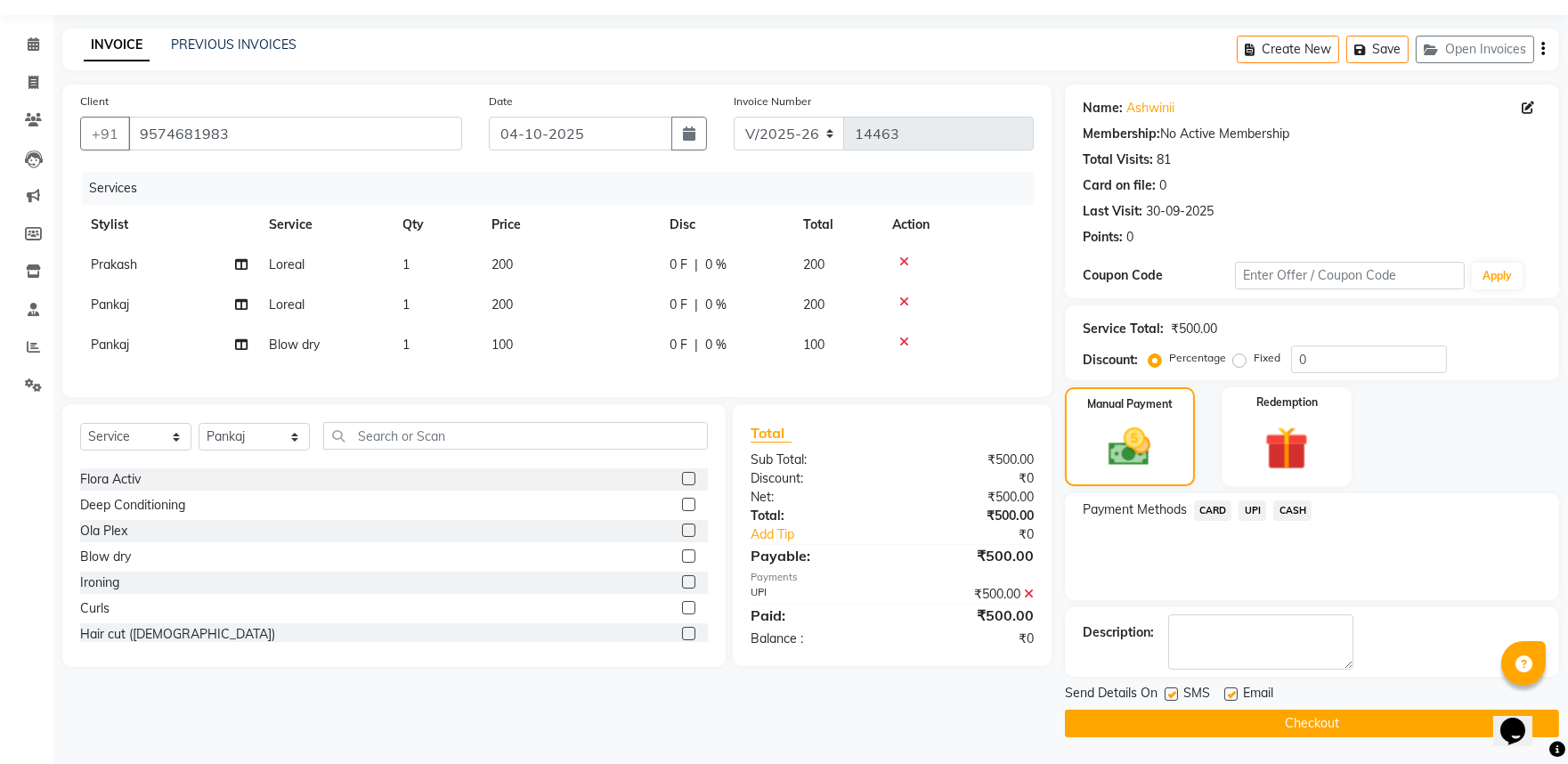
click at [1305, 717] on button "Checkout" at bounding box center [1312, 724] width 494 height 28
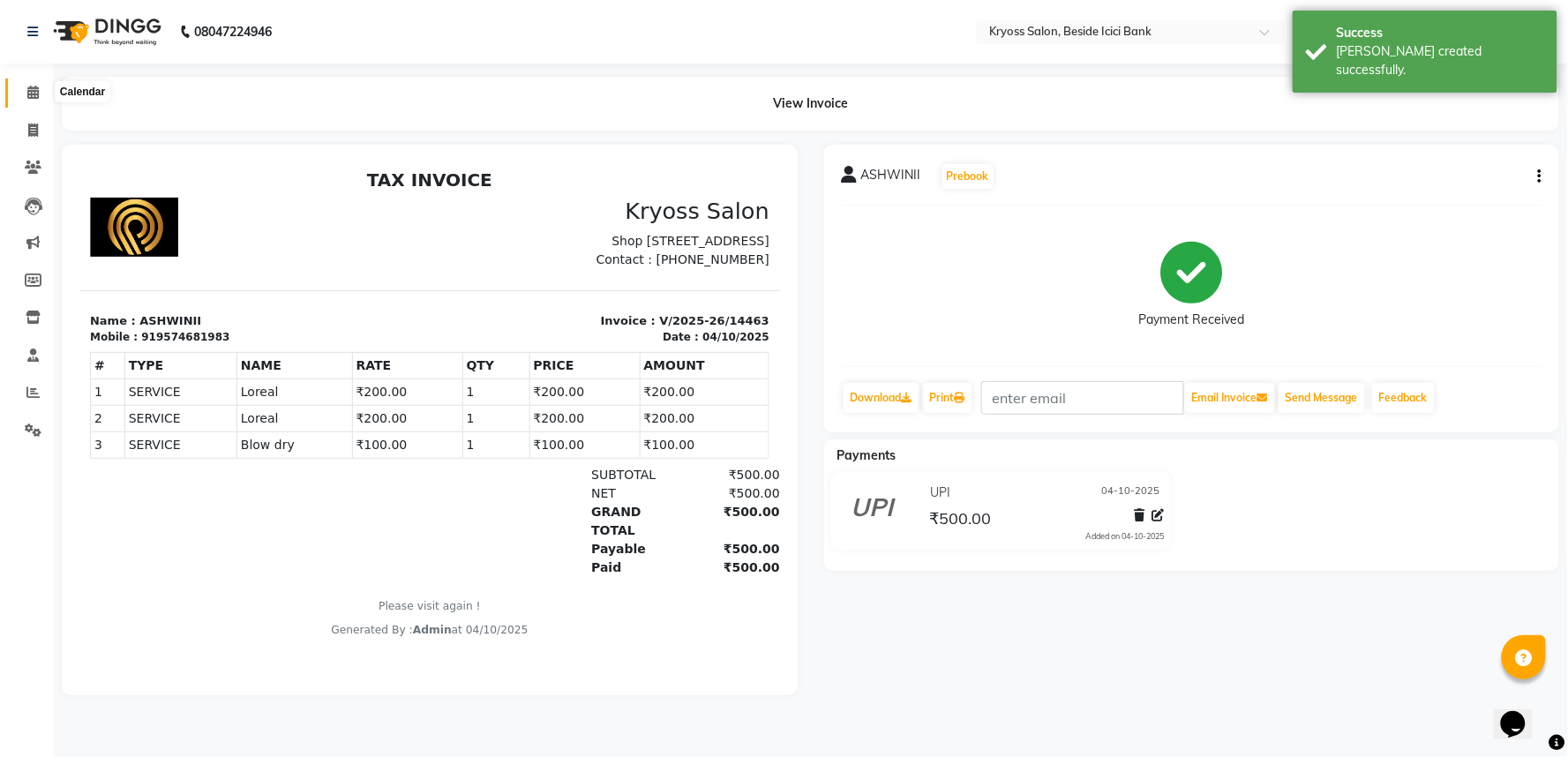
click at [34, 91] on icon at bounding box center [33, 91] width 12 height 13
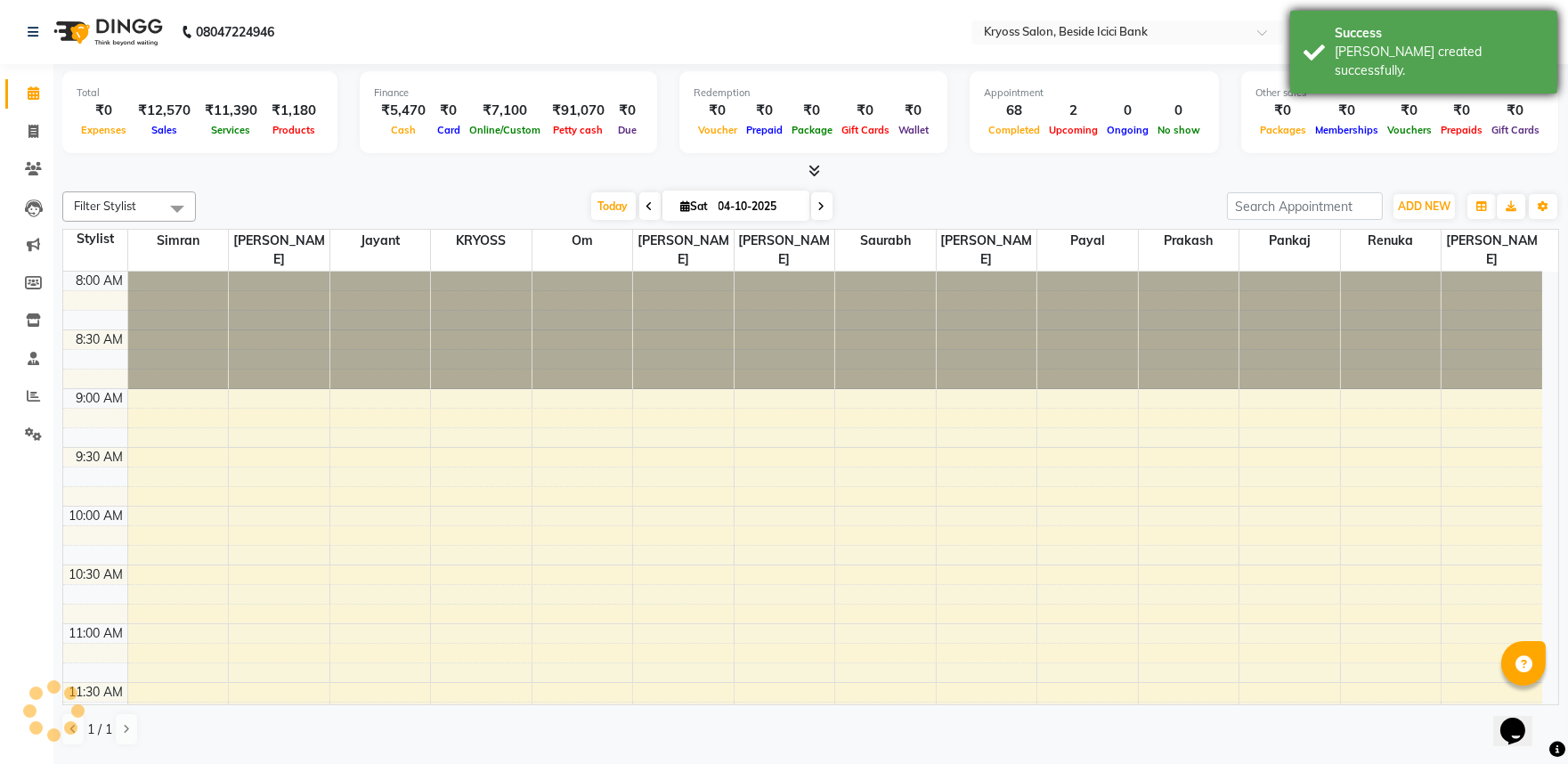
click at [1469, 47] on div "[PERSON_NAME] created successfully." at bounding box center [1440, 62] width 210 height 38
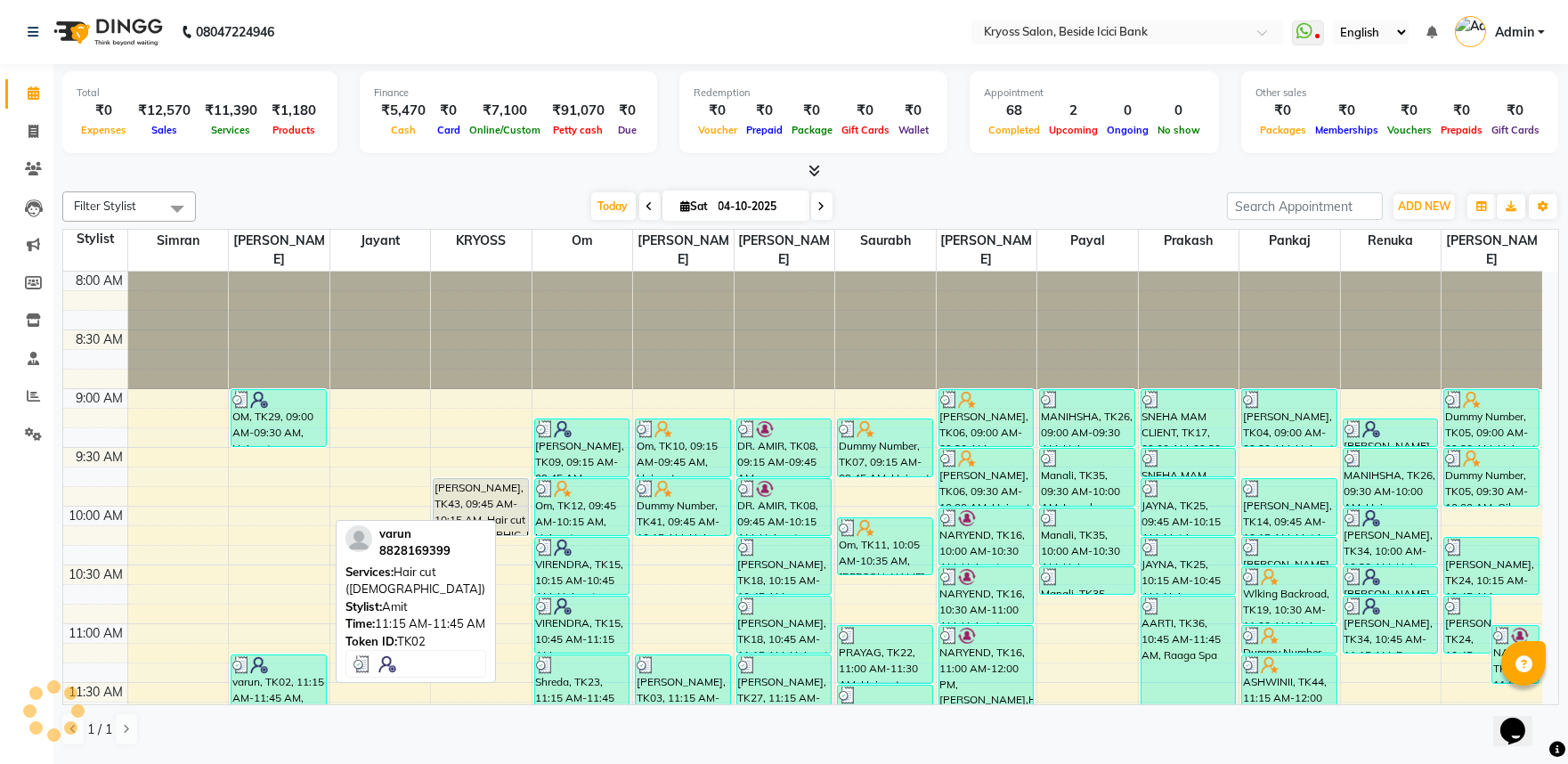
click at [267, 673] on div "varun, TK02, 11:15 AM-11:45 AM, Hair cut ([DEMOGRAPHIC_DATA])" at bounding box center [278, 684] width 94 height 57
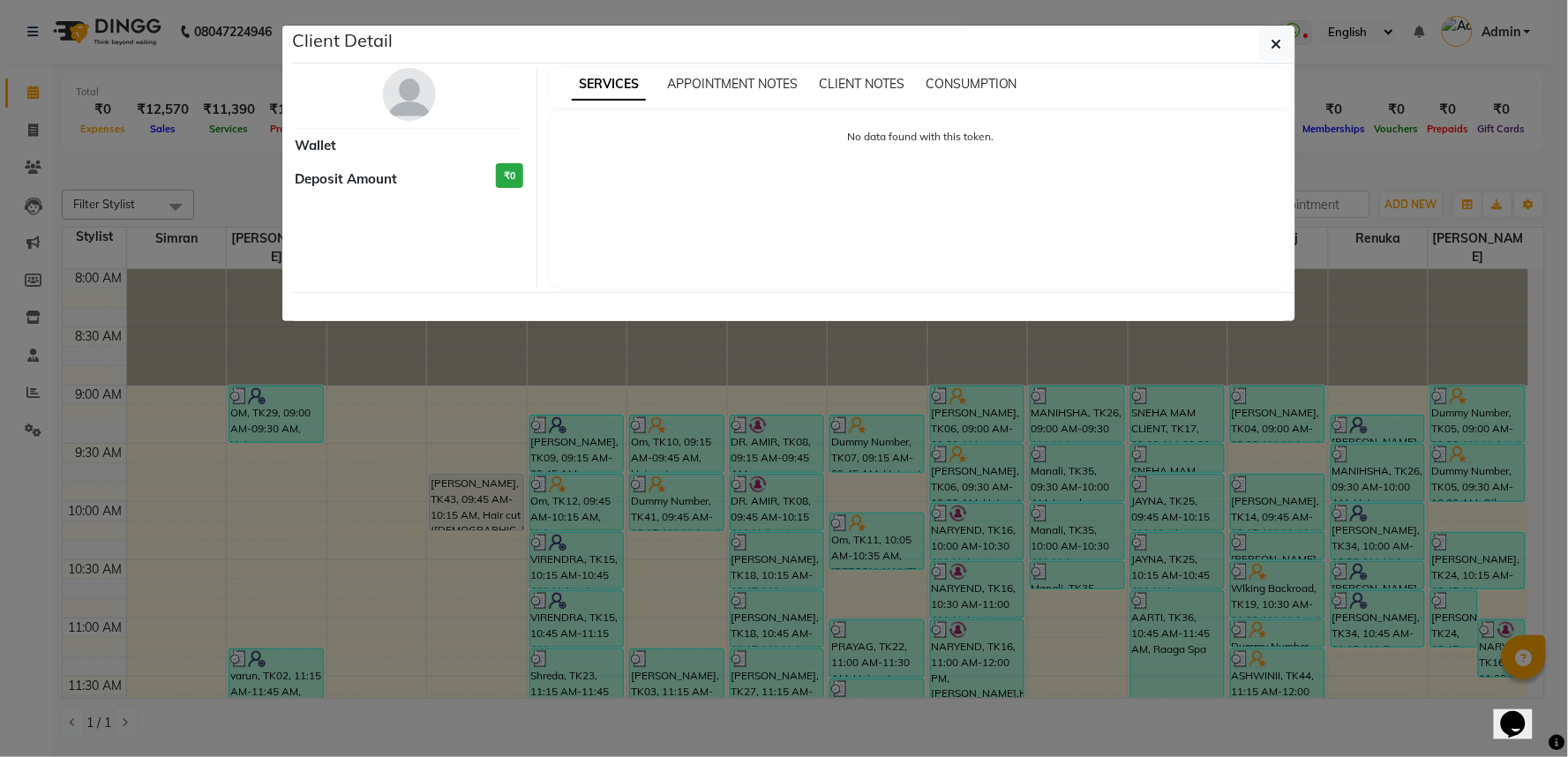
select select "3"
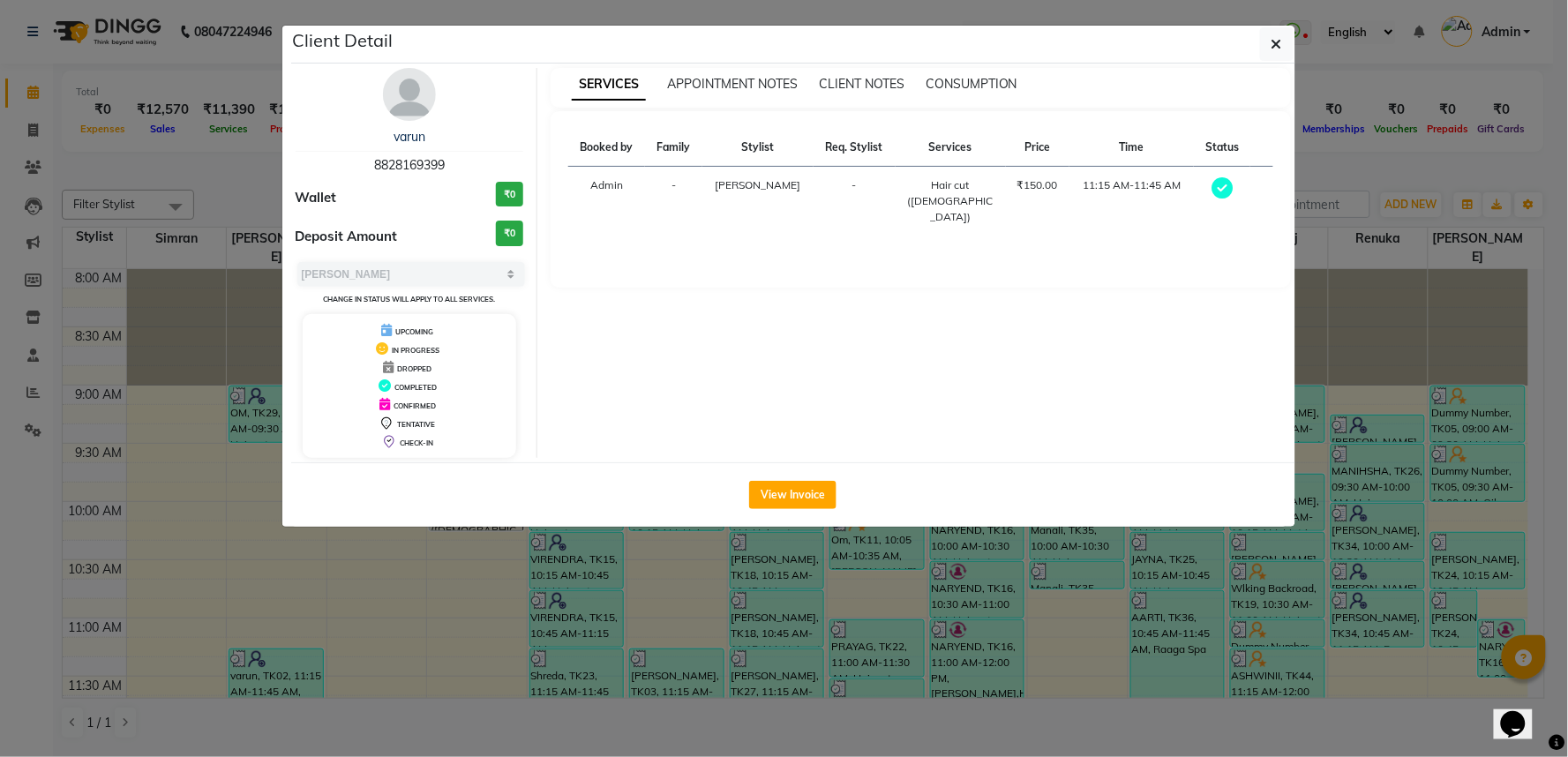
click at [801, 527] on div "View Invoice" at bounding box center [793, 494] width 1005 height 65
click at [803, 509] on button "View Invoice" at bounding box center [792, 495] width 87 height 28
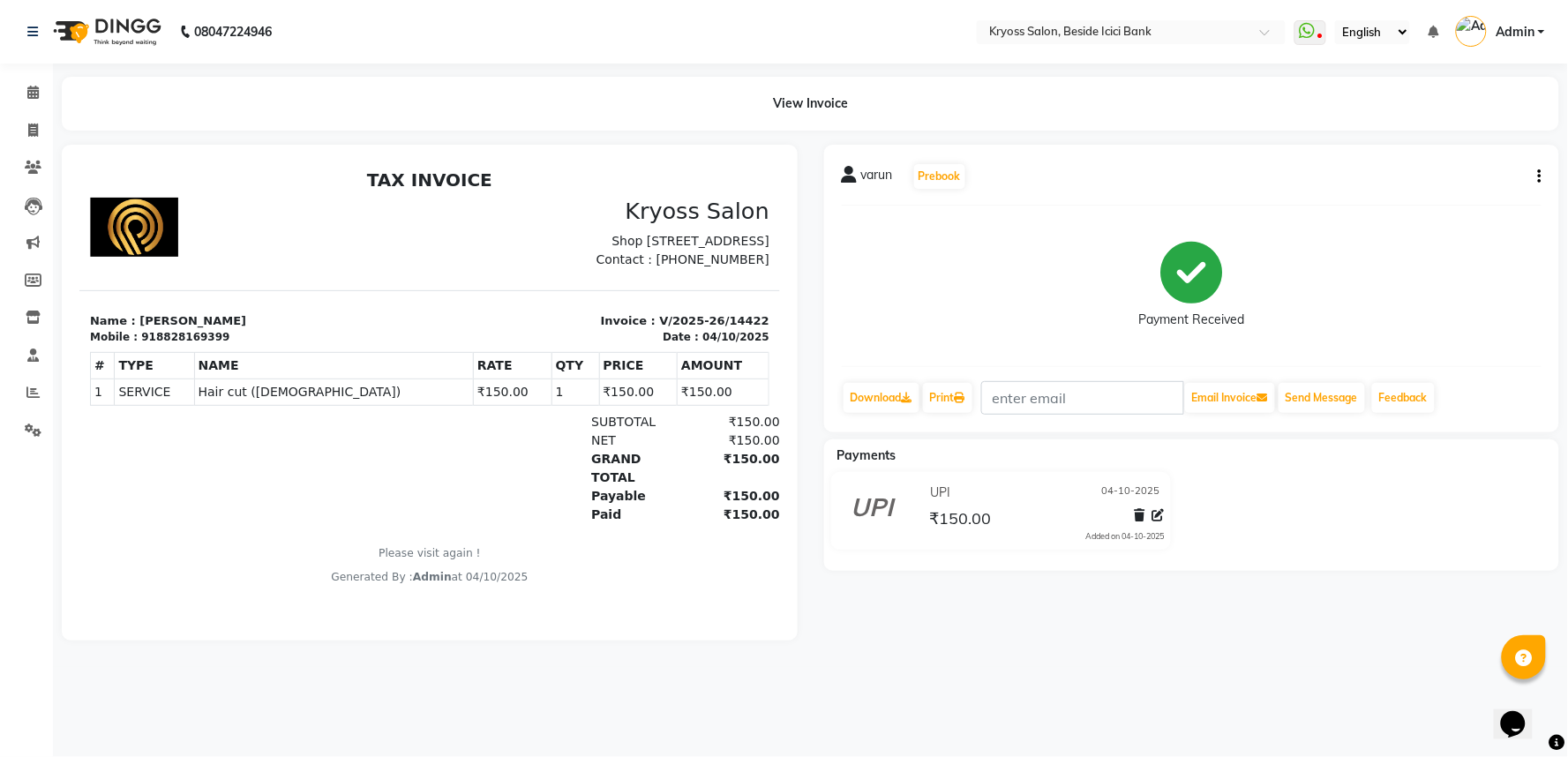
click at [55, 85] on div "View Invoice" at bounding box center [810, 104] width 1524 height 54
click at [22, 97] on span at bounding box center [33, 92] width 31 height 20
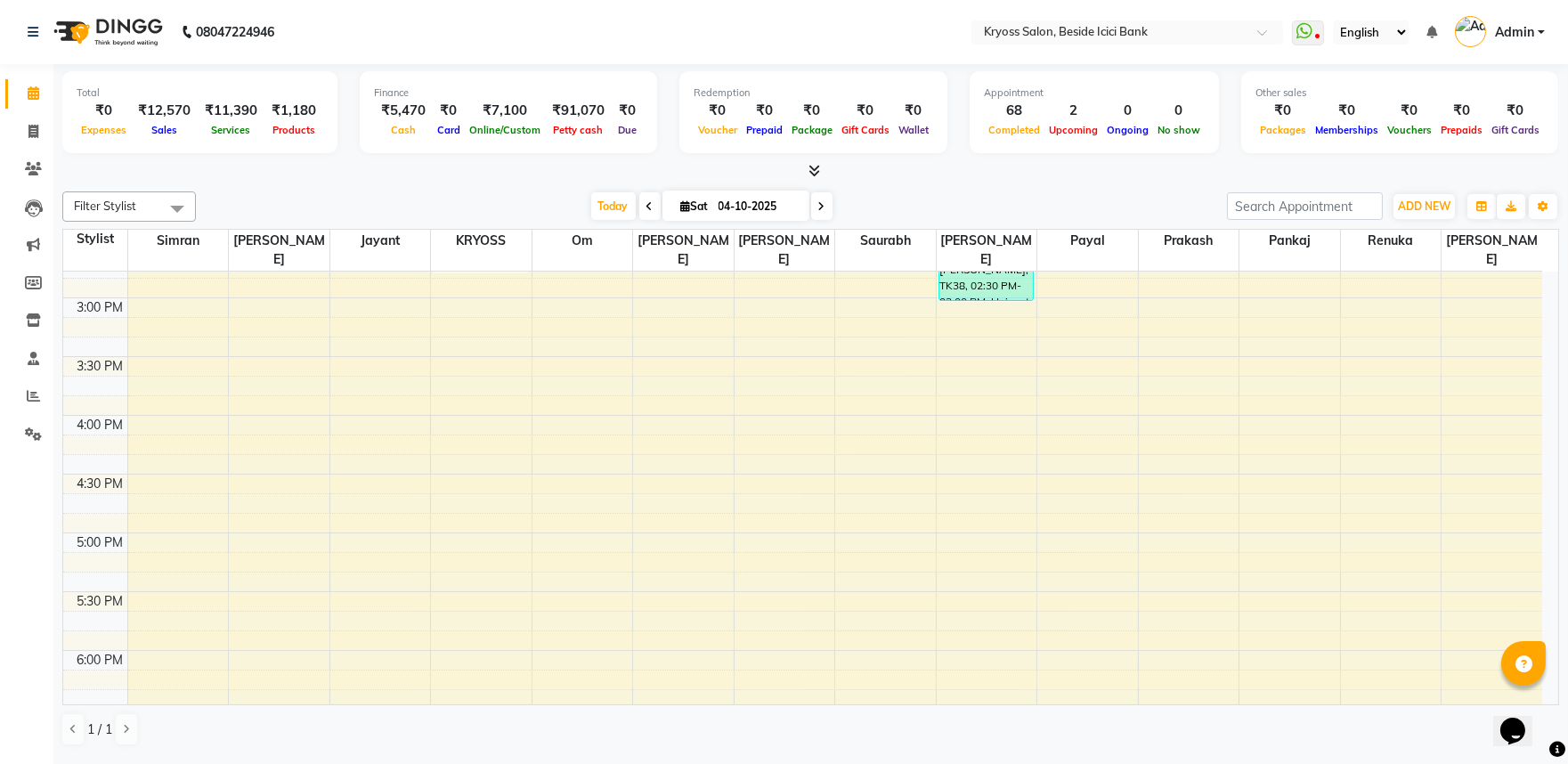
scroll to position [785, 0]
click at [499, 205] on div "[DATE] [DATE]" at bounding box center [712, 207] width 1014 height 27
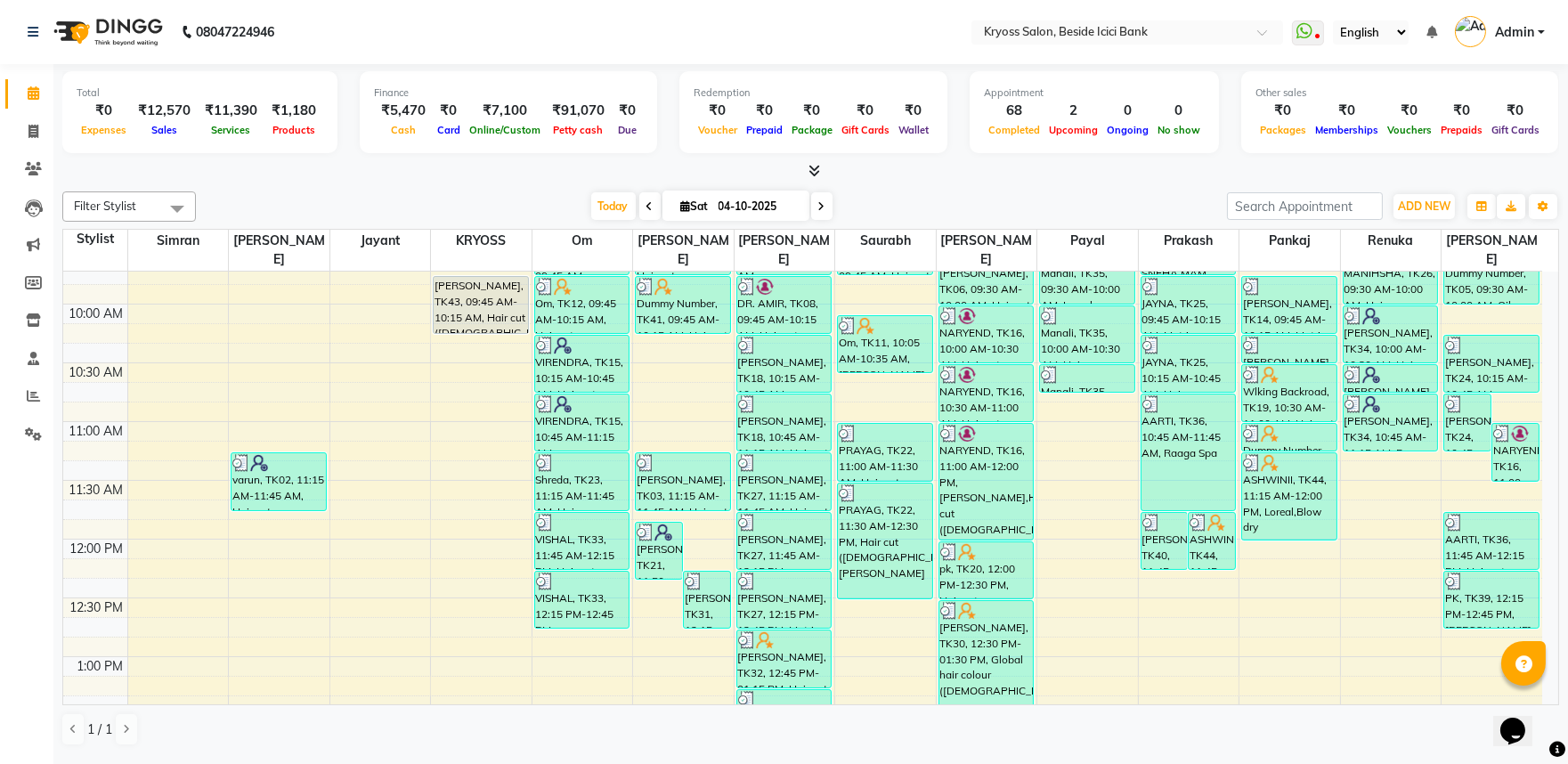
scroll to position [192, 0]
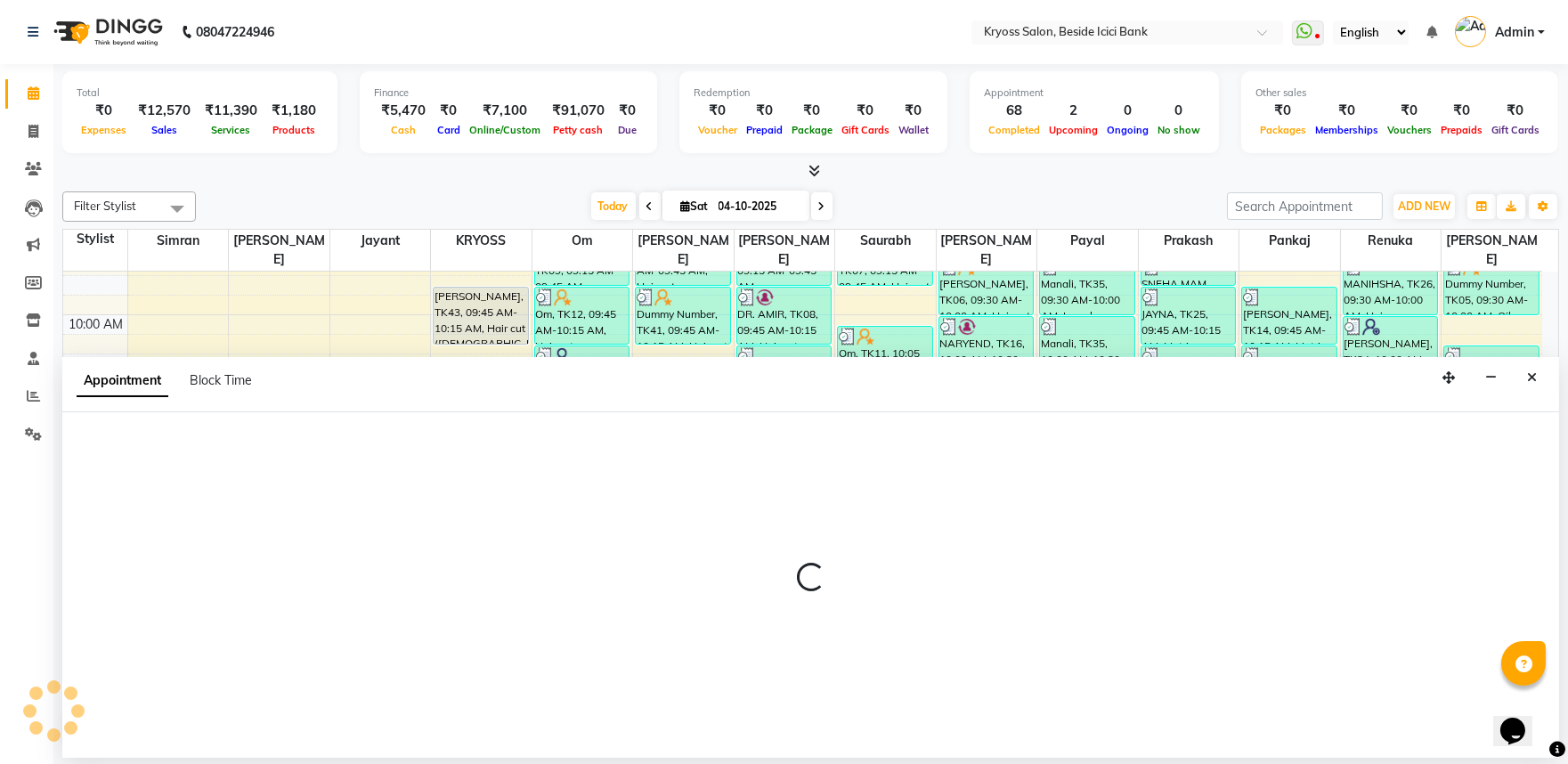
scroll to position [4, 0]
select select "52359"
select select "705"
select select "tentative"
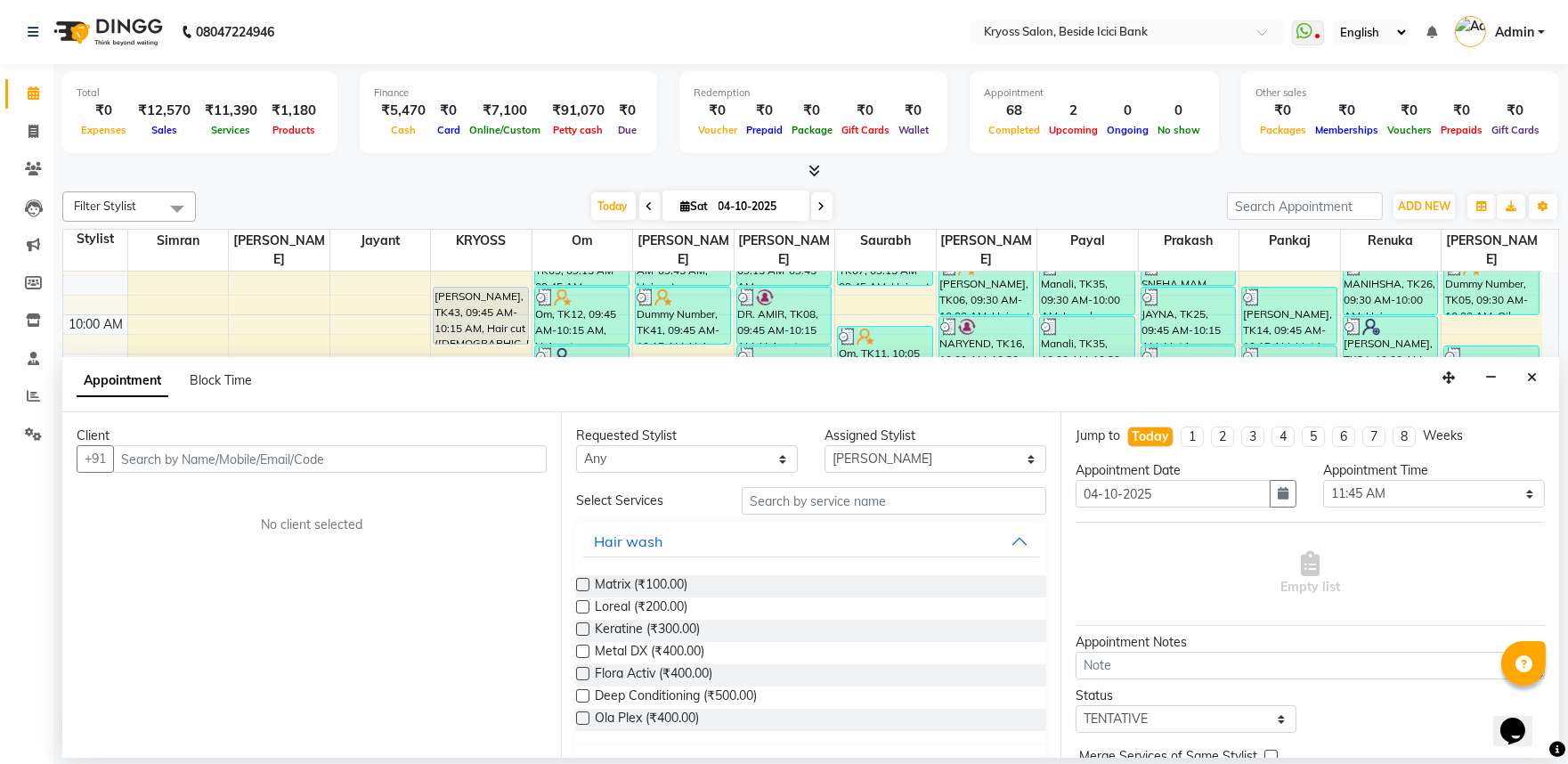
drag, startPoint x: 404, startPoint y: 478, endPoint x: 416, endPoint y: 486, distance: 14.4
click at [406, 473] on input "text" at bounding box center [330, 459] width 433 height 28
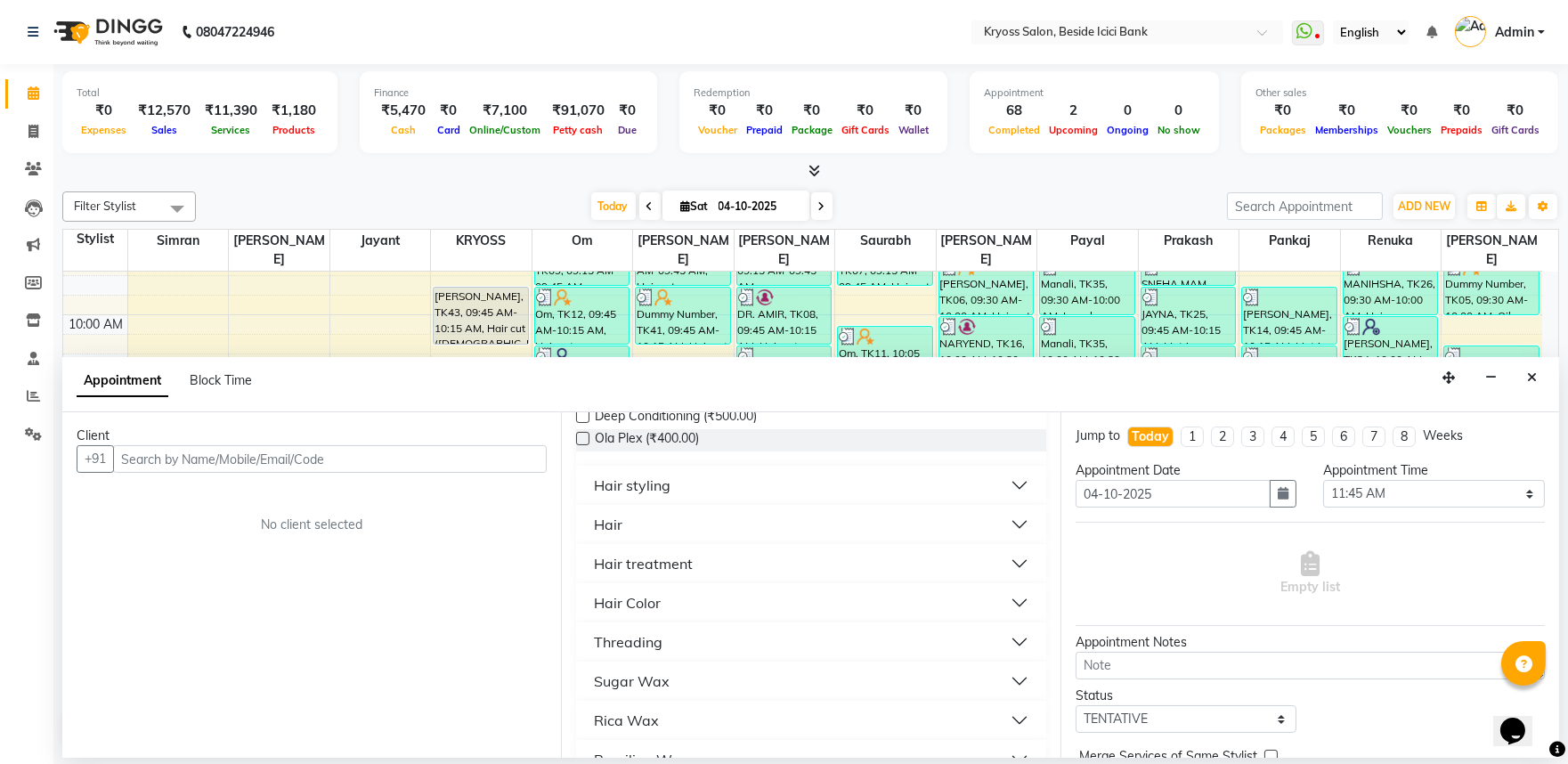
scroll to position [296, 0]
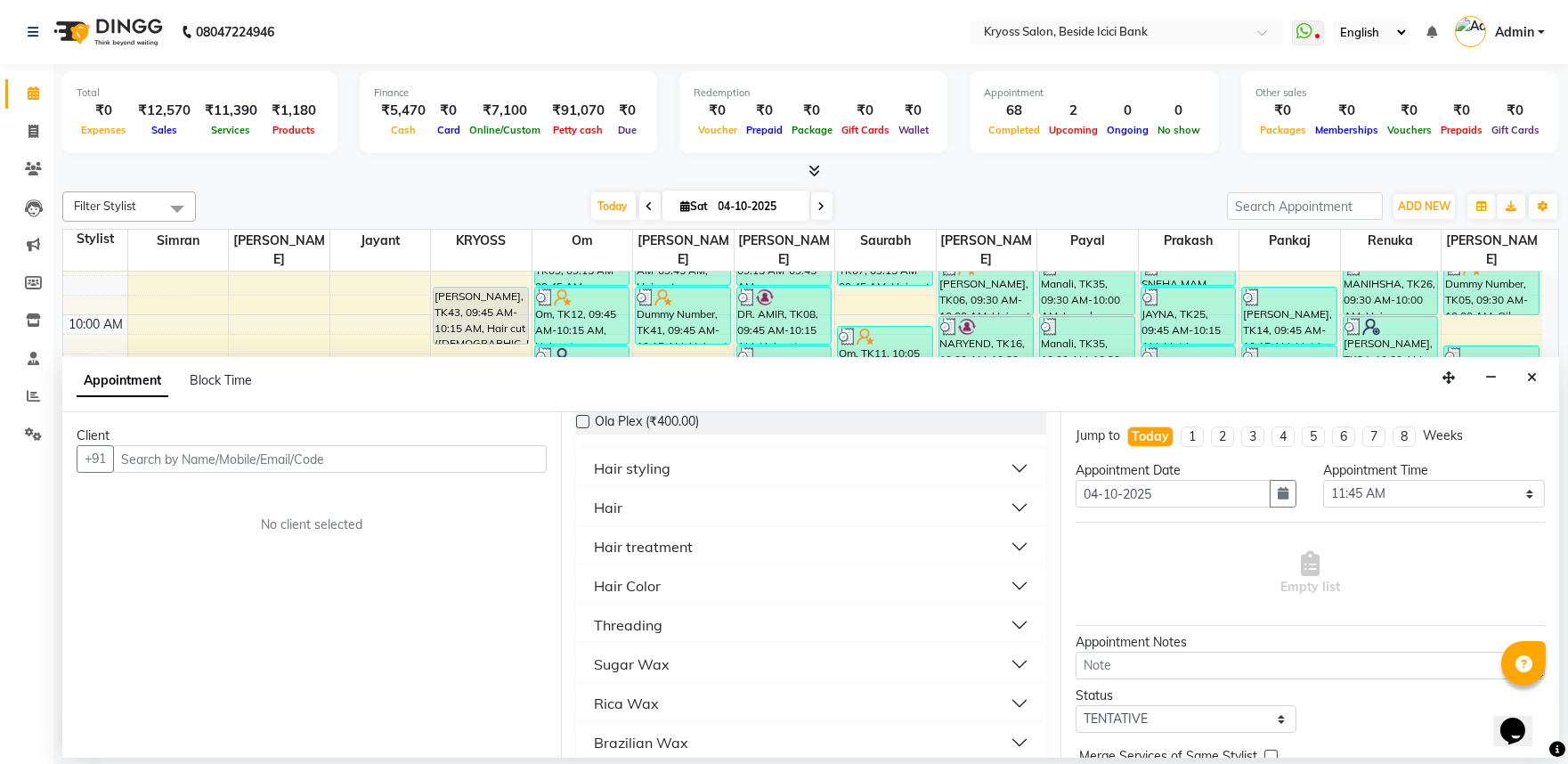
click at [621, 519] on div "Hair" at bounding box center [608, 508] width 29 height 21
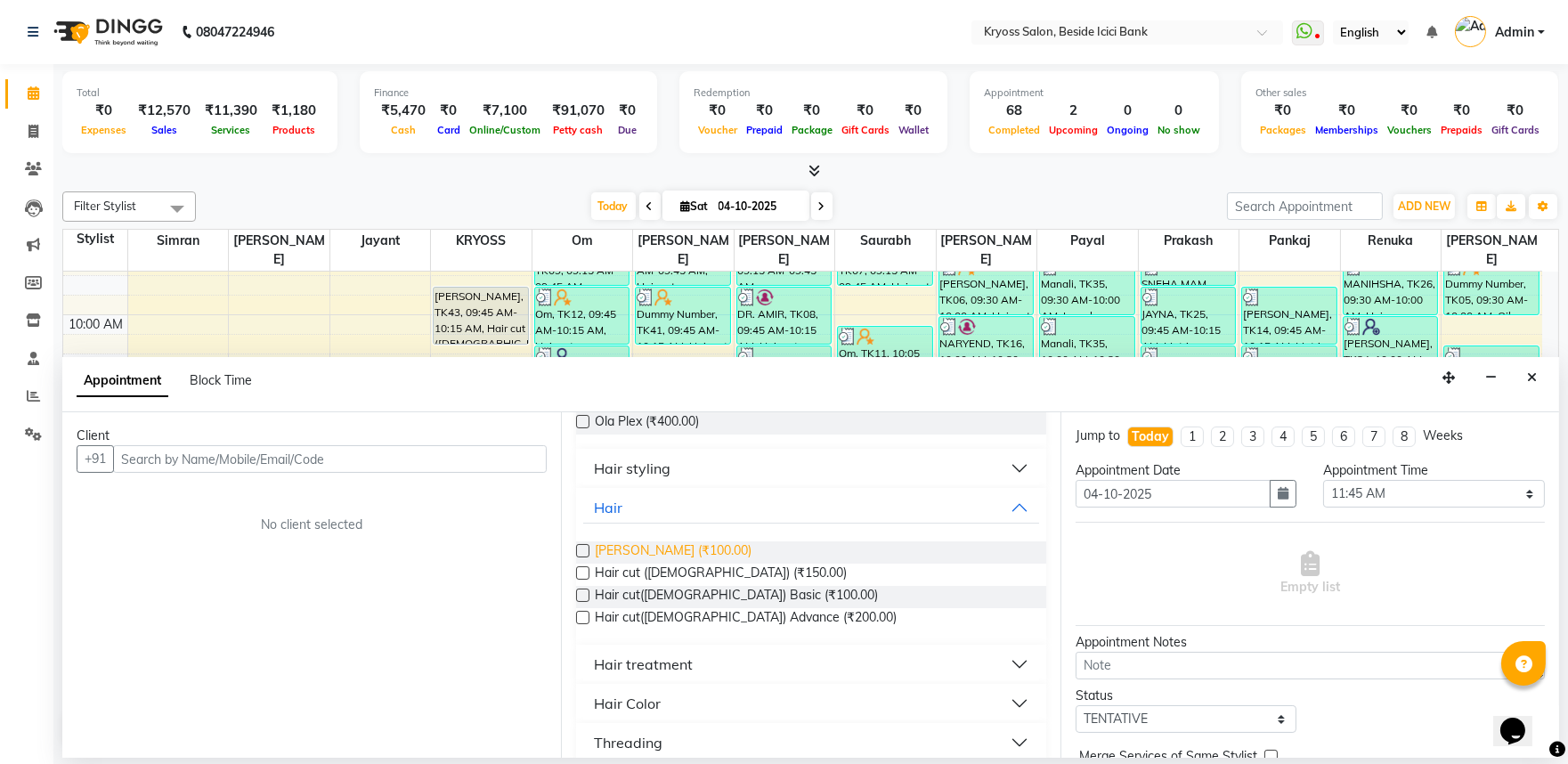
click at [646, 563] on span "[PERSON_NAME] (₹100.00)" at bounding box center [673, 553] width 157 height 22
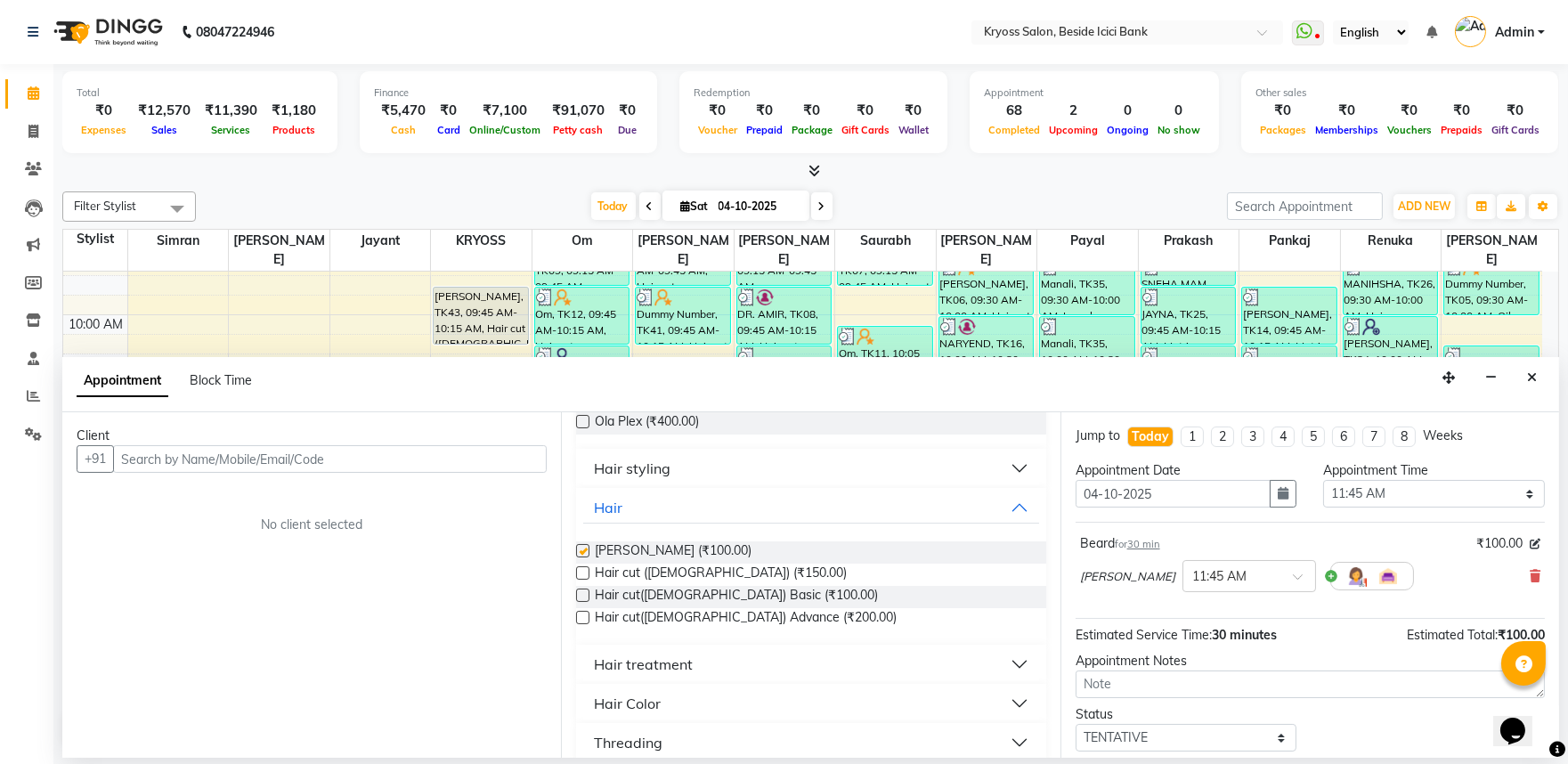
checkbox input "false"
click at [463, 469] on input "text" at bounding box center [330, 459] width 433 height 28
click at [467, 473] on input "text" at bounding box center [330, 459] width 433 height 28
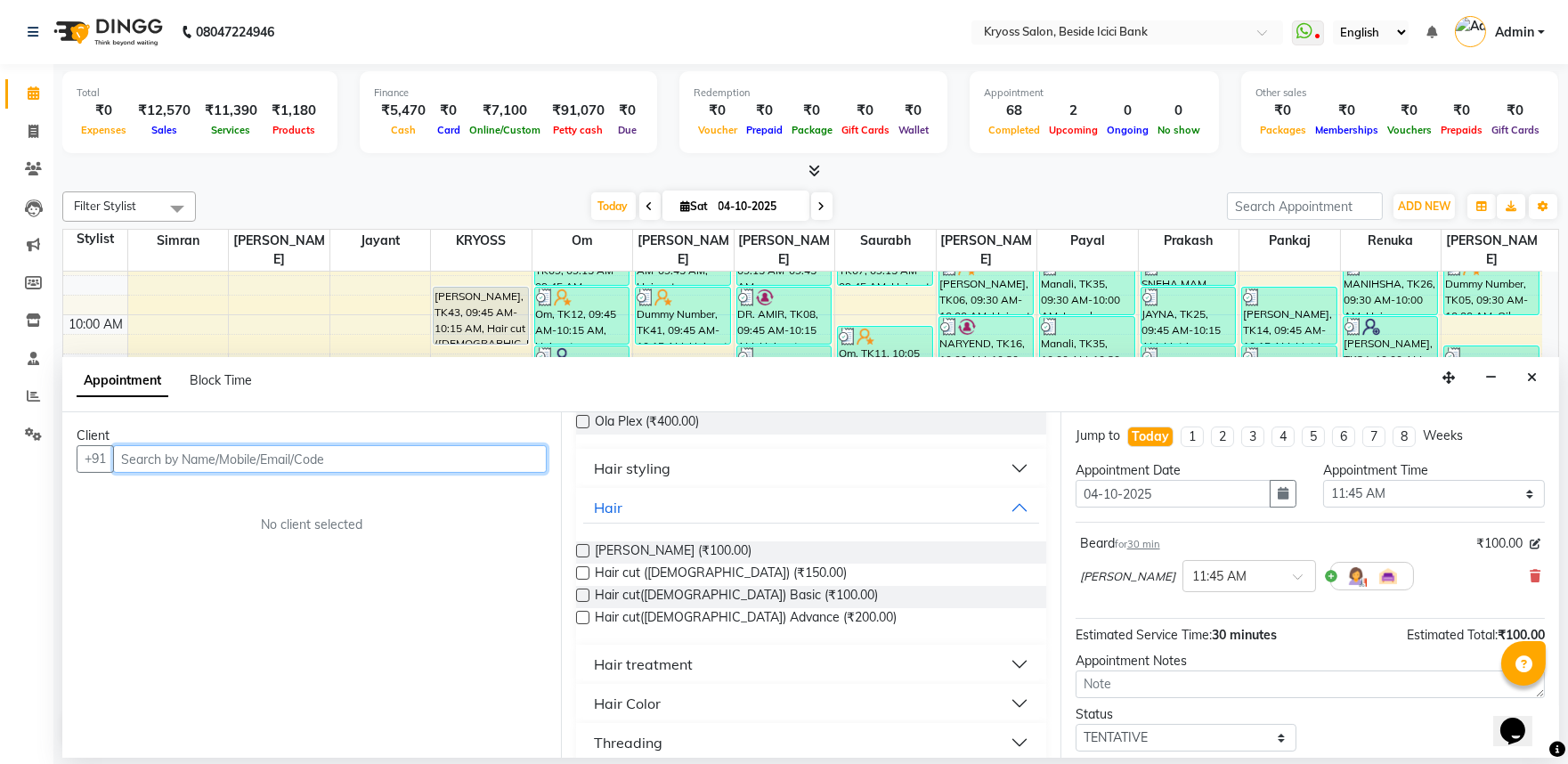
click at [474, 473] on input "text" at bounding box center [330, 459] width 433 height 28
click at [493, 473] on input "text" at bounding box center [330, 459] width 433 height 28
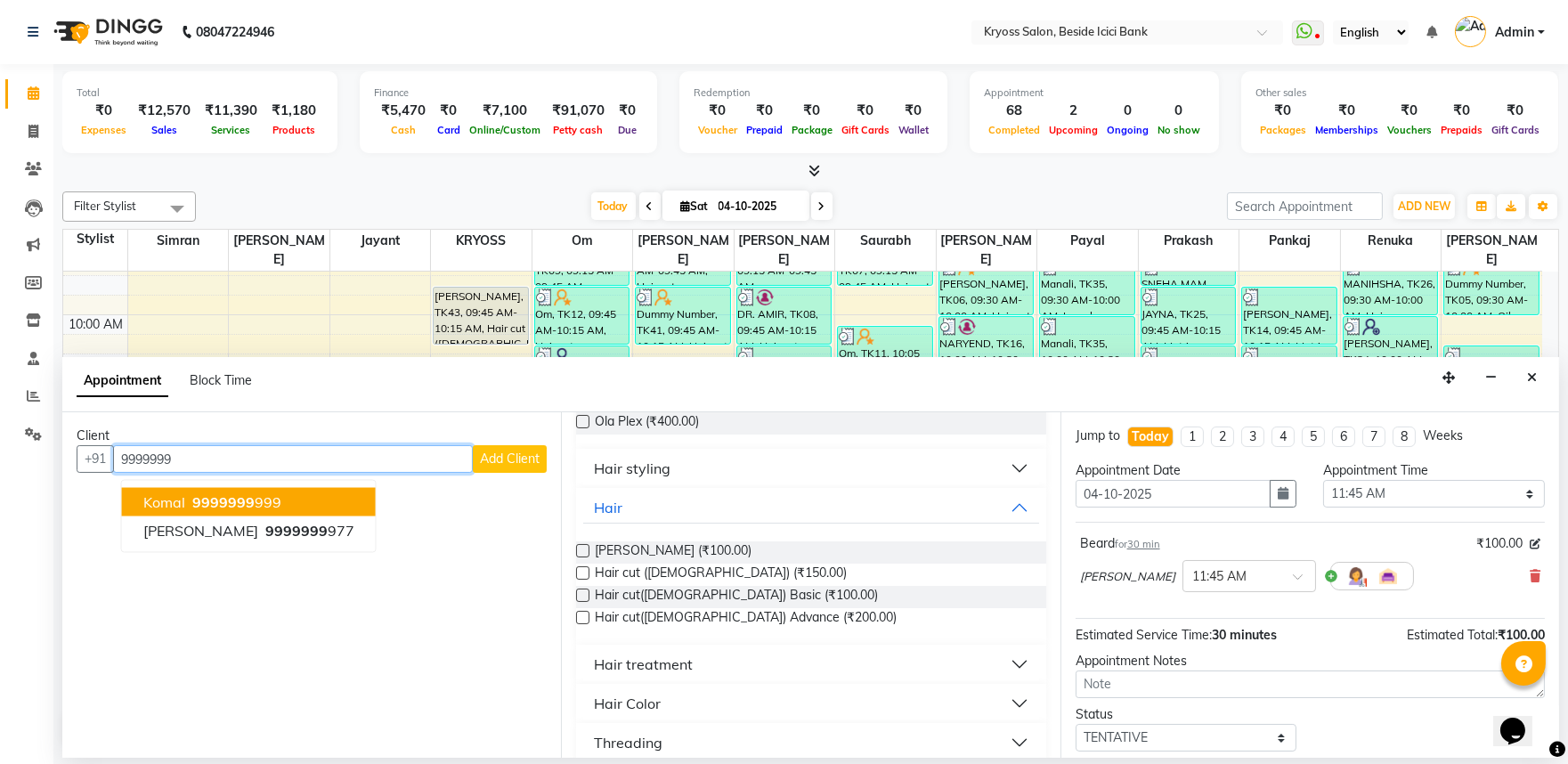
click at [281, 511] on ngb-highlight "9999999 999" at bounding box center [235, 502] width 92 height 18
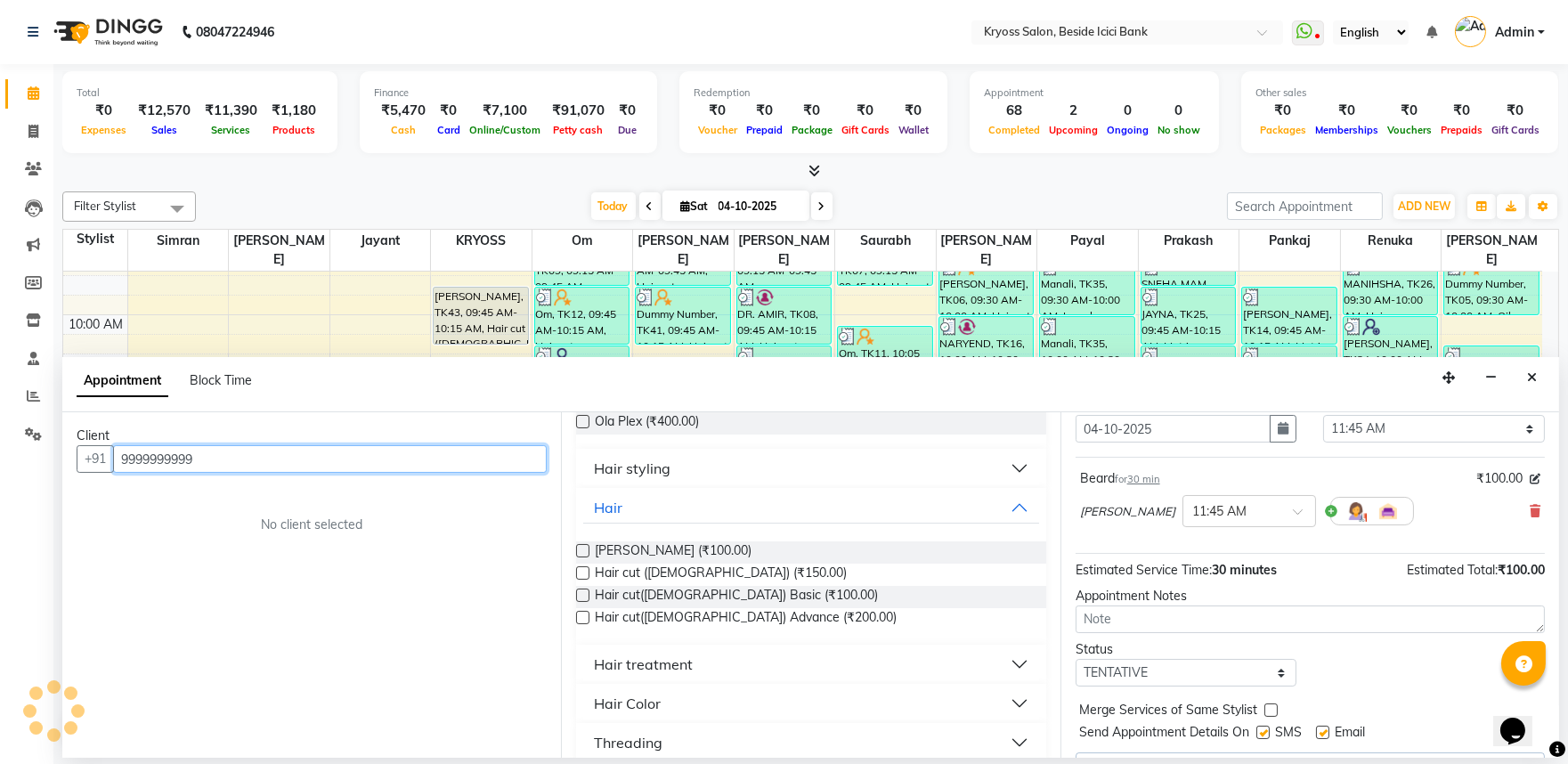
scroll to position [144, 0]
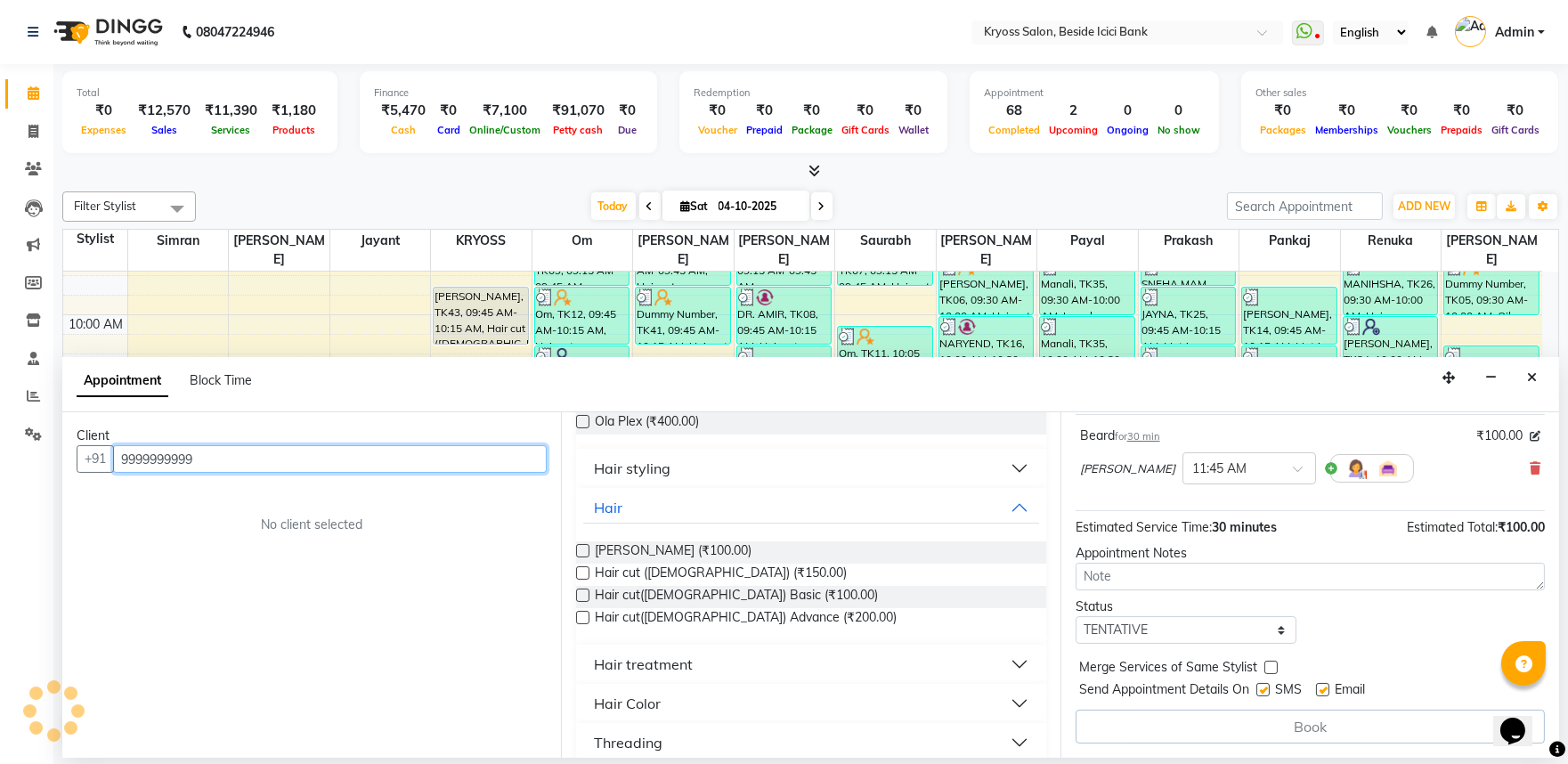
type input "9999999999"
click at [1185, 728] on div "Book" at bounding box center [1310, 727] width 469 height 34
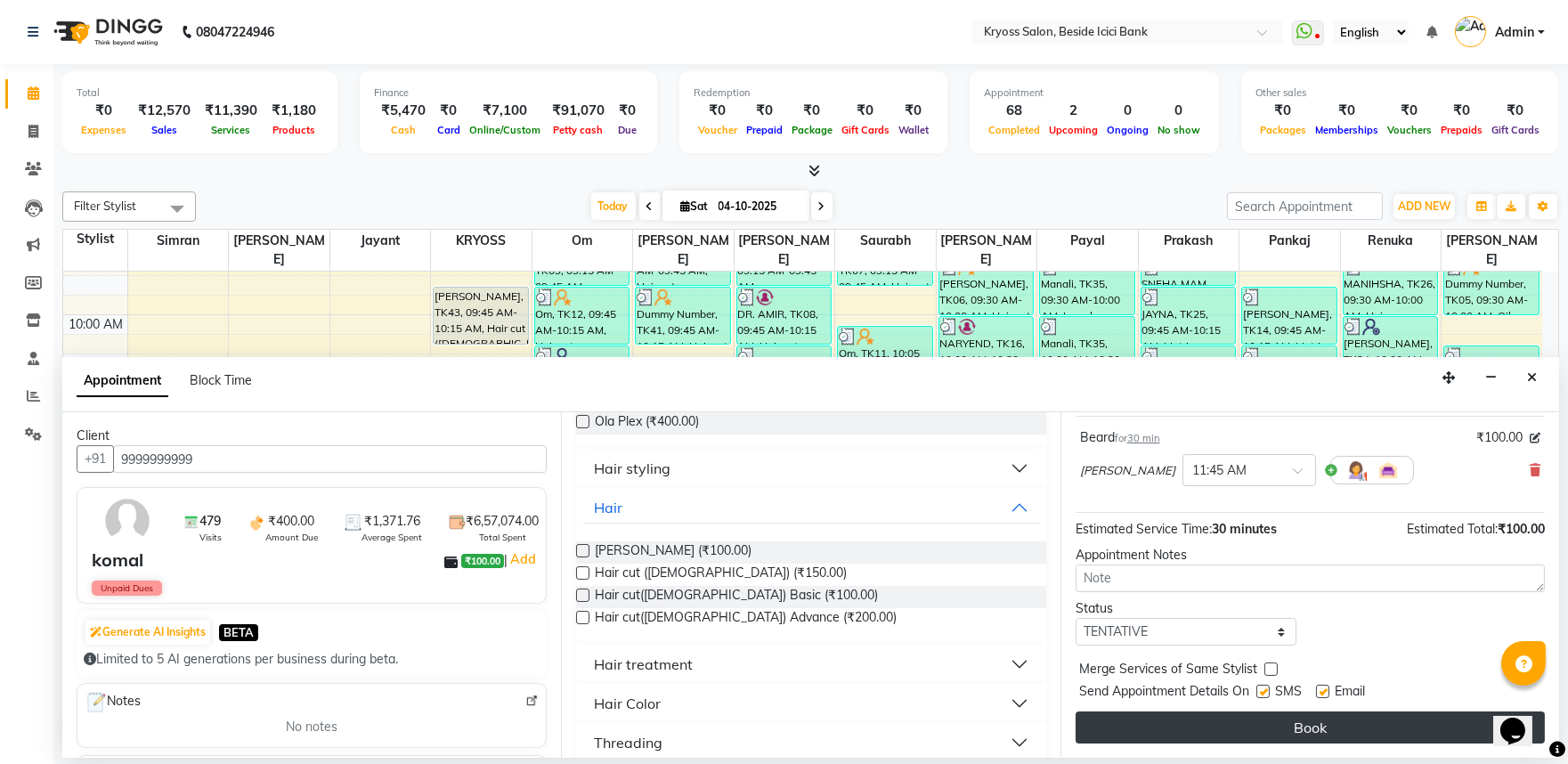
click at [1181, 725] on button "Book" at bounding box center [1310, 727] width 469 height 32
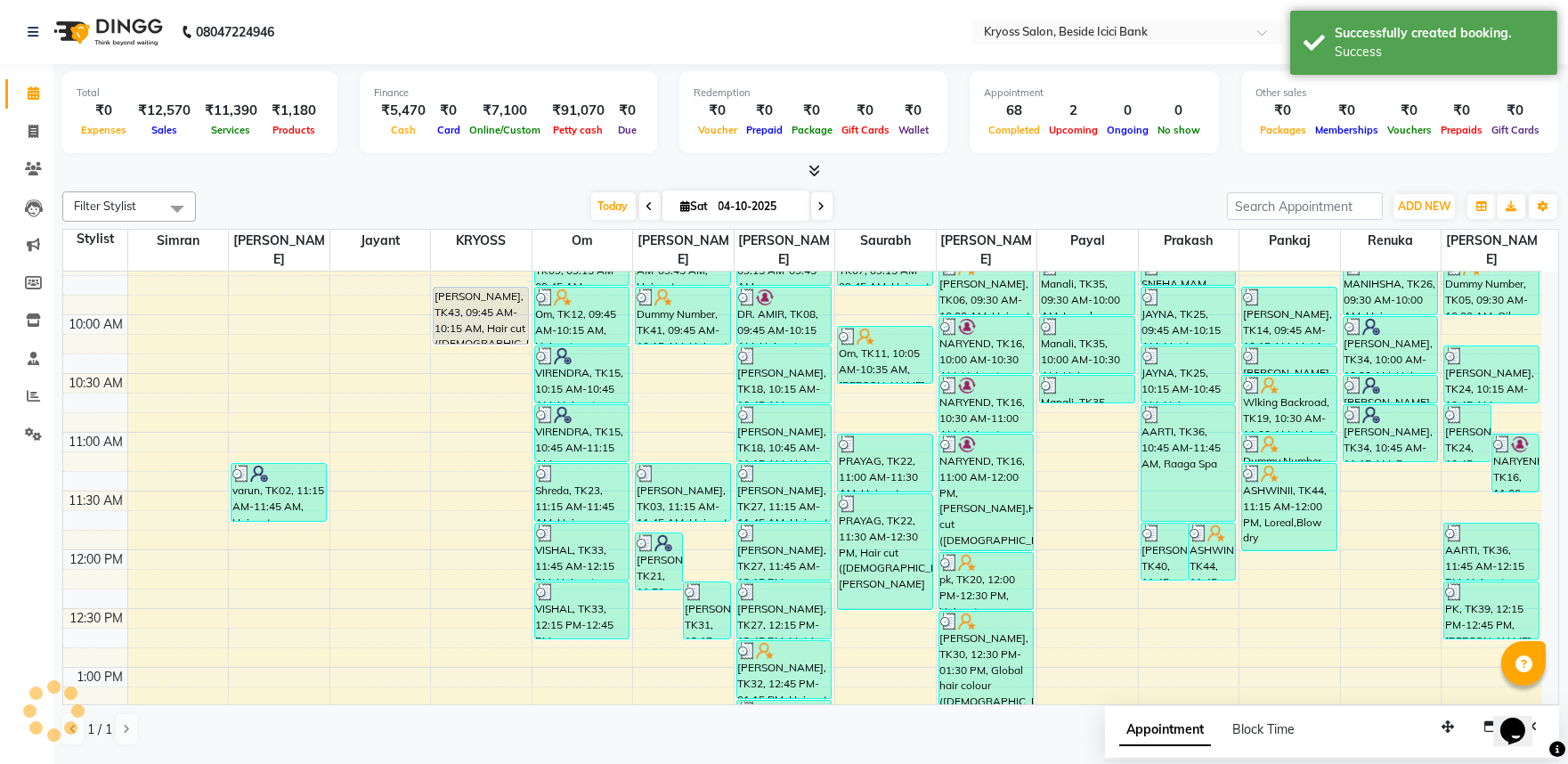
scroll to position [0, 0]
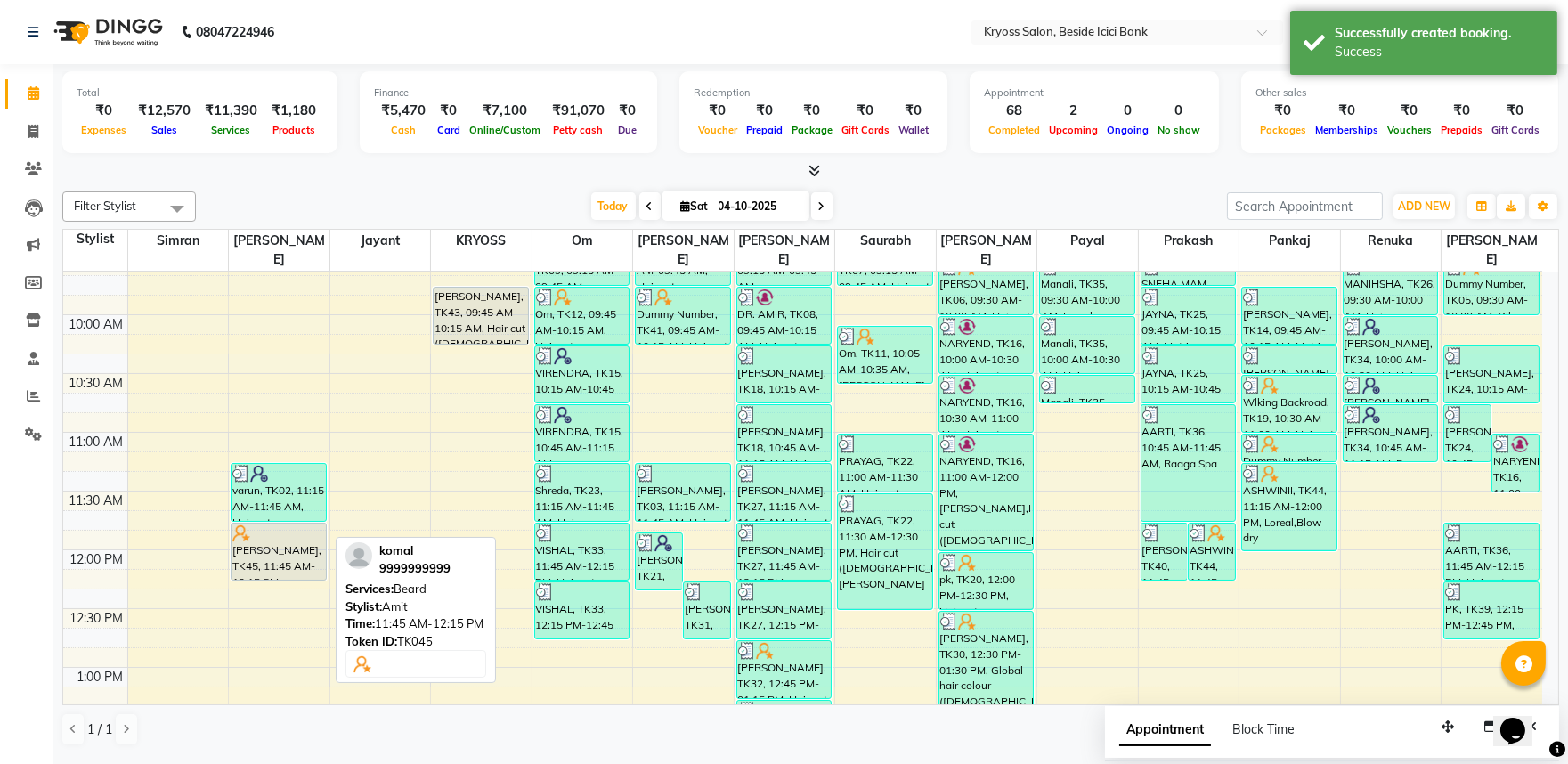
click at [261, 539] on div "komal, TK45, 11:45 AM-12:15 PM, Beard" at bounding box center [278, 552] width 94 height 56
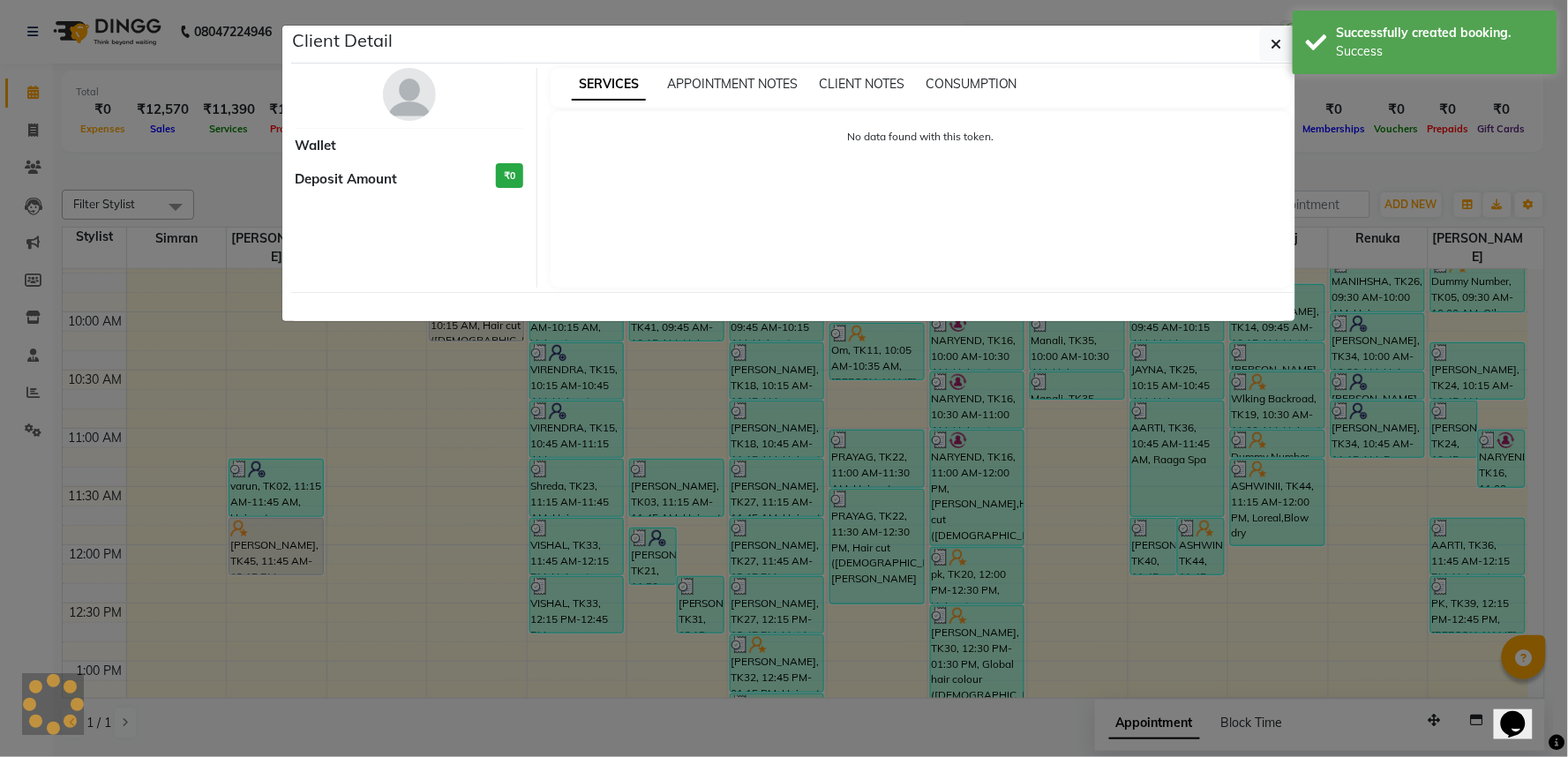
select select "7"
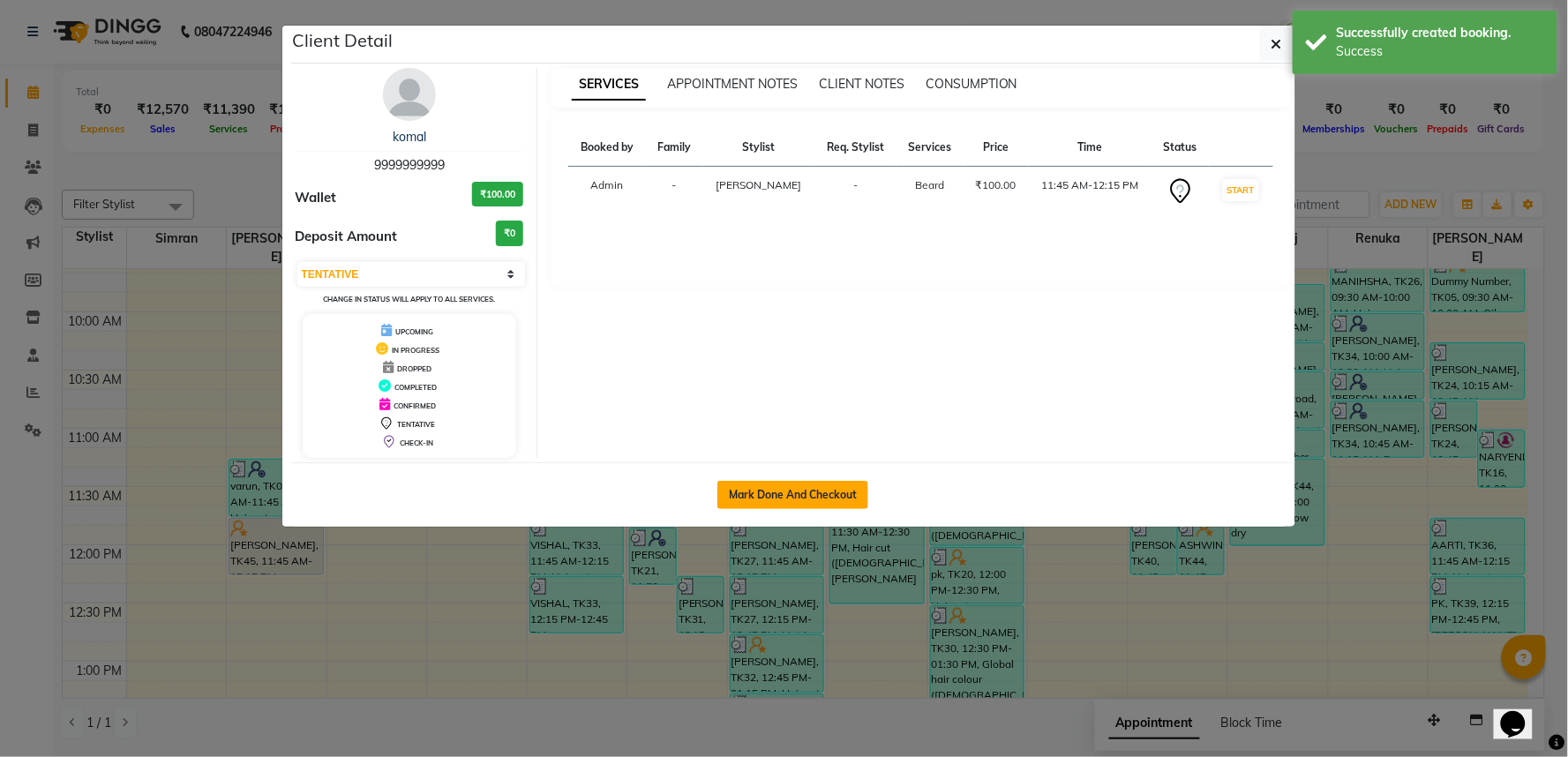
click at [828, 509] on button "Mark Done And Checkout" at bounding box center [792, 495] width 151 height 28
select select "service"
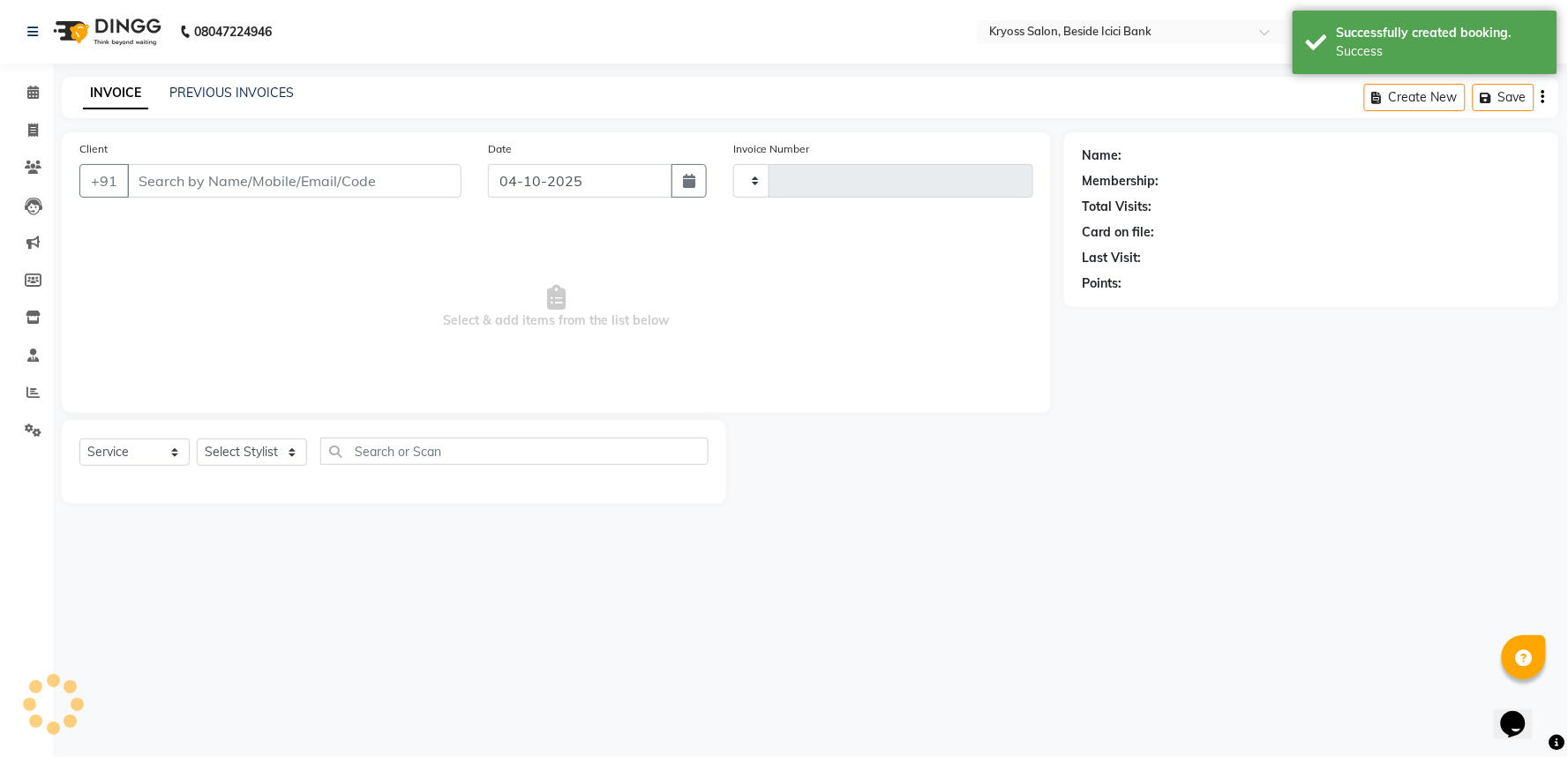
type input "14464"
select select "5439"
type input "9999999999"
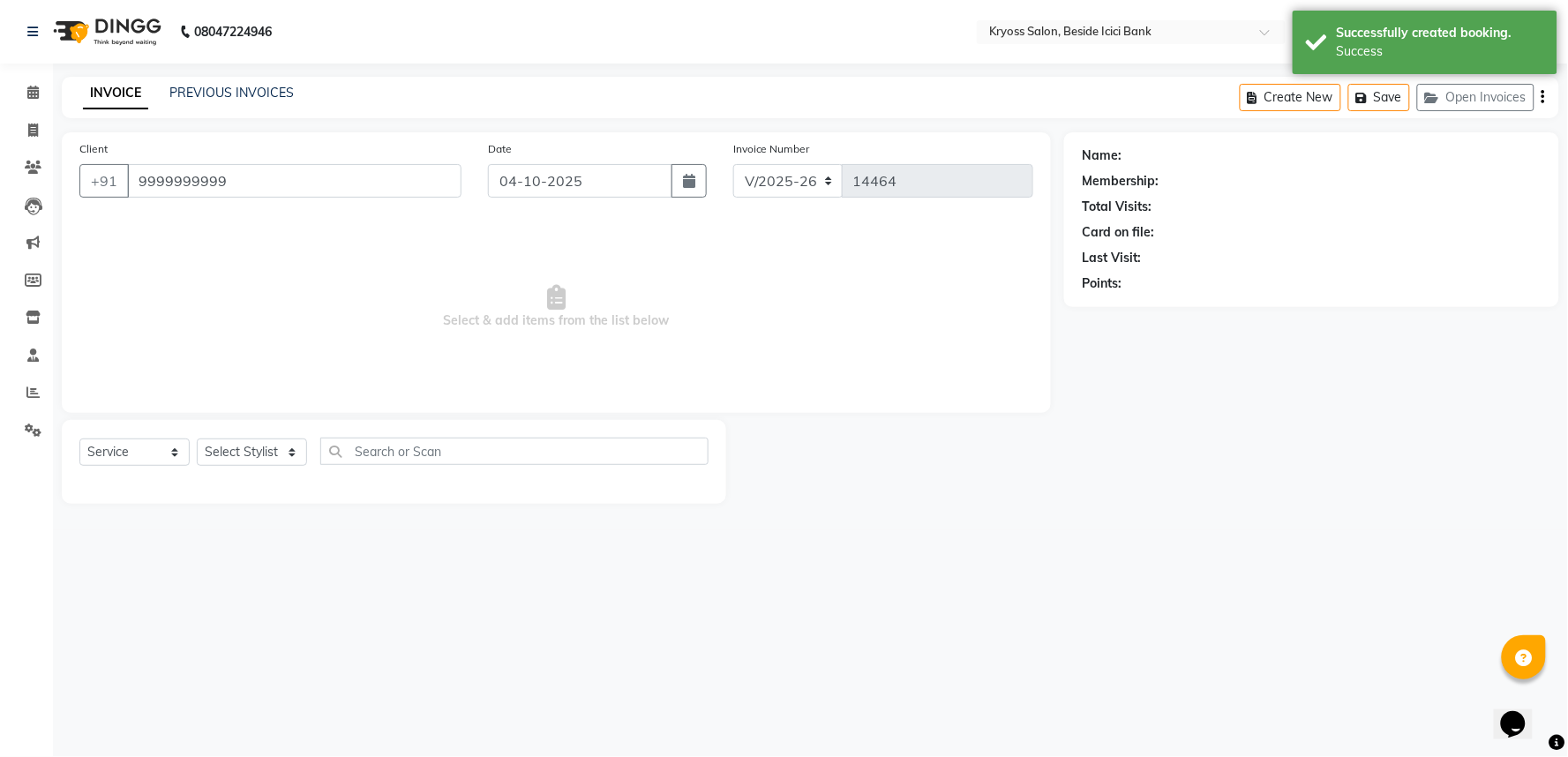
select select "52359"
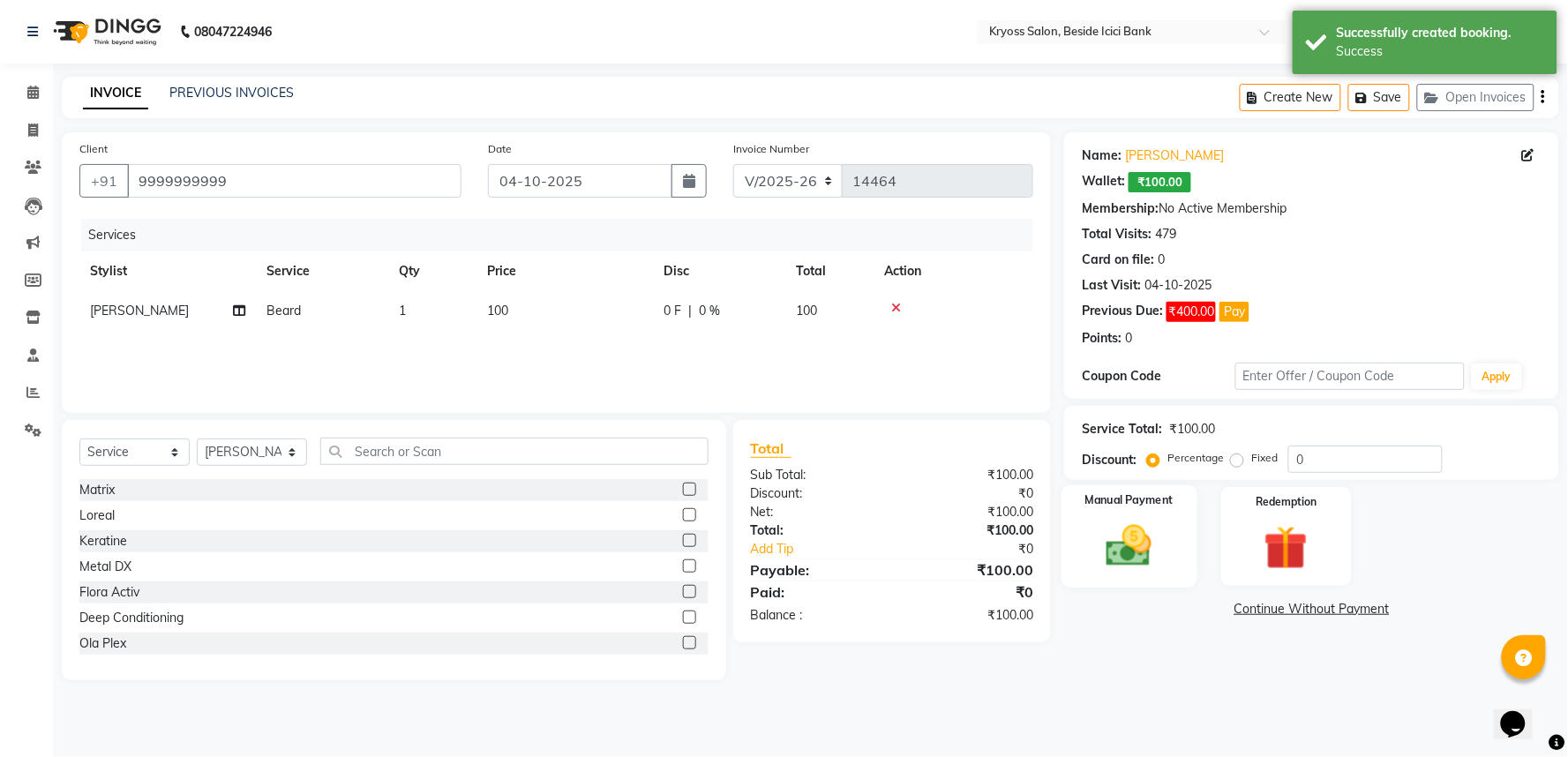
click at [1109, 572] on img at bounding box center [1130, 547] width 75 height 53
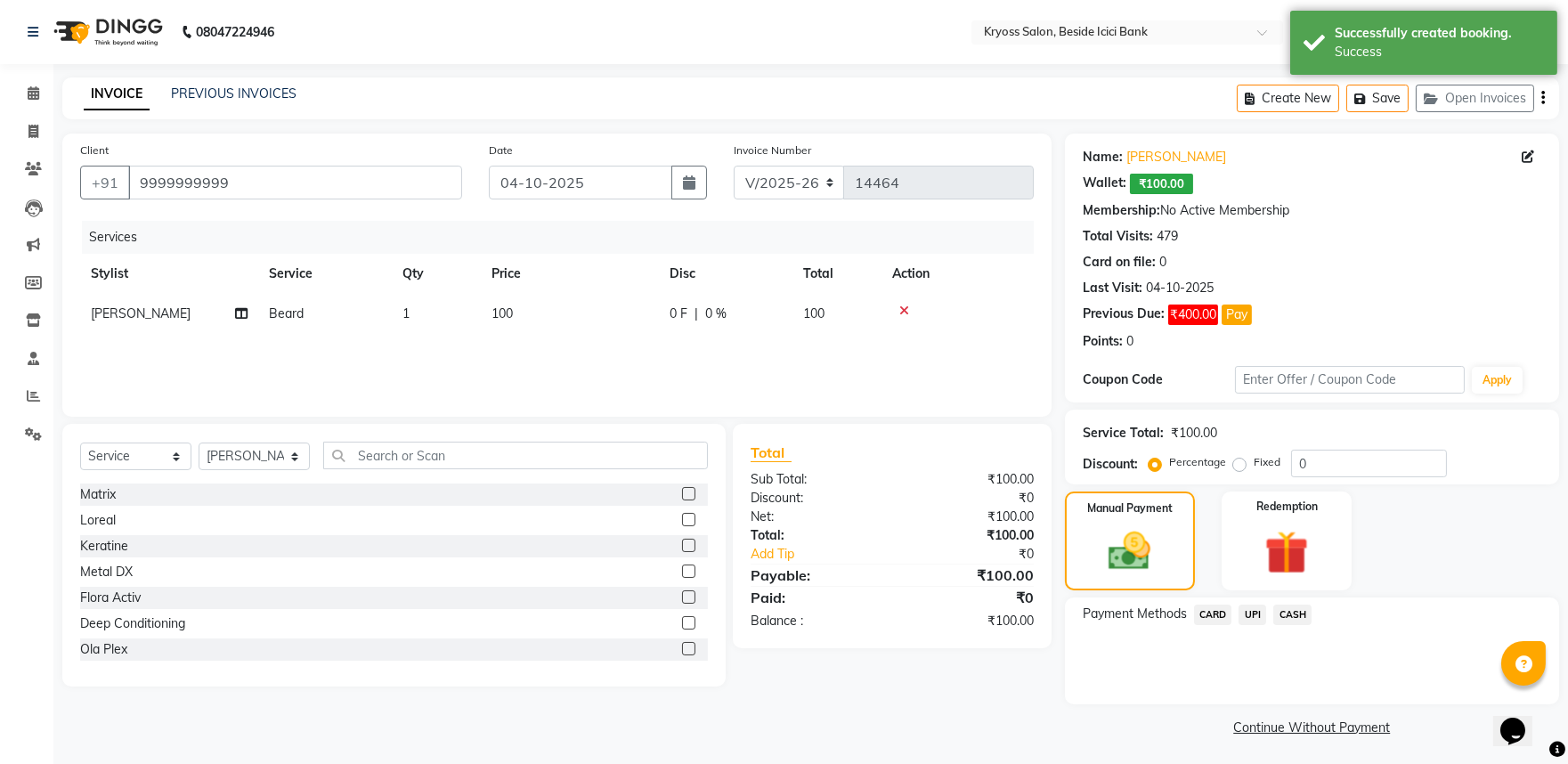
click at [1262, 625] on span "UPI" at bounding box center [1252, 614] width 28 height 21
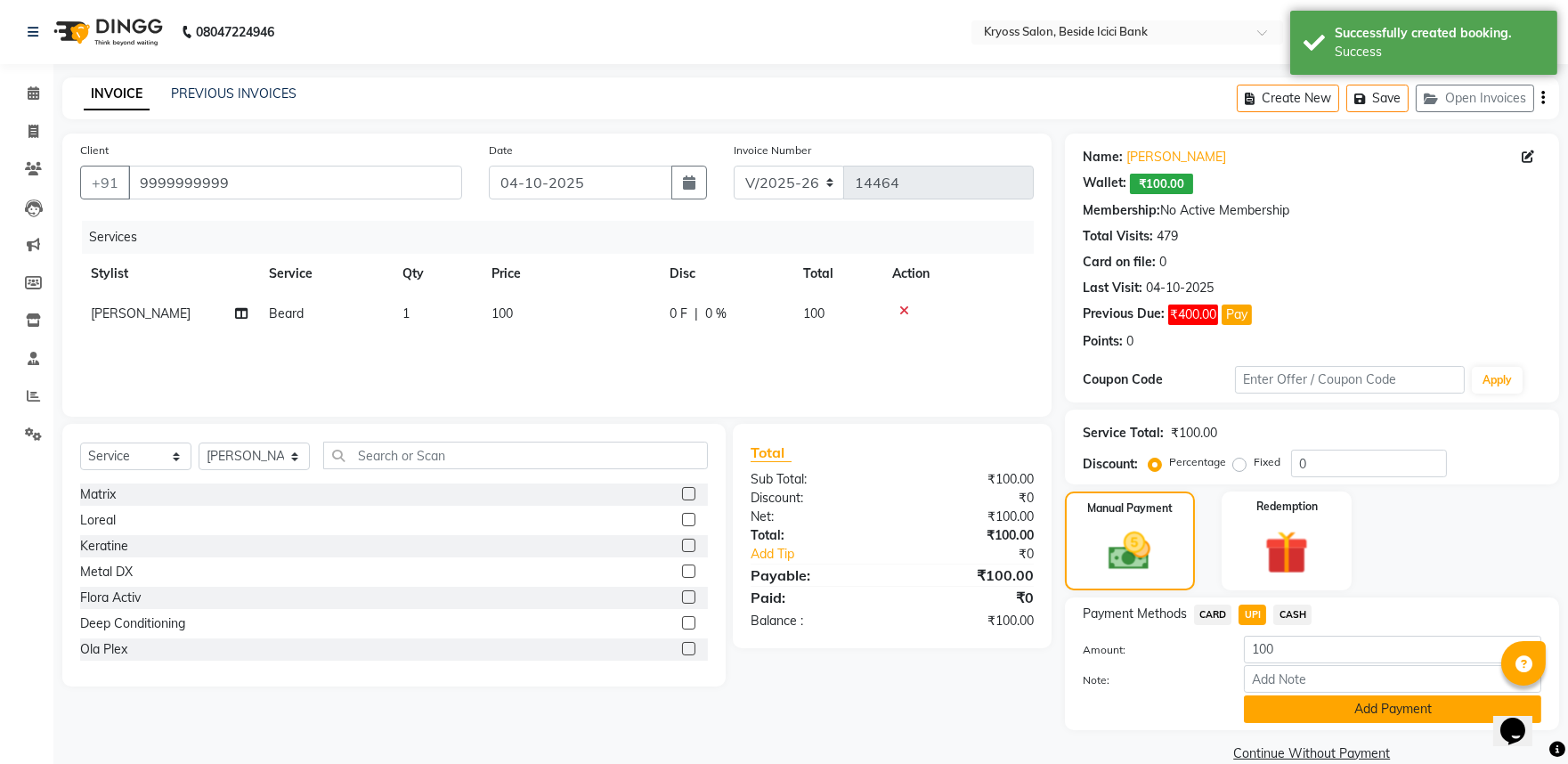
click at [1287, 723] on button "Add Payment" at bounding box center [1392, 709] width 297 height 28
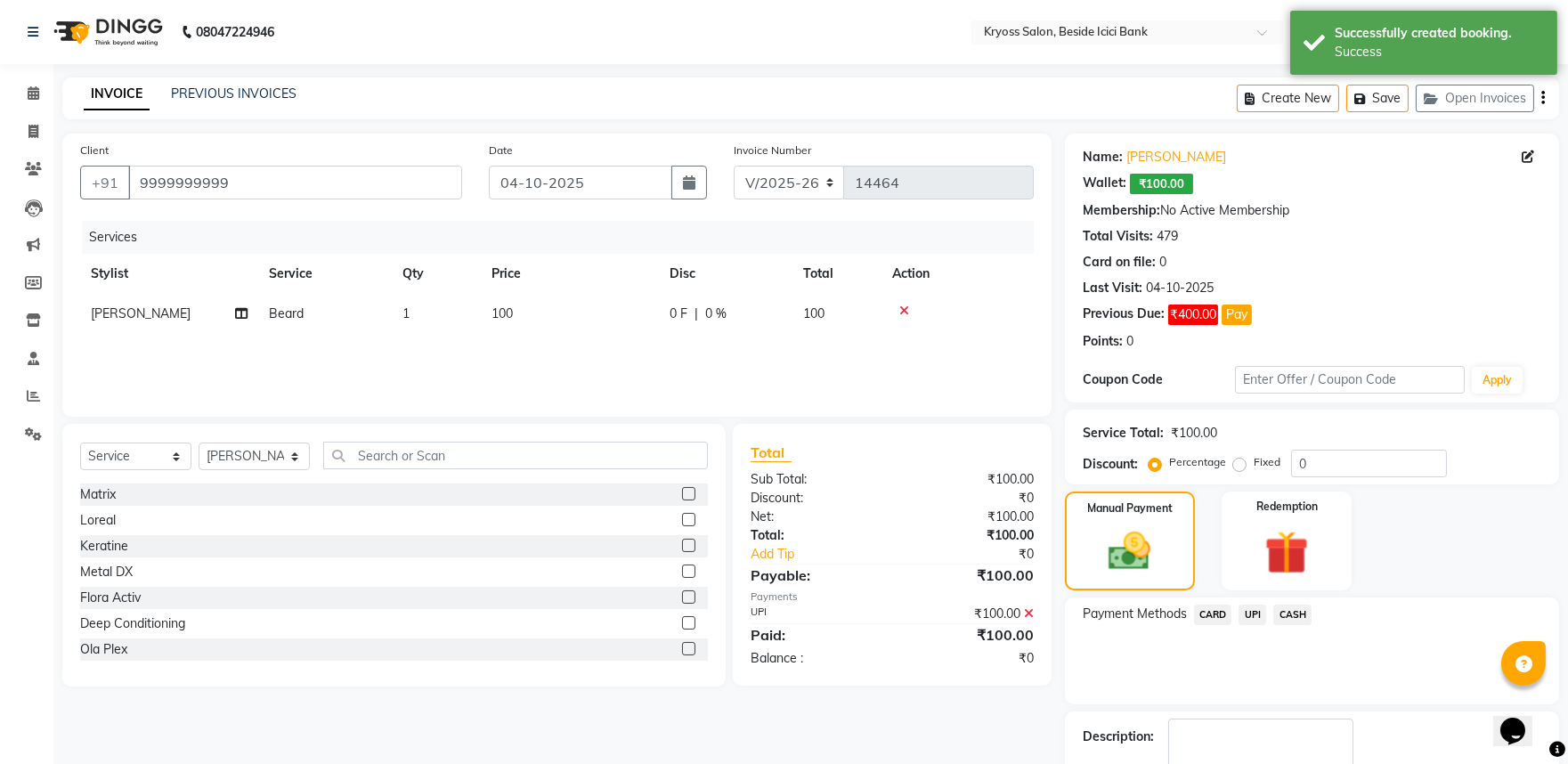
scroll to position [151, 0]
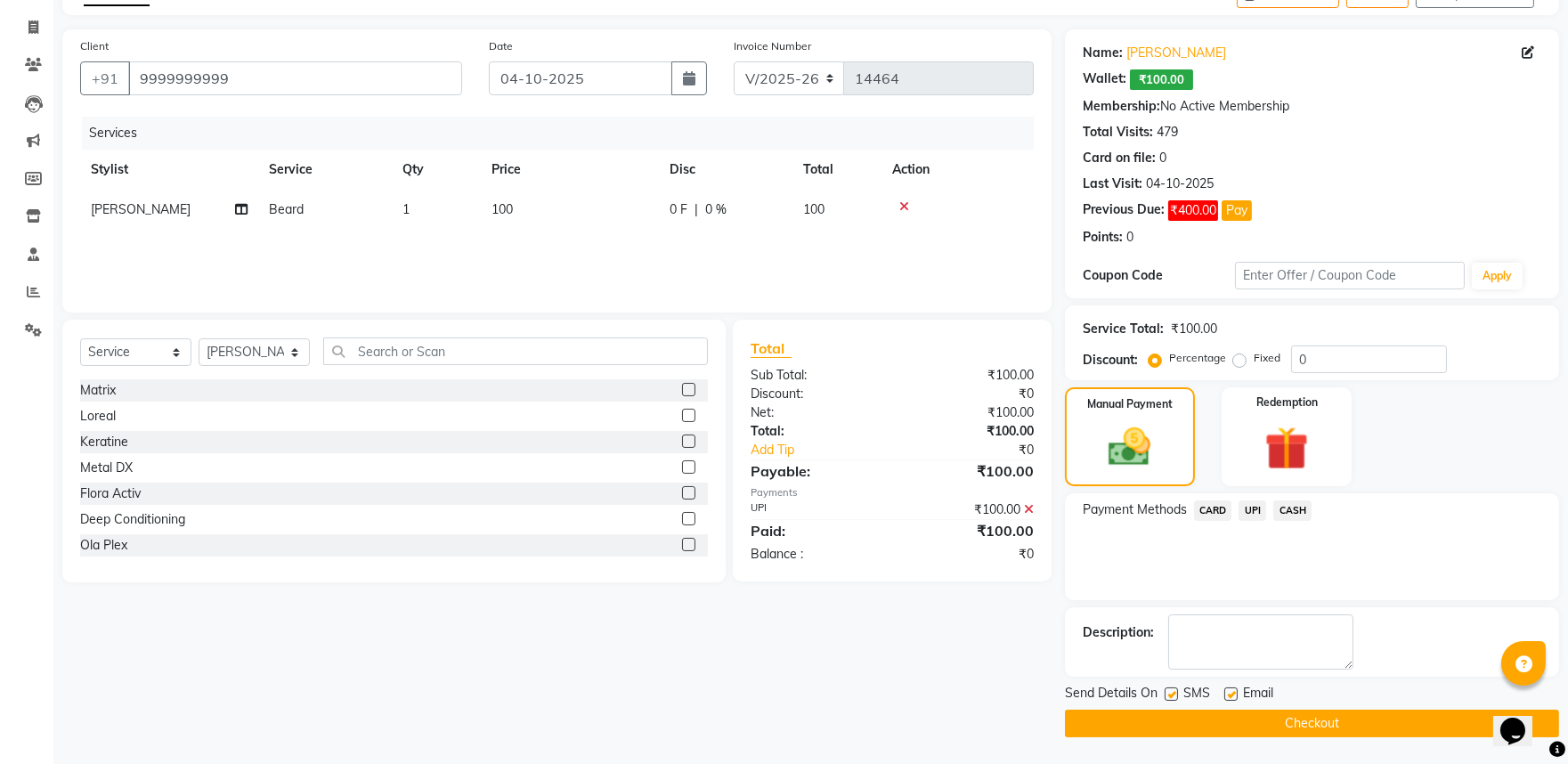
click at [1336, 712] on button "Checkout" at bounding box center [1312, 724] width 494 height 28
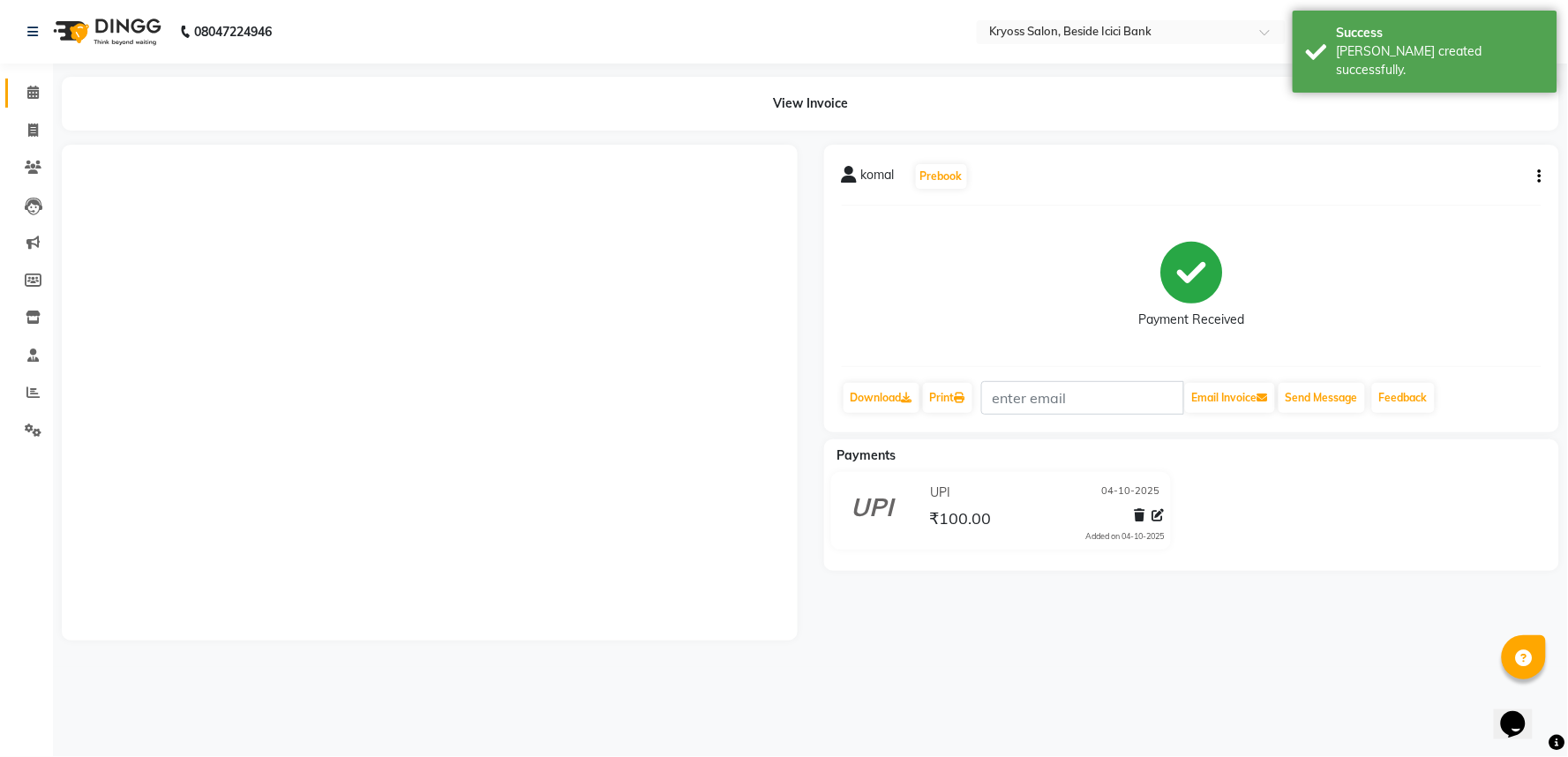
click at [49, 91] on div "View Invoice" at bounding box center [810, 104] width 1524 height 54
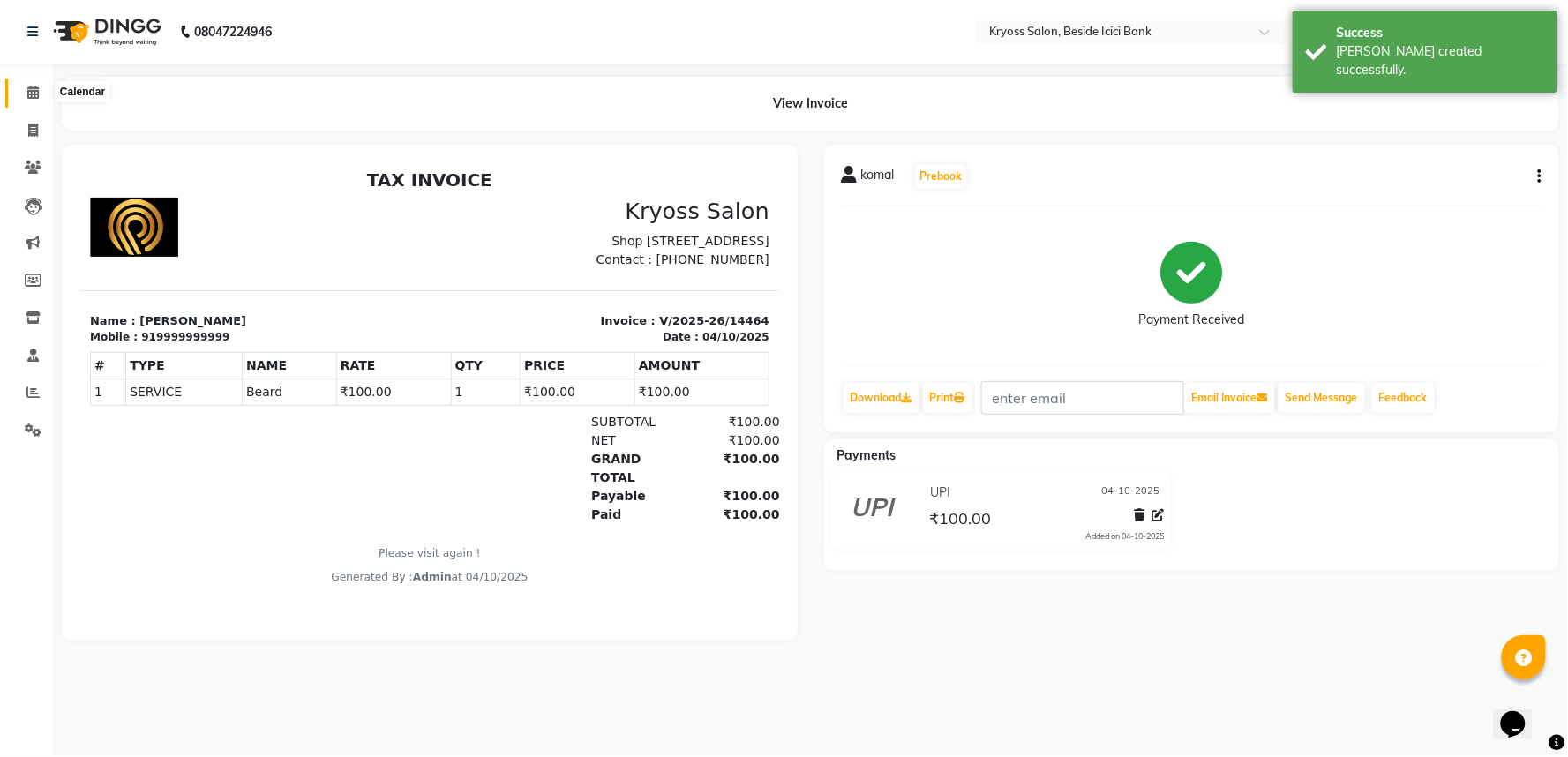
click at [23, 101] on span at bounding box center [33, 92] width 31 height 20
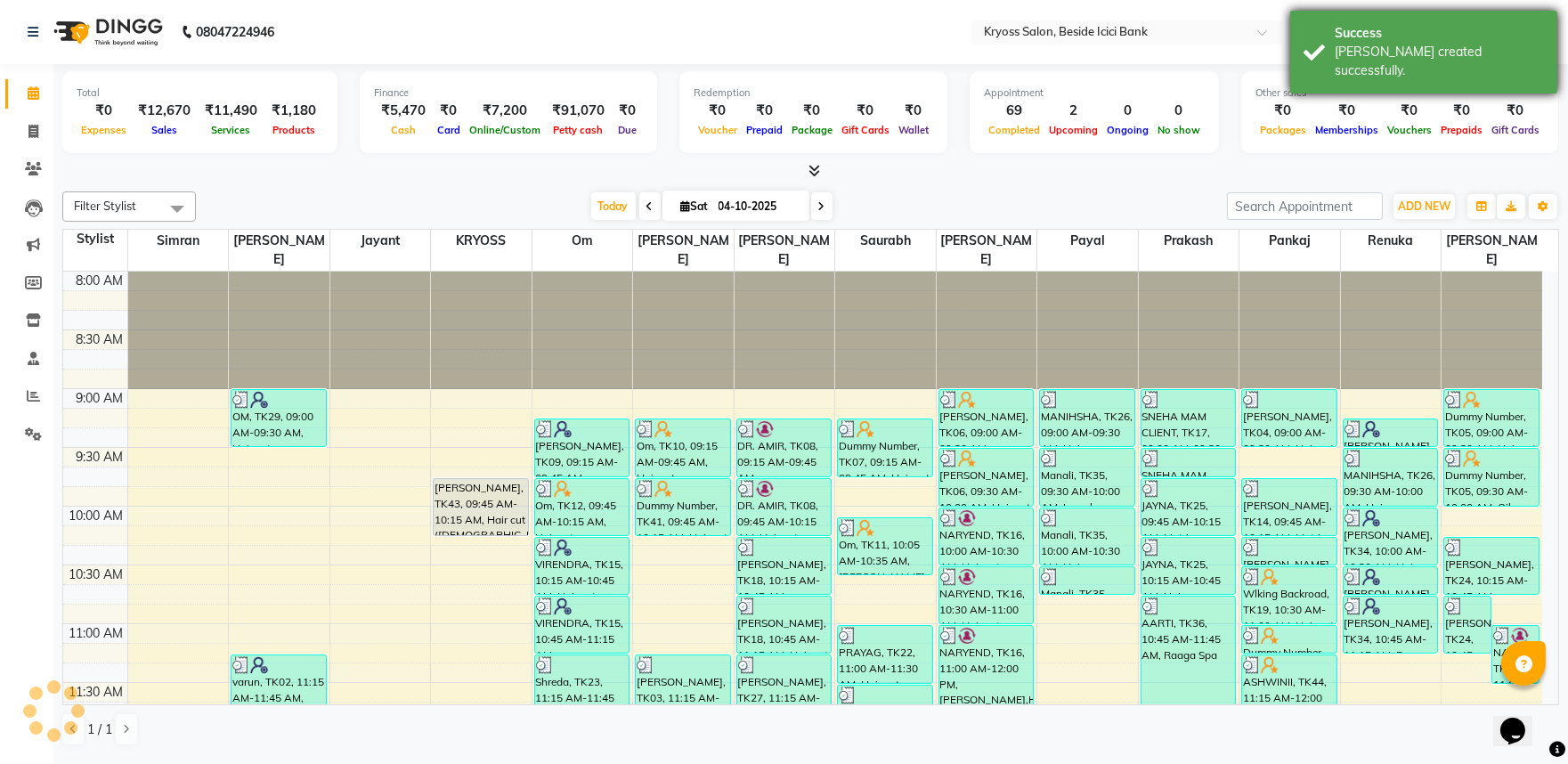
click at [1470, 63] on div "Success [PERSON_NAME] created successfully." at bounding box center [1424, 52] width 267 height 82
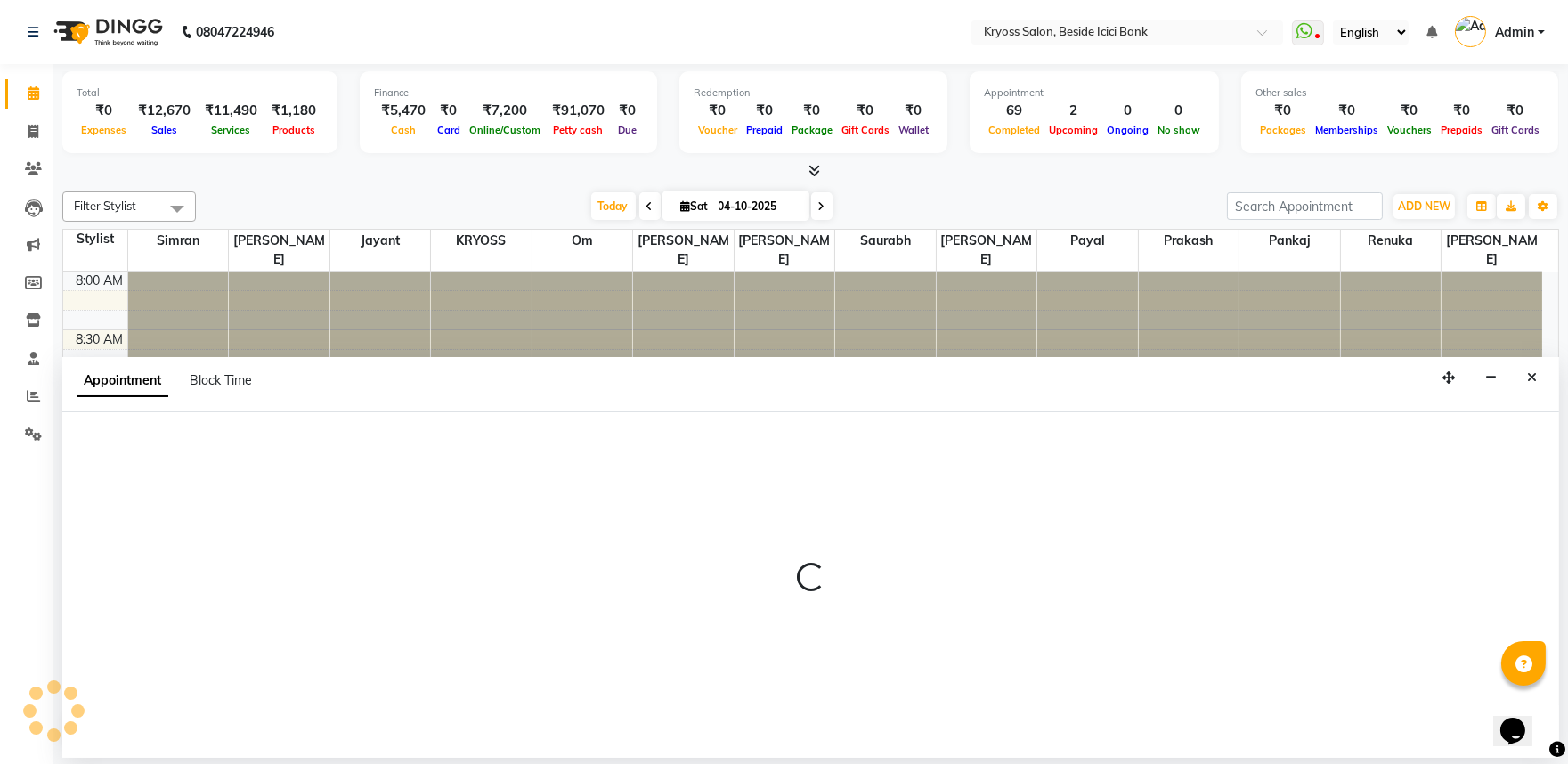
select select "61555"
select select "tentative"
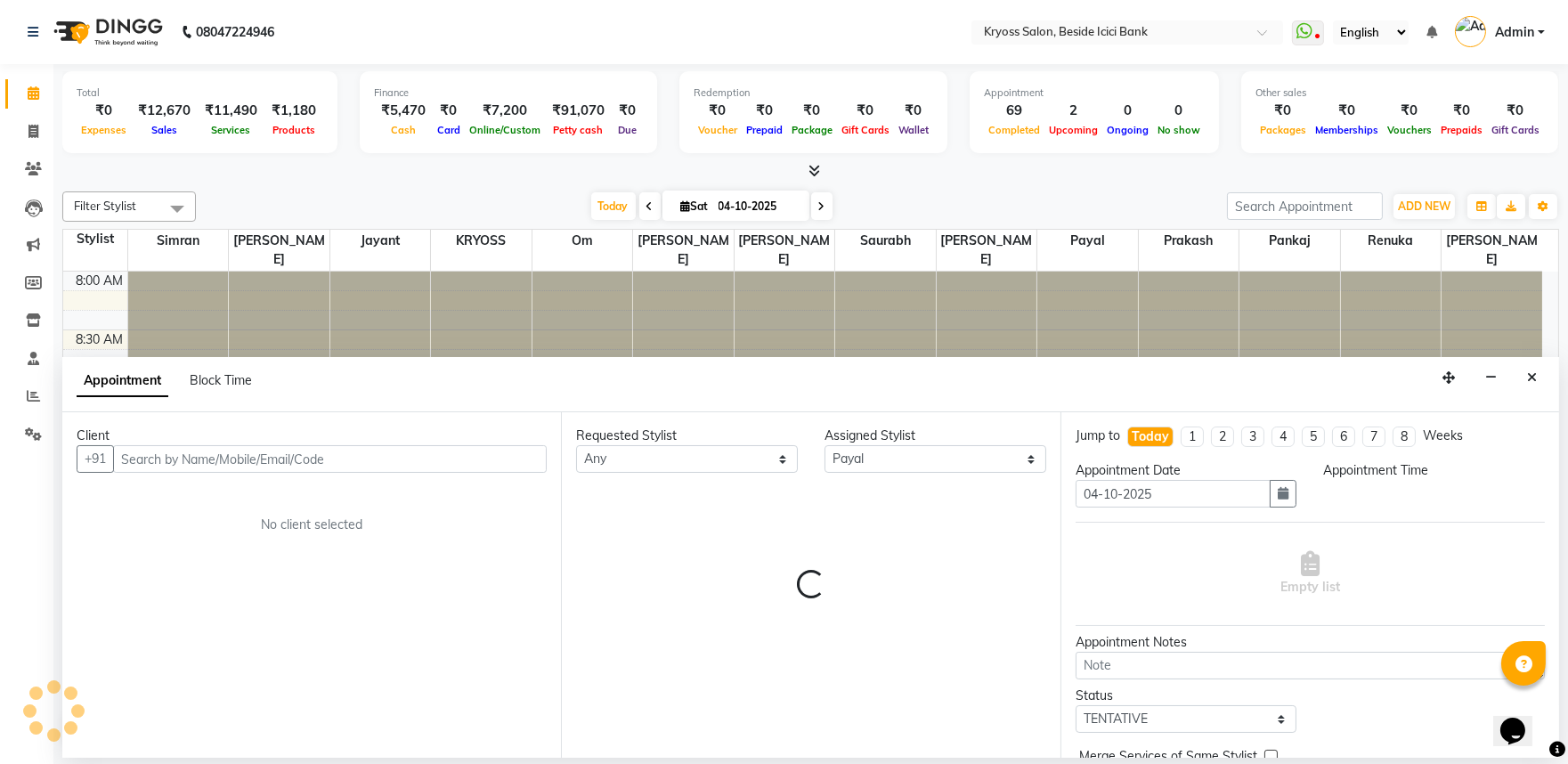
scroll to position [4, 0]
select select "645"
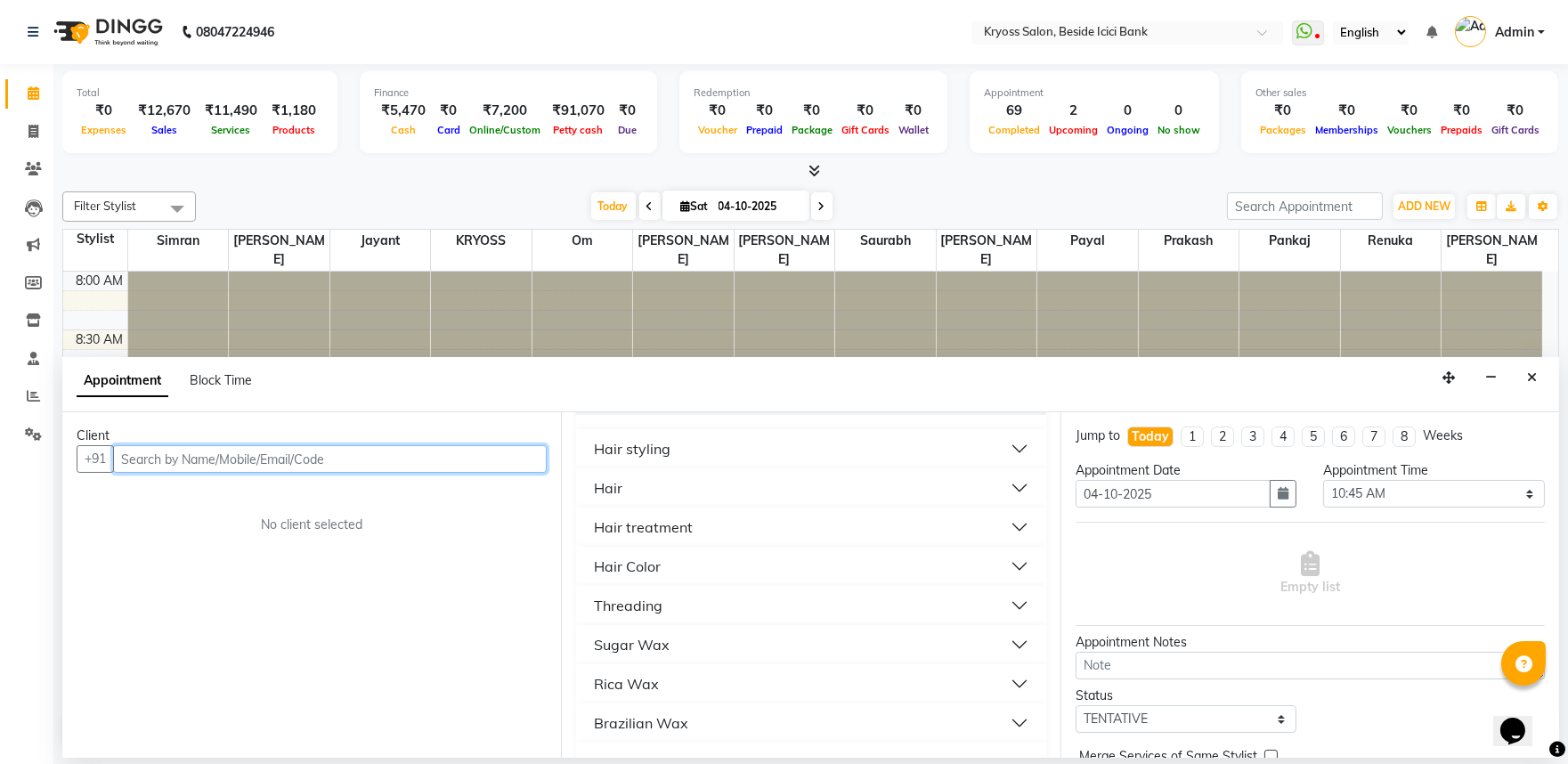
scroll to position [395, 0]
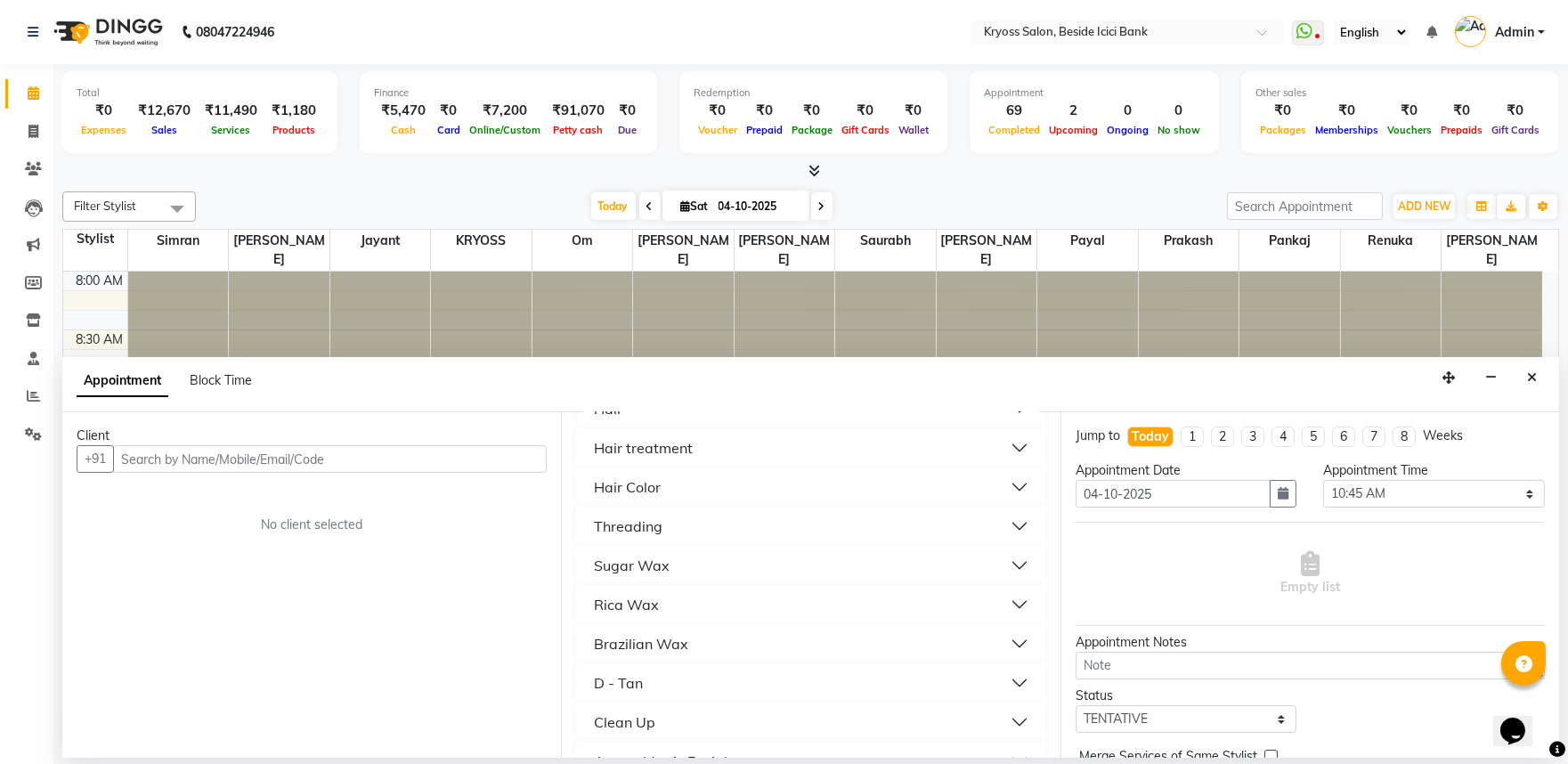
click at [632, 537] on div "Threading" at bounding box center [628, 527] width 69 height 21
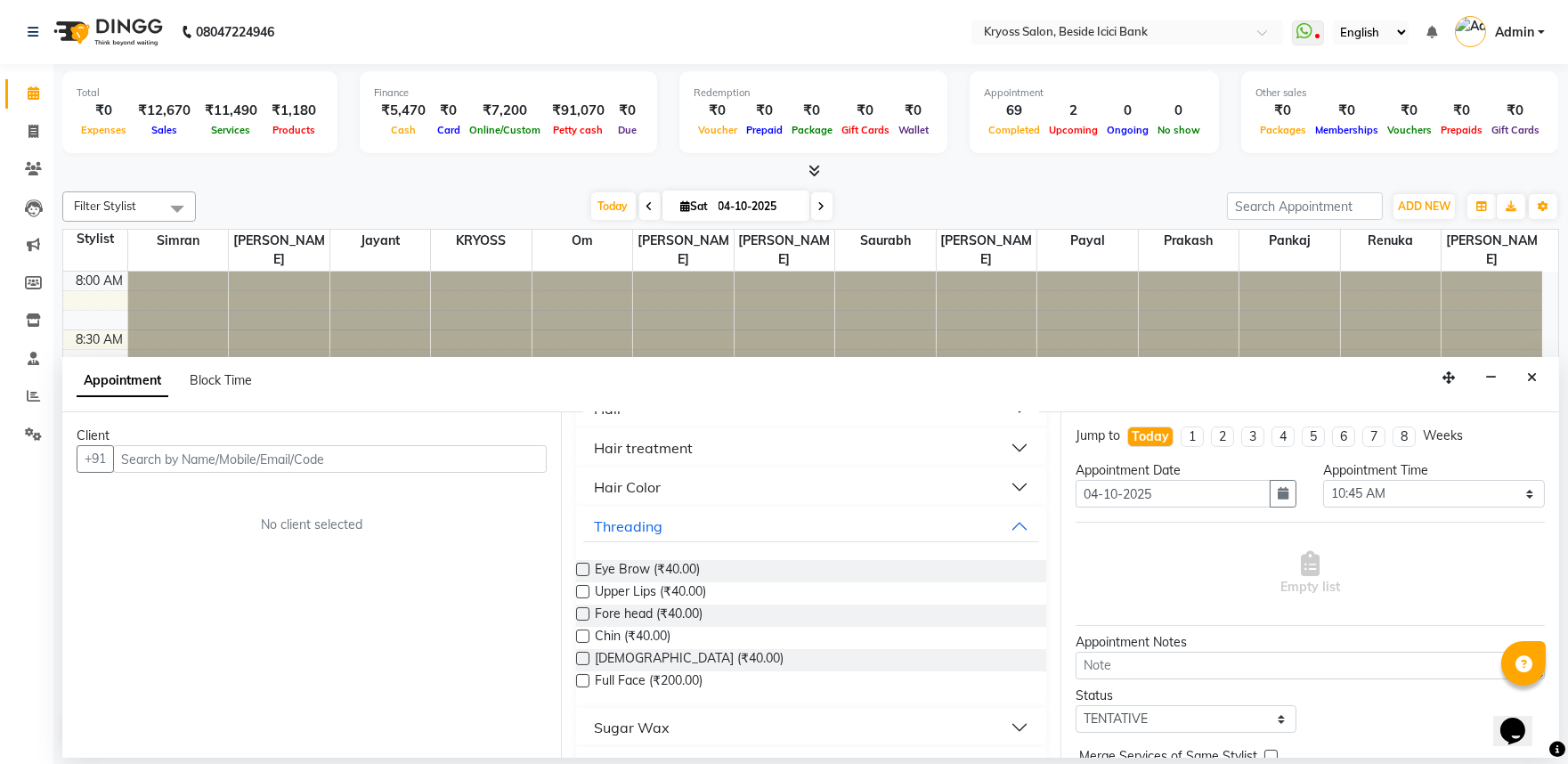
drag, startPoint x: 646, startPoint y: 629, endPoint x: 600, endPoint y: 606, distance: 51.4
click at [644, 582] on span "Eye Brow (₹40.00)" at bounding box center [647, 571] width 105 height 22
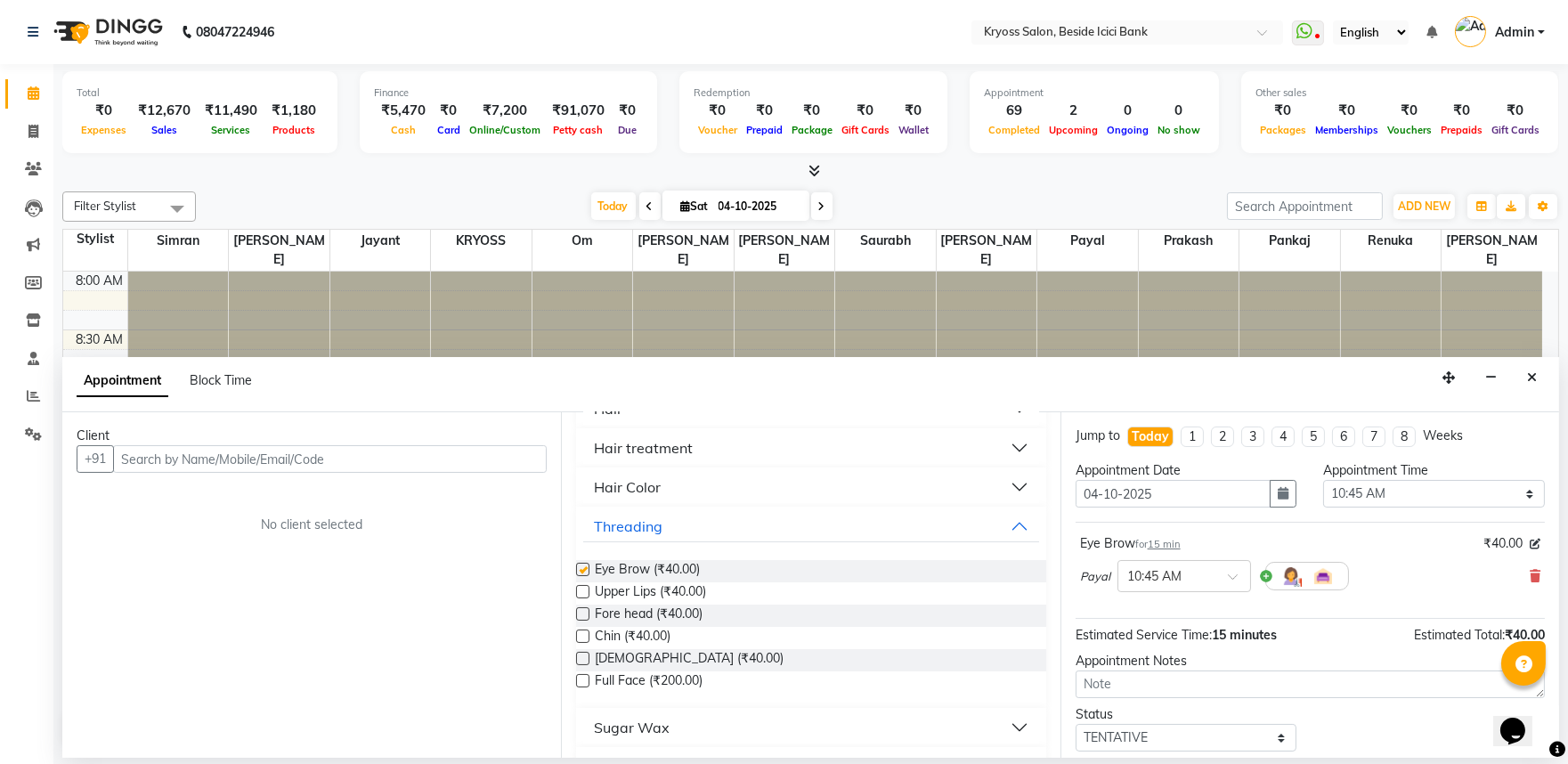
checkbox input "false"
click at [475, 465] on input "text" at bounding box center [330, 459] width 433 height 28
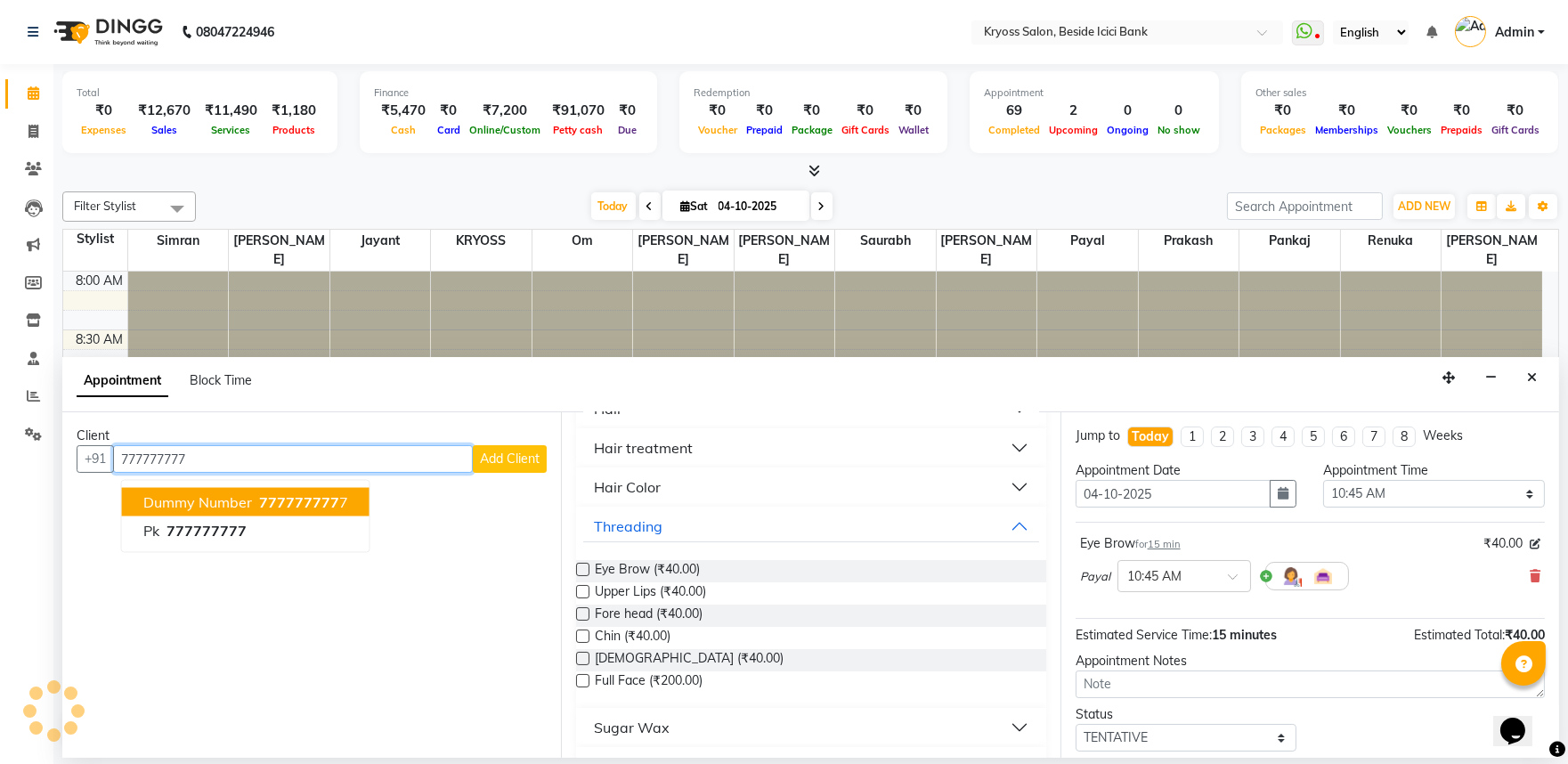
click at [330, 504] on button "Dummy Number 777777777 7" at bounding box center [245, 502] width 247 height 29
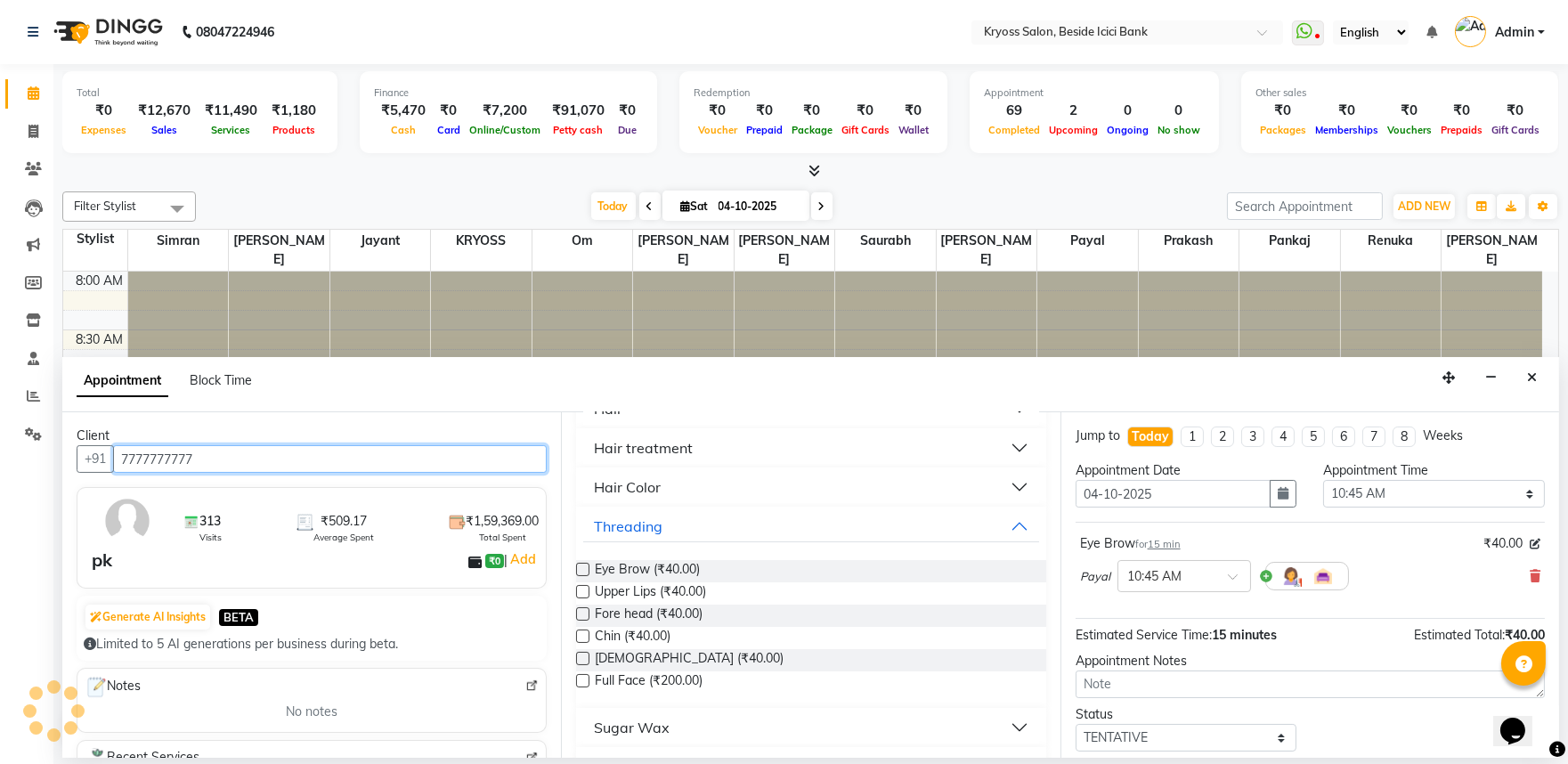
scroll to position [142, 0]
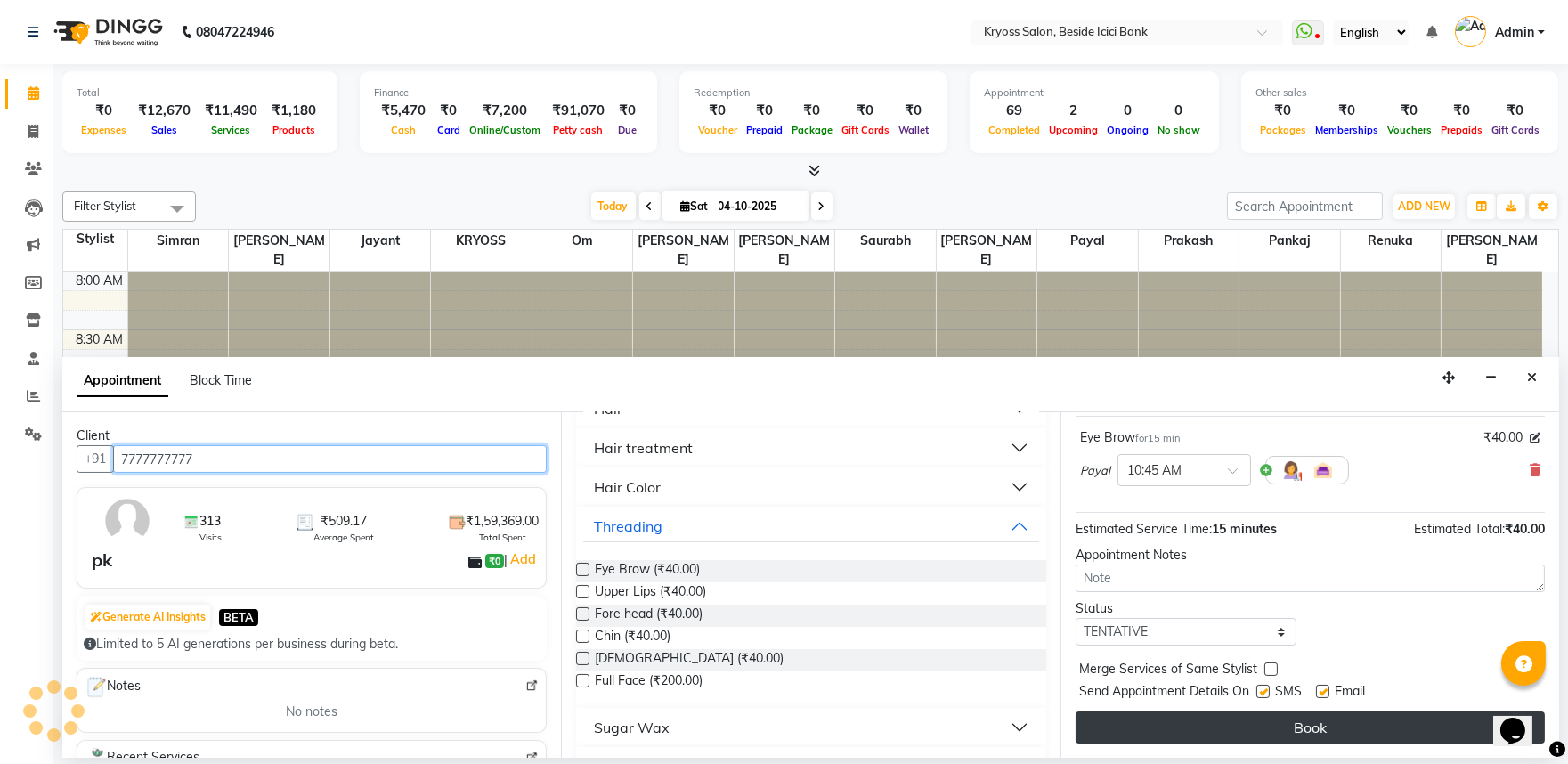
type input "7777777777"
click at [1238, 716] on button "Book" at bounding box center [1310, 727] width 469 height 32
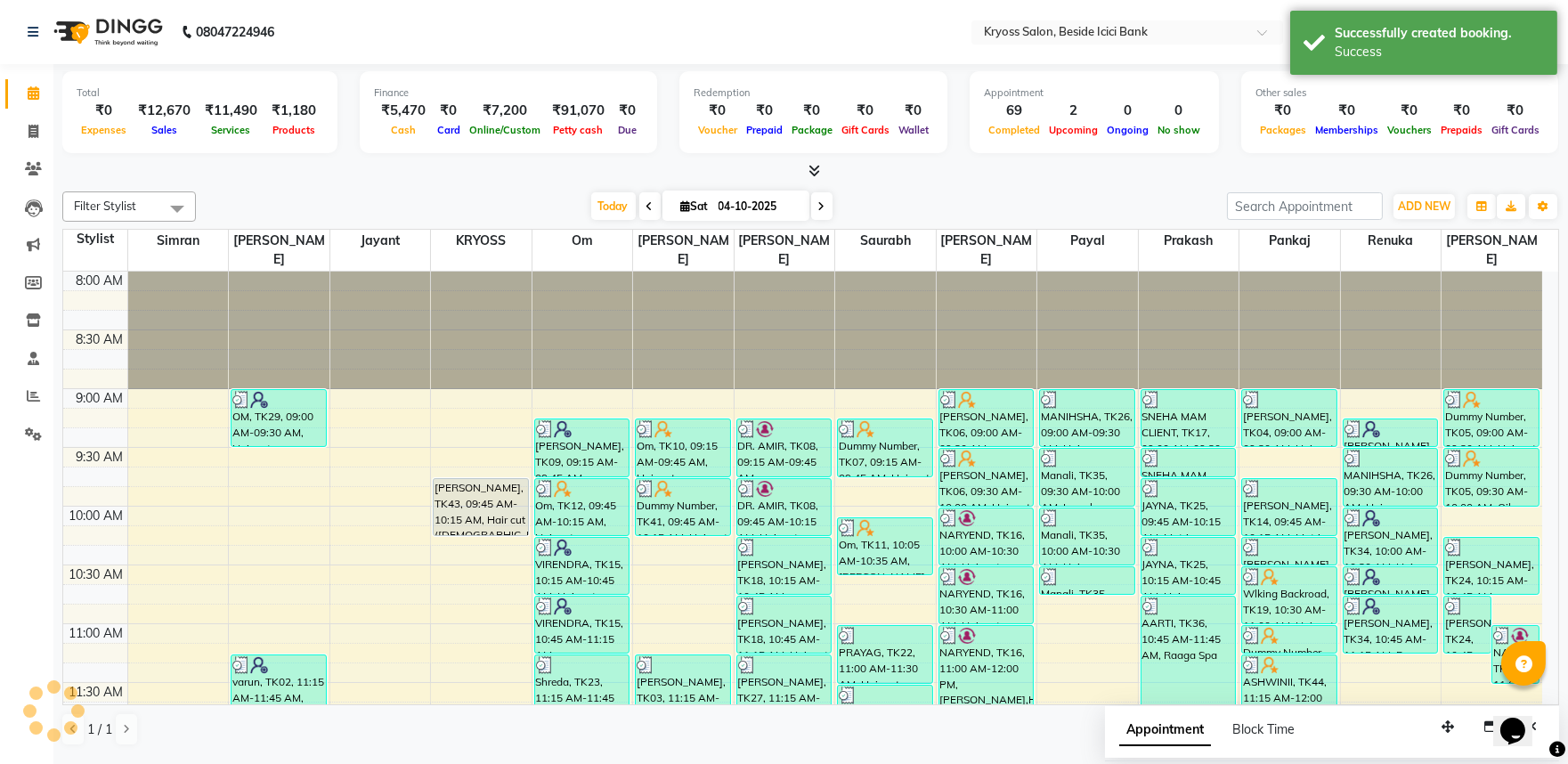
scroll to position [0, 0]
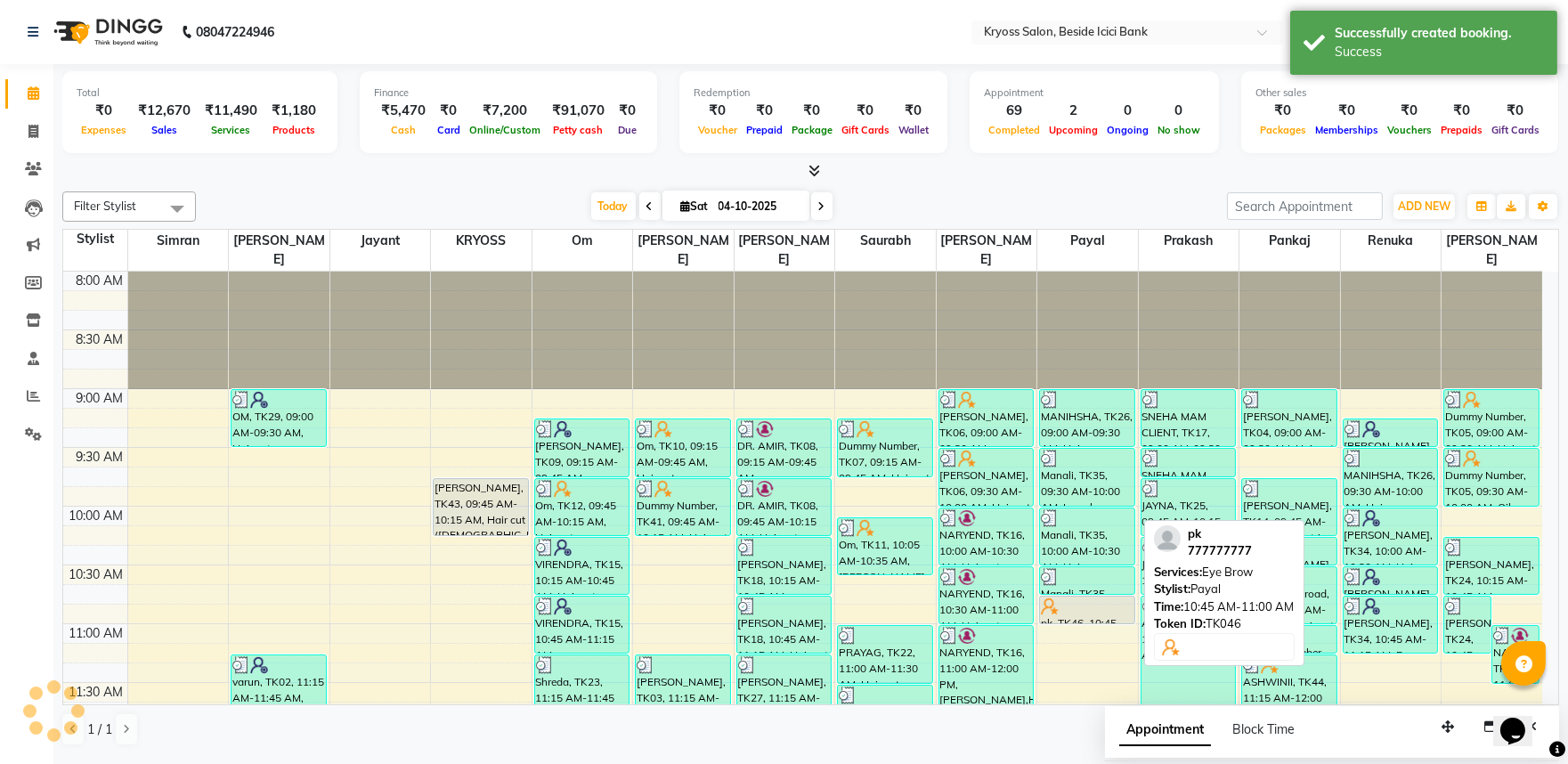
click at [1096, 597] on div at bounding box center [1086, 606] width 92 height 18
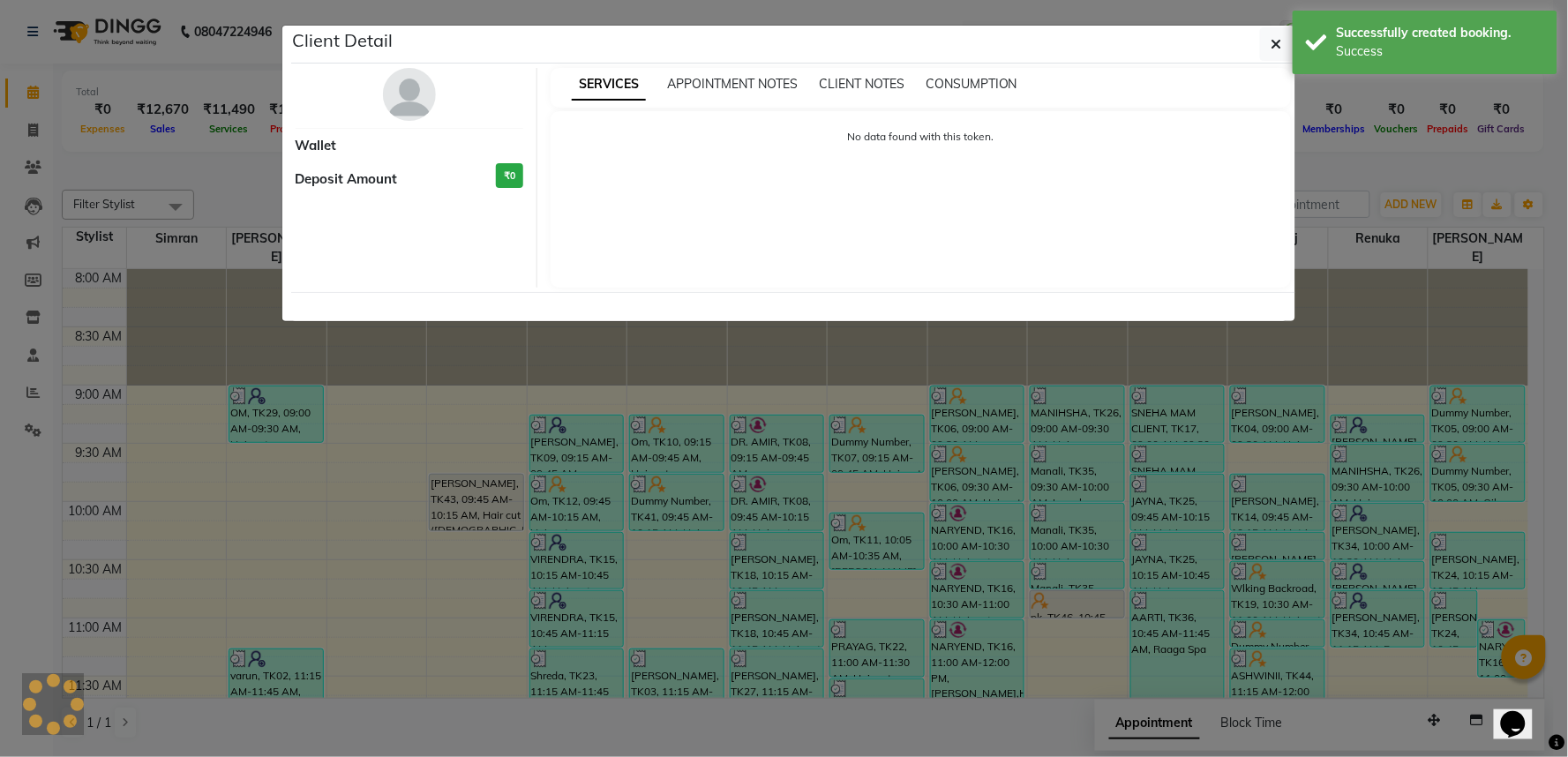
select select "7"
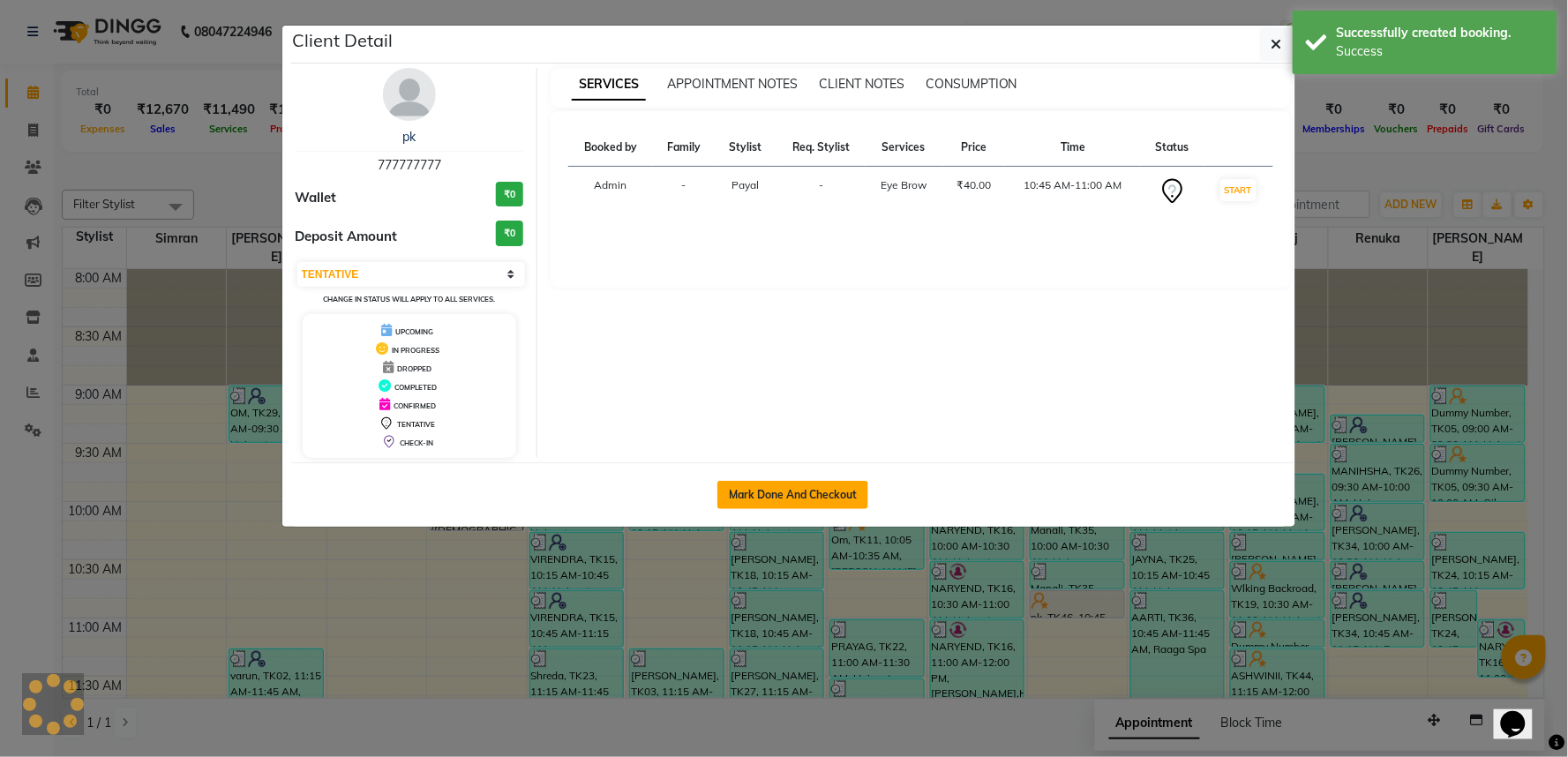
click at [839, 509] on button "Mark Done And Checkout" at bounding box center [792, 495] width 151 height 28
select select "service"
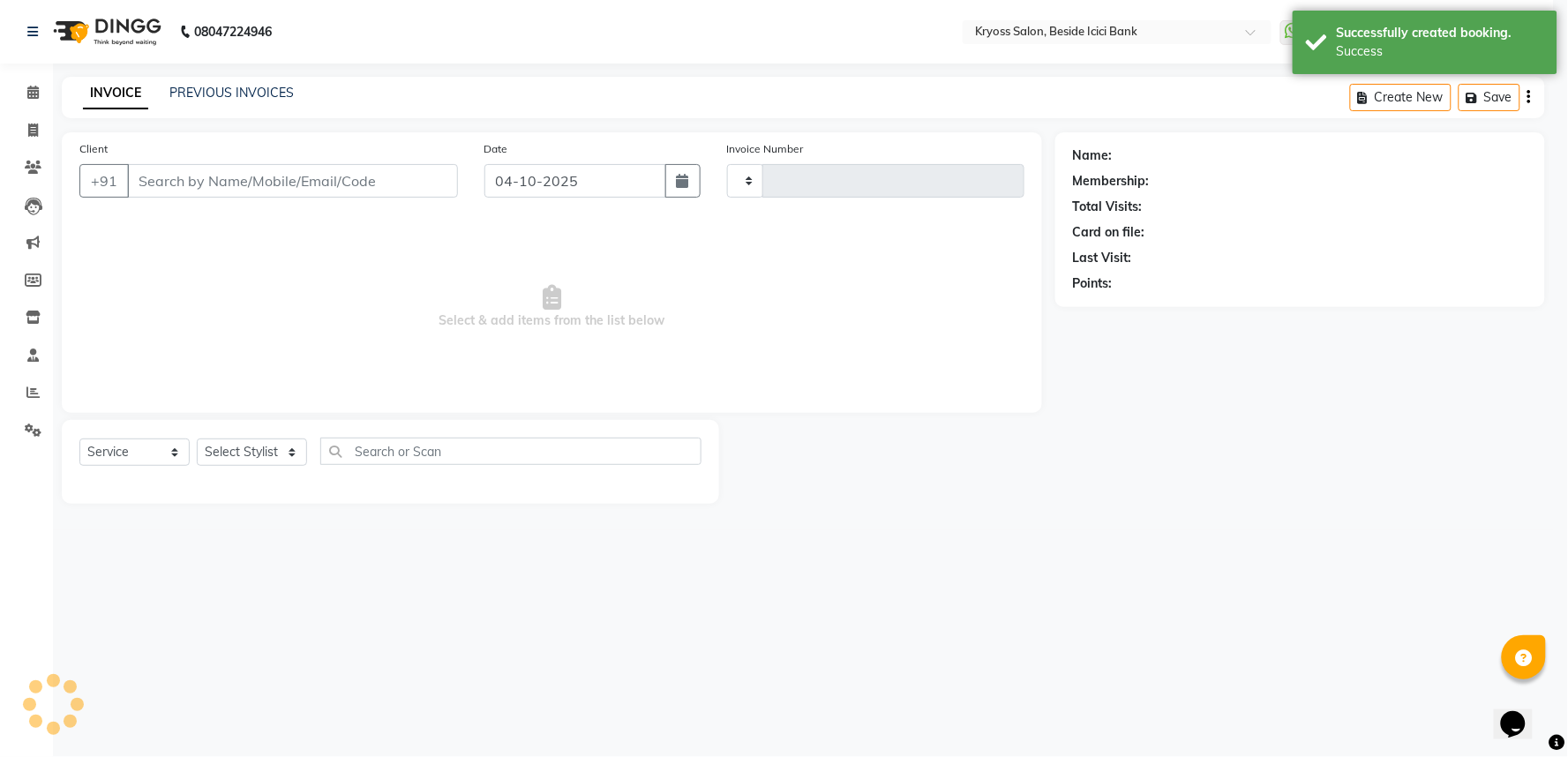
type input "14465"
select select "5439"
type input "777777777"
select select "61555"
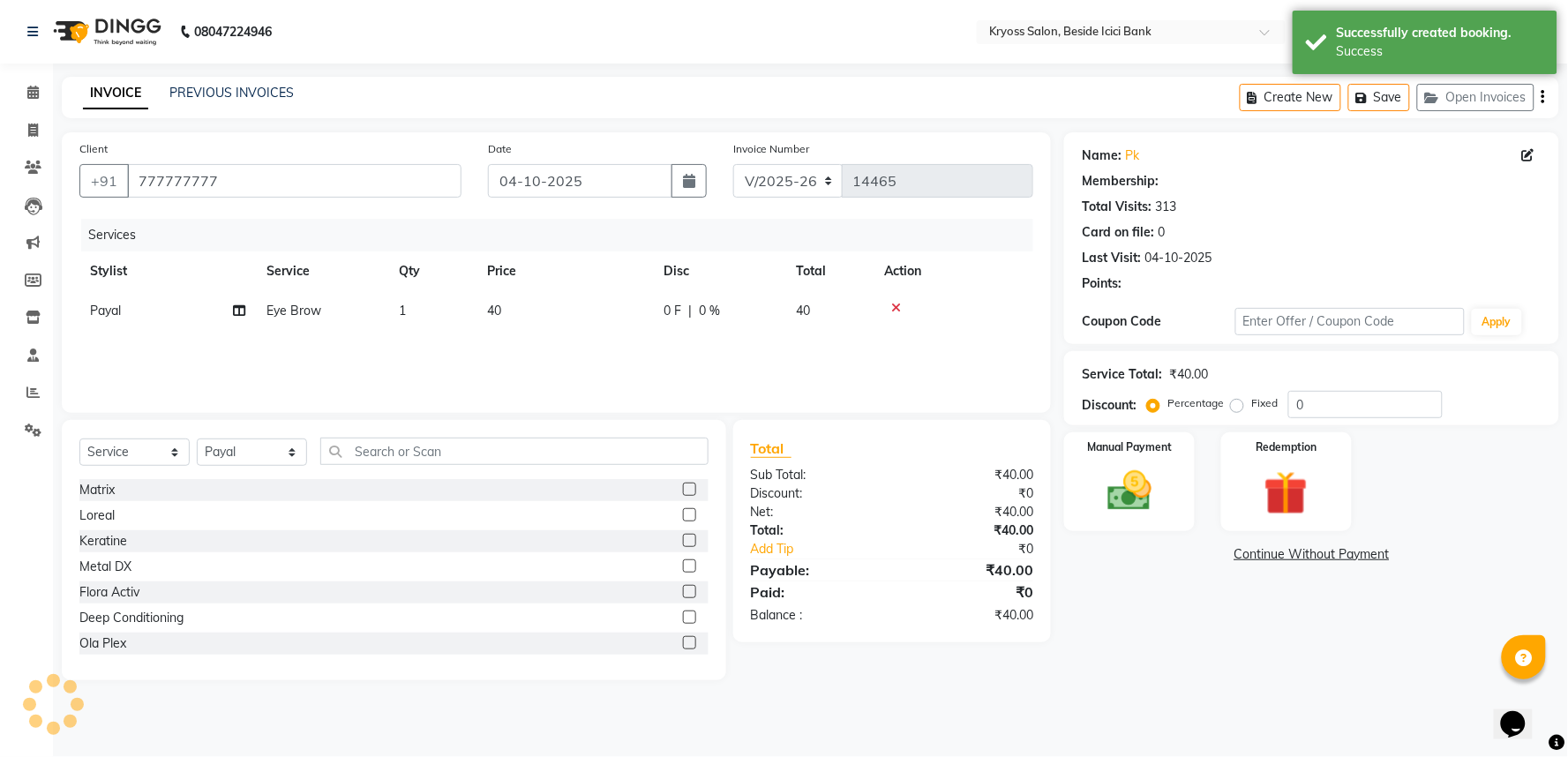
click at [1132, 564] on div "Name: Pk Membership: Total Visits: 313 Card on file: 0 Last Visit: 04-10-2025 P…" at bounding box center [1318, 406] width 508 height 548
click at [1159, 518] on img at bounding box center [1130, 492] width 75 height 53
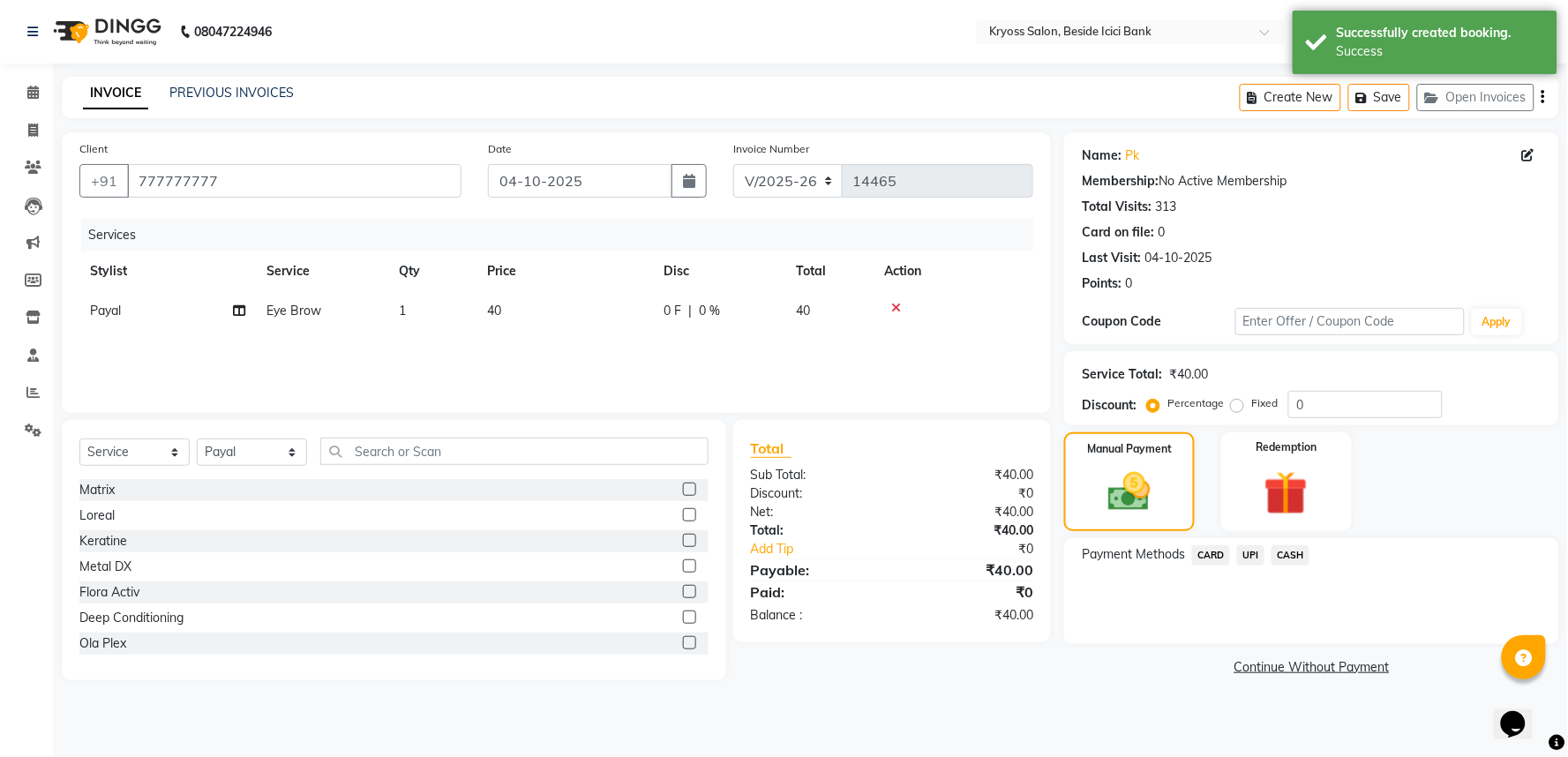
click at [1251, 565] on span "UPI" at bounding box center [1250, 556] width 28 height 20
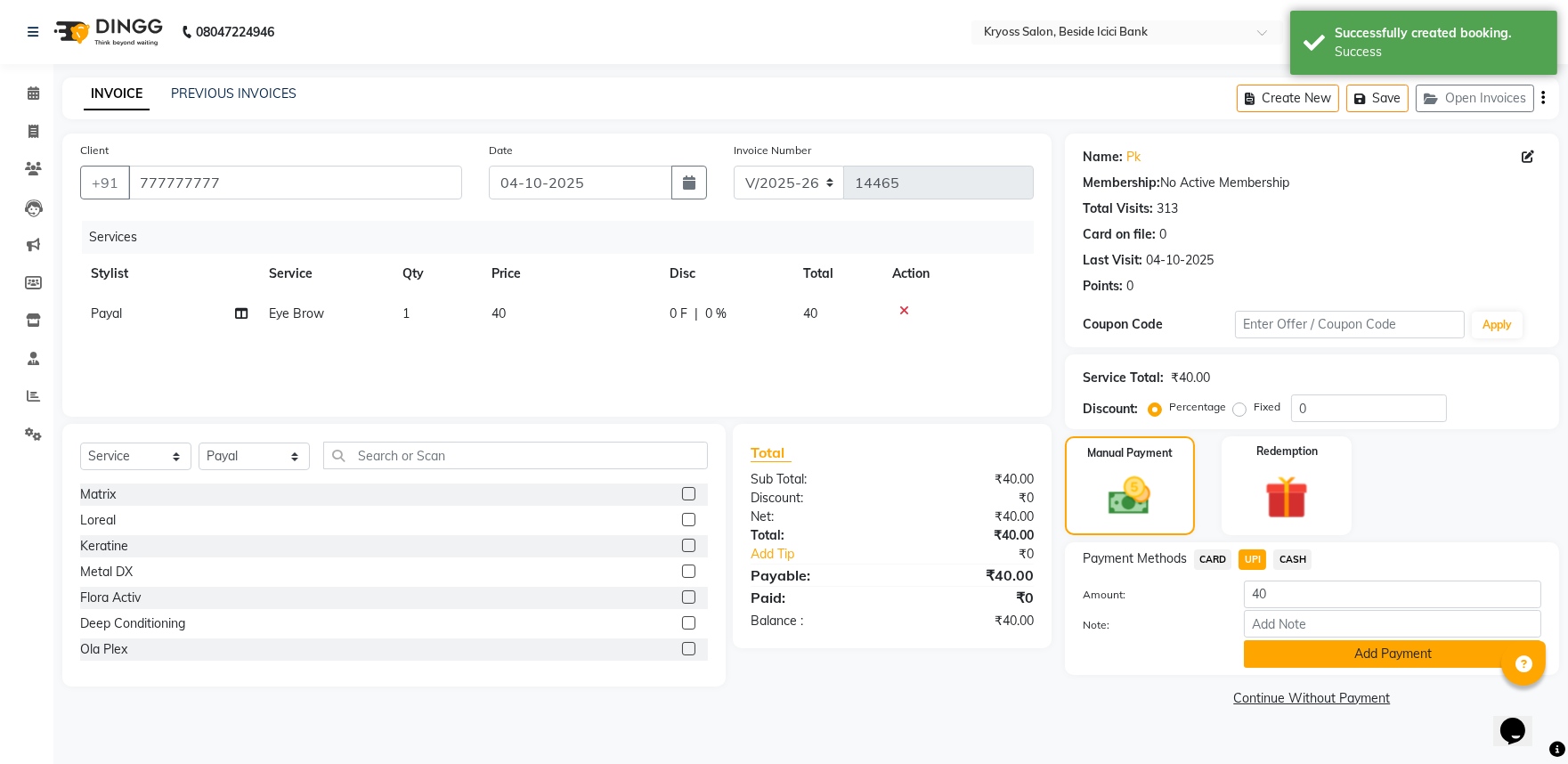
click at [1304, 668] on button "Add Payment" at bounding box center [1392, 654] width 297 height 28
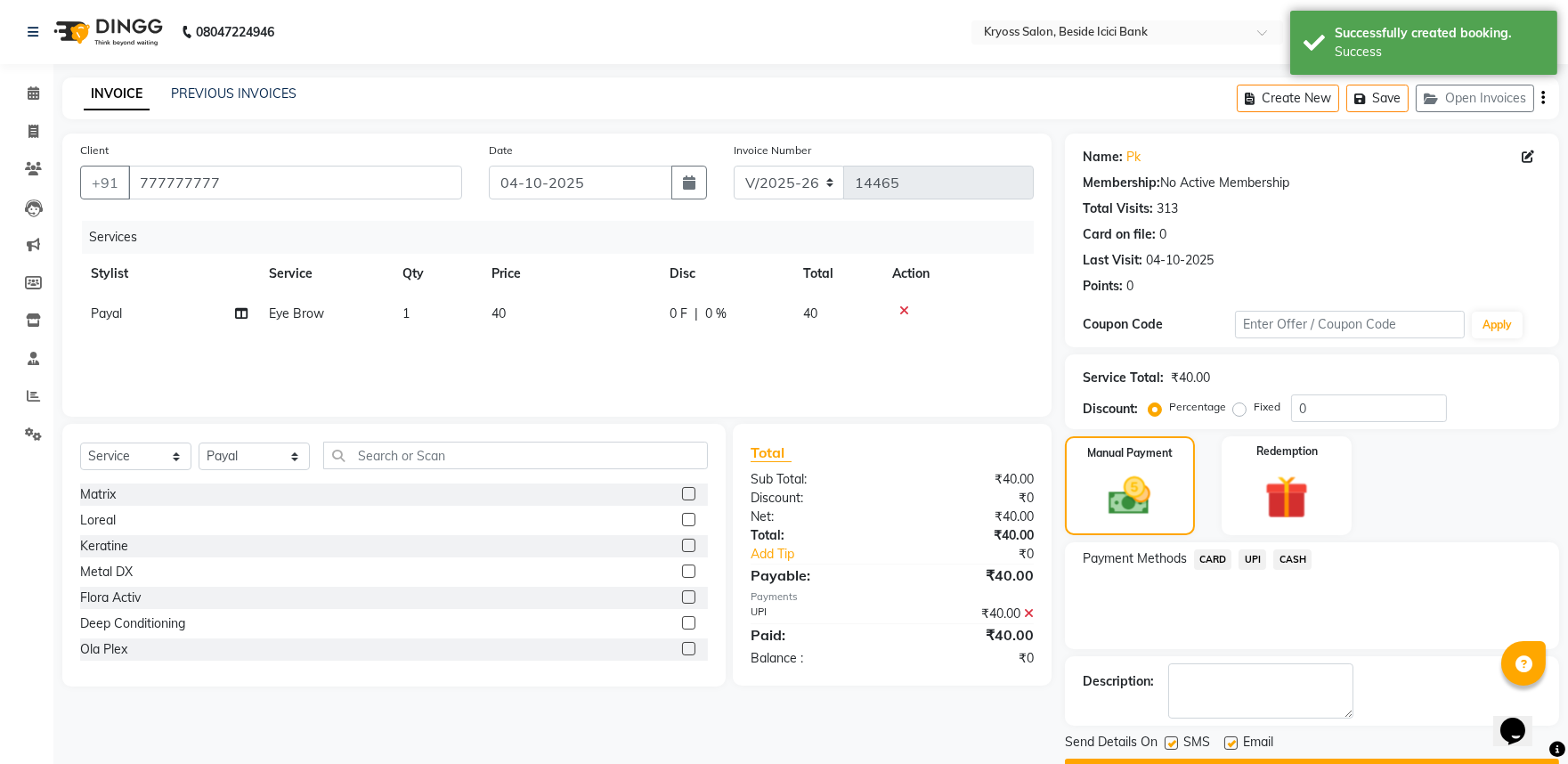
scroll to position [91, 0]
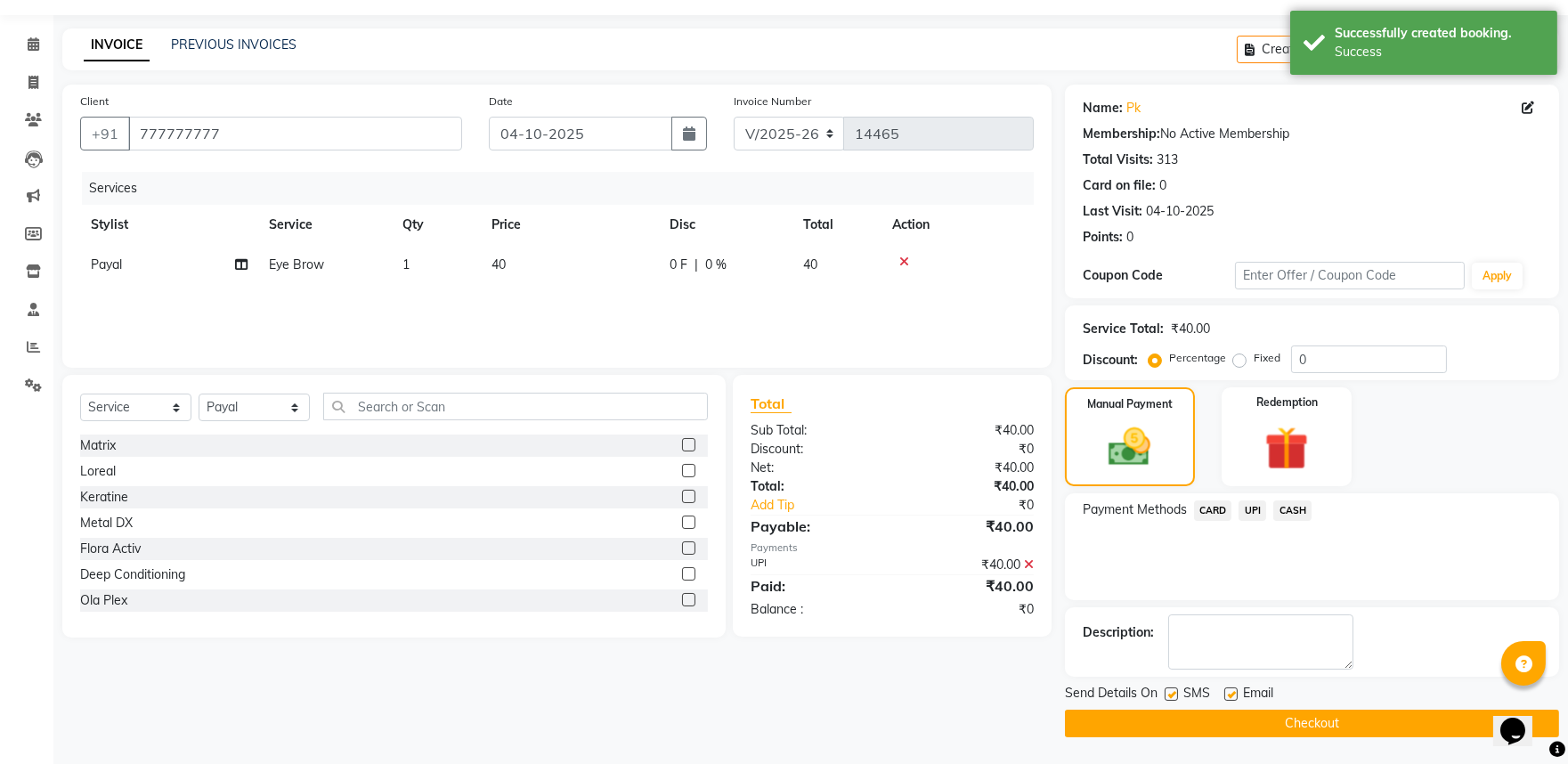
click at [1355, 717] on button "Checkout" at bounding box center [1312, 724] width 494 height 28
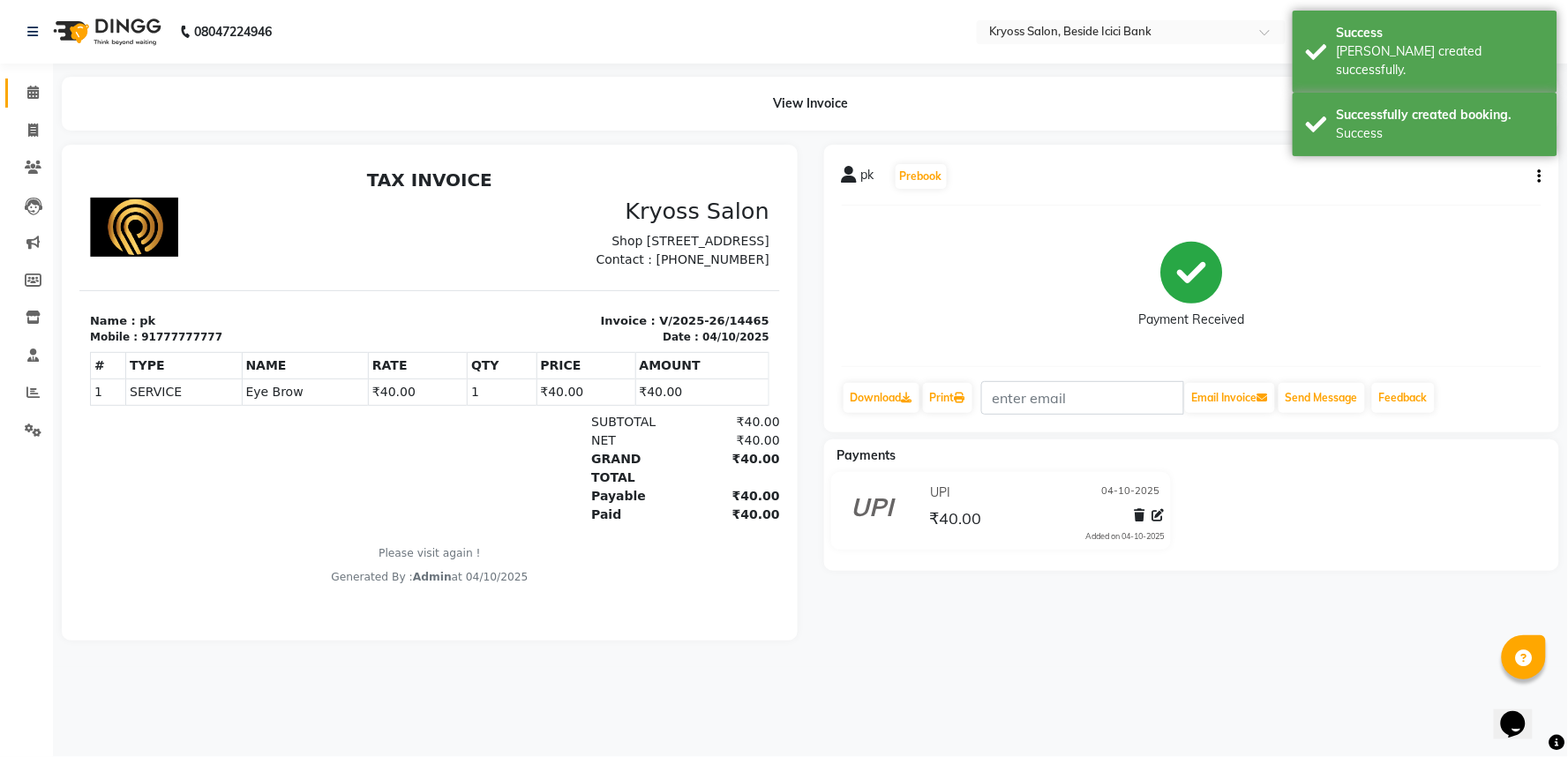
click at [13, 89] on link "Calendar" at bounding box center [27, 92] width 43 height 29
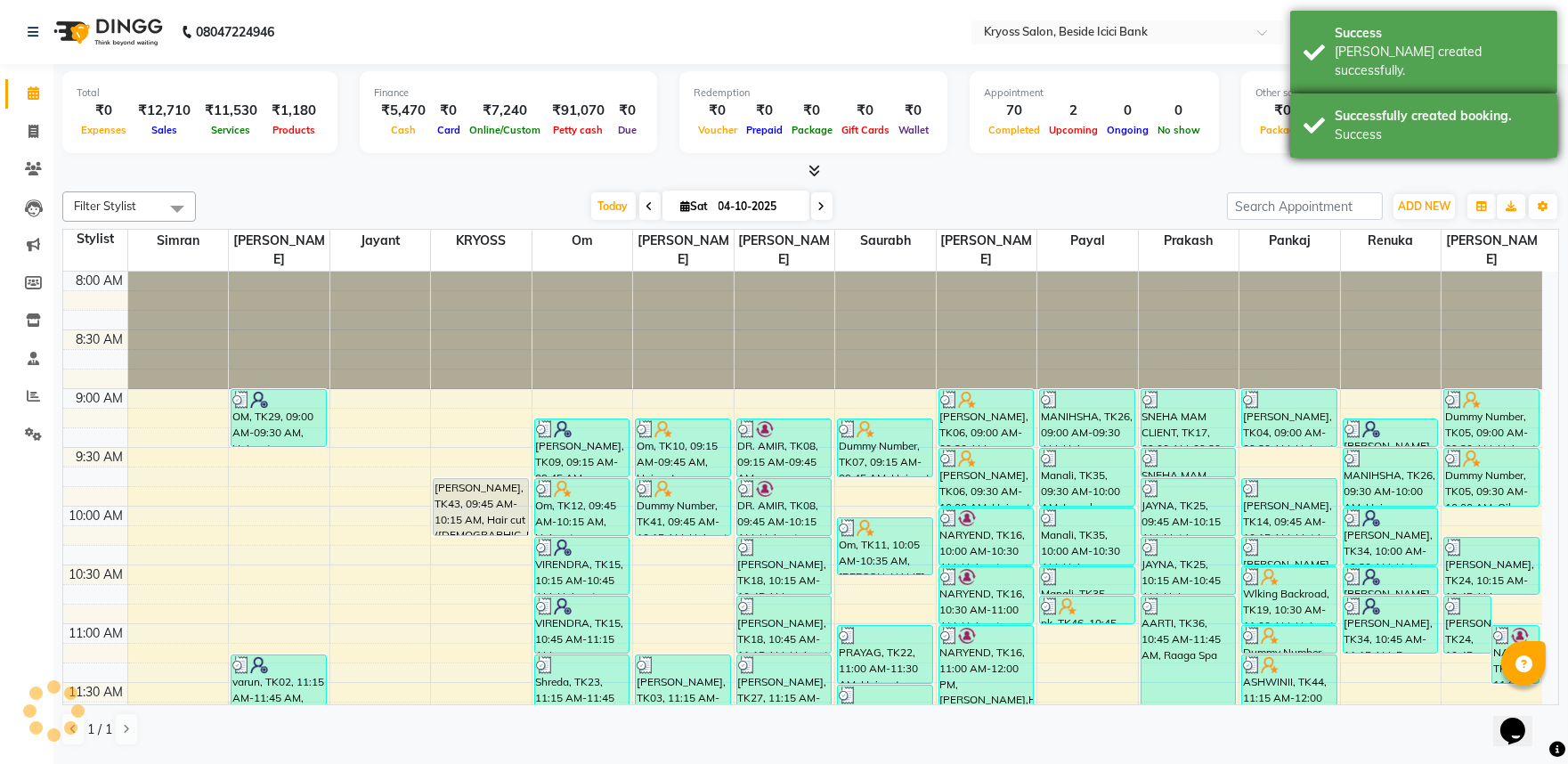
scroll to position [1048, 0]
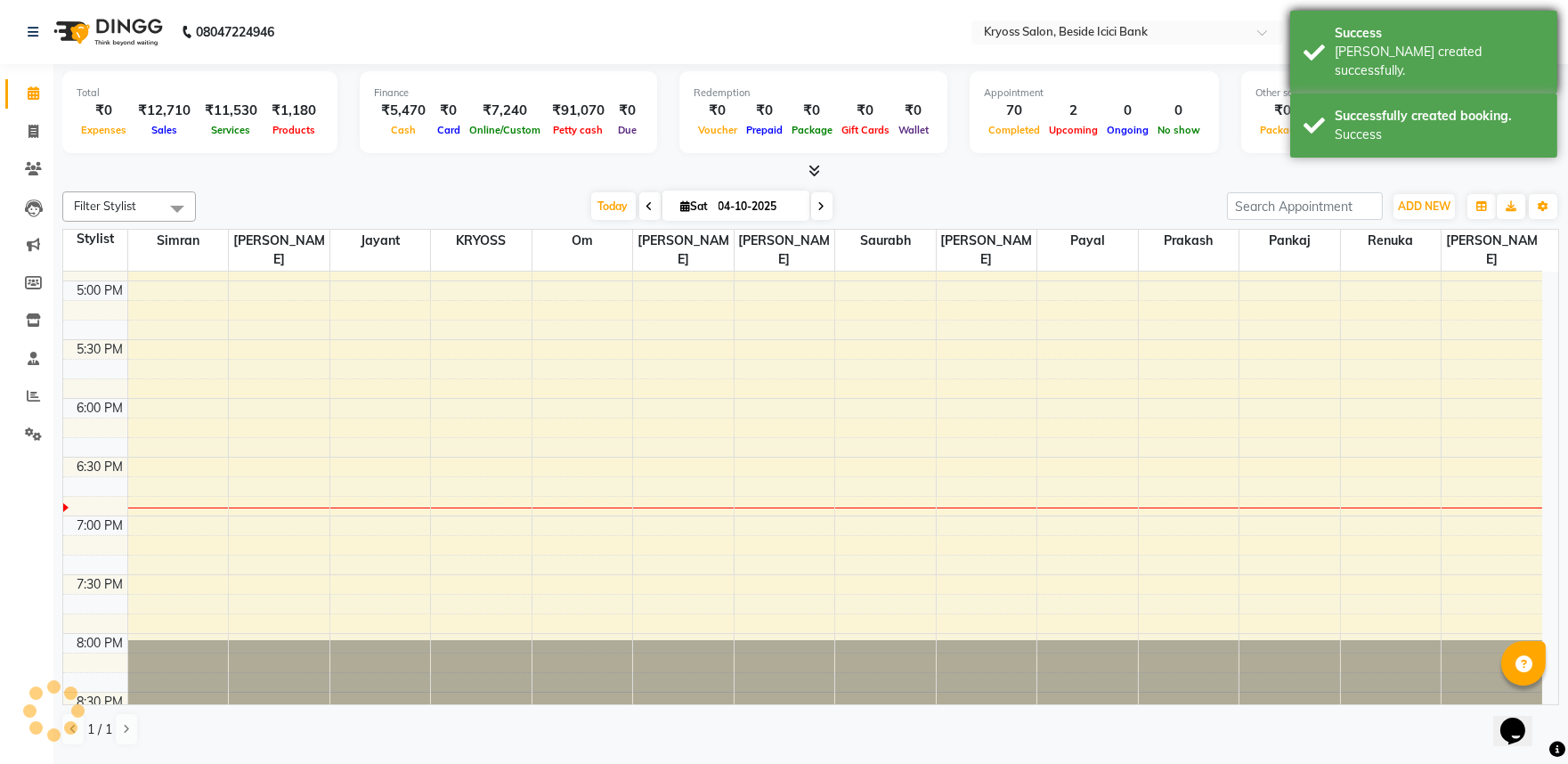
click at [1338, 39] on div "Success" at bounding box center [1440, 33] width 210 height 19
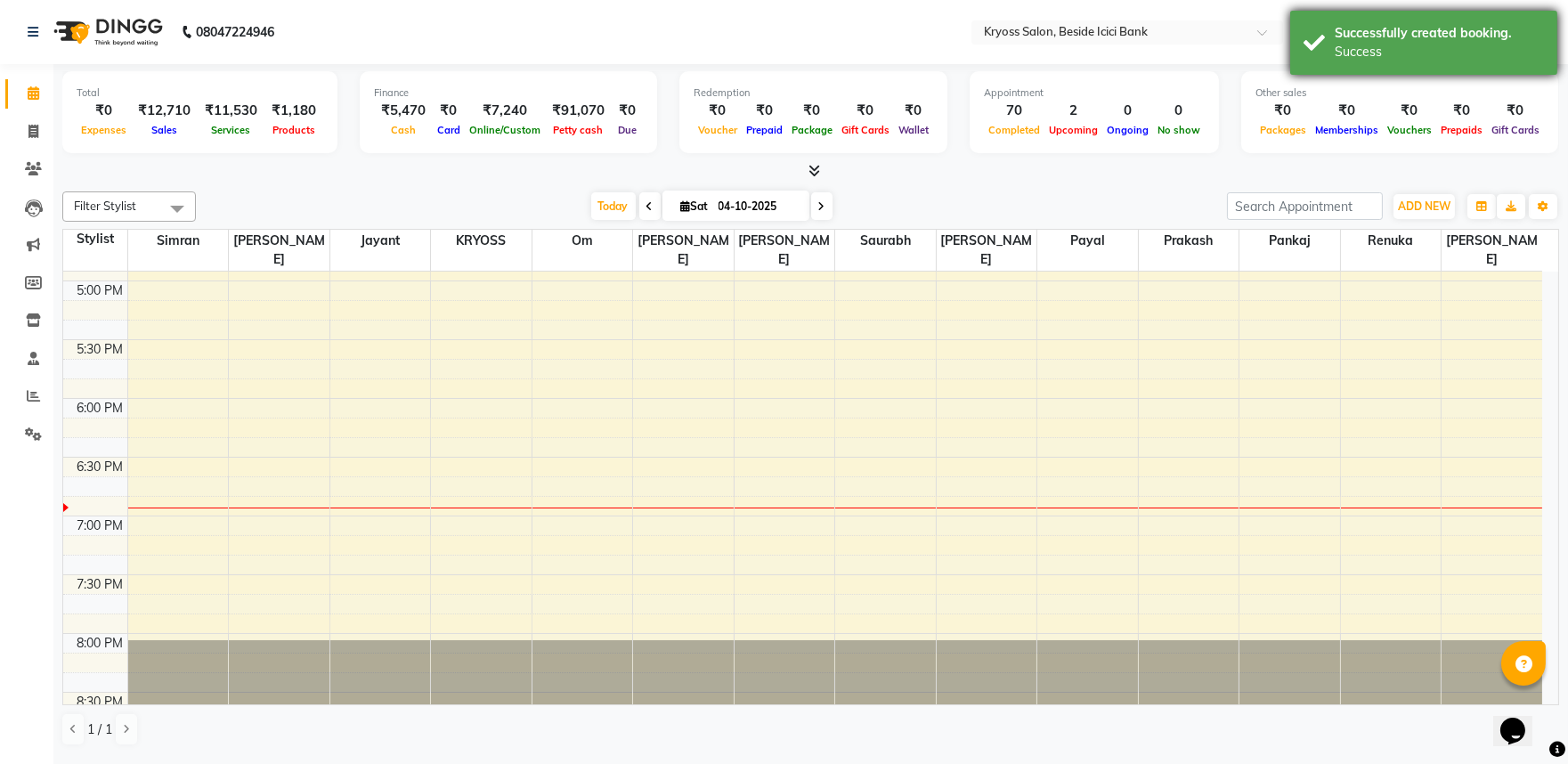
click at [1324, 69] on div "Successfully created booking. Success" at bounding box center [1424, 43] width 267 height 64
